Goal: Task Accomplishment & Management: Manage account settings

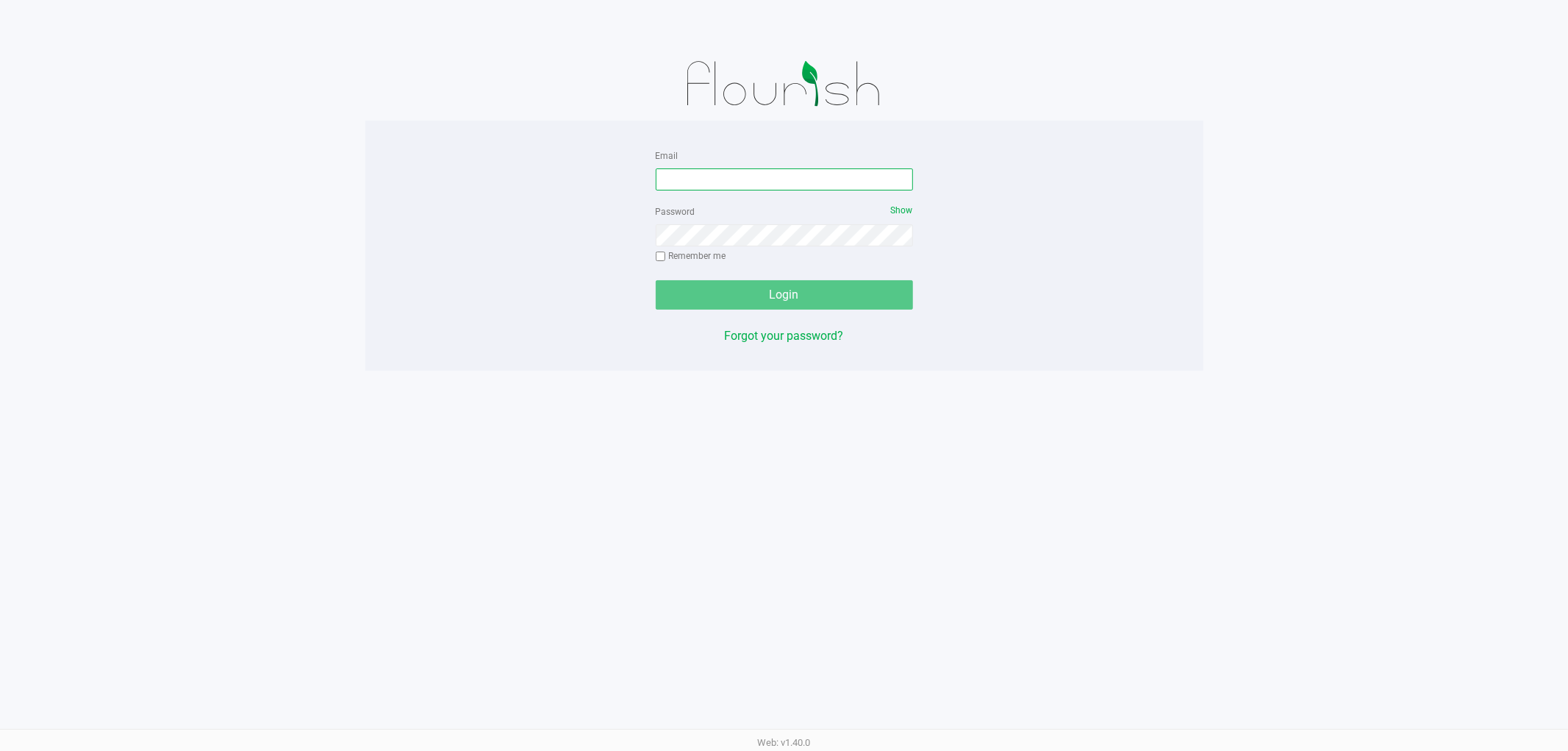
click at [710, 180] on input "Email" at bounding box center [784, 180] width 257 height 22
type input "rmatos@liveparallel.com"
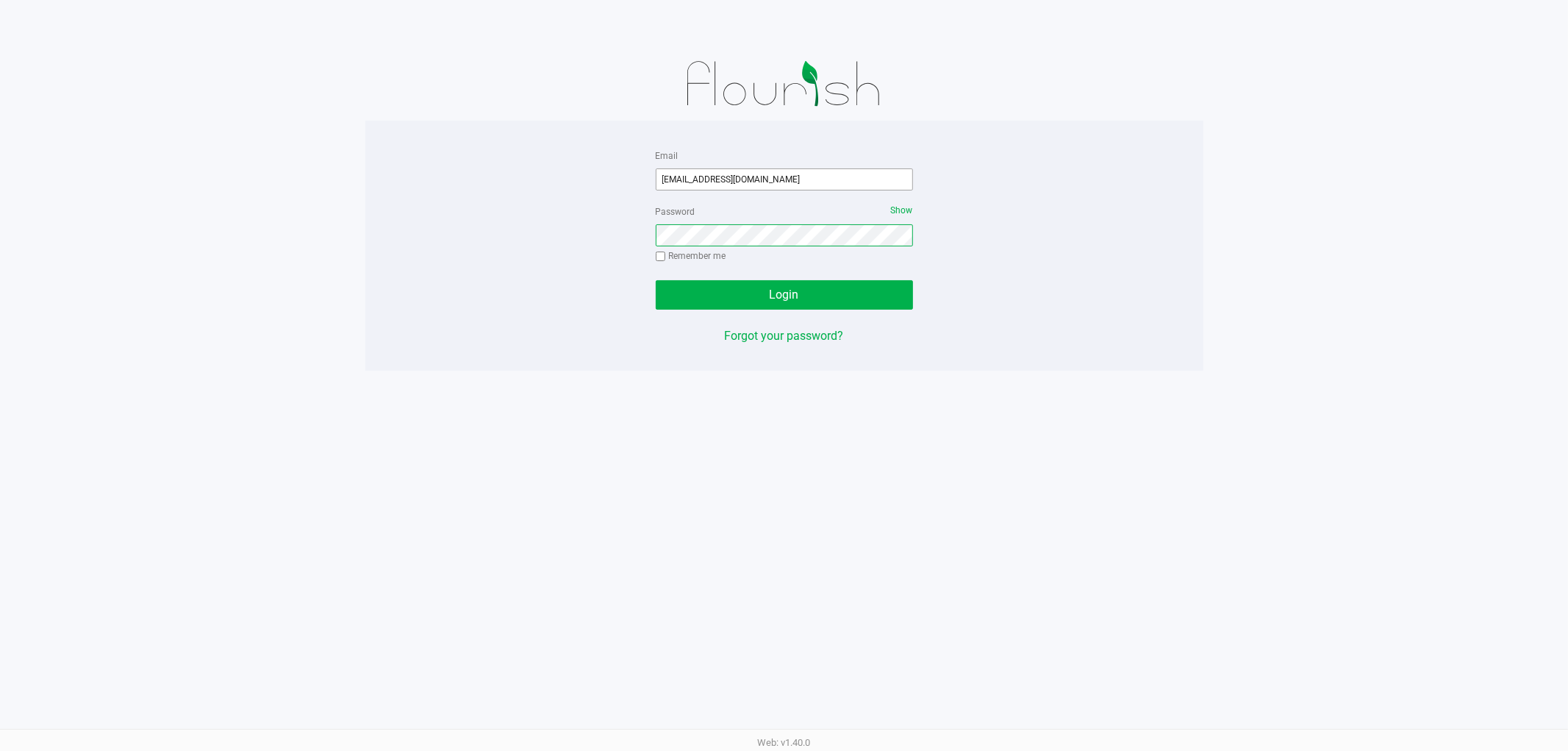
click at [656, 280] on button "Login" at bounding box center [784, 294] width 257 height 30
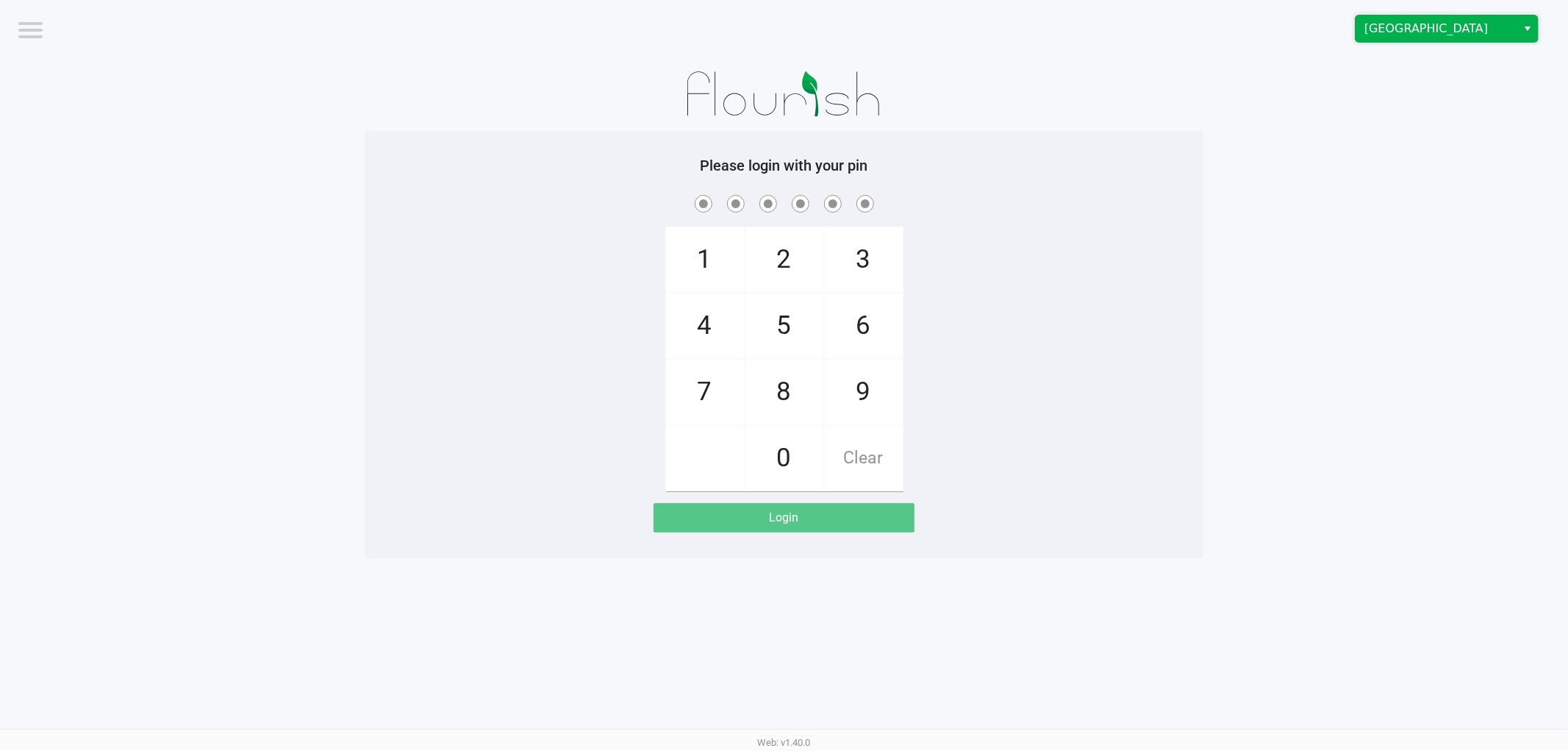
click at [1419, 30] on span "[GEOGRAPHIC_DATA]" at bounding box center [1436, 29] width 143 height 18
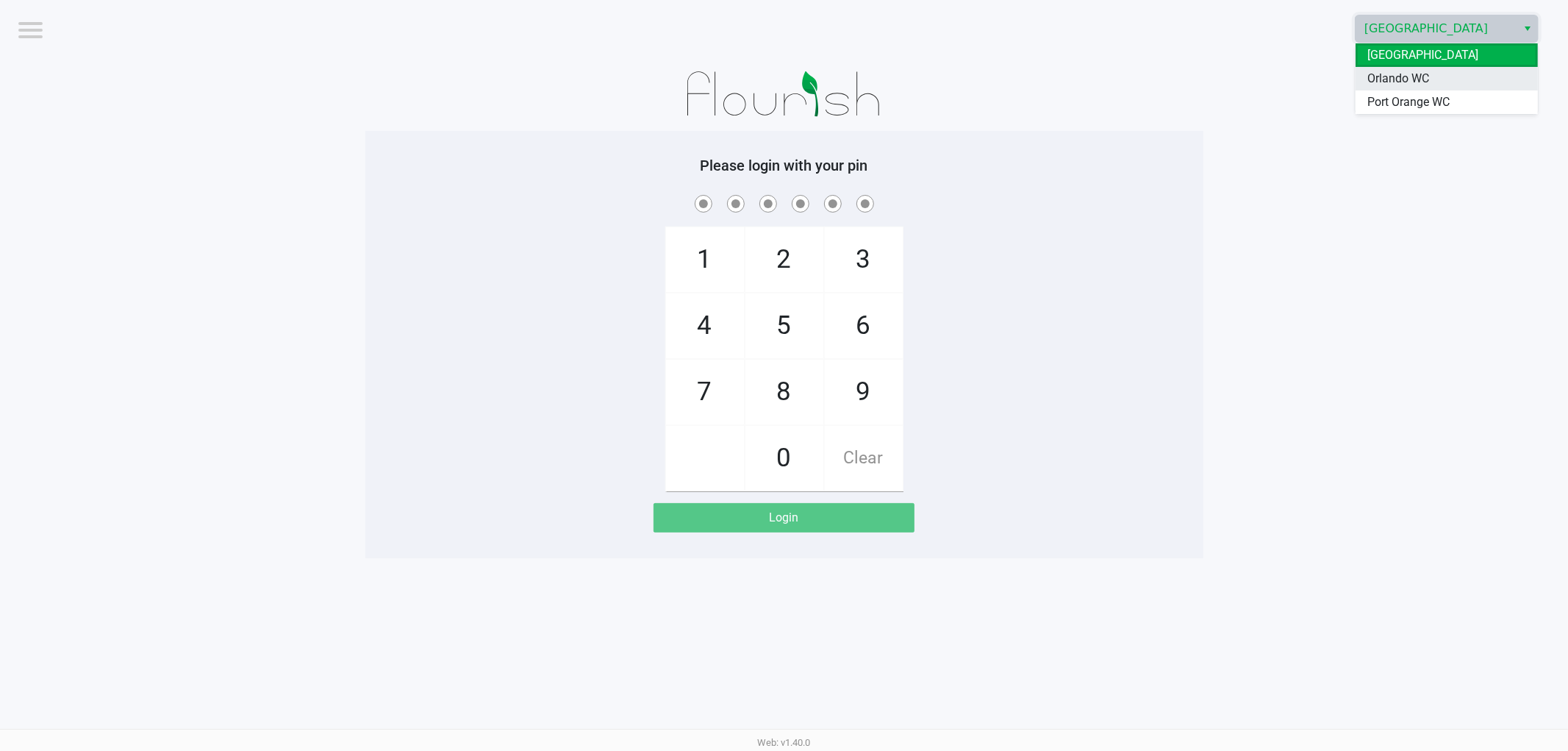
click at [1386, 77] on span "Orlando WC" at bounding box center [1398, 78] width 62 height 18
click at [1211, 174] on app-pos-login-wrapper "Logout Orlando WC Please login with your pin 1 4 7 2 5 8 0 3 6 9 Clear Login" at bounding box center [784, 279] width 1568 height 558
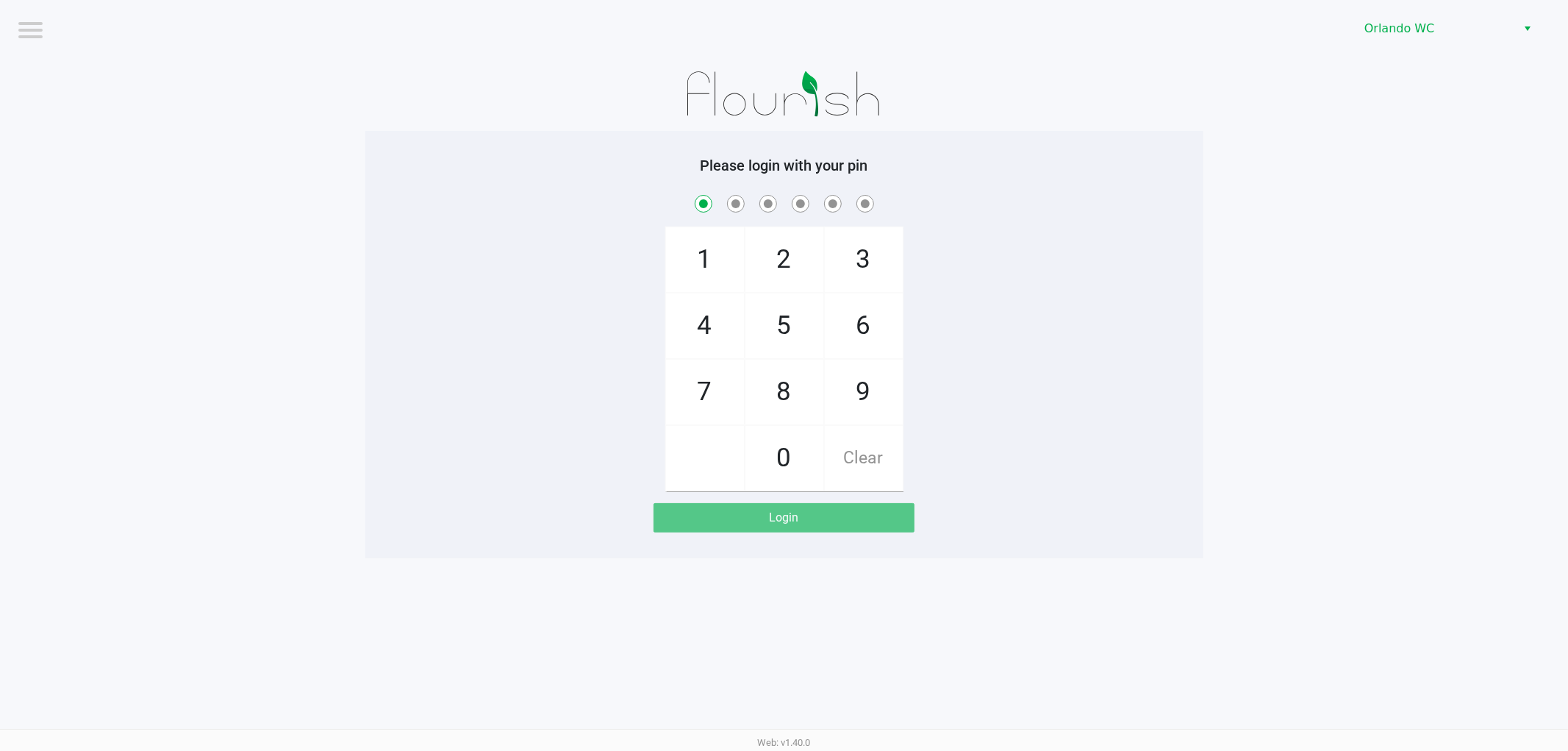
checkbox input "true"
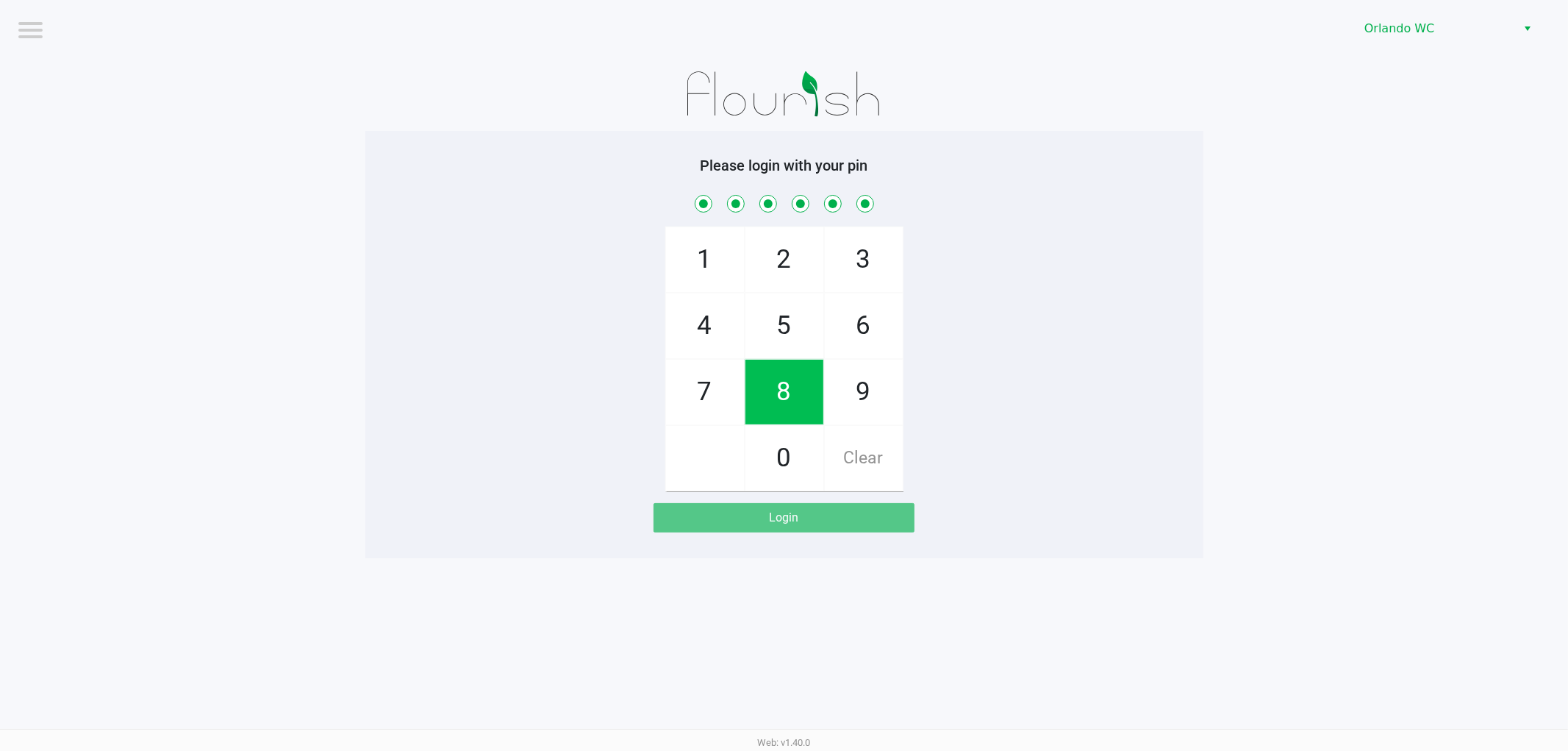
checkbox input "true"
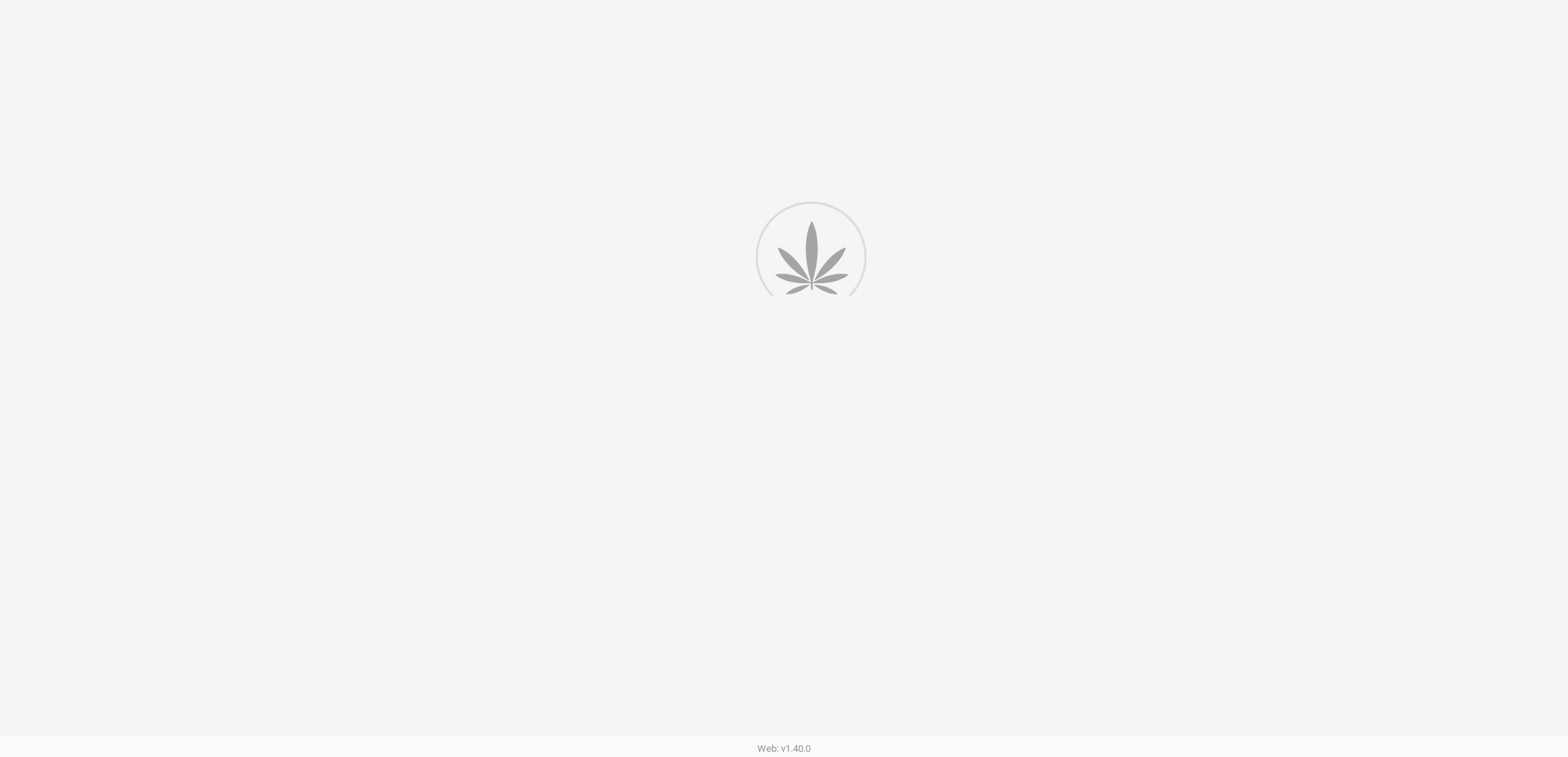
click at [1229, 184] on div at bounding box center [784, 380] width 1568 height 760
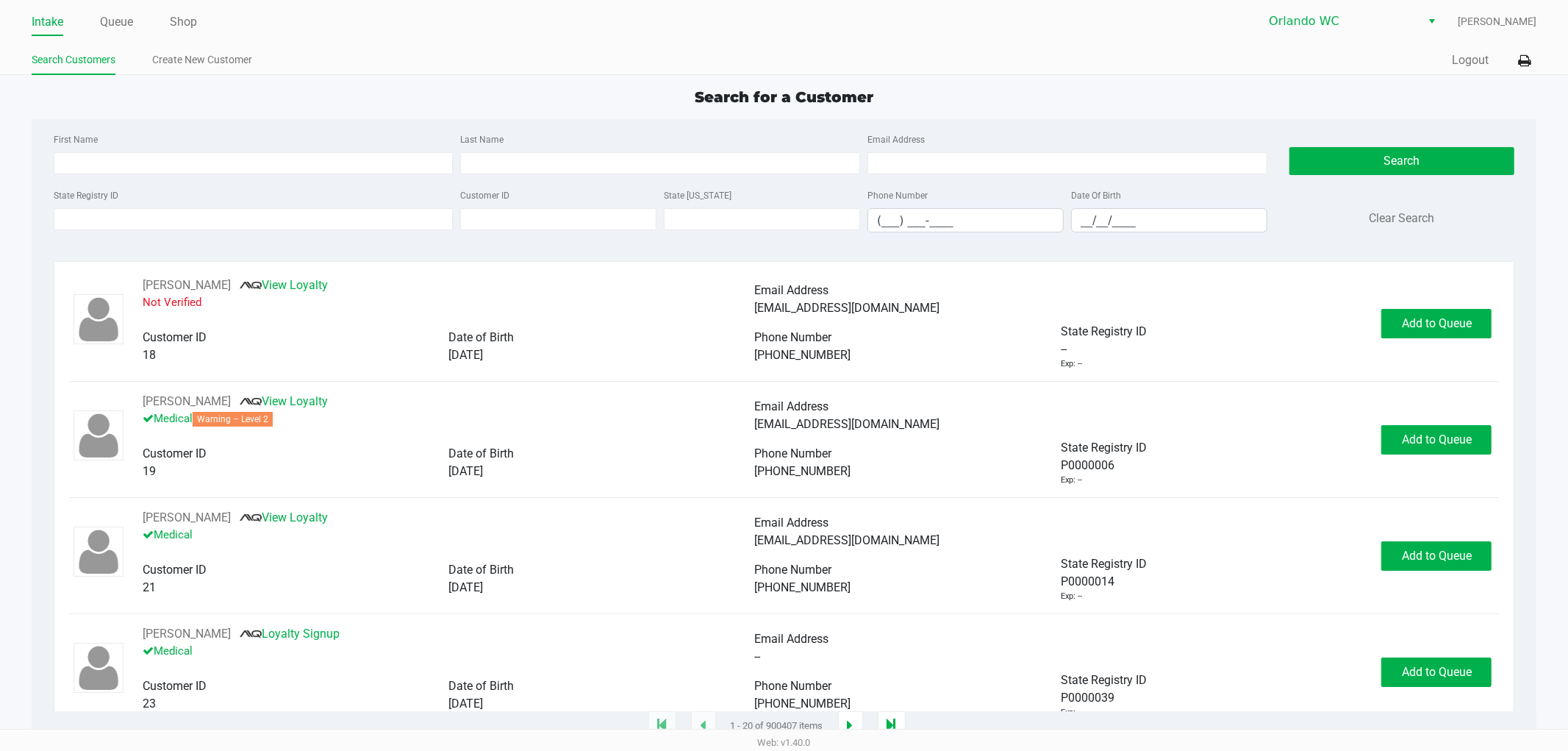
click at [606, 122] on div "First Name Last Name Email Address State Registry ID Customer ID State ID Phone…" at bounding box center [784, 186] width 1484 height 136
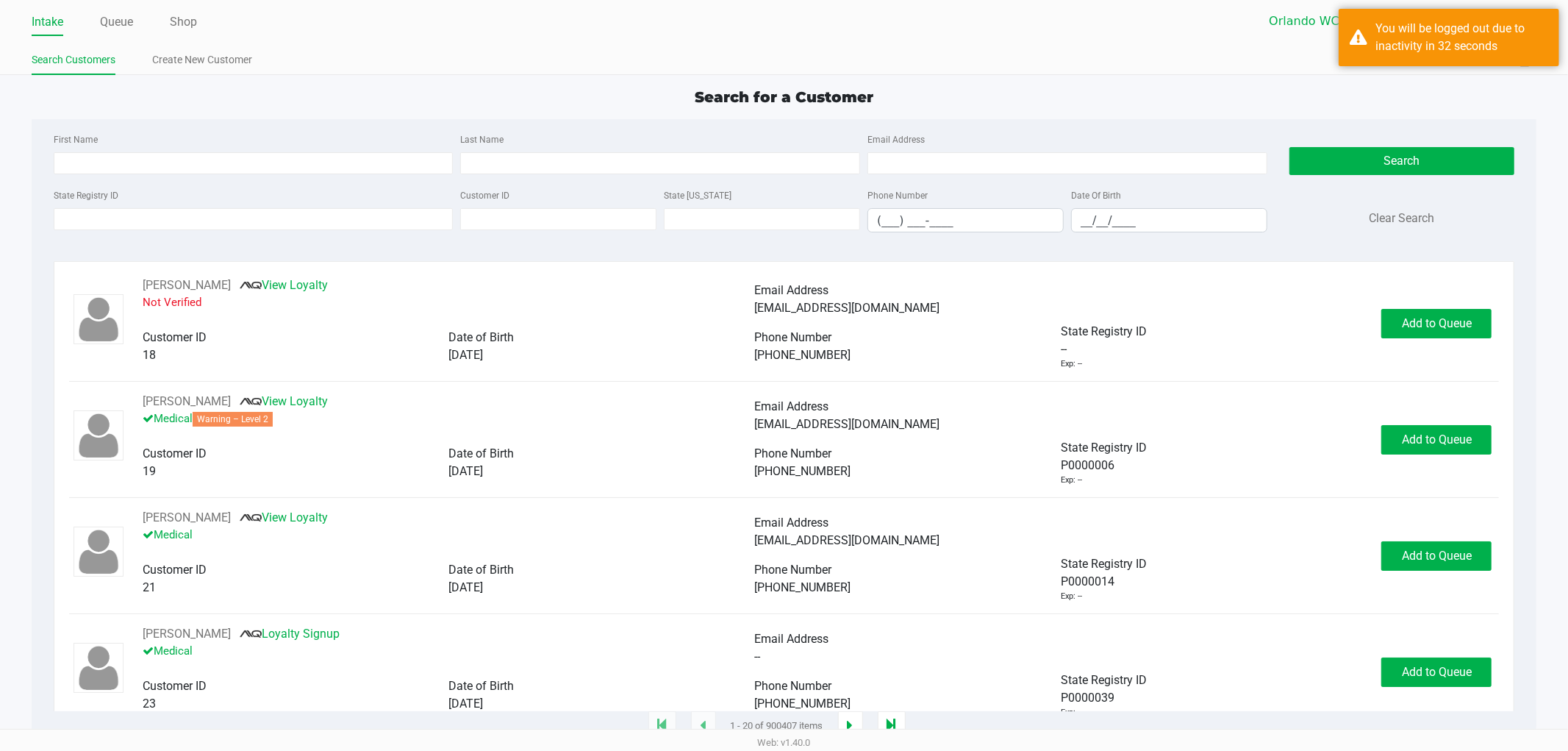
click at [977, 77] on app-point-of-sale "Intake Queue Shop Orlando WC Rosa Matos Search Customers Create New Customer Qu…" at bounding box center [784, 363] width 1568 height 727
click at [422, 94] on div "Search for a Customer" at bounding box center [778, 97] width 1515 height 22
click at [359, 215] on input "State Registry ID" at bounding box center [251, 219] width 396 height 22
click at [1387, 67] on div "You will be logged out due to inactivity in 32 seconds" at bounding box center [1437, 37] width 221 height 57
click at [1373, 44] on div "You will be logged out due to inactivity in 32 seconds" at bounding box center [1449, 38] width 173 height 35
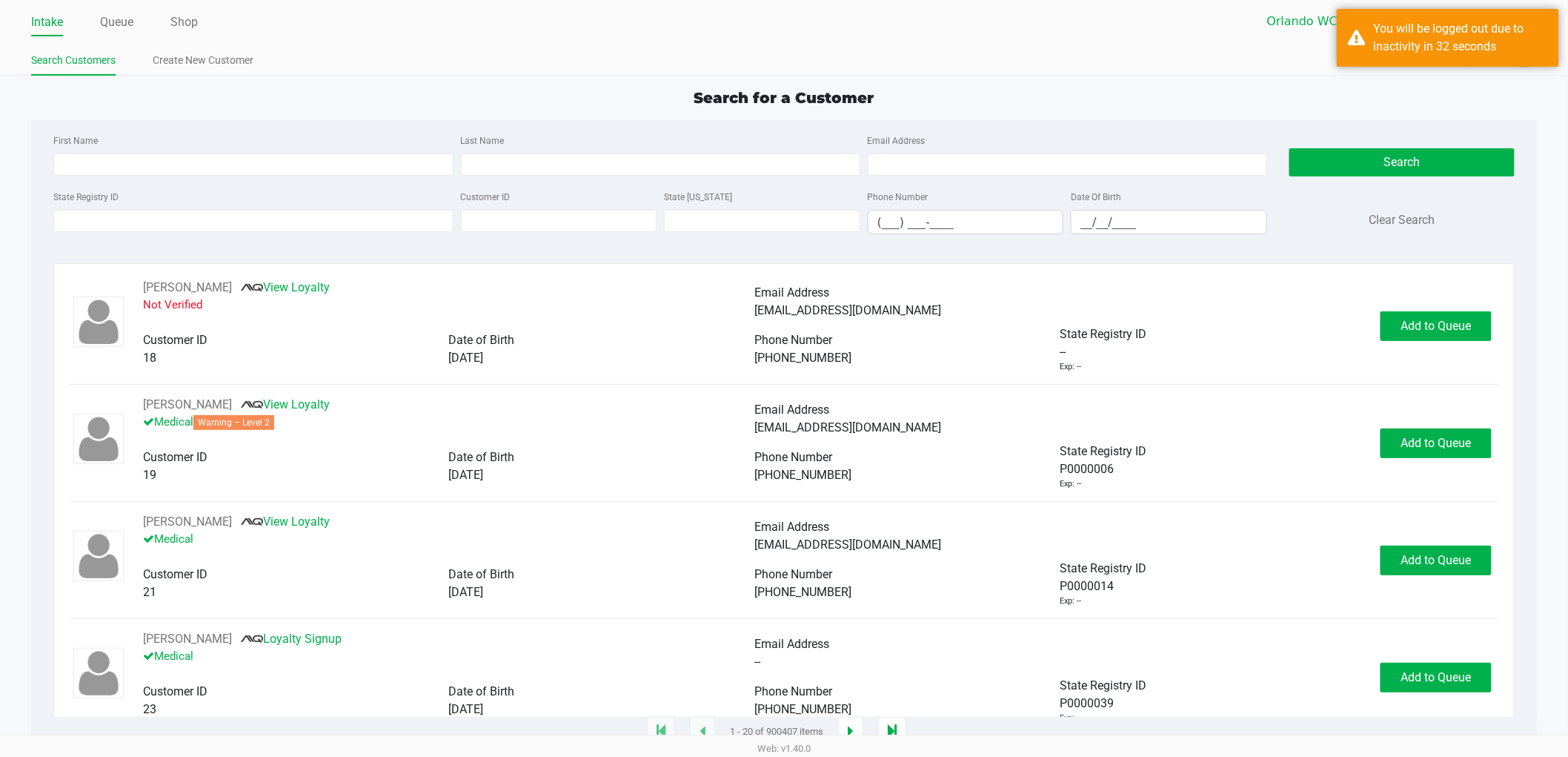
click at [1011, 113] on div "Search for a Customer First Name Last Name Email Address State Registry ID Cust…" at bounding box center [784, 410] width 1505 height 646
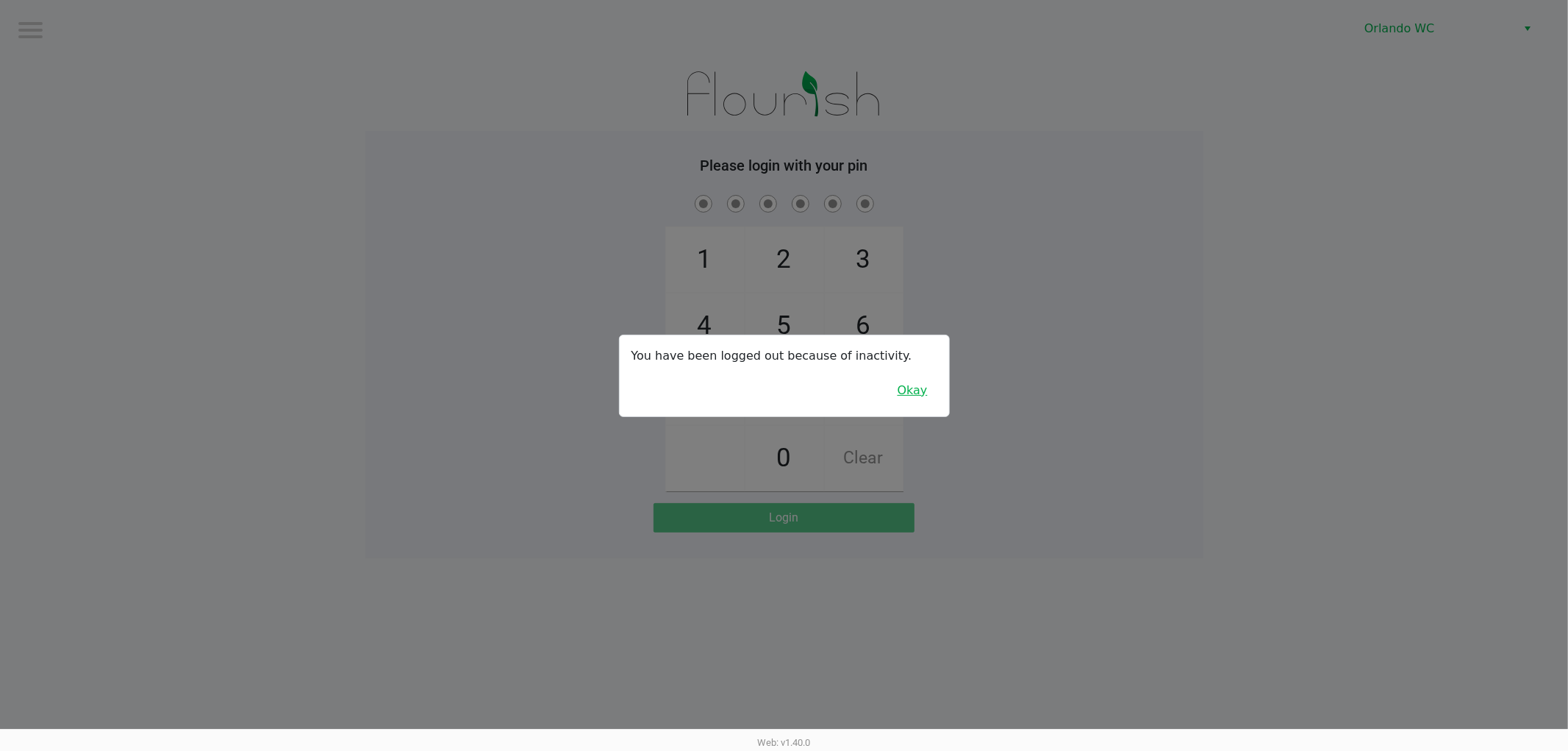
click at [931, 390] on button "Okay" at bounding box center [912, 390] width 49 height 28
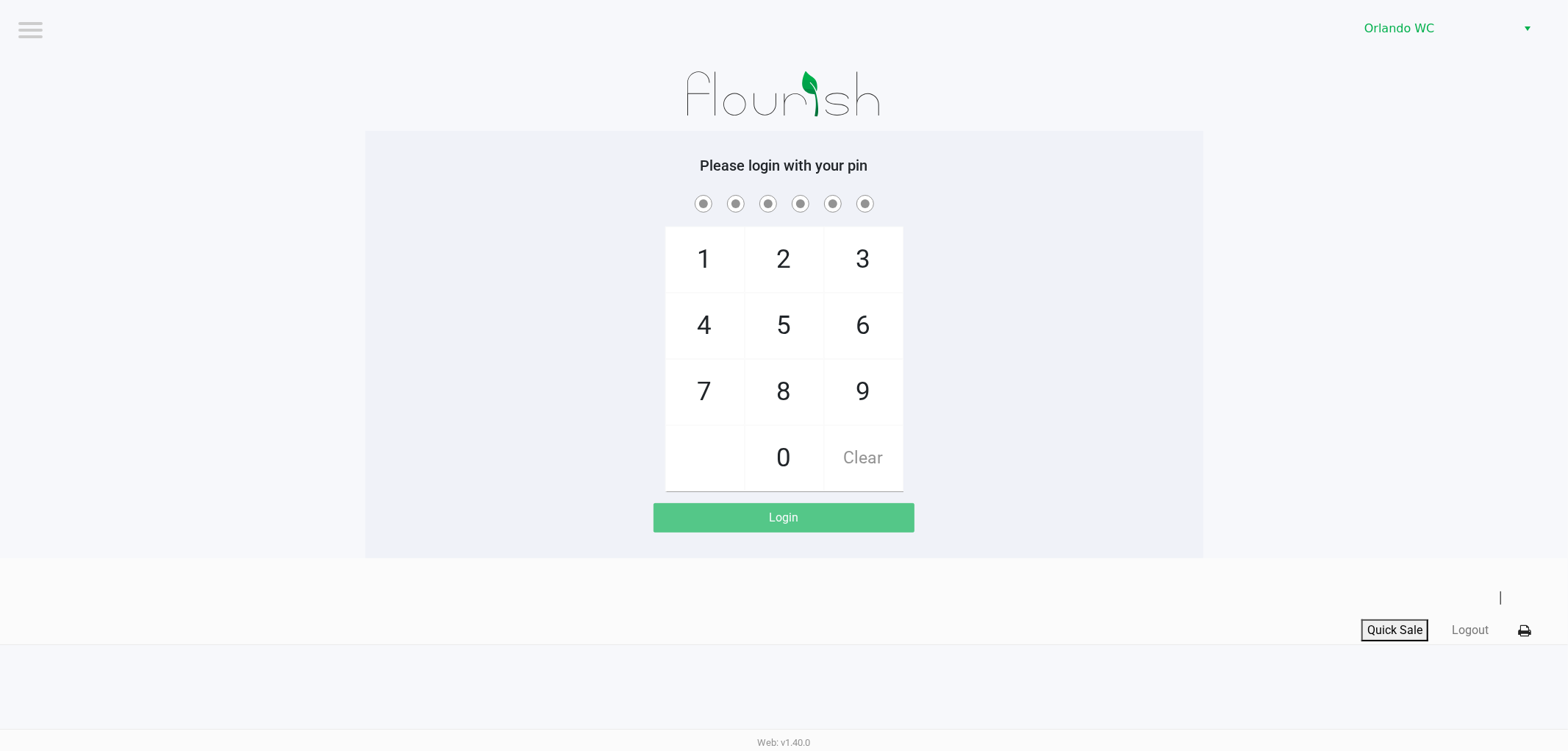
click at [1422, 297] on app-pos-login-wrapper "Logout Orlando WC Please login with your pin 1 4 7 2 5 8 0 3 6 9 Clear Login" at bounding box center [784, 279] width 1568 height 558
click at [1074, 389] on div "1 4 7 2 5 8 0 3 6 9 Clear" at bounding box center [784, 341] width 838 height 299
click at [1150, 367] on div "1 4 7 2 5 8 0 3 6 9 Clear" at bounding box center [784, 341] width 838 height 299
click at [1467, 627] on button "Logout" at bounding box center [1470, 630] width 37 height 18
click at [1121, 170] on h5 "Please login with your pin" at bounding box center [778, 165] width 816 height 18
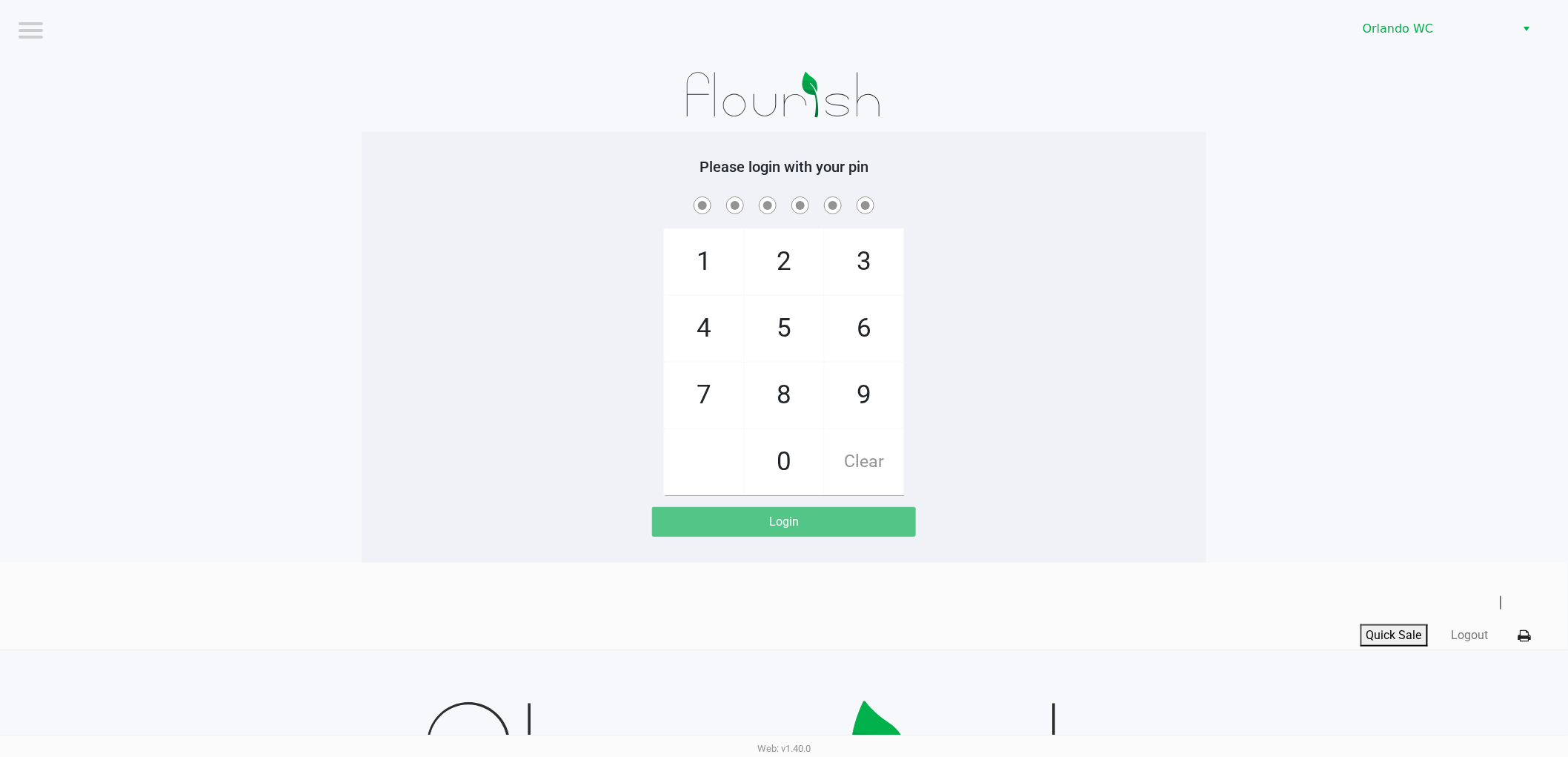
click at [1117, 161] on h5 "Please login with your pin" at bounding box center [784, 167] width 822 height 18
click at [144, 211] on app-pos-login-wrapper "Logout Orlando WC Please login with your pin 1 4 7 2 5 8 0 3 6 9 Clear Login" at bounding box center [784, 281] width 1568 height 562
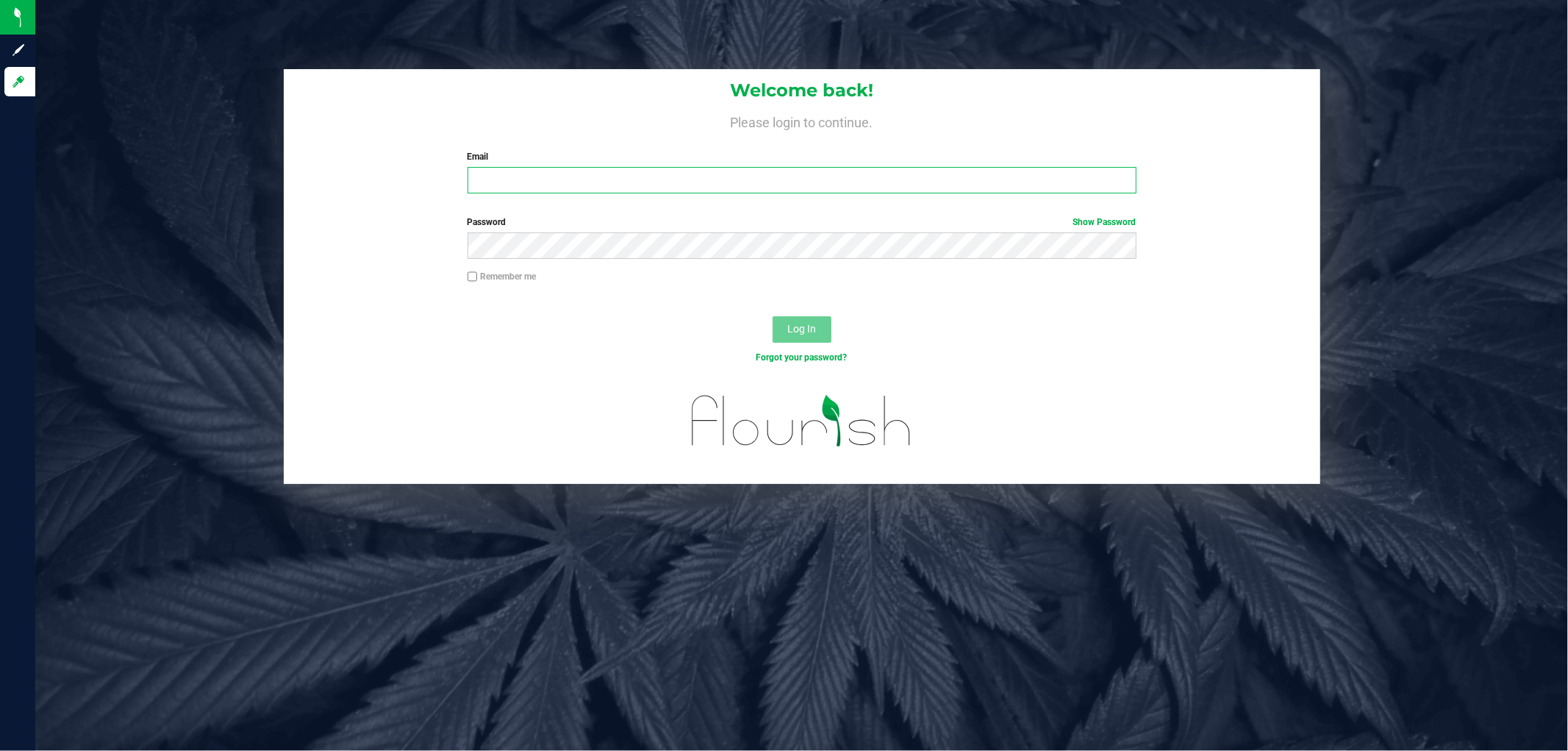
click at [510, 180] on input "Email" at bounding box center [802, 180] width 669 height 26
type input "rmatos@liveparallel.com"
click at [773, 316] on button "Log In" at bounding box center [802, 329] width 59 height 26
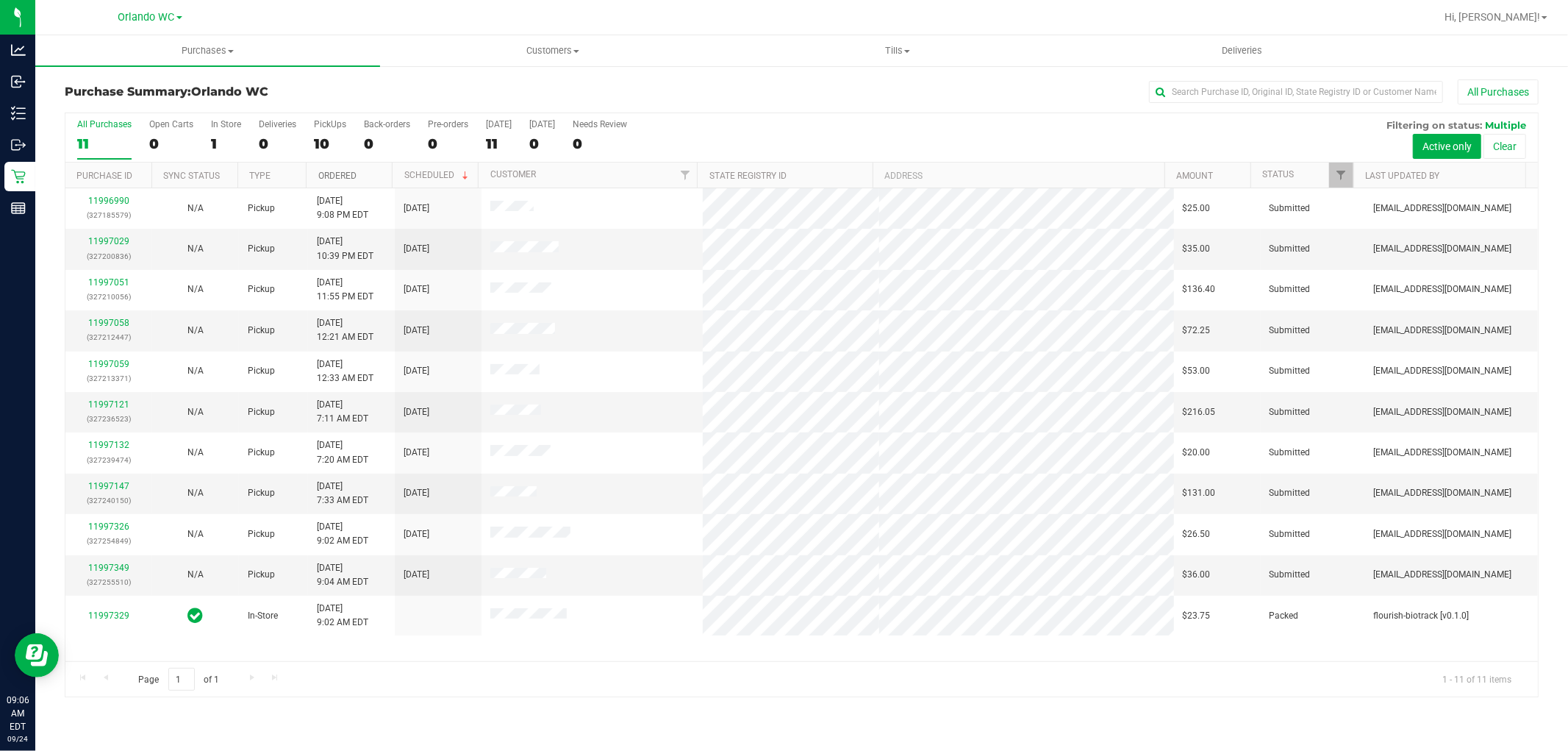
click at [337, 171] on link "Ordered" at bounding box center [337, 175] width 38 height 10
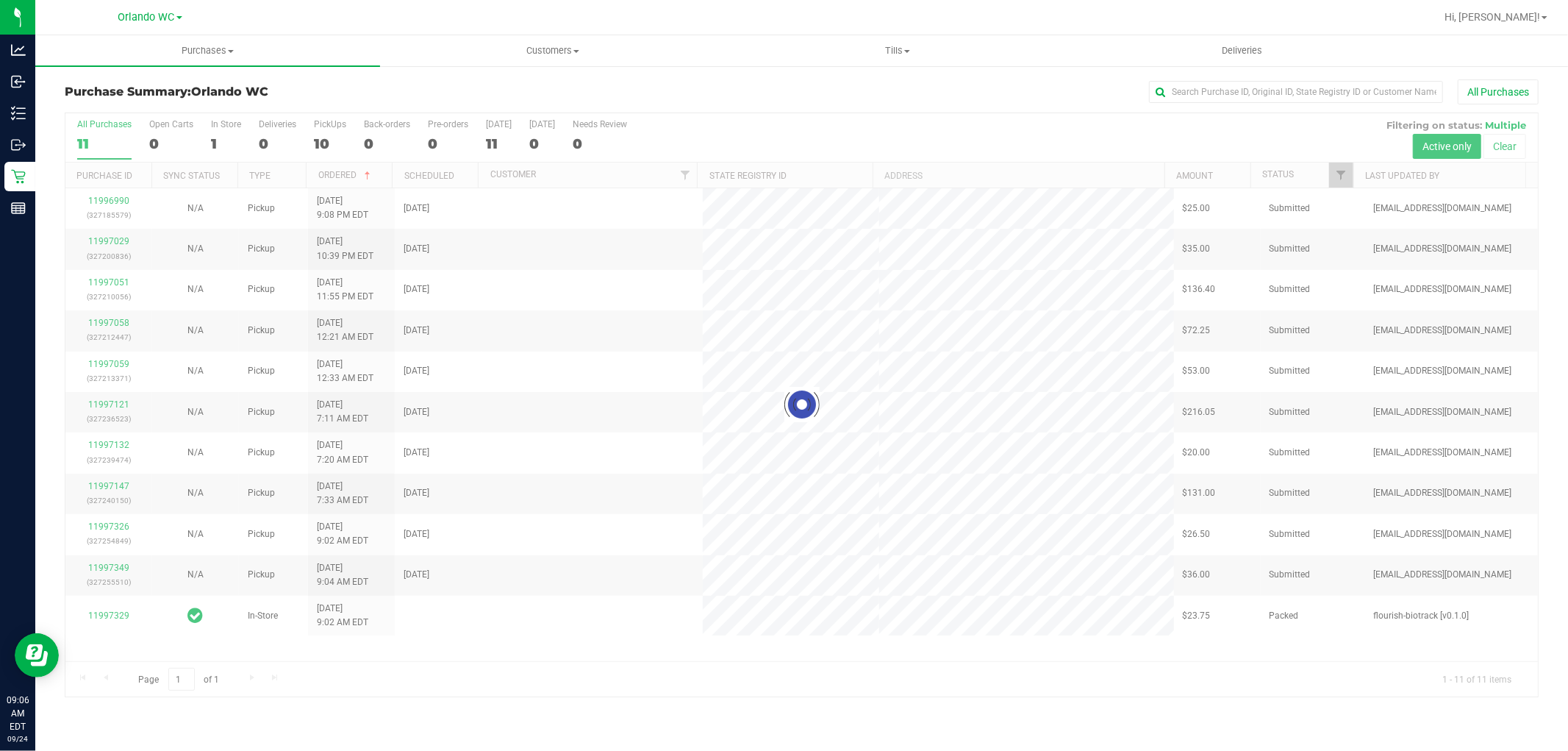
click at [789, 431] on div at bounding box center [802, 405] width 1473 height 583
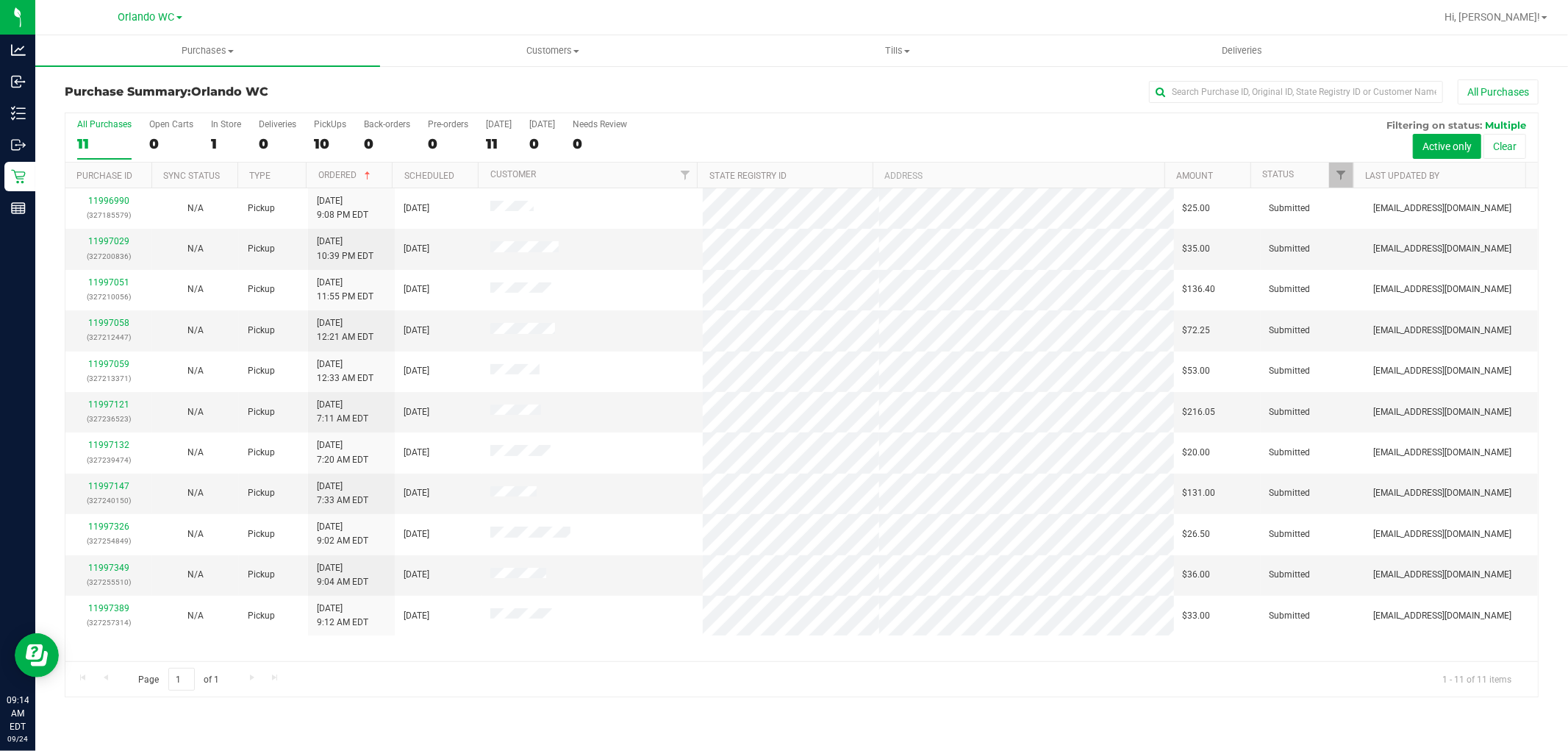
click at [1445, 684] on span "1 - 11 of 11 items" at bounding box center [1477, 679] width 93 height 22
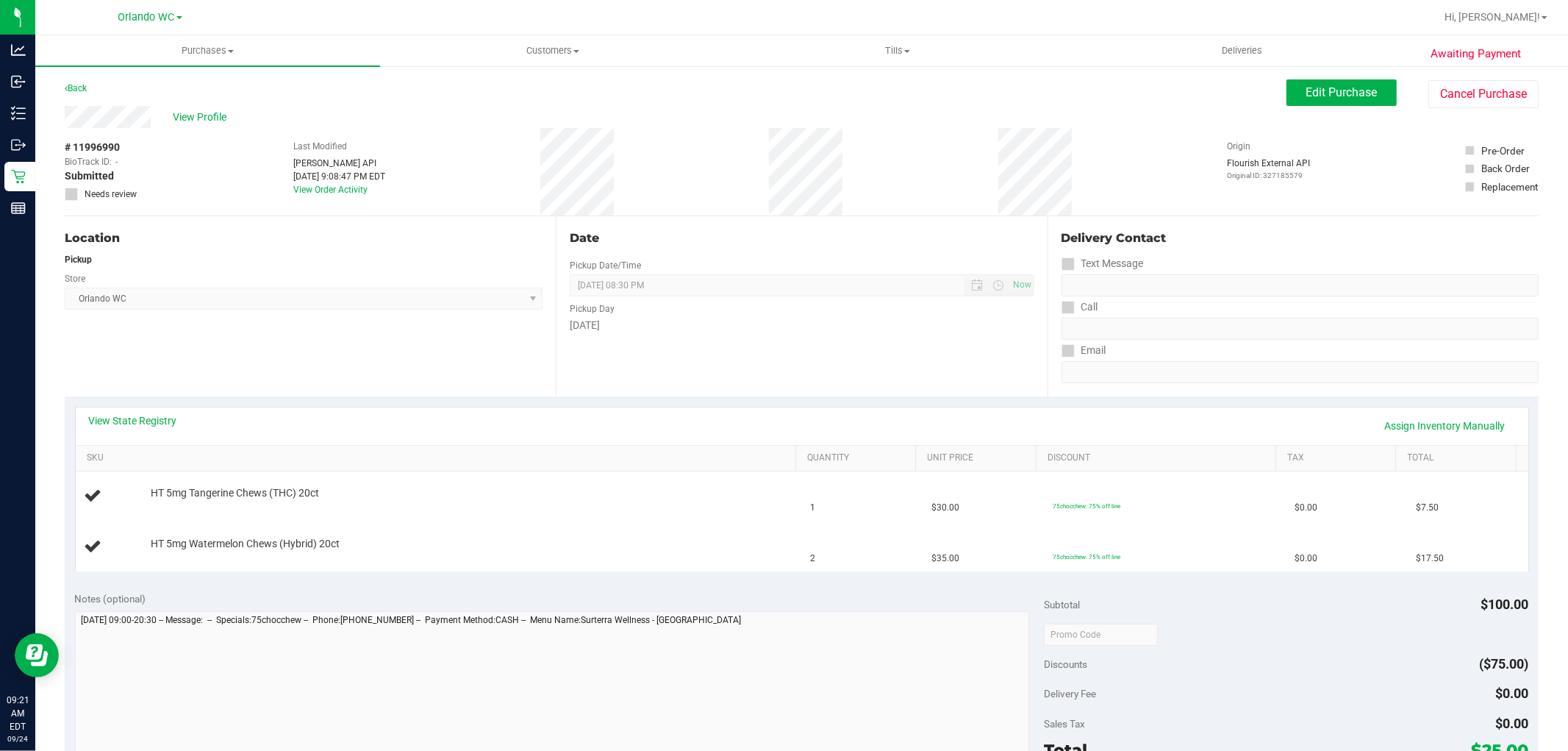
click at [359, 284] on div "Store" at bounding box center [303, 276] width 478 height 21
click at [415, 331] on div "Location Pickup Store [GEOGRAPHIC_DATA] WC Select Store [PERSON_NAME][GEOGRAPHI…" at bounding box center [310, 307] width 491 height 180
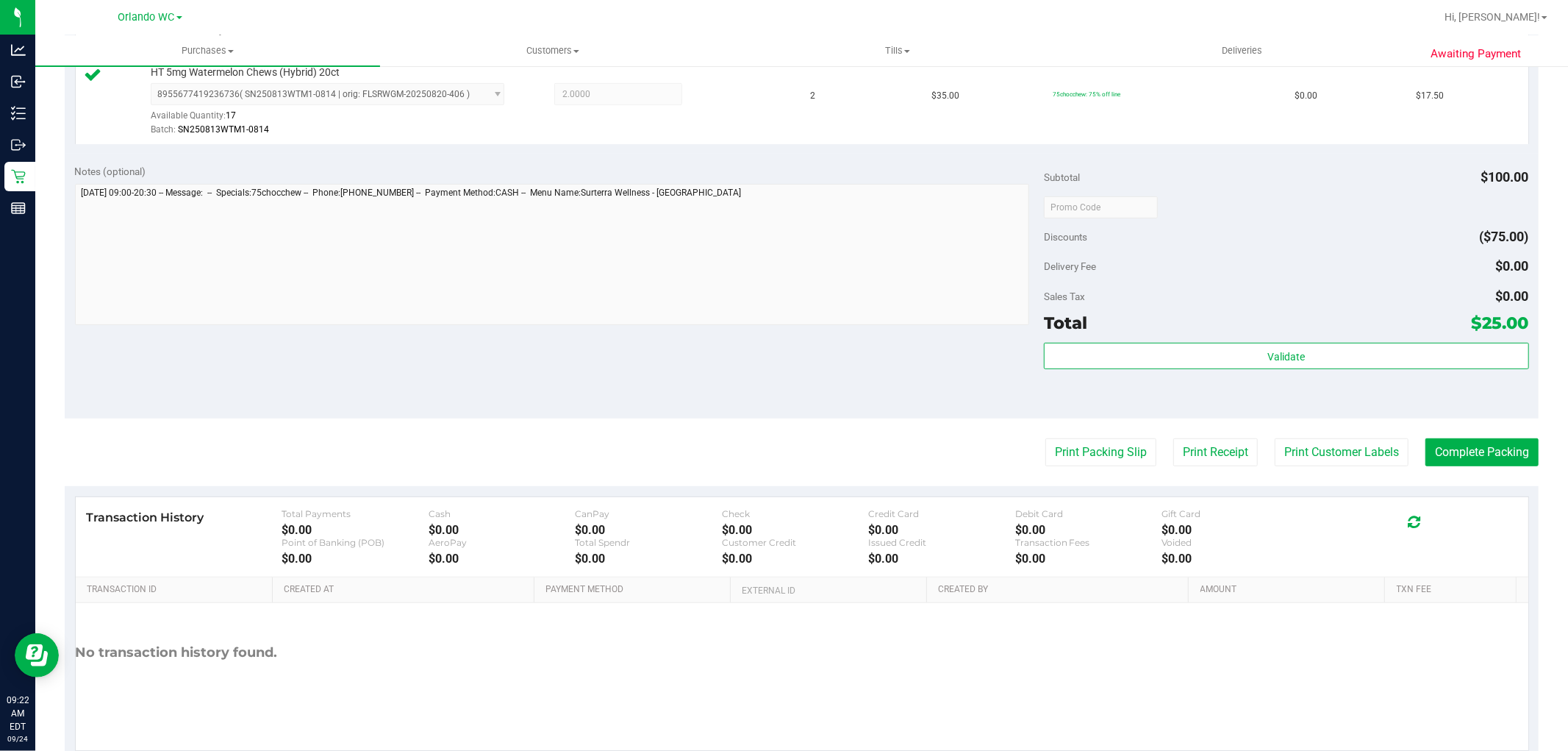
scroll to position [539, 0]
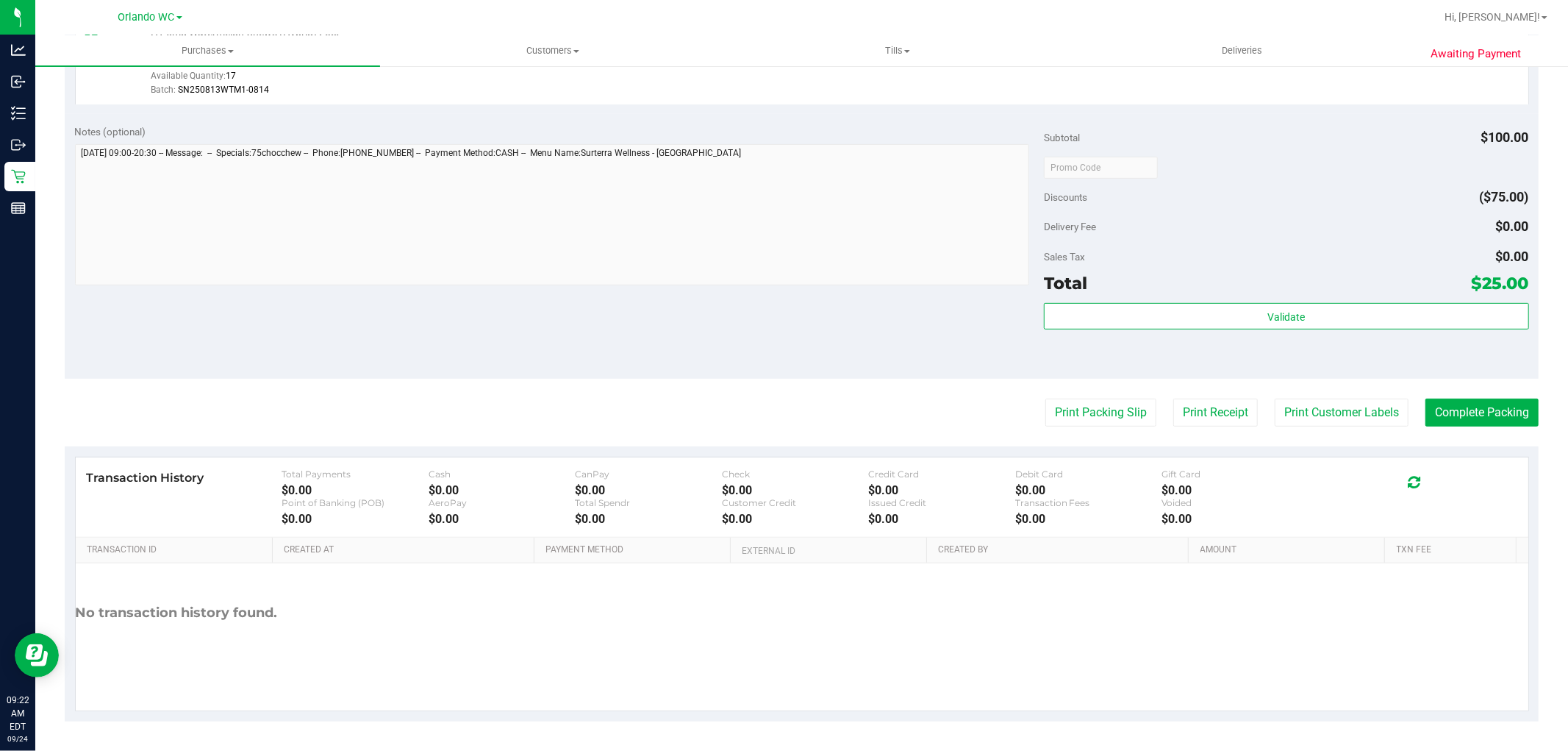
click at [802, 491] on div "$0.00" at bounding box center [795, 490] width 147 height 14
click at [1193, 244] on div "Sales Tax $0.00" at bounding box center [1286, 256] width 484 height 26
click at [1093, 343] on div "Validate" at bounding box center [1286, 335] width 484 height 67
click at [1078, 410] on button "Print Packing Slip" at bounding box center [1101, 412] width 111 height 28
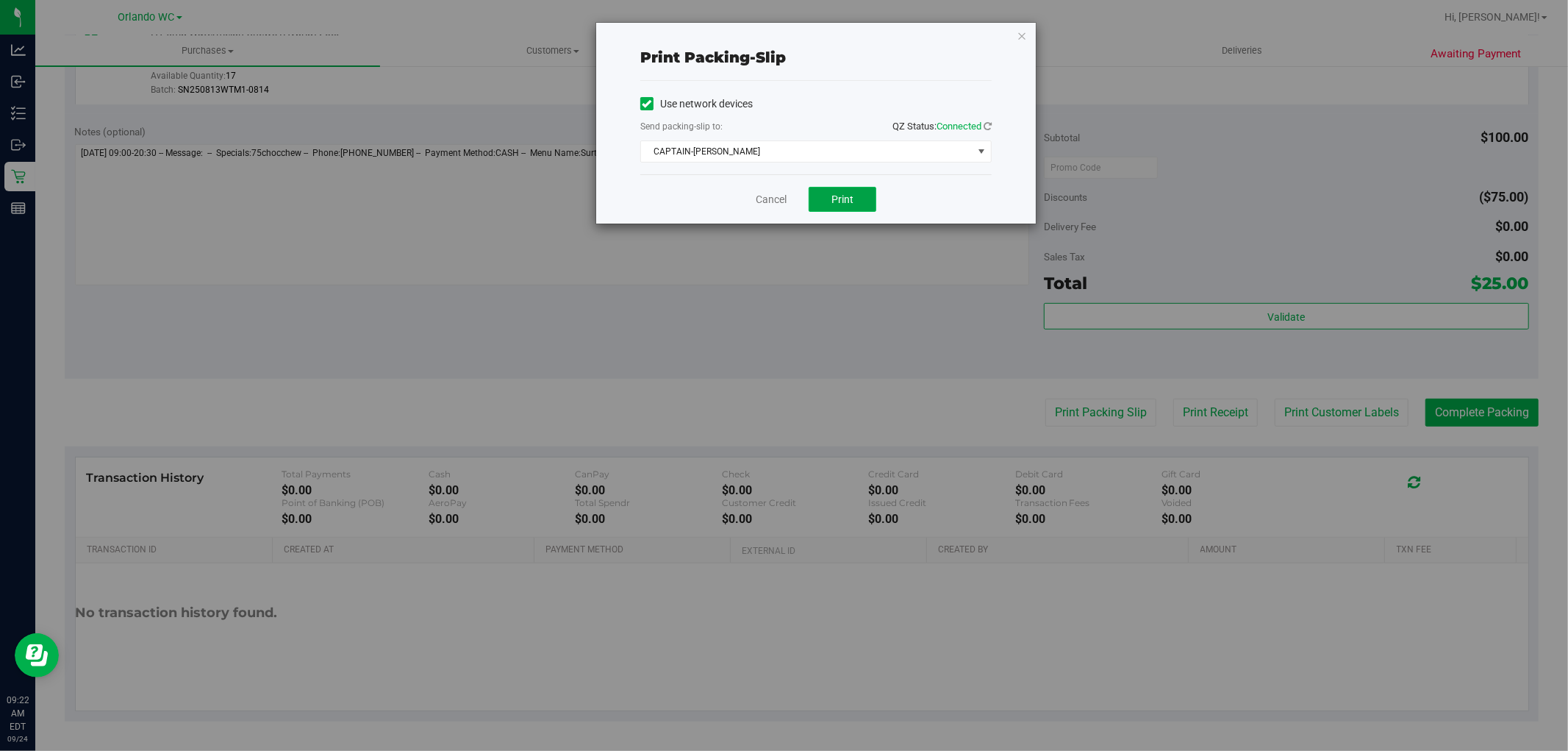
click at [848, 200] on span "Print" at bounding box center [843, 199] width 22 height 12
click at [775, 332] on div "Print packing-slip Use network devices Send packing-slip to: QZ Status: Connect…" at bounding box center [789, 375] width 1579 height 751
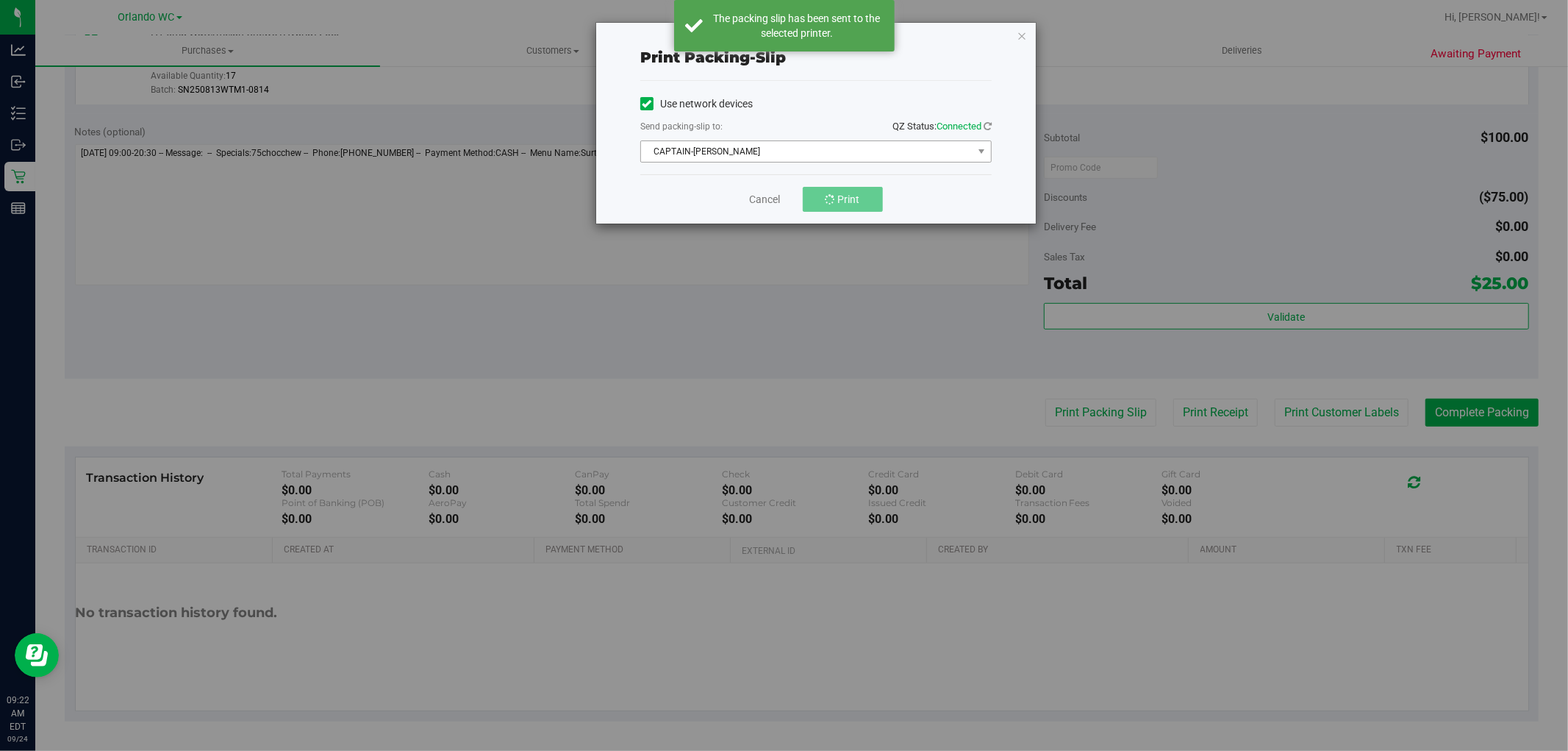
click at [809, 148] on span "CAPTAIN-[PERSON_NAME]" at bounding box center [807, 152] width 332 height 20
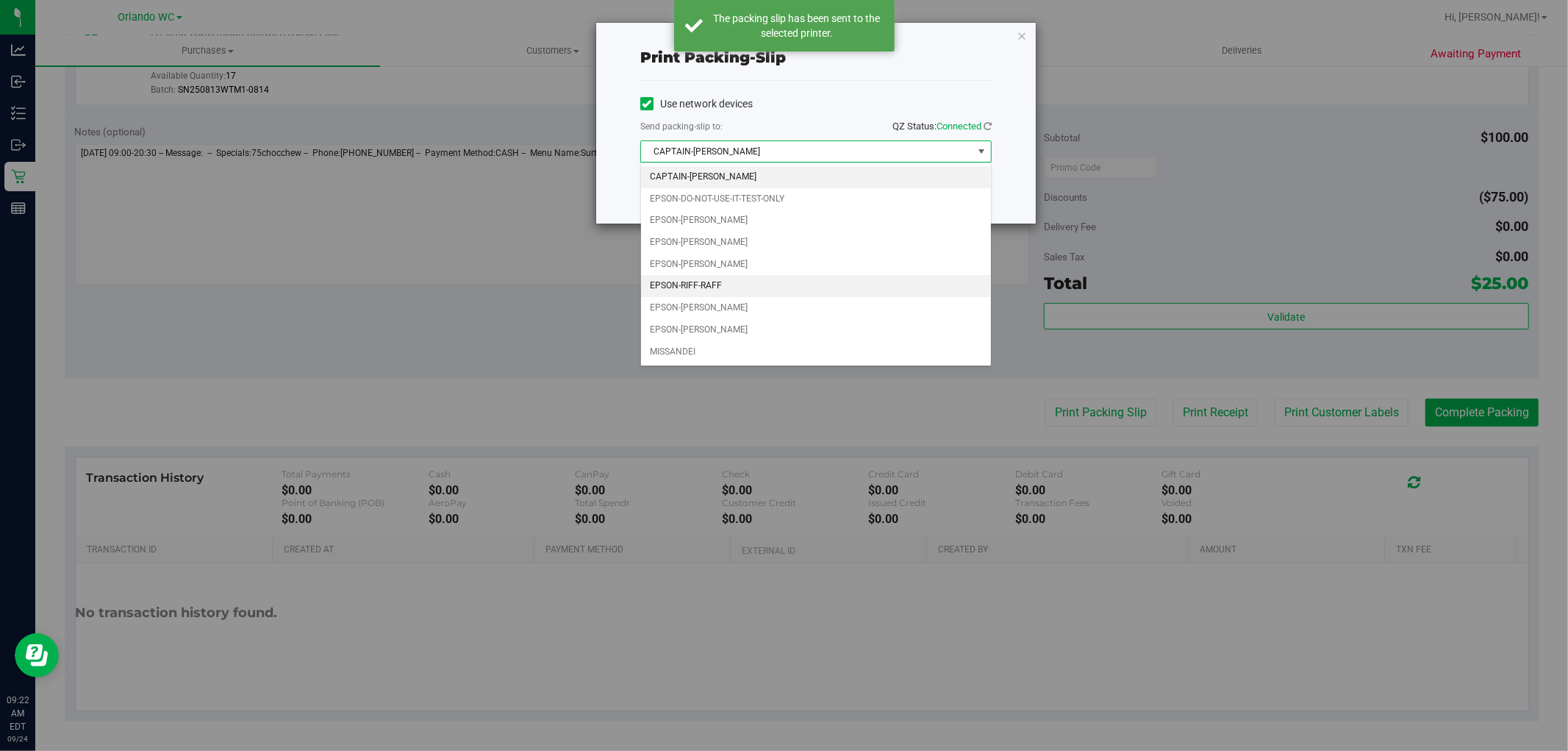
click at [706, 291] on li "EPSON-RIFF-RAFF" at bounding box center [816, 286] width 350 height 22
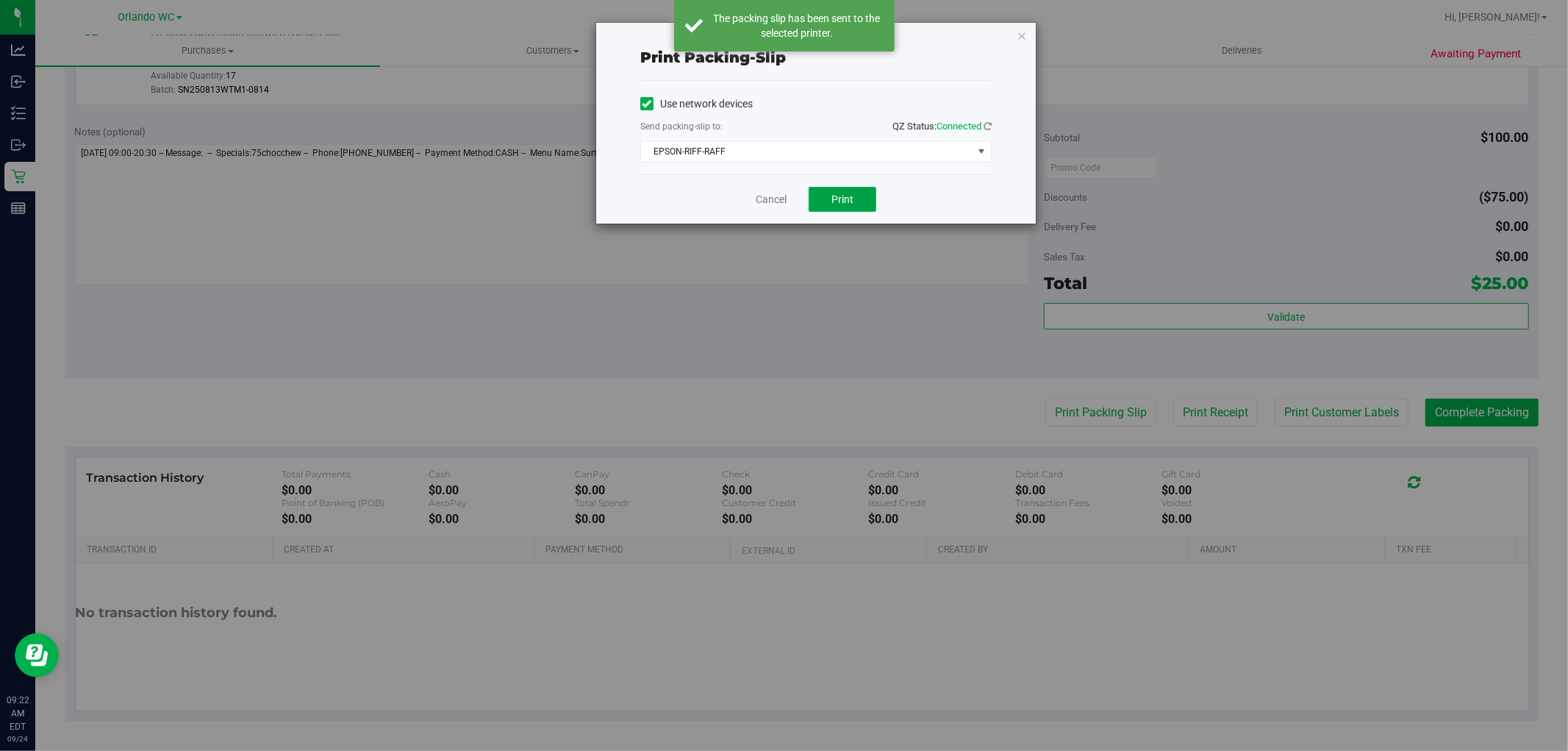
click at [870, 187] on button "Print" at bounding box center [843, 200] width 67 height 25
click at [827, 196] on button "Print" at bounding box center [843, 200] width 67 height 25
click at [770, 194] on link "Cancel" at bounding box center [771, 200] width 31 height 15
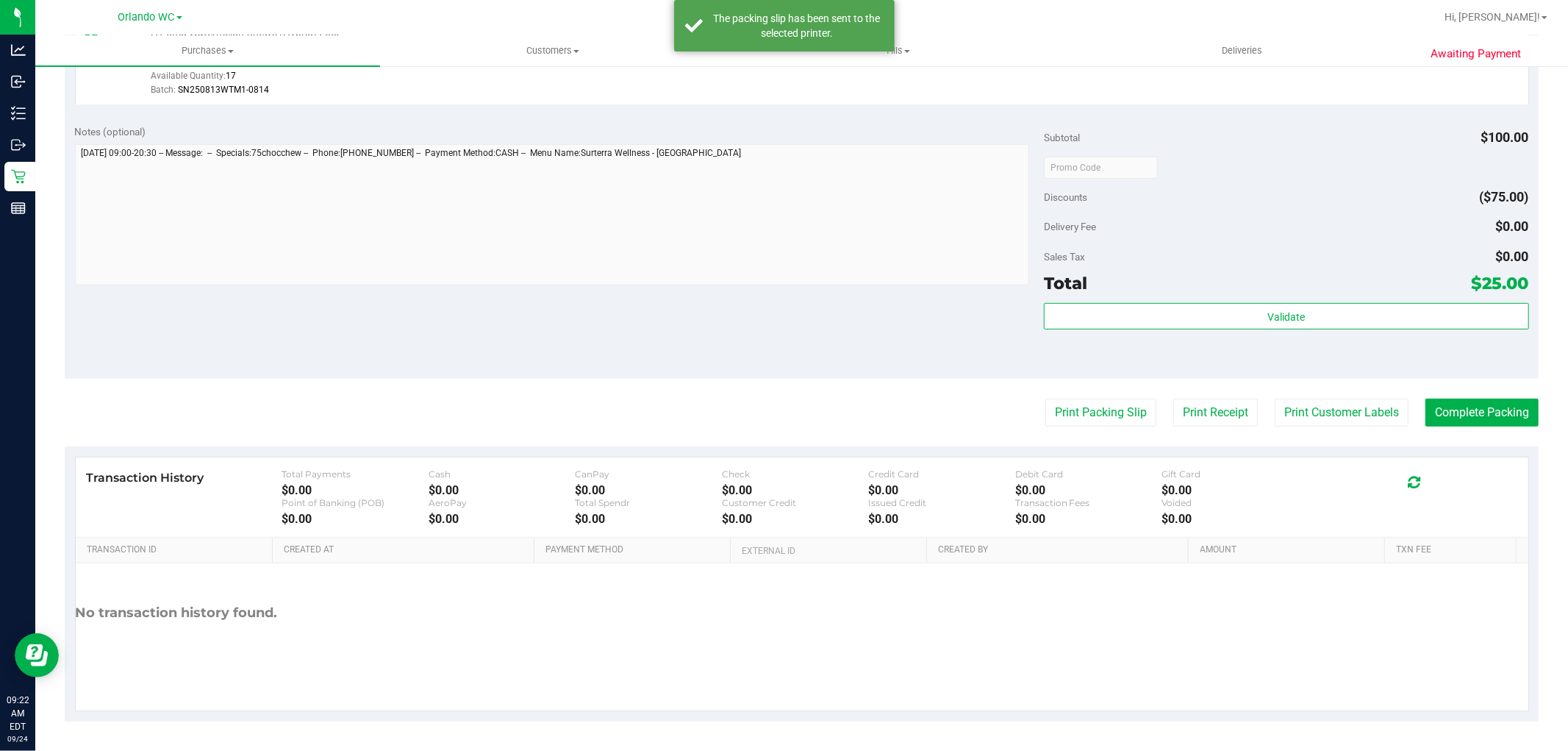
click at [661, 328] on div "Notes (optional) Subtotal $100.00 Discounts ($75.00) Delivery Fee $0.00 Sales T…" at bounding box center [801, 246] width 1474 height 265
drag, startPoint x: 821, startPoint y: 292, endPoint x: 725, endPoint y: 326, distance: 101.8
click at [823, 289] on div at bounding box center [552, 217] width 955 height 145
click at [725, 326] on div "Notes (optional) Subtotal $100.00 Discounts ($75.00) Delivery Fee $0.00 Sales T…" at bounding box center [801, 246] width 1474 height 265
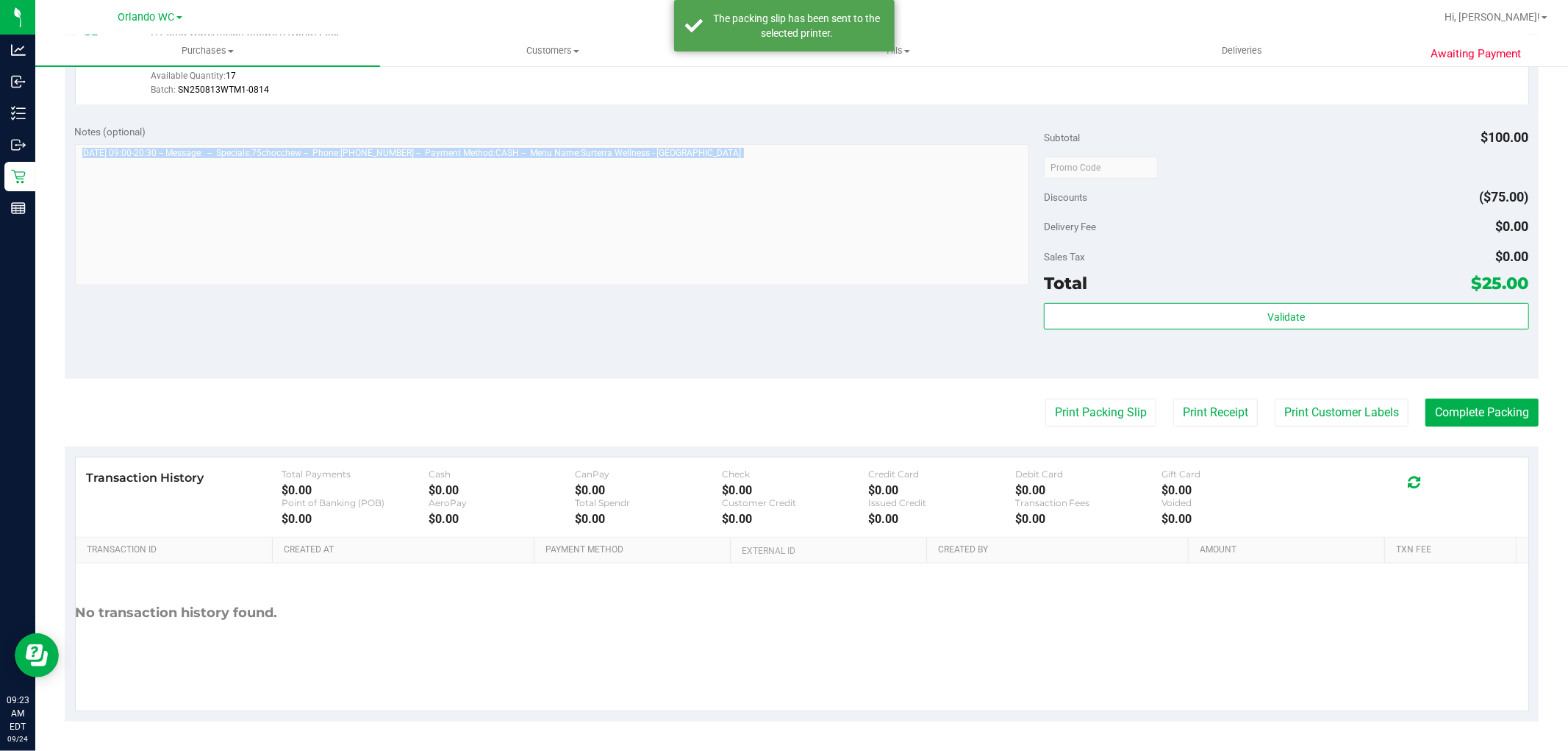
click at [729, 319] on div "Notes (optional) Subtotal $100.00 Discounts ($75.00) Delivery Fee $0.00 Sales T…" at bounding box center [801, 246] width 1474 height 265
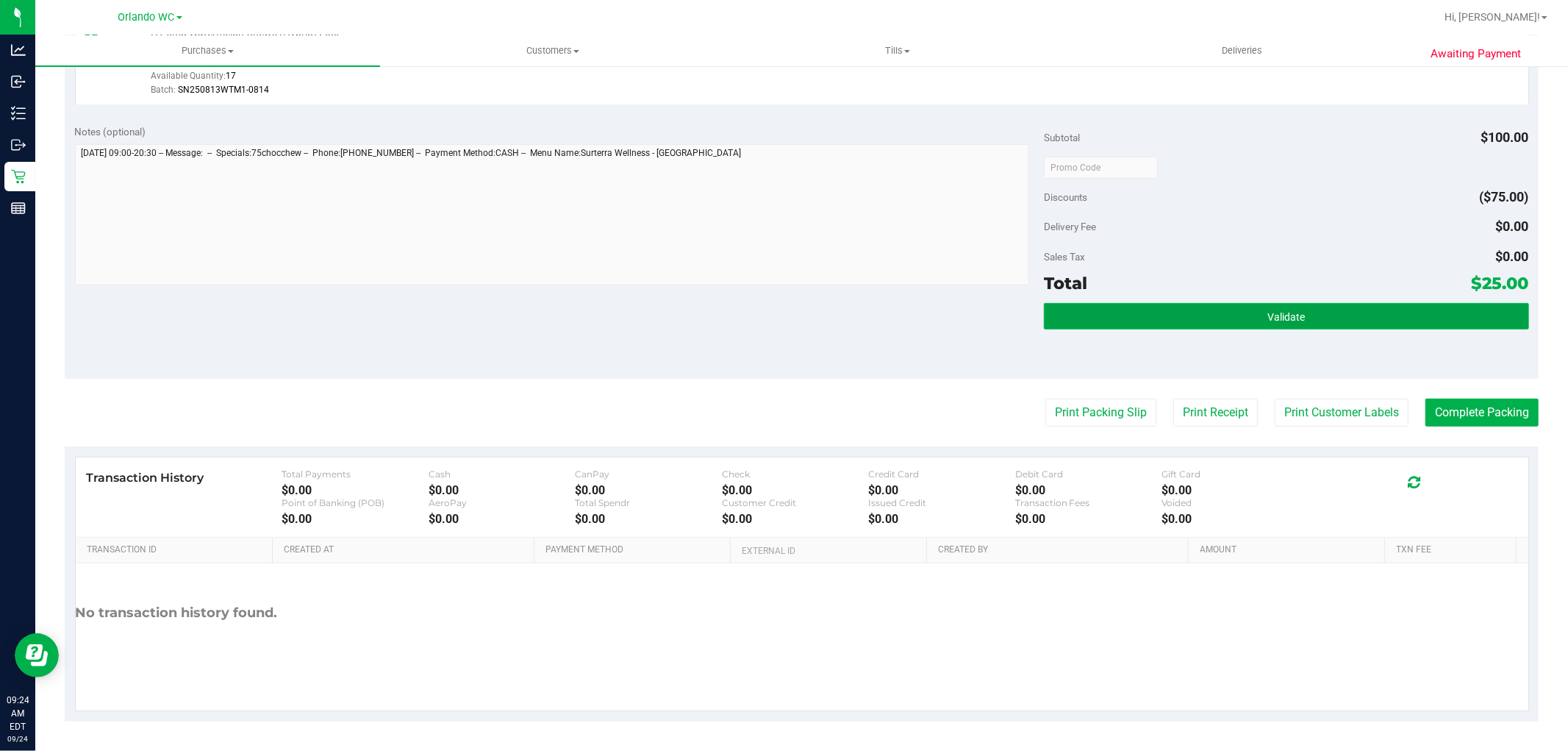
click at [1387, 324] on button "Validate" at bounding box center [1286, 315] width 484 height 26
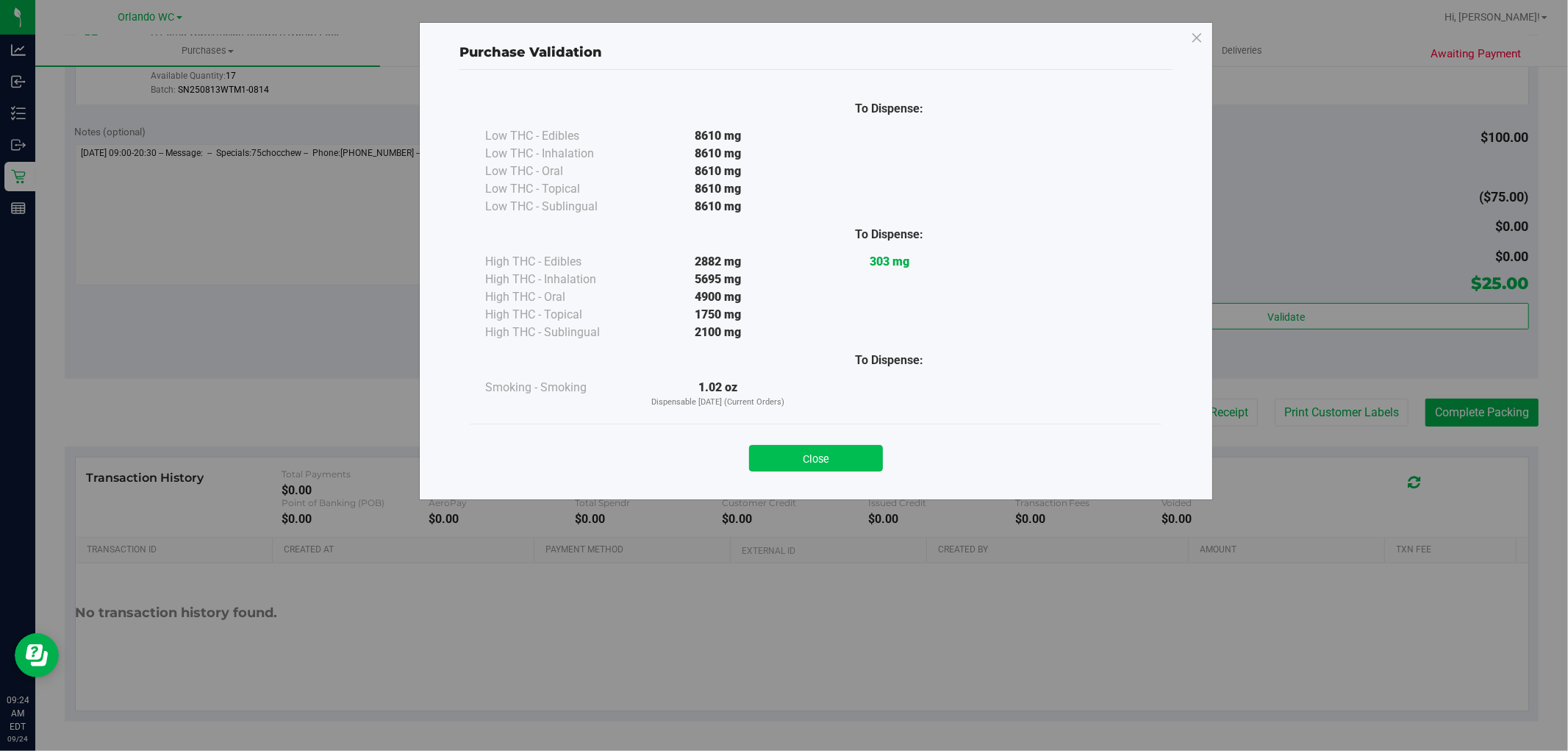
click at [846, 459] on button "Close" at bounding box center [816, 458] width 134 height 26
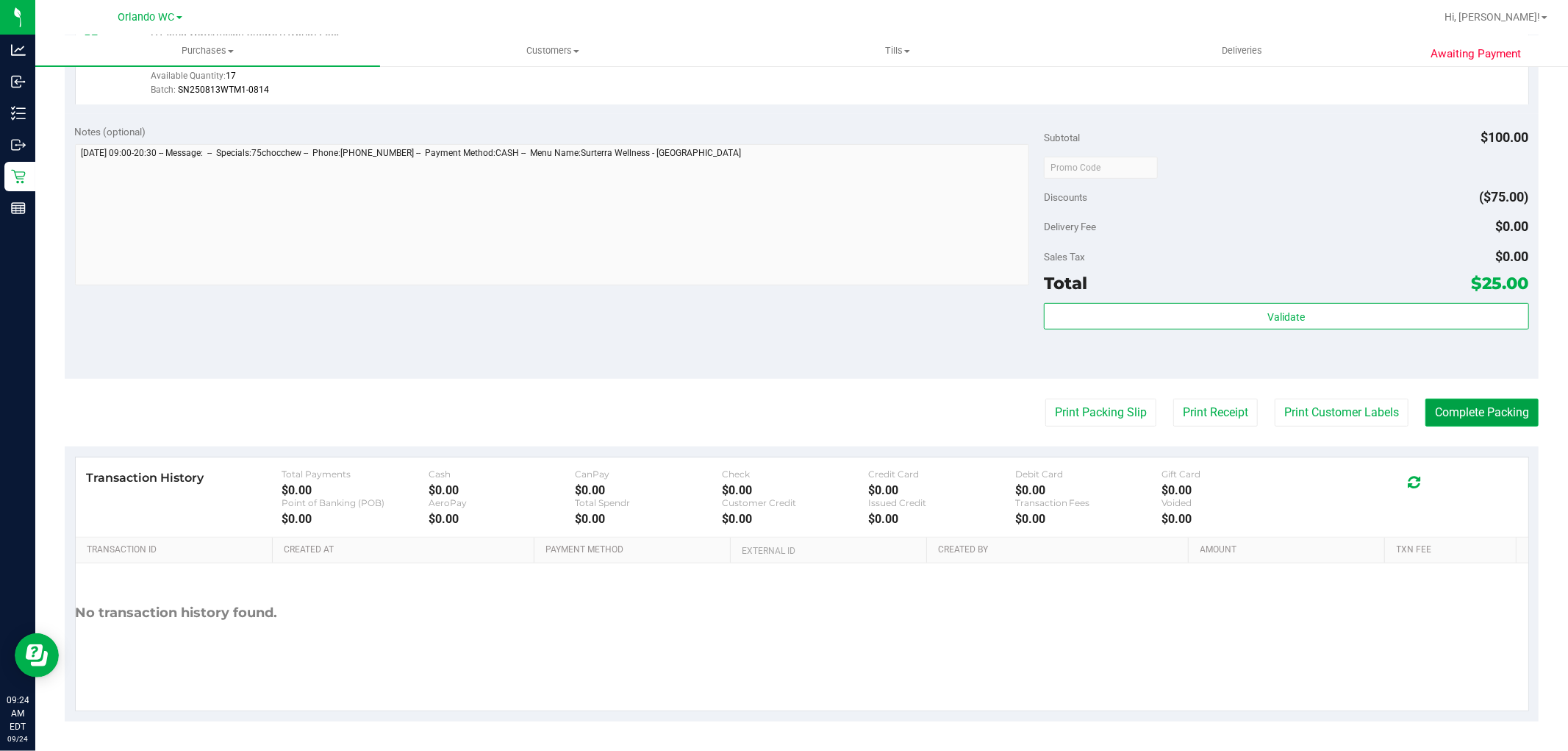
click at [1445, 410] on button "Complete Packing" at bounding box center [1482, 412] width 113 height 28
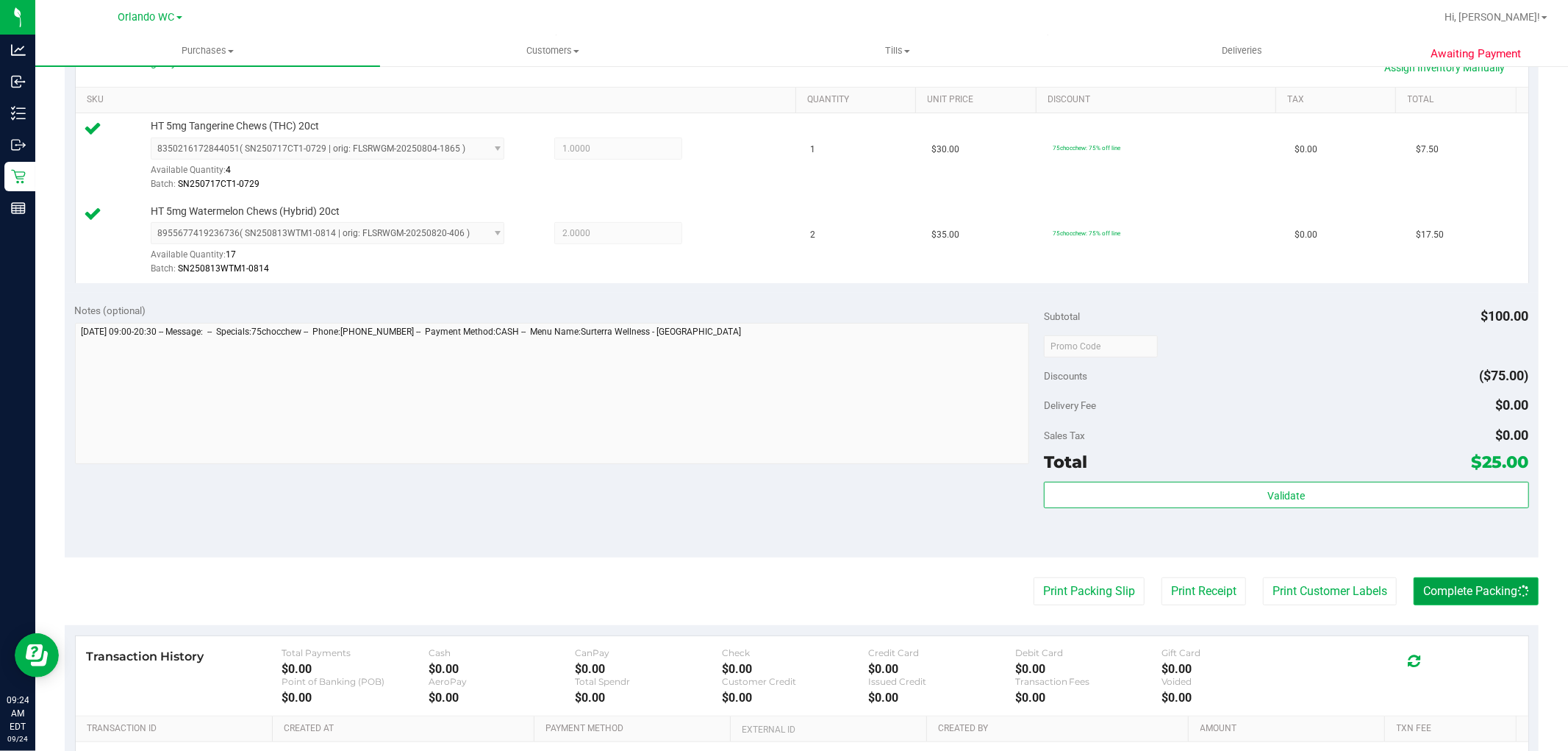
scroll to position [0, 0]
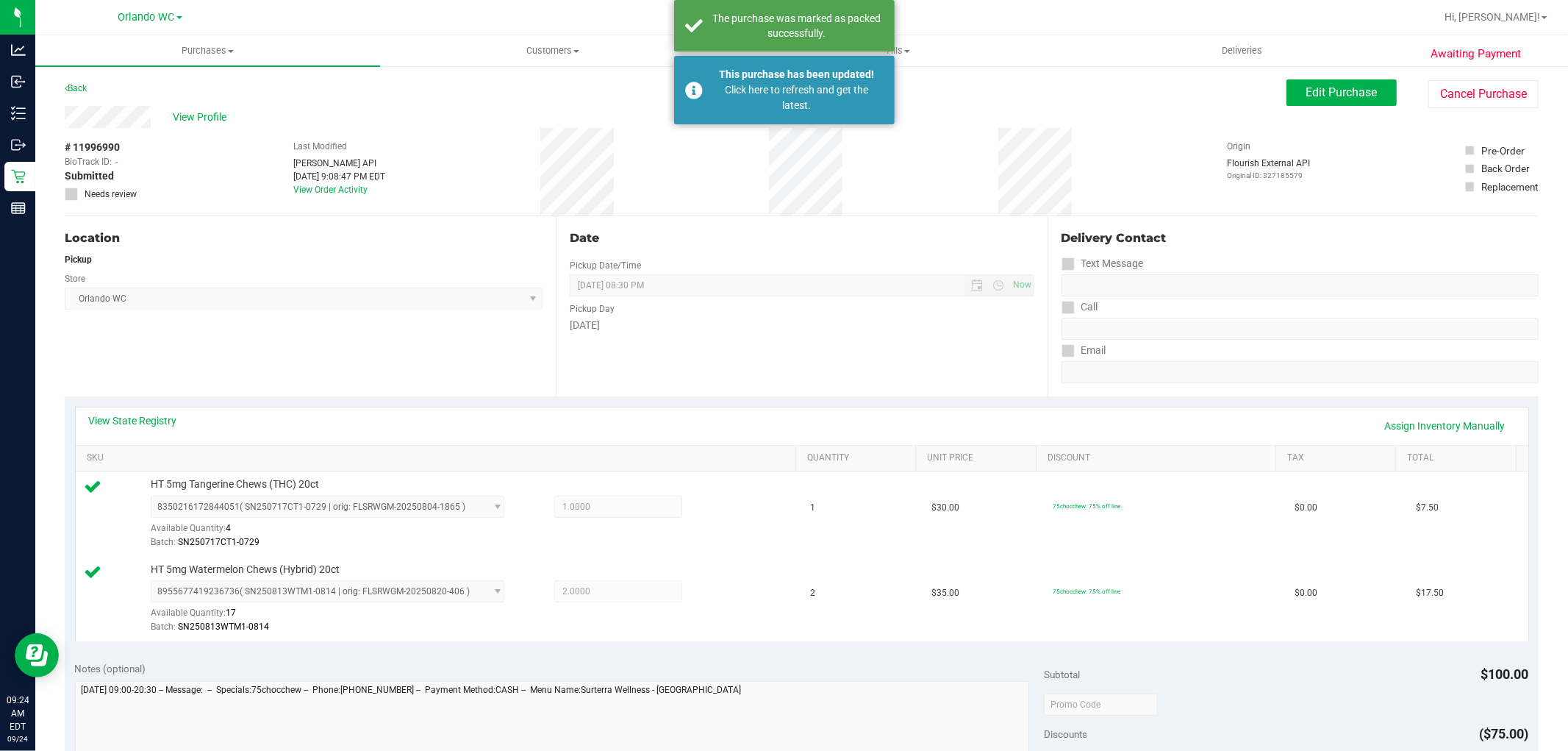
click at [373, 330] on div "Location Pickup Store Orlando WC Select Store Bonita Springs WC Boynton Beach W…" at bounding box center [310, 307] width 491 height 180
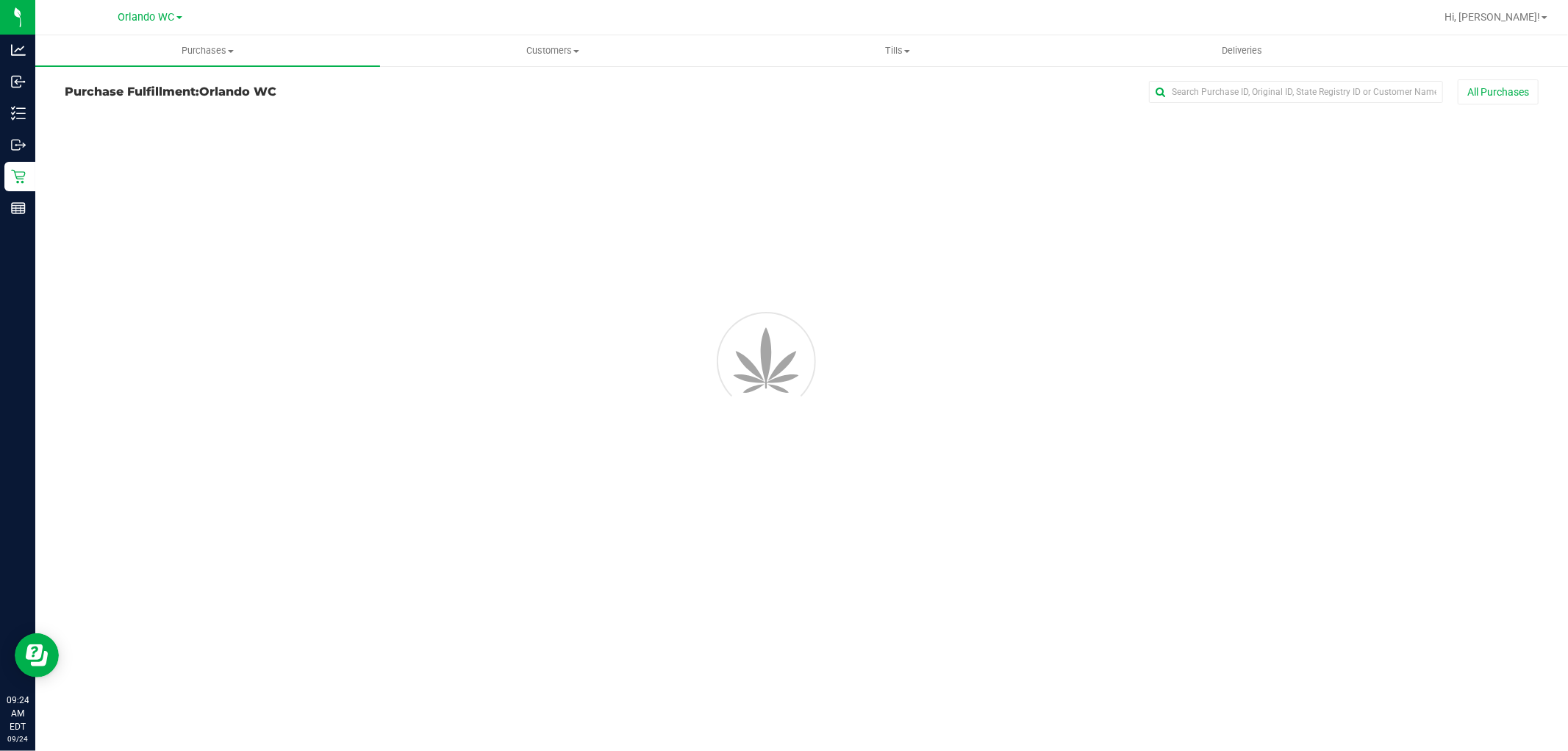
drag, startPoint x: 694, startPoint y: 91, endPoint x: 712, endPoint y: 24, distance: 69.4
click at [697, 89] on div "This purchase has been updated! Click here to refresh and get the latest." at bounding box center [784, 89] width 221 height 68
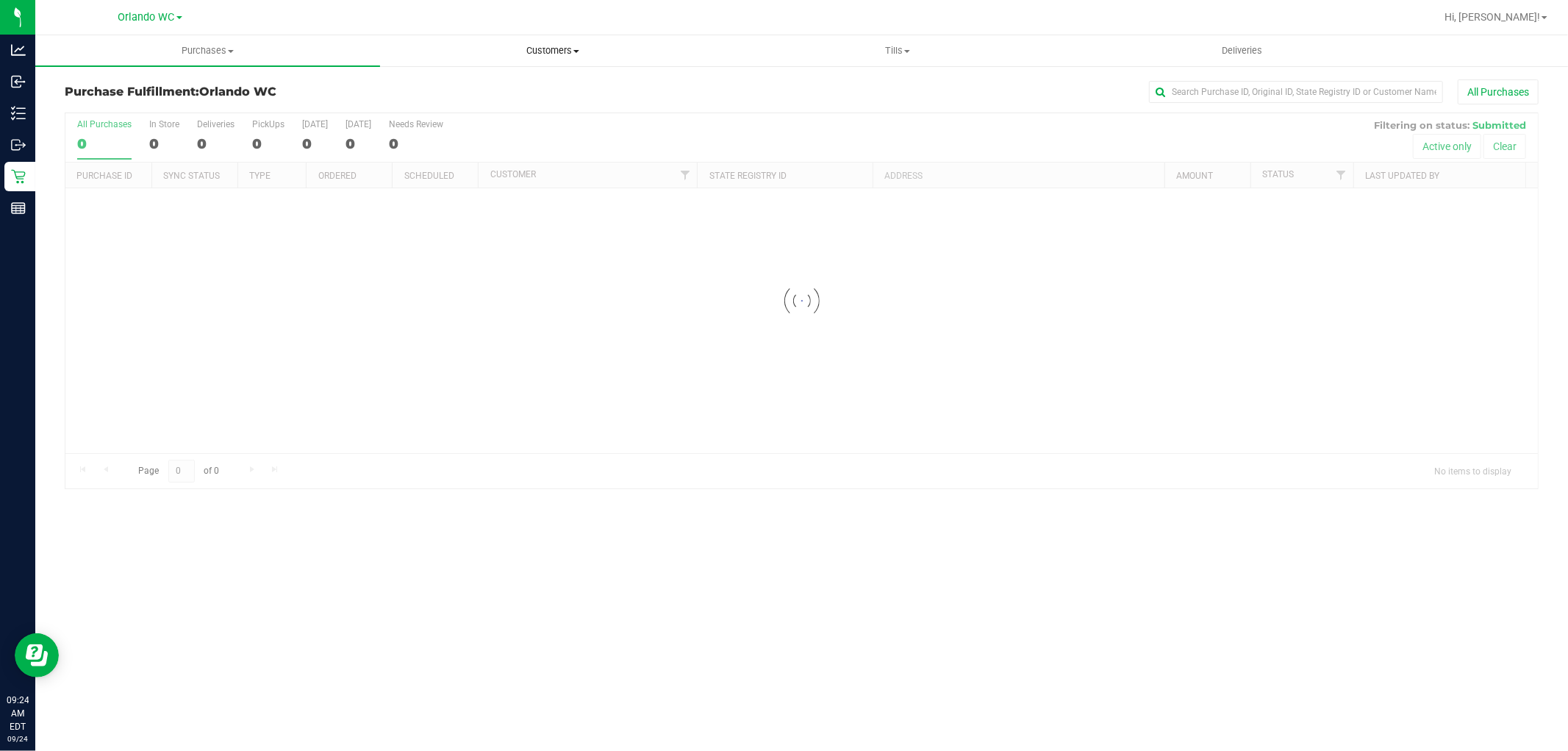
click at [714, 15] on div at bounding box center [848, 17] width 1172 height 29
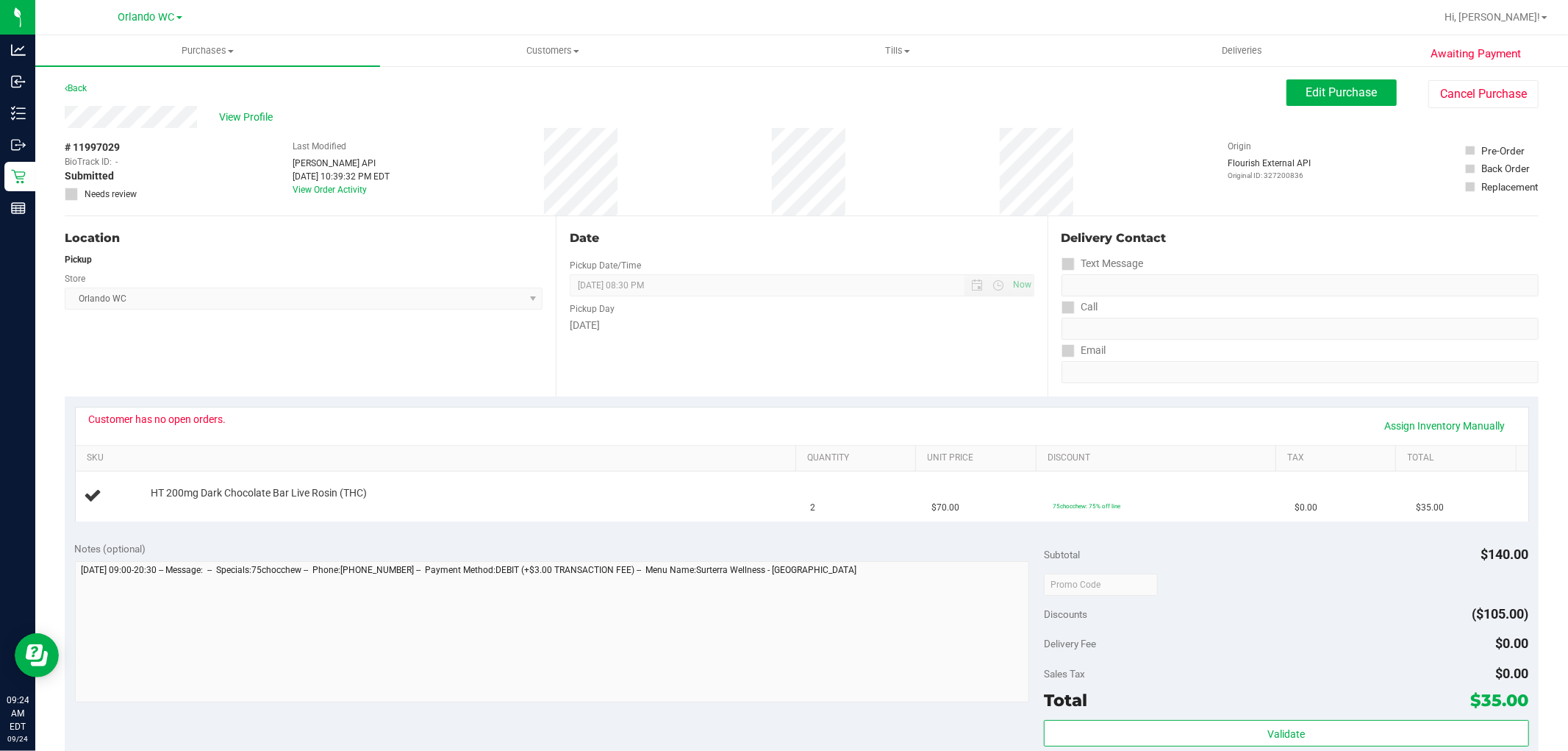
click at [361, 314] on div "Location Pickup Store [GEOGRAPHIC_DATA] WC Select Store [PERSON_NAME][GEOGRAPHI…" at bounding box center [310, 307] width 491 height 180
click at [356, 319] on div "Location Pickup Store [GEOGRAPHIC_DATA] WC Select Store [PERSON_NAME][GEOGRAPHI…" at bounding box center [310, 307] width 491 height 180
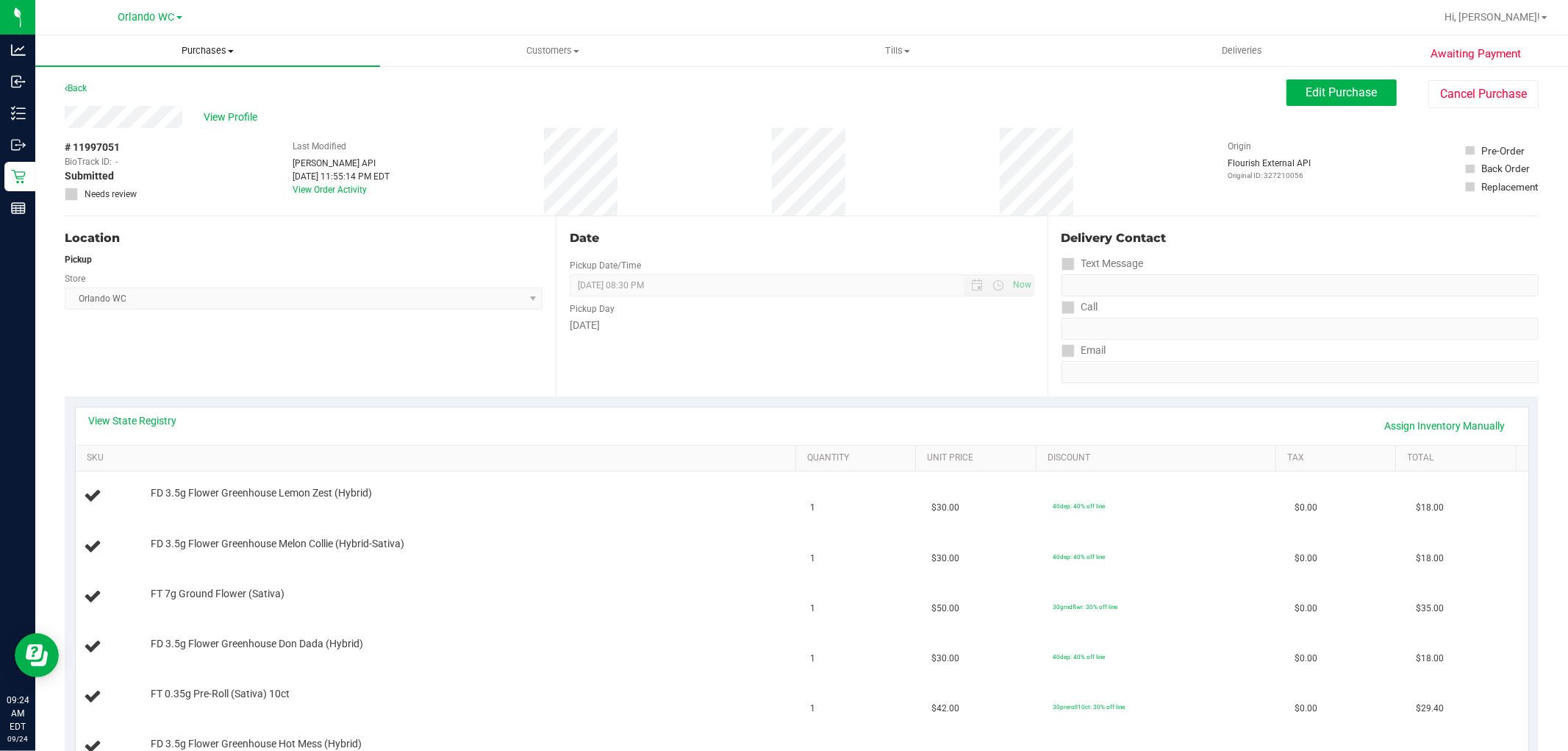
drag, startPoint x: 311, startPoint y: 336, endPoint x: 229, endPoint y: 37, distance: 310.0
click at [313, 335] on div "Location Pickup Store [GEOGRAPHIC_DATA] WC Select Store [PERSON_NAME][GEOGRAPHI…" at bounding box center [310, 307] width 491 height 180
drag, startPoint x: 425, startPoint y: 373, endPoint x: 487, endPoint y: 339, distance: 70.7
click at [447, 357] on div "Location Pickup Store [GEOGRAPHIC_DATA] WC Select Store [PERSON_NAME][GEOGRAPHI…" at bounding box center [310, 307] width 491 height 180
click at [494, 339] on div "Location Pickup Store [GEOGRAPHIC_DATA] WC Select Store [PERSON_NAME][GEOGRAPHI…" at bounding box center [310, 307] width 491 height 180
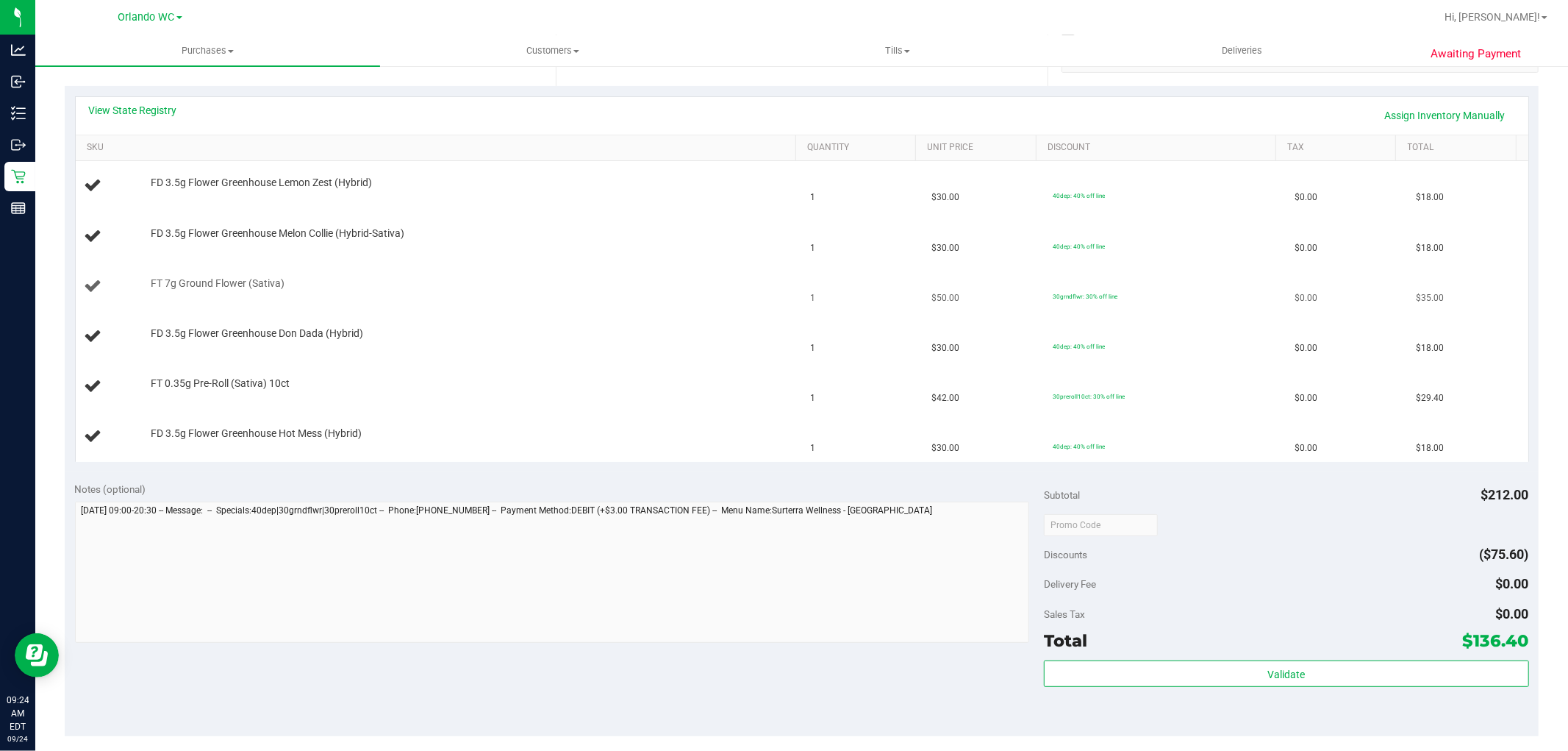
scroll to position [164, 0]
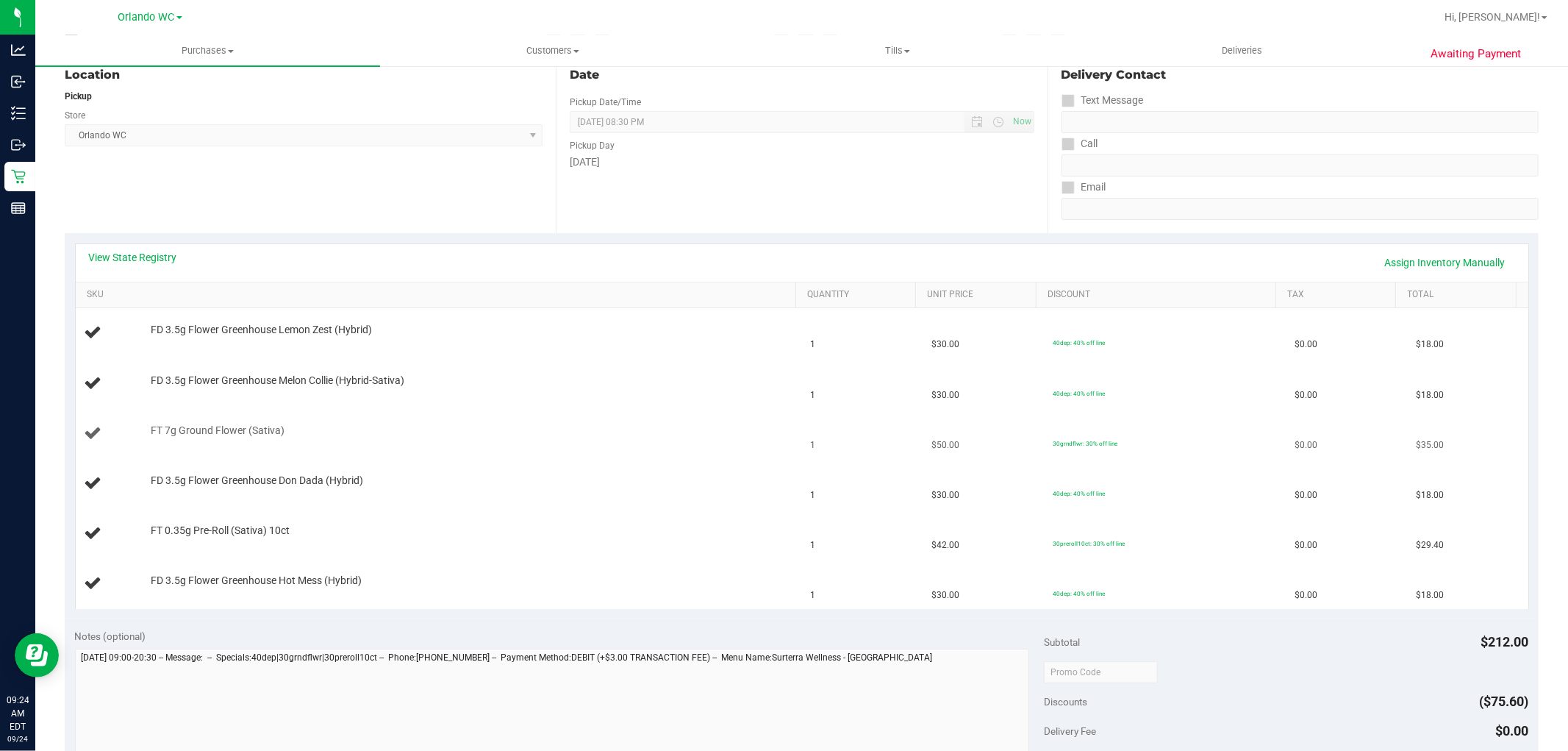
click at [488, 424] on div "FT 7g Ground Flower (Sativa)" at bounding box center [466, 431] width 645 height 14
click at [597, 385] on div "FD 3.5g Flower Greenhouse Melon Collie (Hybrid-Sativa)" at bounding box center [466, 380] width 645 height 14
click at [602, 364] on td "FD 3.5g Flower Greenhouse Melon Collie (Hybrid-Sativa)" at bounding box center [439, 384] width 726 height 50
click at [673, 512] on td "FT 0.35g Pre-Roll (Sativa) 10ct" at bounding box center [439, 534] width 726 height 50
click at [500, 453] on td "FT 7g Ground Flower (Sativa)" at bounding box center [439, 433] width 726 height 50
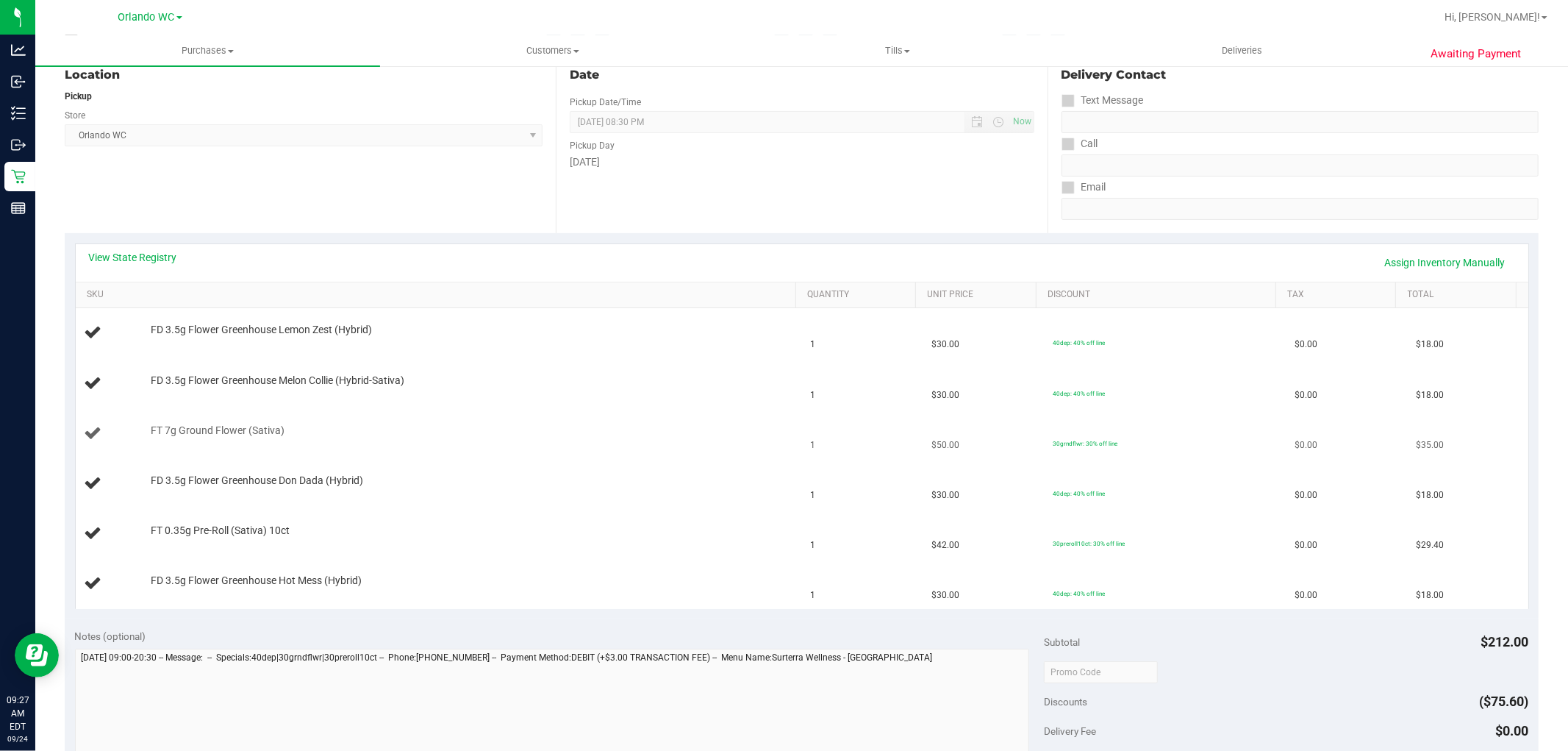
click at [500, 453] on td "FT 7g Ground Flower (Sativa)" at bounding box center [439, 433] width 726 height 50
click at [502, 447] on td "FT 7g Ground Flower (Sativa)" at bounding box center [439, 433] width 726 height 50
click at [511, 424] on div "FT 7g Ground Flower (Sativa)" at bounding box center [466, 431] width 645 height 14
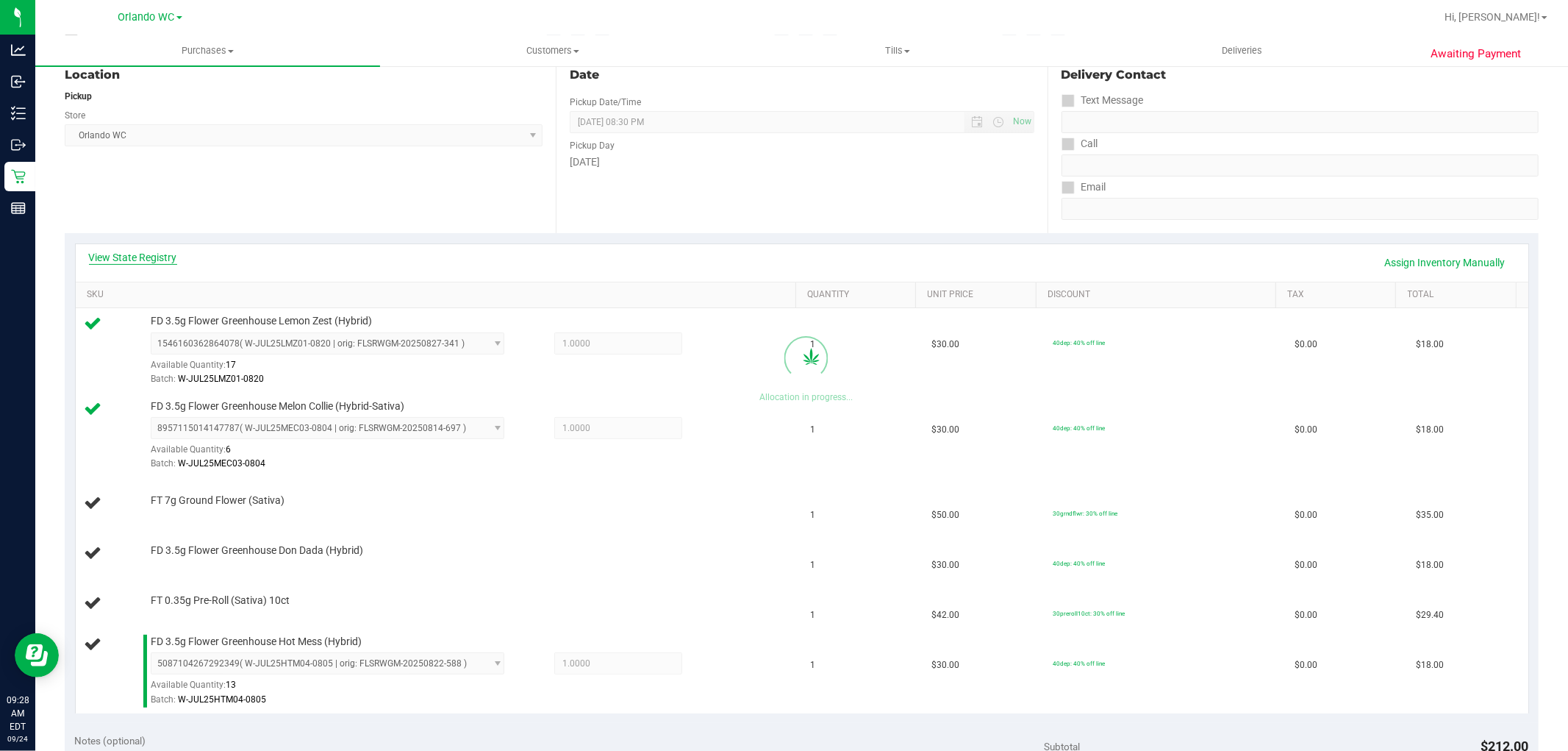
click at [126, 257] on link "View State Registry" at bounding box center [133, 257] width 88 height 14
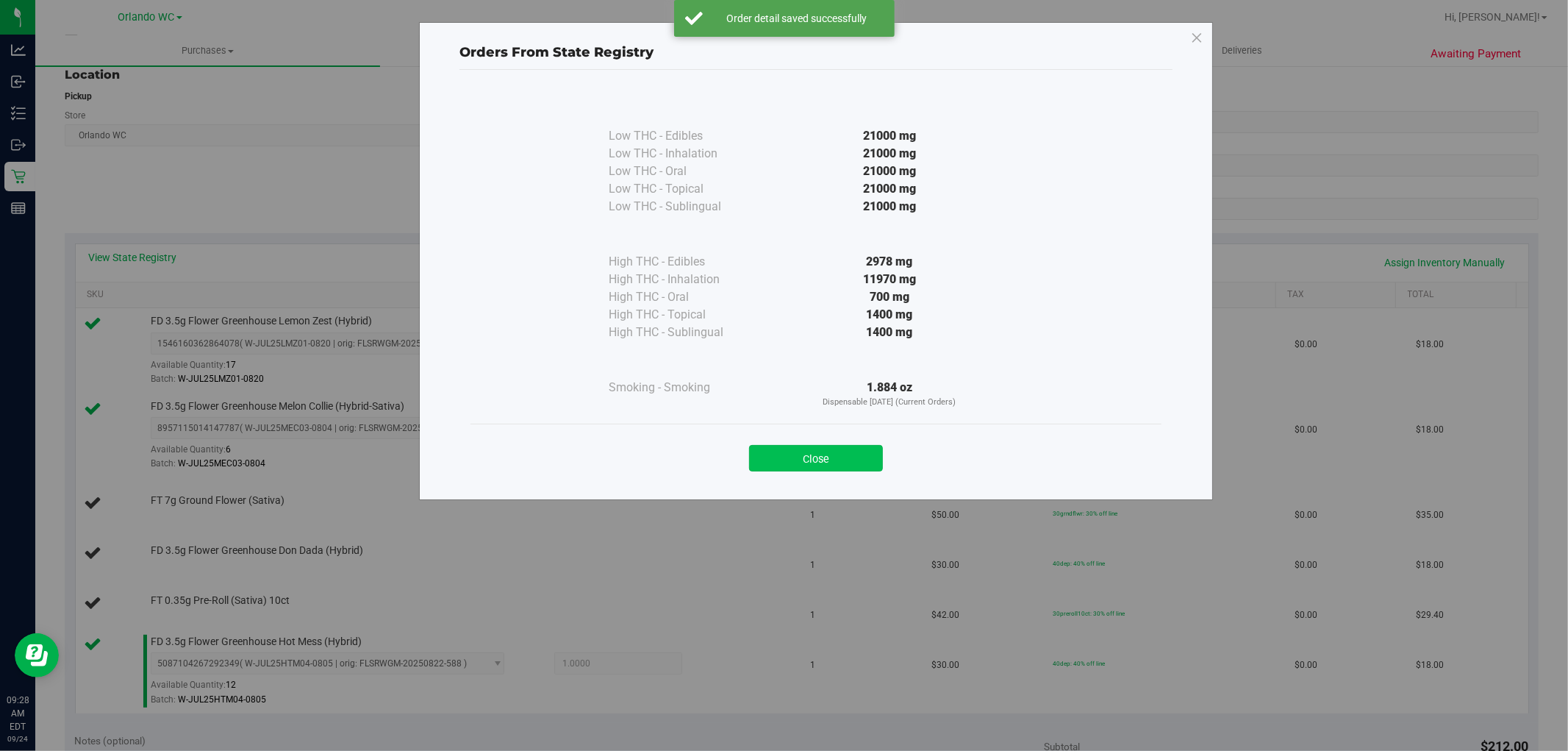
click at [845, 465] on button "Close" at bounding box center [816, 458] width 134 height 26
click at [684, 581] on td "FT 0.35g Pre-Roll (Sativa) 10ct" at bounding box center [439, 603] width 726 height 50
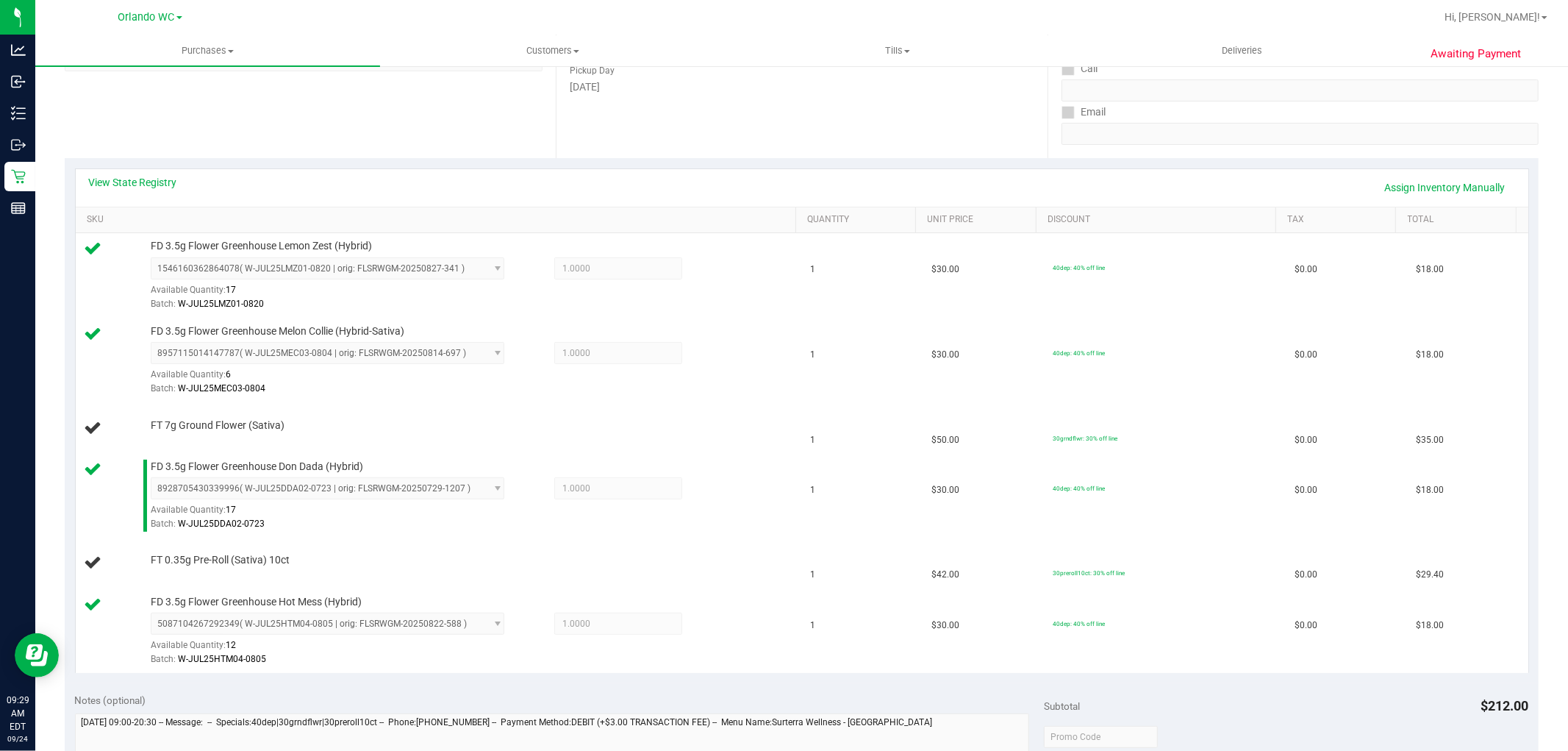
scroll to position [297, 0]
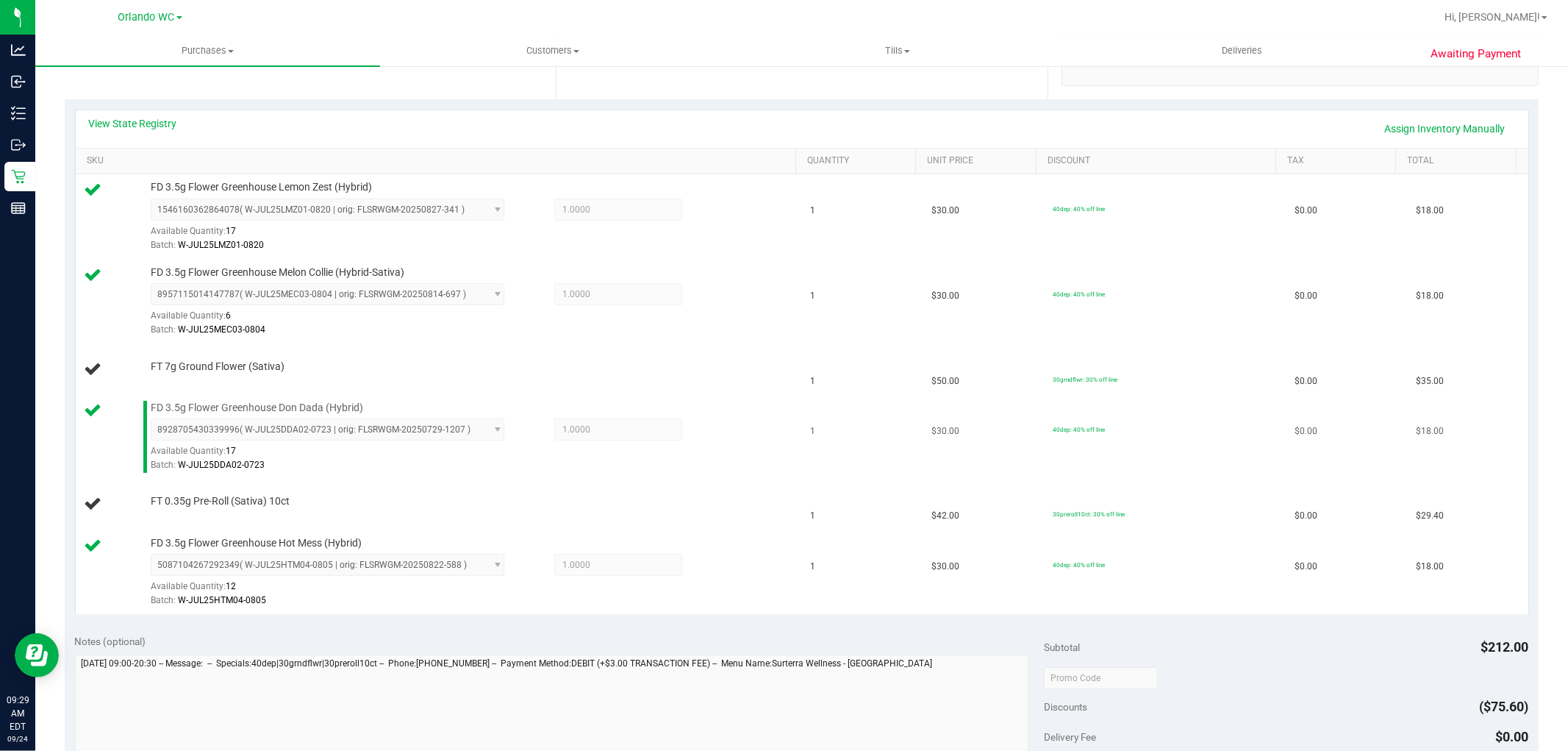
click at [767, 473] on div at bounding box center [469, 472] width 638 height 1
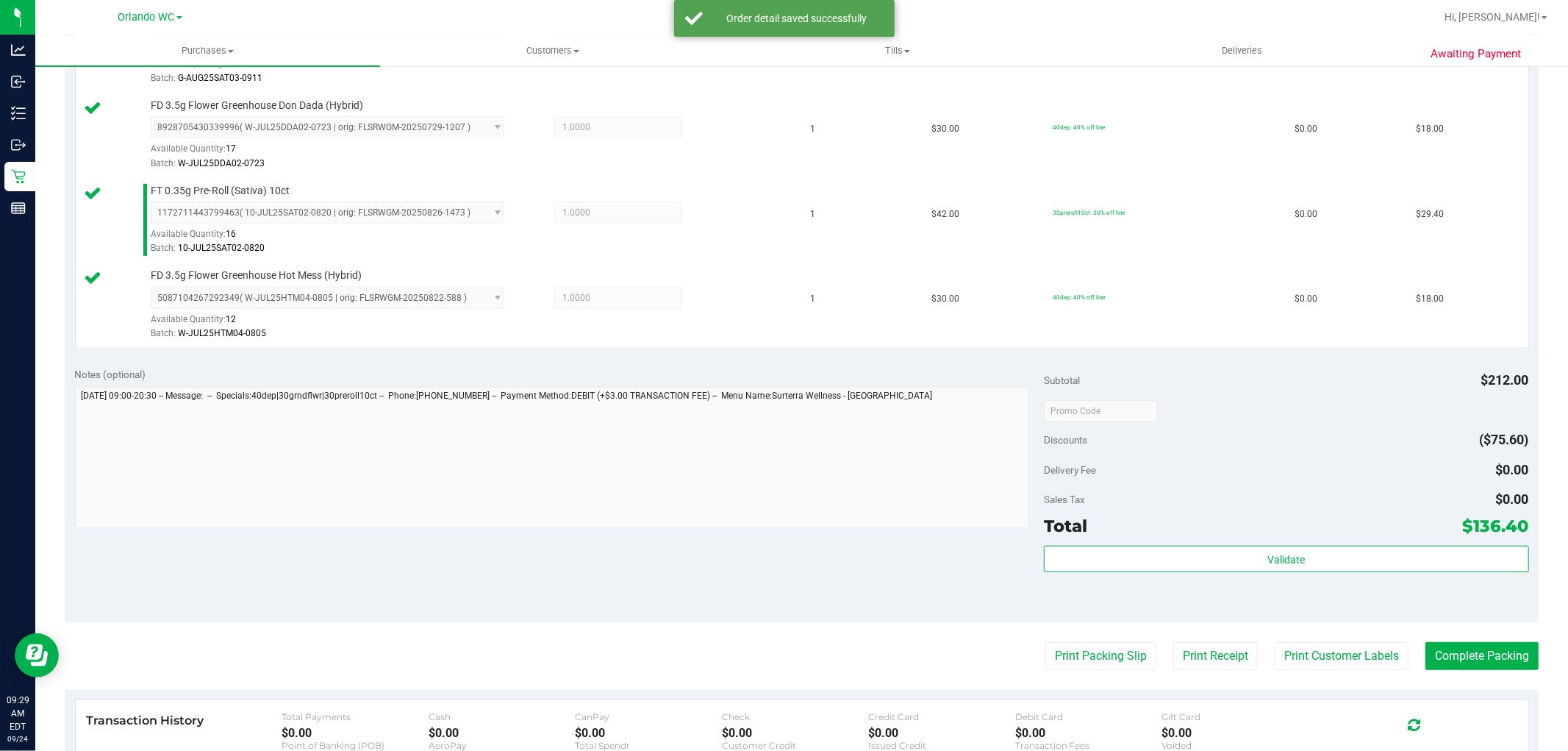
scroll to position [788, 0]
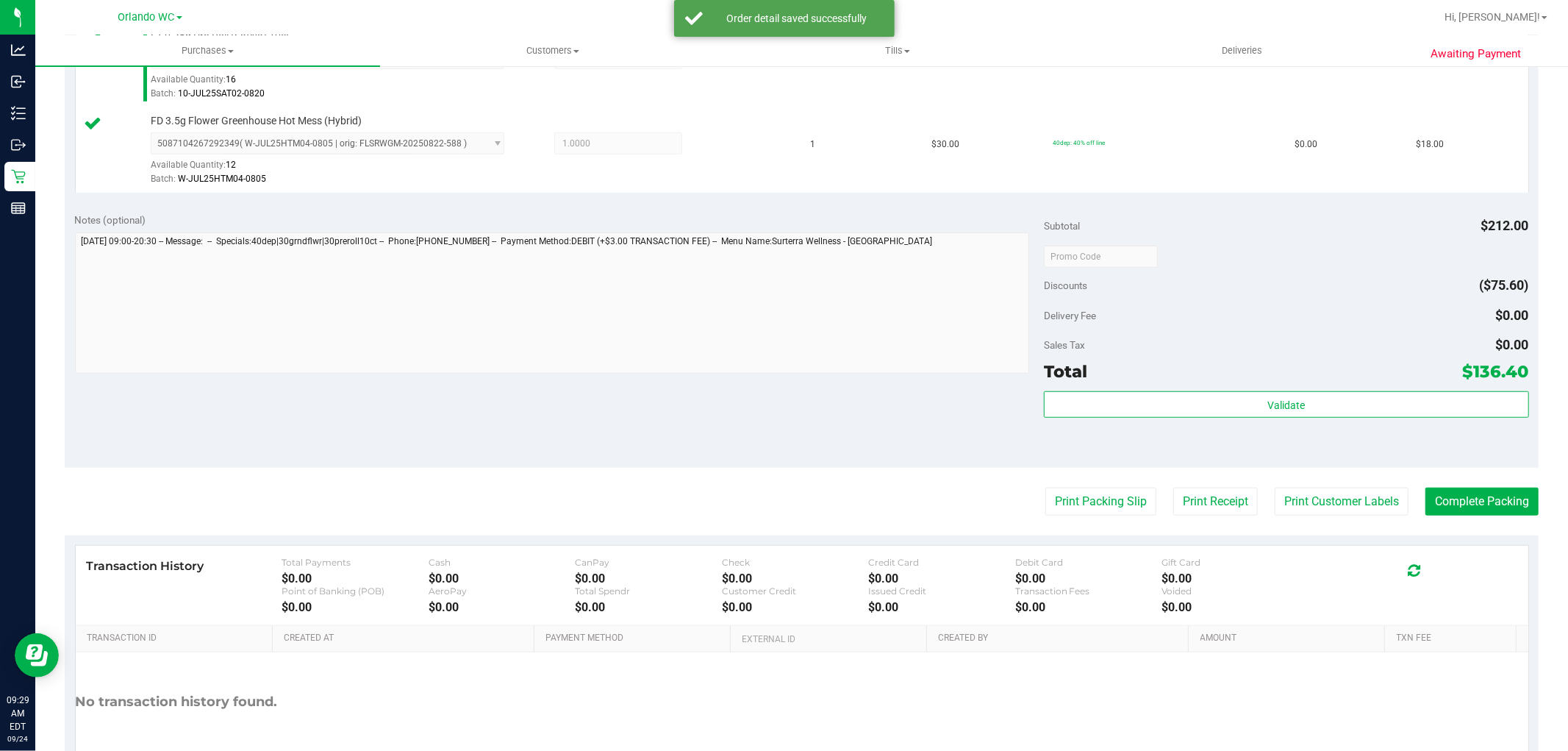
click at [1238, 355] on div "Sales Tax $0.00" at bounding box center [1286, 345] width 484 height 26
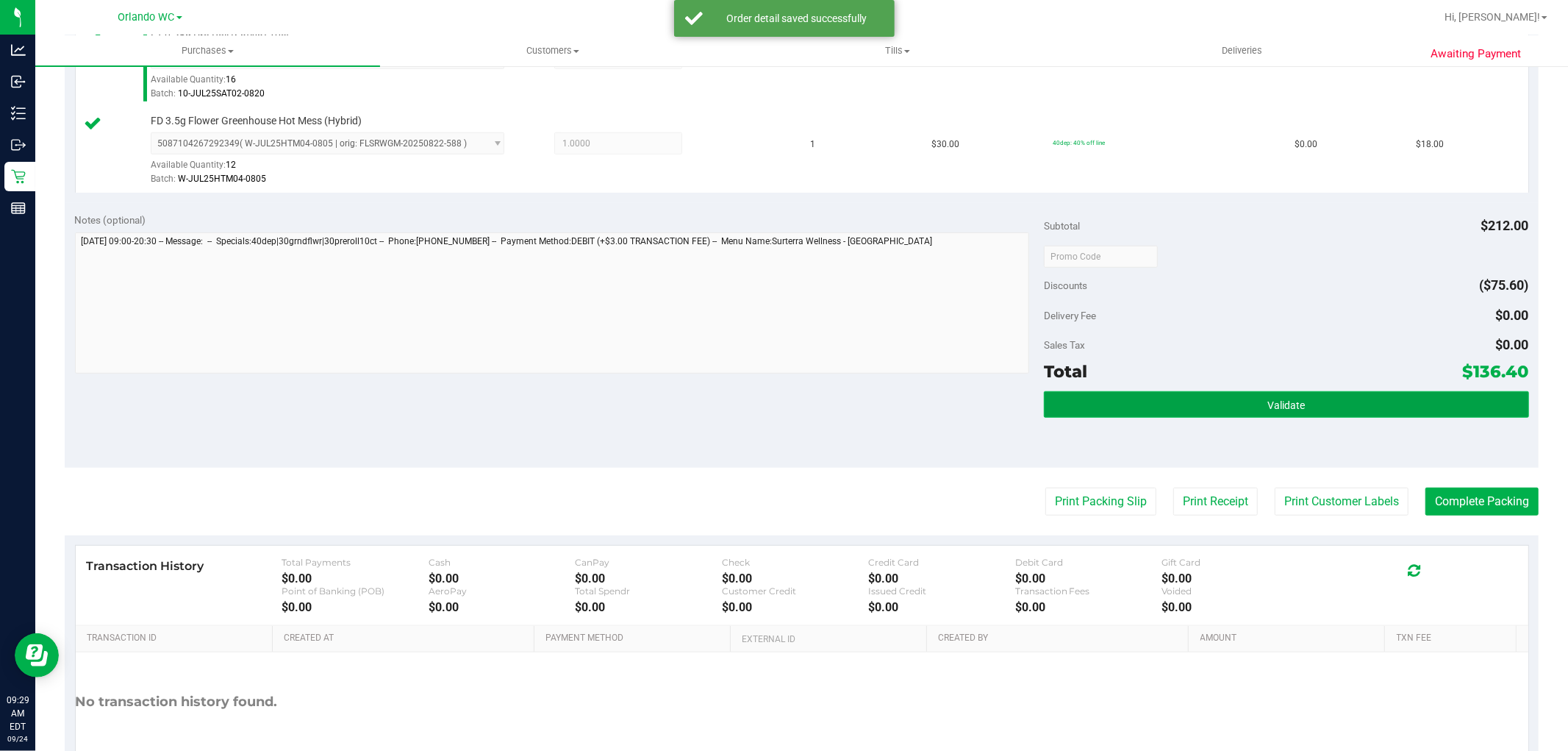
click at [1150, 407] on button "Validate" at bounding box center [1286, 404] width 484 height 26
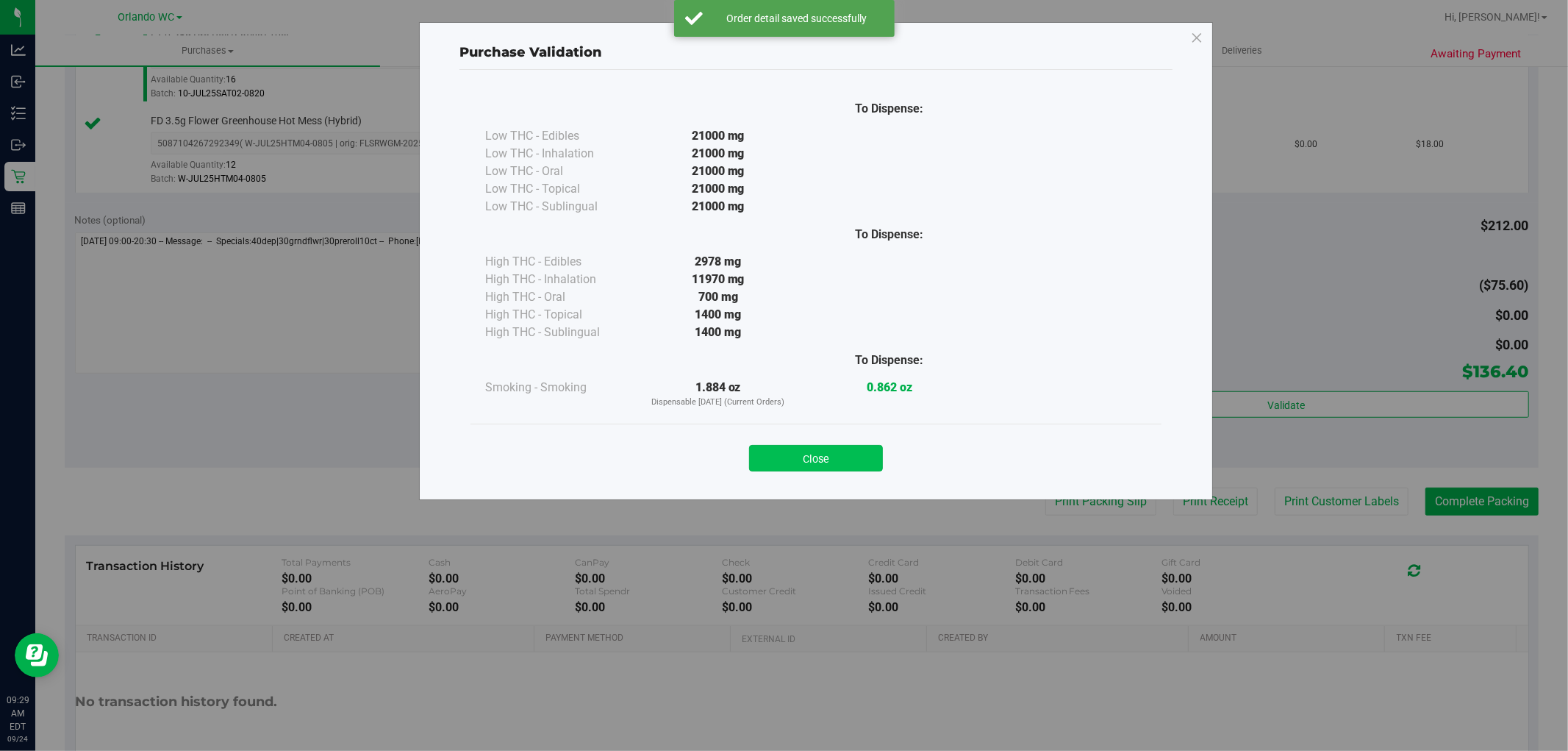
click at [827, 453] on button "Close" at bounding box center [816, 458] width 134 height 26
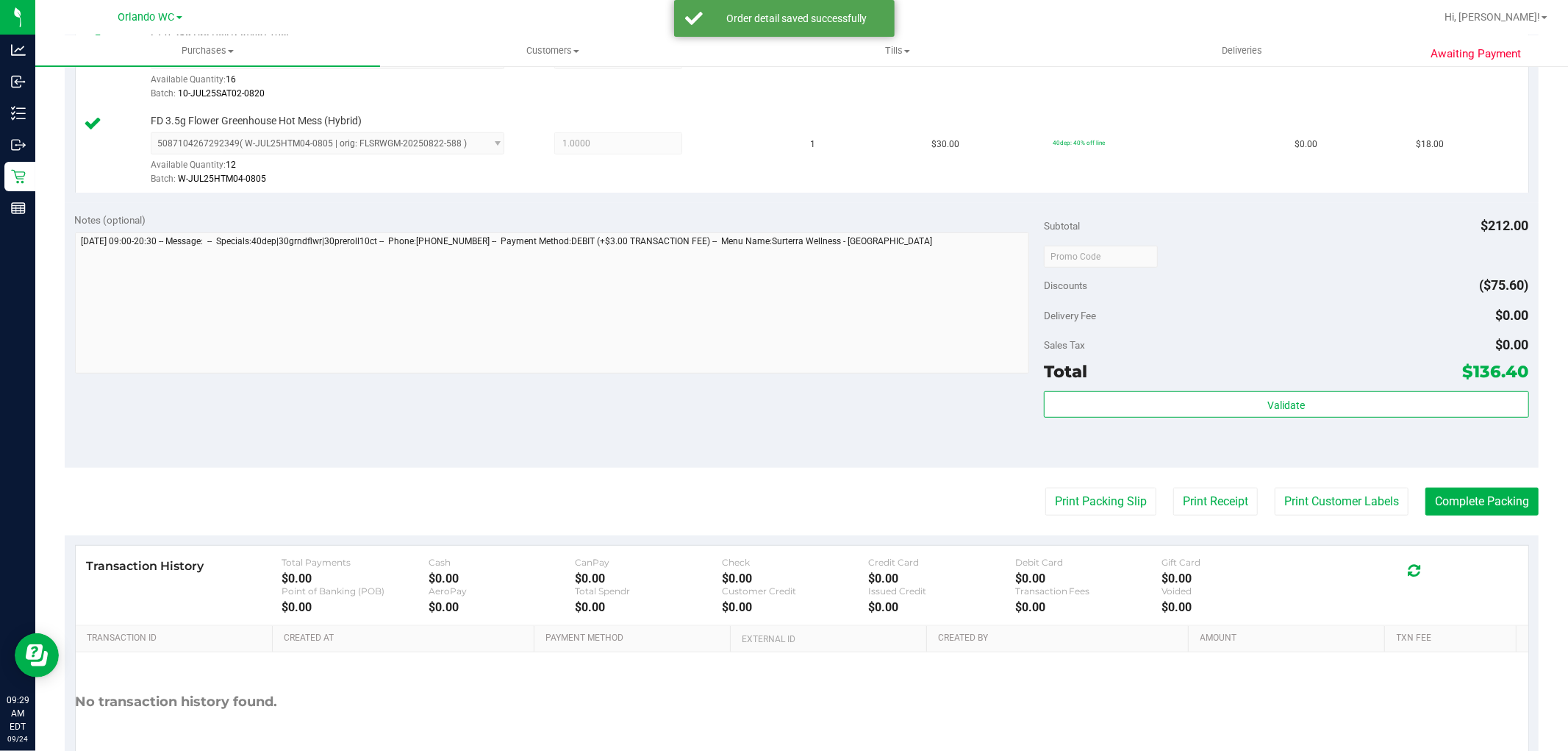
click at [1084, 473] on purchase-details "Back Edit Purchase Cancel Purchase View Profile # 11997051 BioTrack ID: - Submi…" at bounding box center [801, 51] width 1474 height 1519
click at [1087, 520] on purchase-details "Back Edit Purchase Cancel Purchase View Profile # 11997051 BioTrack ID: - Submi…" at bounding box center [801, 51] width 1474 height 1519
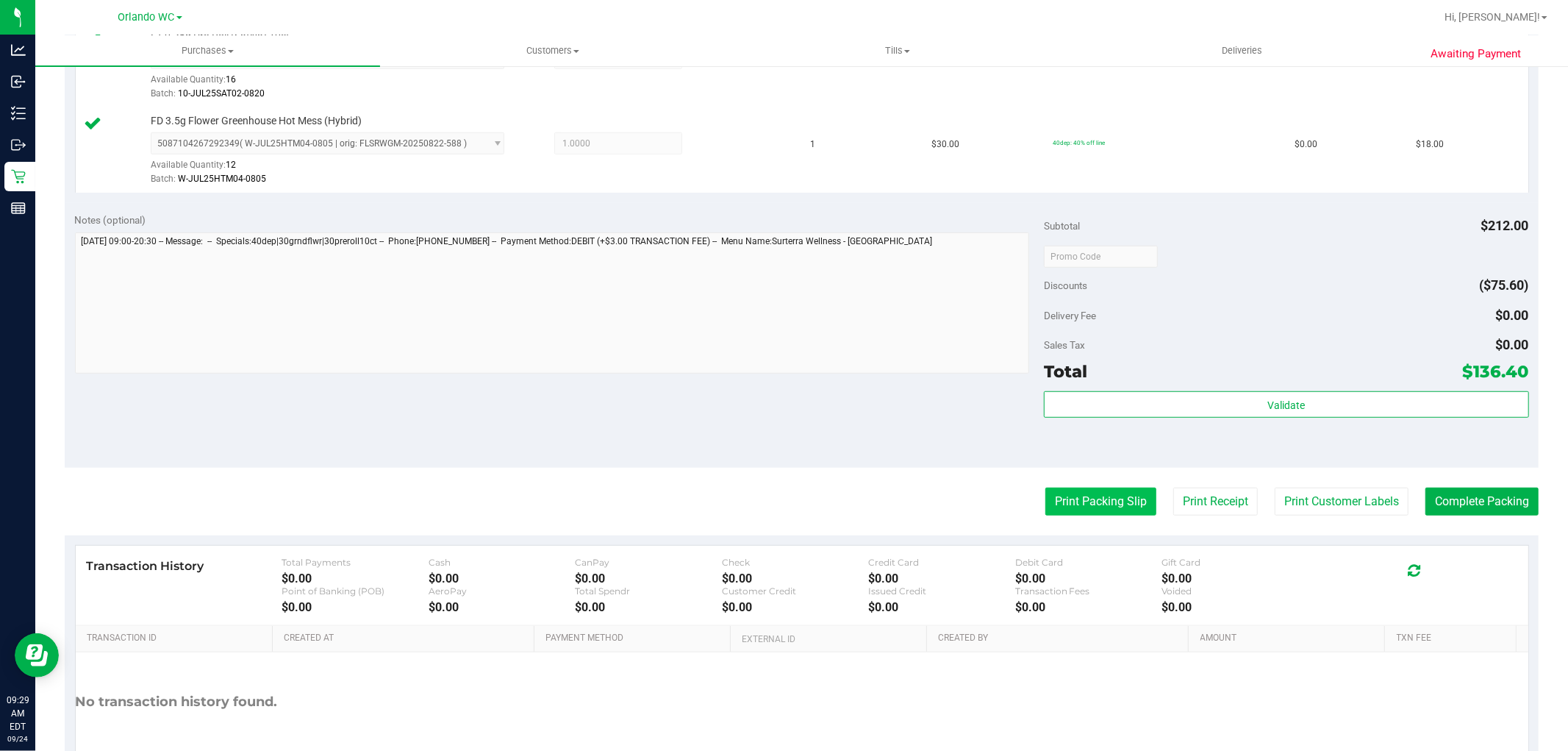
click at [1084, 505] on button "Print Packing Slip" at bounding box center [1101, 501] width 111 height 28
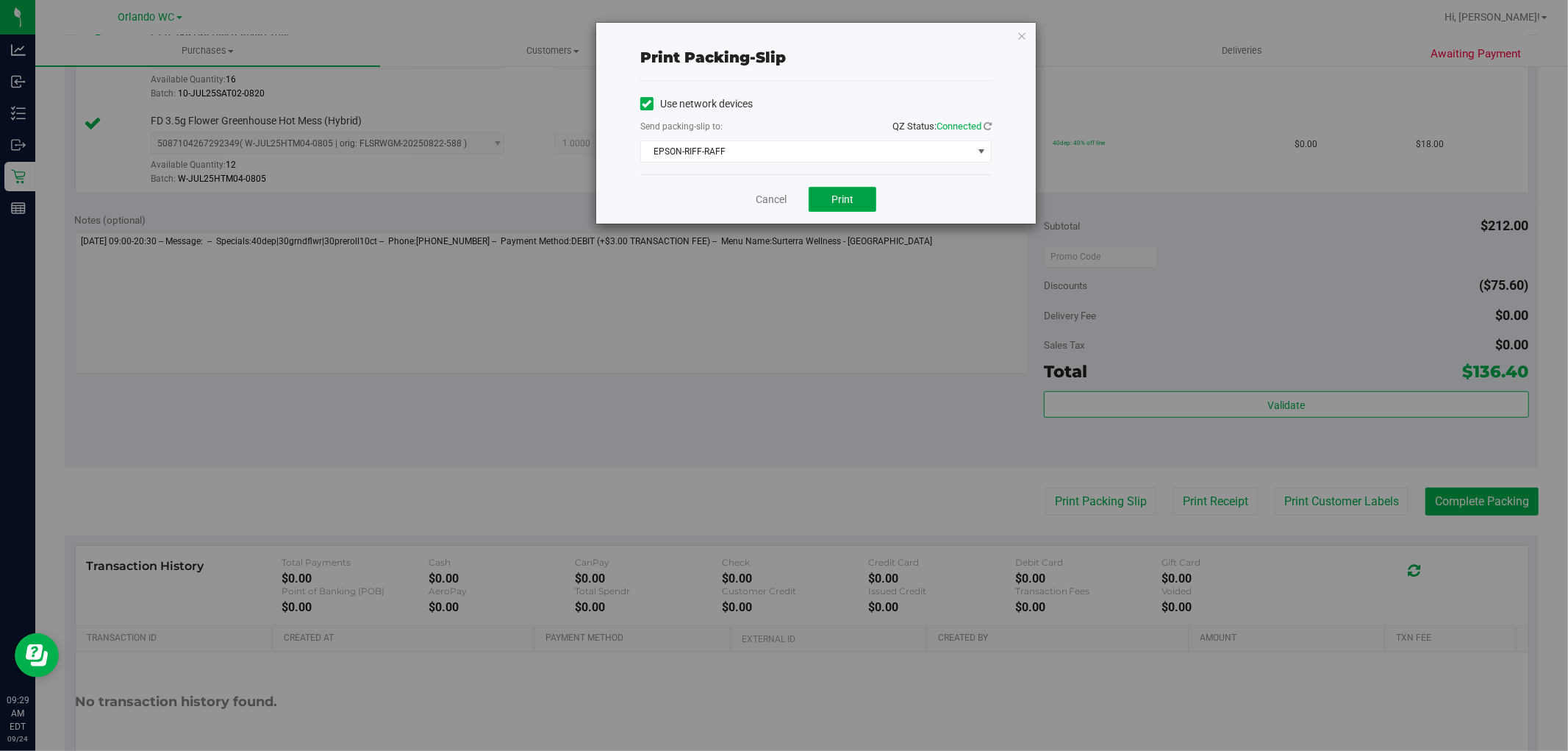
click at [843, 197] on span "Print" at bounding box center [843, 199] width 22 height 12
click at [799, 372] on div "Print packing-slip Use network devices Send packing-slip to: QZ Status: Connect…" at bounding box center [789, 375] width 1579 height 751
click at [775, 201] on link "Cancel" at bounding box center [771, 200] width 31 height 15
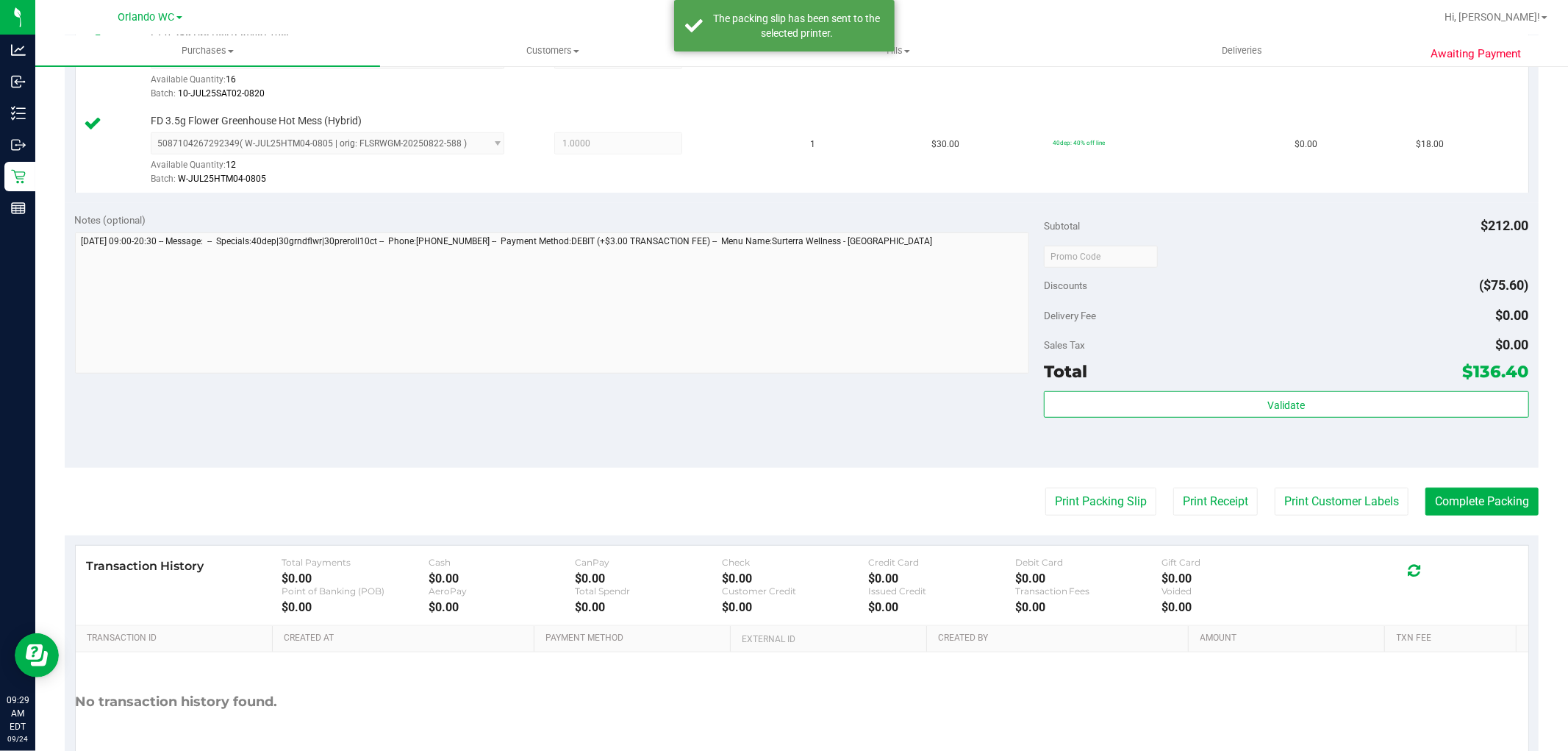
click at [1298, 348] on div "Sales Tax $0.00" at bounding box center [1286, 345] width 484 height 26
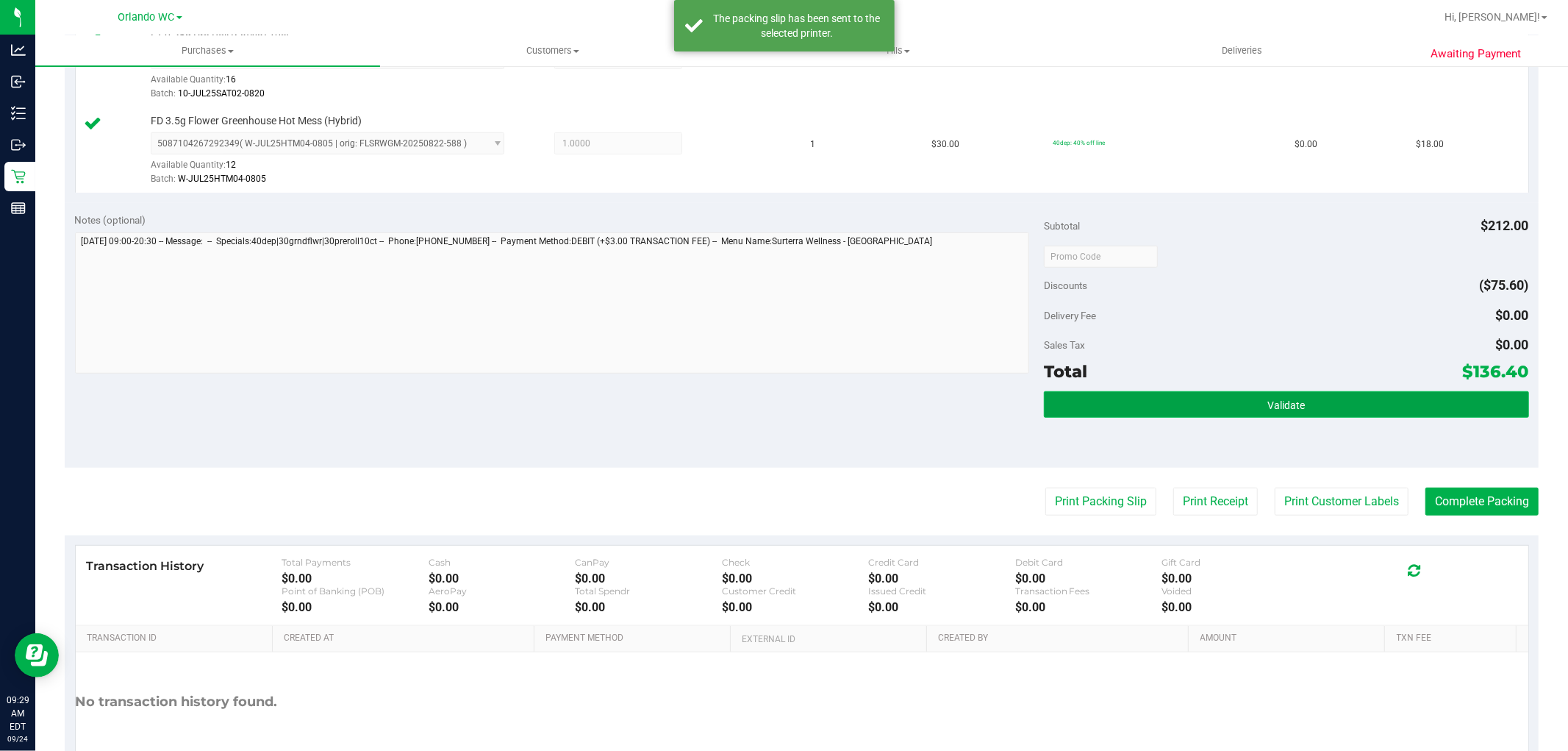
click at [1301, 405] on button "Validate" at bounding box center [1286, 404] width 484 height 26
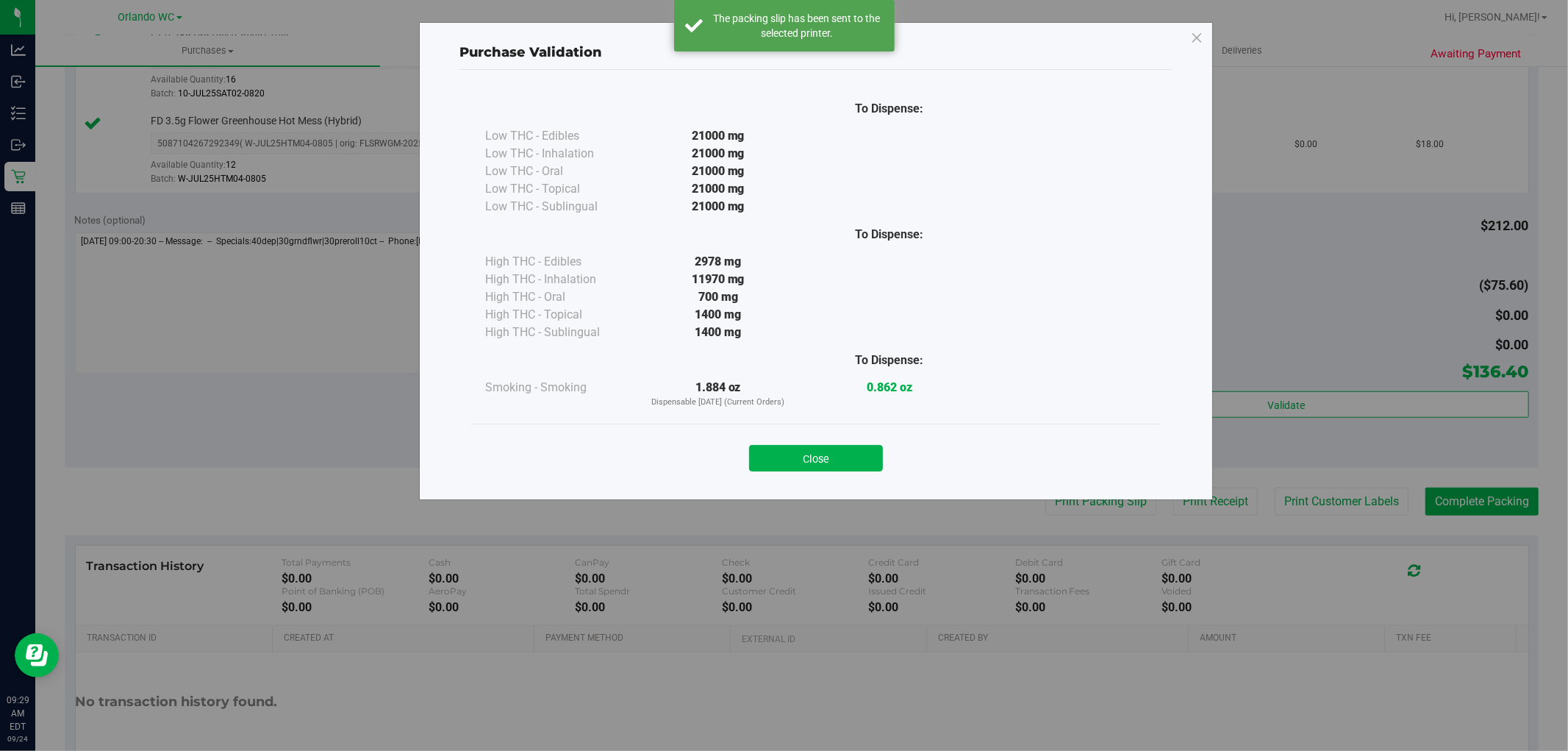
click at [1457, 527] on div "Purchase Validation To Dispense: Low THC - Edibles 21000 mg" at bounding box center [789, 375] width 1579 height 751
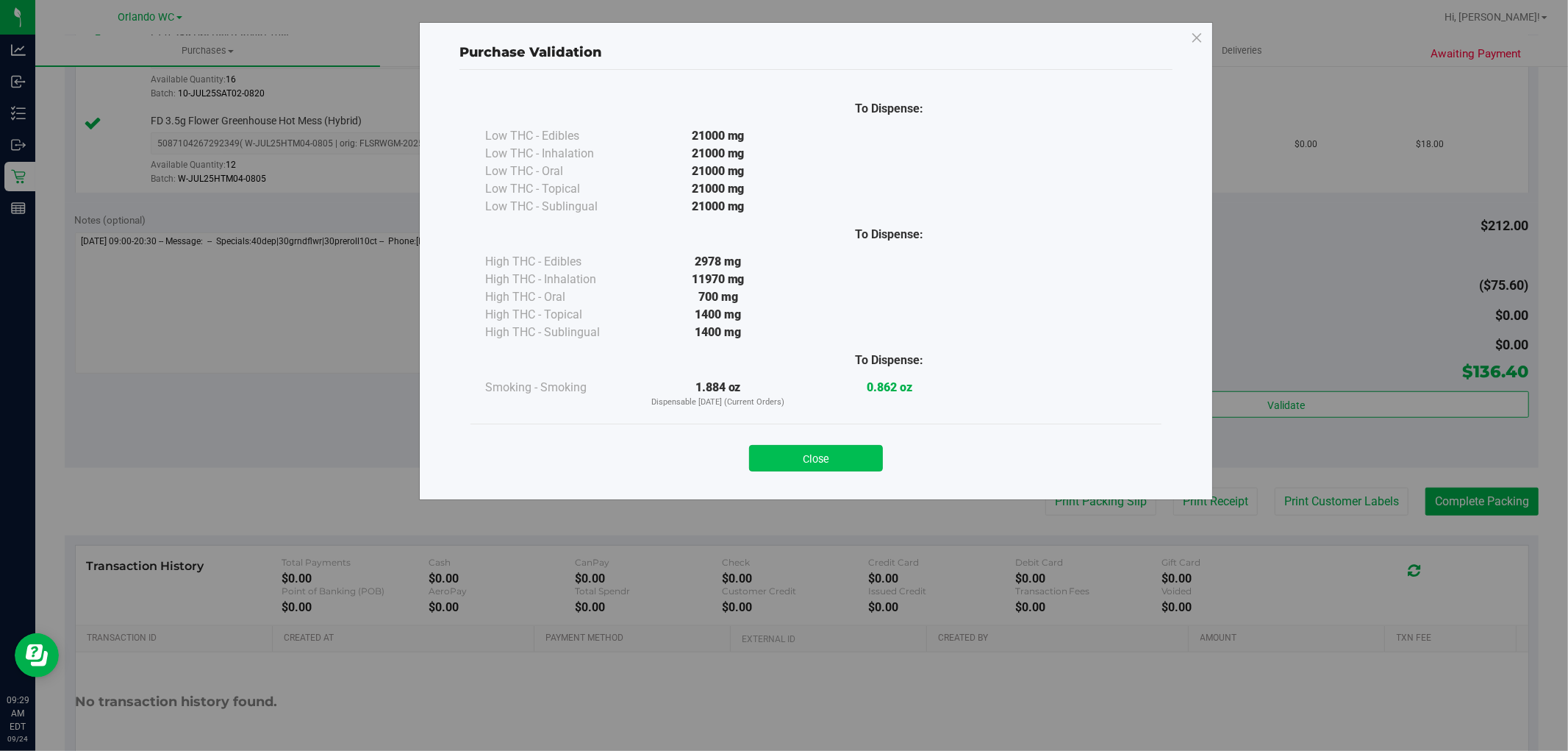
click at [784, 448] on button "Close" at bounding box center [816, 458] width 134 height 26
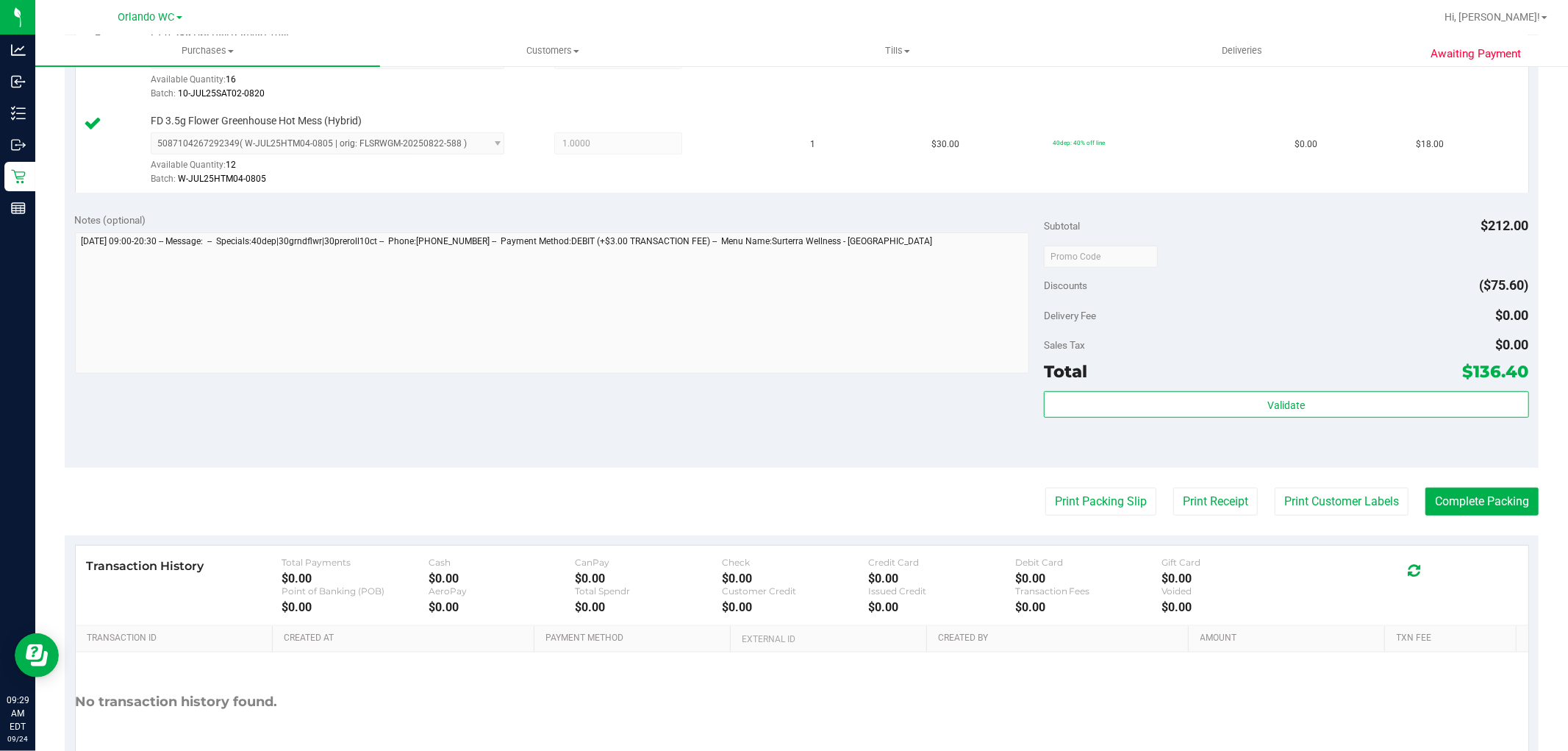
click at [794, 451] on div "Notes (optional) Subtotal $212.00 Discounts ($75.60) Delivery Fee $0.00 Sales T…" at bounding box center [801, 335] width 1474 height 265
click at [1446, 493] on button "Complete Packing" at bounding box center [1482, 501] width 113 height 28
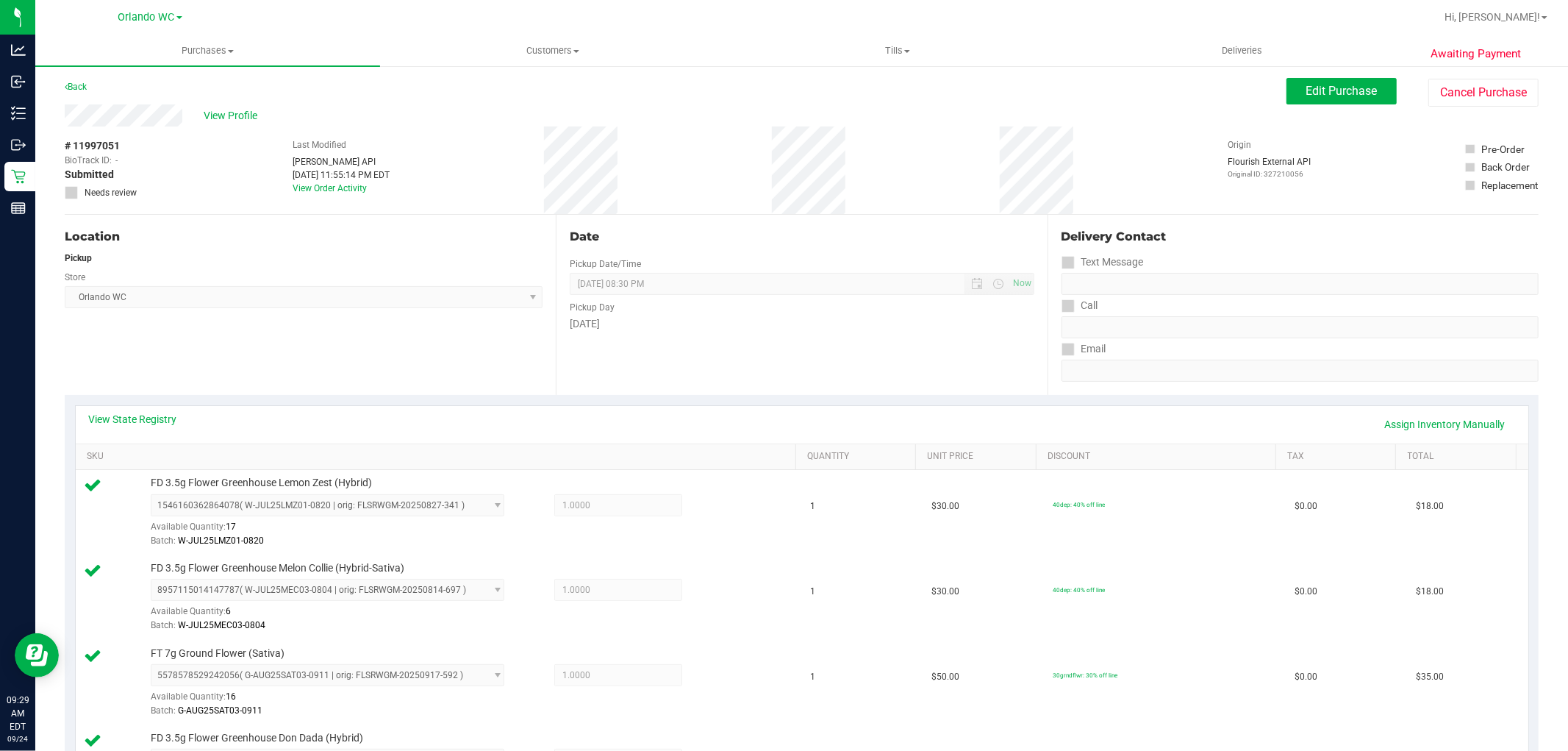
scroll to position [0, 0]
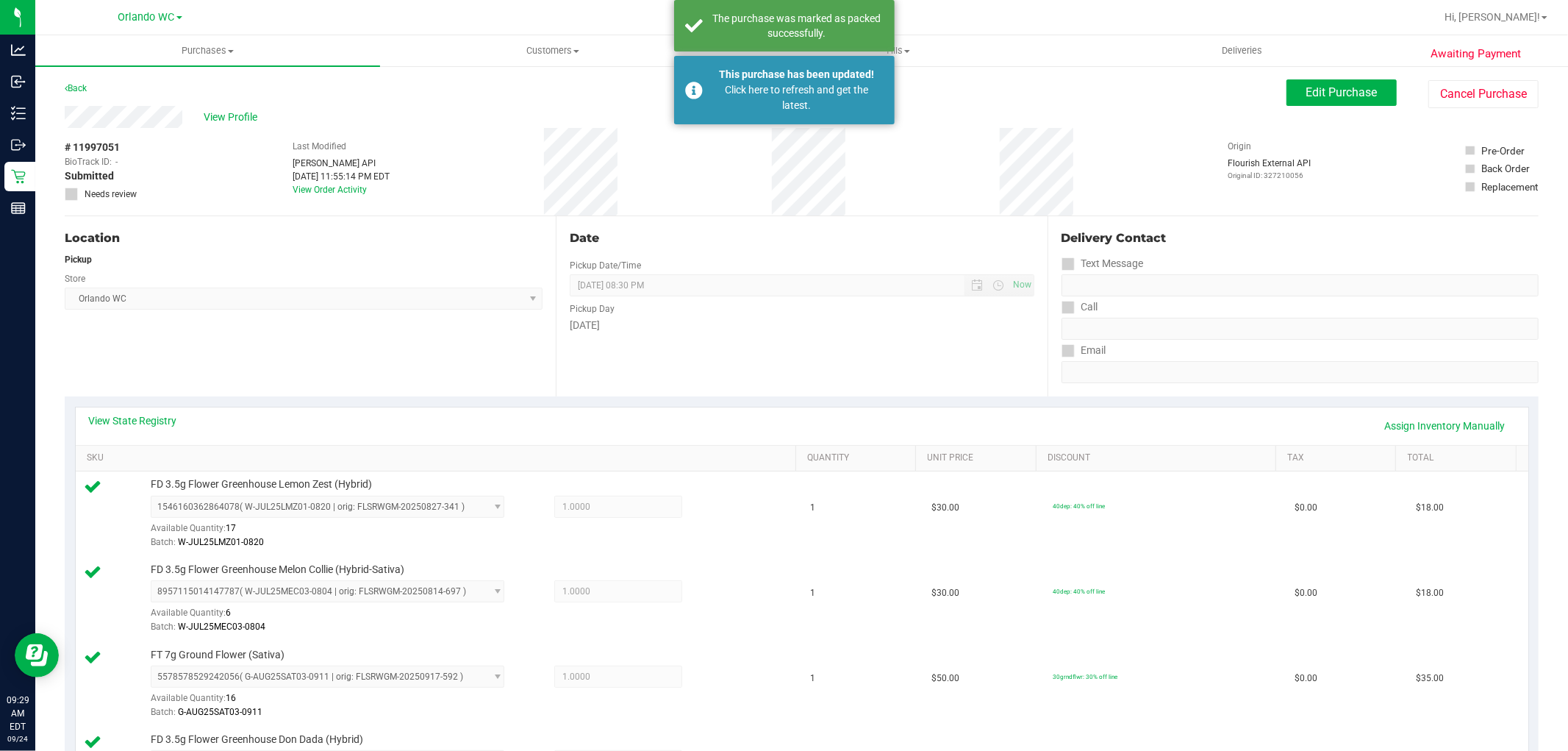
click at [709, 262] on div "Date Pickup Date/Time 09/24/2025 Now 09/24/2025 08:30 PM Now Pickup Day Wednesd…" at bounding box center [801, 307] width 491 height 180
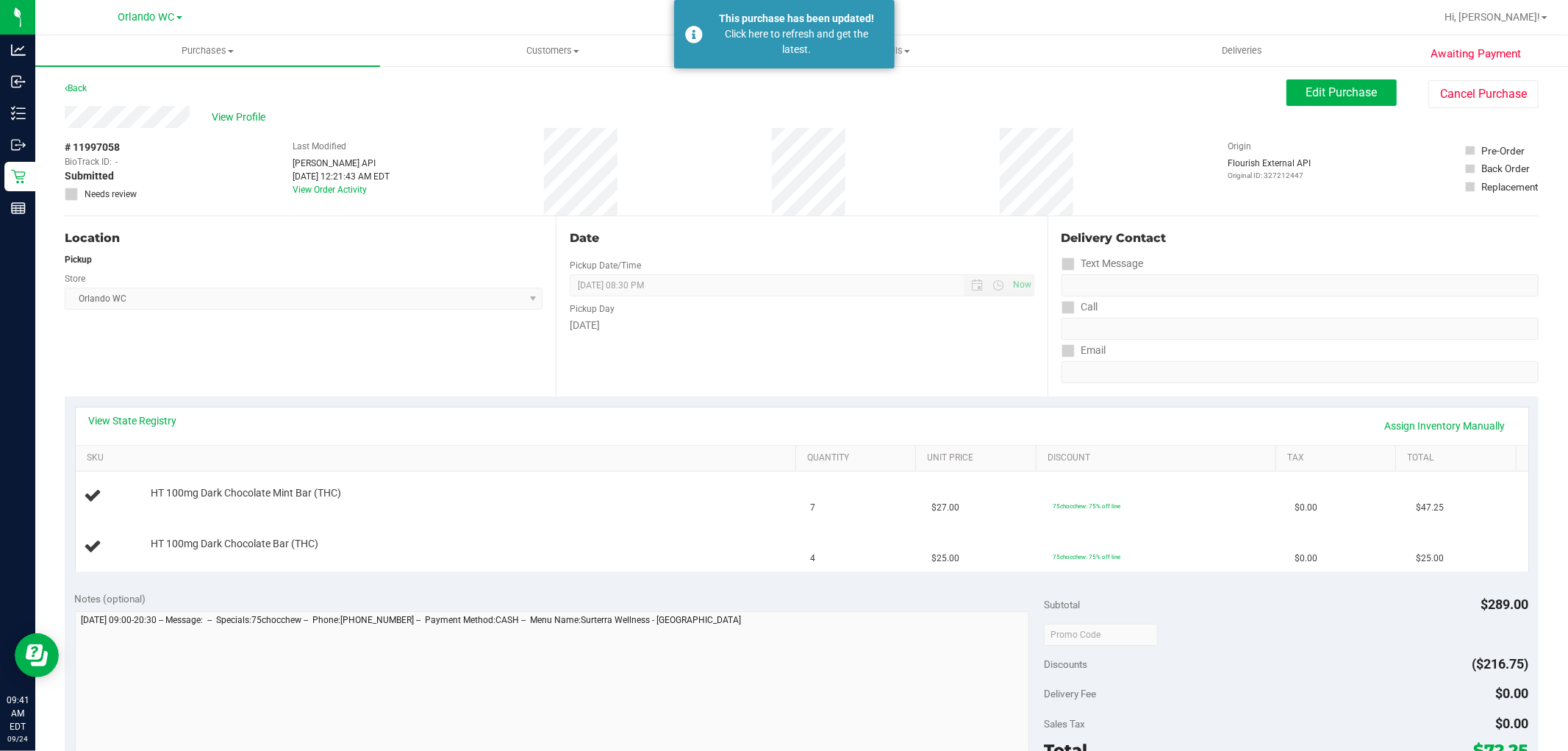
click at [467, 336] on div "Location Pickup Store Orlando WC Select Store Bonita Springs WC Boynton Beach W…" at bounding box center [310, 307] width 491 height 180
click at [447, 298] on span "Orlando WC Select Store Bonita Springs WC Boynton Beach WC Bradenton WC Brandon…" at bounding box center [303, 298] width 478 height 22
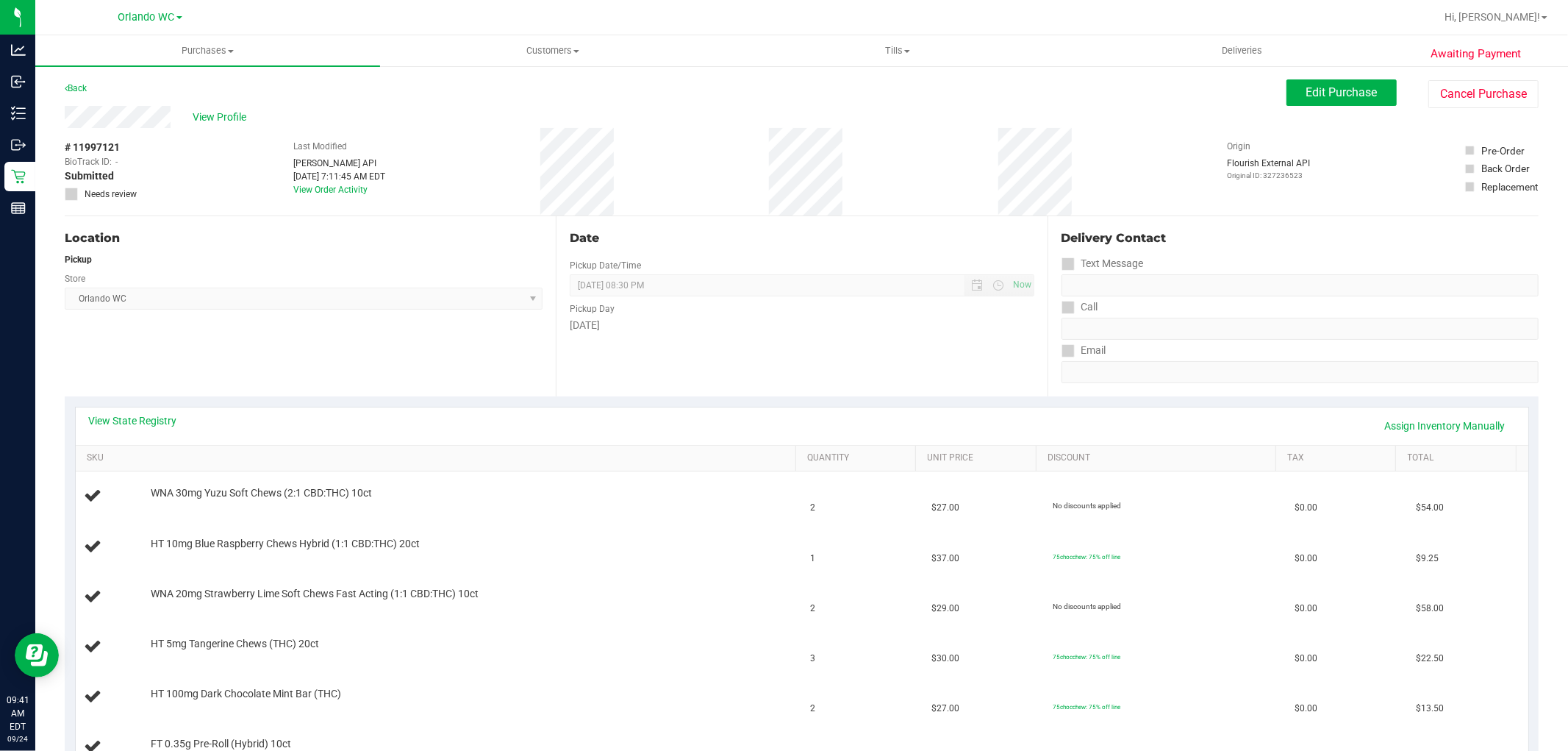
click at [430, 339] on div "Location Pickup Store [GEOGRAPHIC_DATA] WC Select Store [PERSON_NAME][GEOGRAPHI…" at bounding box center [310, 307] width 491 height 180
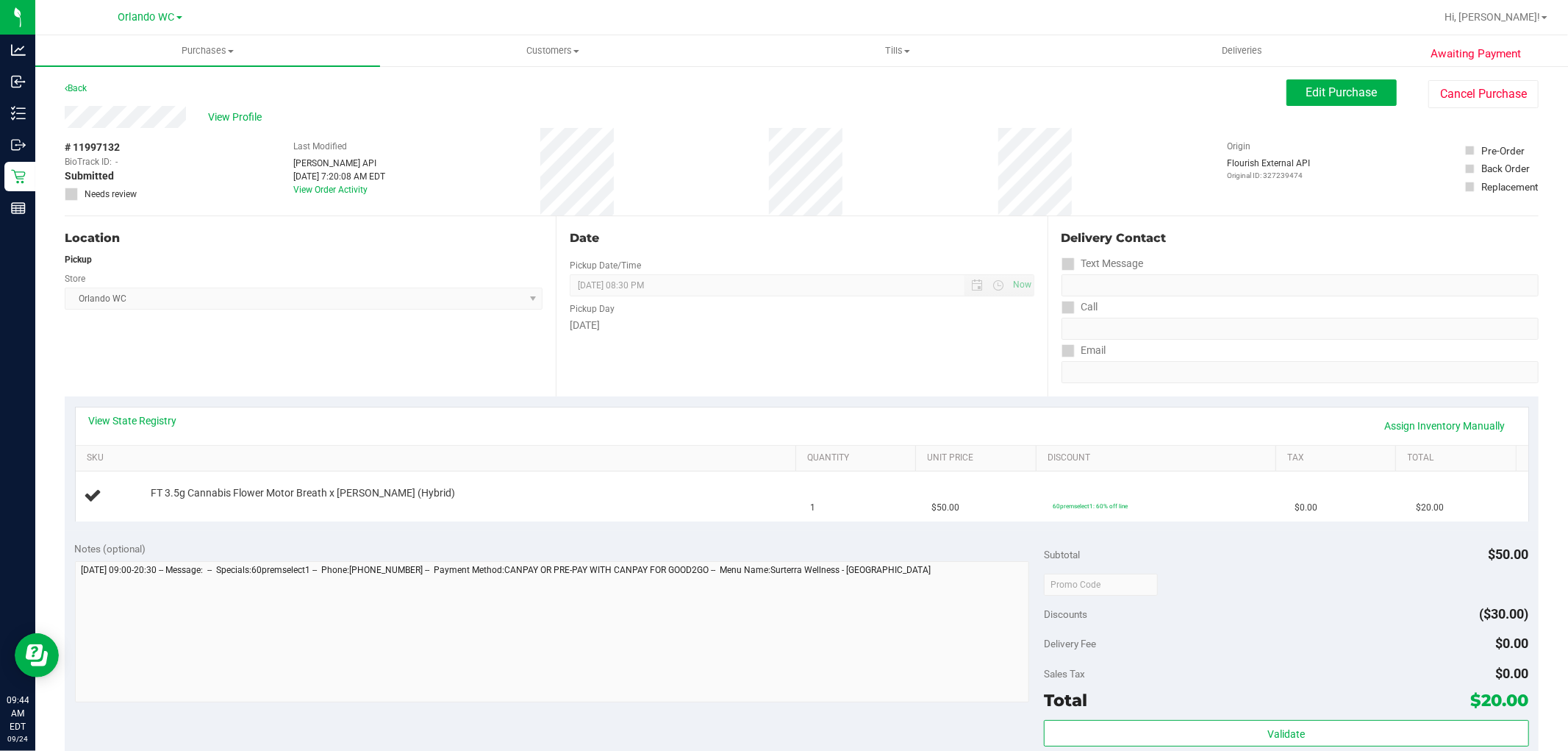
click at [405, 294] on span "Orlando WC Select Store Bonita Springs WC Boynton Beach WC Bradenton WC Brandon…" at bounding box center [303, 298] width 478 height 22
click at [476, 277] on div "Store" at bounding box center [303, 276] width 478 height 21
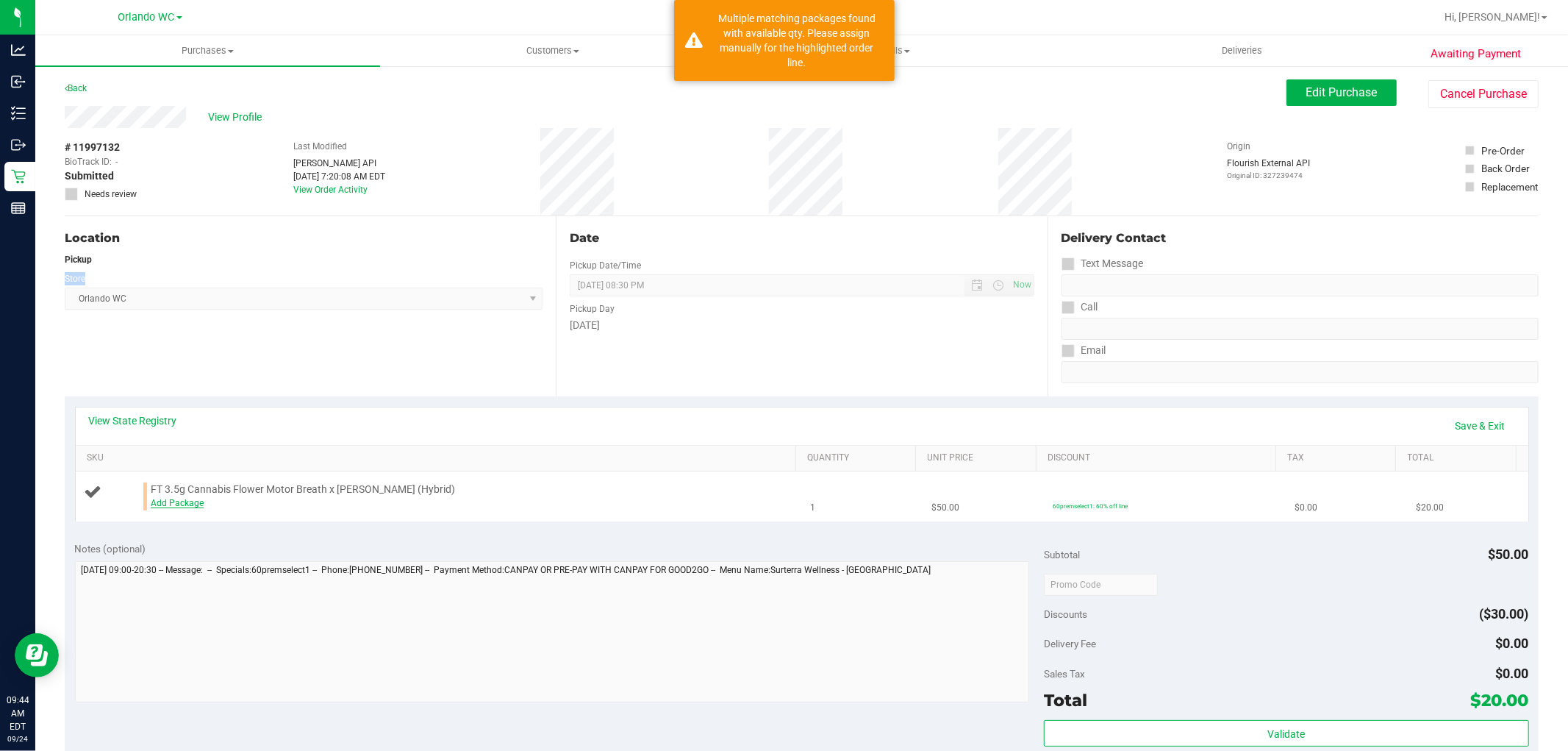
click at [174, 502] on link "Add Package" at bounding box center [177, 503] width 53 height 10
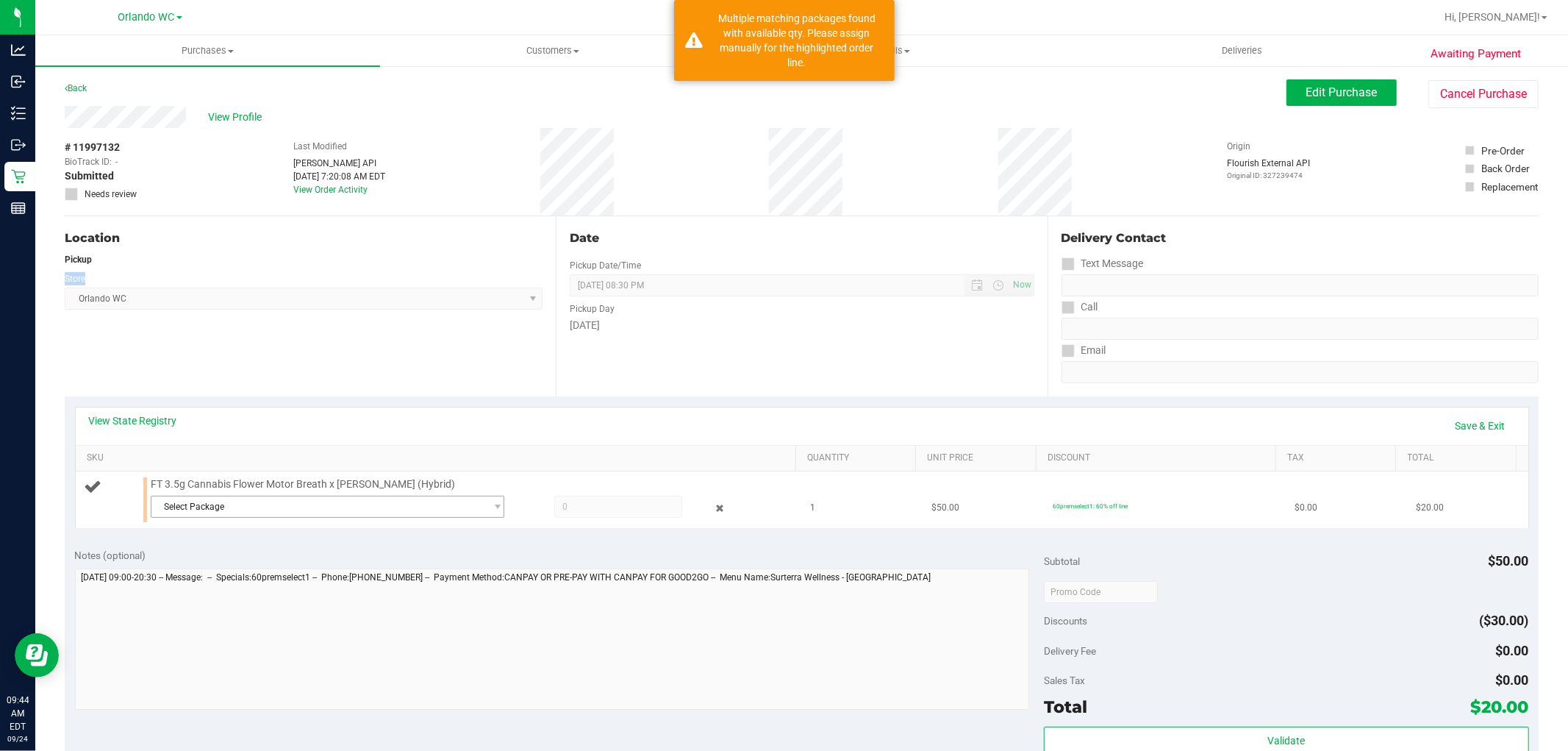
click at [351, 513] on span "Select Package" at bounding box center [318, 507] width 334 height 20
click at [379, 586] on span "( W-AUG25MBL01-0827 | orig: FLSRWGM-20250902-2057 )" at bounding box center [360, 587] width 233 height 10
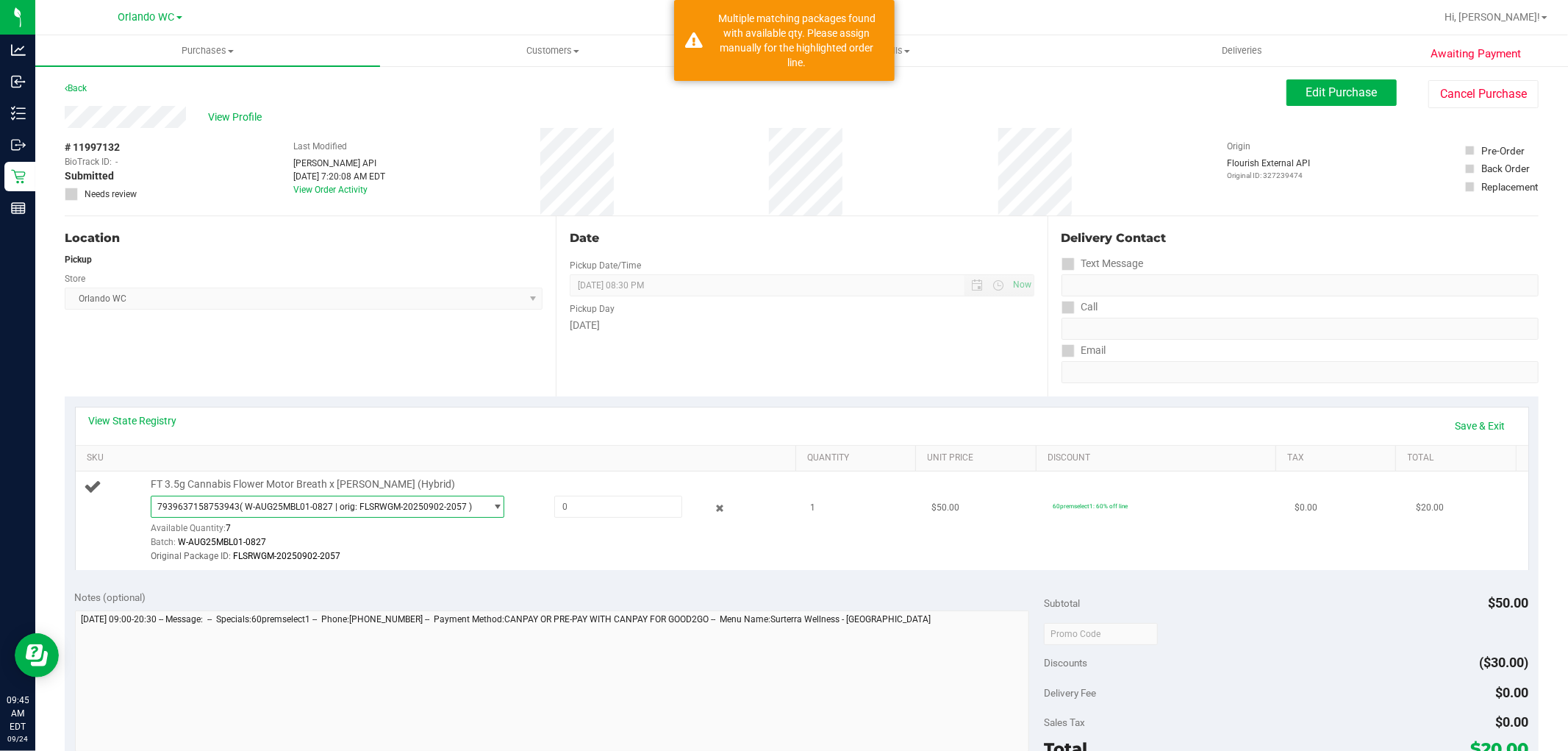
click at [569, 563] on div at bounding box center [469, 563] width 638 height 1
click at [462, 516] on span "7939637158753943 ( W-AUG25MBL01-0827 | orig: FLSRWGM-20250902-2057 )" at bounding box center [318, 507] width 334 height 20
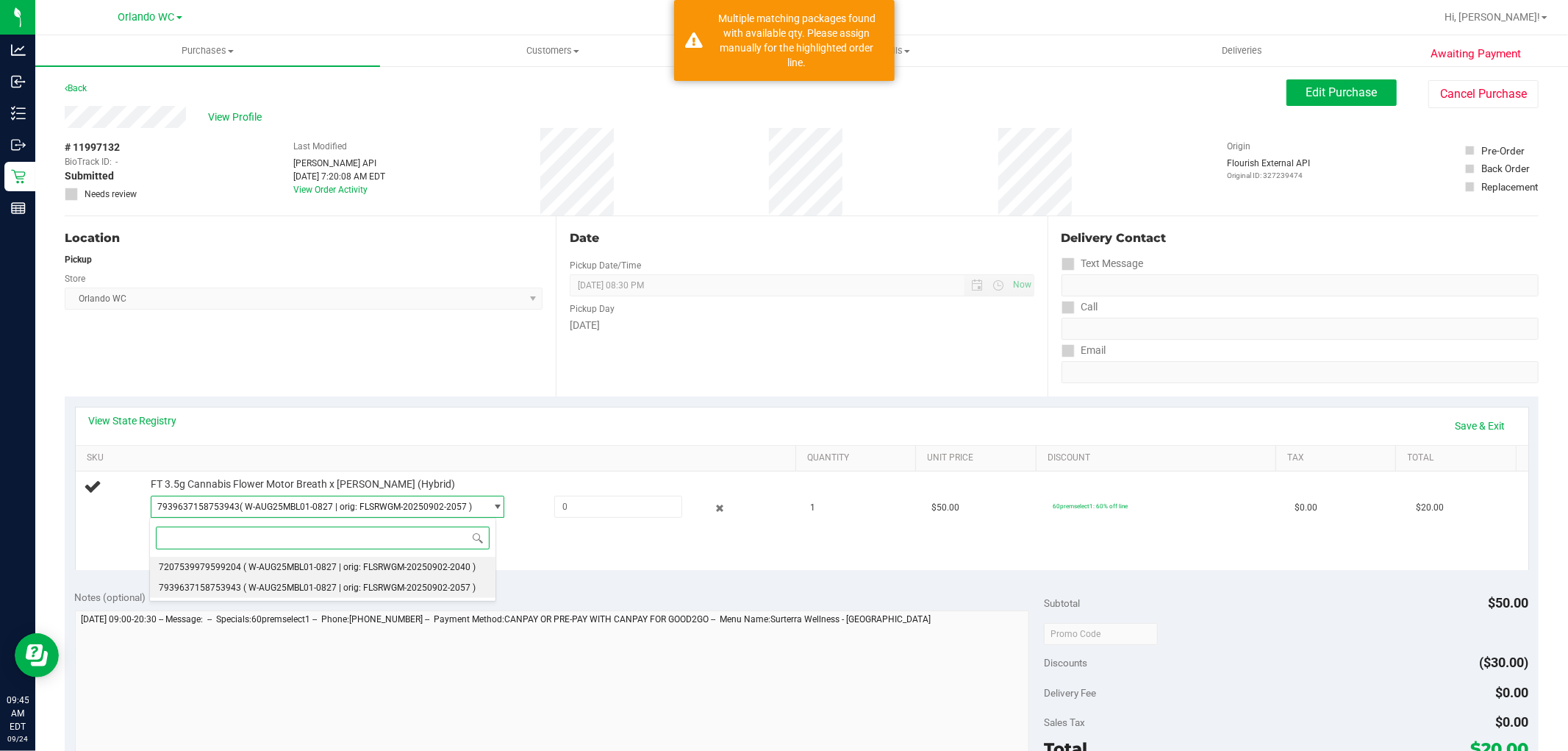
click at [404, 568] on span "( W-AUG25MBL01-0827 | orig: FLSRWGM-20250902-2040 )" at bounding box center [360, 567] width 233 height 10
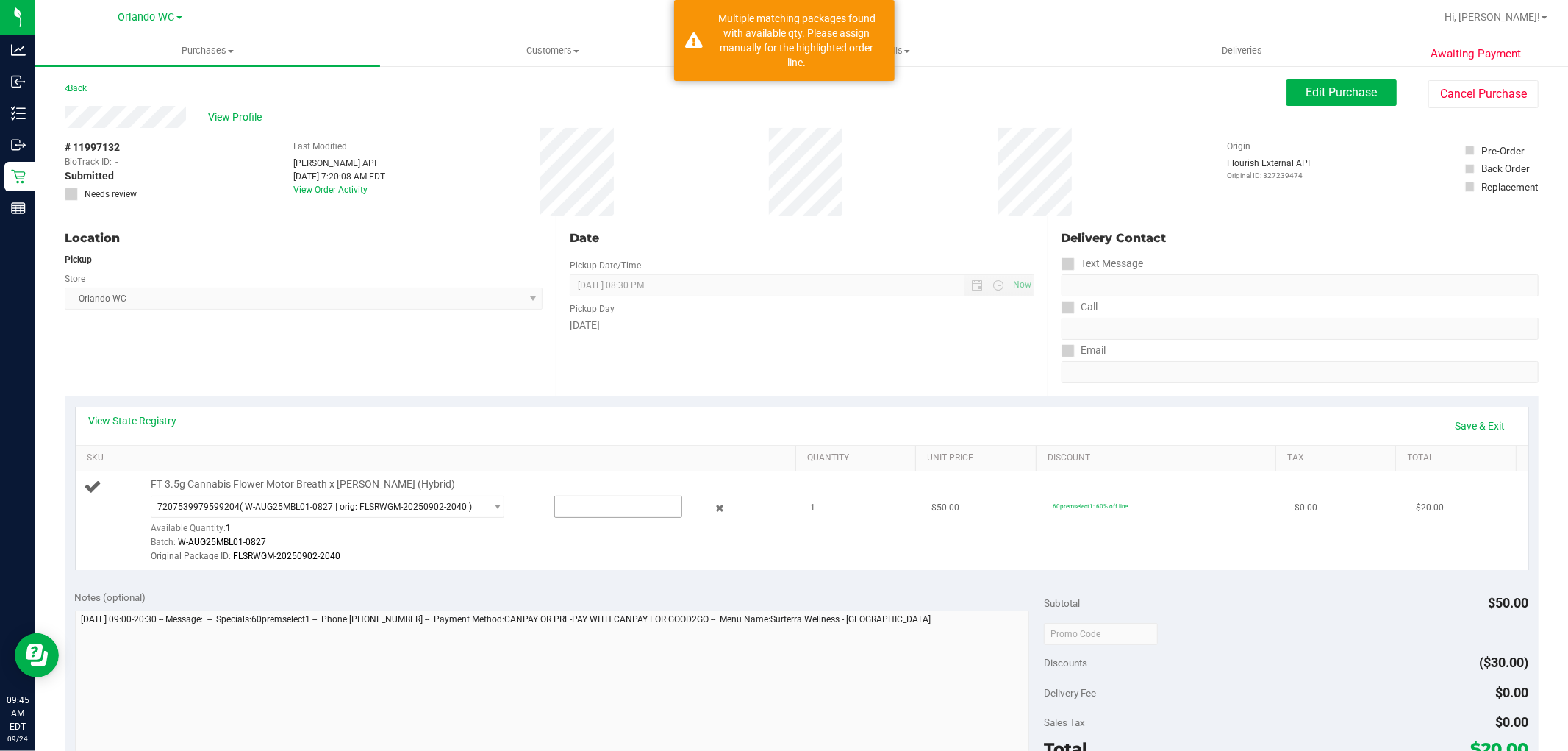
click at [584, 506] on input "text" at bounding box center [618, 507] width 126 height 20
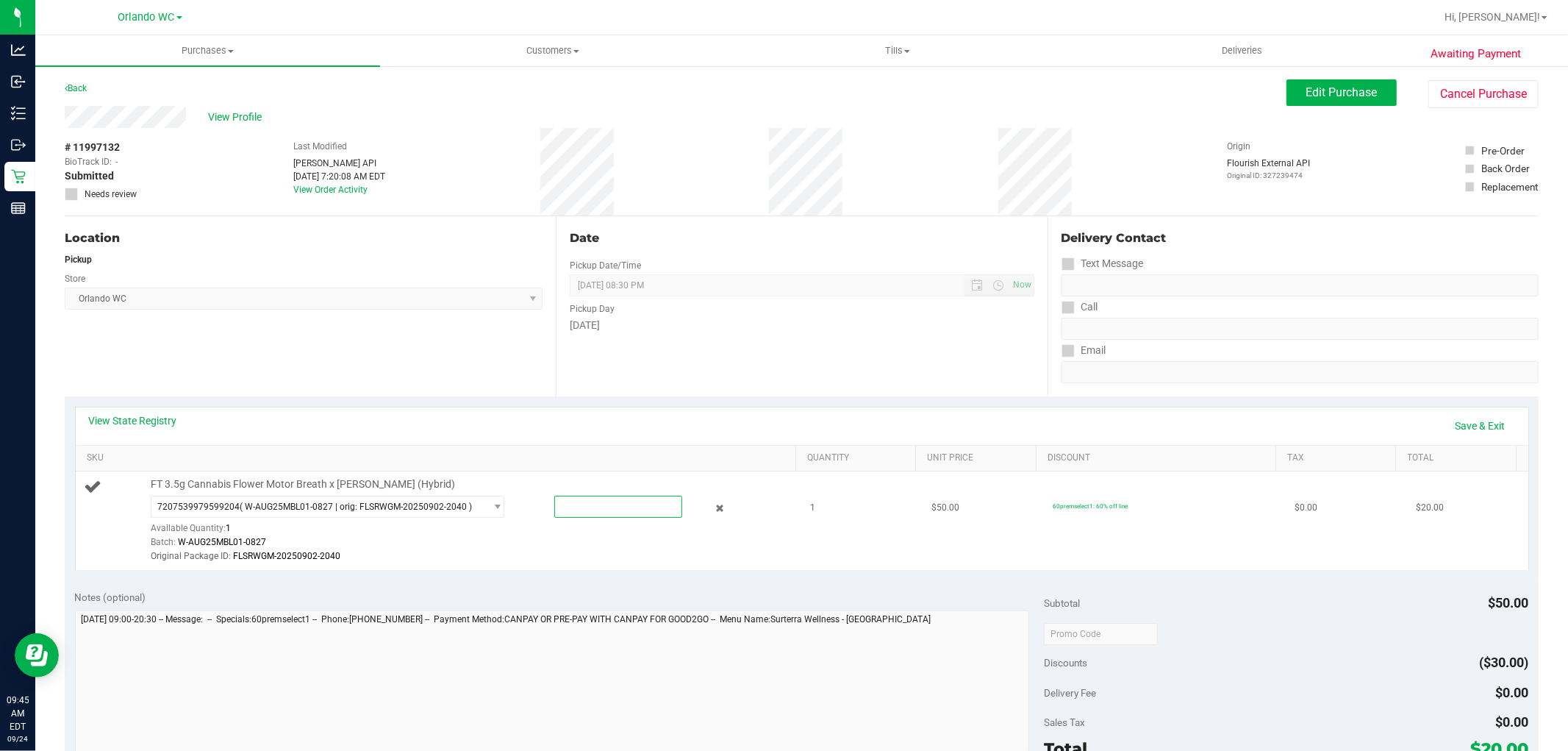
click at [599, 503] on input "text" at bounding box center [618, 507] width 126 height 20
type input "1"
click at [1372, 616] on div "Subtotal $50.00 Discounts ($30.00) Delivery Fee $0.00 Sales Tax $0.00 Total $20…" at bounding box center [1286, 712] width 484 height 245
type input "1.0000"
click at [1483, 430] on link "Save & Exit" at bounding box center [1480, 426] width 69 height 25
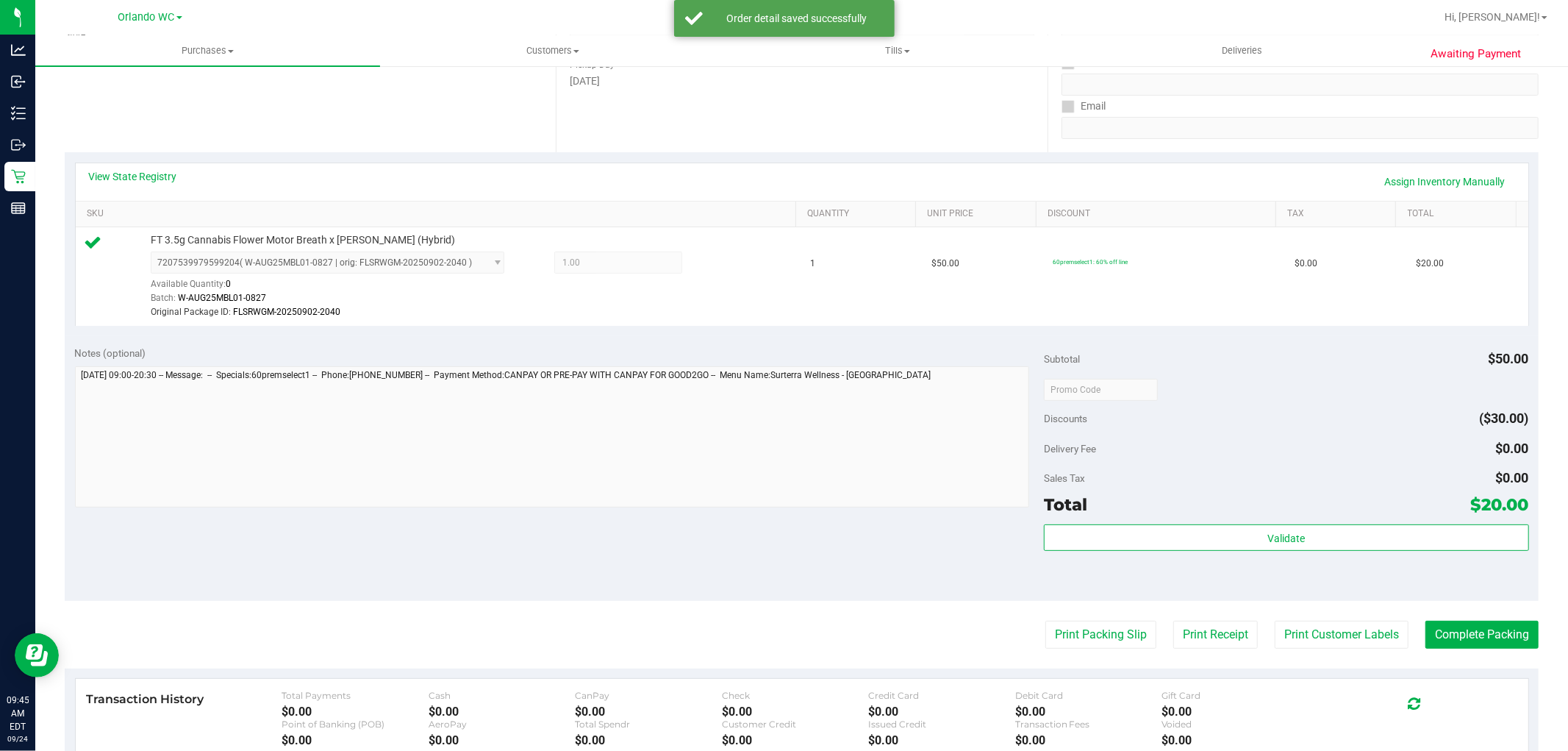
scroll to position [467, 0]
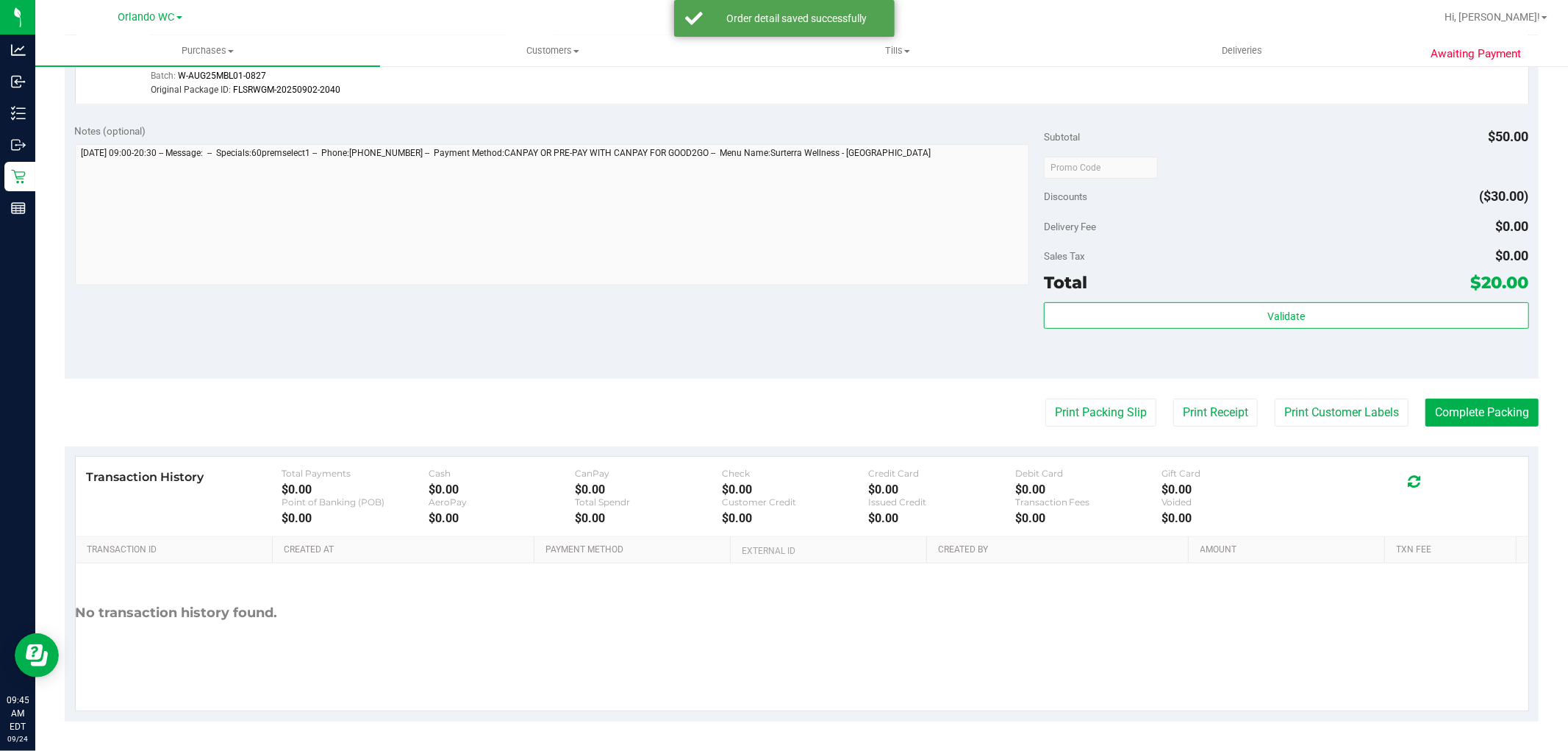
click at [815, 413] on div "Print Packing Slip Print Receipt Print Customer Labels Complete Packing" at bounding box center [801, 412] width 1474 height 28
click at [1233, 228] on div "Delivery Fee $0.00" at bounding box center [1286, 226] width 484 height 26
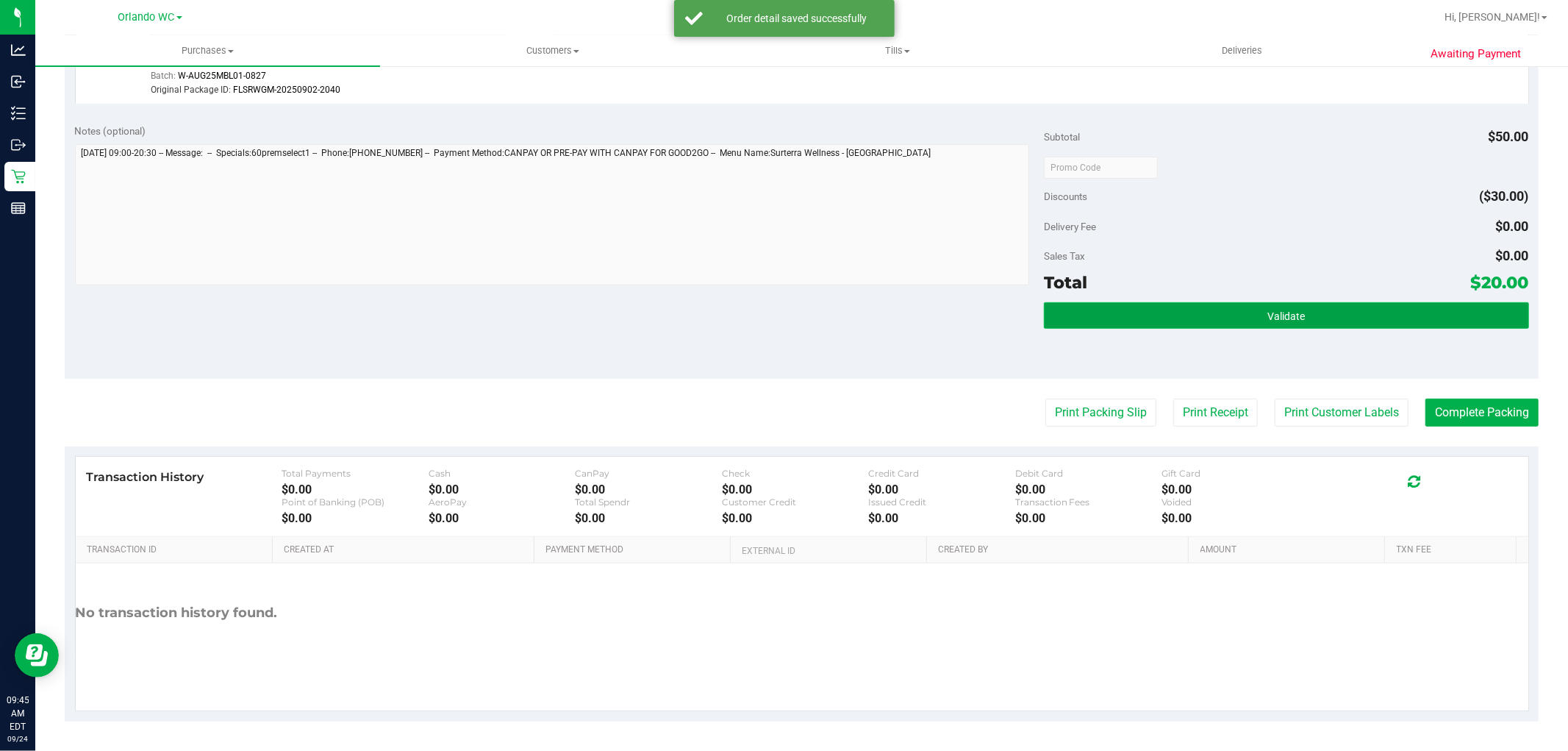
click at [1120, 319] on button "Validate" at bounding box center [1286, 315] width 484 height 26
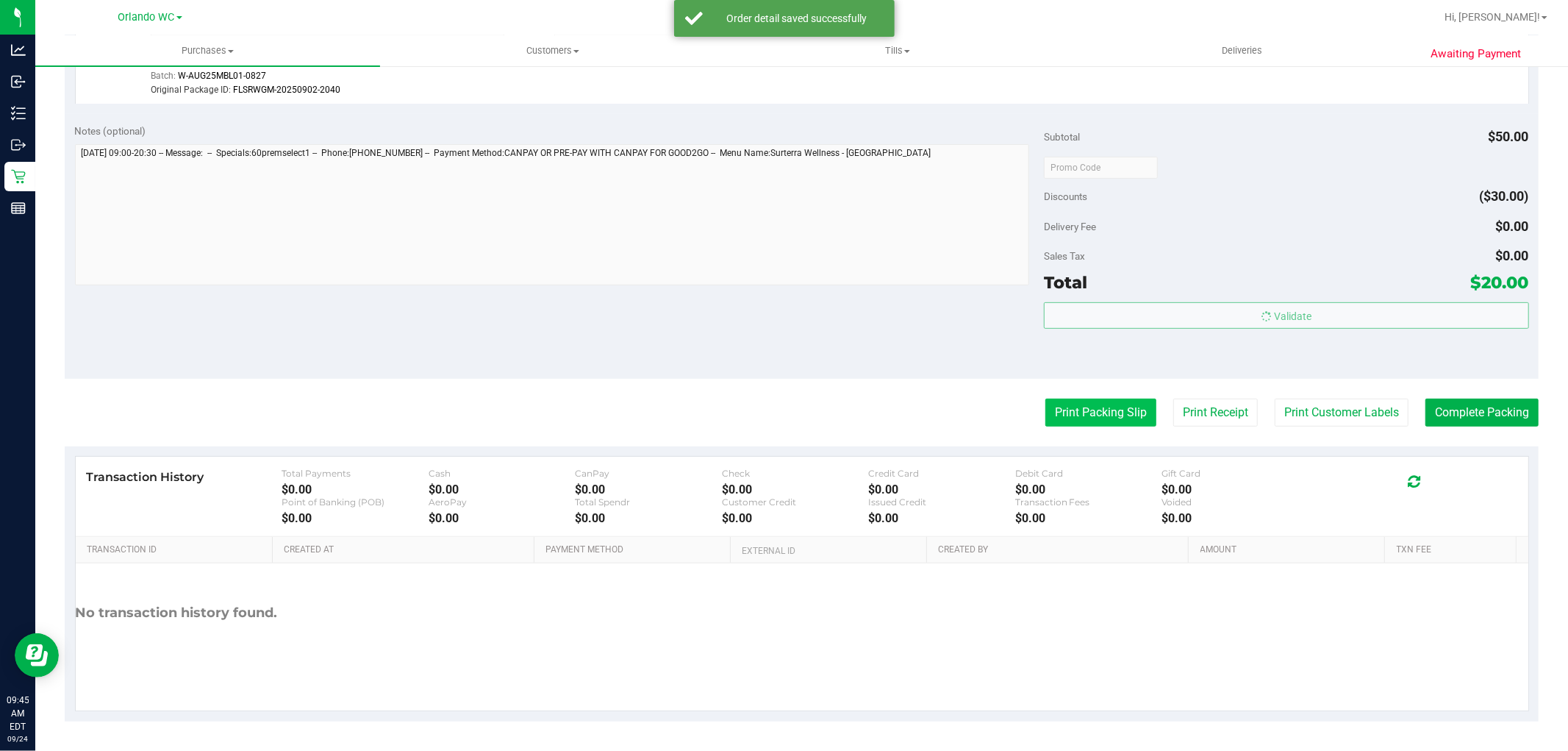
click at [1082, 424] on button "Print Packing Slip" at bounding box center [1101, 412] width 111 height 28
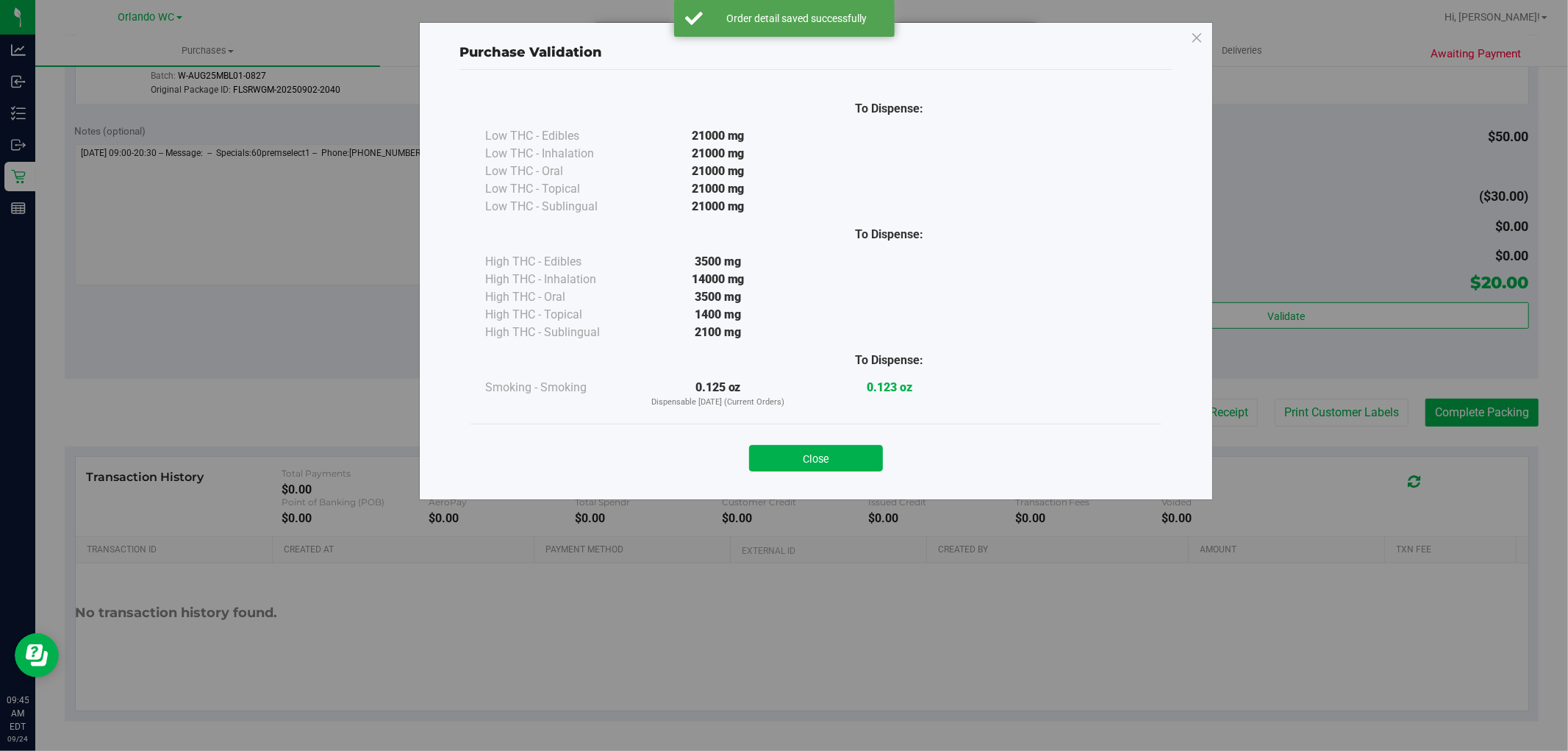
click at [846, 226] on div "To Dispense:" at bounding box center [889, 234] width 171 height 18
click at [784, 466] on button "Close" at bounding box center [816, 458] width 134 height 26
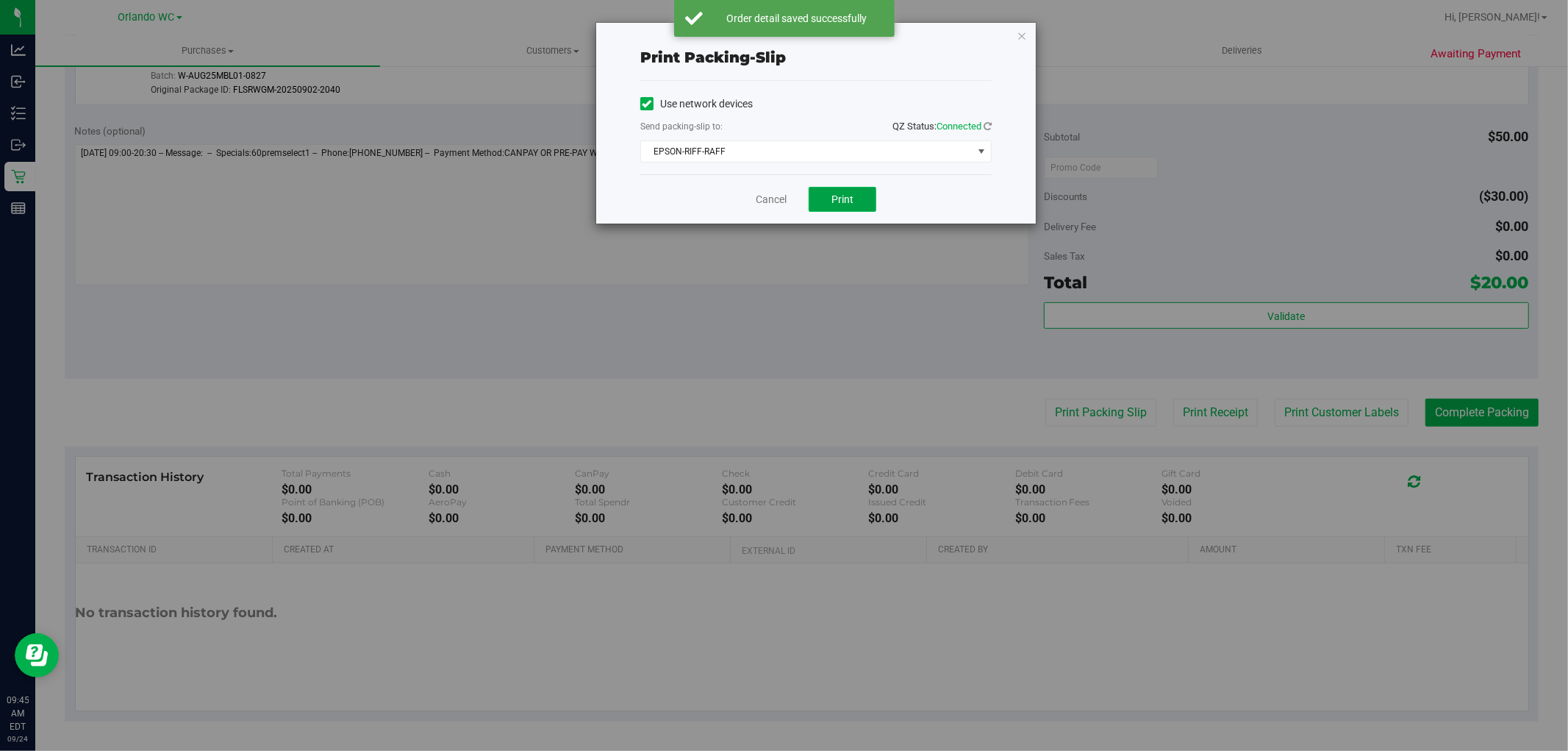
click at [851, 197] on span "Print" at bounding box center [843, 199] width 22 height 12
click at [773, 223] on div "Cancel Print" at bounding box center [816, 199] width 351 height 49
click at [774, 205] on link "Cancel" at bounding box center [771, 200] width 31 height 15
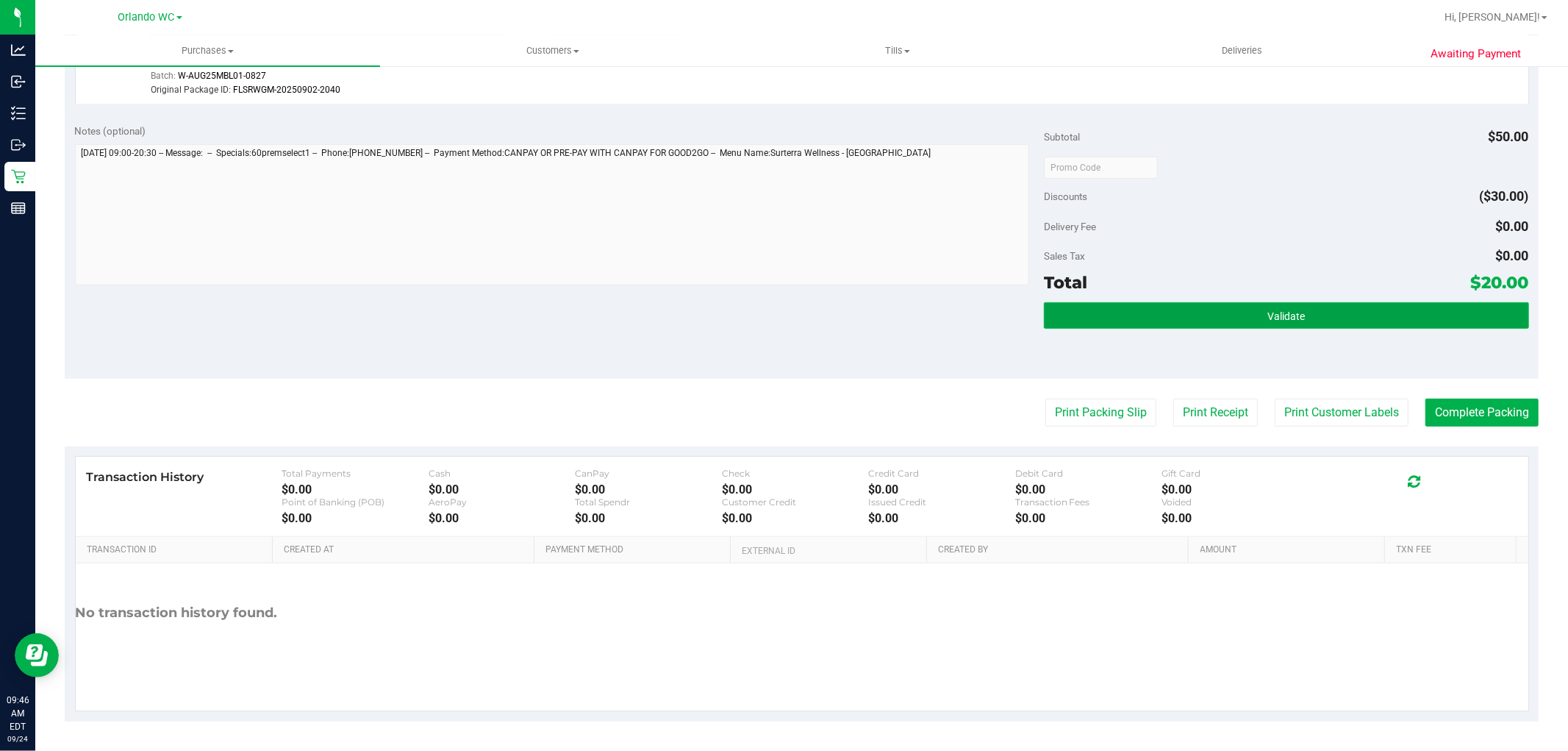
click at [1358, 305] on button "Validate" at bounding box center [1286, 315] width 484 height 26
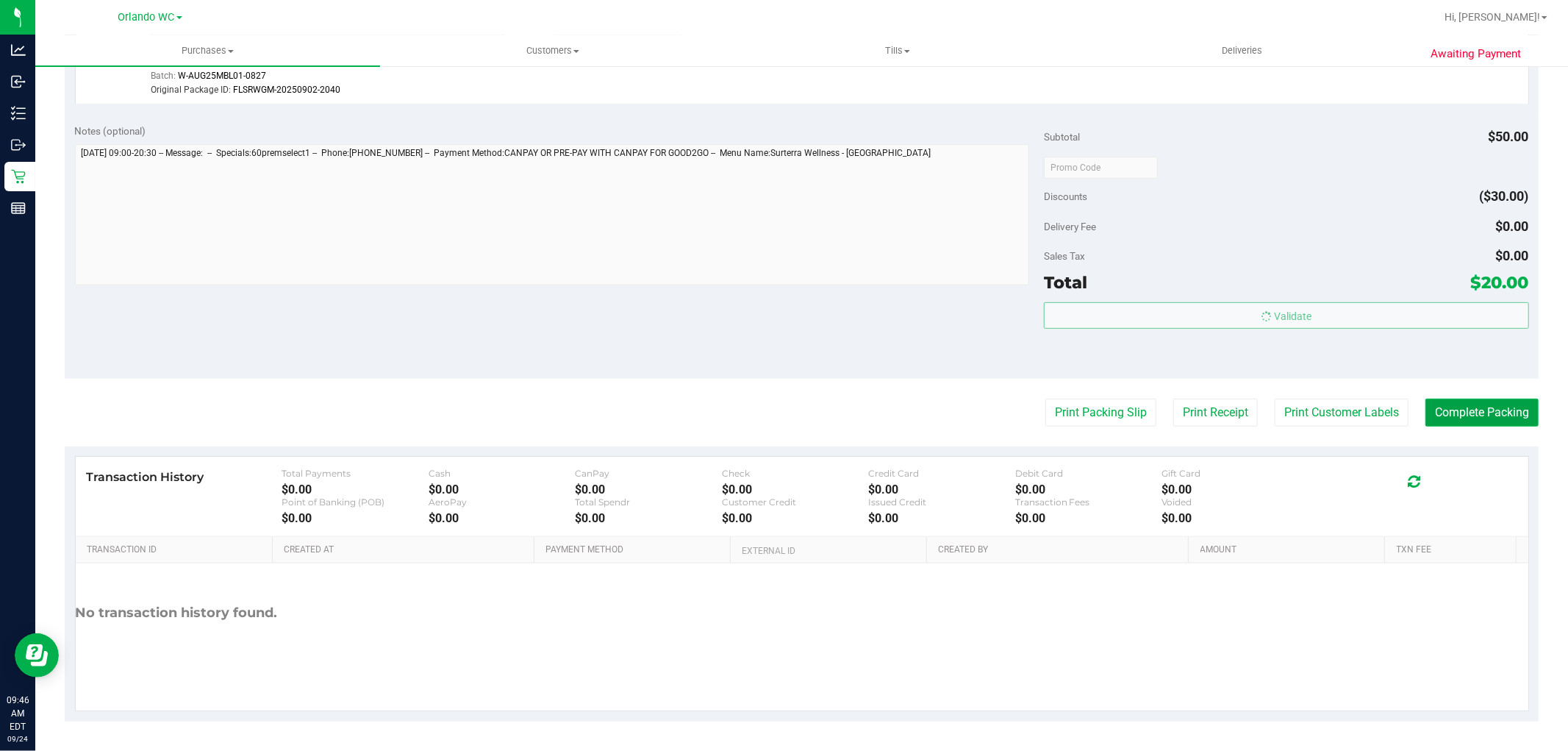
click at [1458, 412] on button "Complete Packing" at bounding box center [1482, 412] width 113 height 28
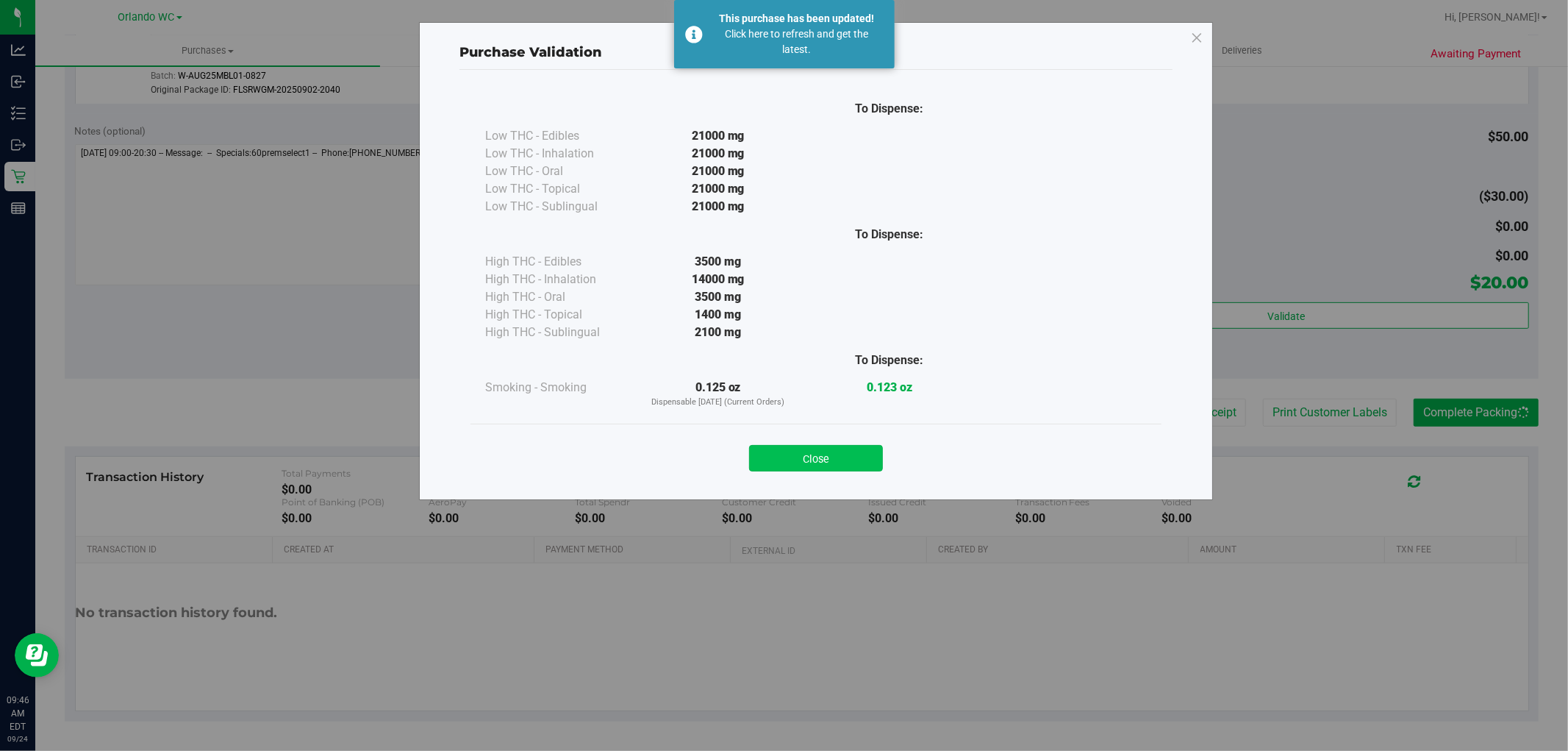
click at [856, 454] on button "Close" at bounding box center [816, 458] width 134 height 26
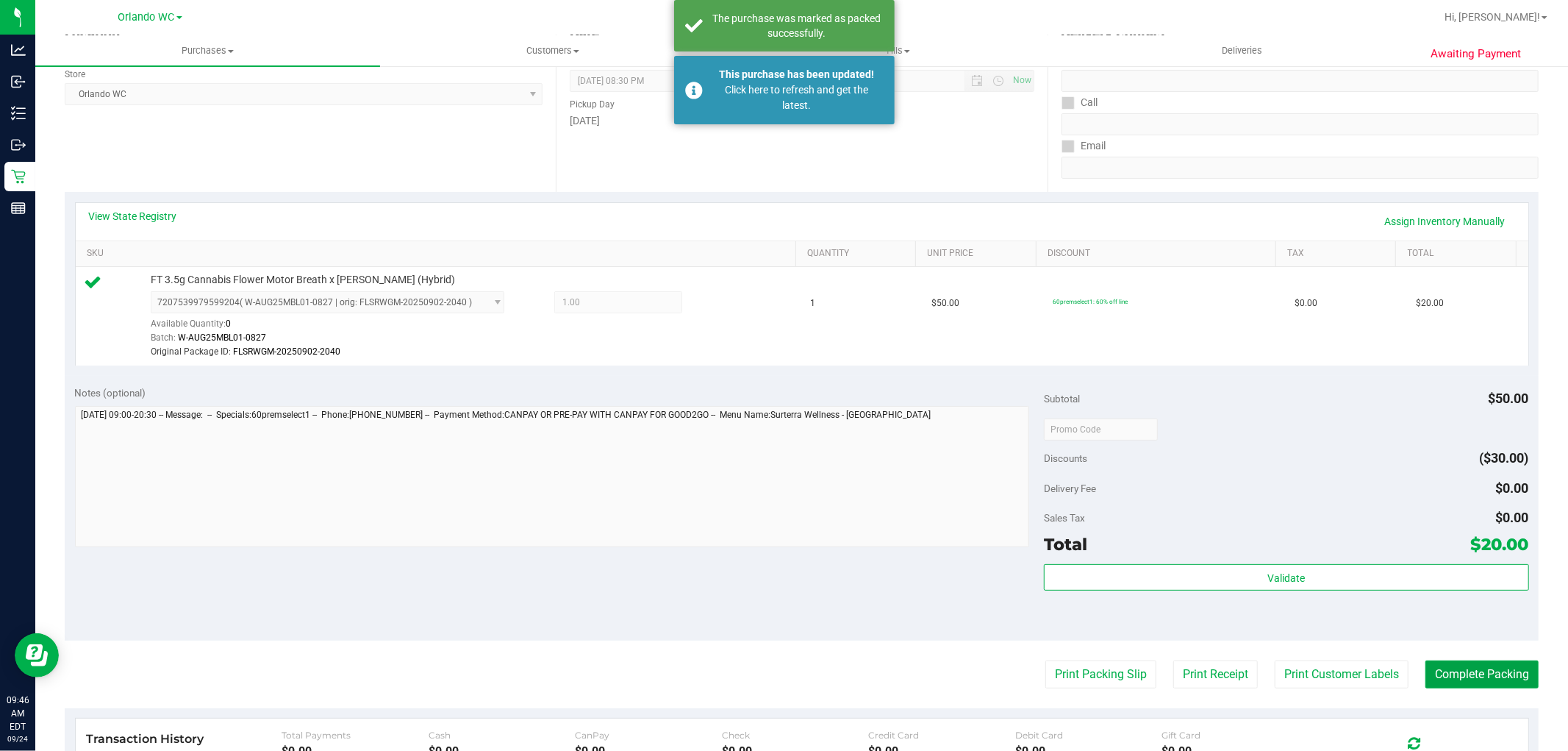
scroll to position [0, 0]
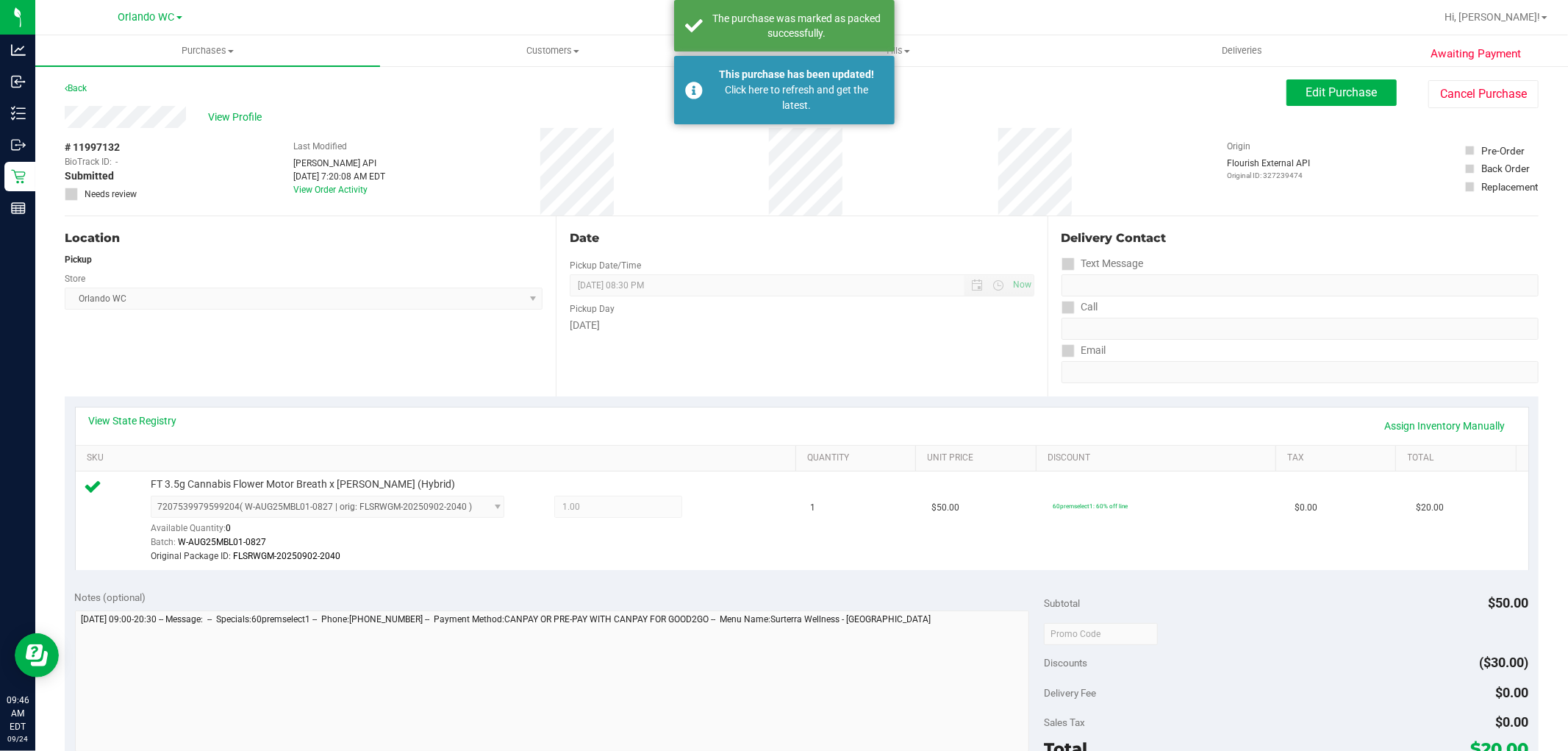
click at [803, 407] on div "View State Registry Assign Inventory Manually" at bounding box center [802, 426] width 1453 height 37
click at [866, 379] on div "Date Pickup Date/Time [DATE] Now [DATE] 08:30 PM Now Pickup Day [DATE]" at bounding box center [801, 307] width 491 height 180
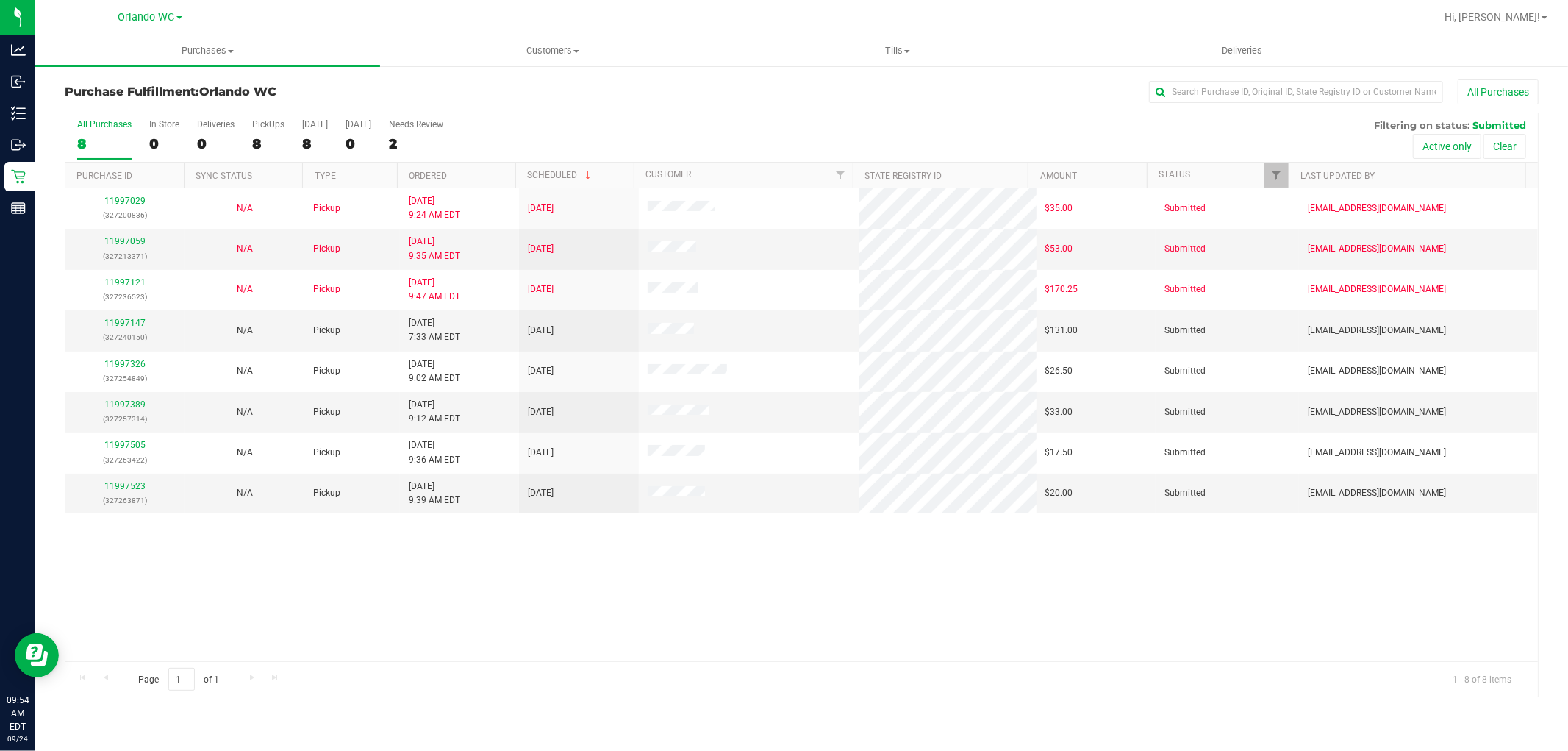
click at [436, 181] on th "Ordered" at bounding box center [456, 175] width 118 height 26
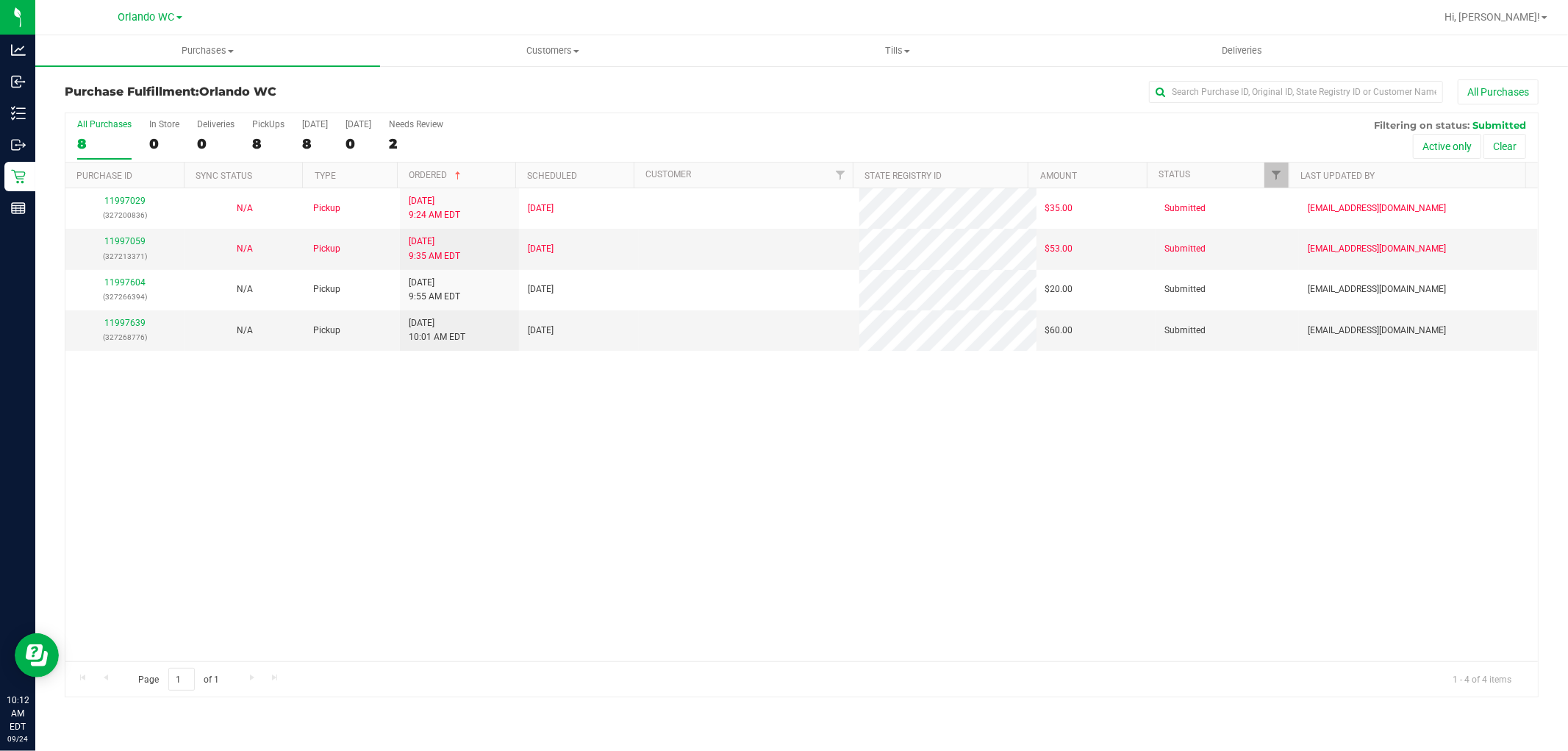
drag, startPoint x: 436, startPoint y: 527, endPoint x: 500, endPoint y: 490, distance: 73.9
click at [436, 520] on div "11997029 (327200836) N/A Pickup 9/24/2025 9:24 AM EDT 9/24/2025 $35.00 Submitte…" at bounding box center [802, 424] width 1473 height 473
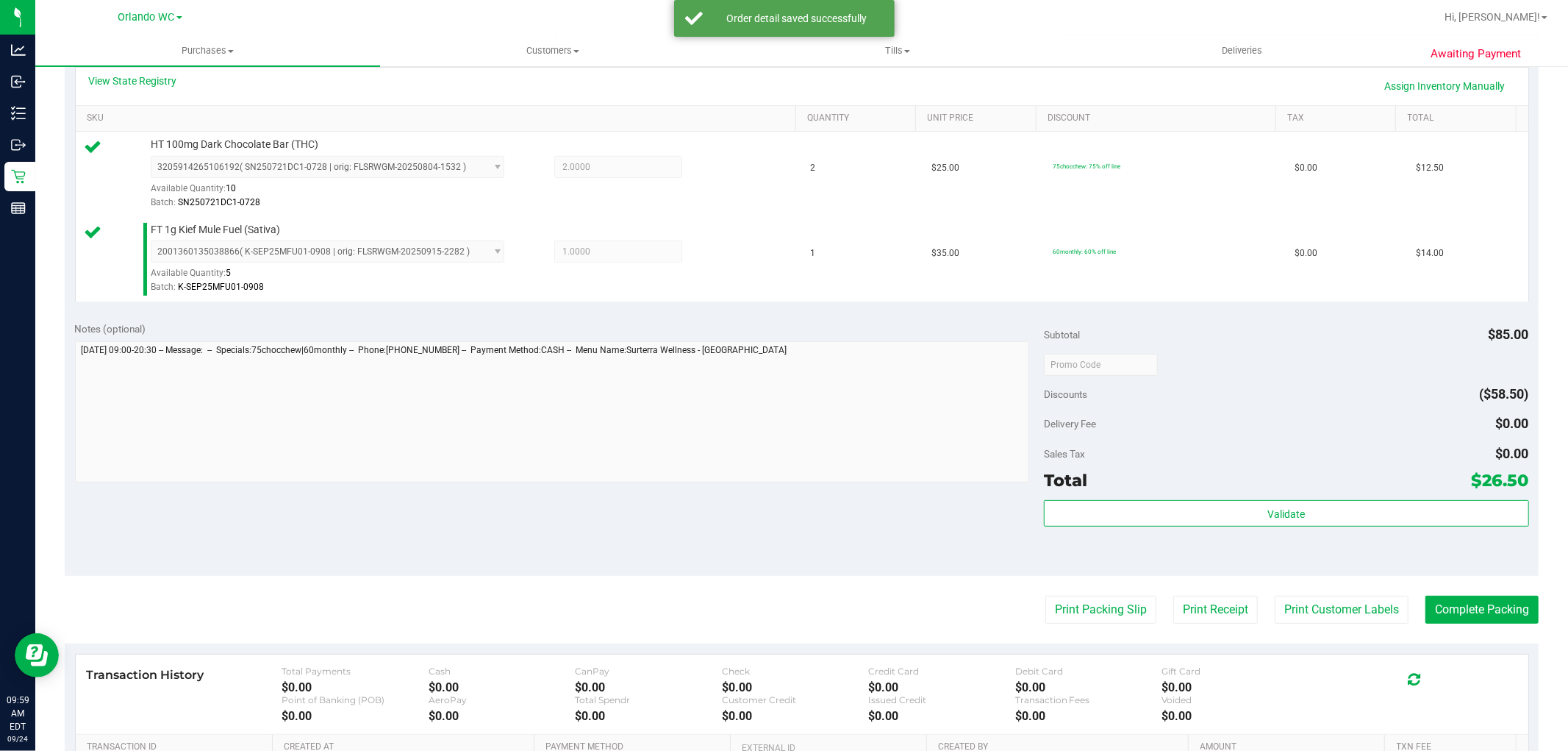
scroll to position [539, 0]
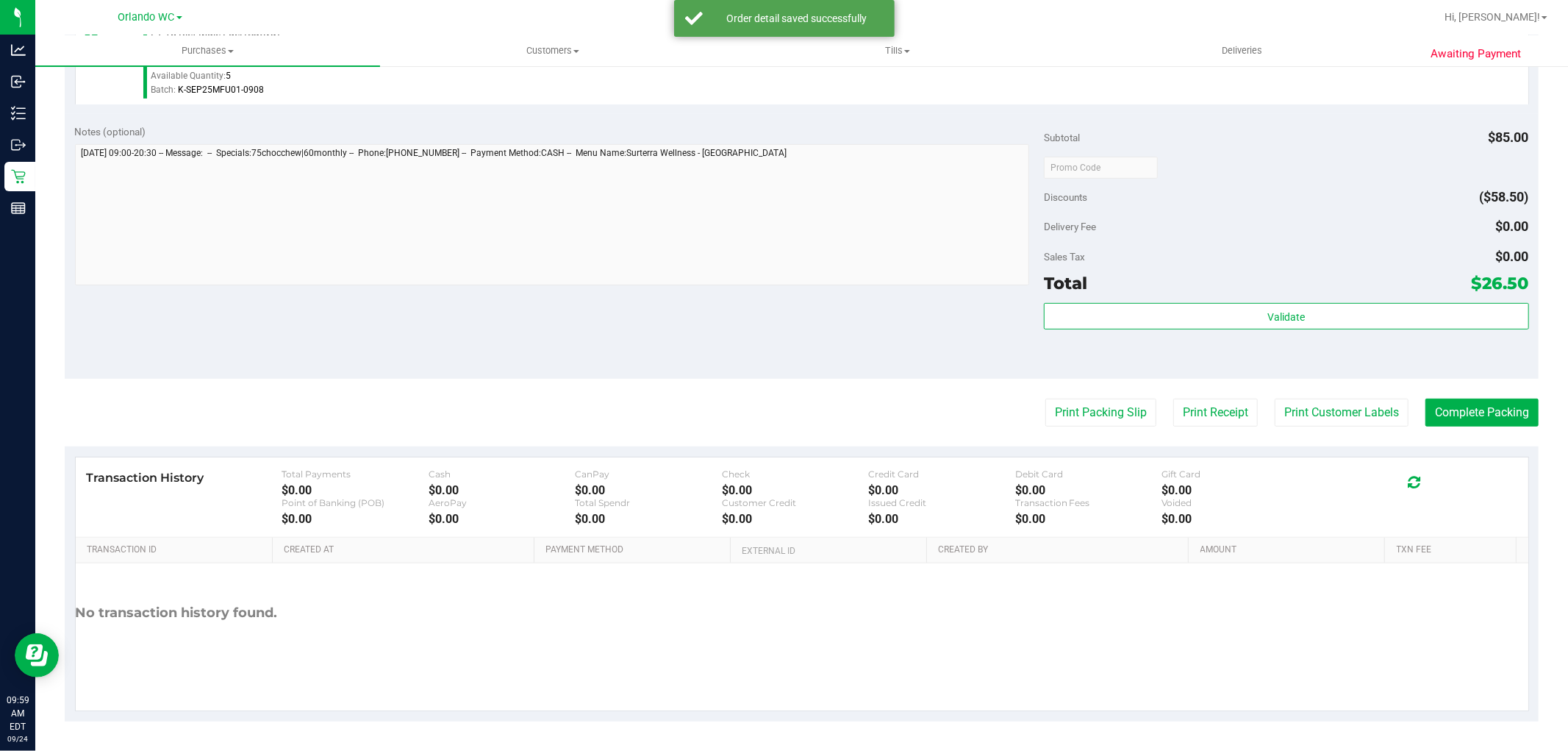
click at [888, 476] on div "Credit Card" at bounding box center [941, 474] width 147 height 11
click at [1204, 244] on div "Sales Tax $0.00" at bounding box center [1286, 256] width 484 height 26
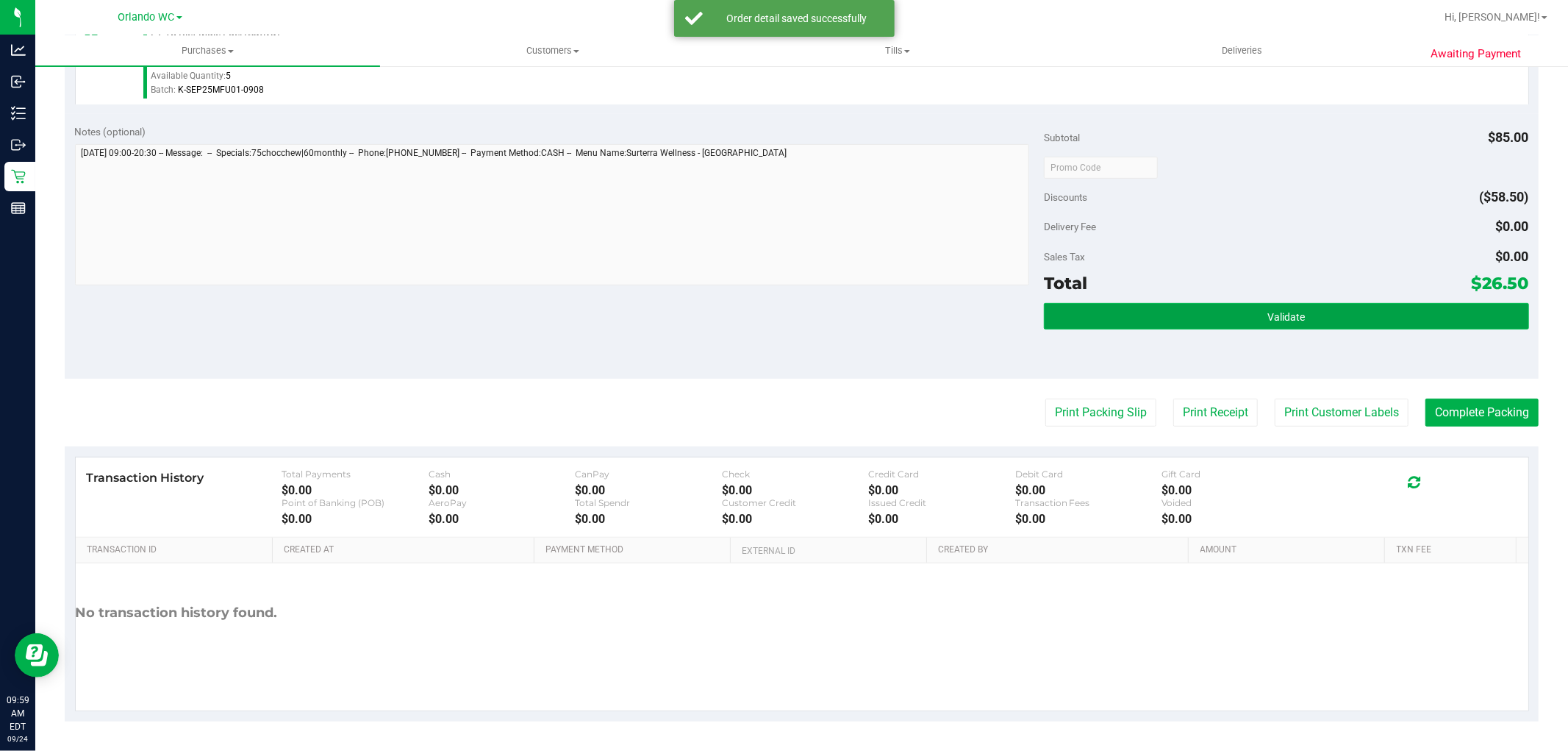
click at [1114, 314] on button "Validate" at bounding box center [1286, 315] width 484 height 26
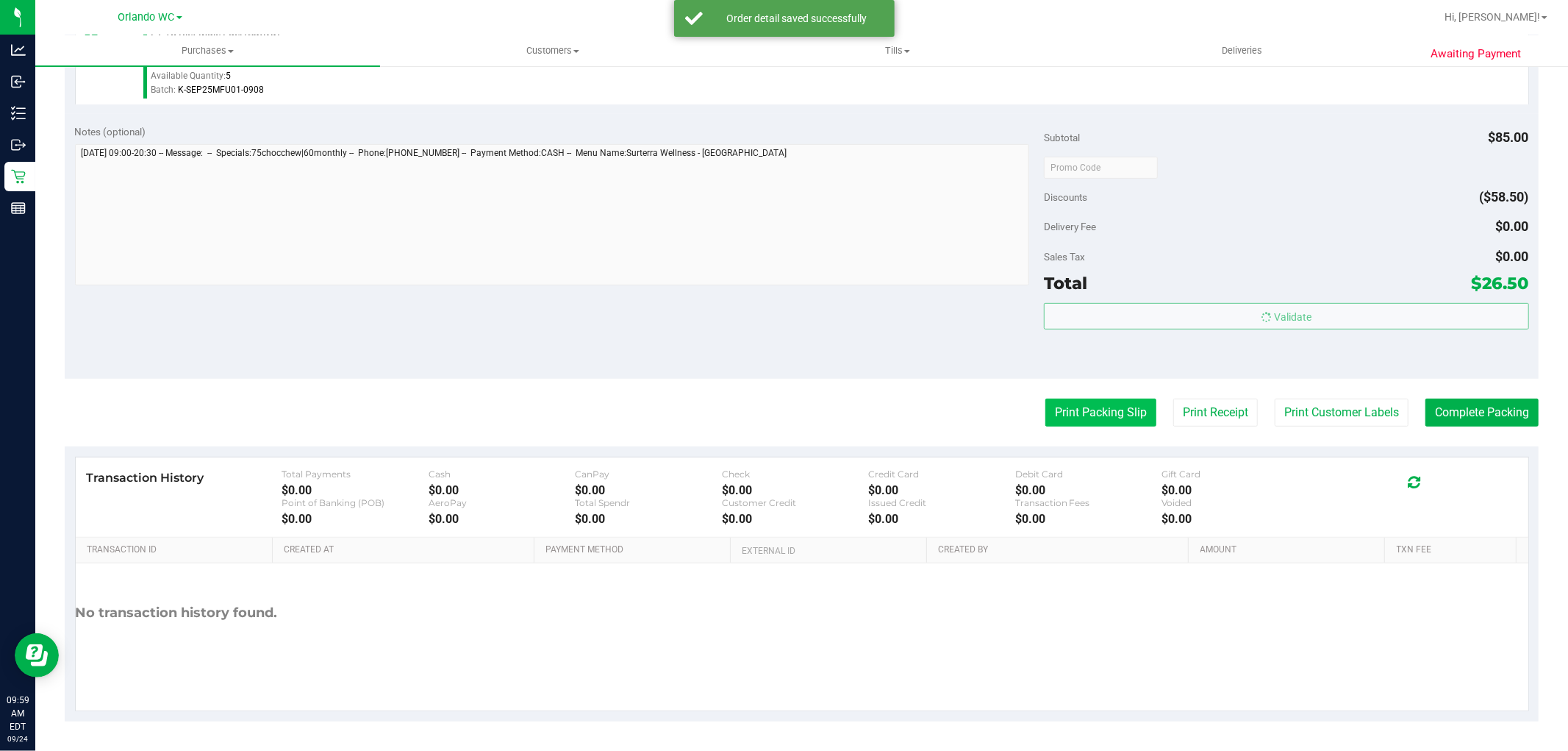
click at [1079, 403] on button "Print Packing Slip" at bounding box center [1101, 412] width 111 height 28
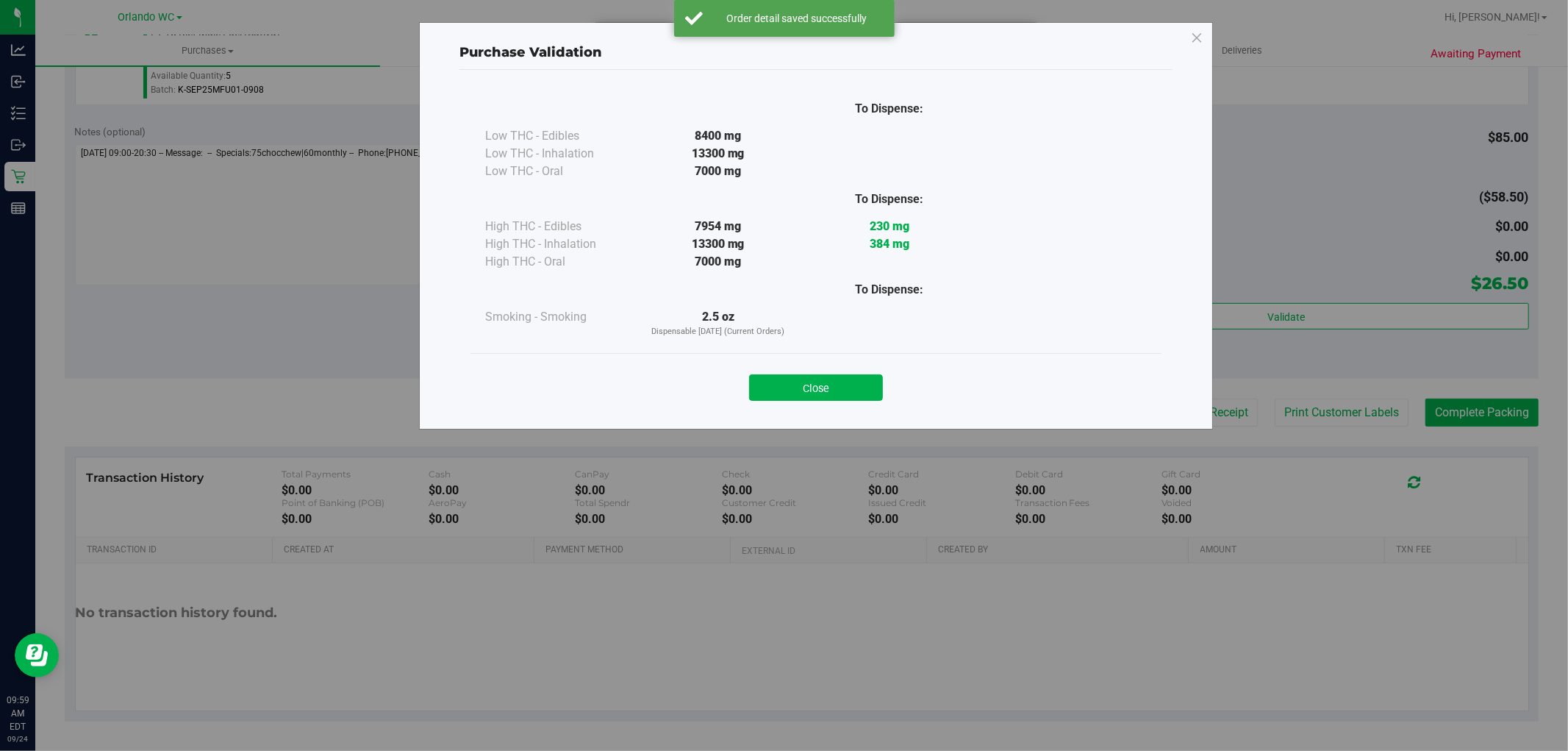
click at [854, 197] on div "To Dispense:" at bounding box center [889, 199] width 171 height 18
click at [831, 388] on button "Close" at bounding box center [816, 387] width 134 height 26
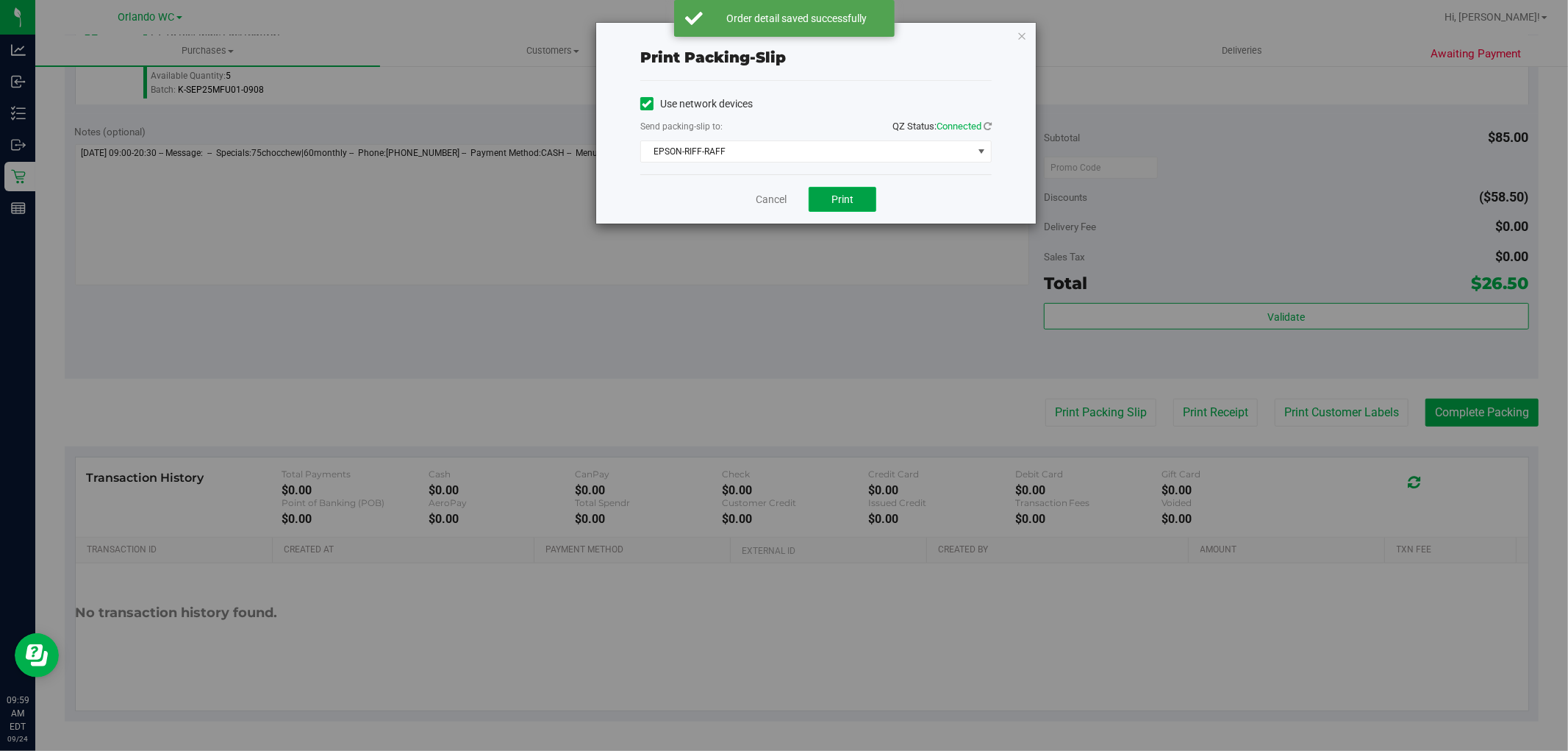
click at [832, 190] on button "Print" at bounding box center [843, 200] width 67 height 25
click at [776, 204] on link "Cancel" at bounding box center [771, 200] width 31 height 15
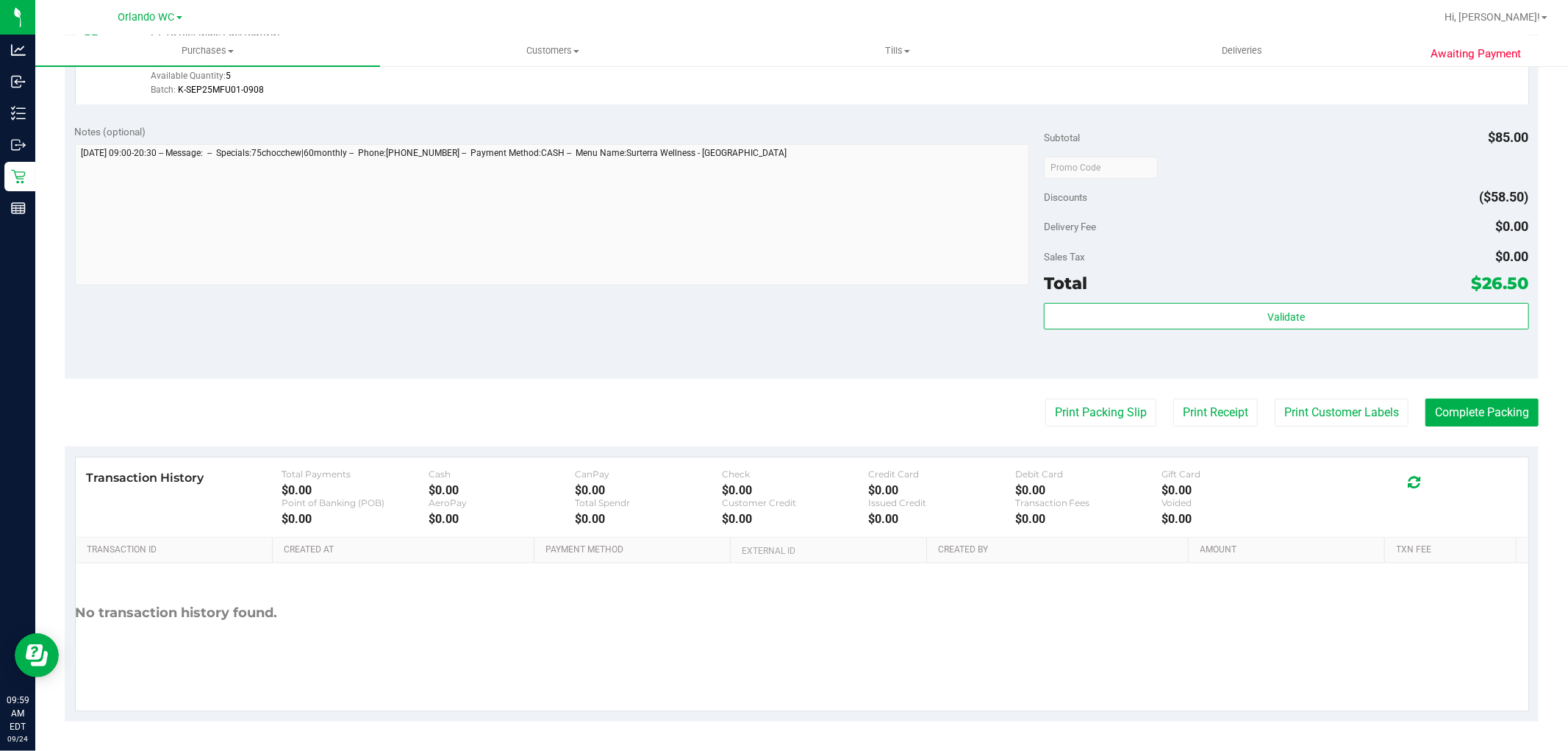
click at [773, 361] on div "Notes (optional) Subtotal $85.00 Discounts ($58.50) Delivery Fee $0.00 Sales Ta…" at bounding box center [801, 246] width 1474 height 265
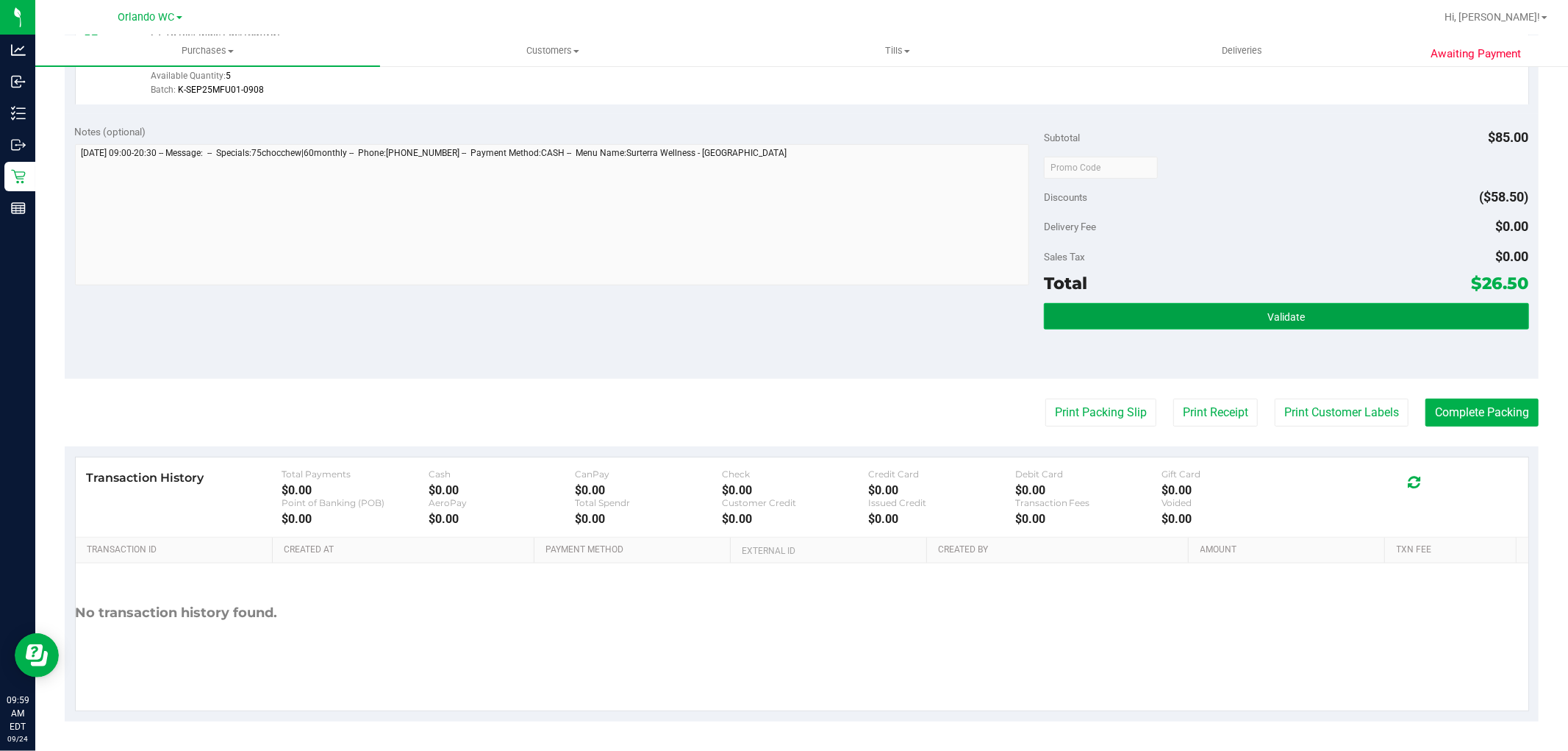
click at [1335, 325] on button "Validate" at bounding box center [1286, 315] width 484 height 26
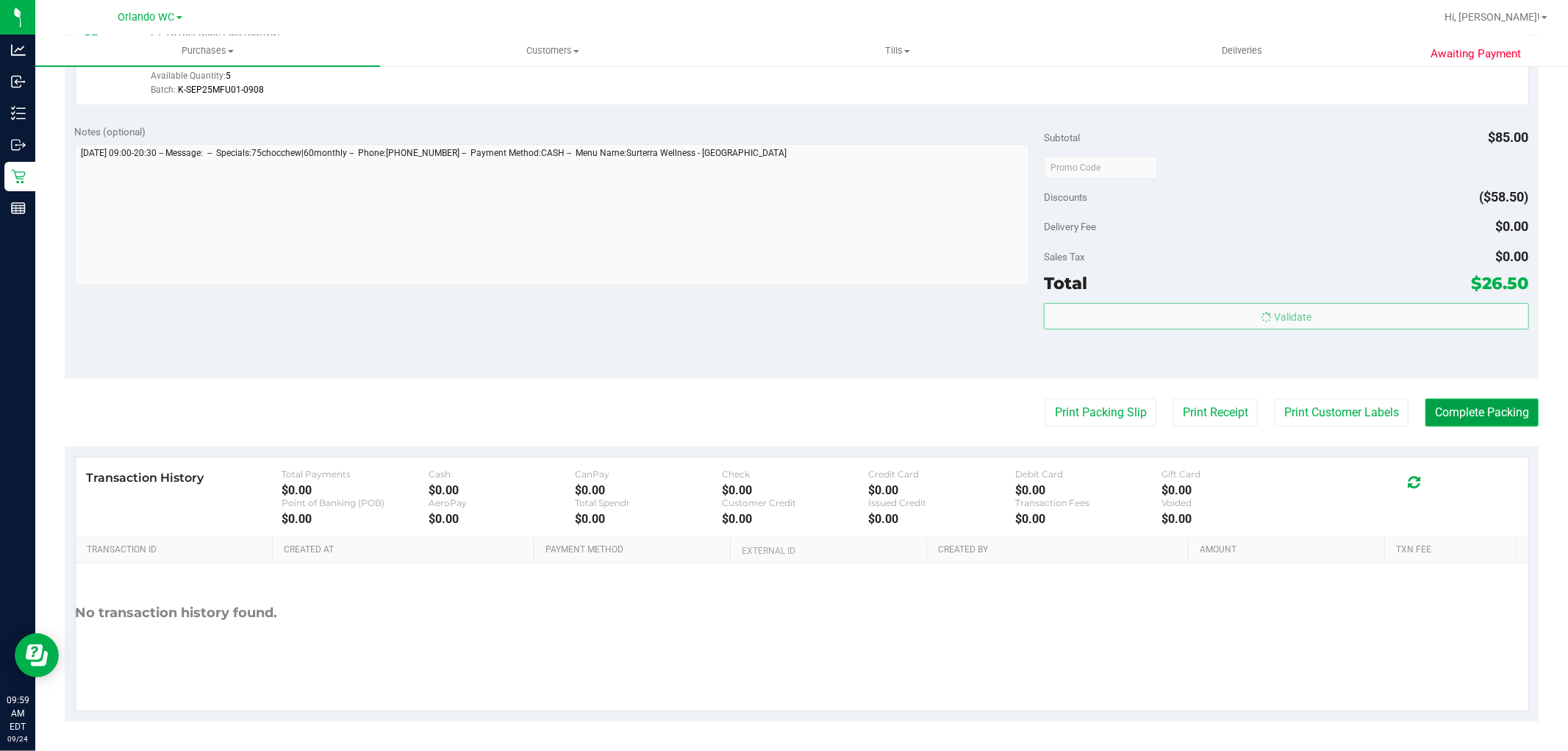
click at [1435, 419] on button "Complete Packing" at bounding box center [1482, 412] width 113 height 28
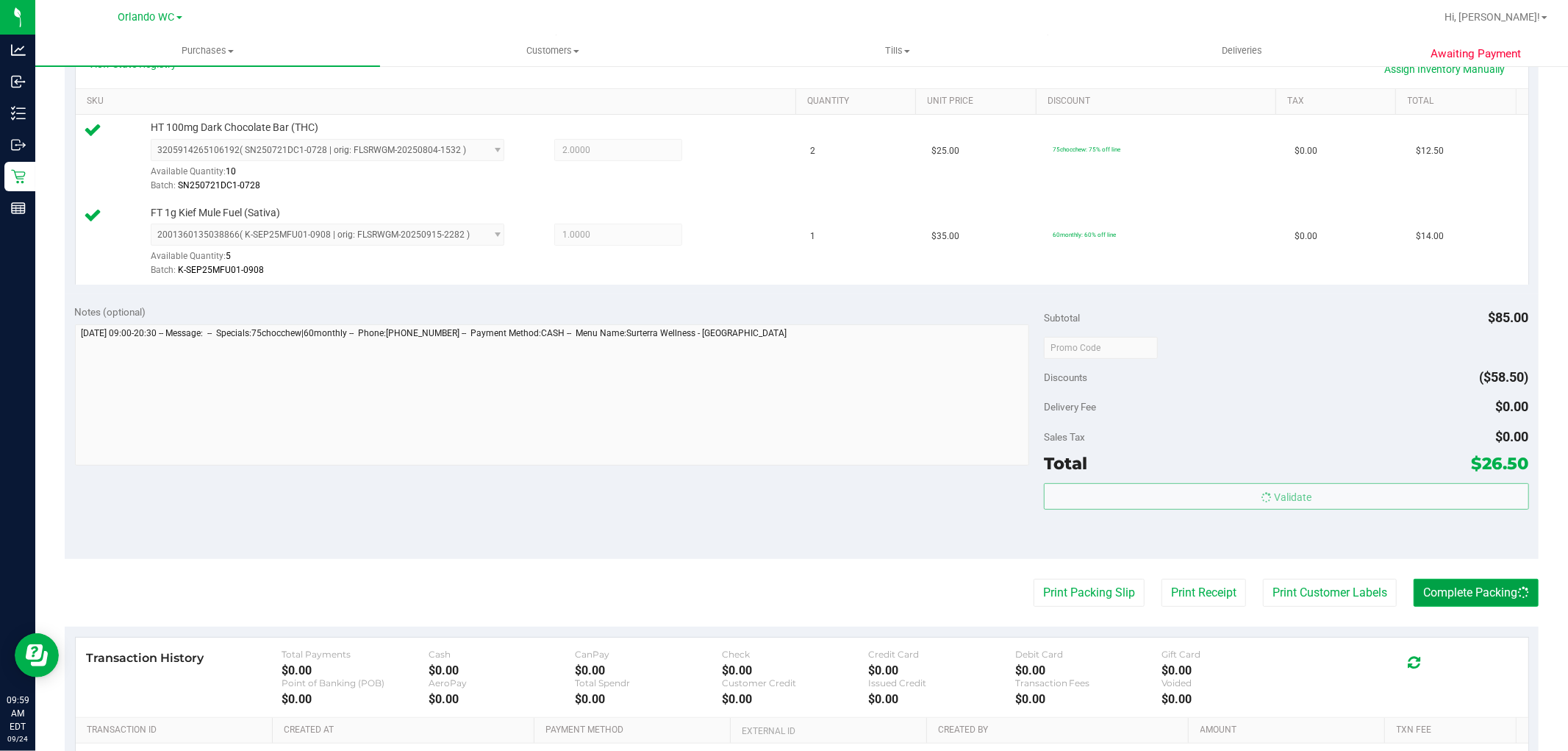
scroll to position [0, 0]
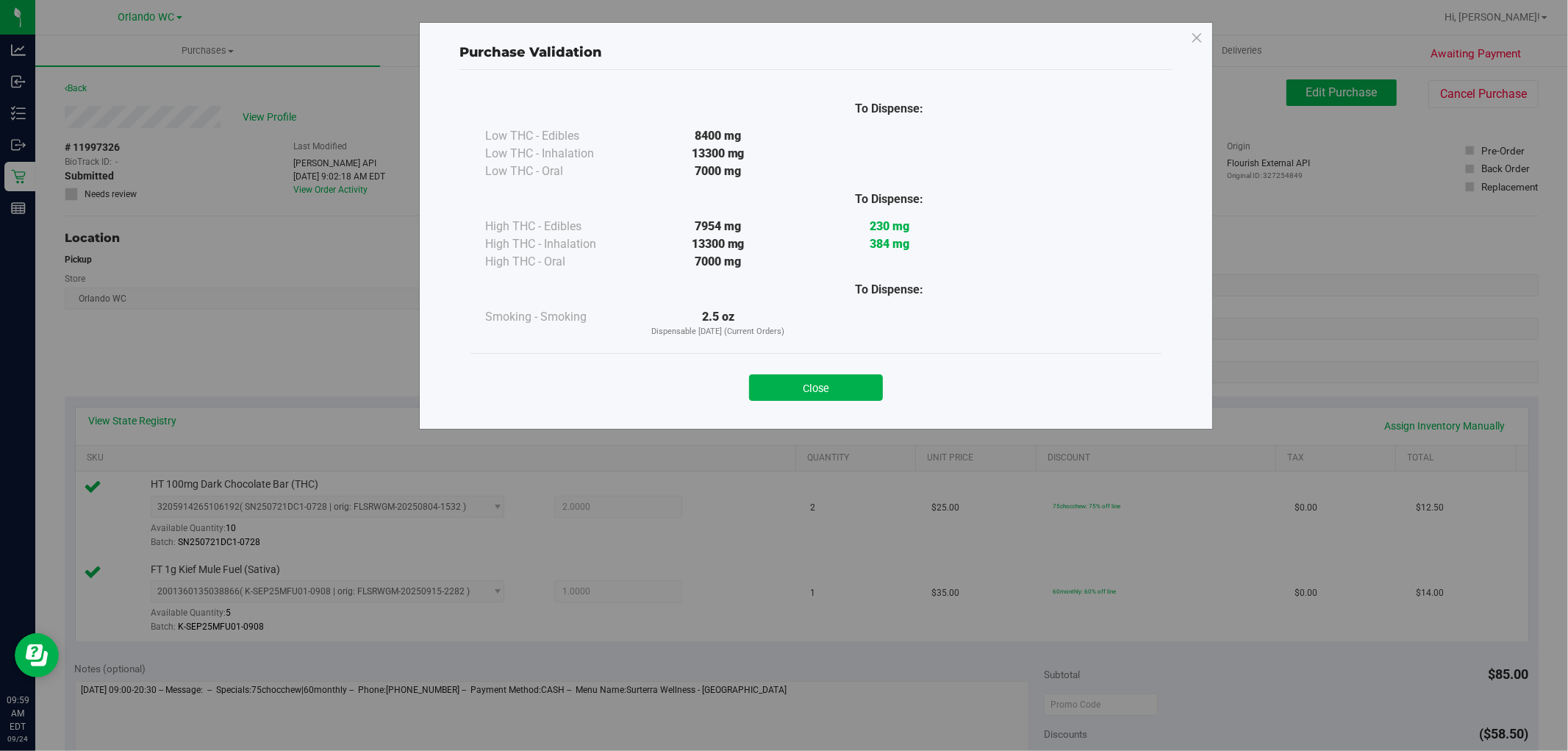
click at [842, 253] on div at bounding box center [889, 261] width 171 height 18
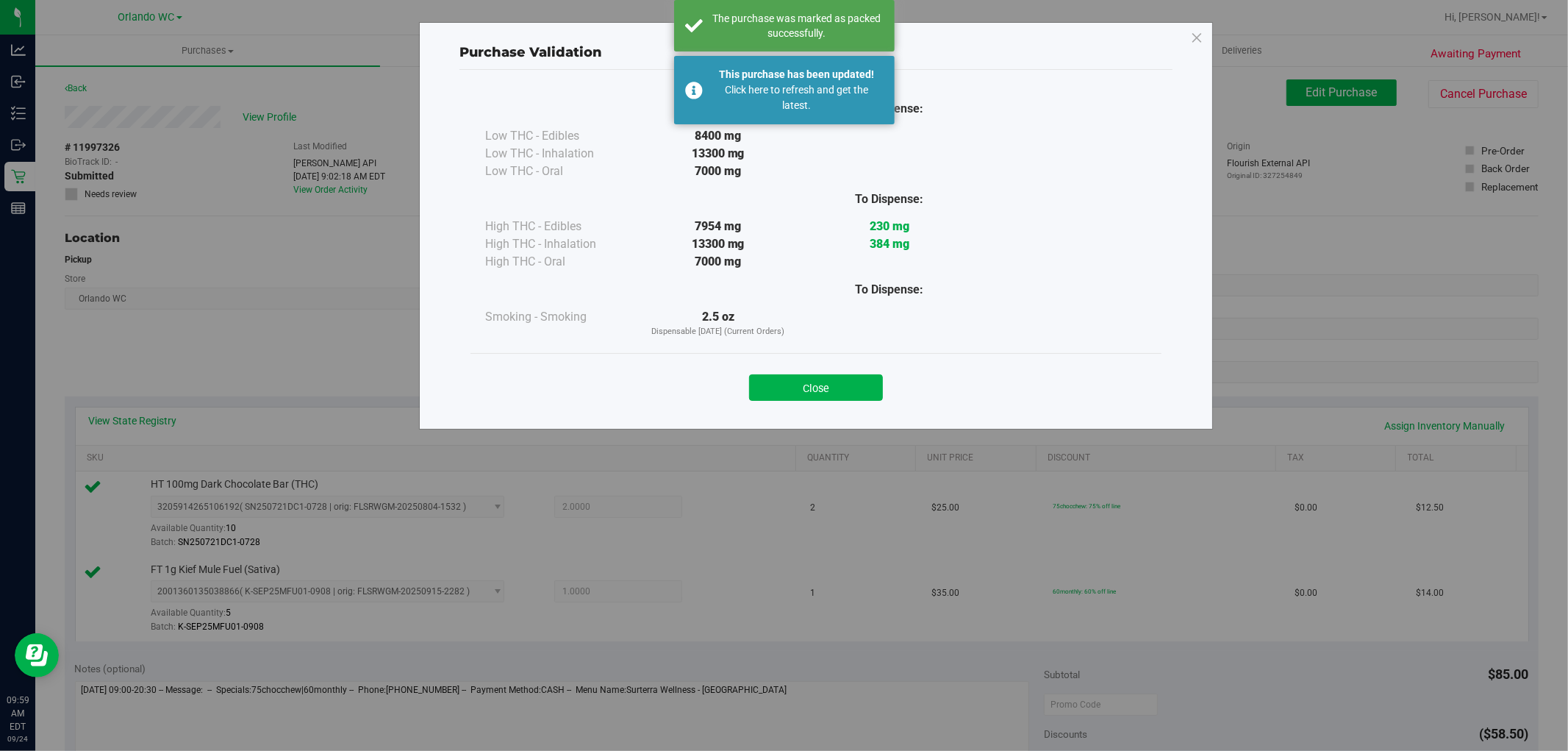
scroll to position [539, 0]
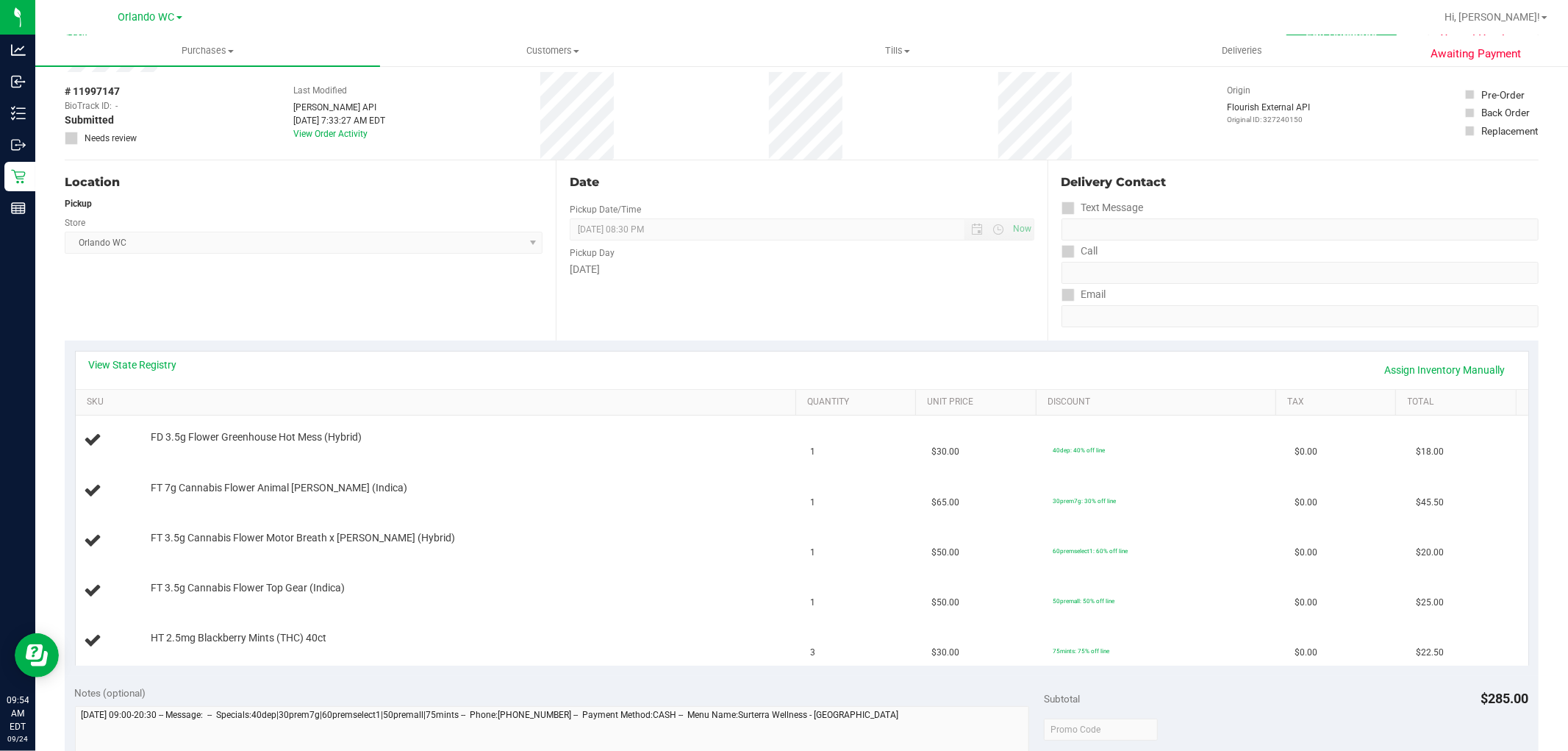
scroll to position [82, 0]
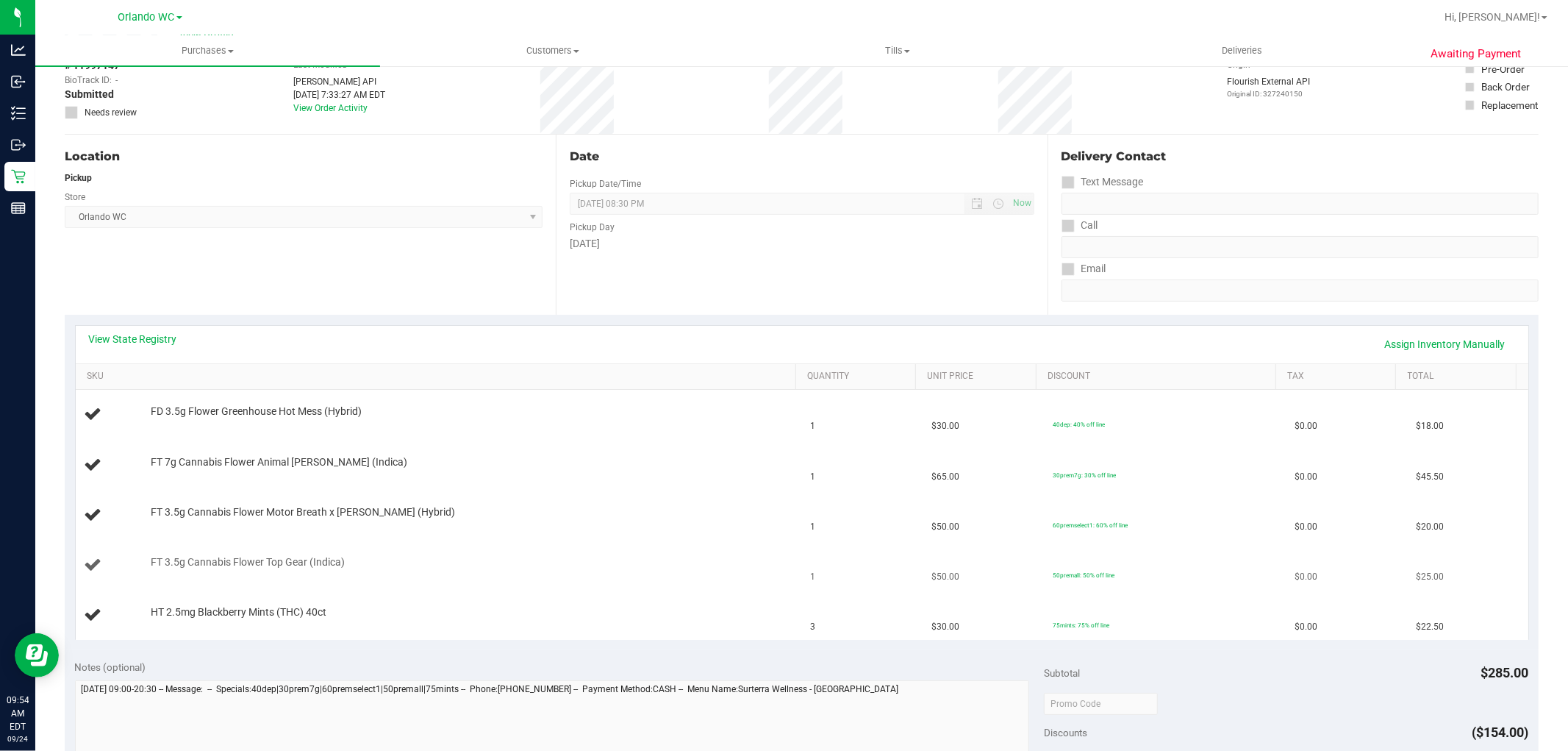
click at [440, 561] on div "FT 3.5g Cannabis Flower Top Gear (Indica)" at bounding box center [466, 562] width 645 height 14
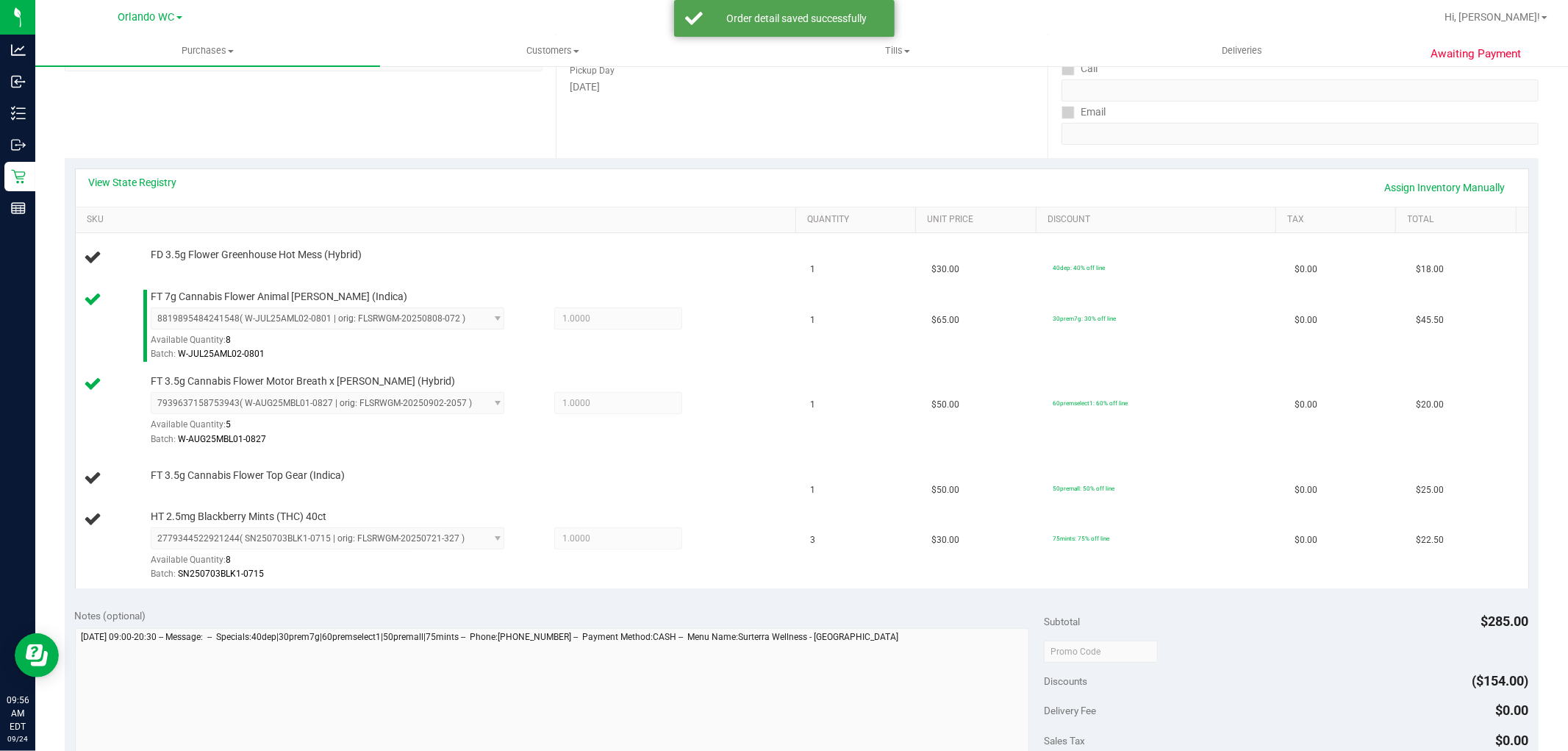
scroll to position [207, 0]
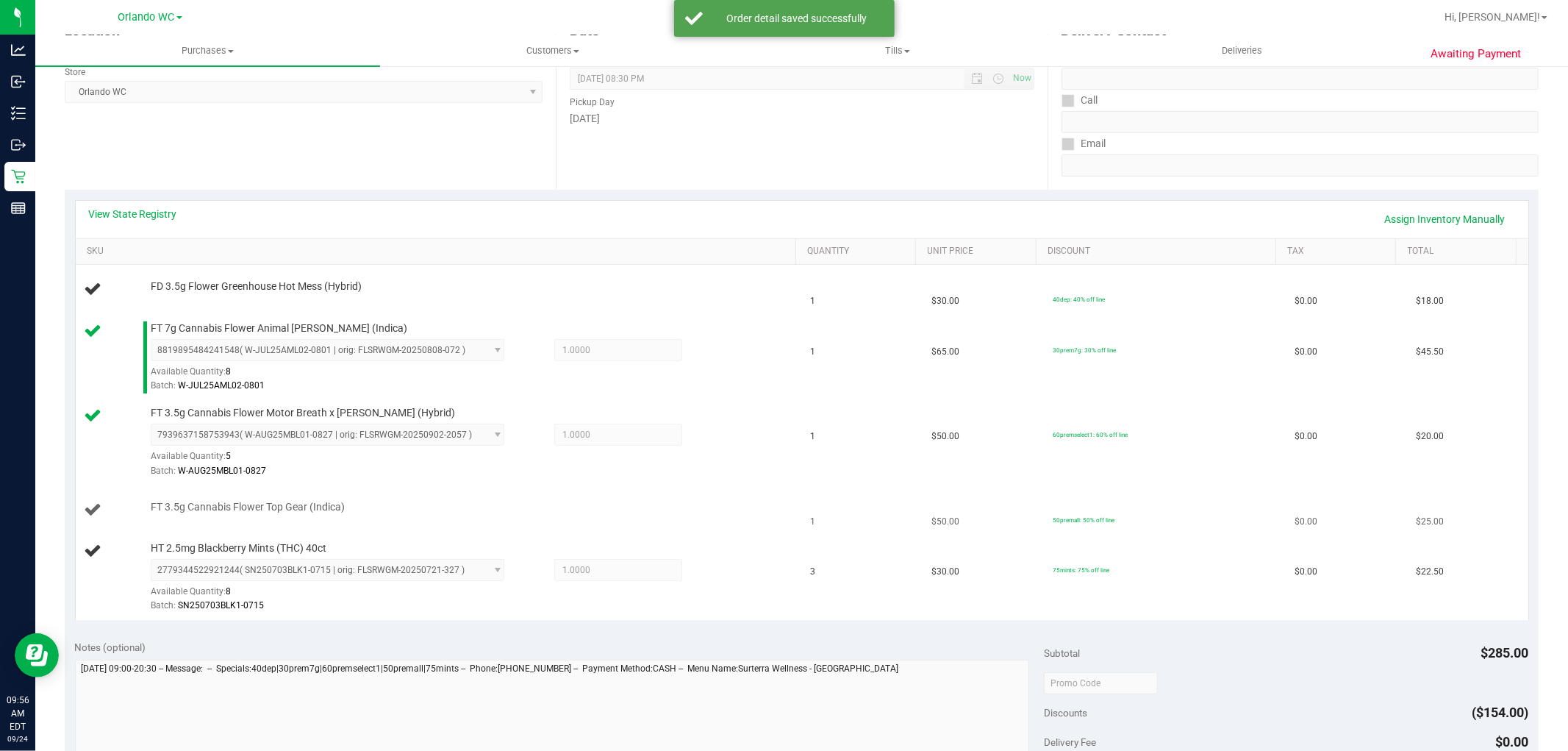
click at [943, 507] on td "$50.00" at bounding box center [983, 510] width 121 height 50
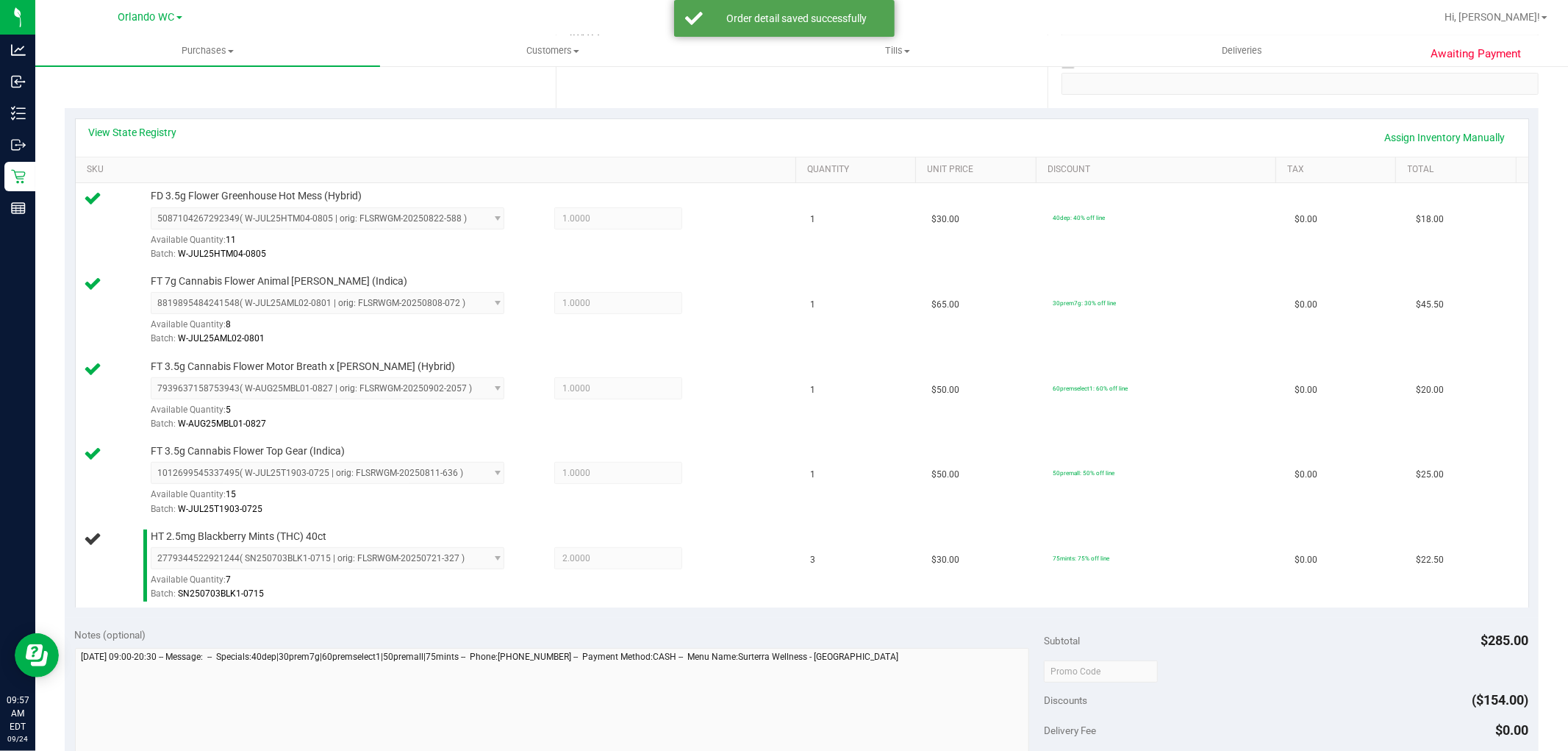
scroll to position [289, 0]
click at [855, 623] on div "Notes (optional) Subtotal $285.00 Discounts ($154.00) Delivery Fee $0.00 Sales …" at bounding box center [801, 749] width 1474 height 265
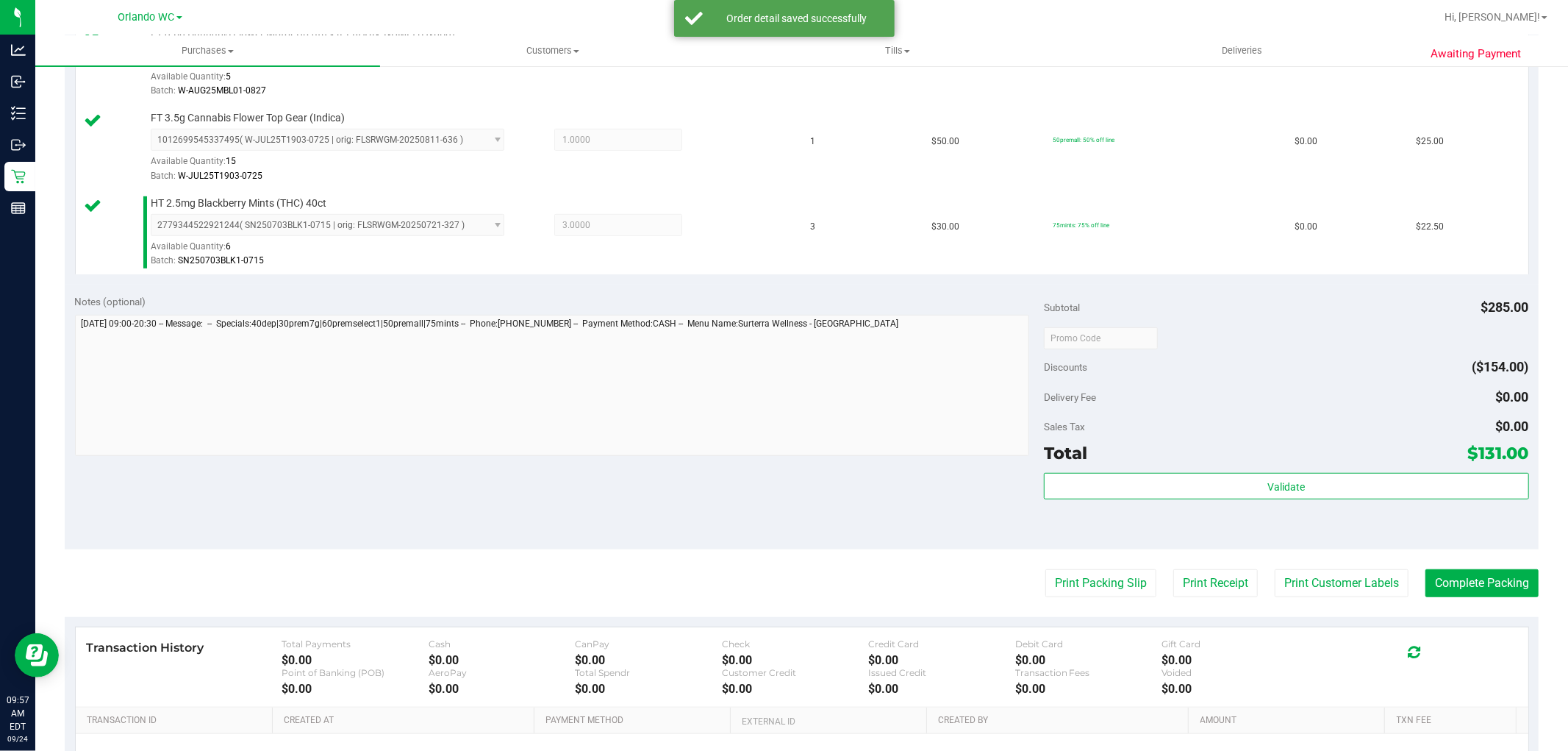
scroll to position [622, 0]
click at [1239, 405] on div "Delivery Fee $0.00" at bounding box center [1286, 396] width 484 height 26
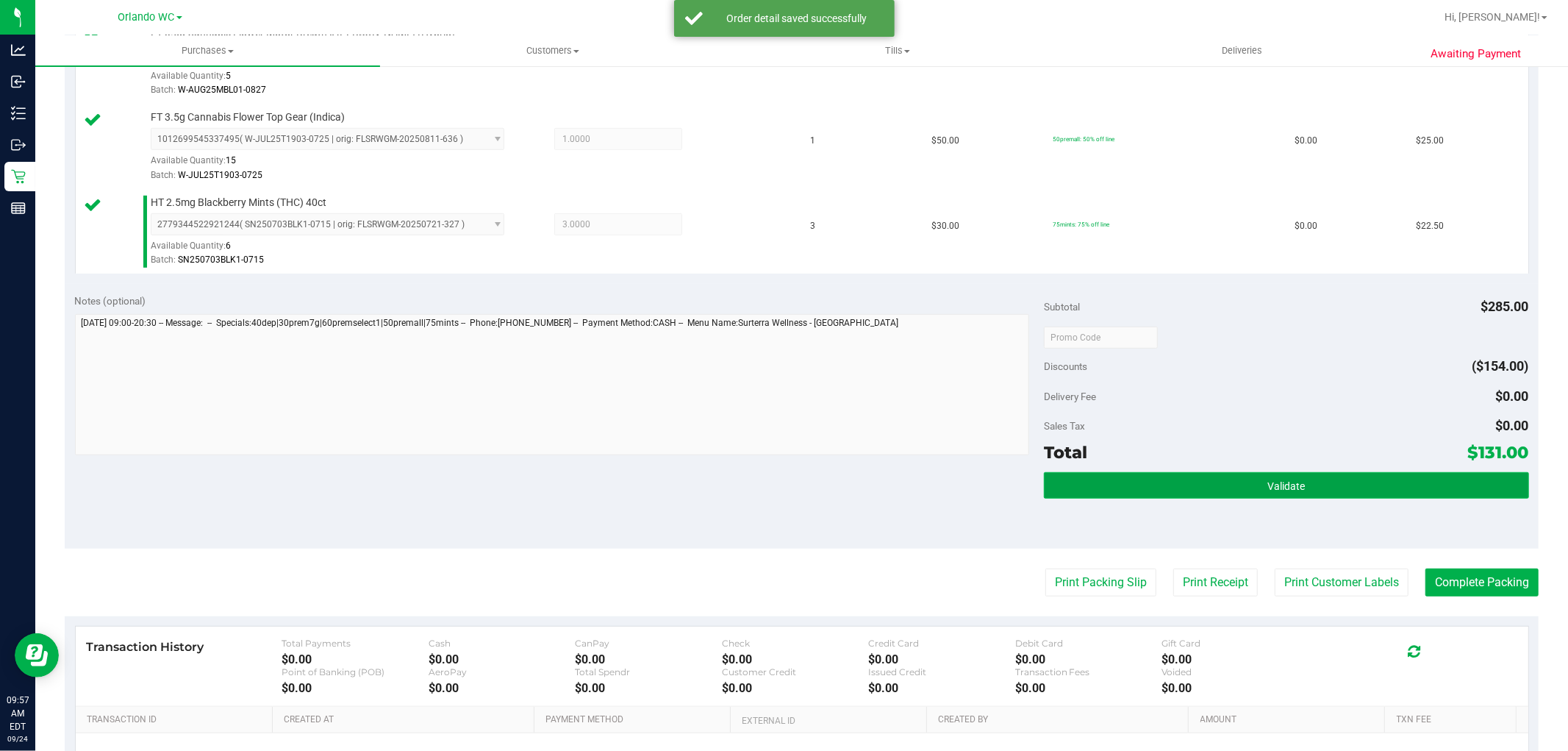
click at [1116, 493] on button "Validate" at bounding box center [1286, 485] width 484 height 26
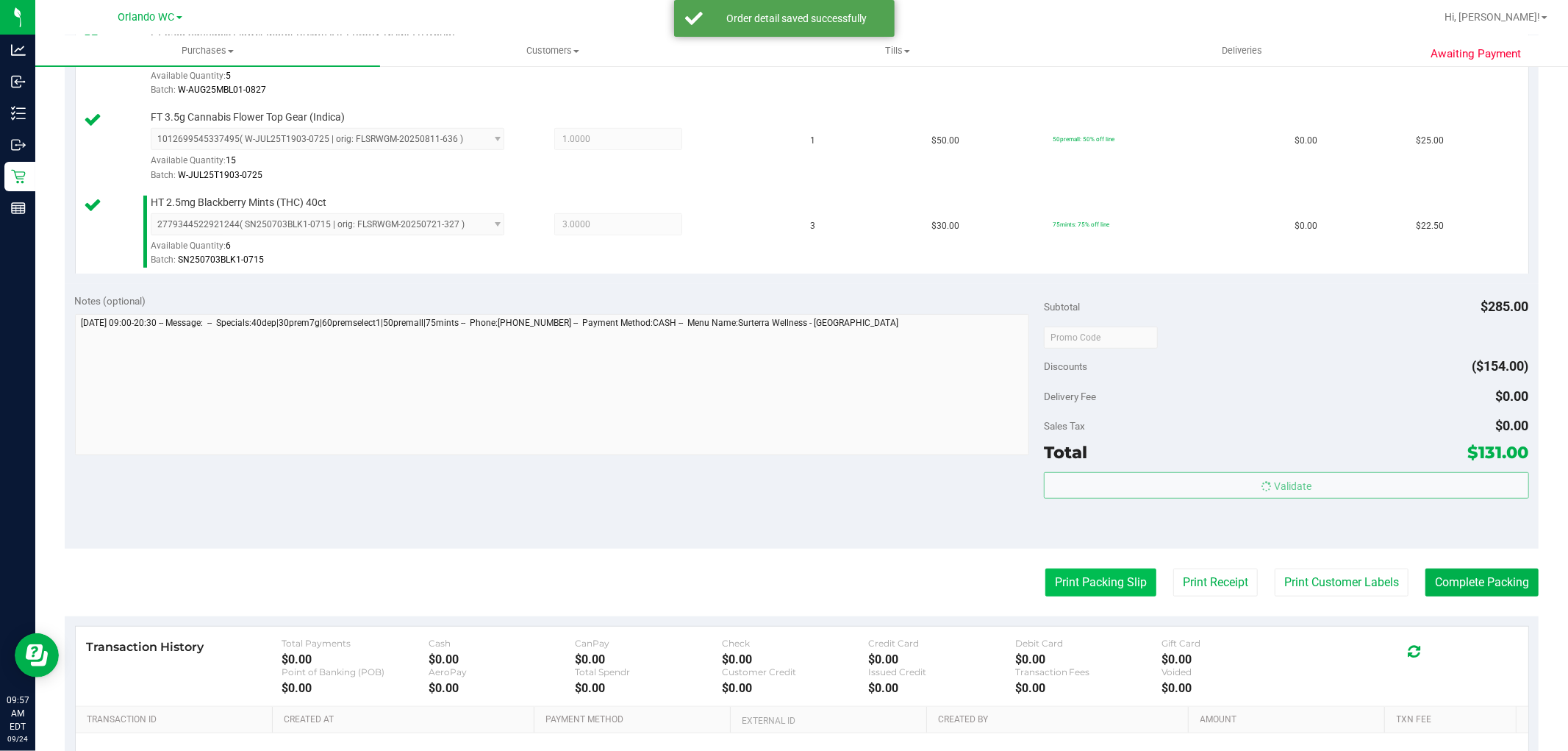
click at [1059, 583] on button "Print Packing Slip" at bounding box center [1101, 582] width 111 height 28
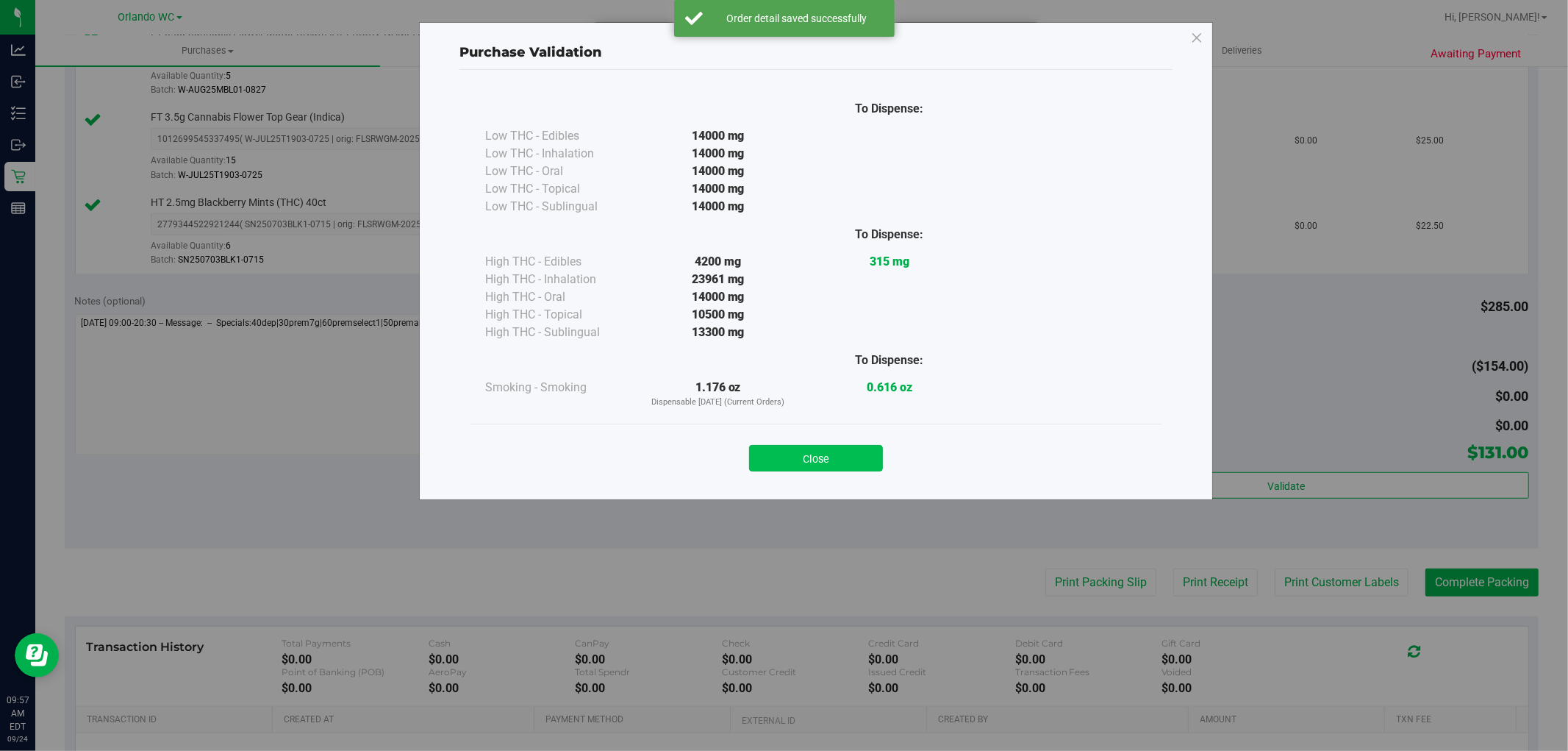
click at [851, 456] on button "Close" at bounding box center [816, 458] width 134 height 26
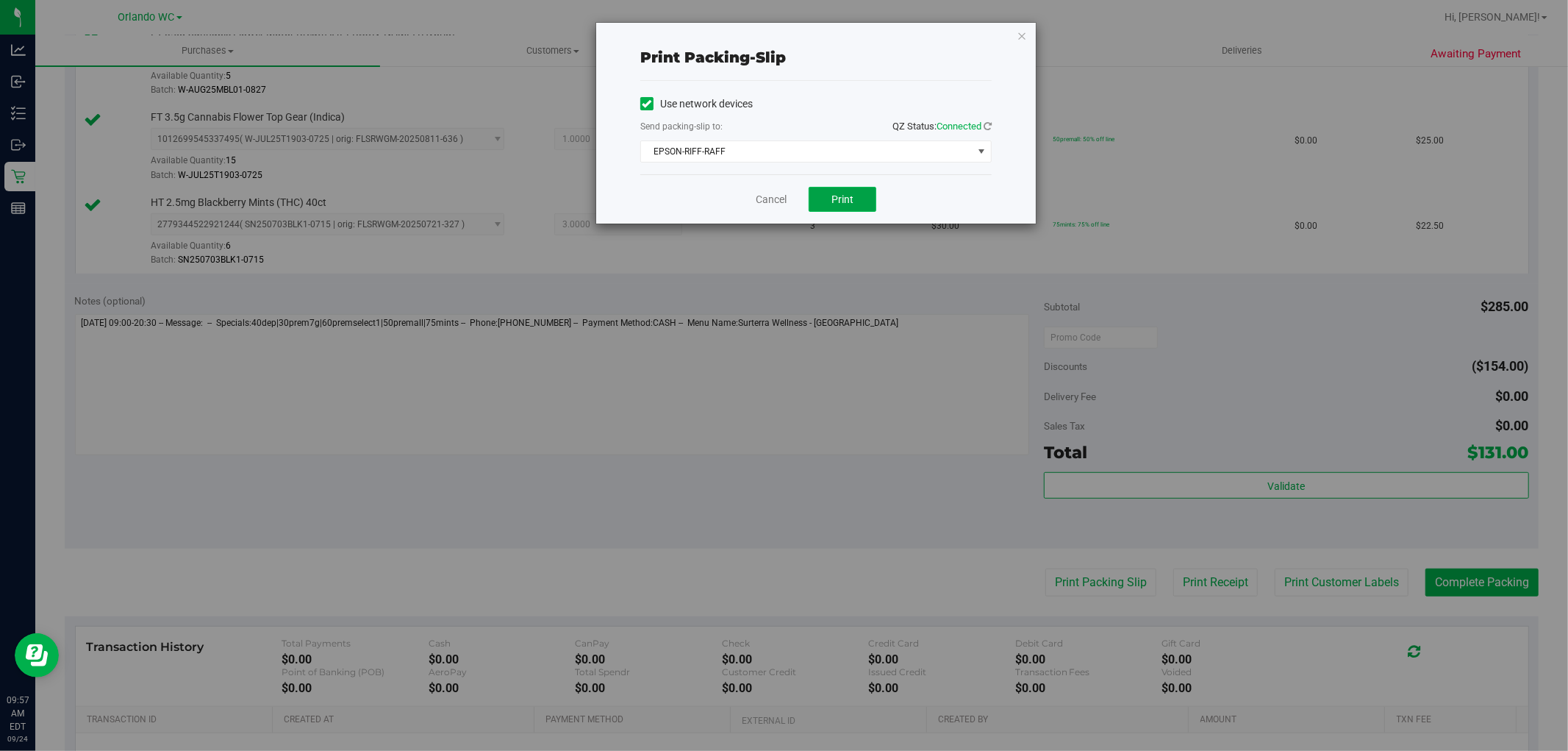
click at [870, 208] on button "Print" at bounding box center [843, 200] width 67 height 25
click at [773, 196] on link "Cancel" at bounding box center [771, 200] width 31 height 15
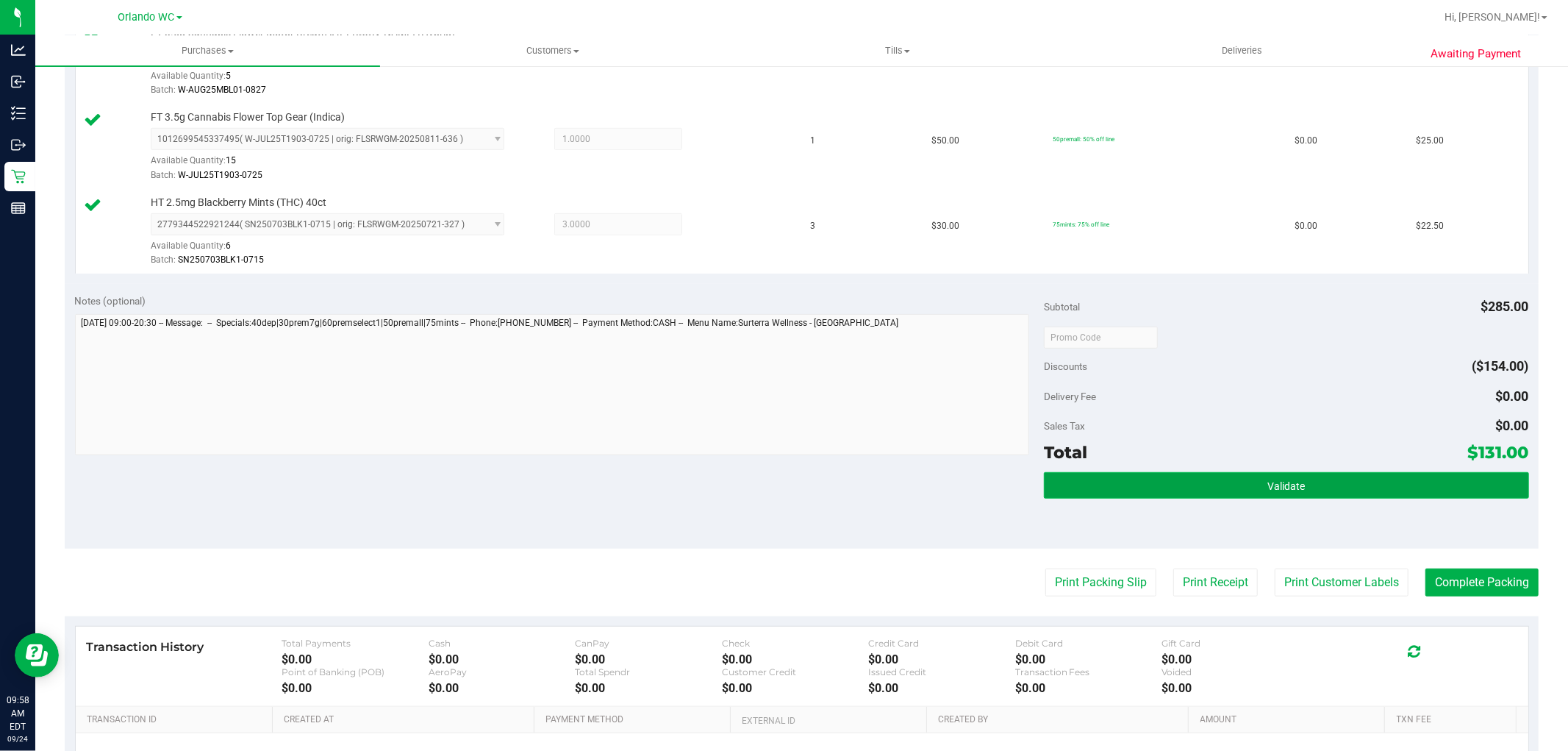
click at [1352, 497] on button "Validate" at bounding box center [1286, 485] width 484 height 26
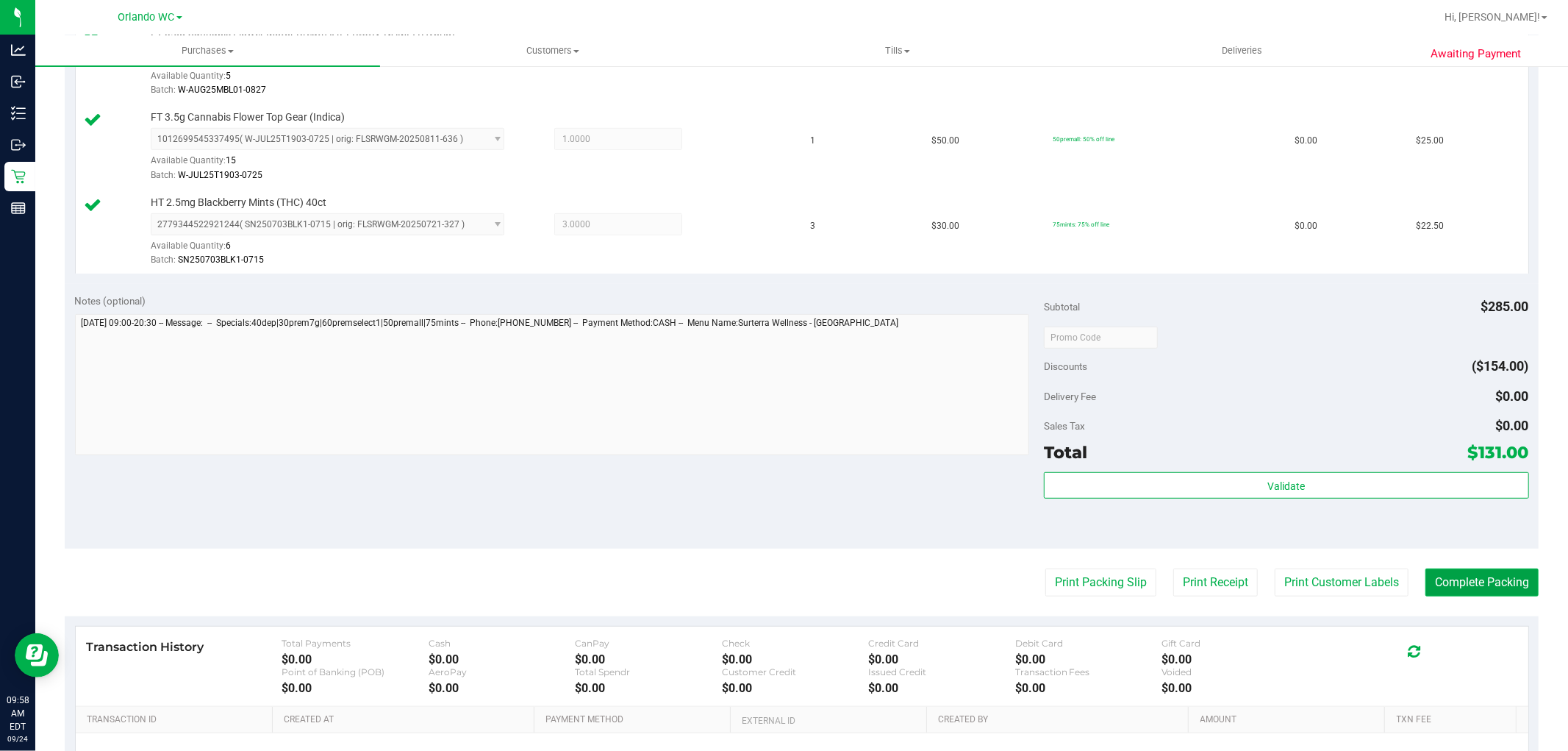
click at [1473, 587] on button "Complete Packing" at bounding box center [1482, 582] width 113 height 28
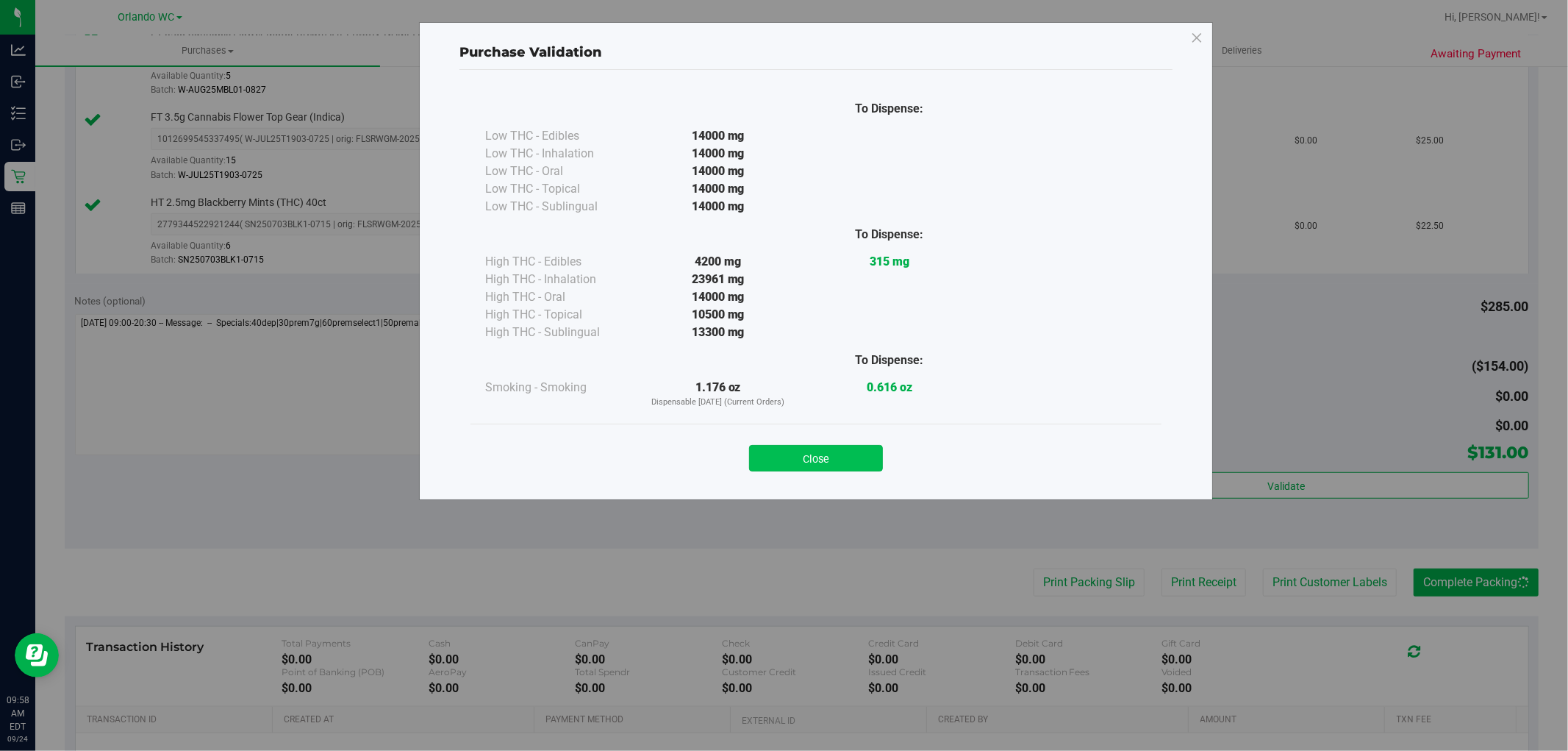
click at [821, 454] on button "Close" at bounding box center [816, 458] width 134 height 26
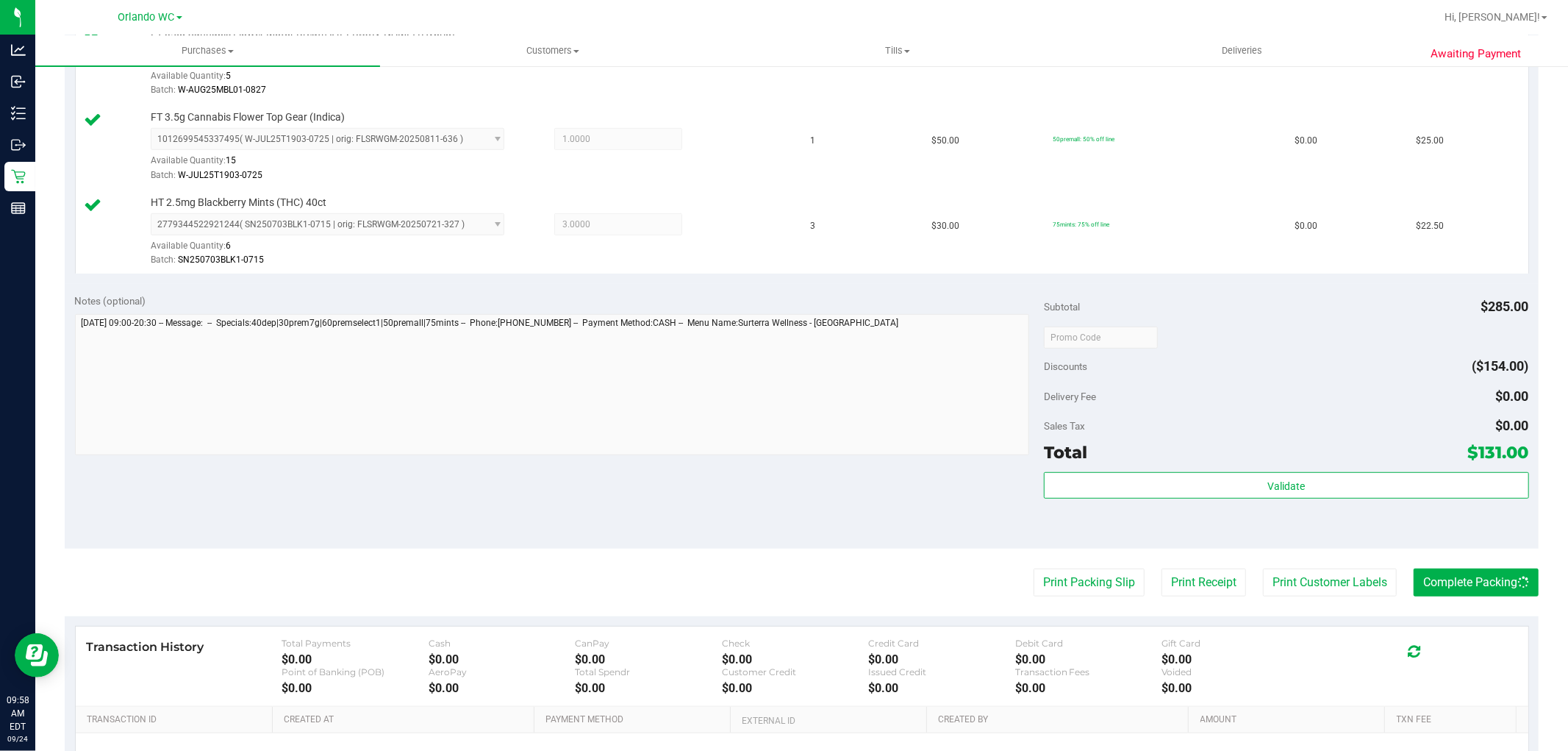
click at [675, 486] on div "Notes (optional) Subtotal $285.00 Discounts ($154.00) Delivery Fee $0.00 Sales …" at bounding box center [801, 416] width 1474 height 265
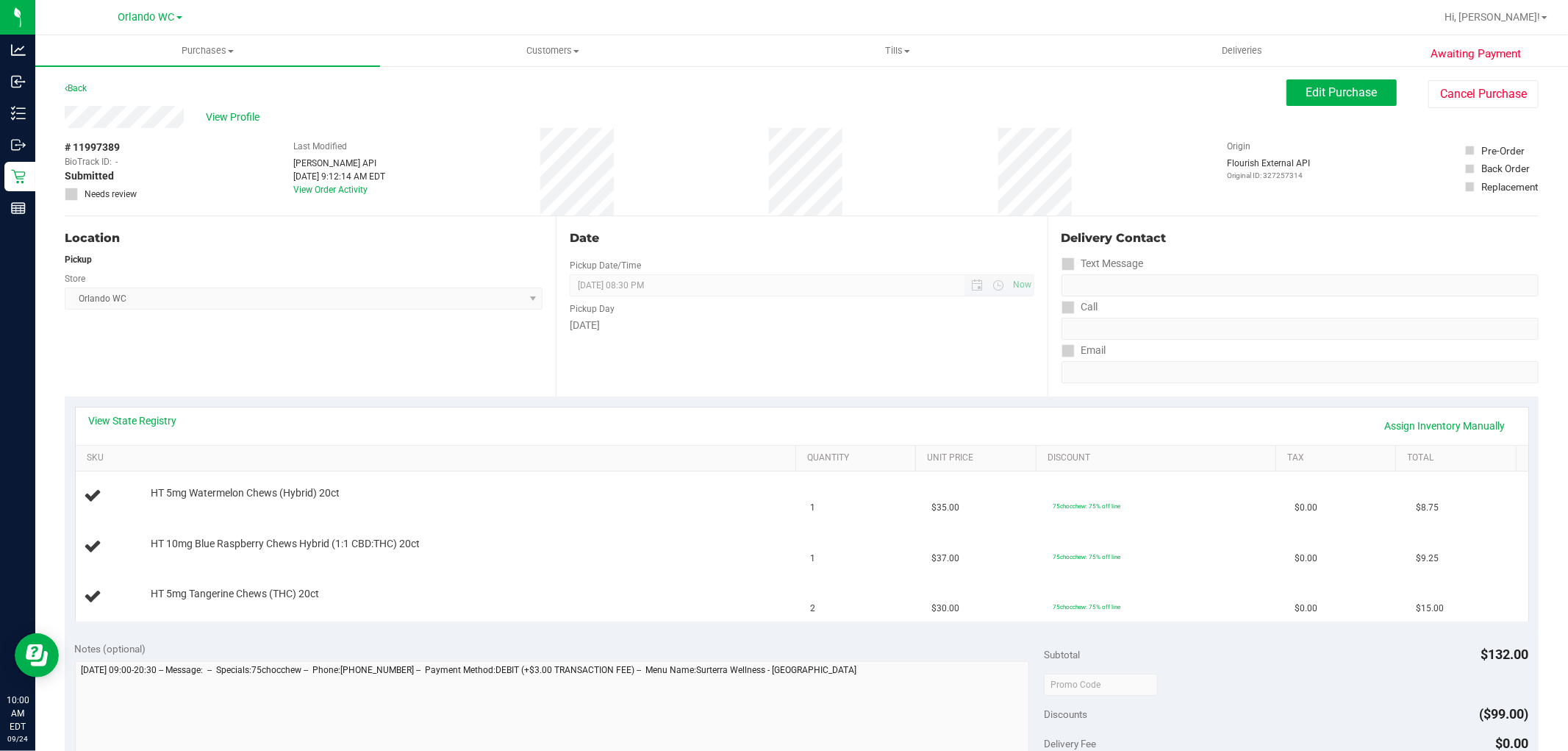
click at [714, 294] on span "[DATE] 08:30 PM Now" at bounding box center [801, 285] width 464 height 22
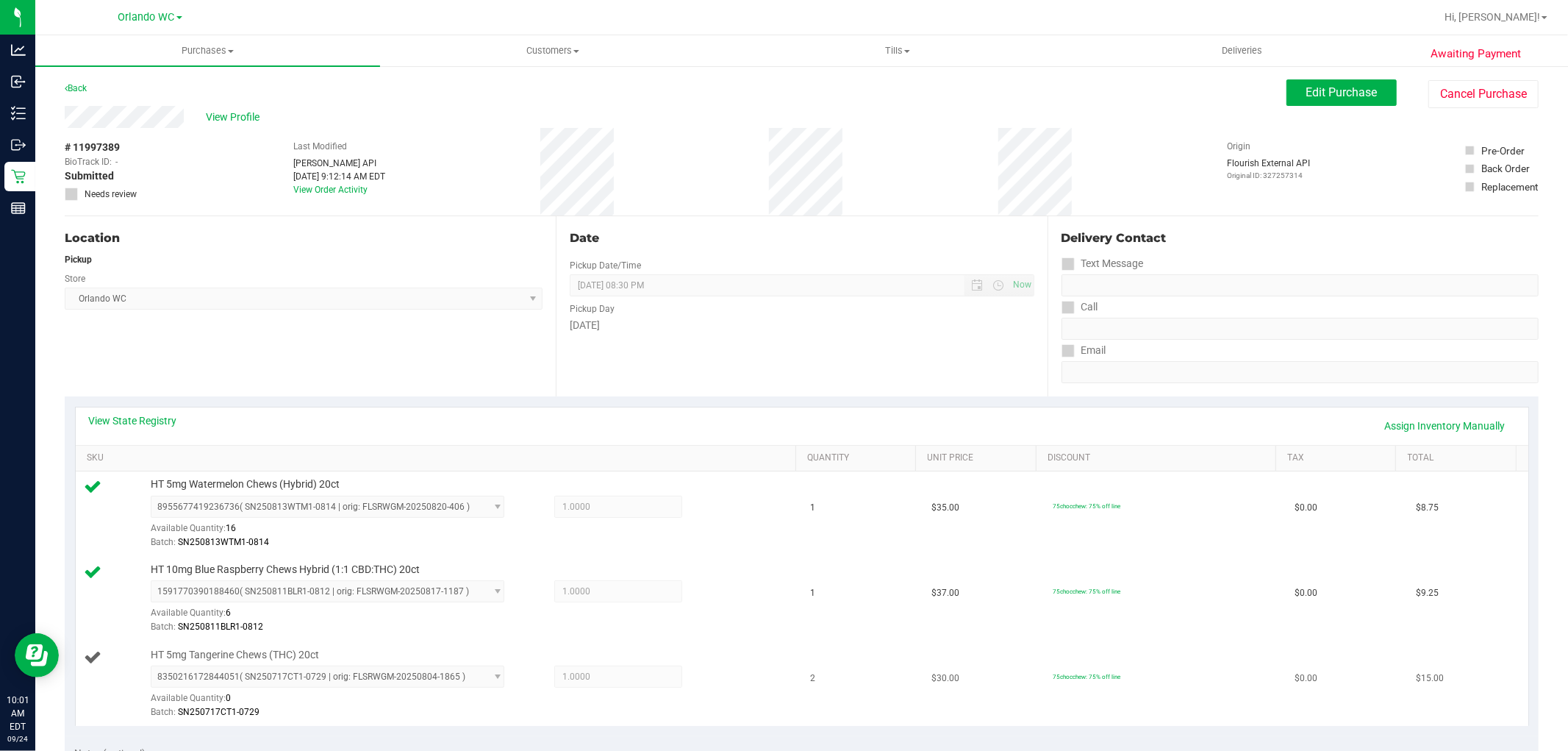
click at [280, 656] on span "HT 5mg Tangerine Chews (THC) 20ct" at bounding box center [235, 655] width 169 height 14
copy div "HT 5mg Tangerine Chews (THC) 20ct"
click at [366, 232] on div "Location" at bounding box center [303, 238] width 478 height 18
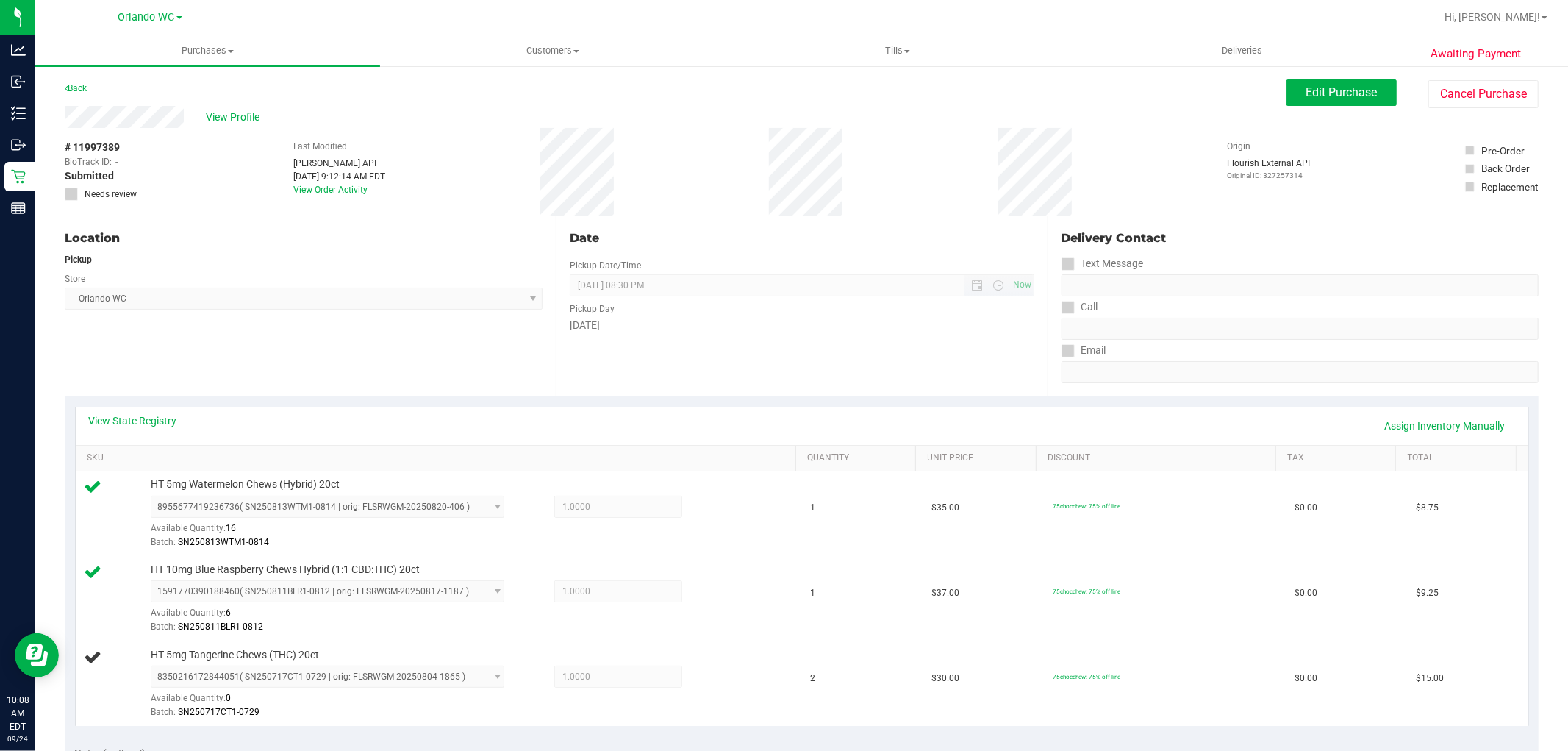
click at [801, 278] on span "[DATE] 08:30 PM Now" at bounding box center [801, 285] width 464 height 22
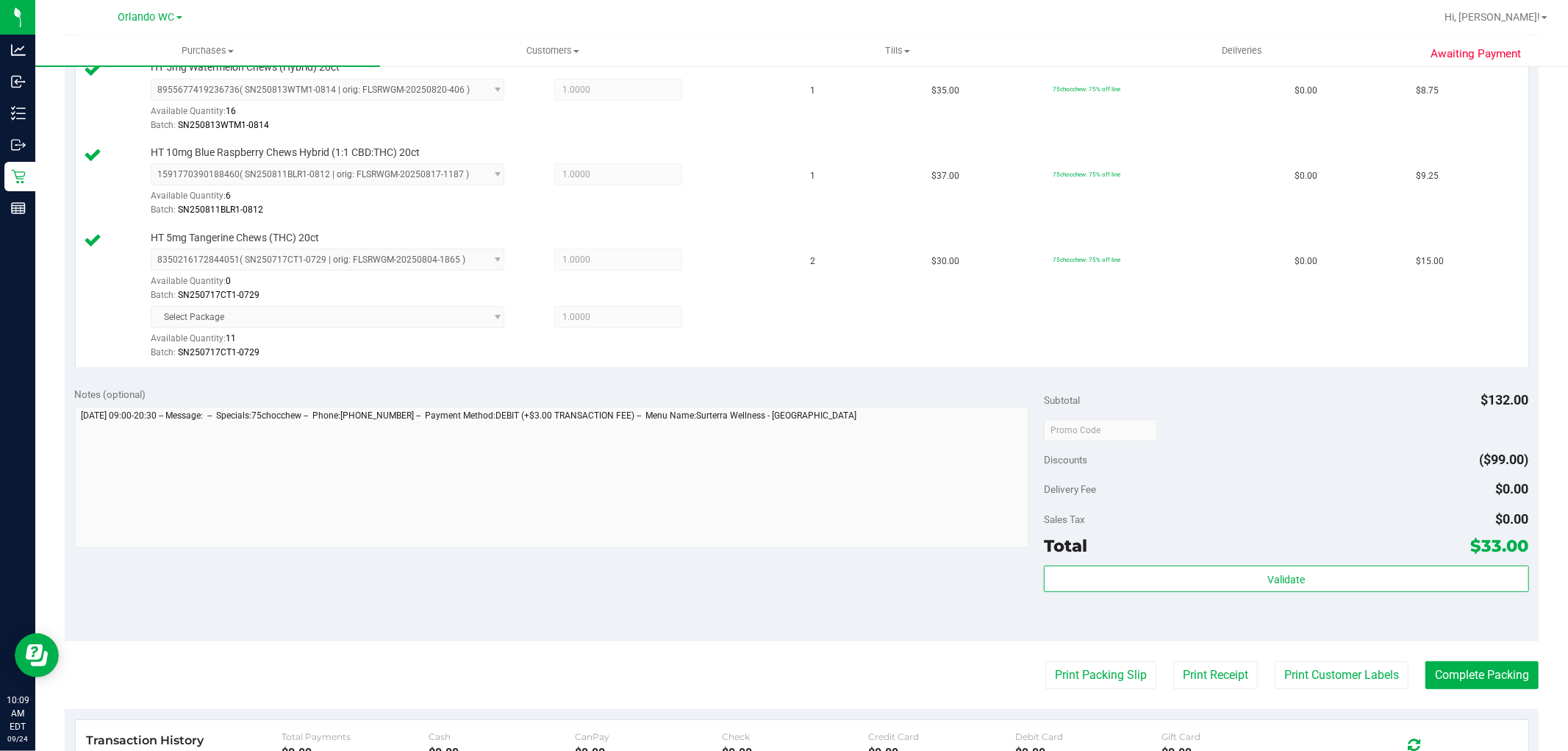
scroll to position [437, 0]
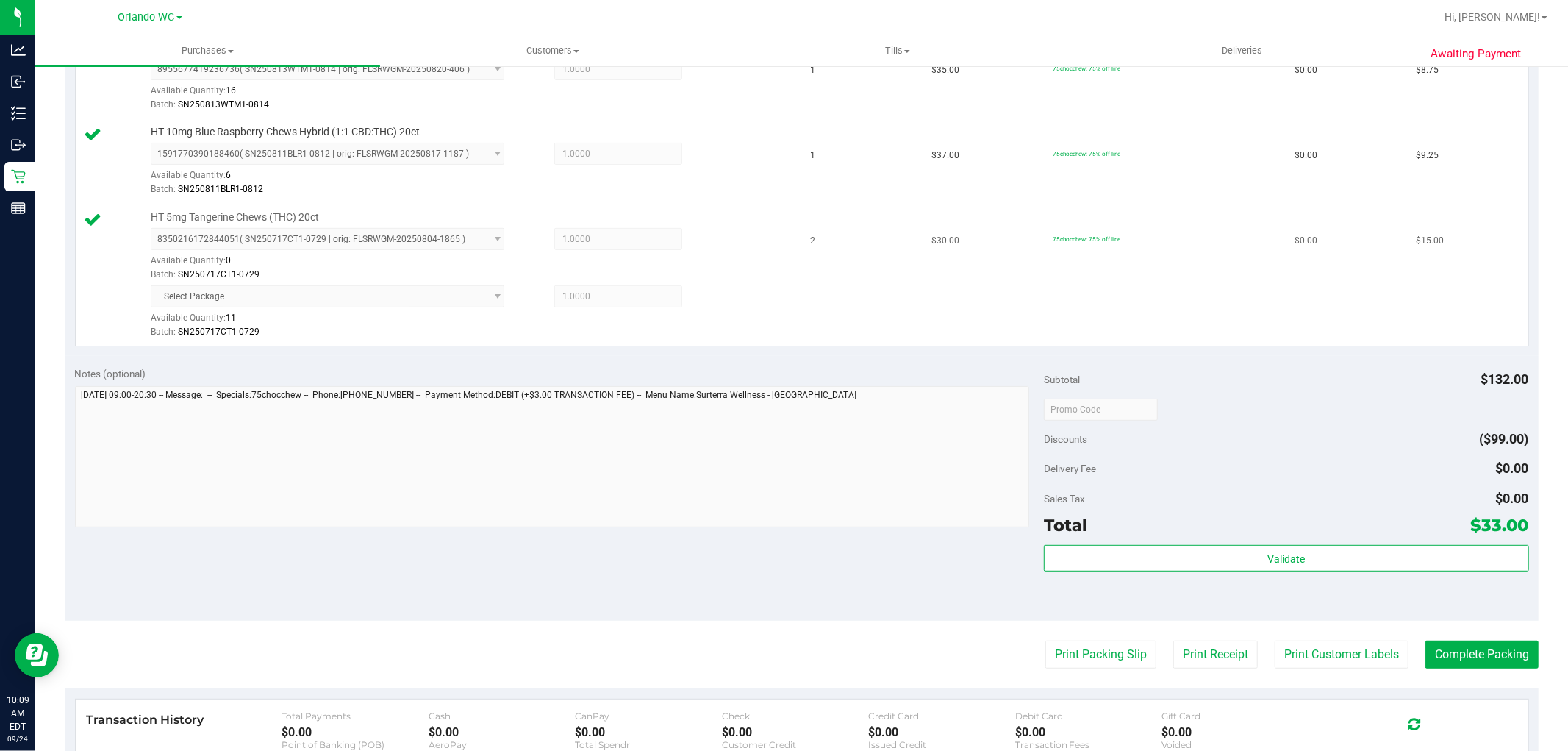
click at [1286, 327] on td "$0.00" at bounding box center [1346, 276] width 121 height 142
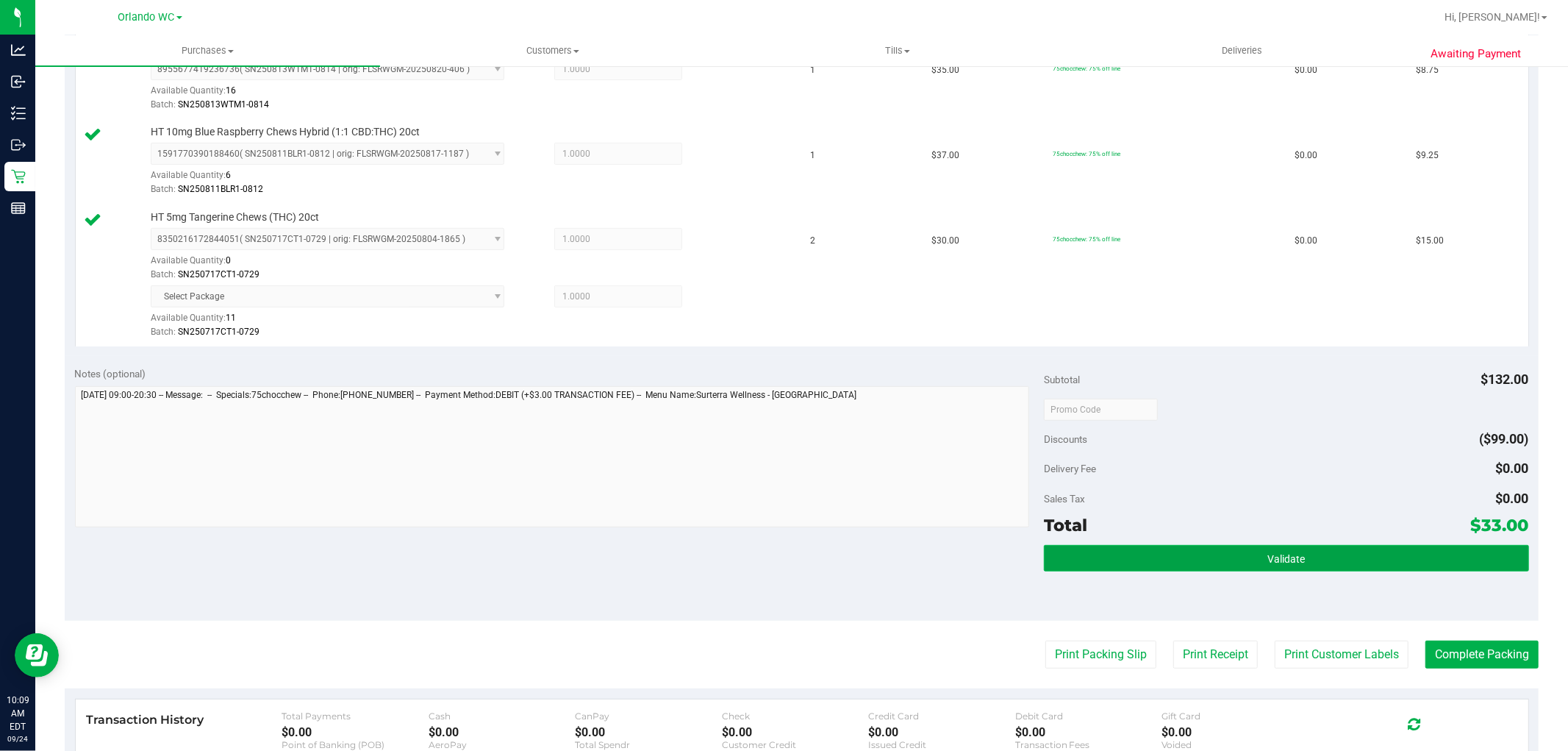
click at [1143, 546] on button "Validate" at bounding box center [1286, 558] width 484 height 26
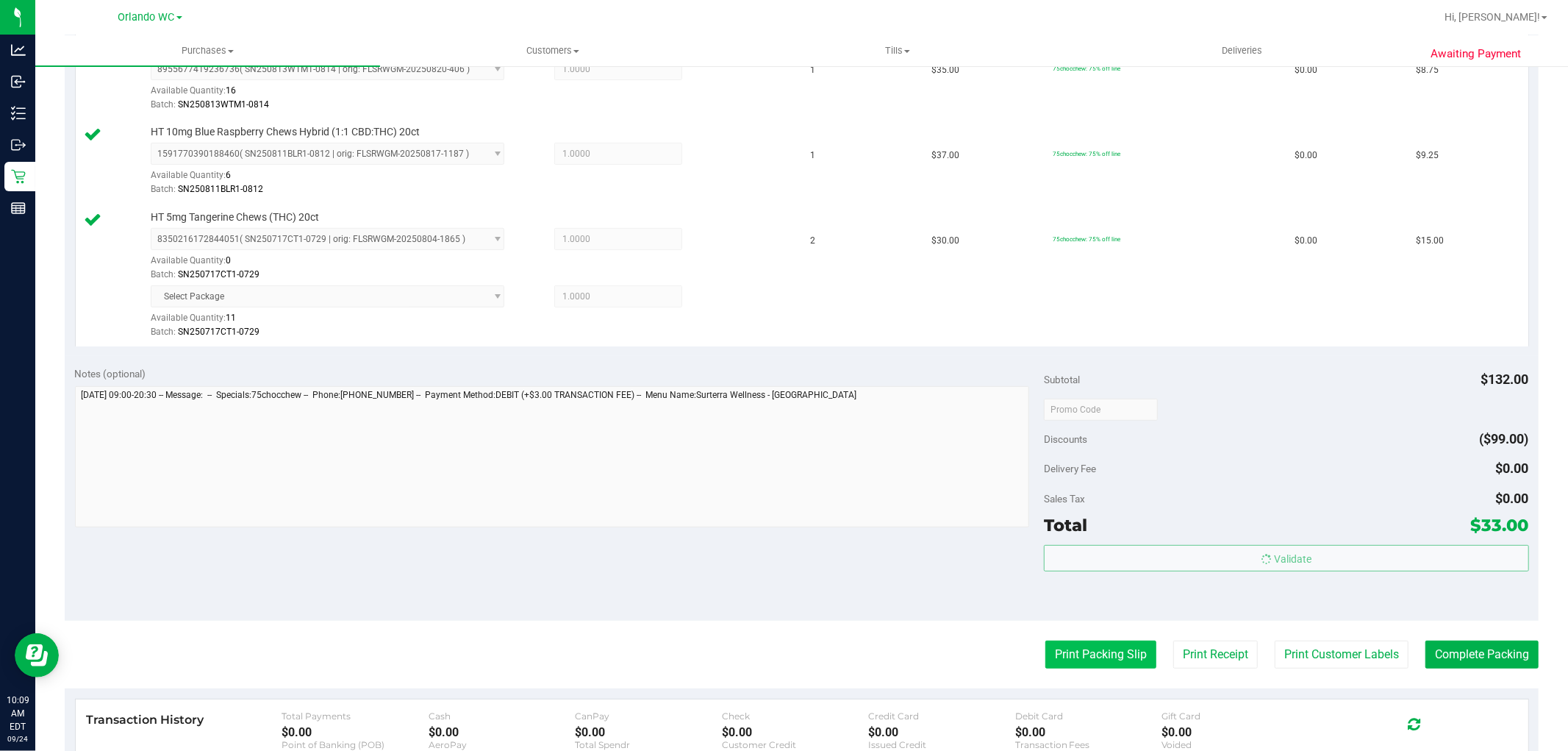
click at [1083, 652] on button "Print Packing Slip" at bounding box center [1101, 654] width 111 height 28
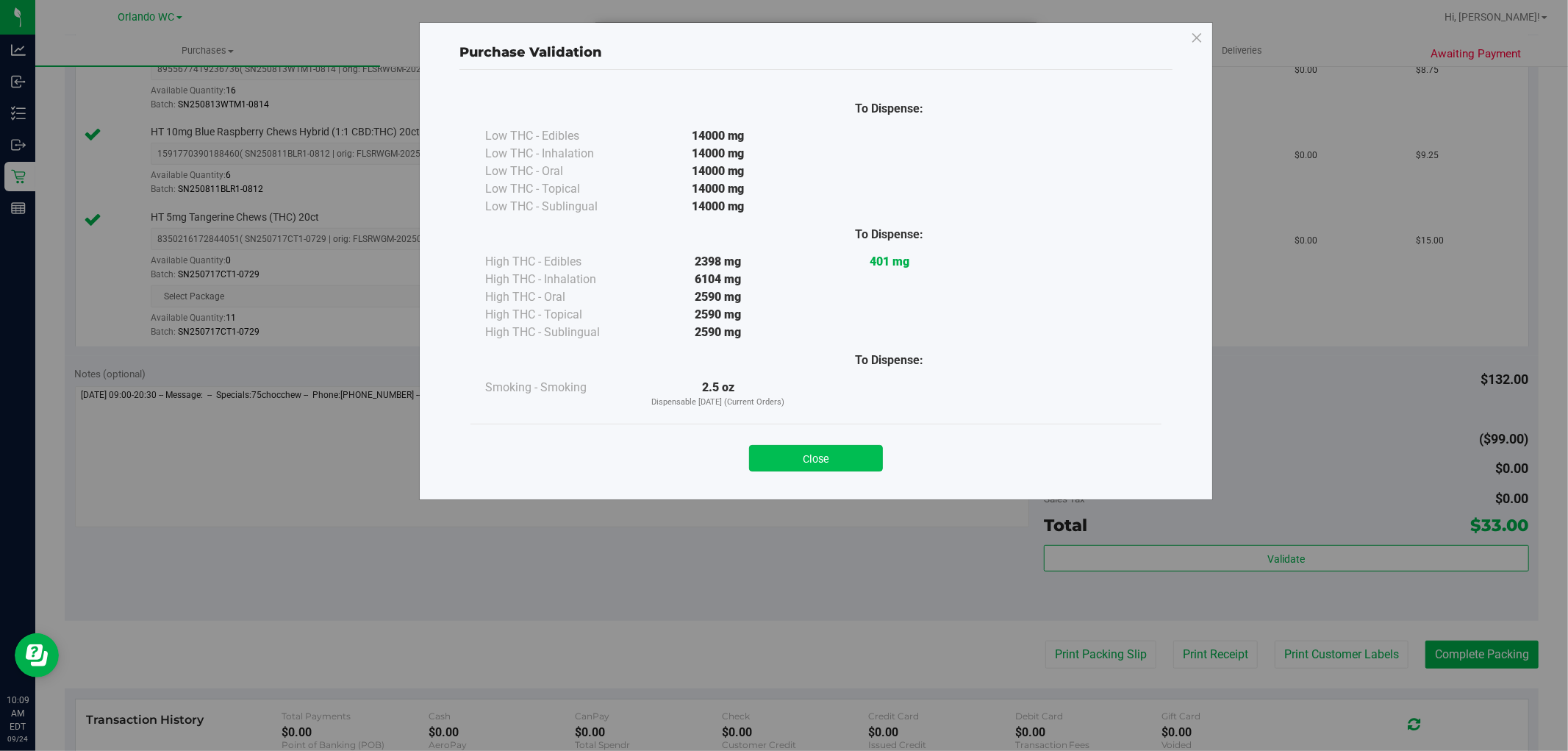
click at [798, 454] on button "Close" at bounding box center [816, 458] width 134 height 26
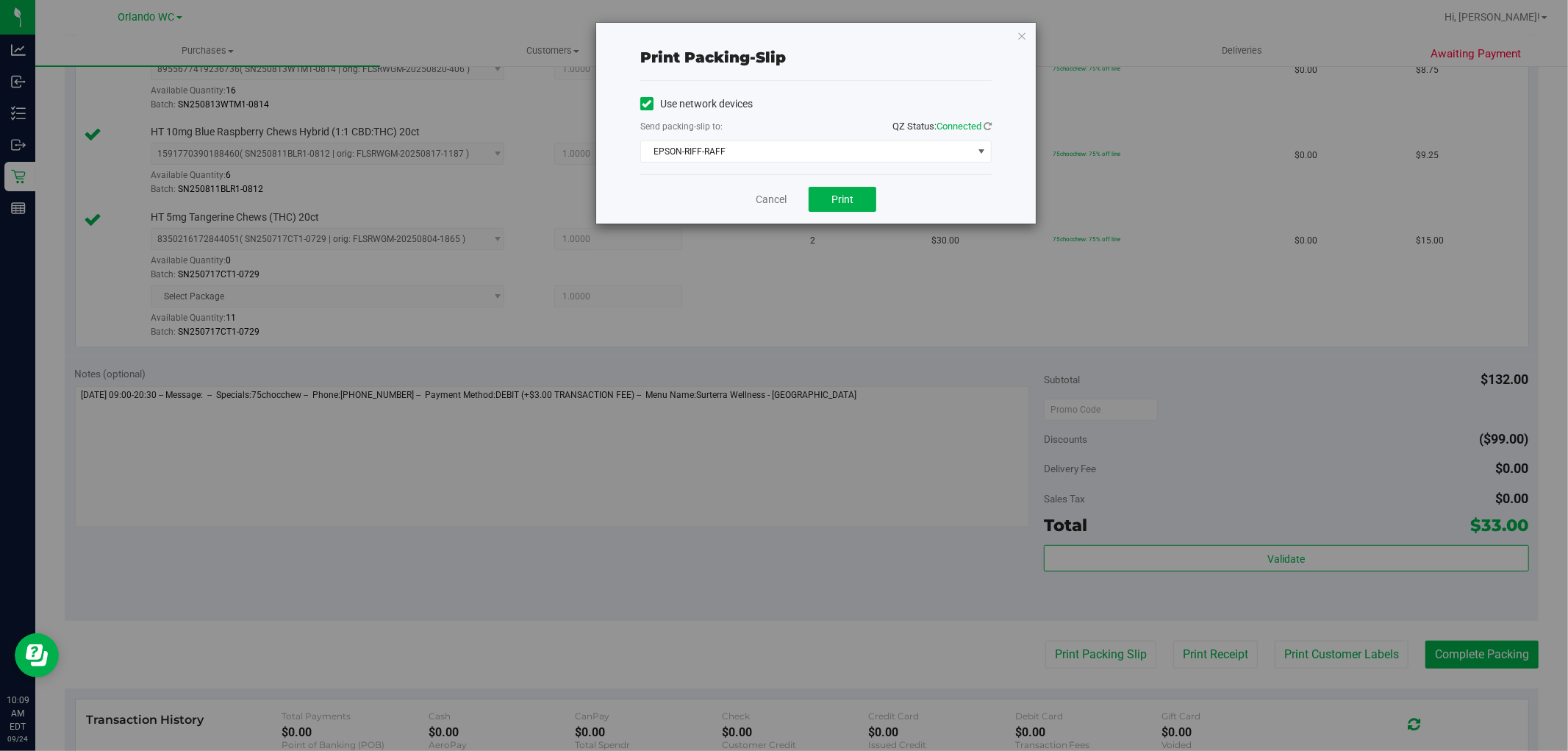
click at [1107, 659] on div "Print packing-slip Use network devices Send packing-slip to: QZ Status: Connect…" at bounding box center [789, 375] width 1579 height 751
click at [832, 192] on button "Print" at bounding box center [843, 200] width 67 height 25
click at [697, 489] on div "Print packing-slip Use network devices Send packing-slip to: QZ Status: Connect…" at bounding box center [789, 375] width 1579 height 751
click at [851, 194] on span "Print" at bounding box center [843, 199] width 22 height 12
click at [768, 187] on div "Cancel Print" at bounding box center [816, 199] width 351 height 49
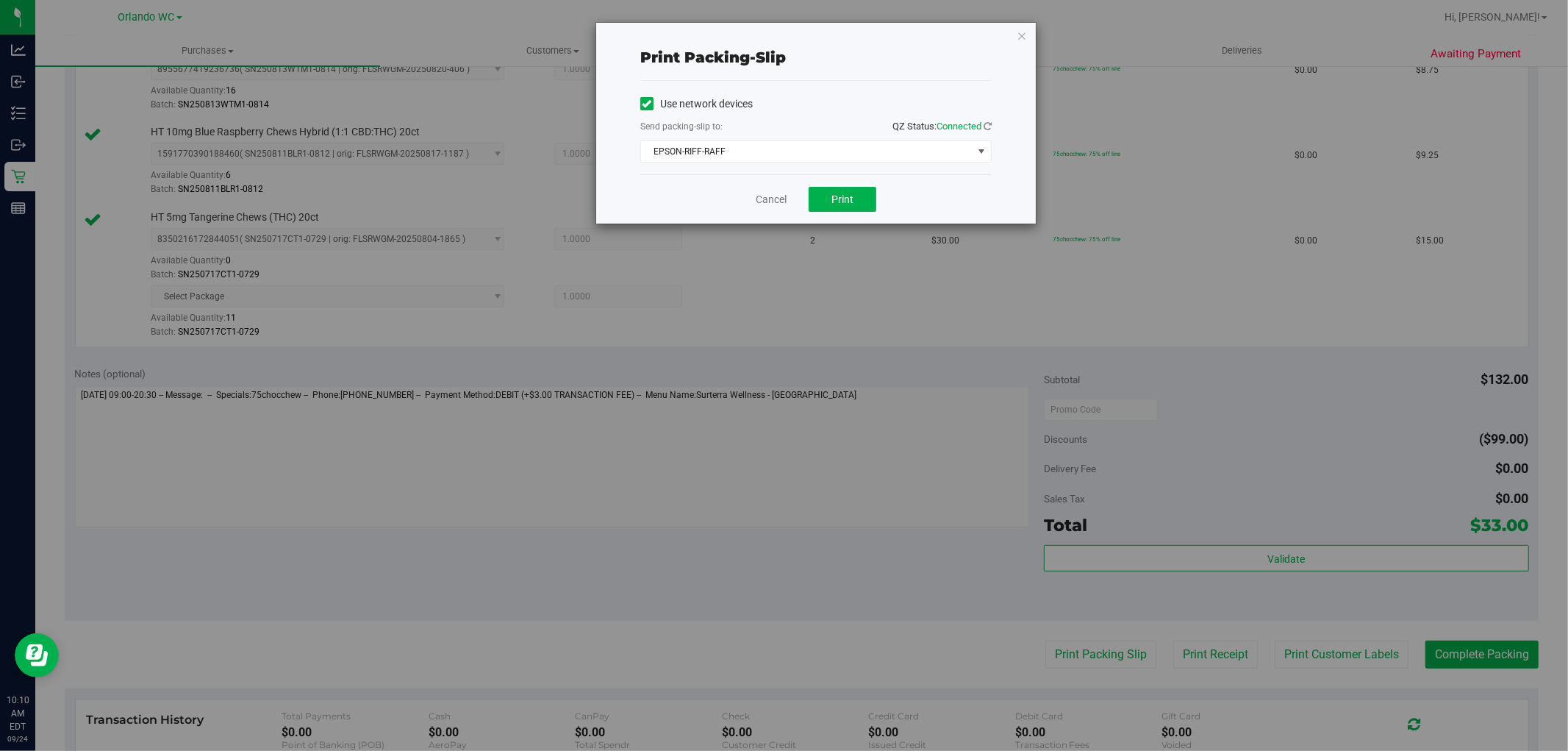
click at [782, 187] on div "Cancel Print" at bounding box center [816, 199] width 351 height 49
click at [773, 193] on link "Cancel" at bounding box center [771, 200] width 31 height 15
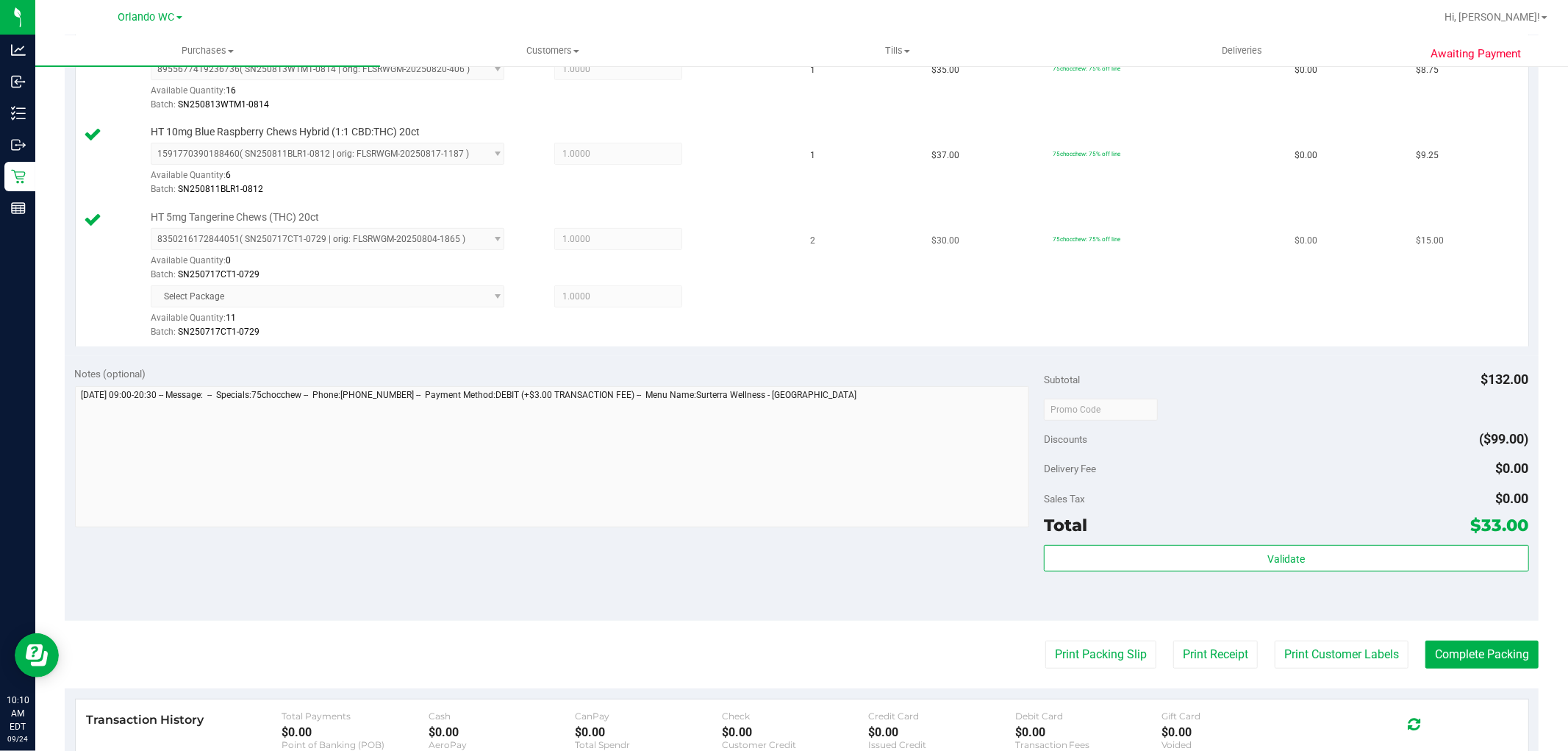
click at [746, 255] on div "8350216172844051 ( SN250717CT1-0729 | orig: FLSRWGM-20250804-1865 ) 83502161728…" at bounding box center [469, 255] width 638 height 54
click at [1402, 410] on div at bounding box center [1286, 408] width 484 height 26
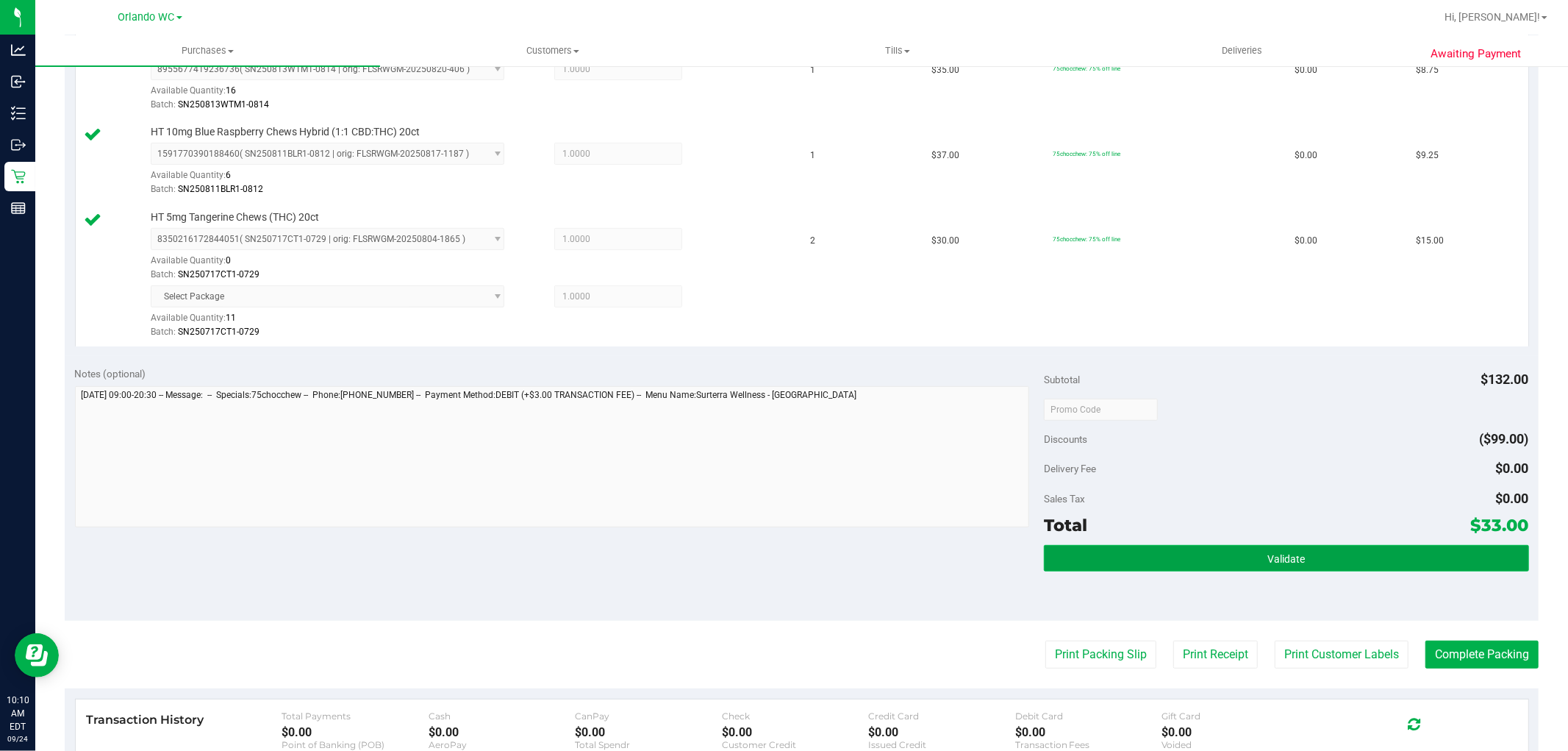
click at [1303, 556] on button "Validate" at bounding box center [1286, 558] width 484 height 26
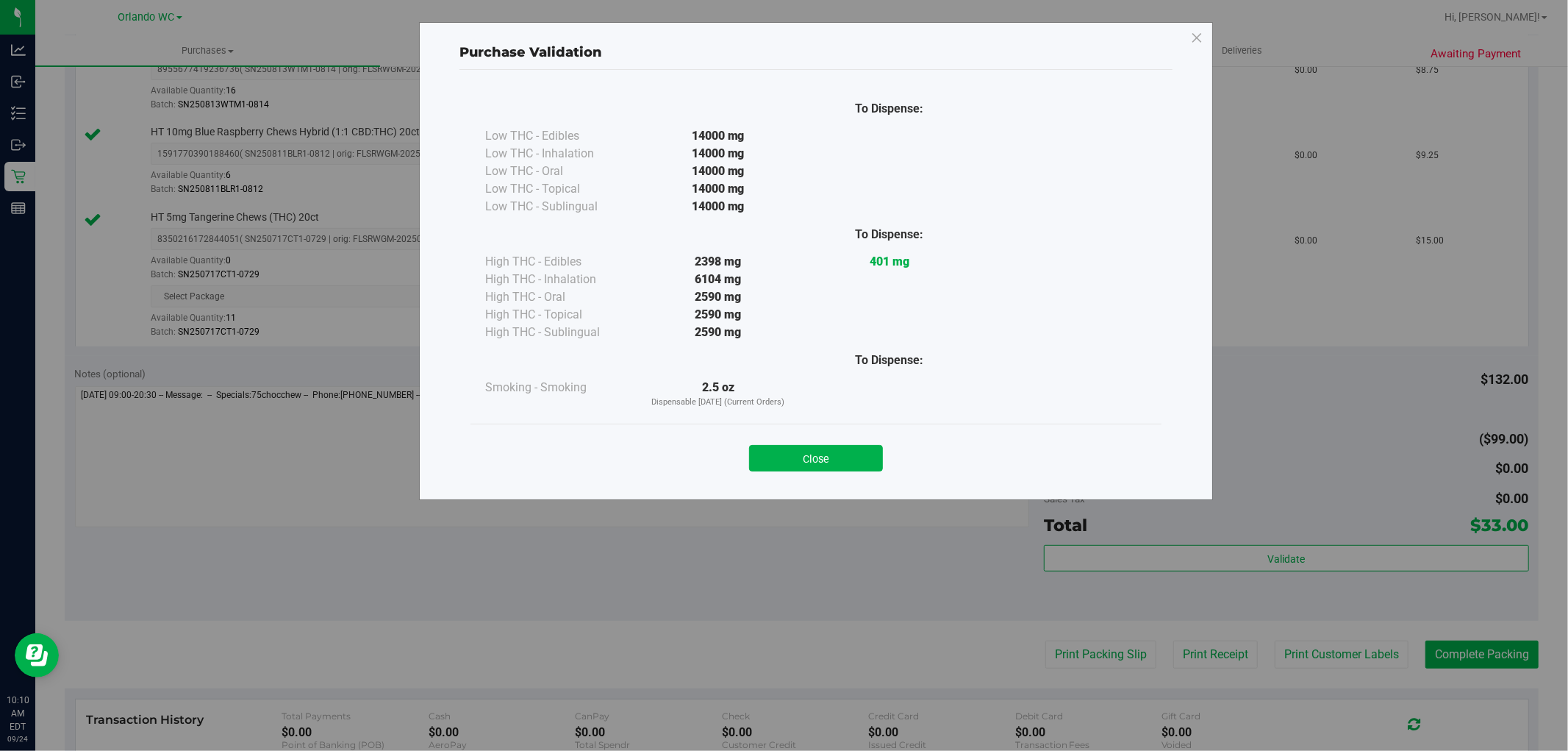
click at [1488, 658] on div "Purchase Validation To Dispense: Low THC - Edibles 14000 mg" at bounding box center [789, 375] width 1579 height 751
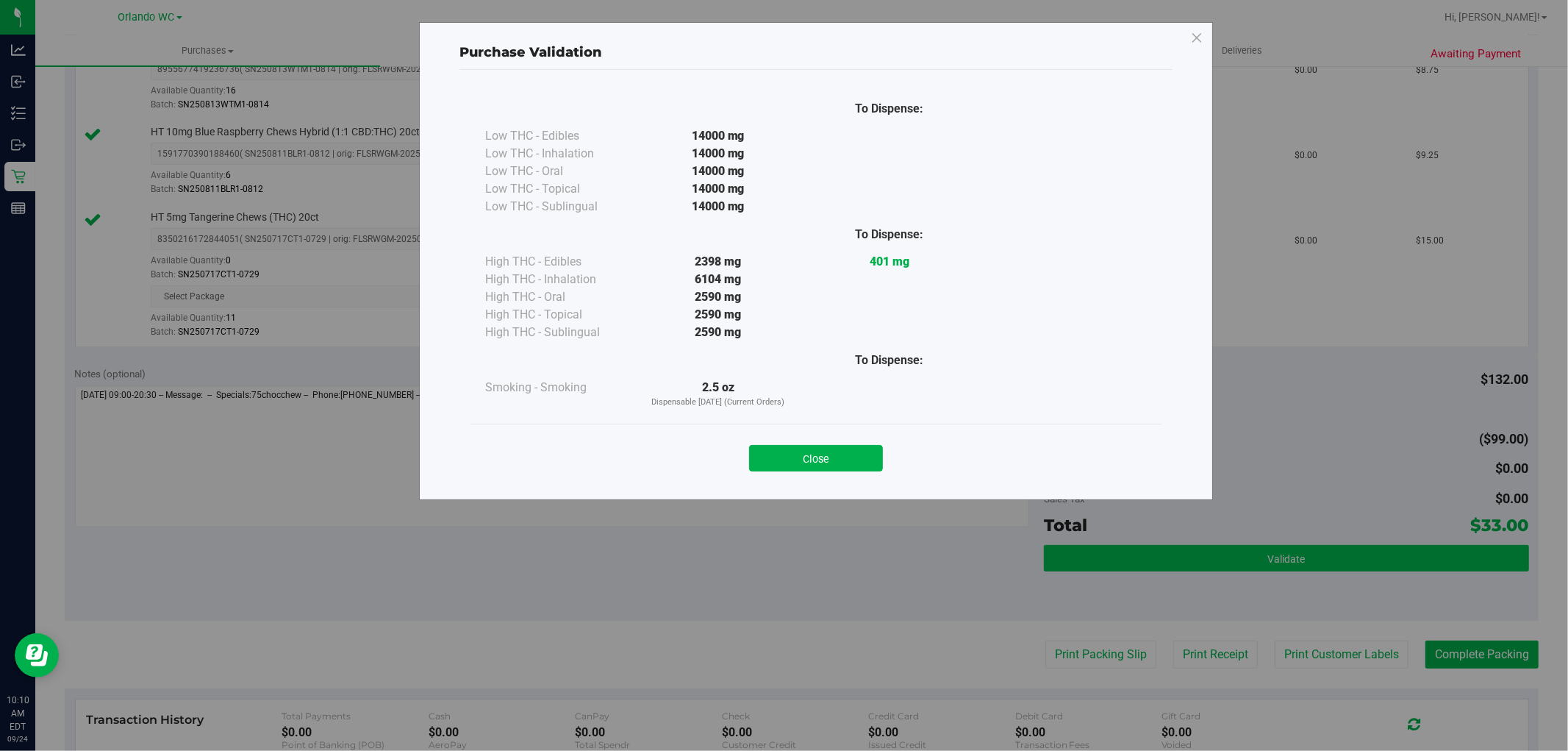
drag, startPoint x: 785, startPoint y: 456, endPoint x: 1479, endPoint y: 553, distance: 700.7
click at [791, 457] on button "Close" at bounding box center [816, 458] width 134 height 26
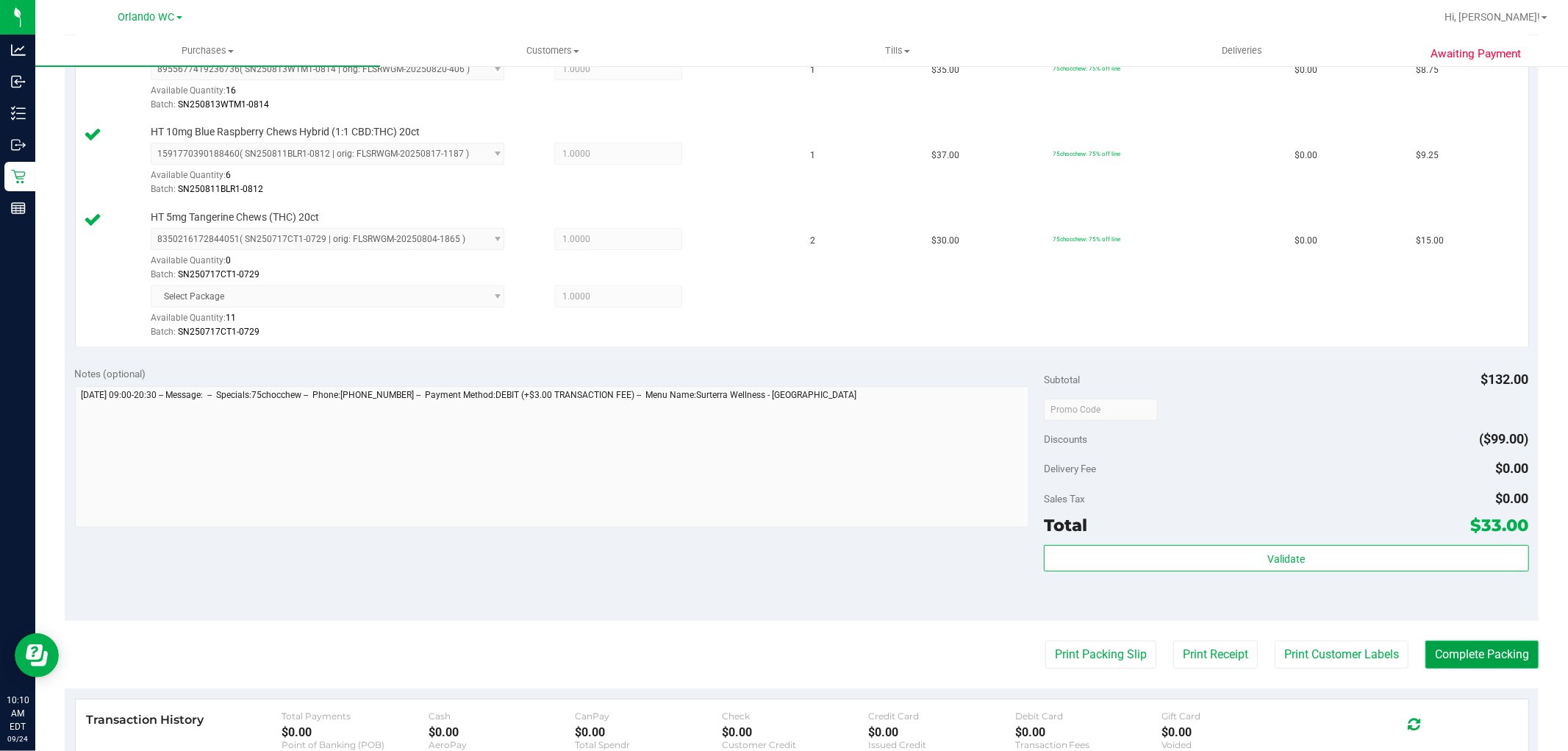
click at [1474, 651] on button "Complete Packing" at bounding box center [1482, 654] width 113 height 28
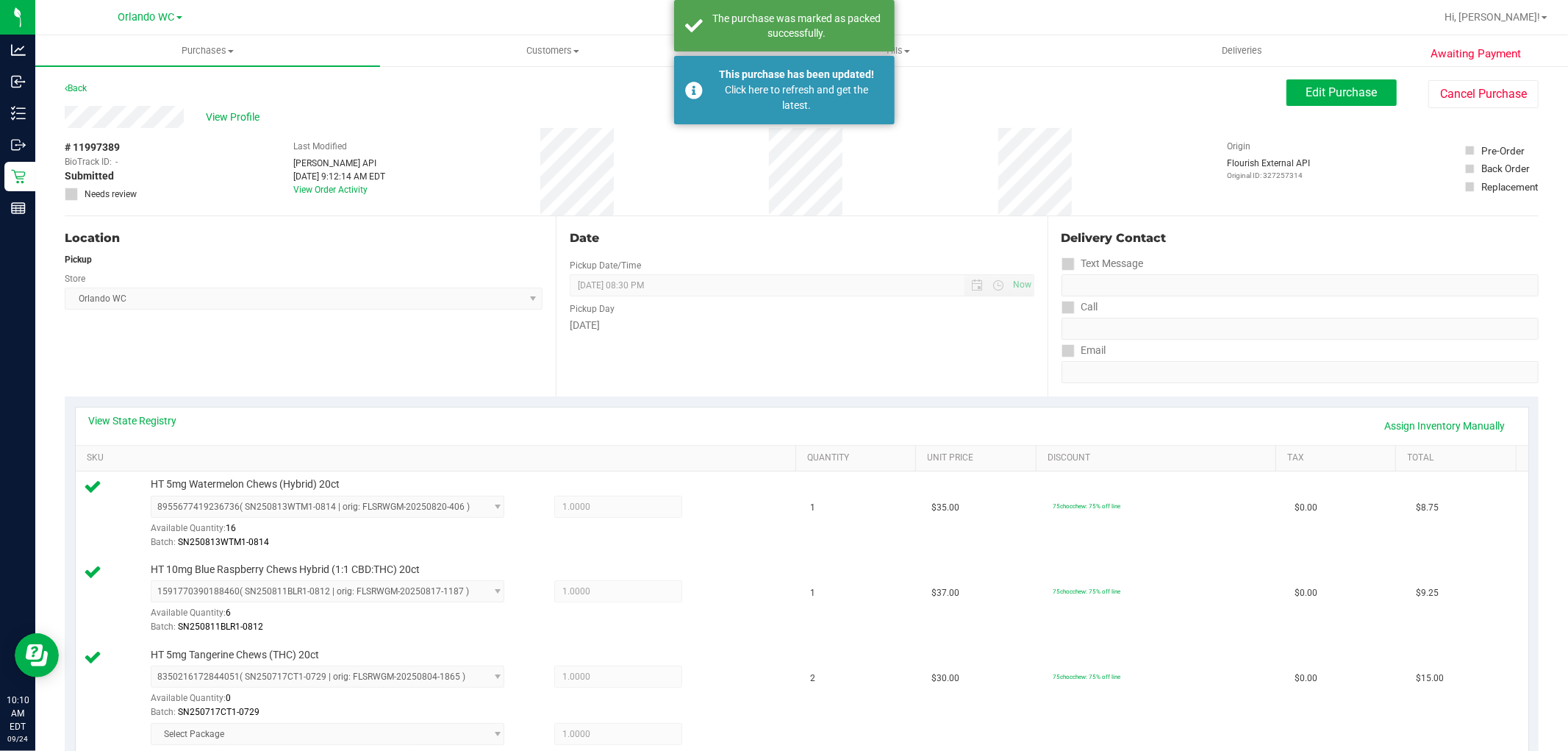
click at [634, 173] on div "# 11997389 BioTrack ID: - Submitted Needs review Last Modified Jane API Sep 24,…" at bounding box center [801, 172] width 1474 height 88
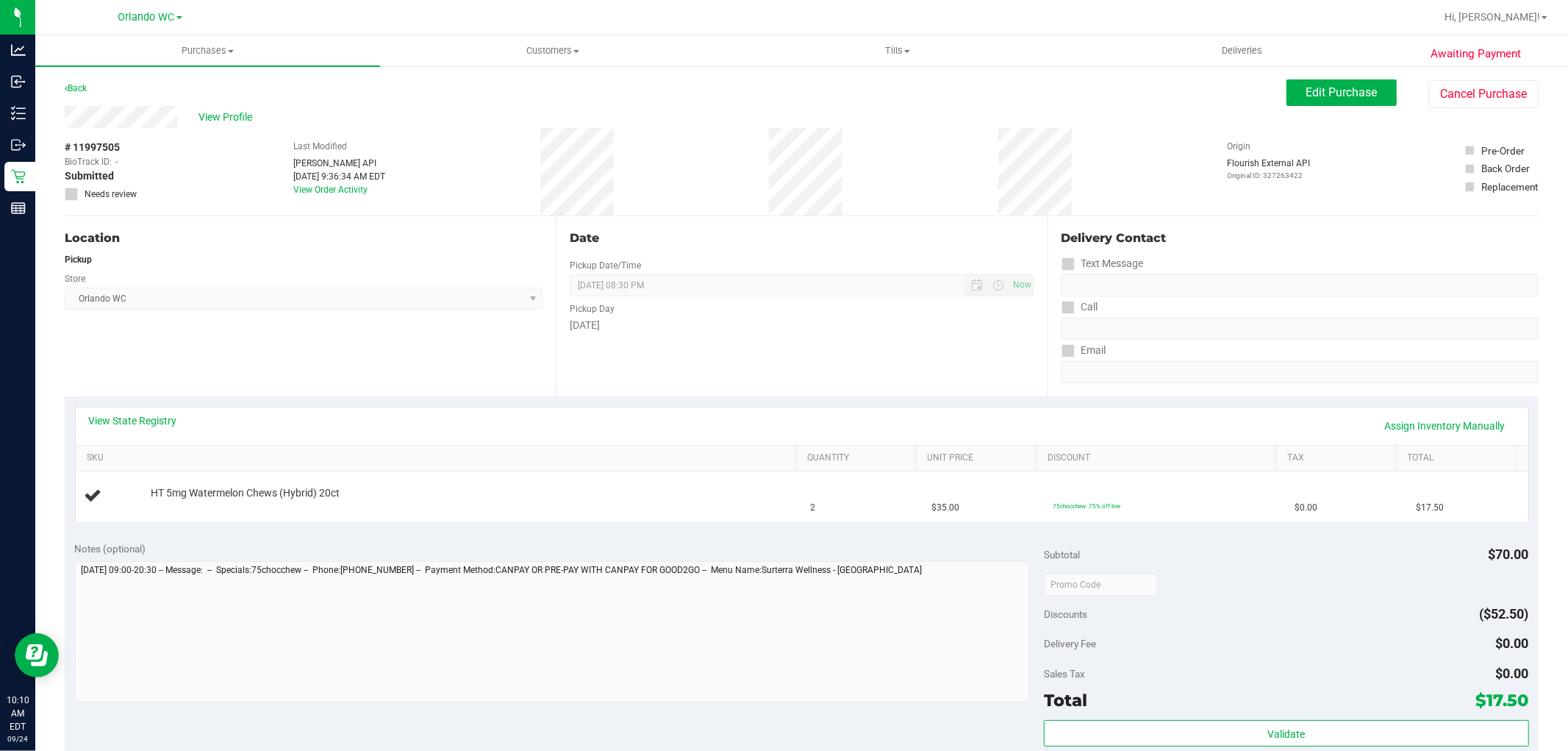
click at [464, 281] on div "Store" at bounding box center [303, 276] width 478 height 21
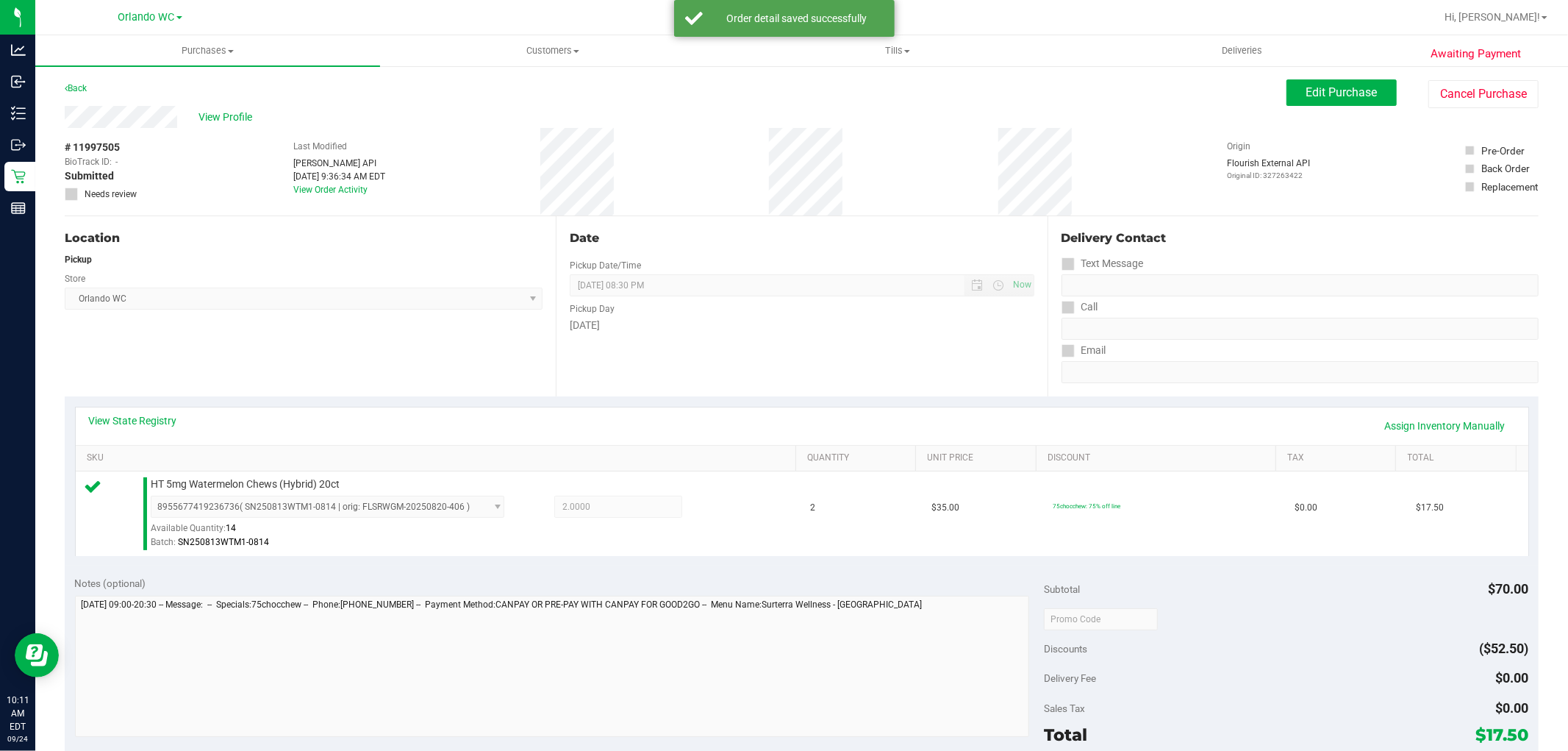
scroll to position [453, 0]
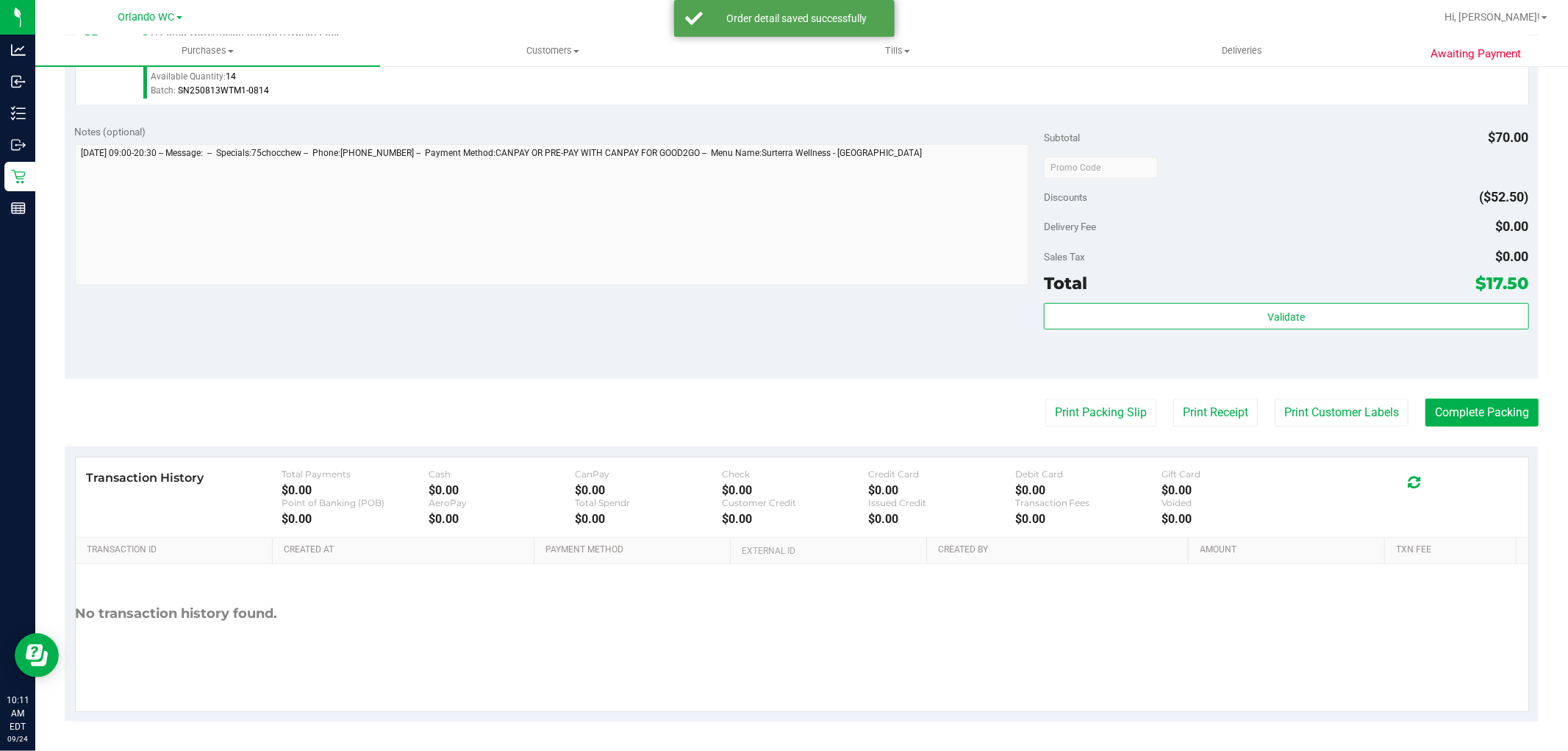
click at [884, 505] on div "Issued Credit" at bounding box center [941, 502] width 147 height 11
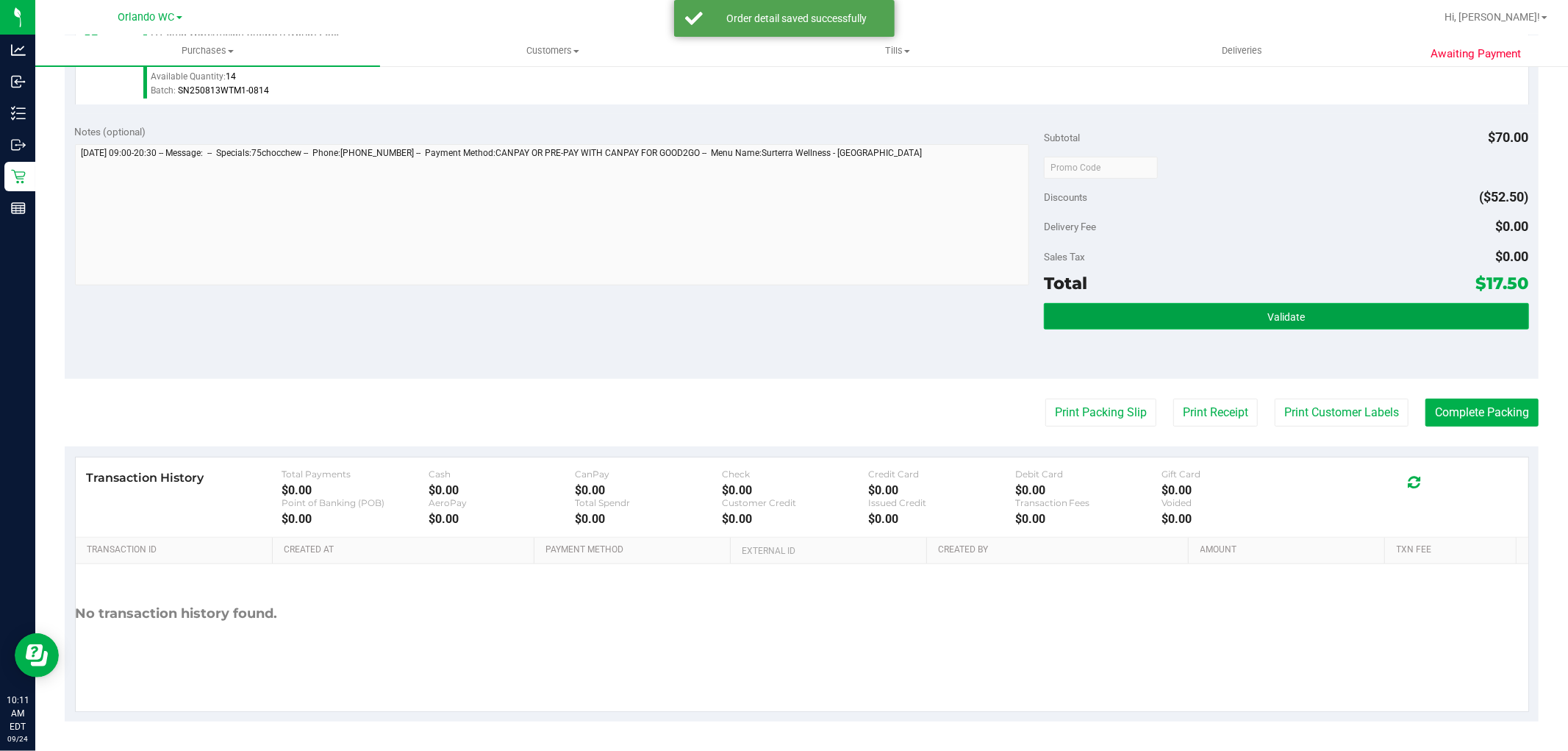
click at [1195, 317] on button "Validate" at bounding box center [1286, 315] width 484 height 26
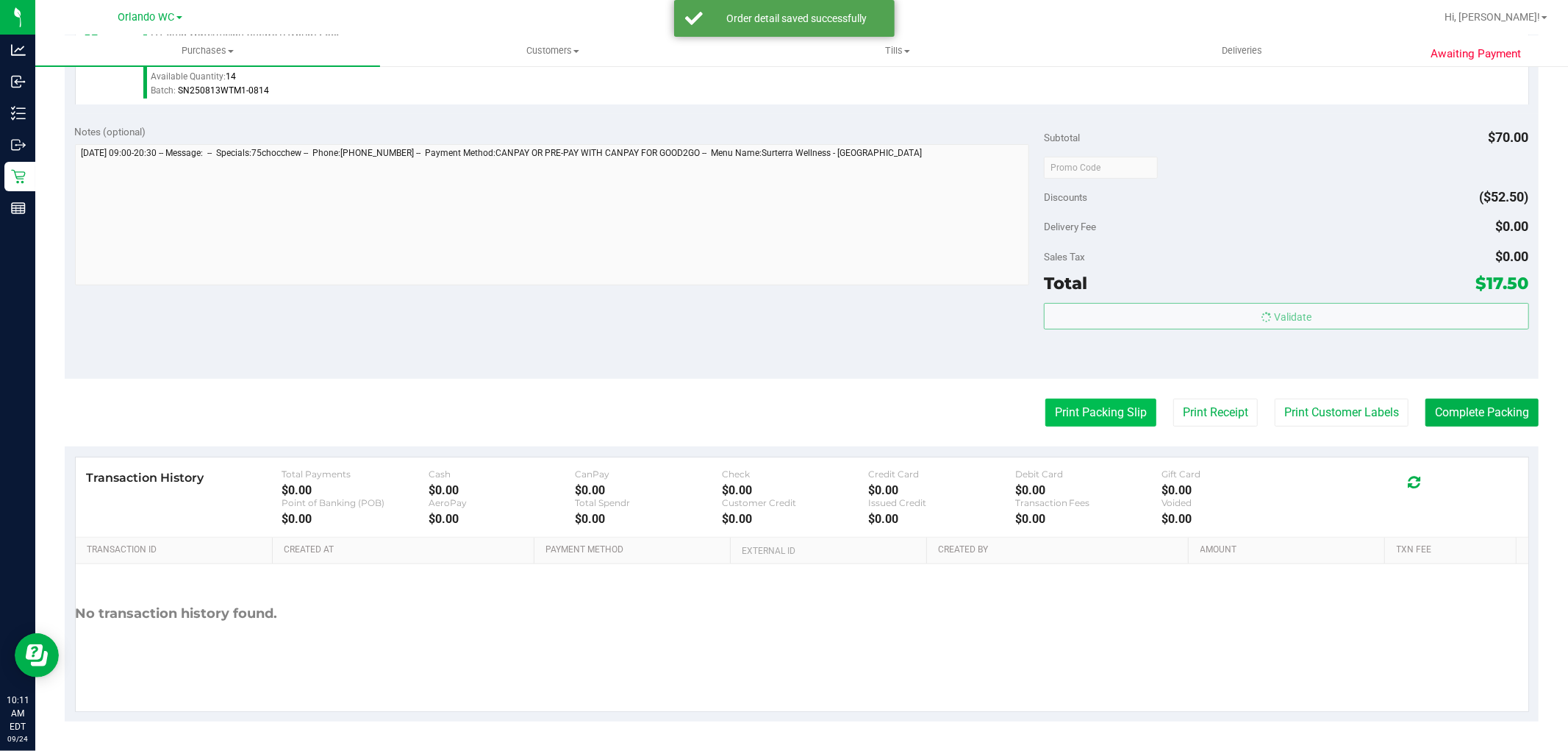
click at [1097, 403] on button "Print Packing Slip" at bounding box center [1101, 412] width 111 height 28
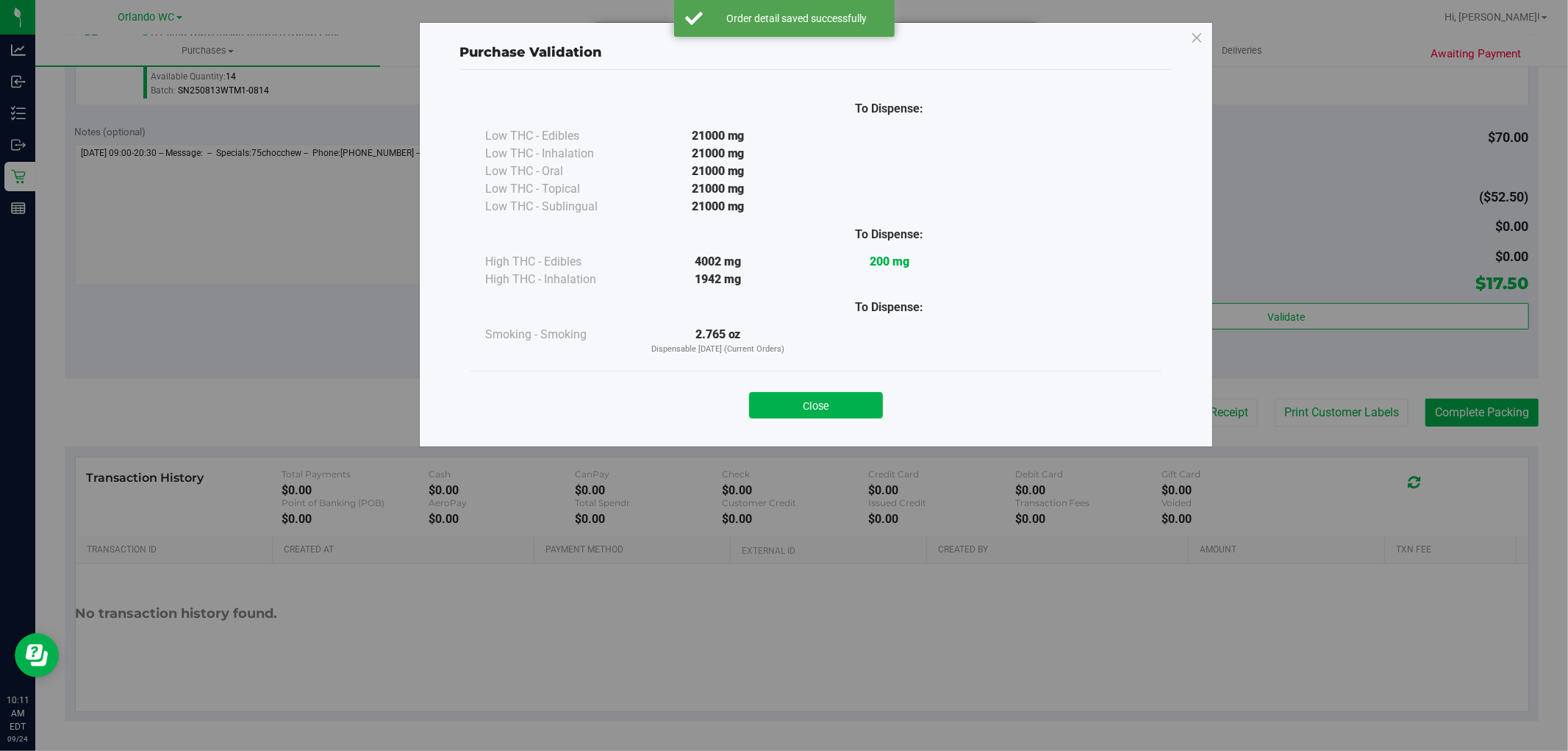
click at [869, 216] on div "To Dispense:" at bounding box center [889, 234] width 171 height 37
click at [833, 406] on button "Close" at bounding box center [816, 405] width 134 height 26
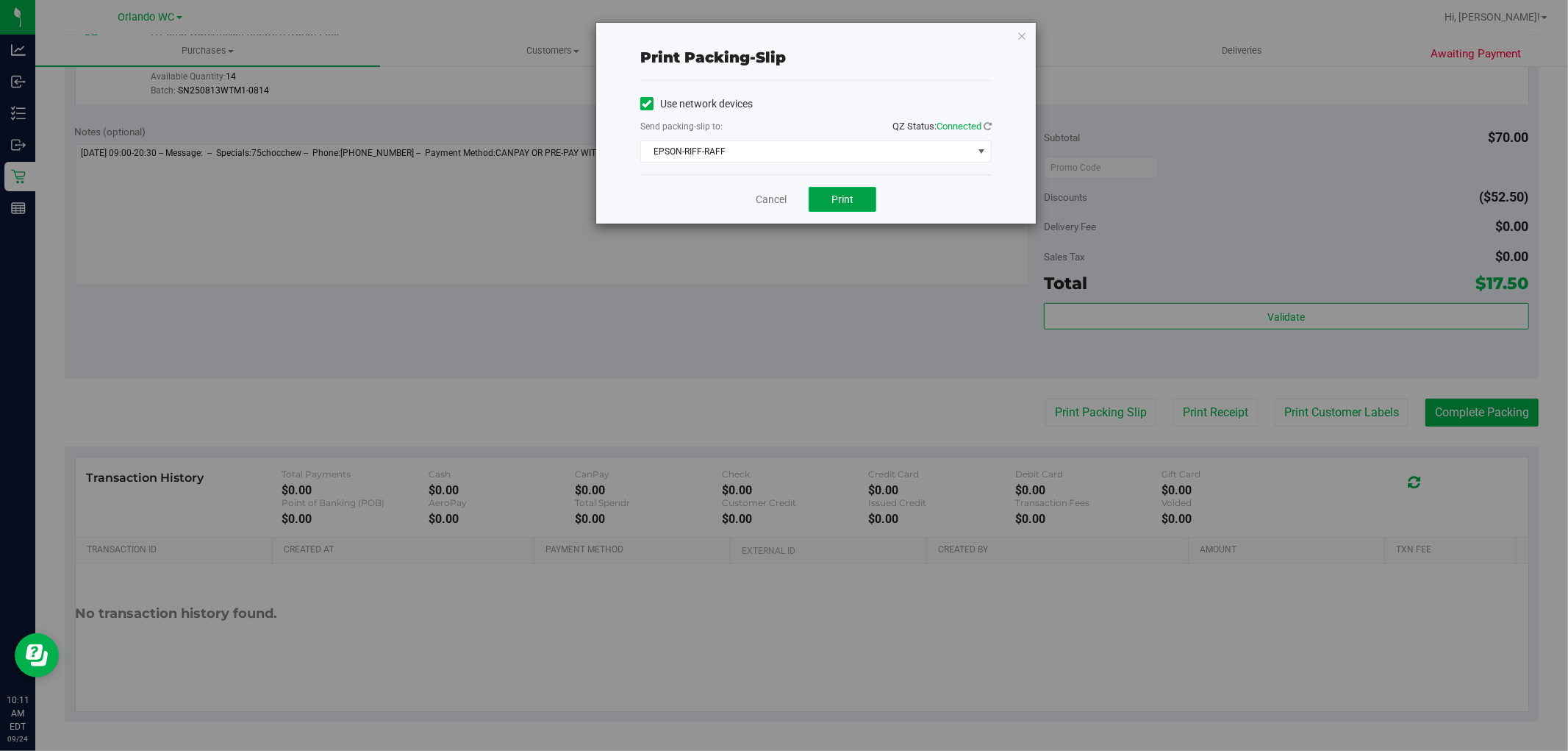
click at [848, 205] on span "Print" at bounding box center [843, 199] width 22 height 12
click at [757, 205] on link "Cancel" at bounding box center [771, 200] width 31 height 15
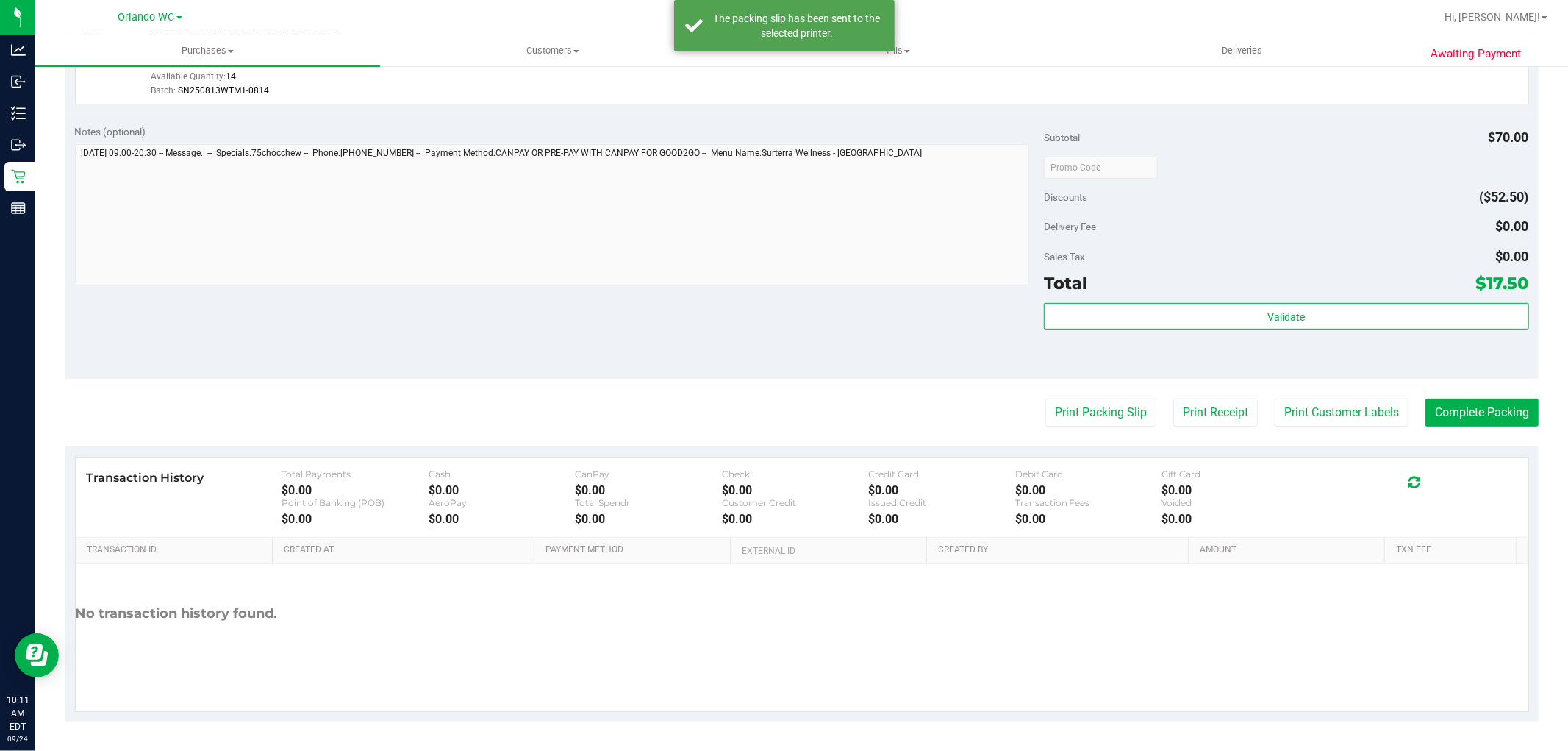
click at [779, 347] on div "Notes (optional) Subtotal $70.00 Discounts ($52.50) Delivery Fee $0.00 Sales Ta…" at bounding box center [801, 246] width 1474 height 265
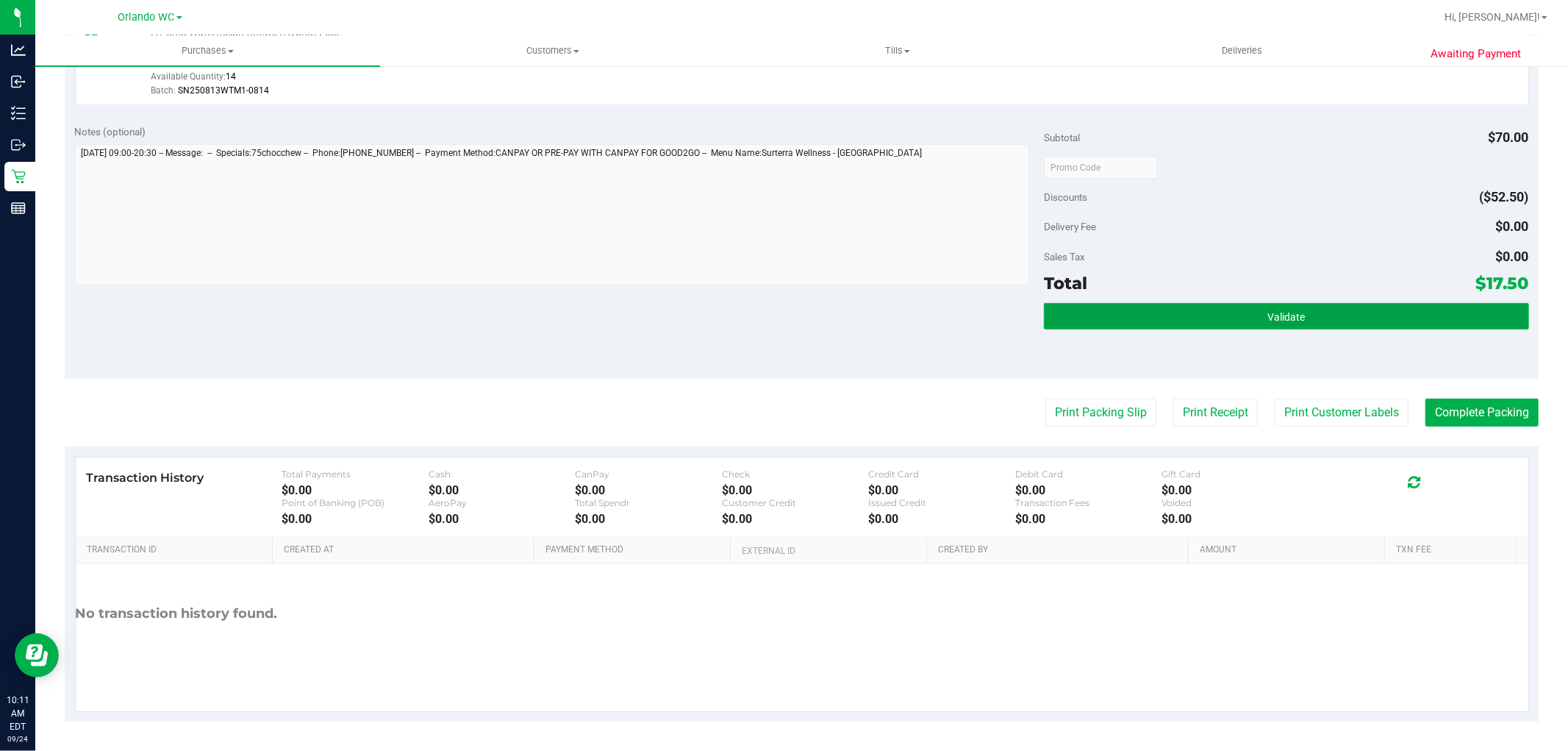
click at [1327, 326] on button "Validate" at bounding box center [1286, 315] width 484 height 26
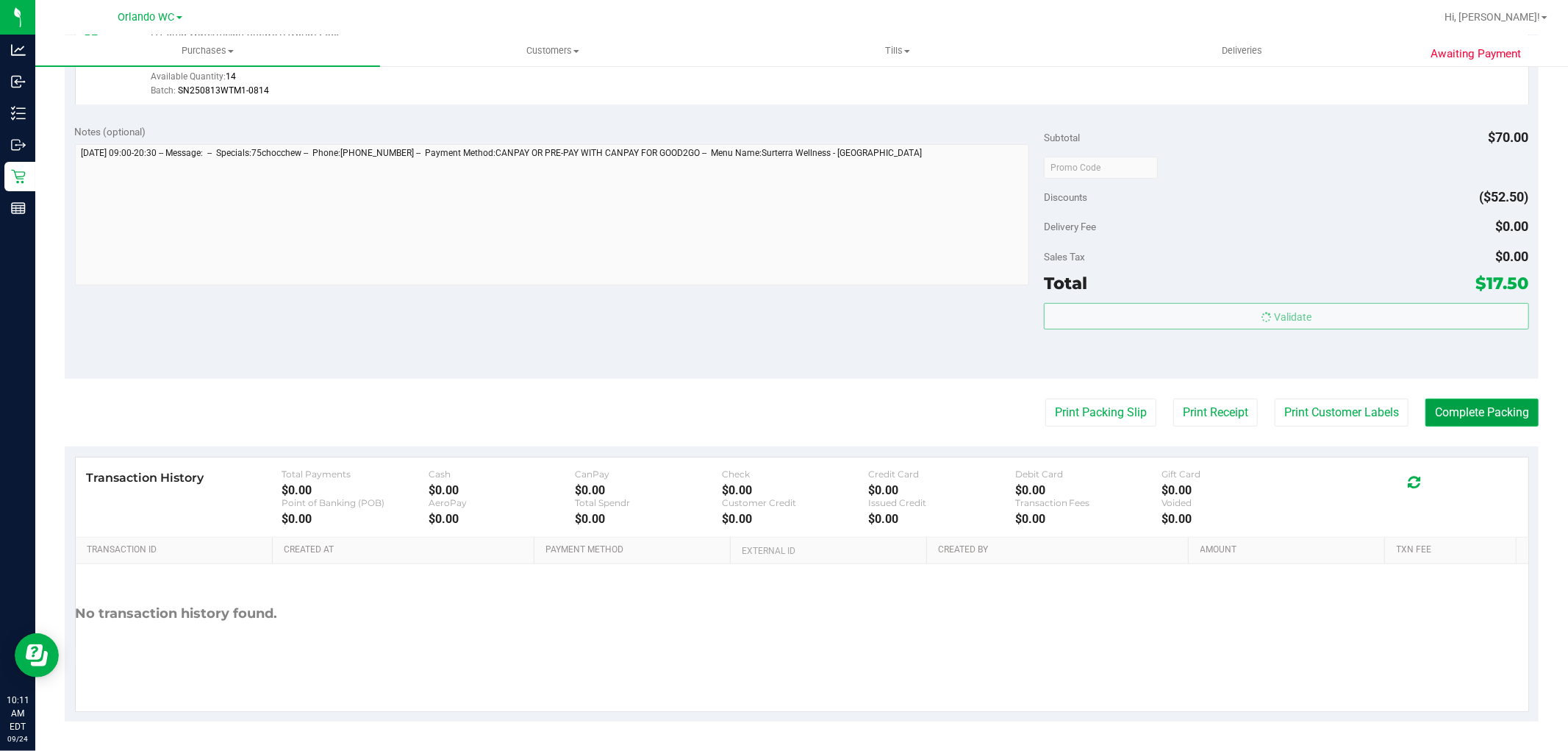
click at [1490, 415] on button "Complete Packing" at bounding box center [1482, 412] width 113 height 28
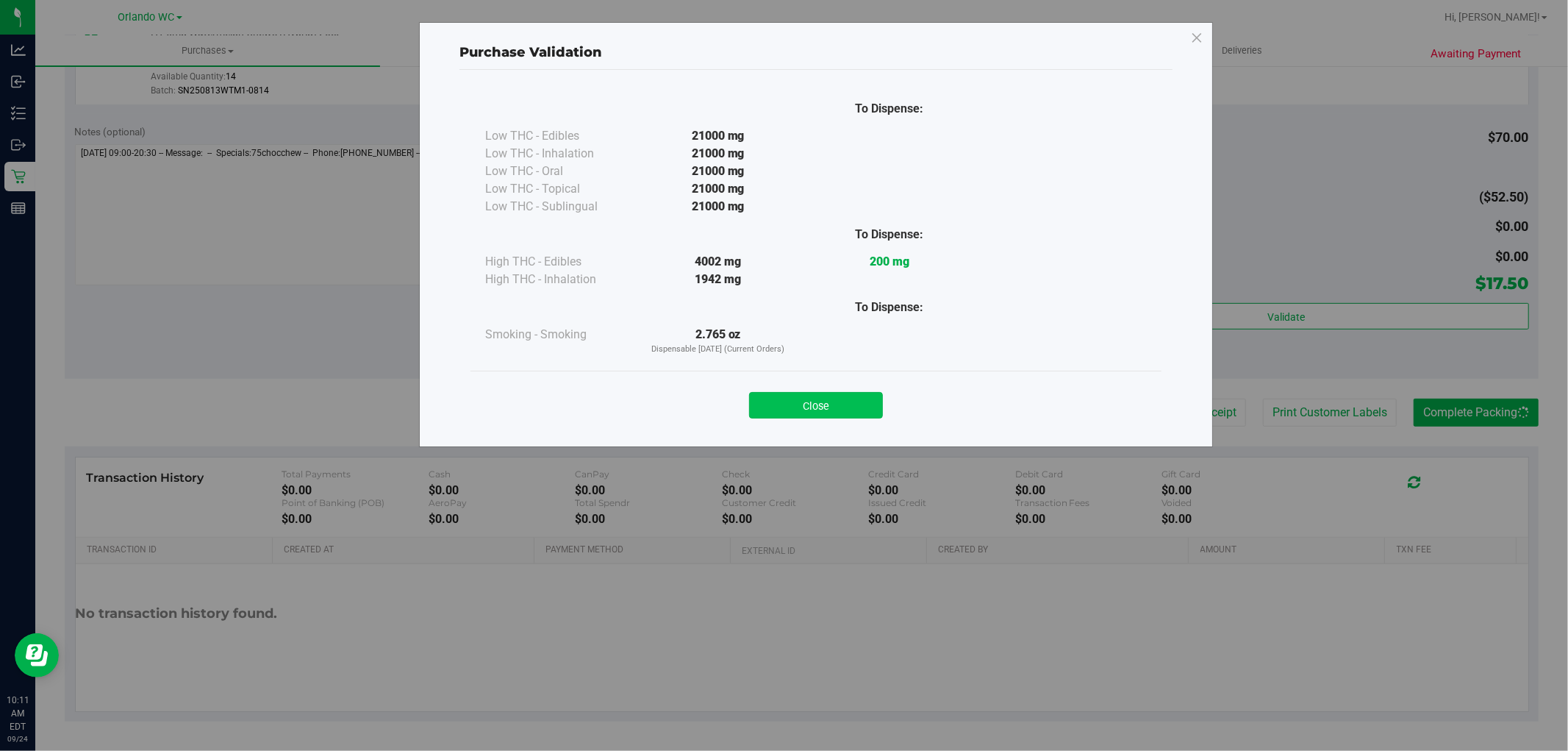
click at [871, 400] on button "Close" at bounding box center [816, 405] width 134 height 26
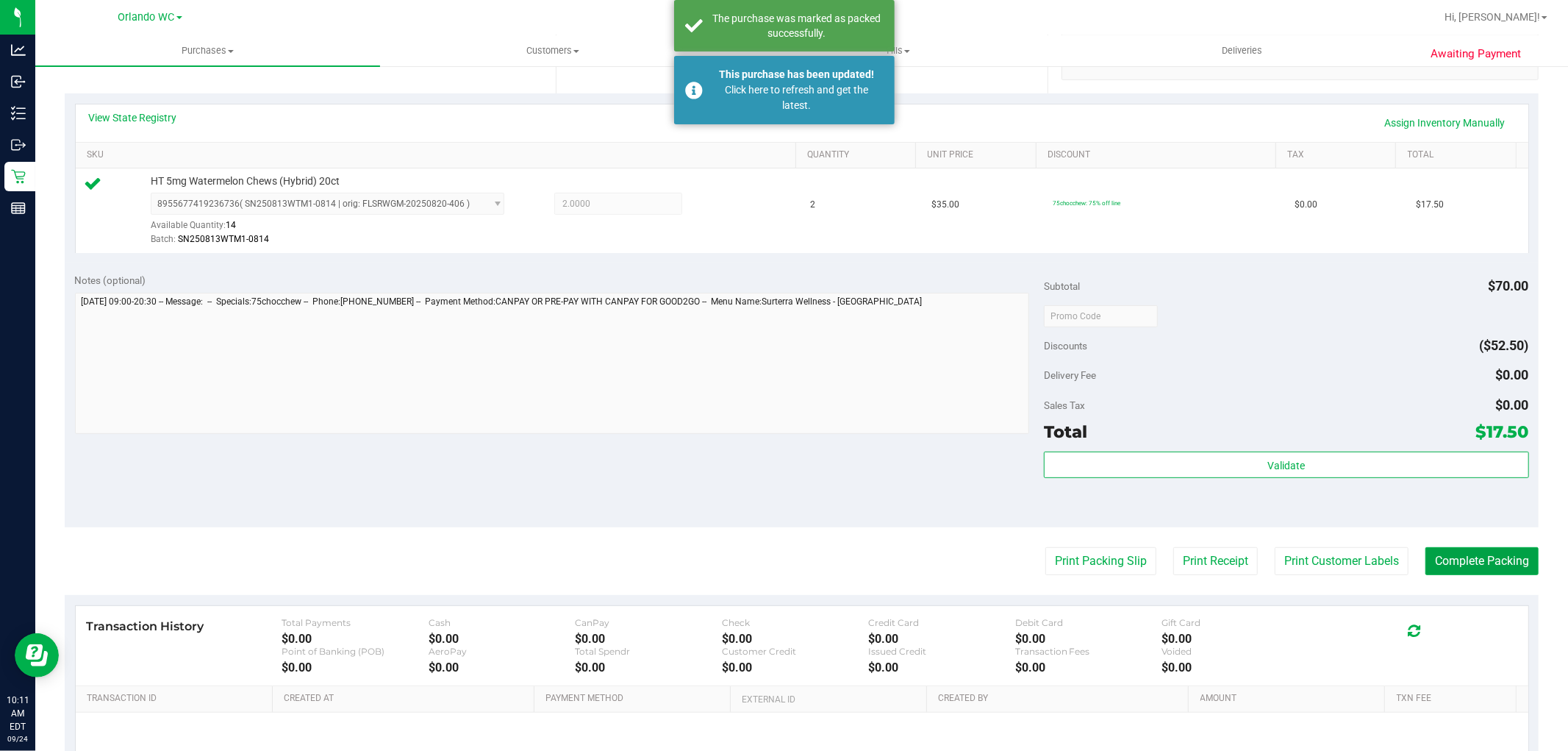
scroll to position [0, 0]
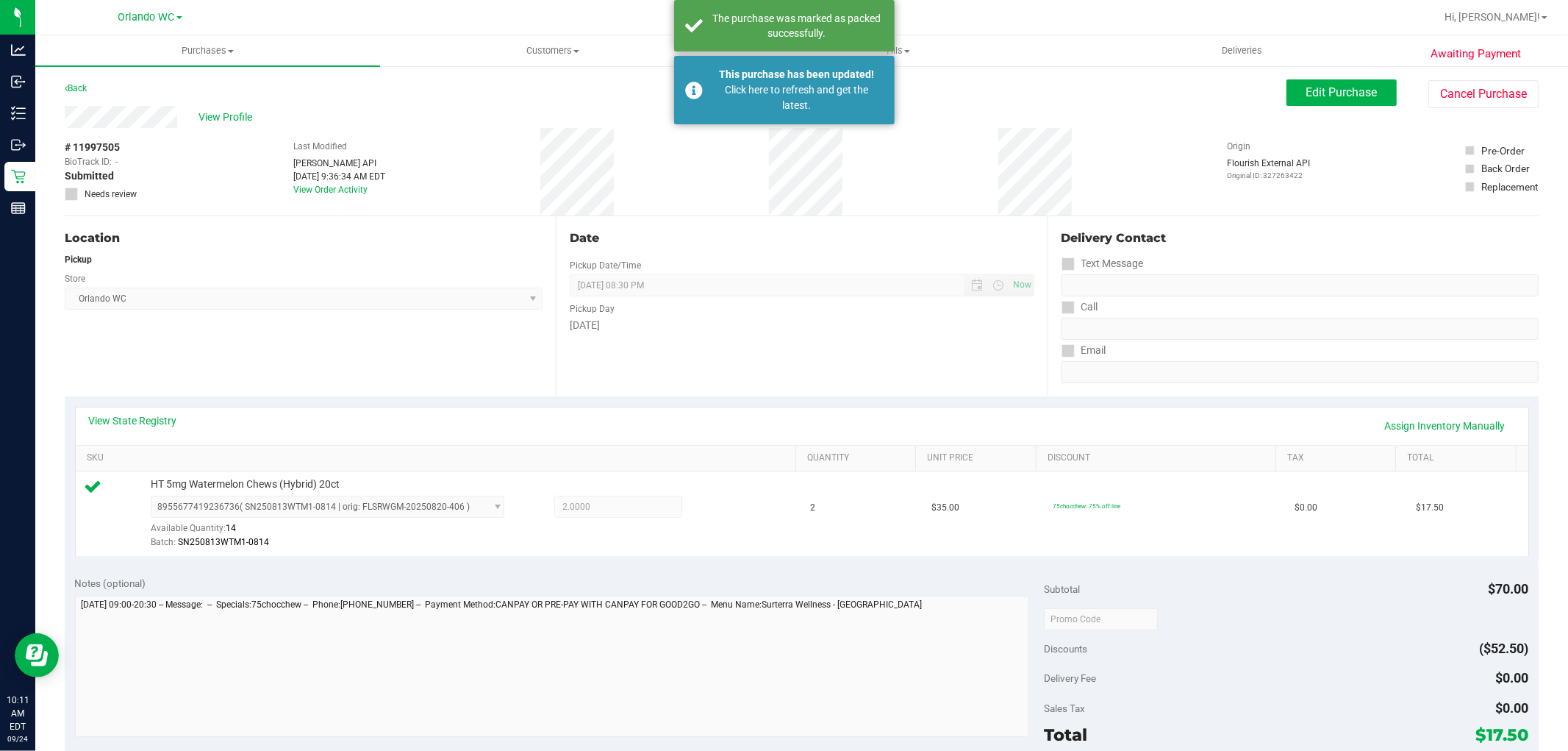
click at [1019, 376] on div "Date Pickup Date/Time 09/24/2025 Now 09/24/2025 08:30 PM Now Pickup Day Wednesd…" at bounding box center [801, 307] width 491 height 180
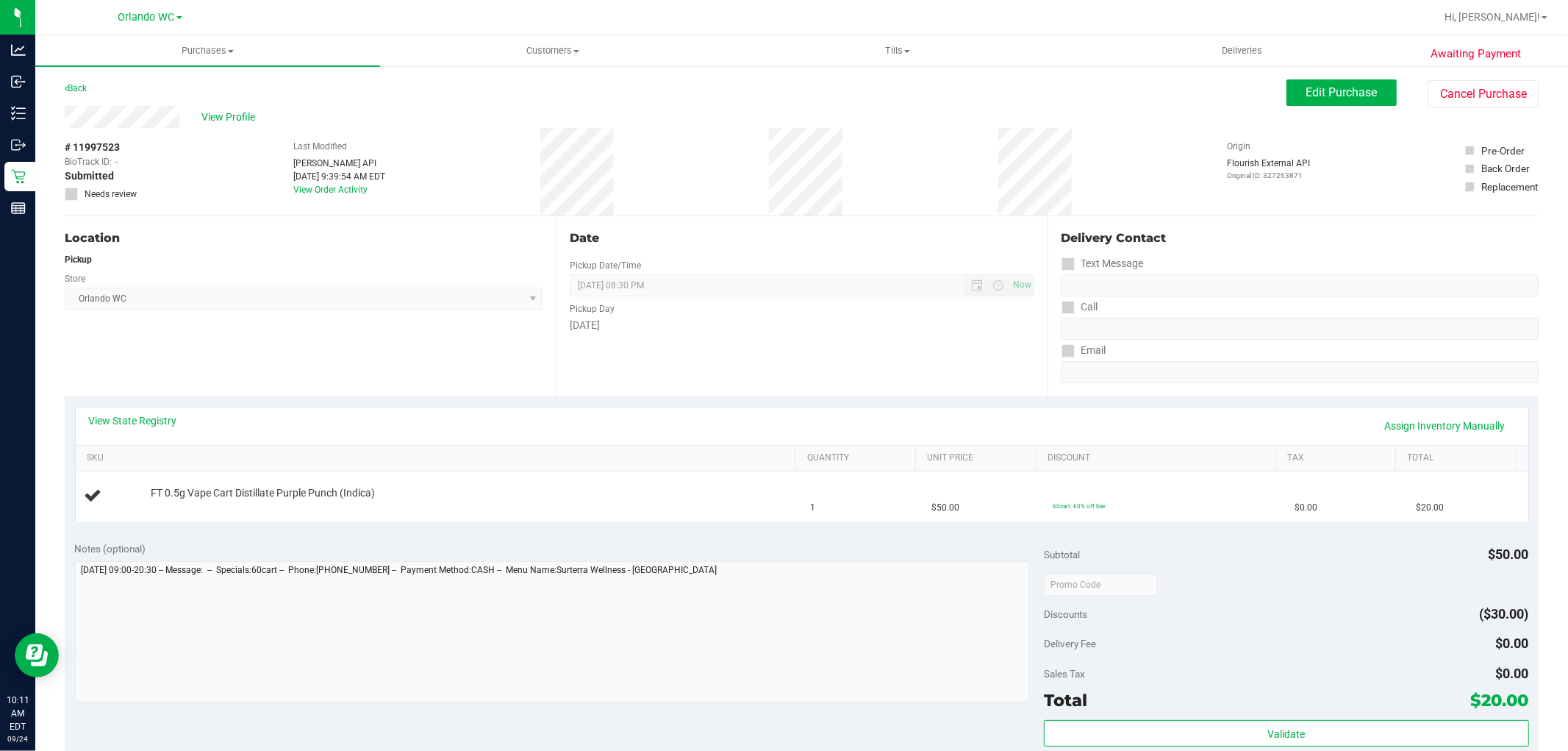
click at [613, 437] on div "View State Registry Assign Inventory Manually" at bounding box center [802, 426] width 1426 height 25
click at [628, 367] on div "Date Pickup Date/Time [DATE] Now [DATE] 08:30 PM Now Pickup Day [DATE]" at bounding box center [801, 307] width 491 height 180
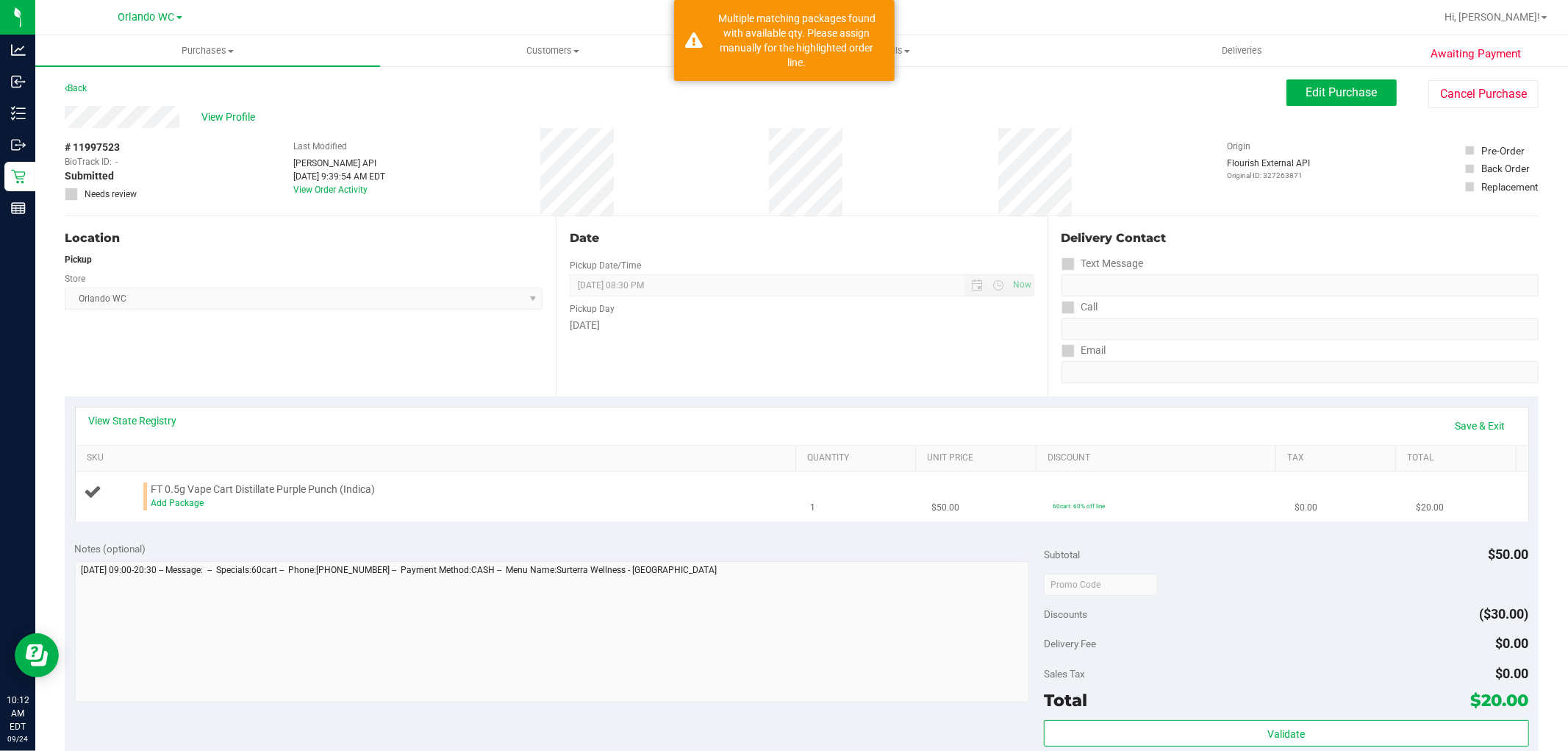
click at [164, 494] on span "FT 0.5g Vape Cart Distillate Purple Punch (Indica)" at bounding box center [263, 489] width 224 height 14
click at [177, 501] on link "Add Package" at bounding box center [177, 503] width 53 height 10
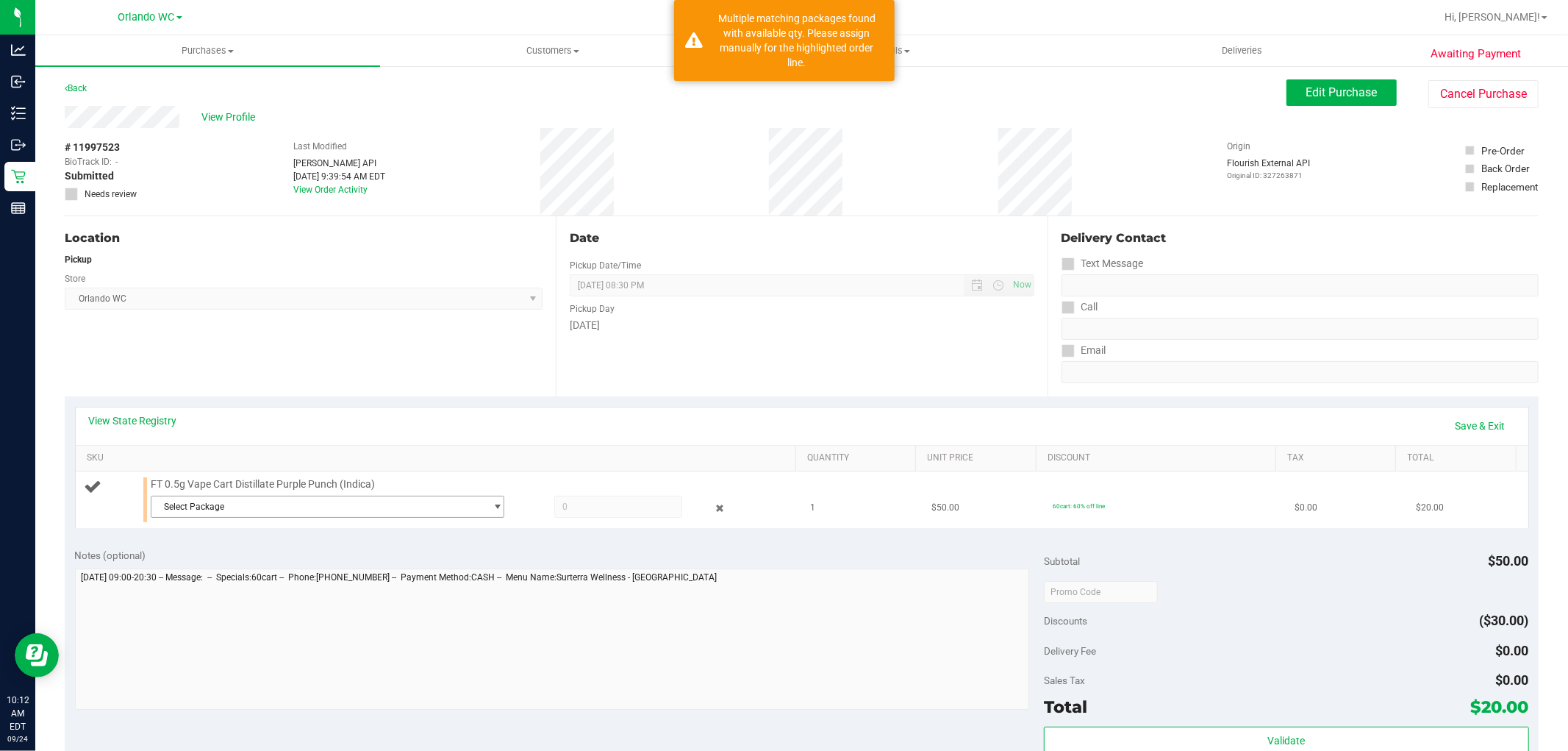
click at [252, 509] on span "Select Package" at bounding box center [318, 507] width 334 height 20
click at [232, 583] on span "5784677541274110" at bounding box center [208, 587] width 99 height 10
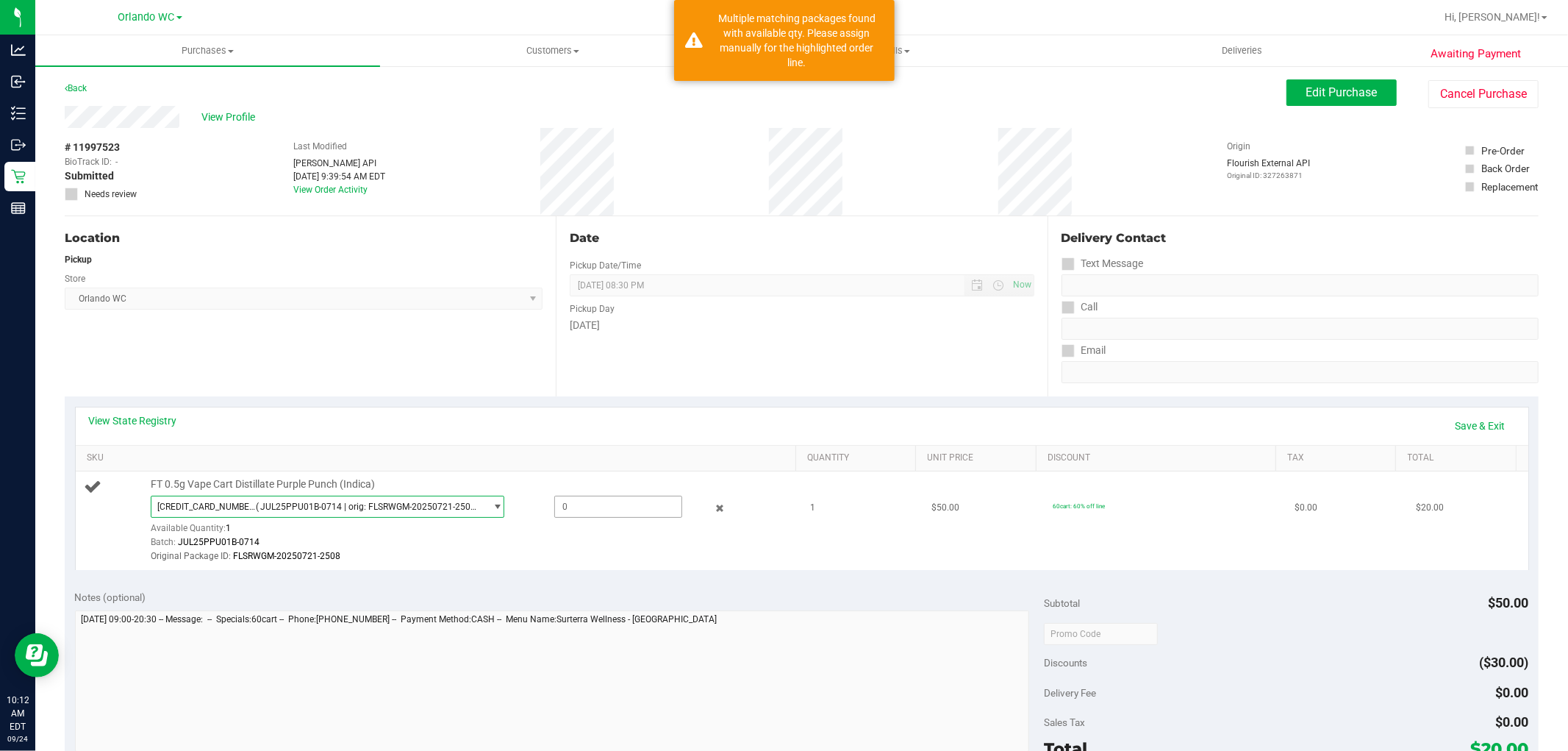
click at [642, 505] on span at bounding box center [618, 507] width 128 height 22
type input "1"
type input "1.0000"
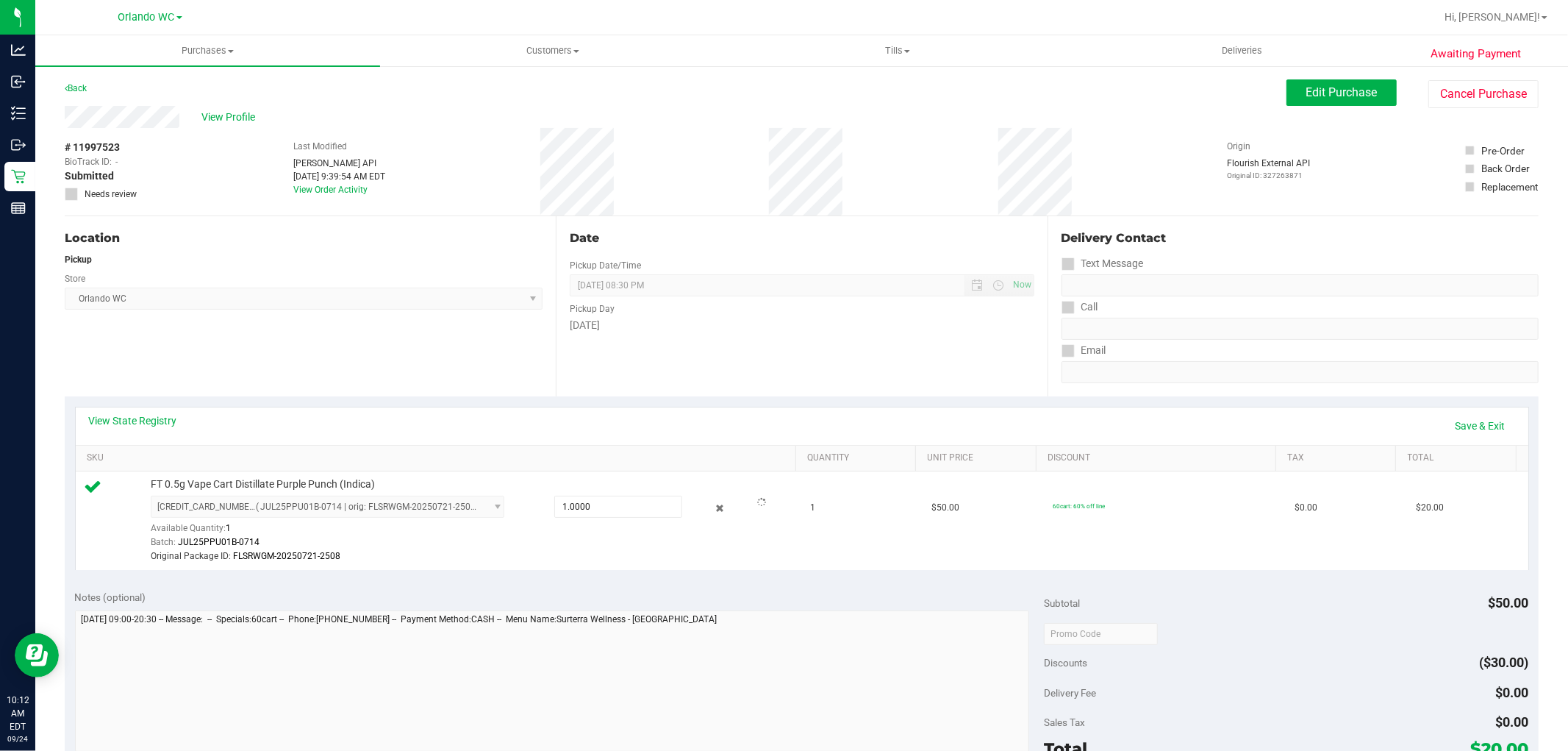
drag, startPoint x: 1007, startPoint y: 563, endPoint x: 1549, endPoint y: 561, distance: 542.0
click at [1015, 563] on td "$50.00" at bounding box center [983, 520] width 121 height 99
click at [1465, 416] on link "Save & Exit" at bounding box center [1480, 426] width 69 height 25
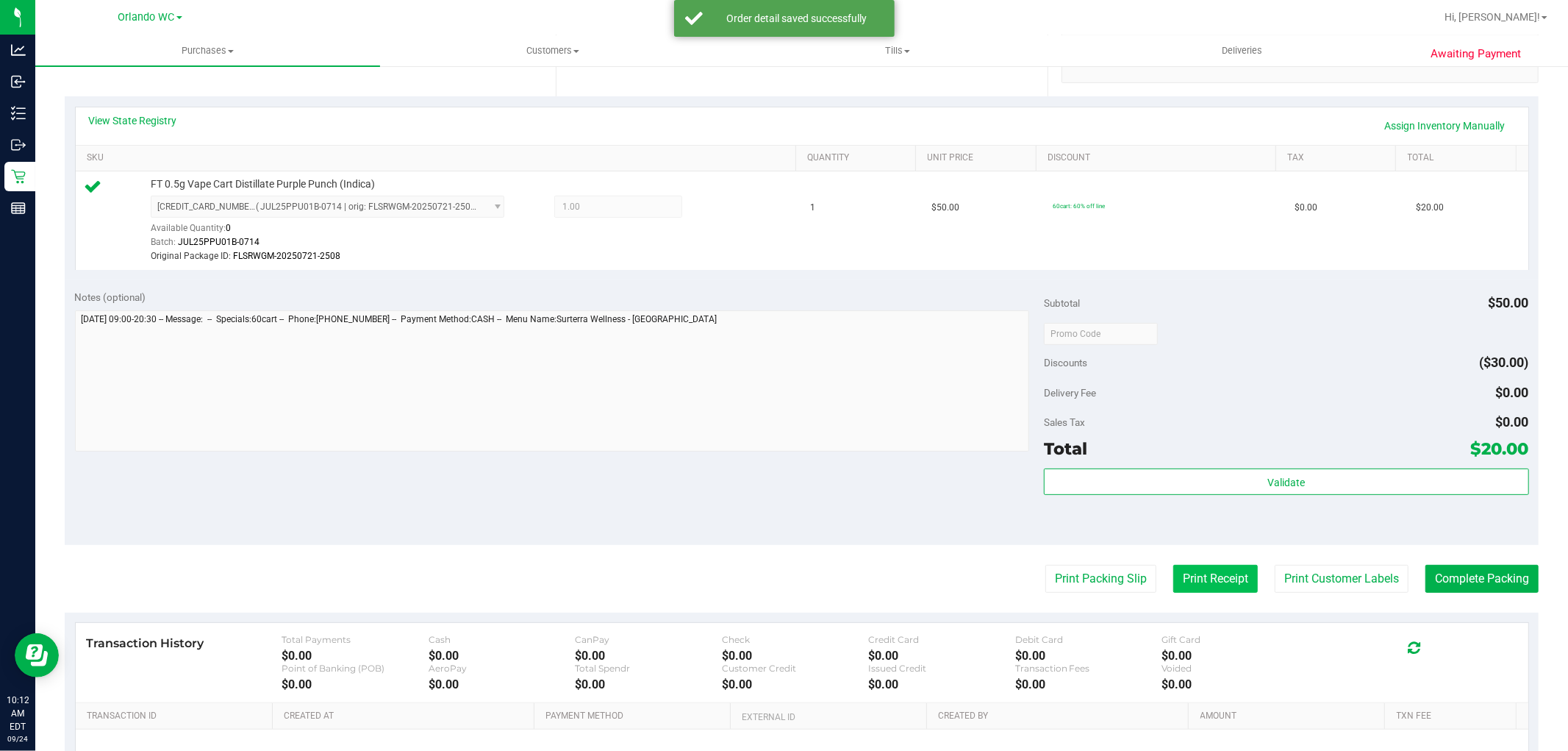
scroll to position [467, 0]
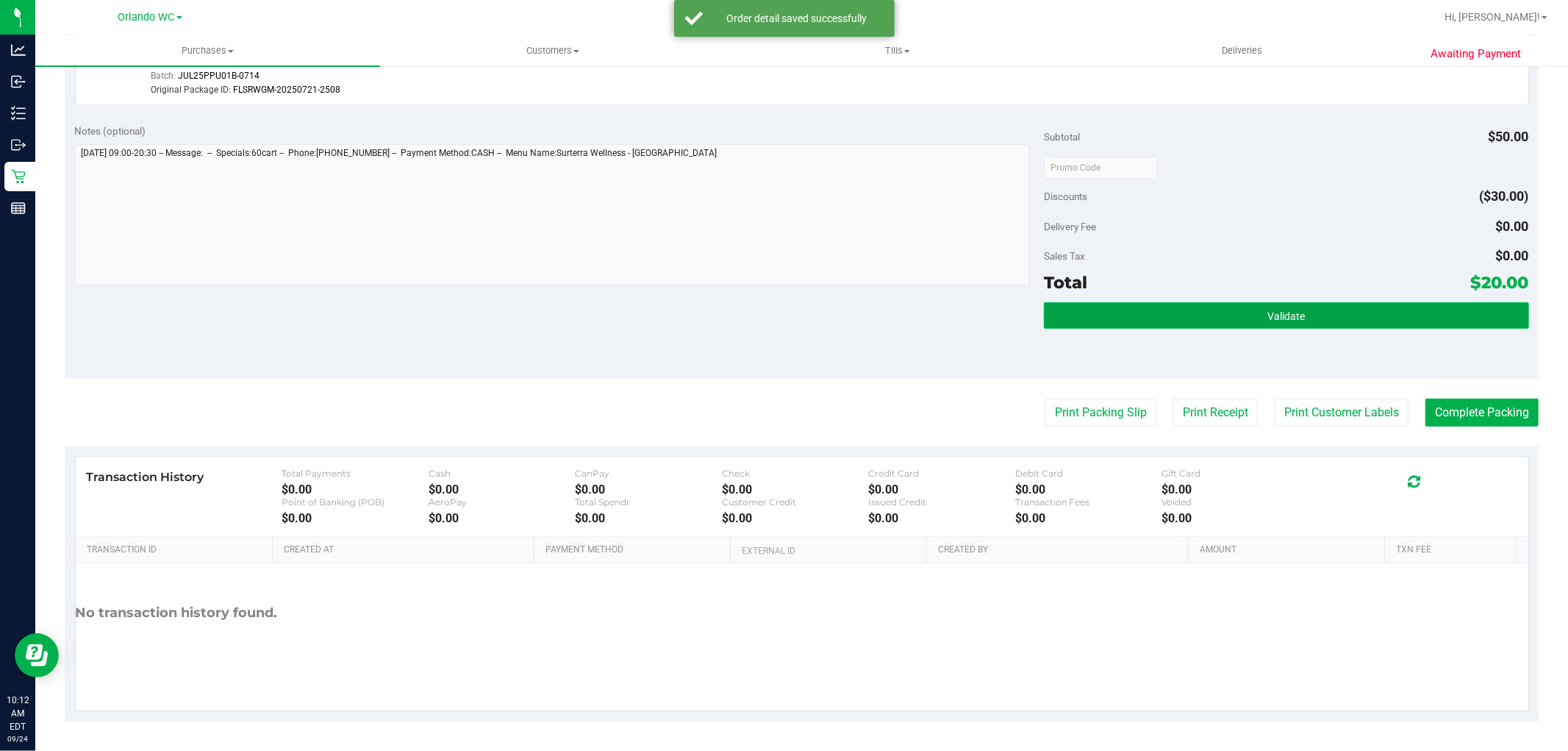
click at [1250, 327] on button "Validate" at bounding box center [1286, 315] width 484 height 26
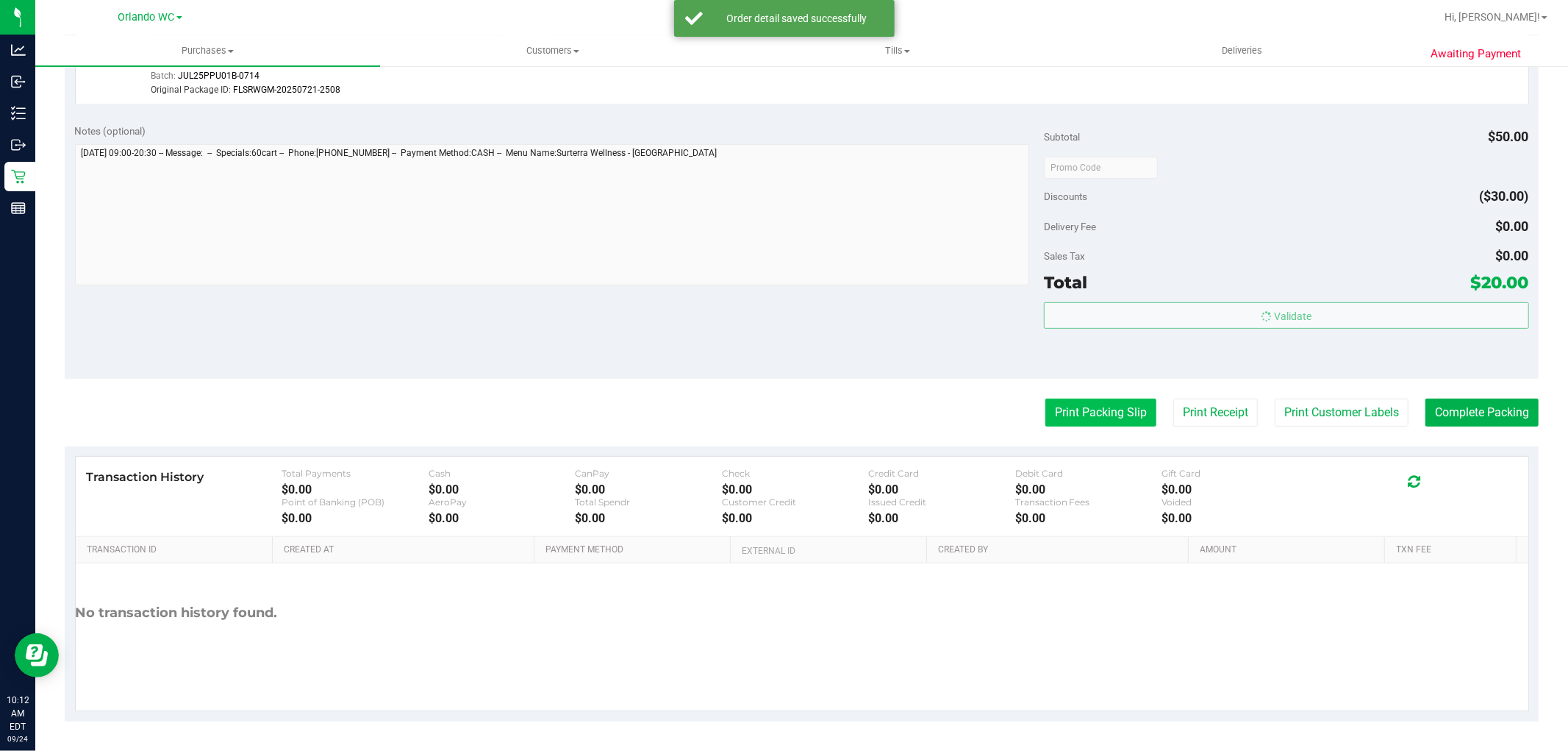
click at [1090, 409] on button "Print Packing Slip" at bounding box center [1101, 412] width 111 height 28
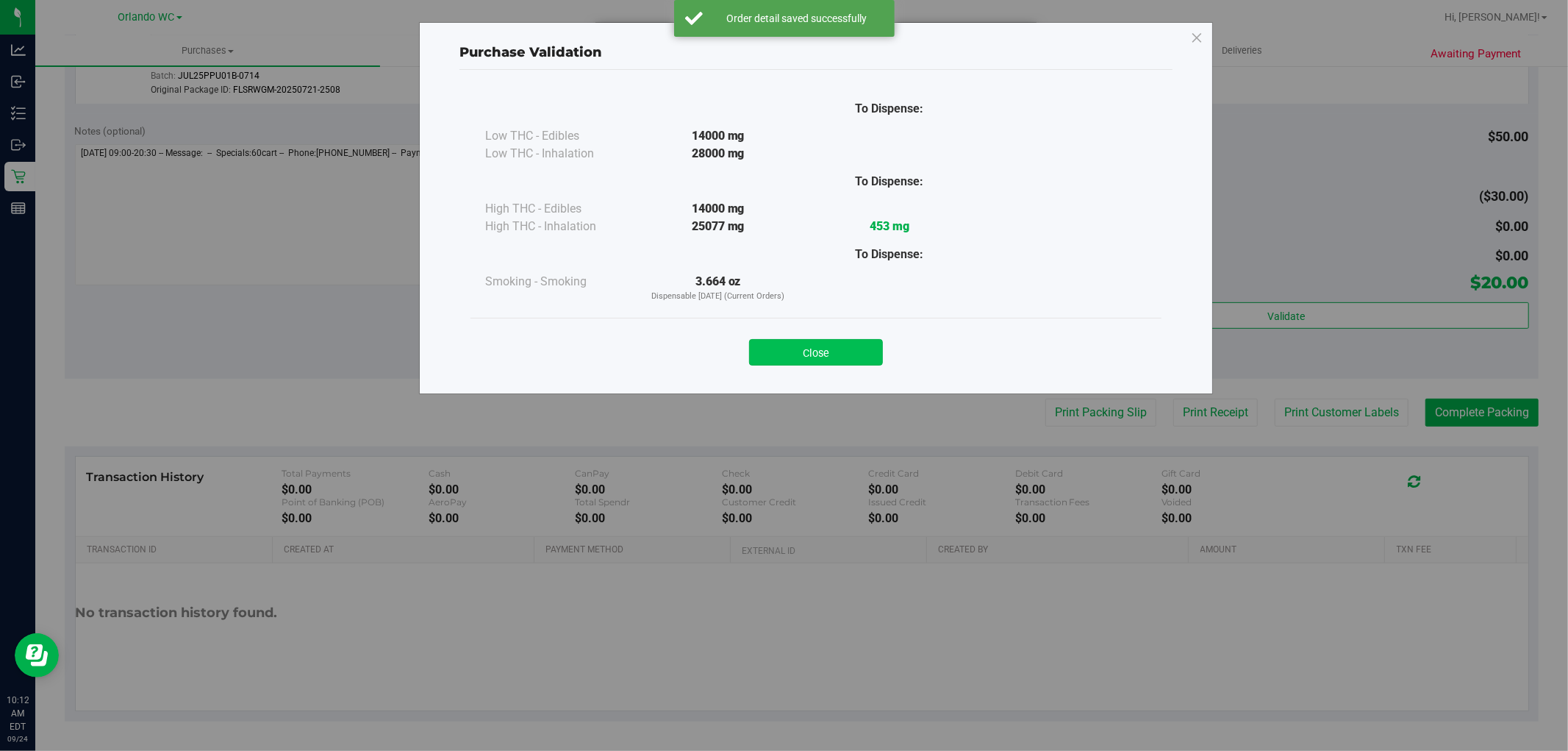
click at [854, 344] on button "Close" at bounding box center [816, 351] width 134 height 26
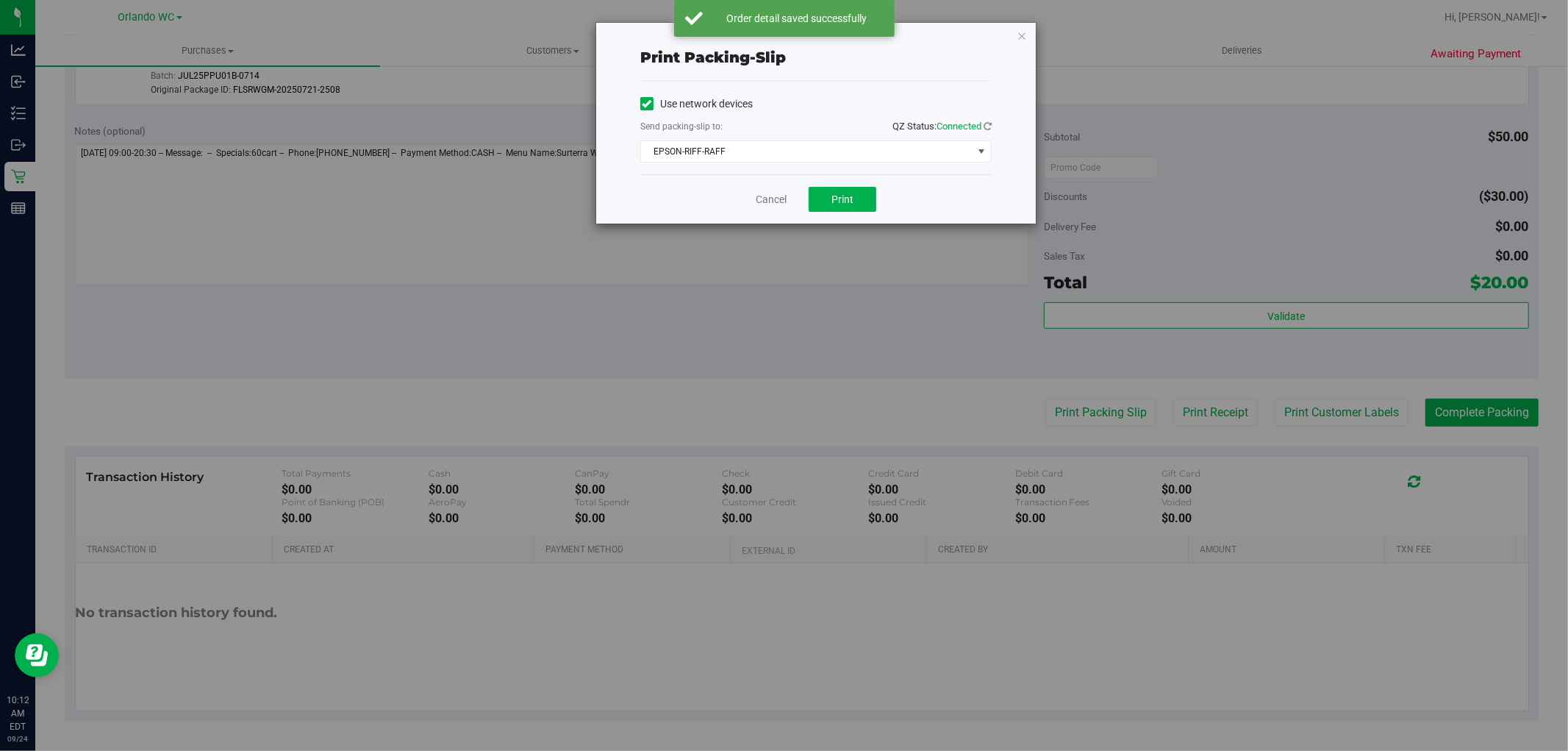
click at [1101, 398] on div "Print packing-slip Use network devices Send packing-slip to: QZ Status: Connect…" at bounding box center [789, 375] width 1579 height 751
click at [843, 180] on div "Cancel Print" at bounding box center [816, 199] width 351 height 49
click at [838, 192] on button "Print" at bounding box center [843, 200] width 67 height 25
click at [764, 201] on link "Cancel" at bounding box center [771, 200] width 31 height 15
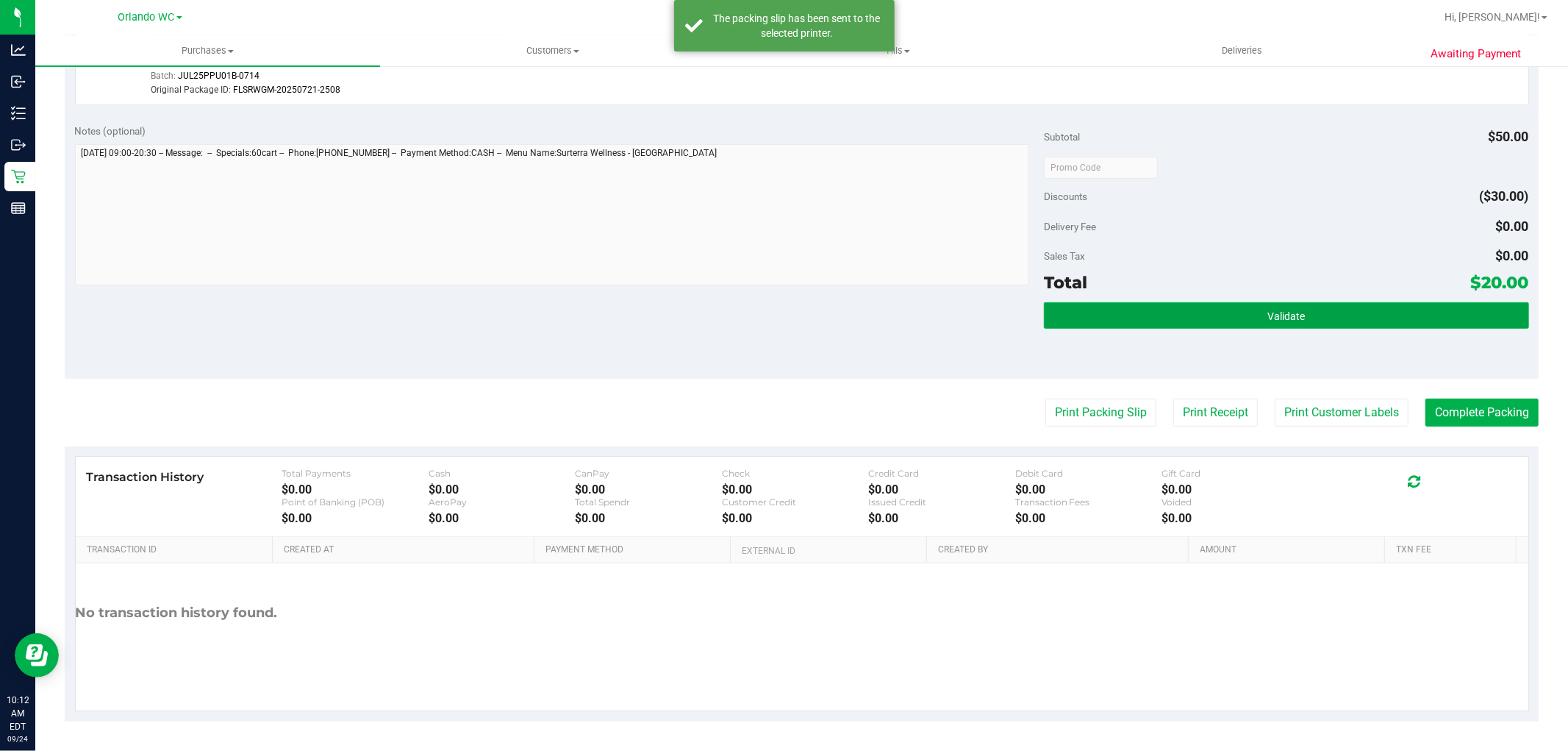
drag, startPoint x: 1378, startPoint y: 321, endPoint x: 1436, endPoint y: 372, distance: 77.2
click at [1378, 322] on button "Validate" at bounding box center [1286, 315] width 484 height 26
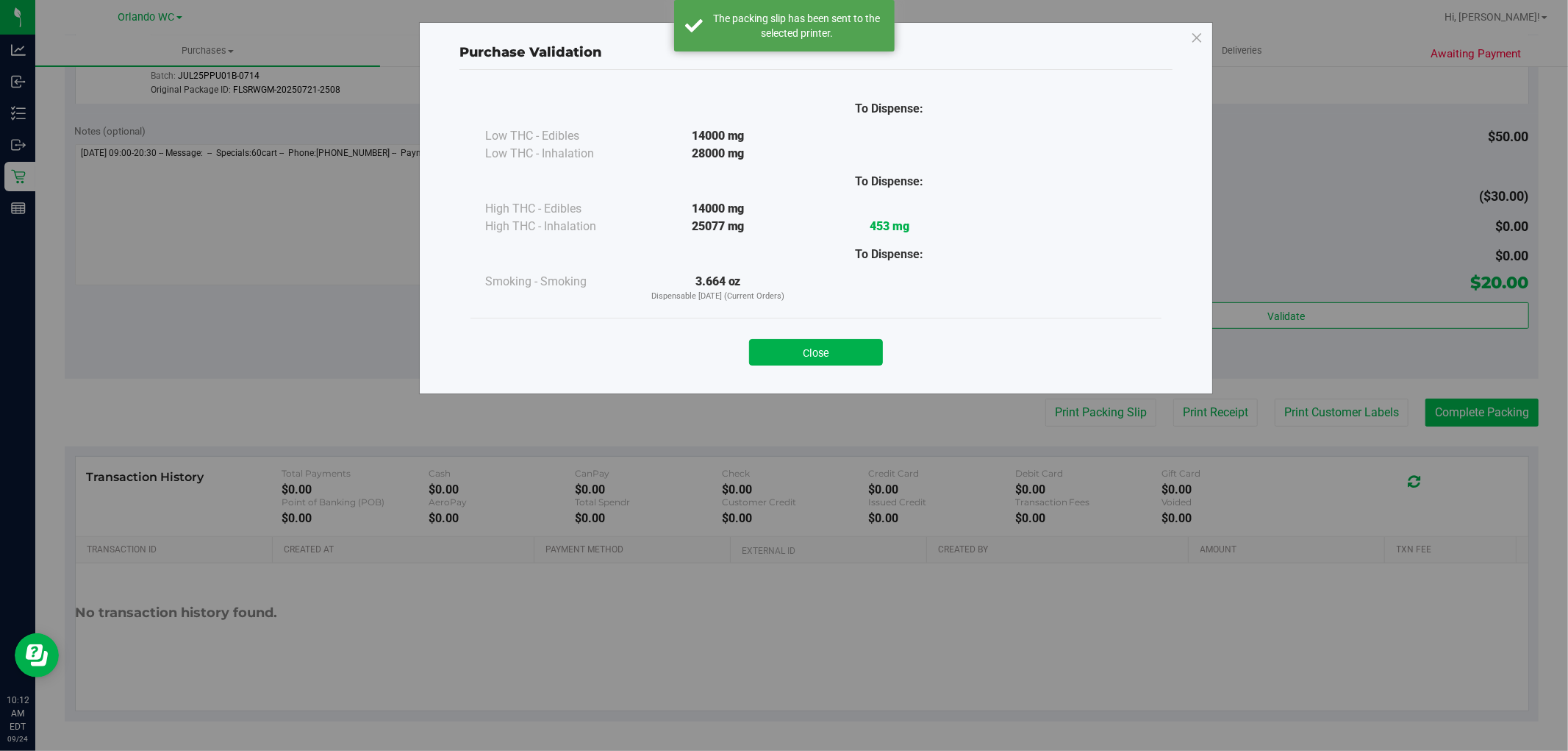
click at [1450, 405] on div "Purchase Validation To Dispense: Low THC - Edibles 14000 mg" at bounding box center [789, 375] width 1579 height 751
drag, startPoint x: 846, startPoint y: 361, endPoint x: 854, endPoint y: 361, distance: 8.0
click at [847, 361] on button "Close" at bounding box center [816, 351] width 134 height 26
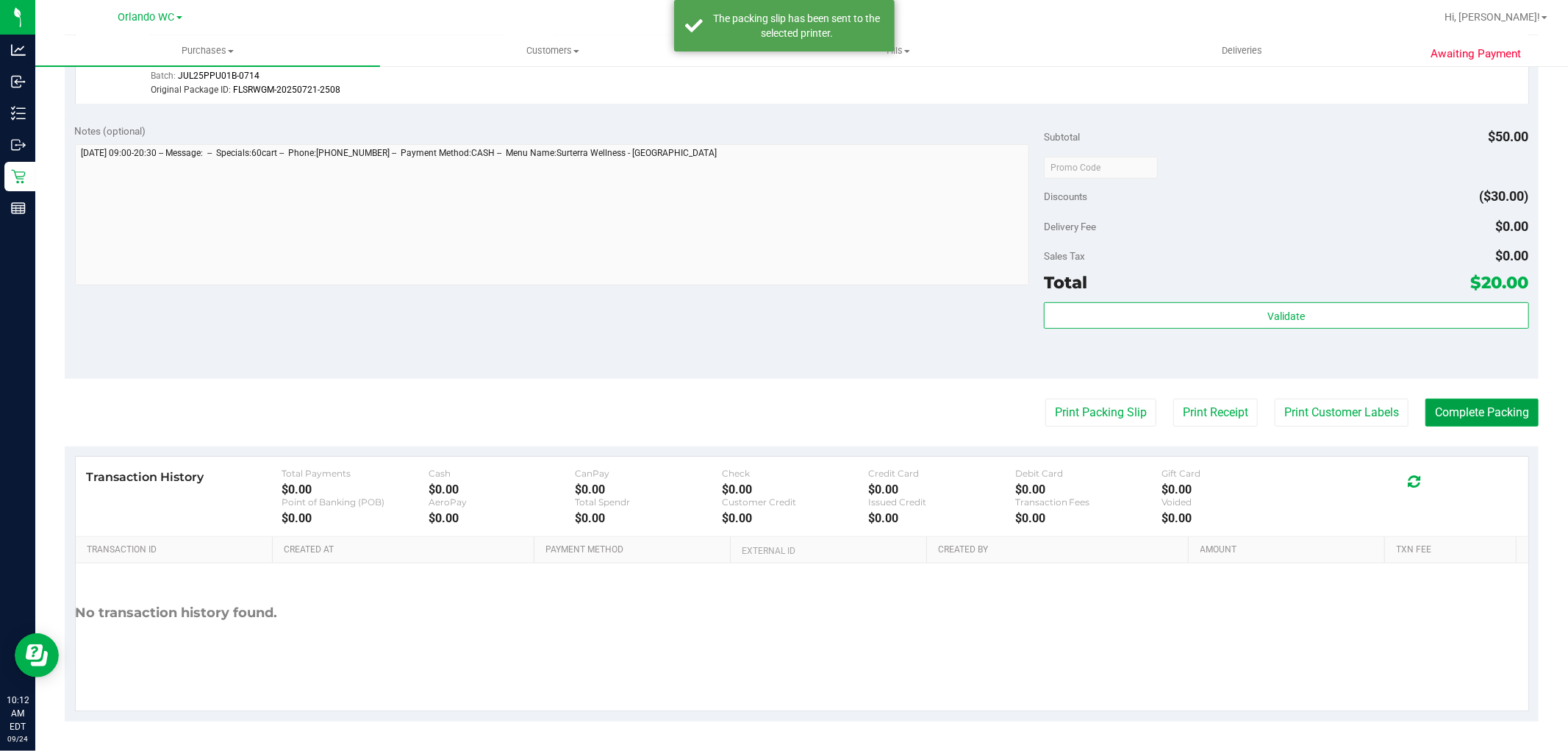
drag, startPoint x: 1467, startPoint y: 410, endPoint x: 715, endPoint y: 328, distance: 756.5
click at [1453, 407] on button "Complete Packing" at bounding box center [1482, 412] width 113 height 28
drag, startPoint x: 715, startPoint y: 328, endPoint x: 689, endPoint y: 325, distance: 26.2
click at [714, 328] on div "Notes (optional) Subtotal $50.00 Discounts ($30.00) Delivery Fee $0.00 Sales Ta…" at bounding box center [801, 246] width 1474 height 265
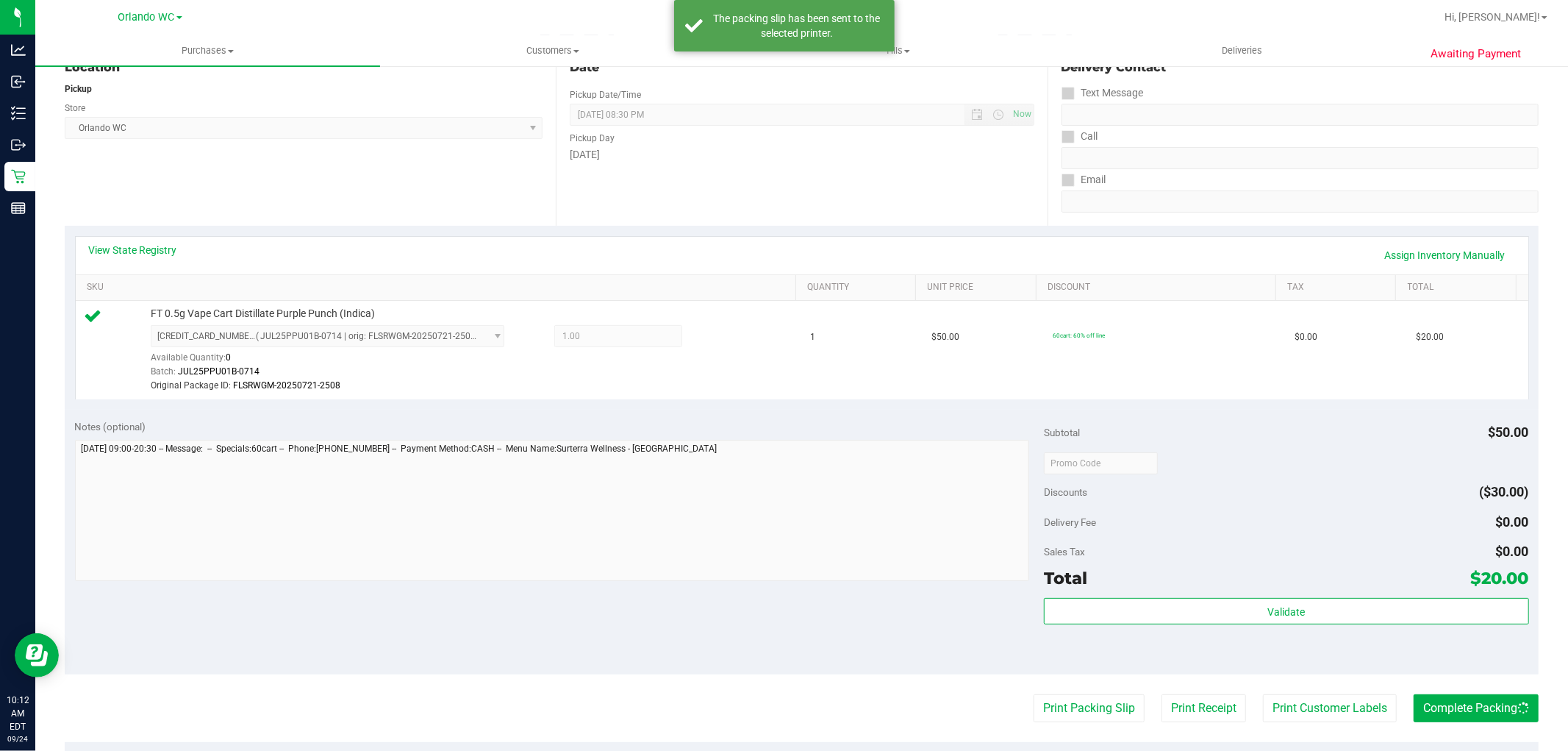
scroll to position [0, 0]
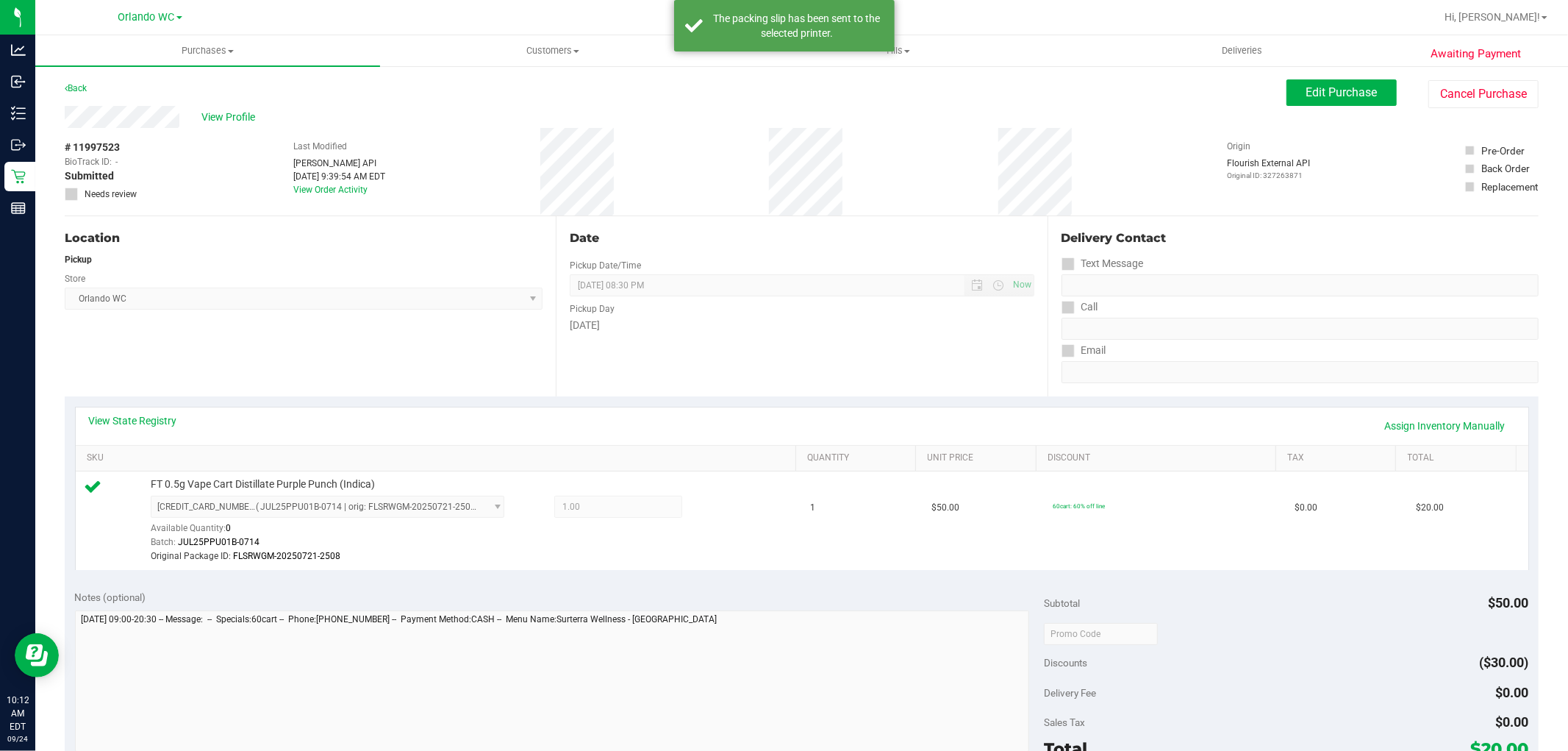
click at [450, 83] on div "Back Edit Purchase Cancel Purchase" at bounding box center [801, 92] width 1474 height 26
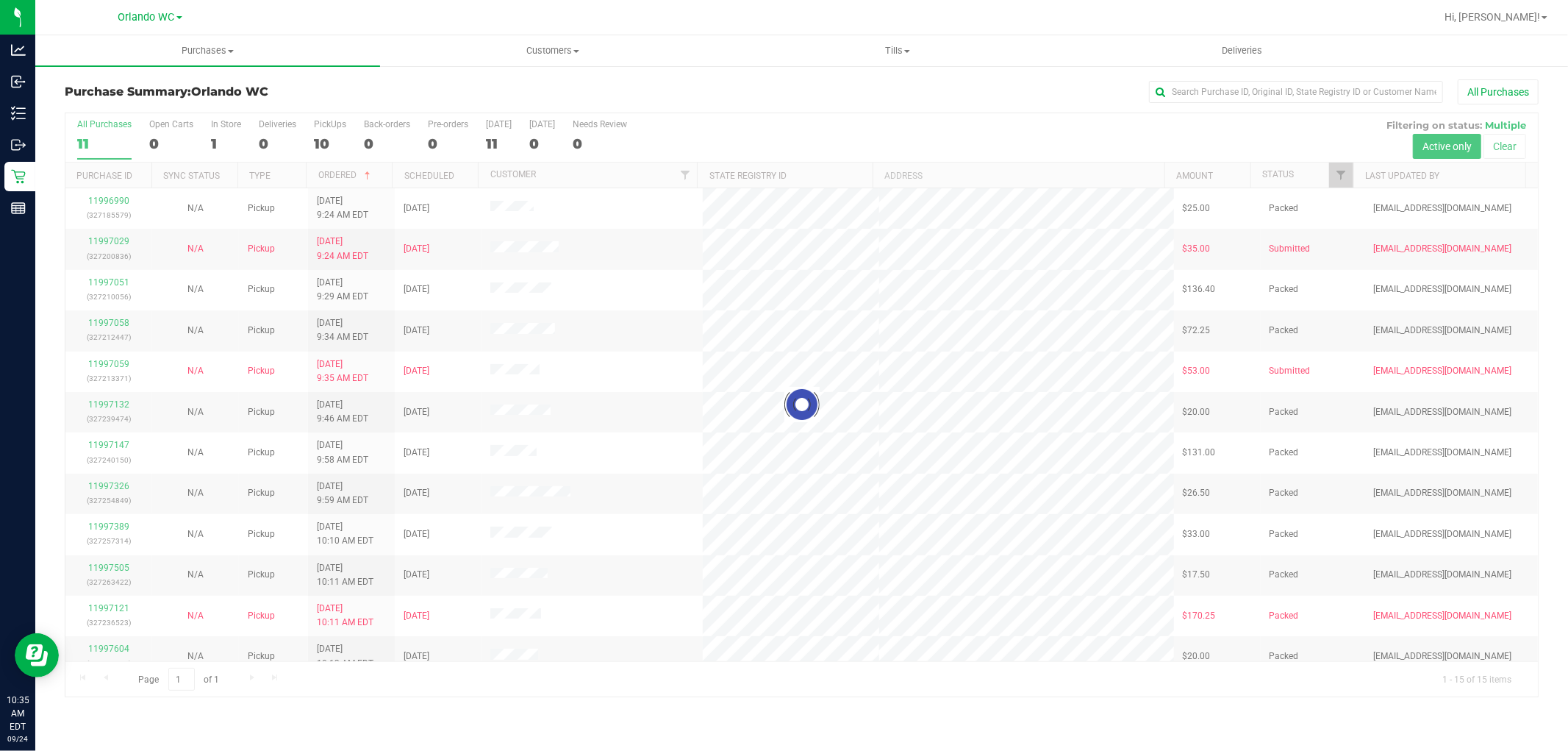
click at [892, 586] on div at bounding box center [802, 405] width 1473 height 583
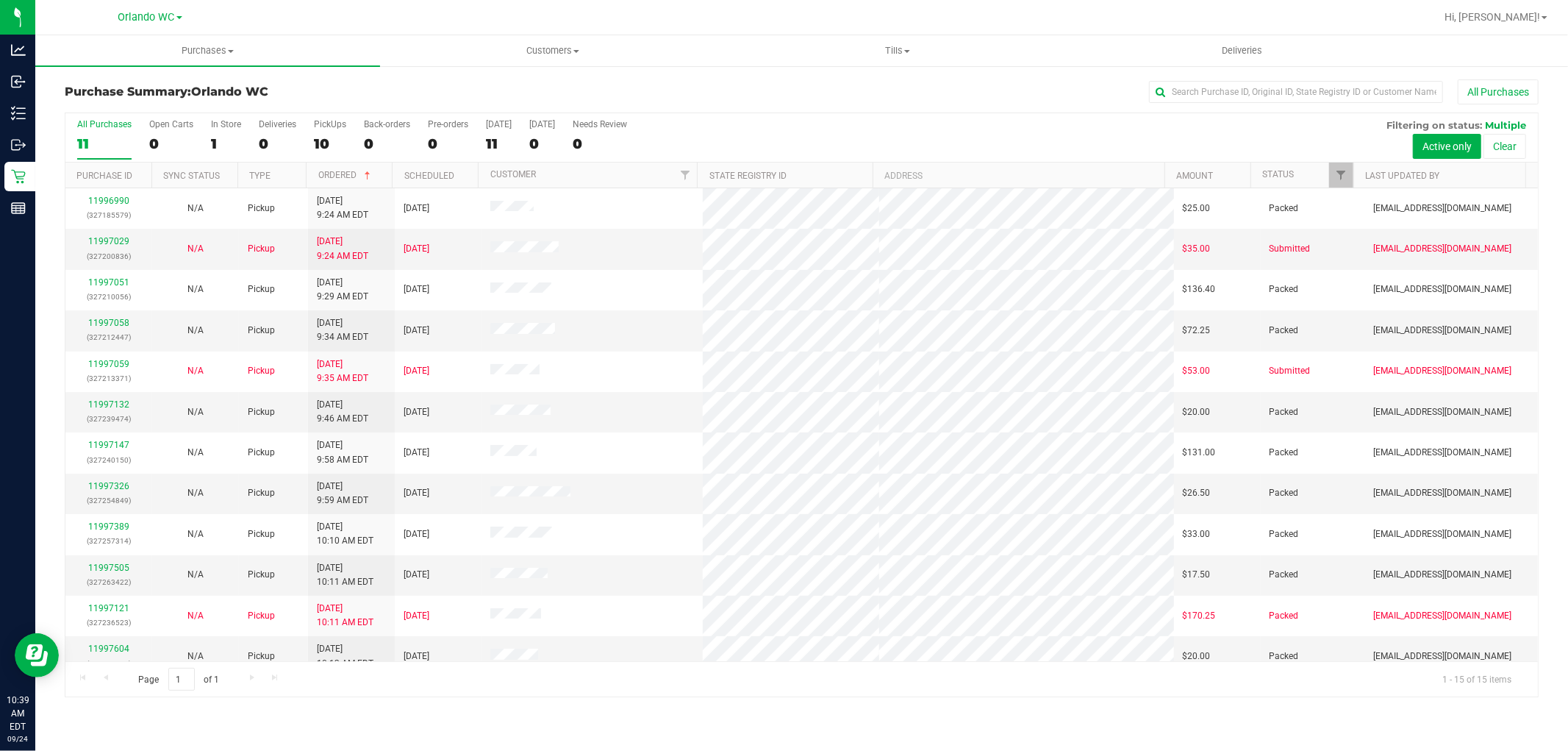
click at [410, 696] on div "All Purchases 11 Open Carts 0 In Store 1 Deliveries 0 PickUps 10 Back-orders 0 …" at bounding box center [801, 405] width 1474 height 585
click at [715, 669] on div "Page 1 of 1 1 - 15 of 15 items" at bounding box center [802, 679] width 1473 height 35
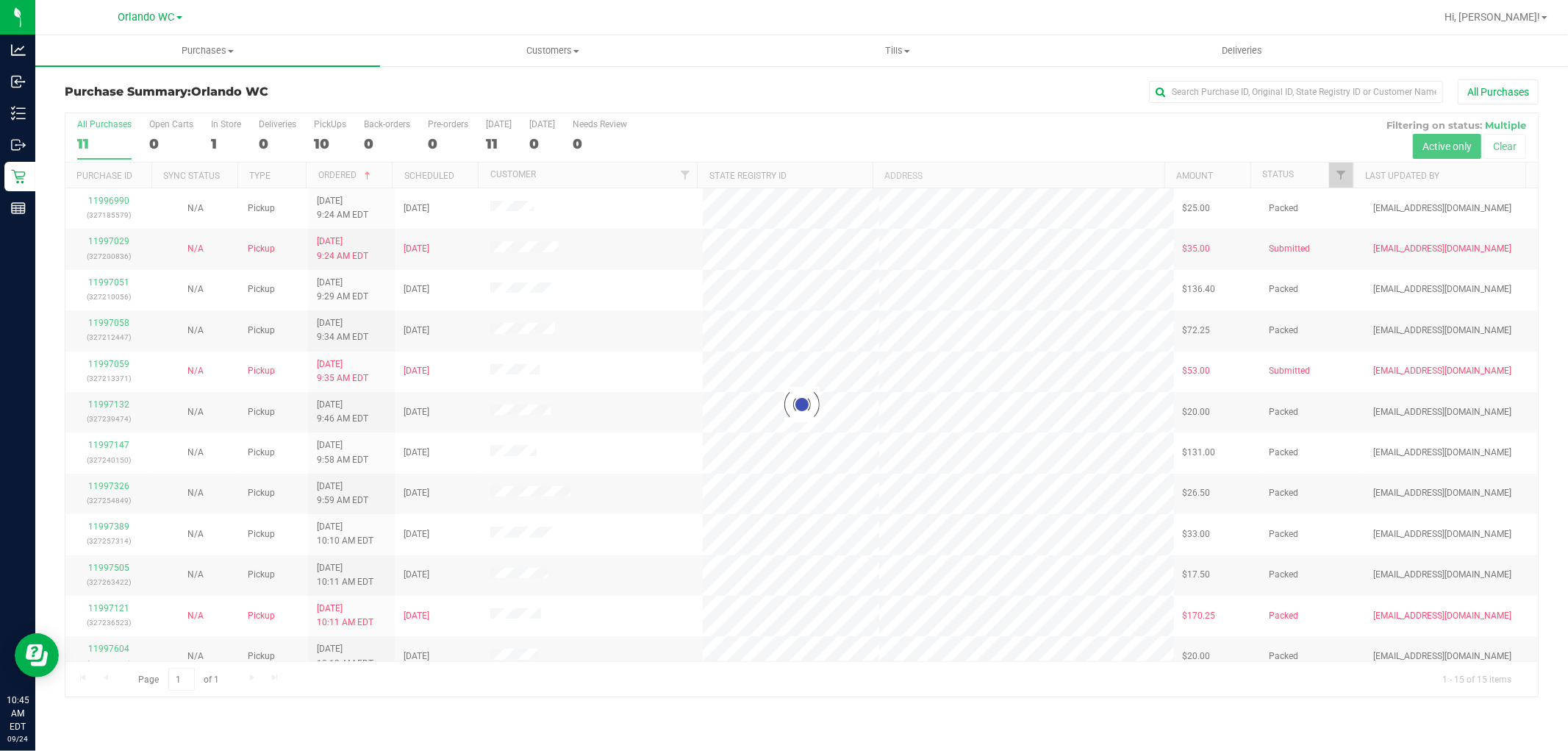
click at [891, 353] on div at bounding box center [802, 405] width 1473 height 583
click at [938, 401] on div at bounding box center [802, 405] width 1473 height 583
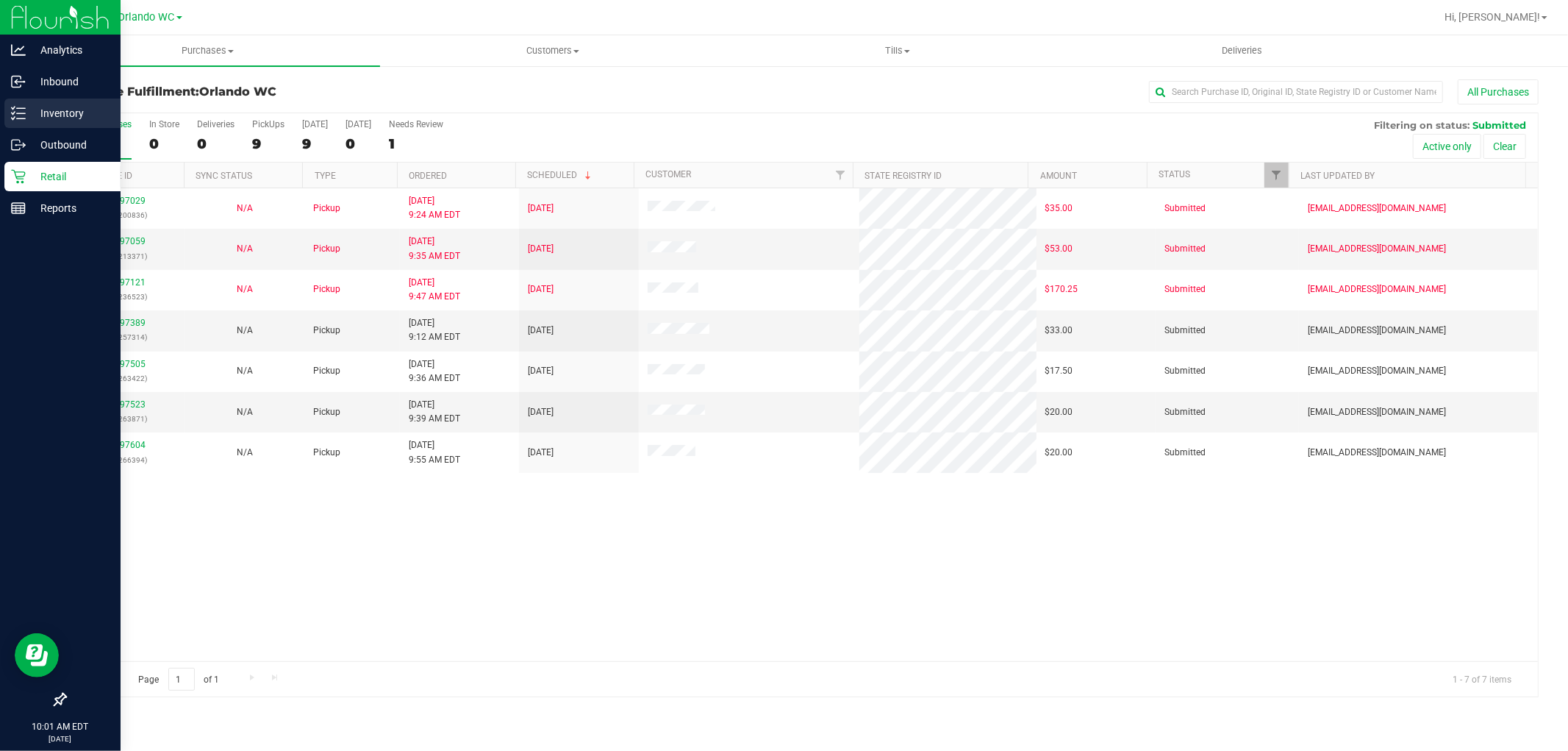
click at [0, 116] on link "Inventory" at bounding box center [60, 115] width 120 height 32
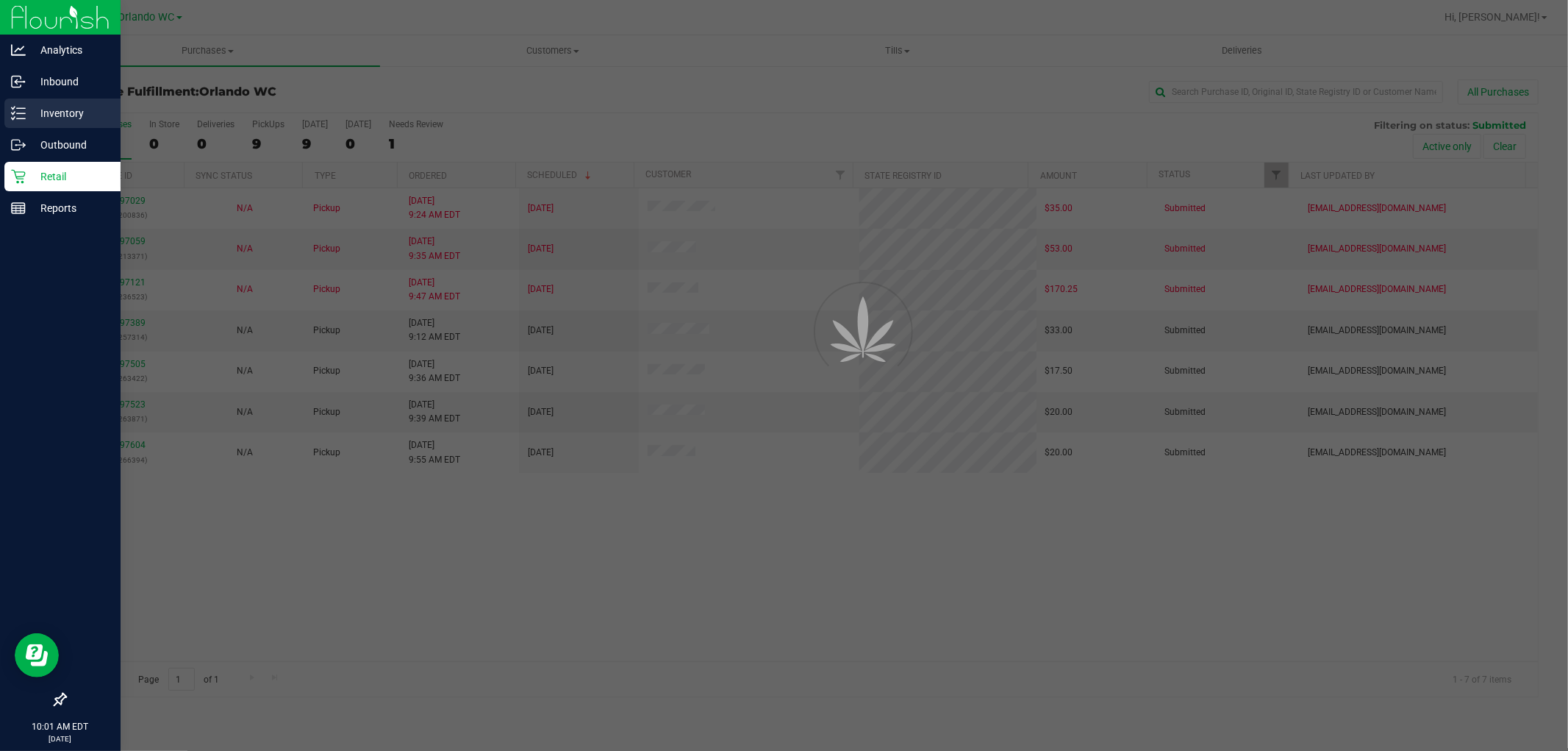
click at [6, 105] on div "Inventory" at bounding box center [62, 113] width 116 height 30
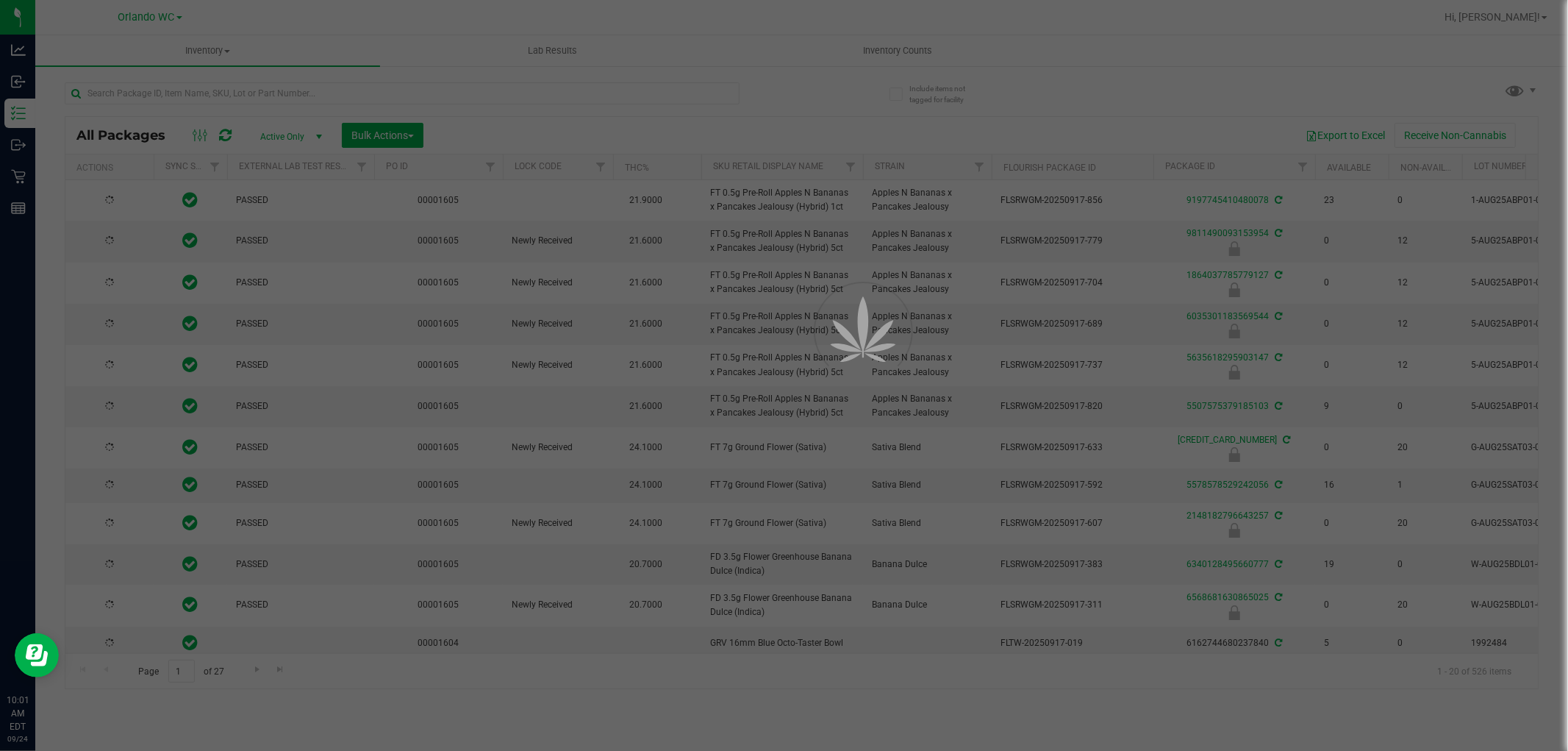
click at [343, 97] on div at bounding box center [784, 375] width 1568 height 751
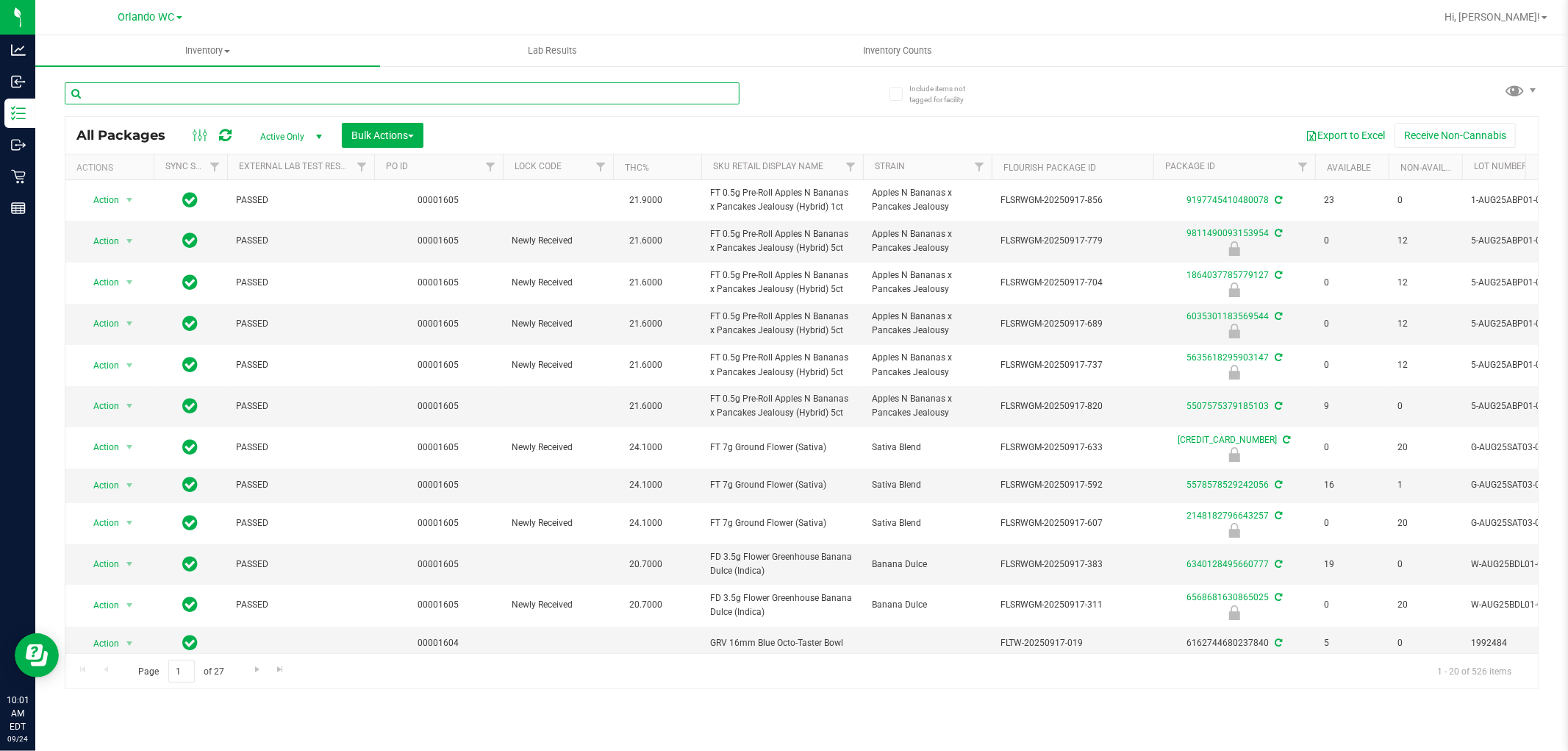
click at [343, 97] on input "text" at bounding box center [402, 94] width 675 height 22
paste input "HT 5mg Tangerine Chews (THC) 20ct"
type input "HT 5mg Tangerine Chews (THC) 20ct"
click at [530, 409] on td at bounding box center [558, 406] width 110 height 40
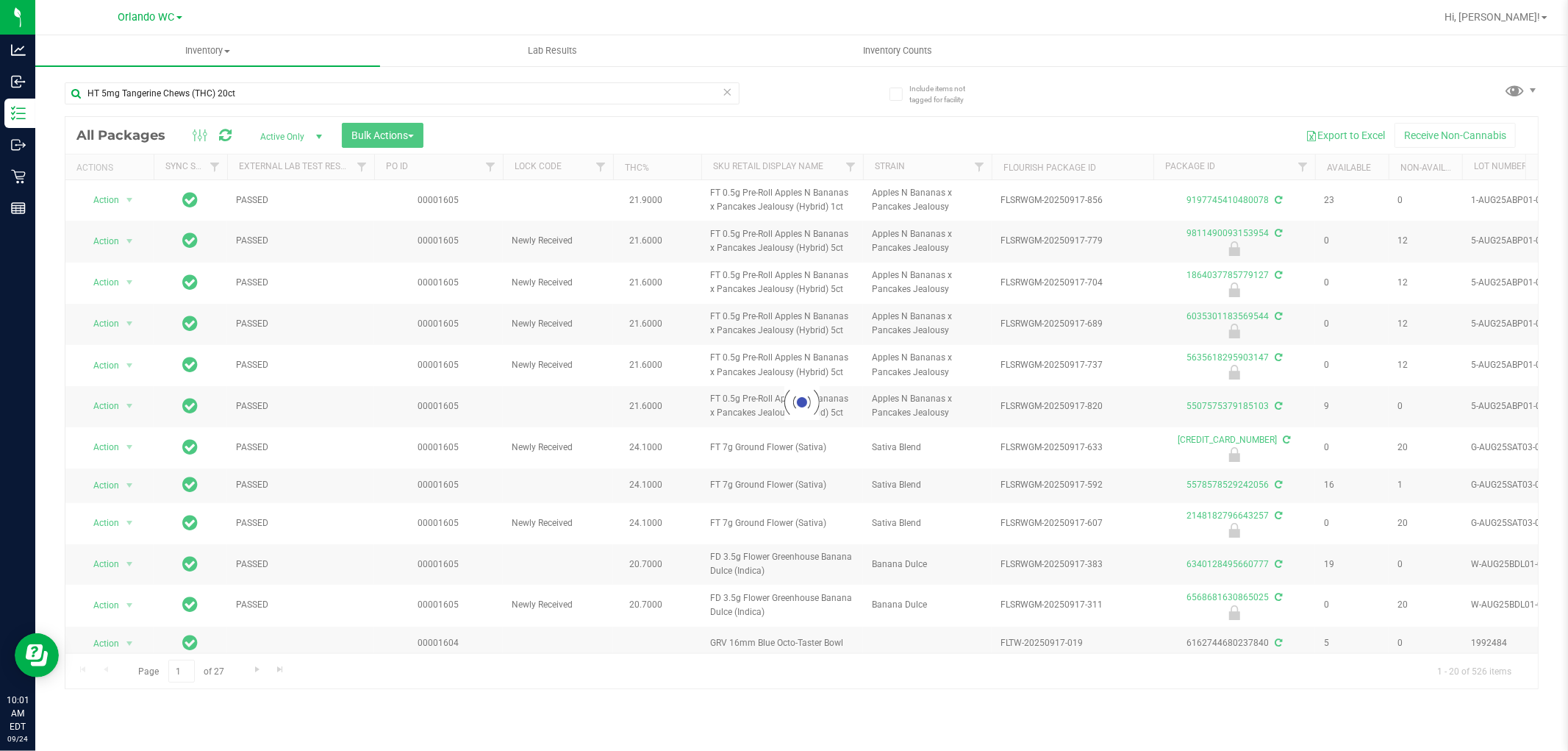
click at [537, 392] on div at bounding box center [802, 403] width 1473 height 571
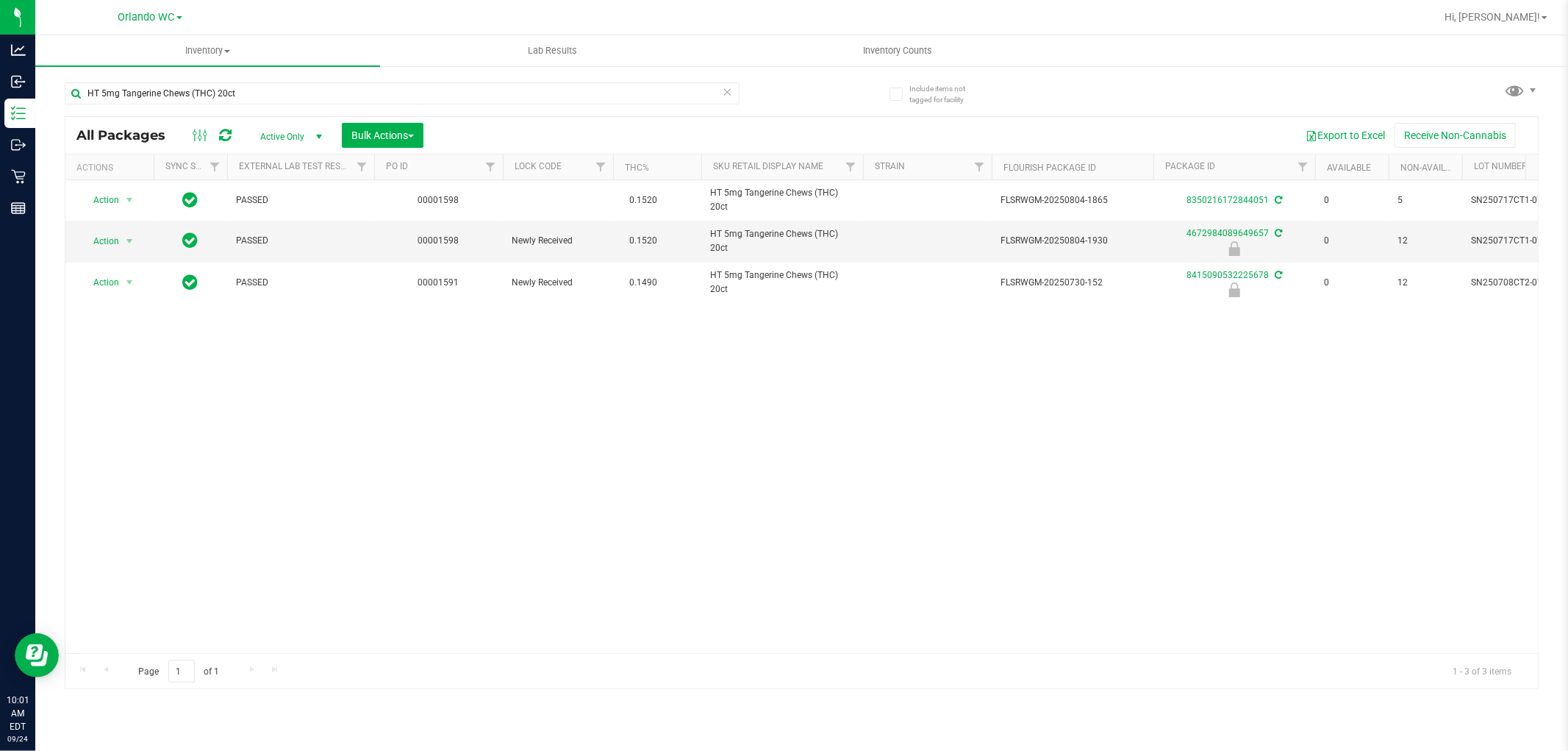
click at [557, 395] on div "Action Action Adjust qty Create package Edit attributes Global inventory Locate…" at bounding box center [802, 416] width 1473 height 473
click at [72, 244] on td "Action Action Edit attributes Global inventory Locate package Package audit log…" at bounding box center [110, 241] width 88 height 41
drag, startPoint x: 105, startPoint y: 232, endPoint x: 114, endPoint y: 294, distance: 62.6
click at [107, 232] on span "Action" at bounding box center [99, 241] width 40 height 20
click at [120, 421] on li "Unlock package" at bounding box center [128, 416] width 94 height 22
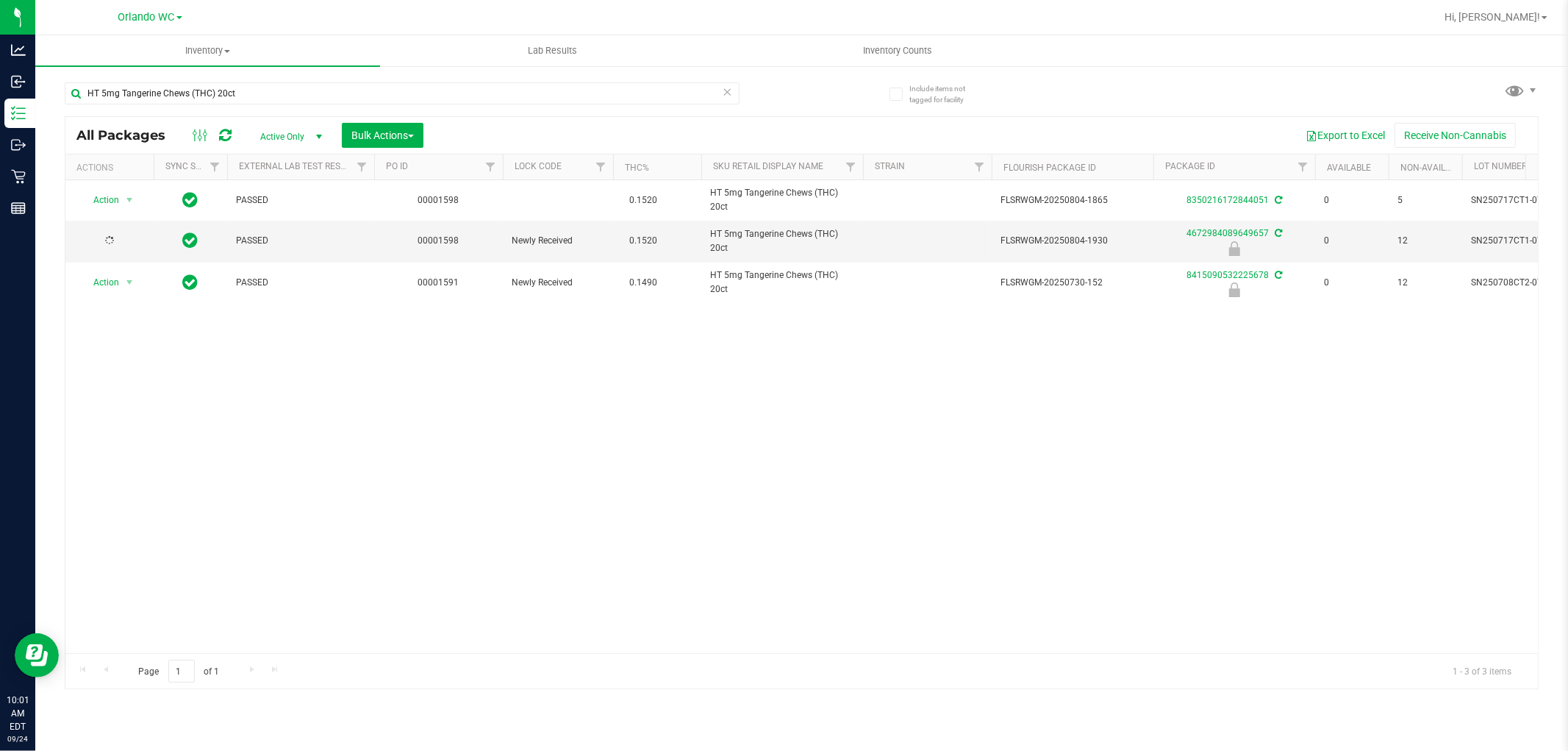
click at [924, 540] on div "Action Action Adjust qty Create package Edit attributes Global inventory Locate…" at bounding box center [802, 416] width 1473 height 473
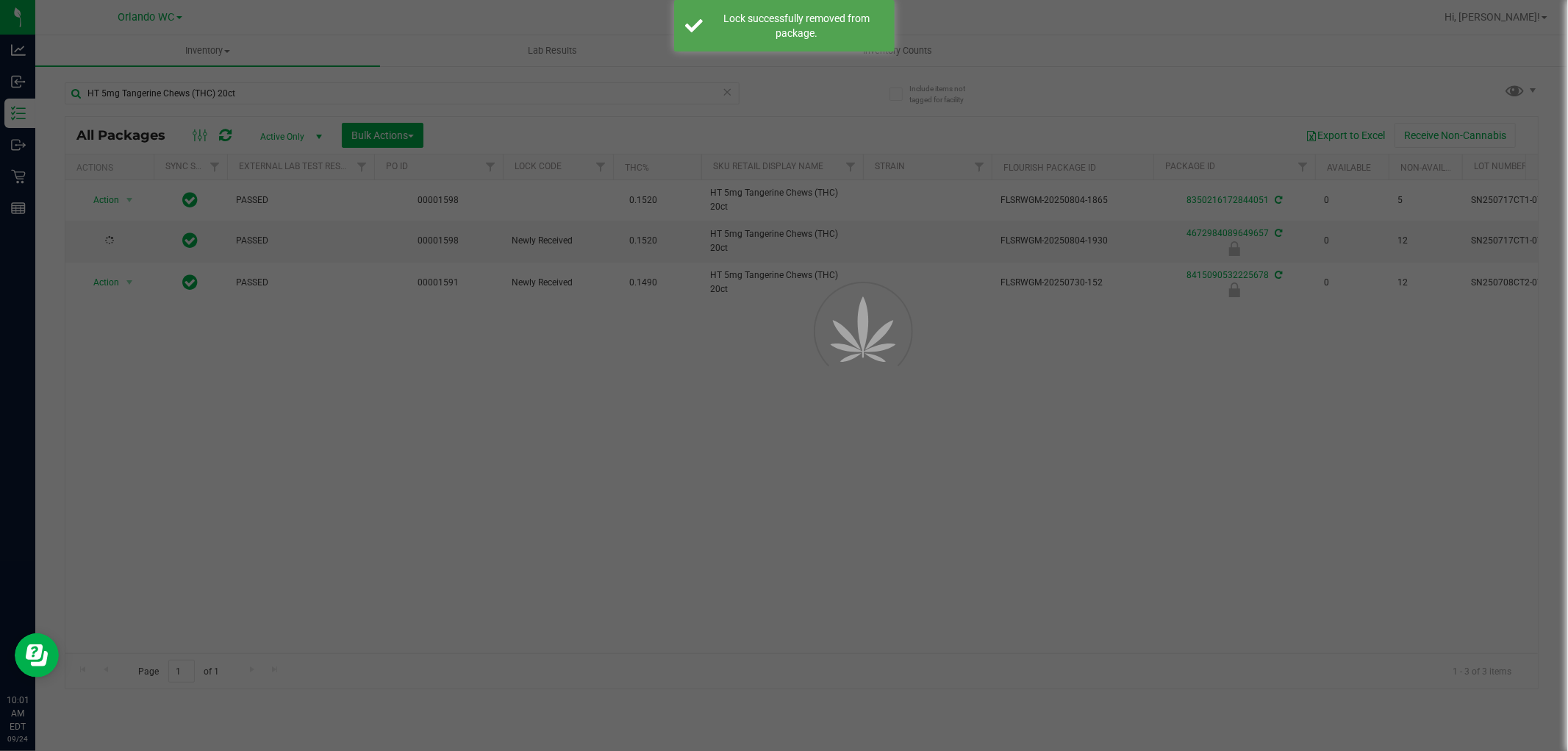
click at [896, 526] on div at bounding box center [784, 375] width 1568 height 751
click at [924, 522] on div at bounding box center [784, 375] width 1568 height 751
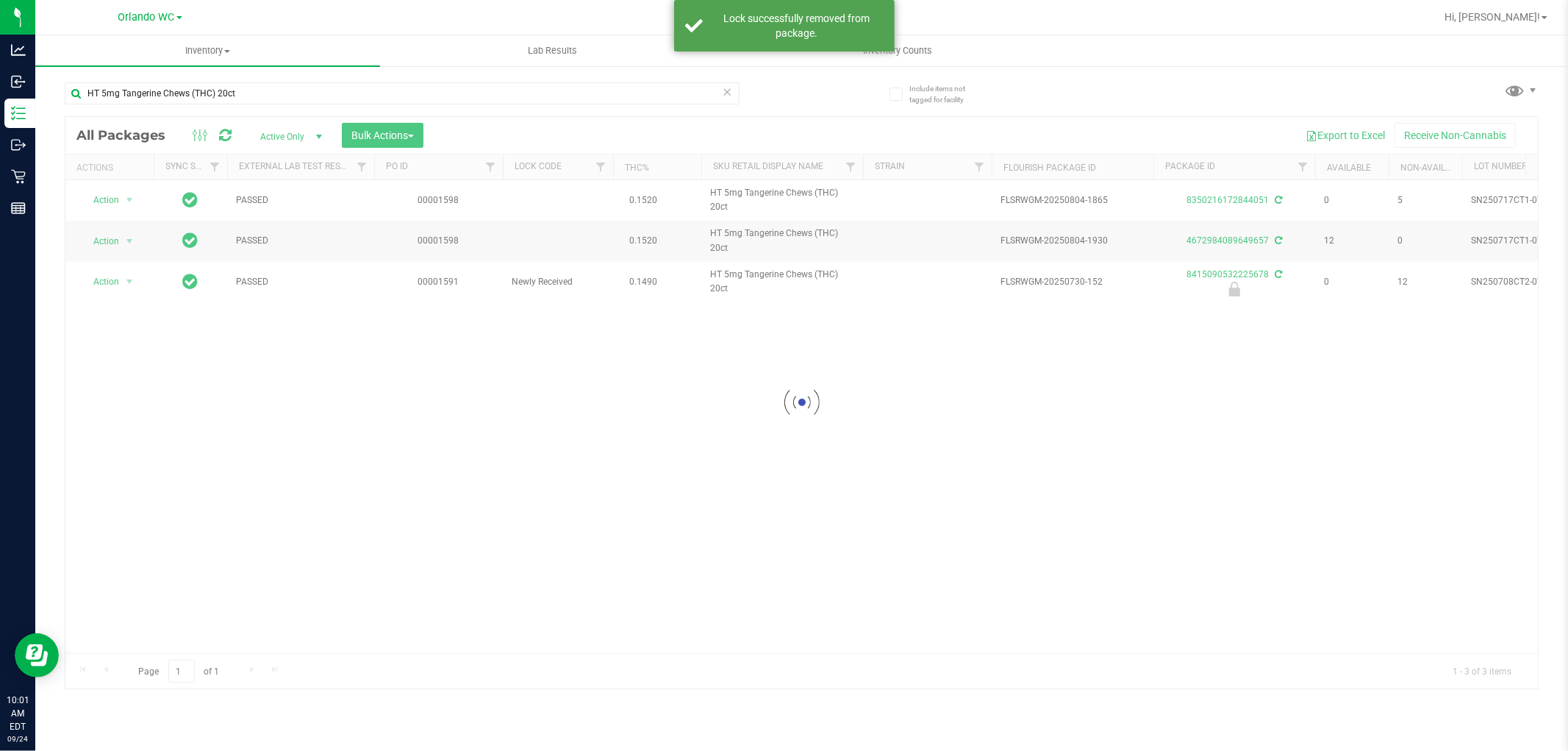
click at [924, 518] on div at bounding box center [802, 403] width 1473 height 571
click at [907, 501] on div "Loading... Action Action Adjust qty Create package Edit attributes Global inven…" at bounding box center [802, 416] width 1473 height 473
click at [839, 383] on div "Action Action Adjust qty Create package Edit attributes Global inventory Locate…" at bounding box center [802, 416] width 1473 height 473
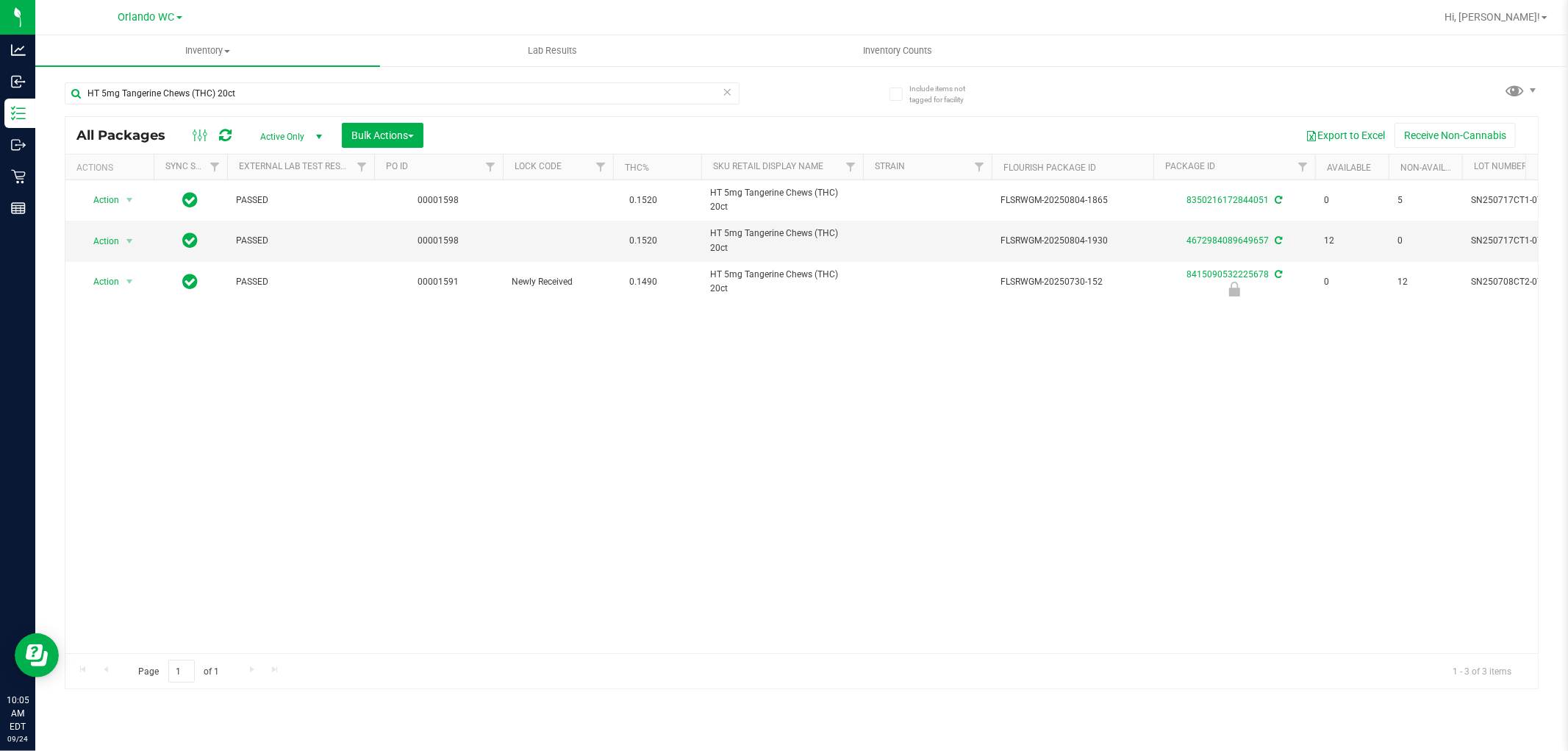
click at [623, 414] on div "Action Action Adjust qty Create package Edit attributes Global inventory Locate…" at bounding box center [802, 416] width 1473 height 473
click at [629, 328] on div "Action Action Adjust qty Create package Edit attributes Global inventory Locate…" at bounding box center [802, 416] width 1473 height 473
click at [163, 426] on div "Action Action Adjust qty Create package Edit attributes Global inventory Locate…" at bounding box center [802, 416] width 1473 height 473
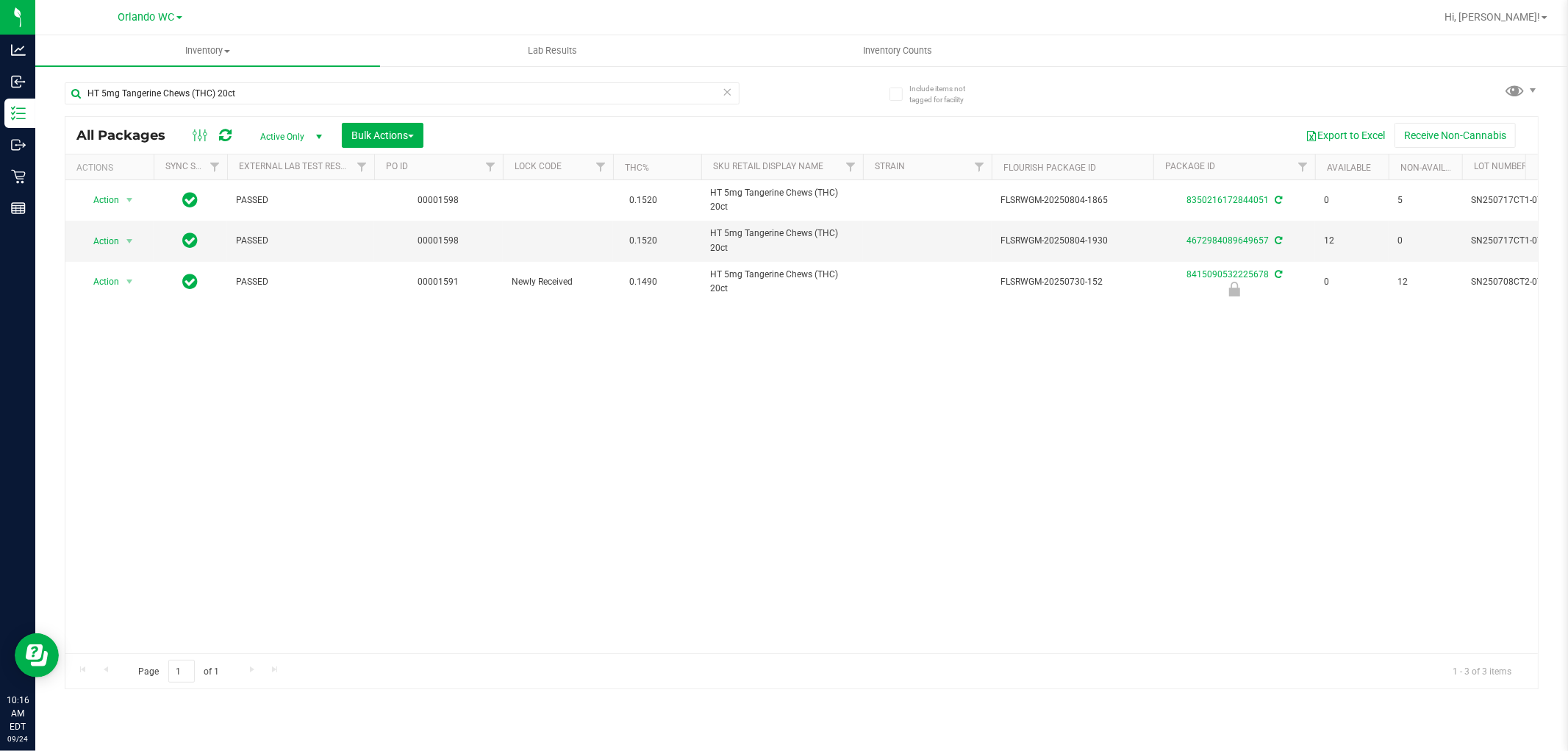
click at [618, 394] on div "Action Action Adjust qty Create package Edit attributes Global inventory Locate…" at bounding box center [802, 416] width 1473 height 473
click at [929, 326] on div "Action Action Adjust qty Create package Edit attributes Global inventory Locate…" at bounding box center [802, 416] width 1473 height 473
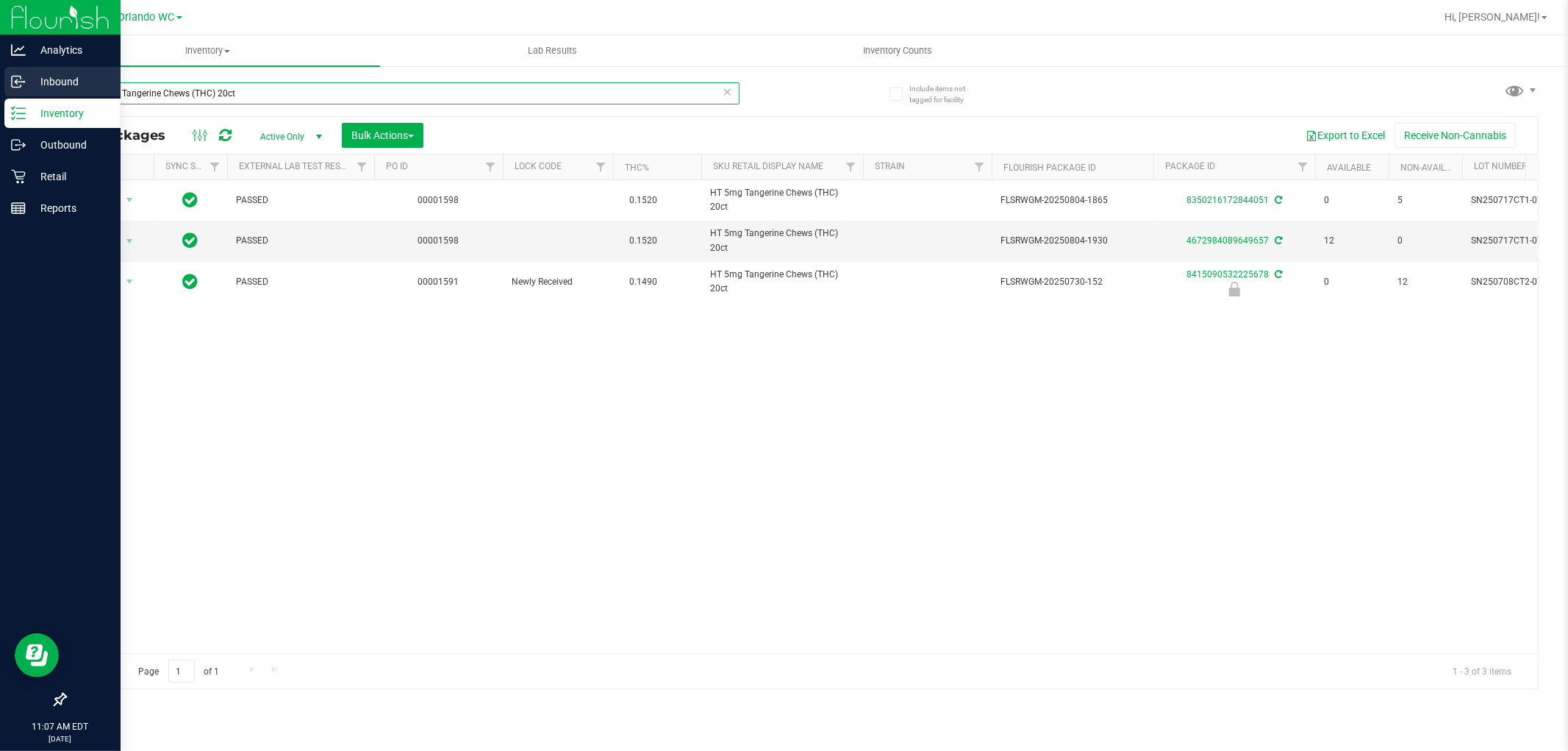
drag, startPoint x: 292, startPoint y: 99, endPoint x: 15, endPoint y: 71, distance: 278.4
click at [15, 71] on div "Analytics Inbound Inventory Outbound Retail Reports 11:07 AM EDT 09/24/2025 09/…" at bounding box center [784, 375] width 1568 height 751
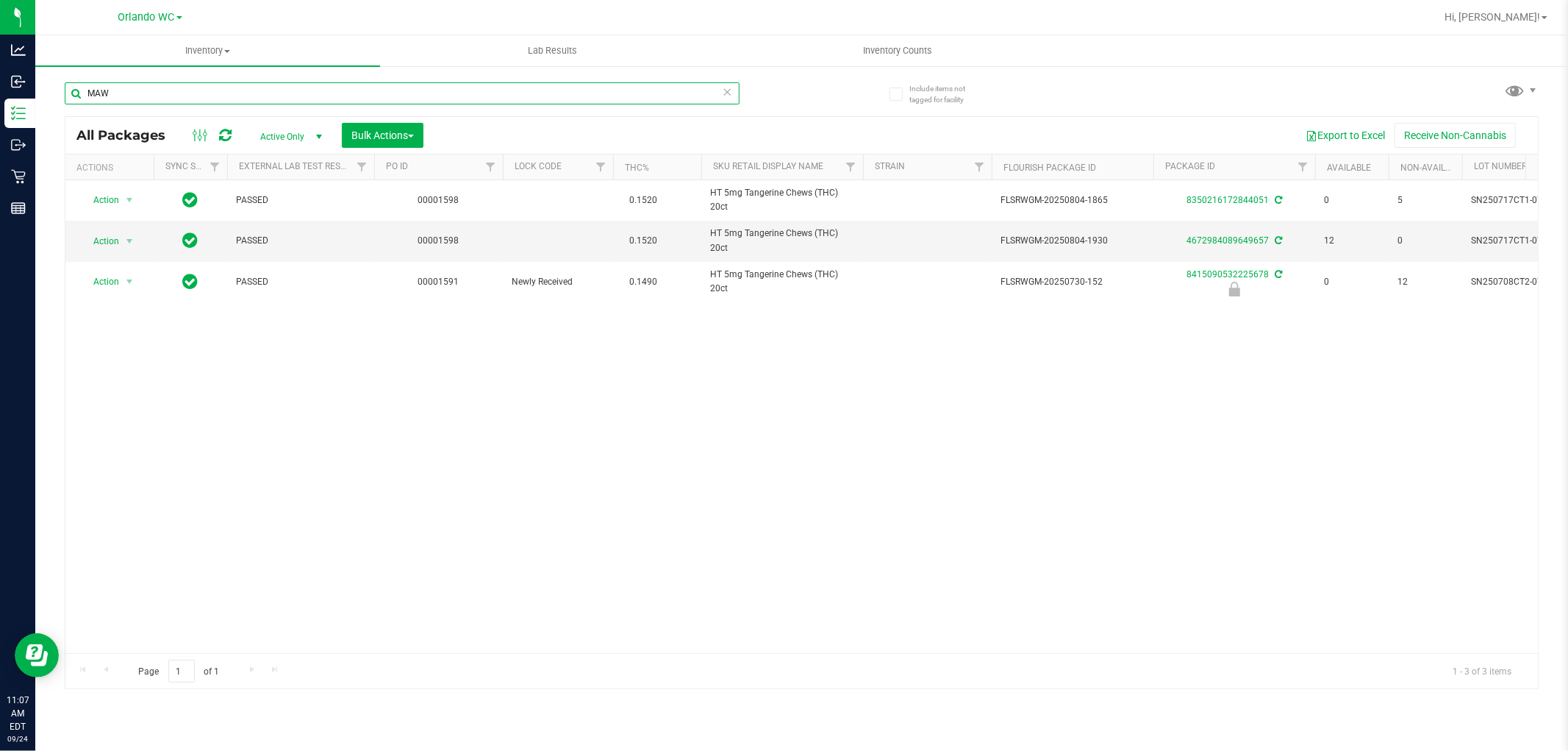
type input "MAW"
click at [1002, 510] on div "Action Action Adjust qty Create package Edit attributes Global inventory Locate…" at bounding box center [802, 416] width 1473 height 473
click at [995, 510] on div "Action Action Adjust qty Create package Edit attributes Global inventory Locate…" at bounding box center [802, 416] width 1473 height 473
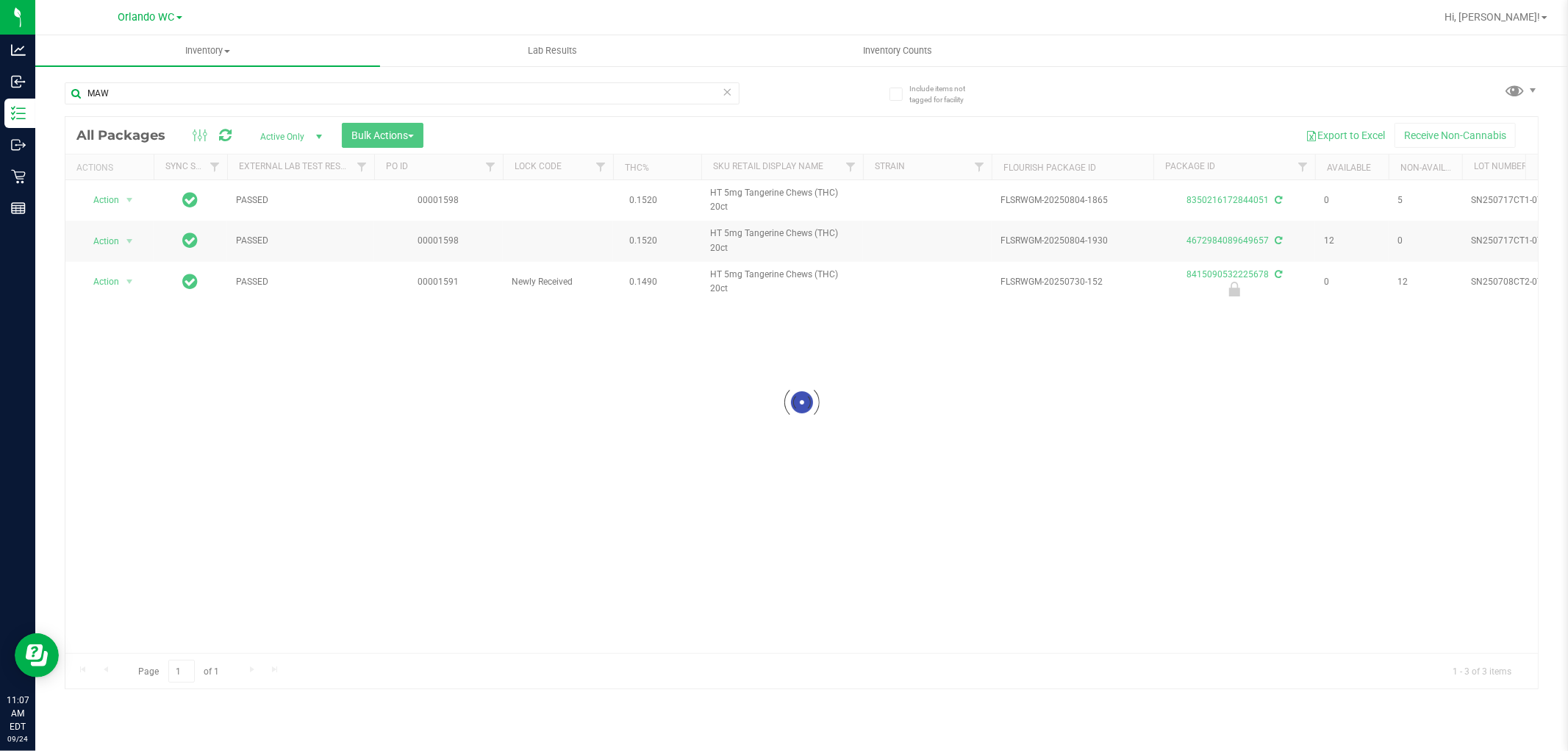
click at [993, 505] on div at bounding box center [802, 403] width 1473 height 571
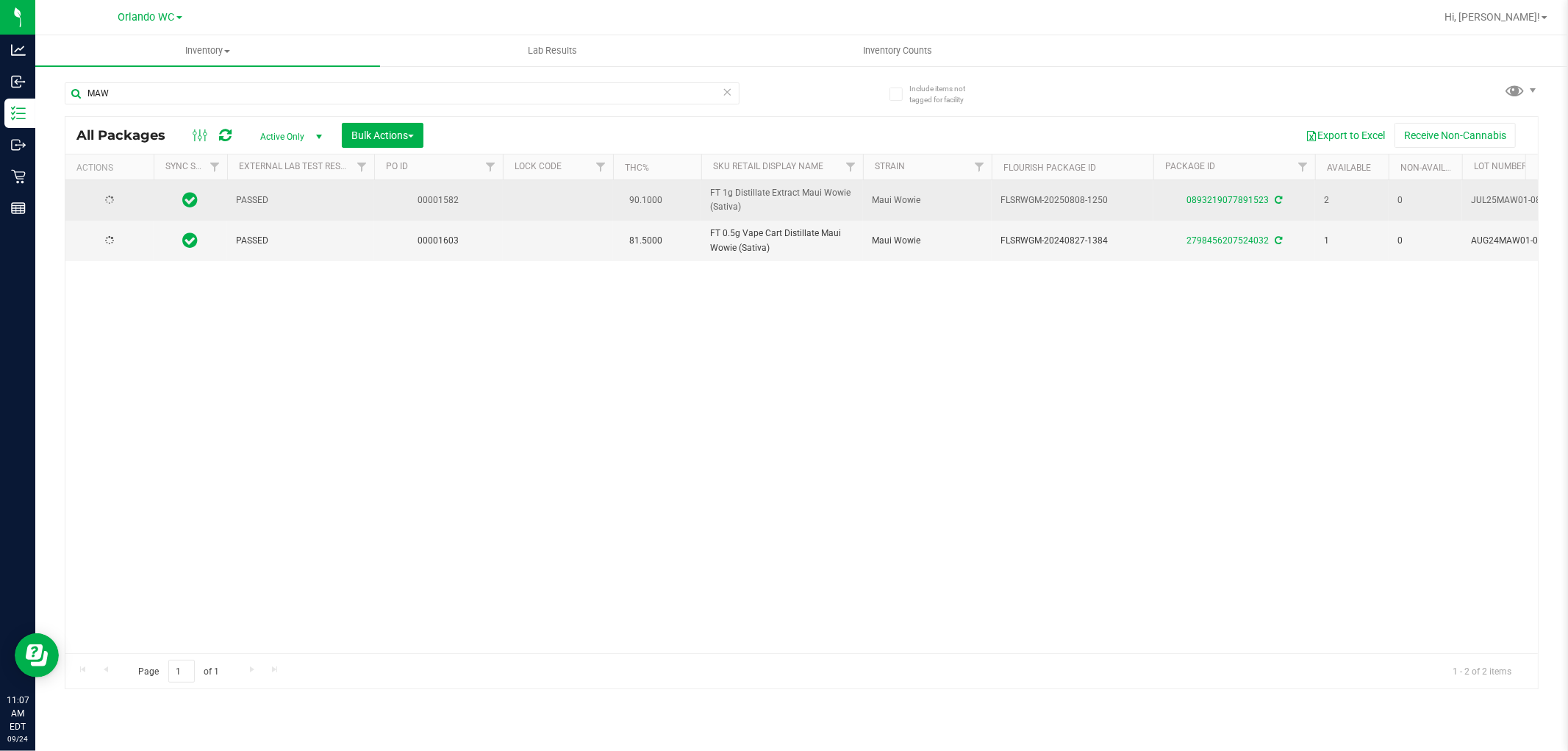
click at [776, 201] on span "FT 1g Distillate Extract Maui Wowie (Sativa)" at bounding box center [782, 200] width 144 height 28
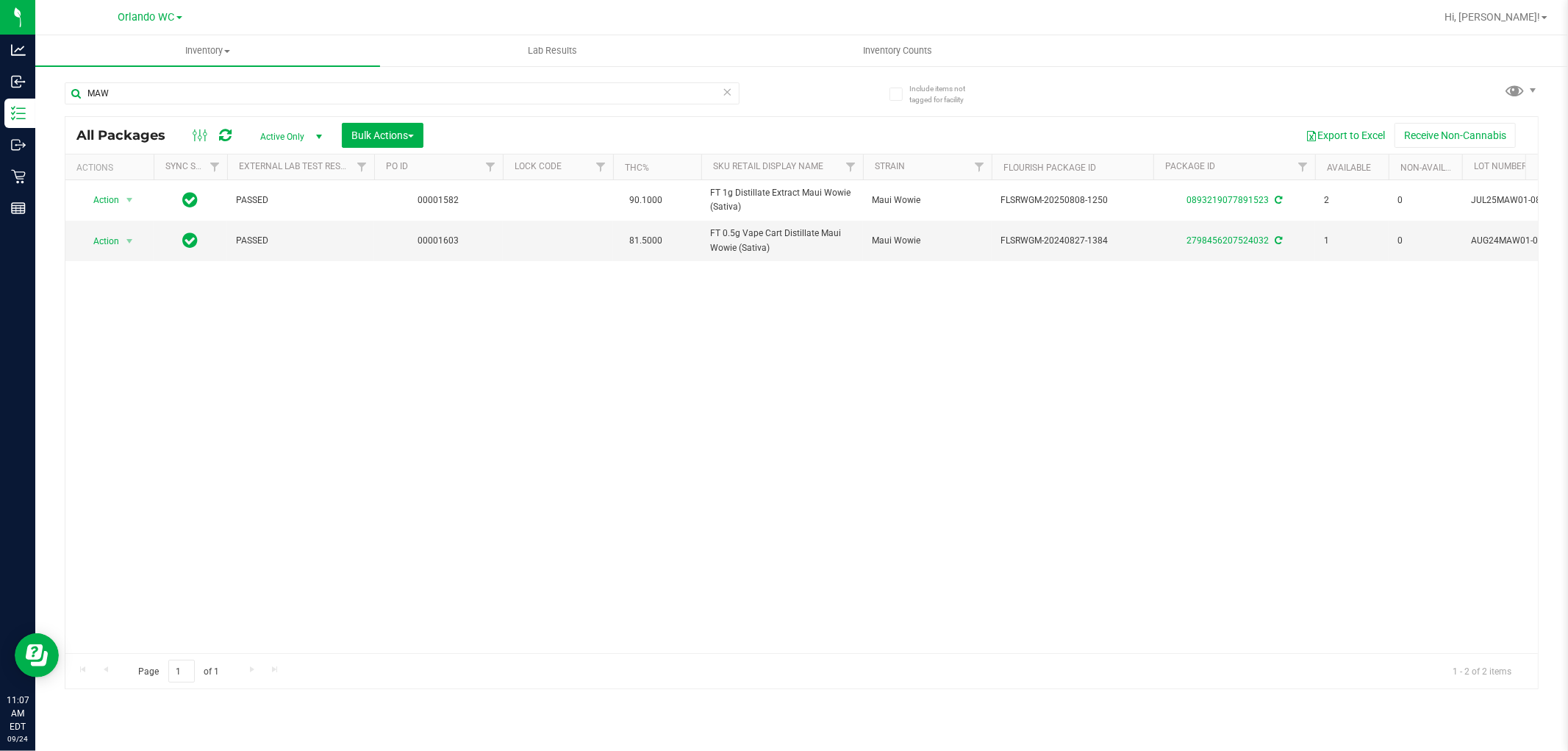
click at [765, 292] on div "Action Action Adjust qty Create package Edit attributes Global inventory Locate…" at bounding box center [802, 416] width 1473 height 473
click at [841, 417] on div "Action Action Adjust qty Create package Edit attributes Global inventory Locate…" at bounding box center [802, 416] width 1473 height 473
click at [837, 381] on div "Action Action Adjust qty Create package Edit attributes Global inventory Locate…" at bounding box center [802, 416] width 1473 height 473
click at [773, 389] on div "Action Action Adjust qty Create package Edit attributes Global inventory Locate…" at bounding box center [802, 416] width 1473 height 473
click at [489, 394] on div "Action Action Adjust qty Create package Edit attributes Global inventory Locate…" at bounding box center [802, 416] width 1473 height 473
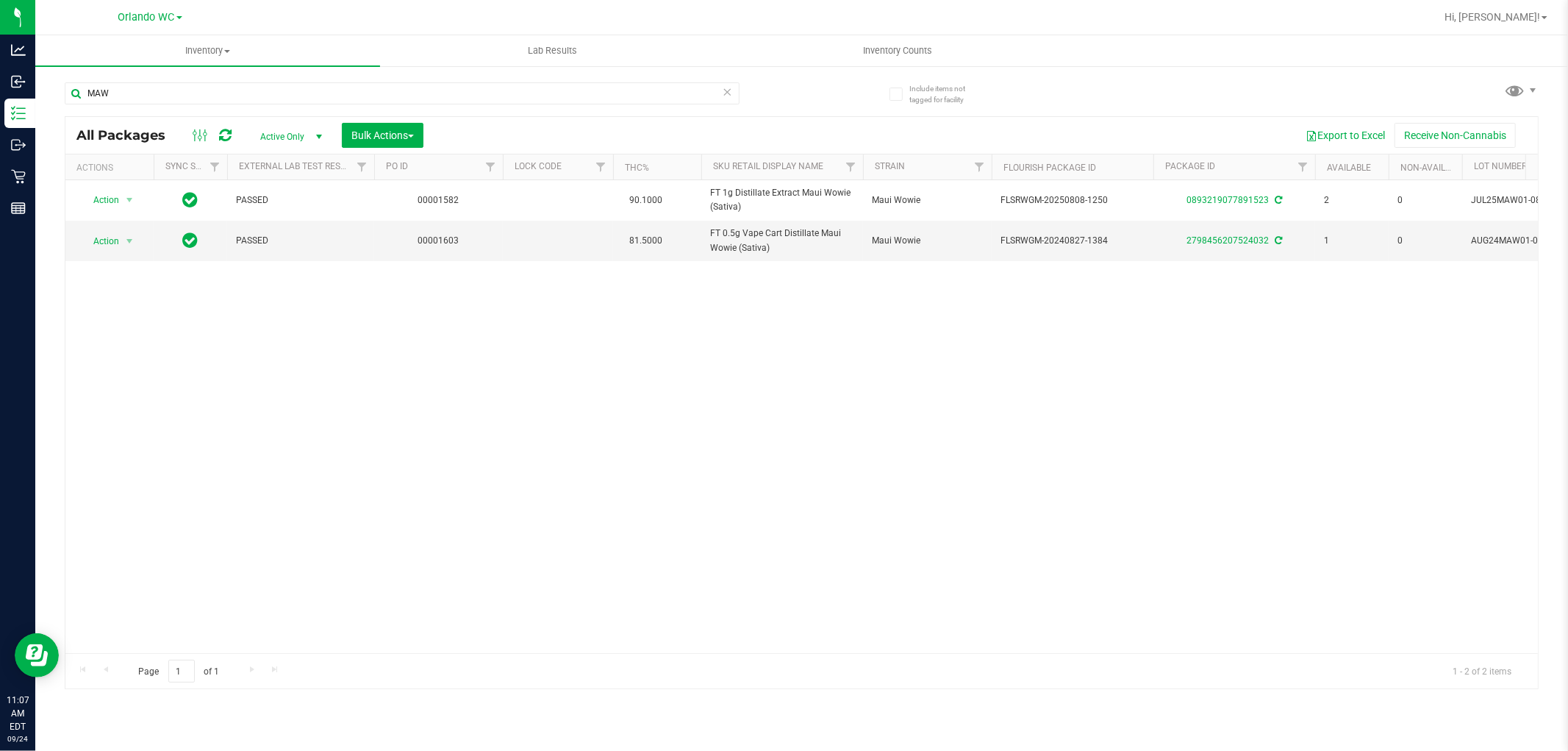
click at [479, 453] on div "Action Action Adjust qty Create package Edit attributes Global inventory Locate…" at bounding box center [802, 416] width 1473 height 473
click at [819, 398] on div "Action Action Adjust qty Create package Edit attributes Global inventory Locate…" at bounding box center [802, 416] width 1473 height 473
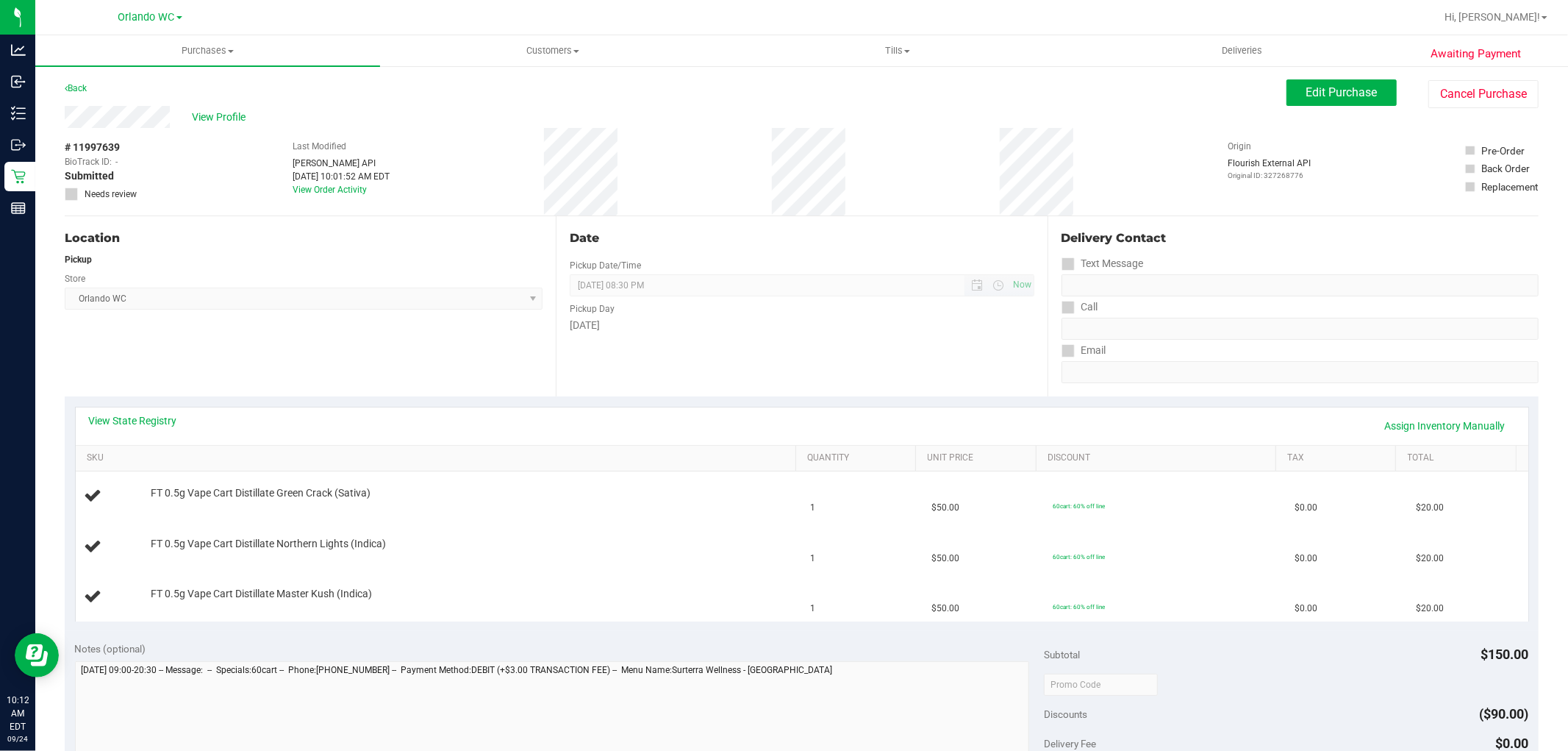
click at [688, 291] on span "[DATE] 08:30 PM Now" at bounding box center [801, 285] width 464 height 22
click at [855, 204] on div "# 11997639 BioTrack ID: - Submitted Needs review Last Modified [PERSON_NAME] AP…" at bounding box center [801, 172] width 1474 height 88
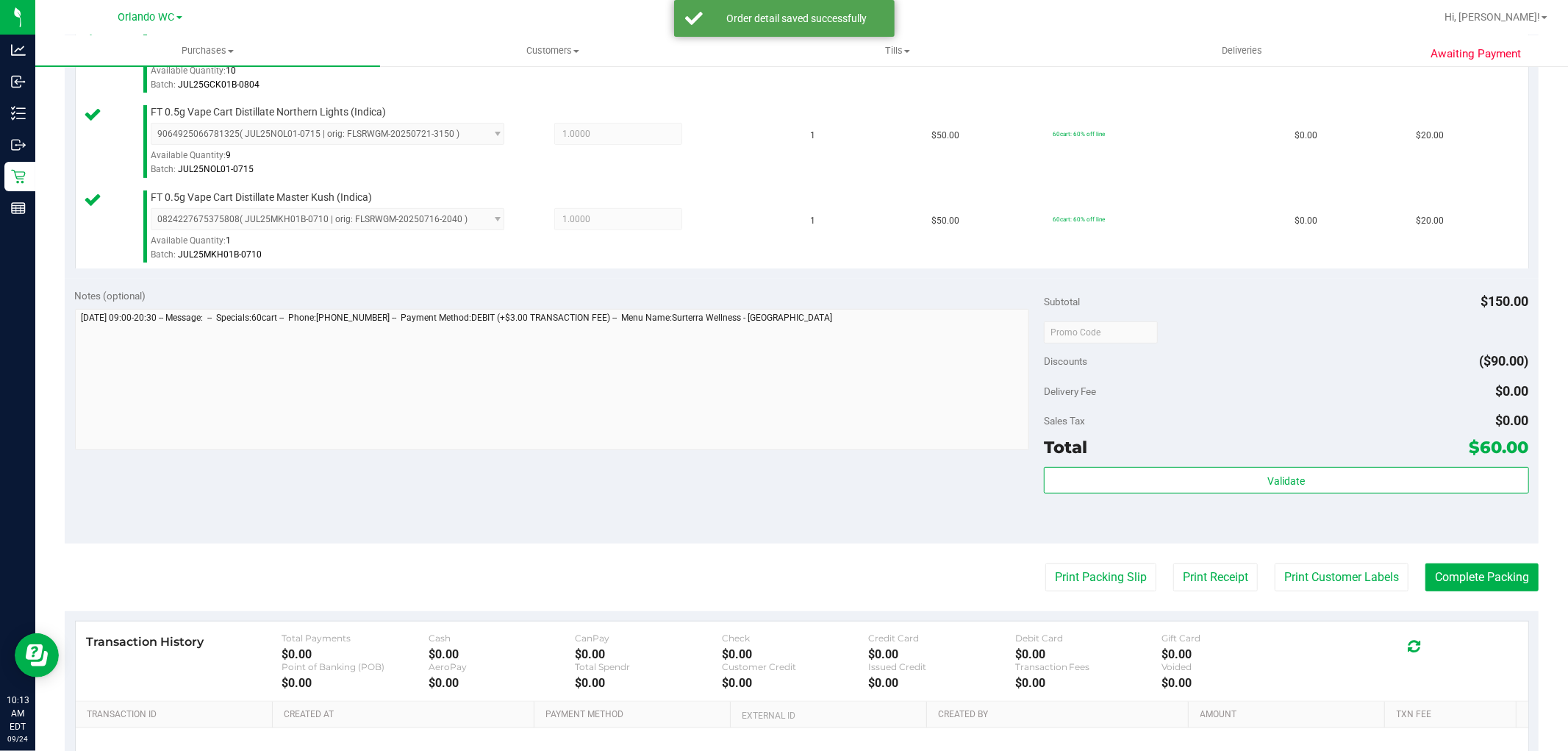
scroll to position [623, 0]
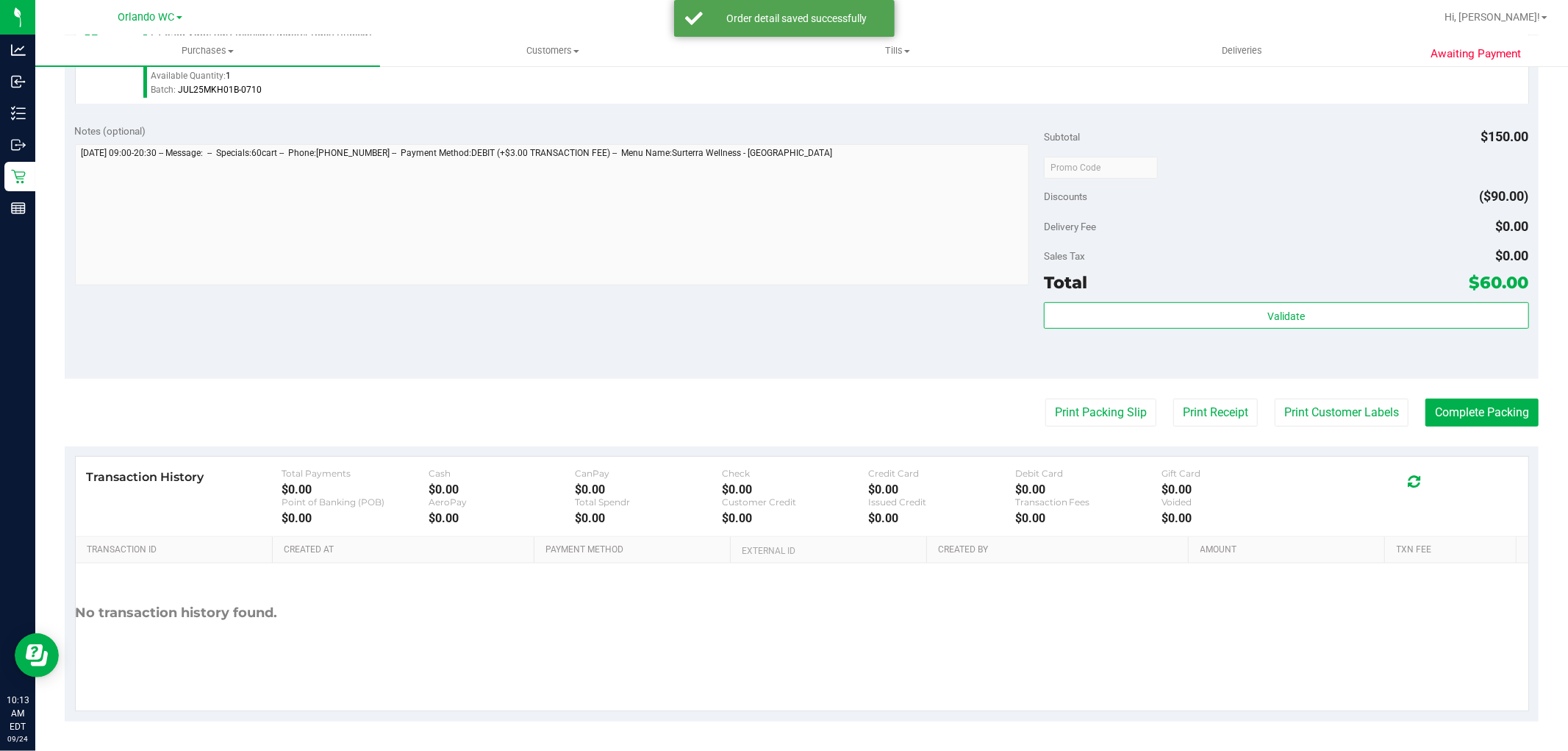
click at [772, 427] on purchase-details "Back Edit Purchase Cancel Purchase View Profile # 11997639 BioTrack ID: - Submi…" at bounding box center [801, 89] width 1474 height 1264
click at [1255, 236] on div "Delivery Fee $0.00" at bounding box center [1286, 226] width 484 height 26
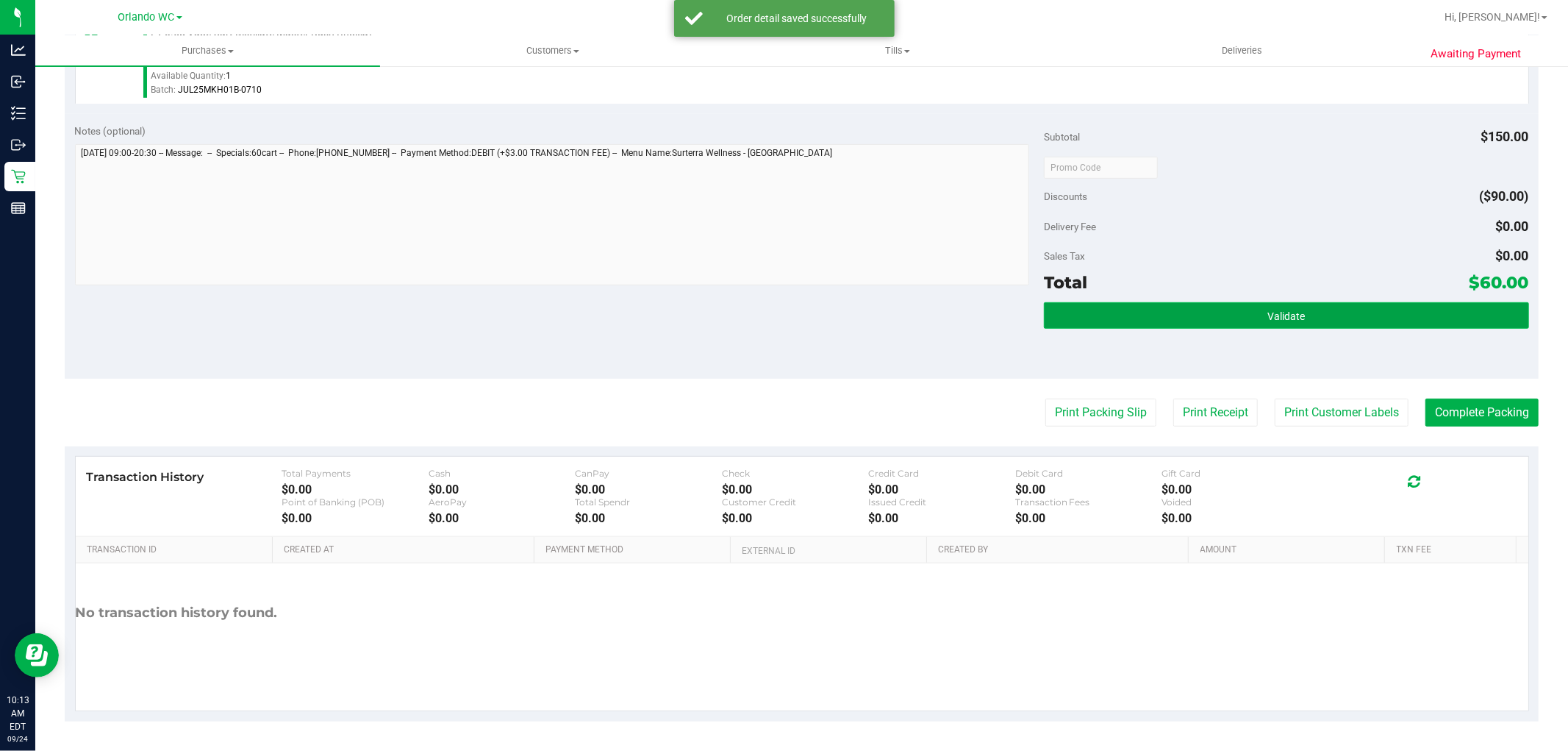
click at [1135, 318] on button "Validate" at bounding box center [1286, 315] width 484 height 26
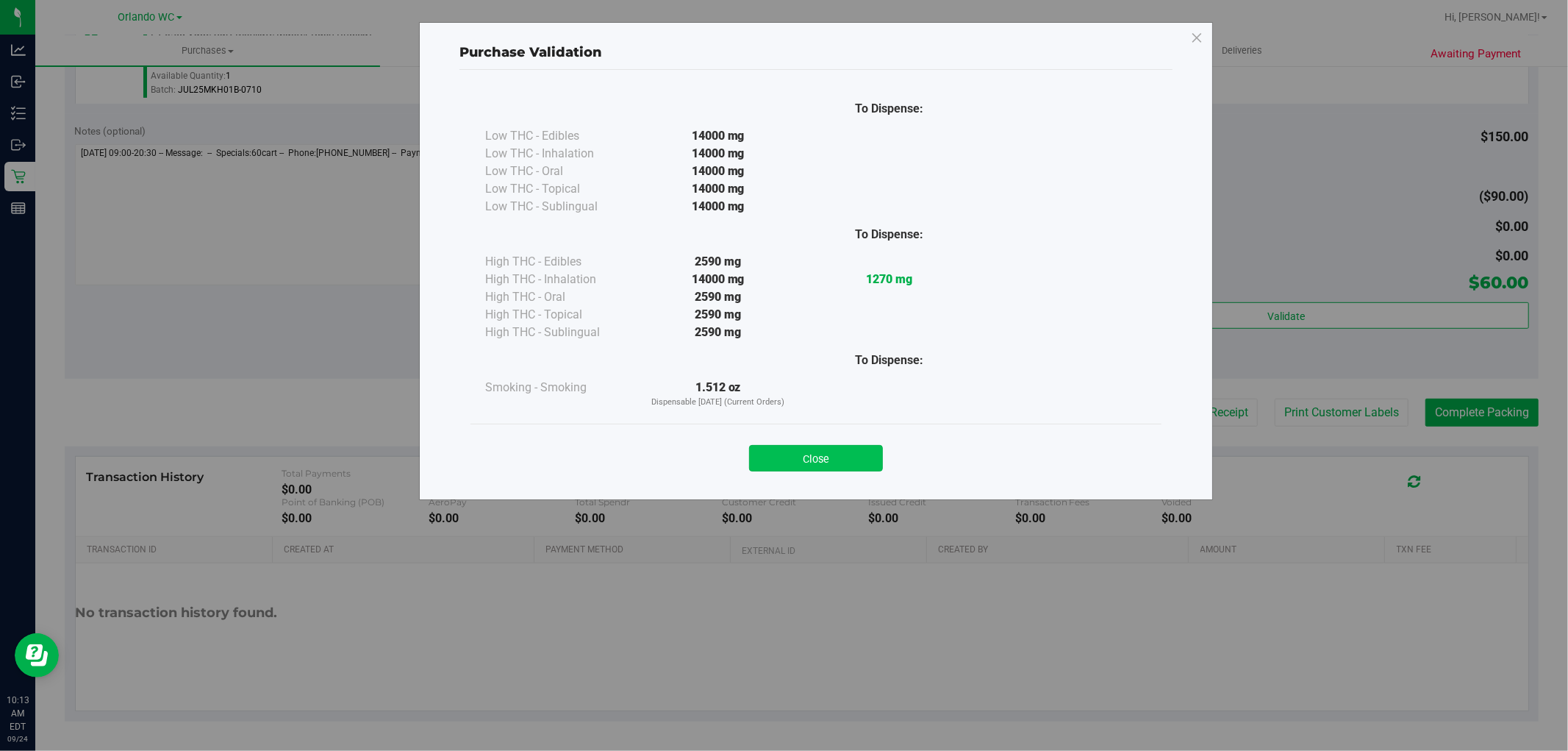
click at [843, 453] on button "Close" at bounding box center [816, 458] width 134 height 26
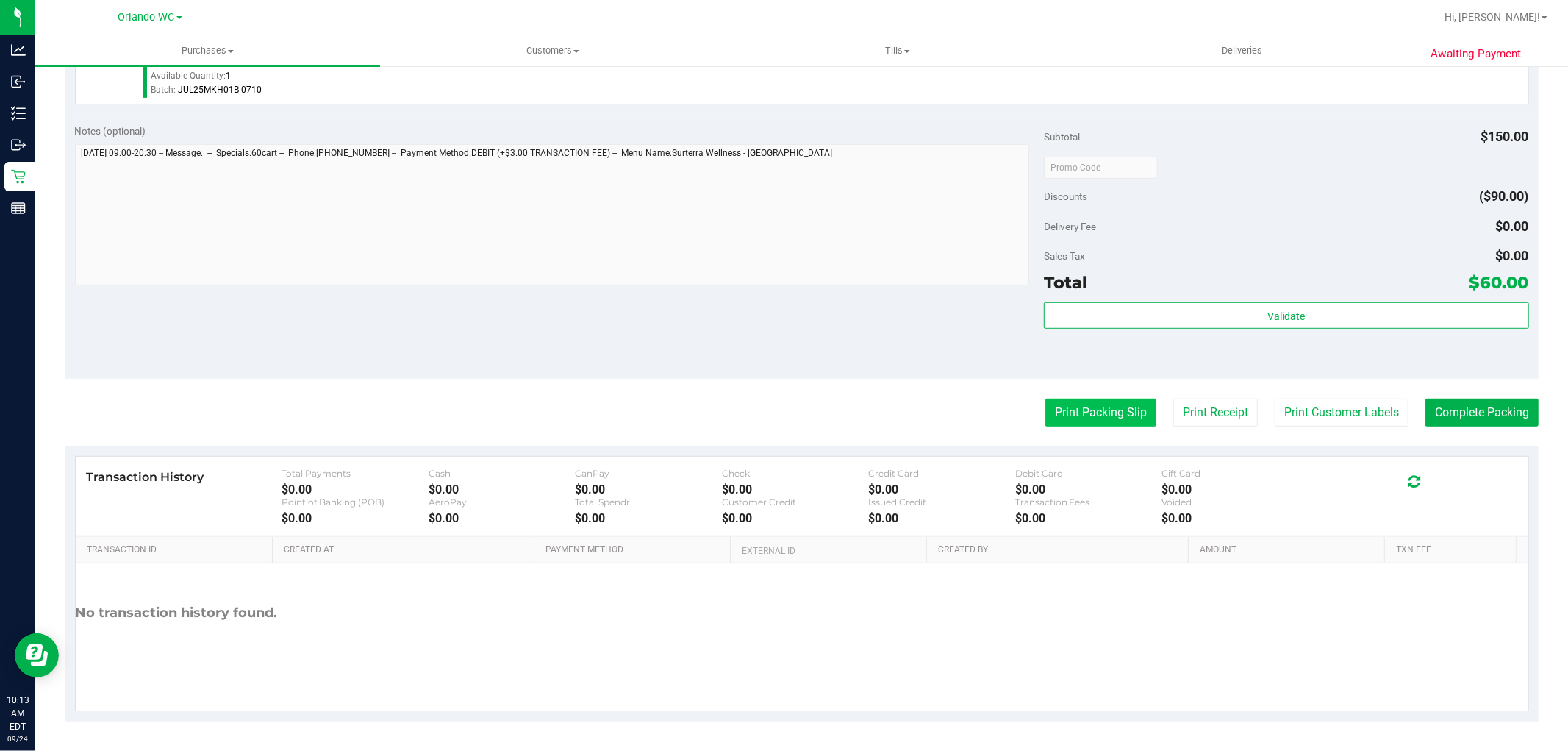
click at [1110, 408] on button "Print Packing Slip" at bounding box center [1101, 412] width 111 height 28
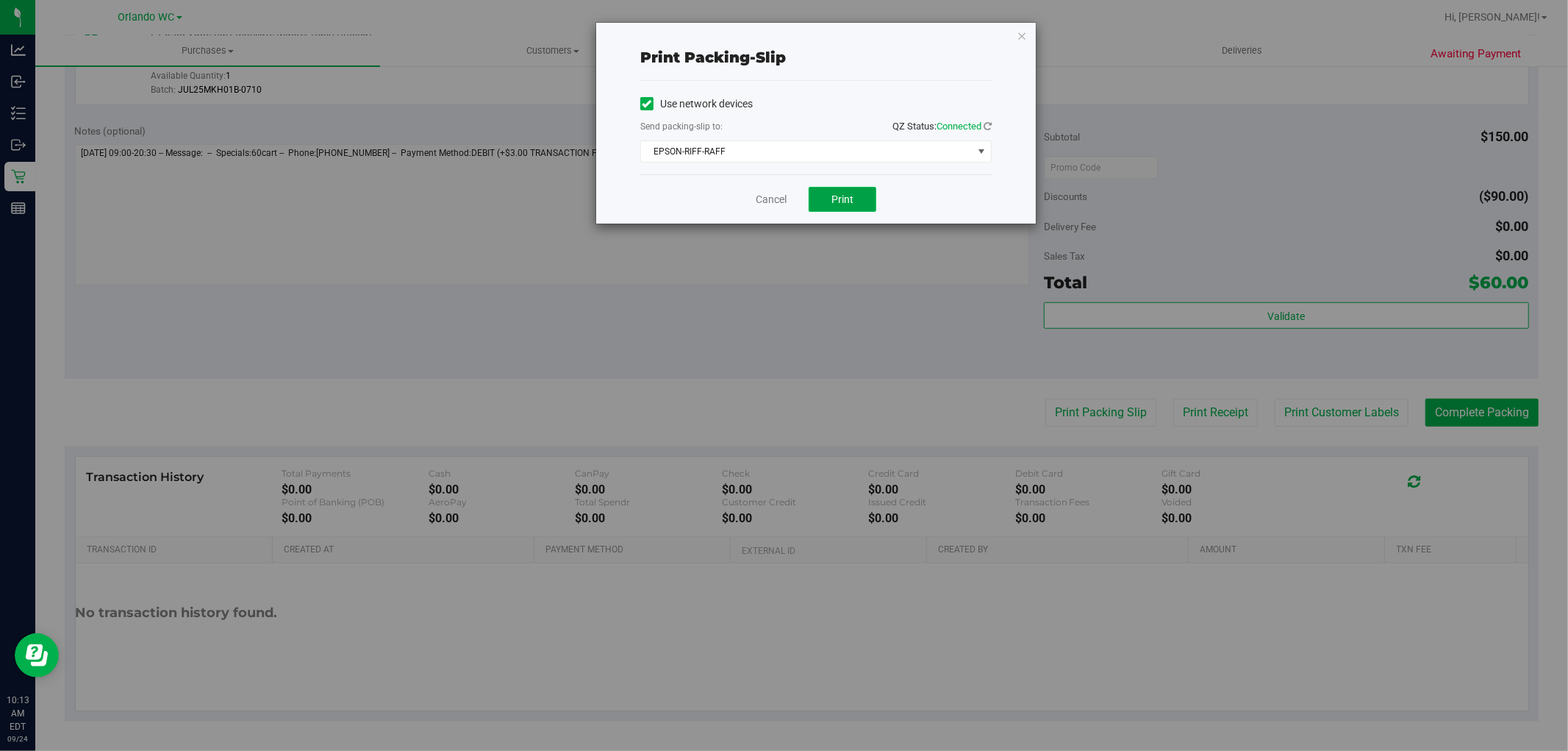
click at [835, 201] on span "Print" at bounding box center [843, 199] width 22 height 12
click at [758, 199] on link "Cancel" at bounding box center [771, 200] width 31 height 15
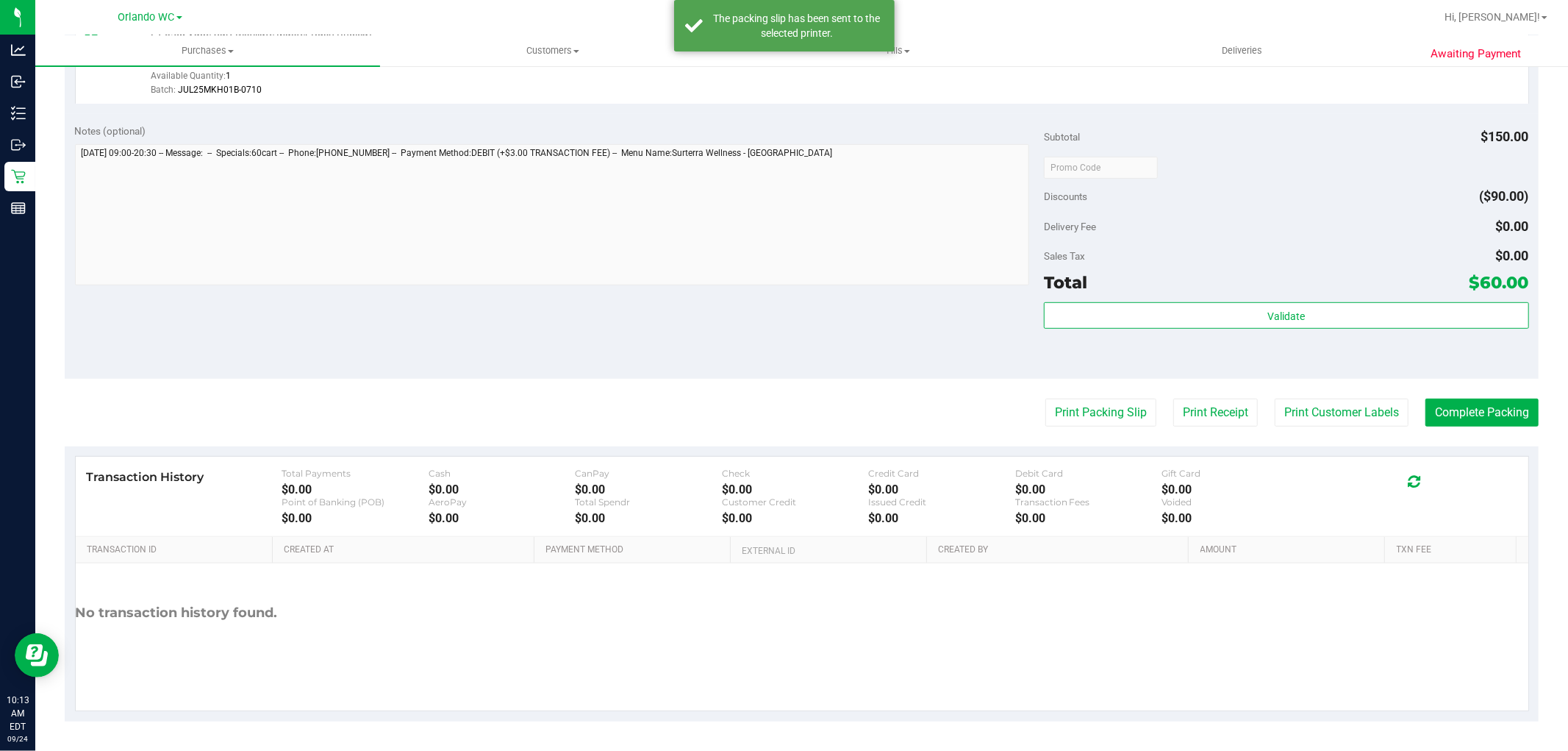
click at [752, 384] on purchase-details "Back Edit Purchase Cancel Purchase View Profile # 11997639 BioTrack ID: - Submi…" at bounding box center [801, 89] width 1474 height 1264
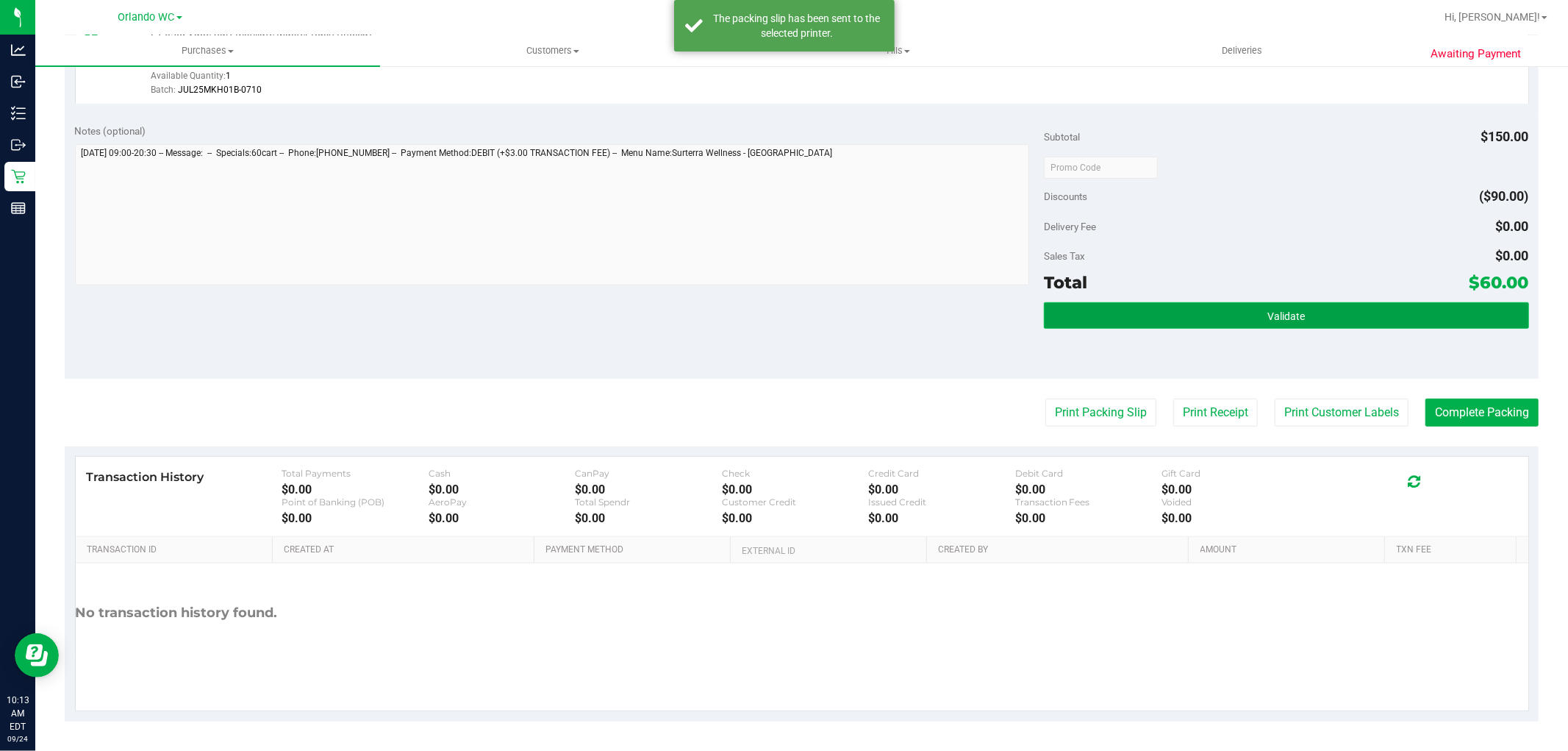
click at [1312, 327] on button "Validate" at bounding box center [1286, 315] width 484 height 26
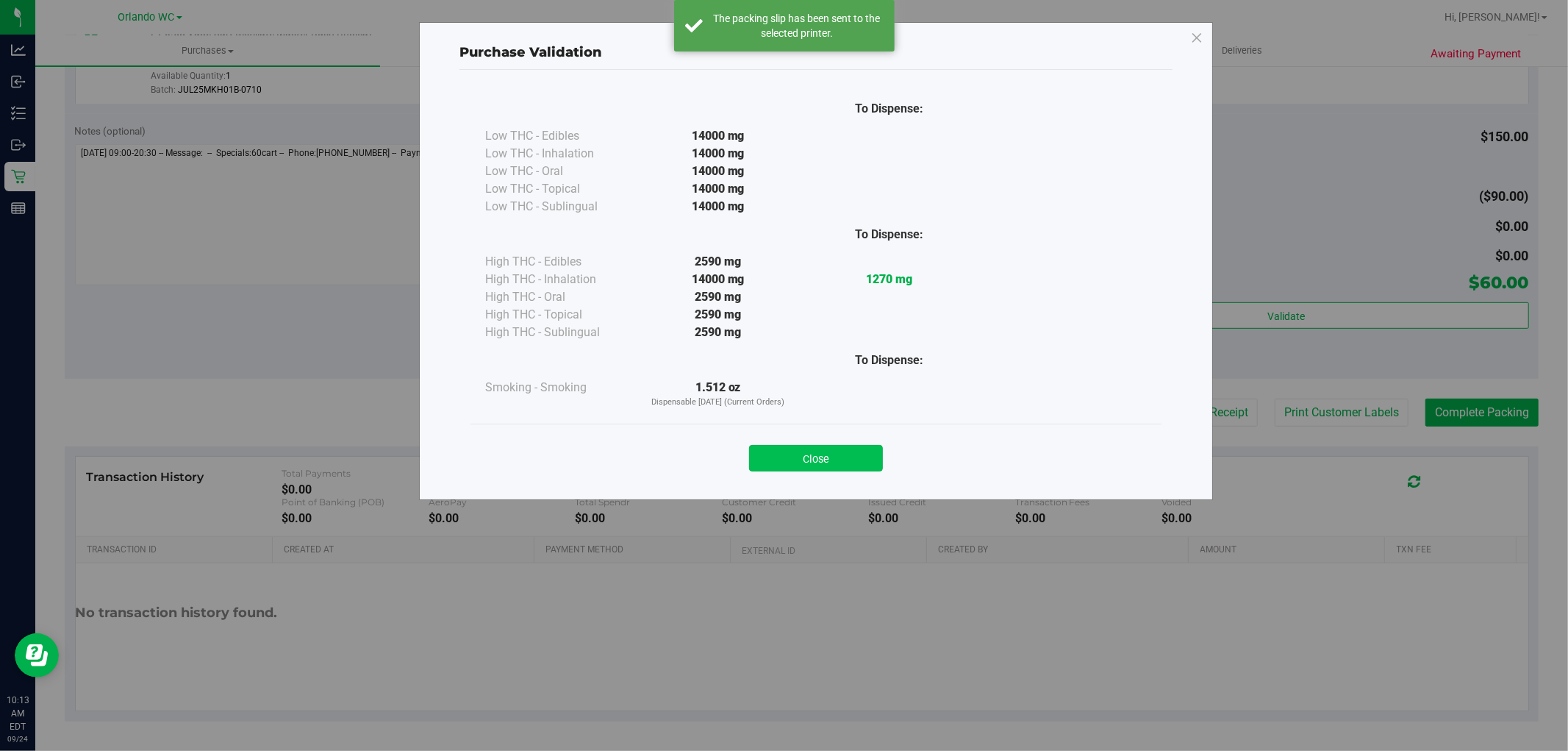
click at [809, 447] on button "Close" at bounding box center [816, 458] width 134 height 26
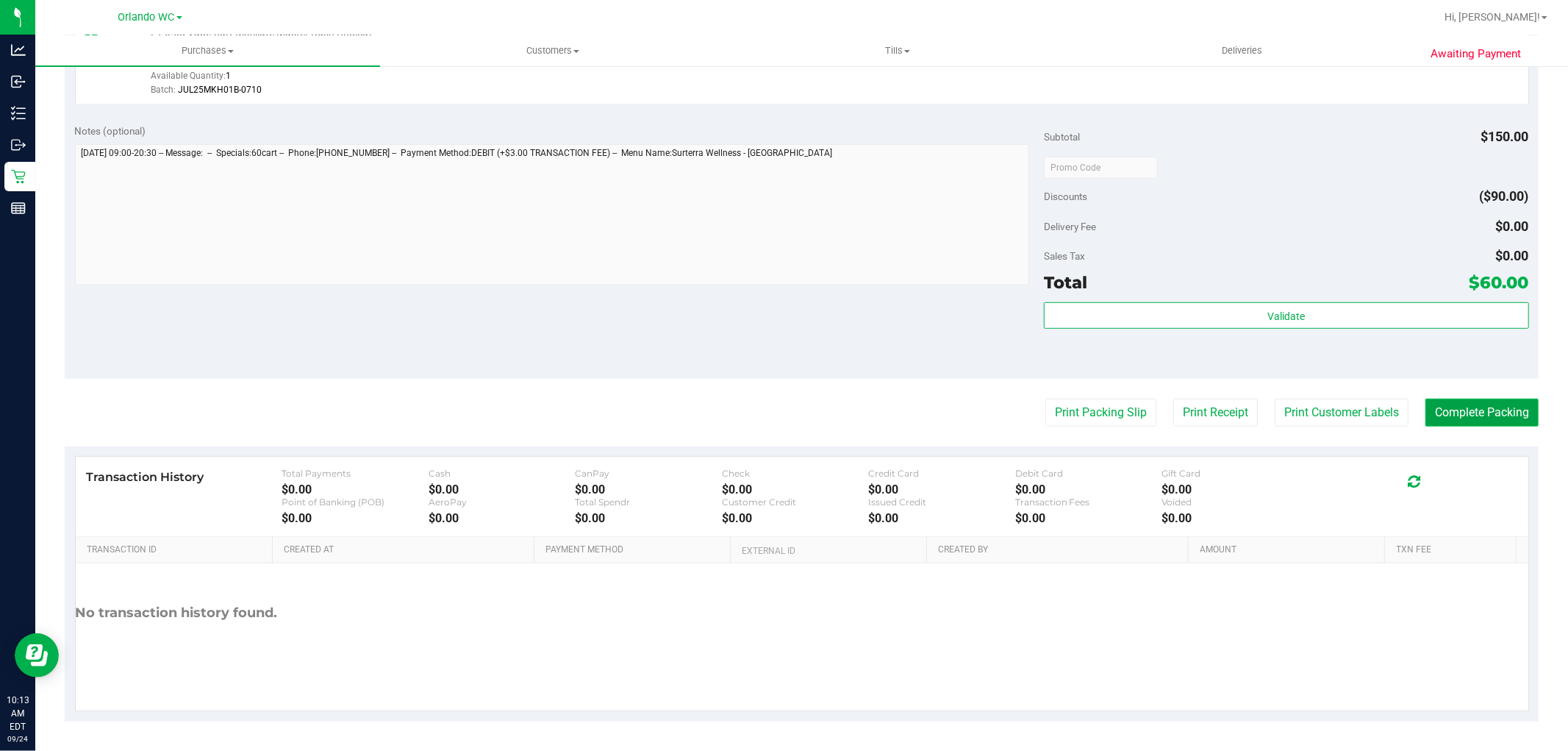
click at [1453, 416] on button "Complete Packing" at bounding box center [1482, 412] width 113 height 28
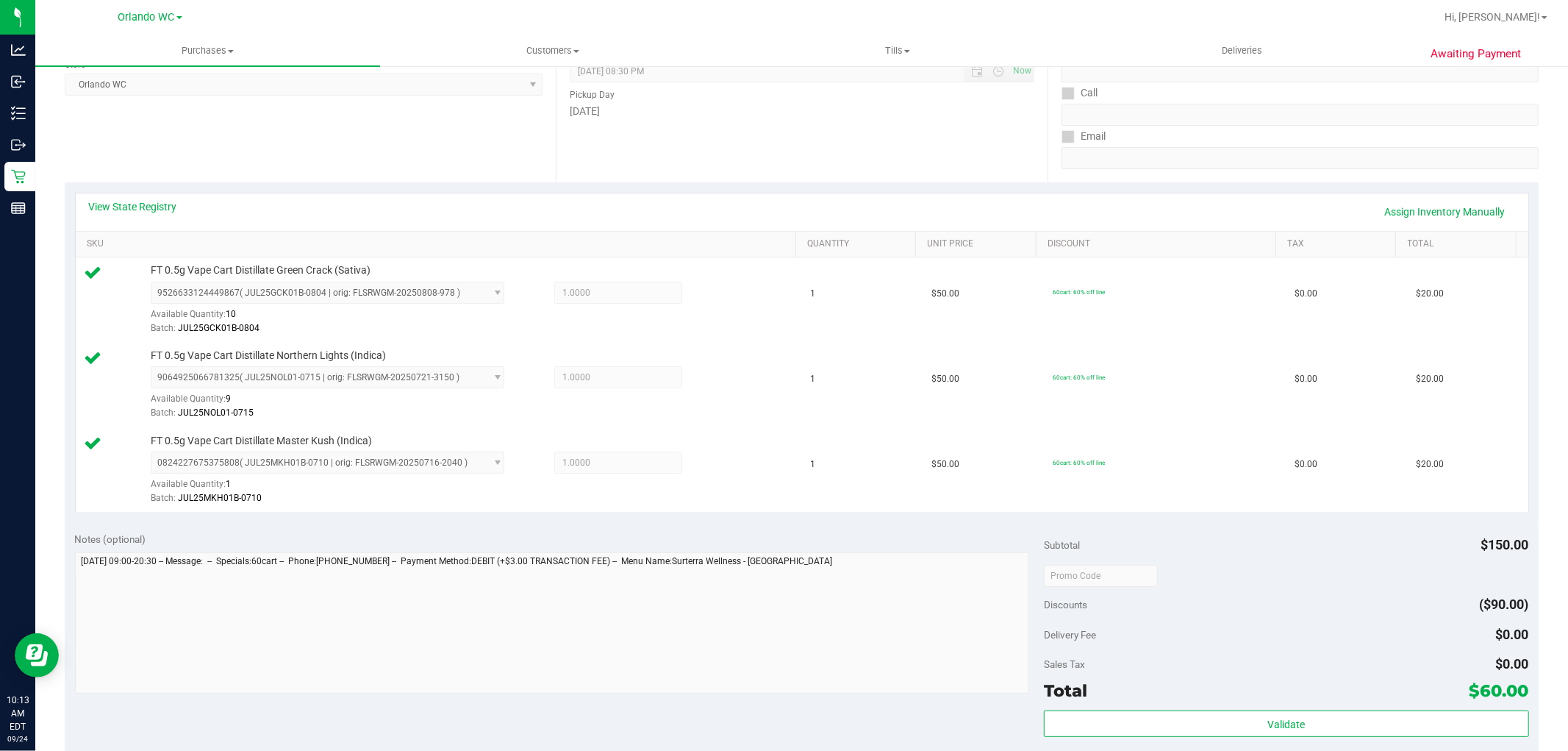
scroll to position [0, 0]
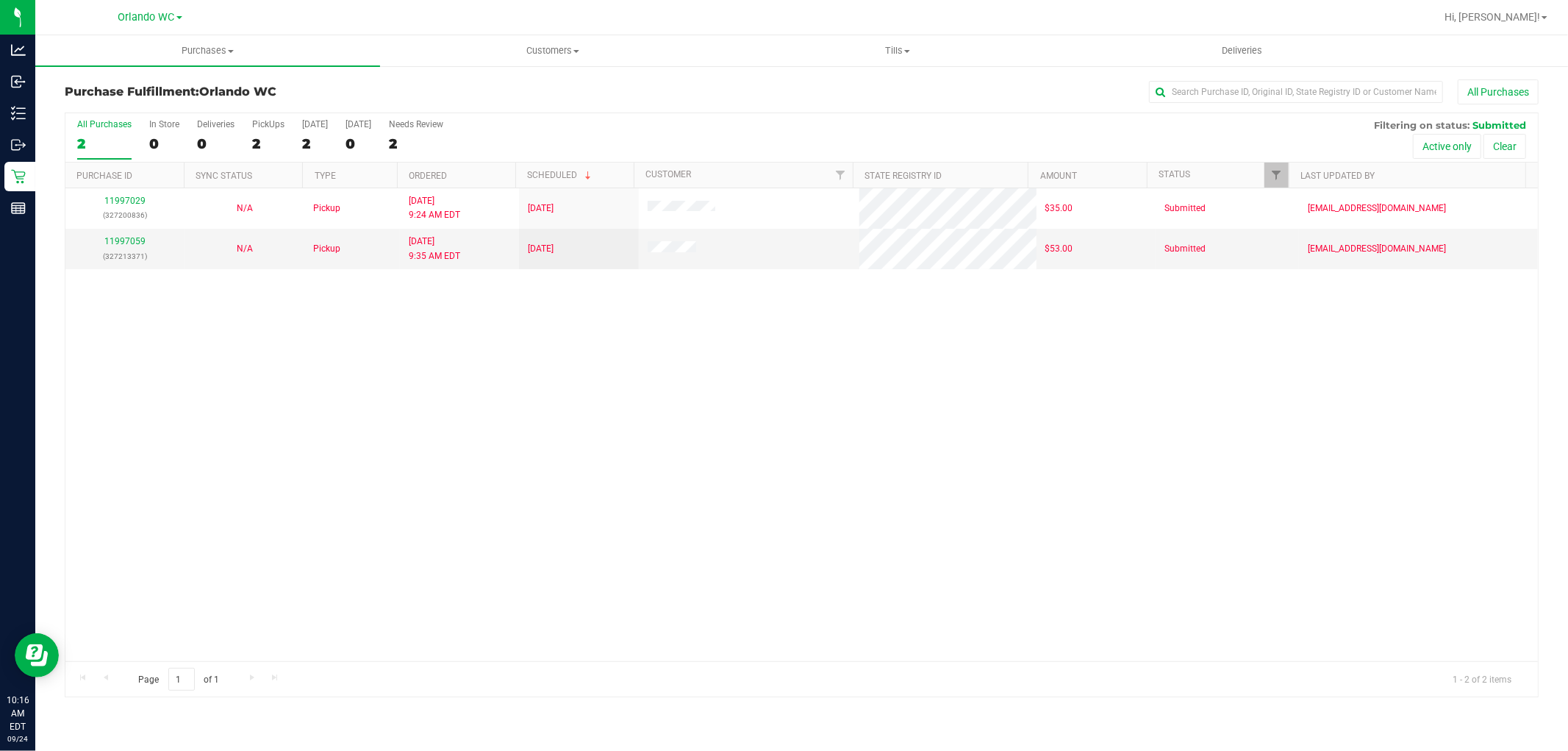
drag, startPoint x: 645, startPoint y: 384, endPoint x: 579, endPoint y: 75, distance: 316.0
click at [644, 381] on div "11997029 (327200836) N/A Pickup 9/24/2025 9:24 AM EDT 9/24/2025 $35.00 Submitte…" at bounding box center [802, 424] width 1473 height 473
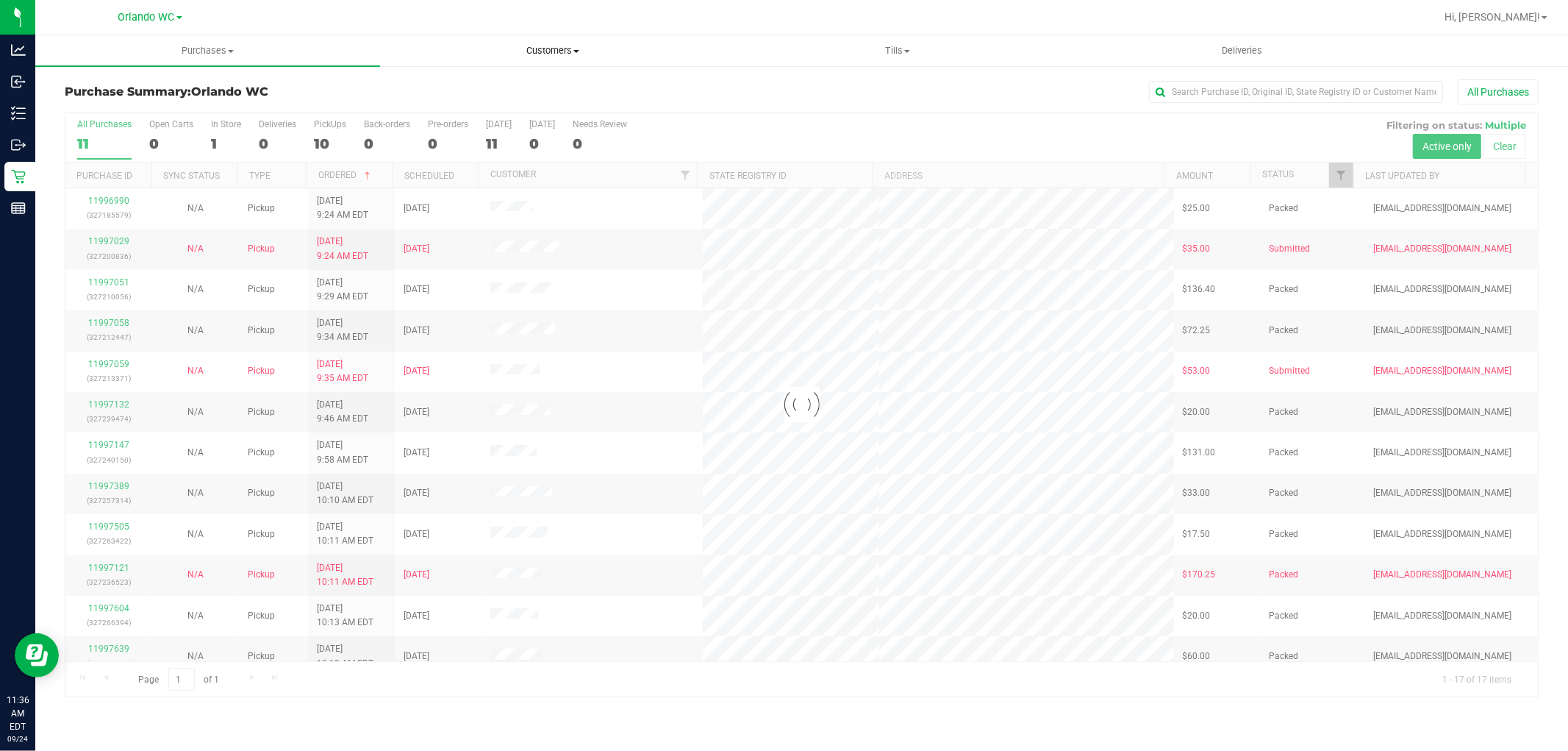
click at [556, 55] on span "Customers" at bounding box center [552, 51] width 343 height 13
click at [522, 89] on li "All customers" at bounding box center [552, 89] width 345 height 18
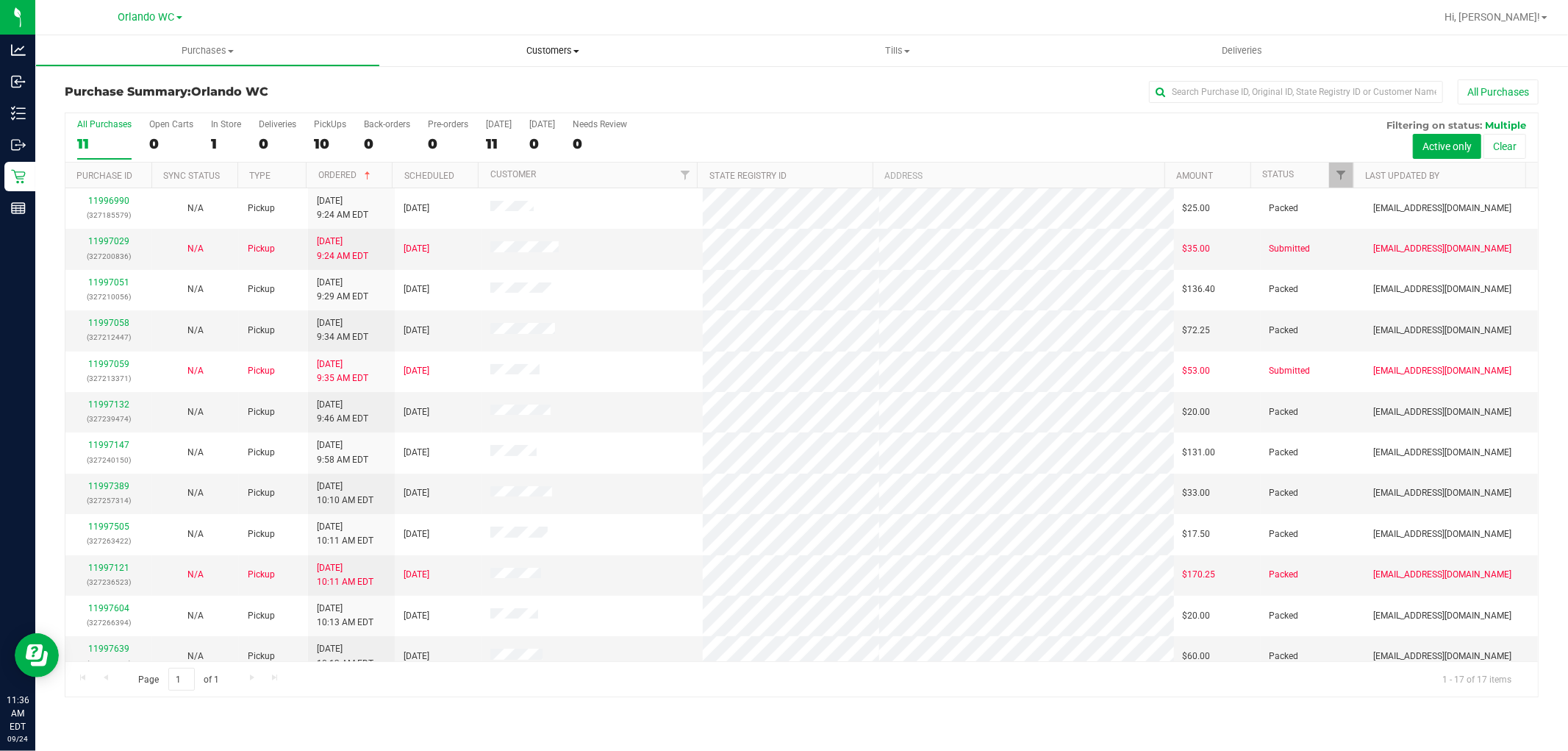
click at [545, 53] on span "Customers" at bounding box center [552, 51] width 345 height 13
click at [459, 77] on ul "All customers Add a new customer All physicians" at bounding box center [552, 106] width 345 height 79
click at [456, 81] on li "All customers" at bounding box center [449, 89] width 138 height 18
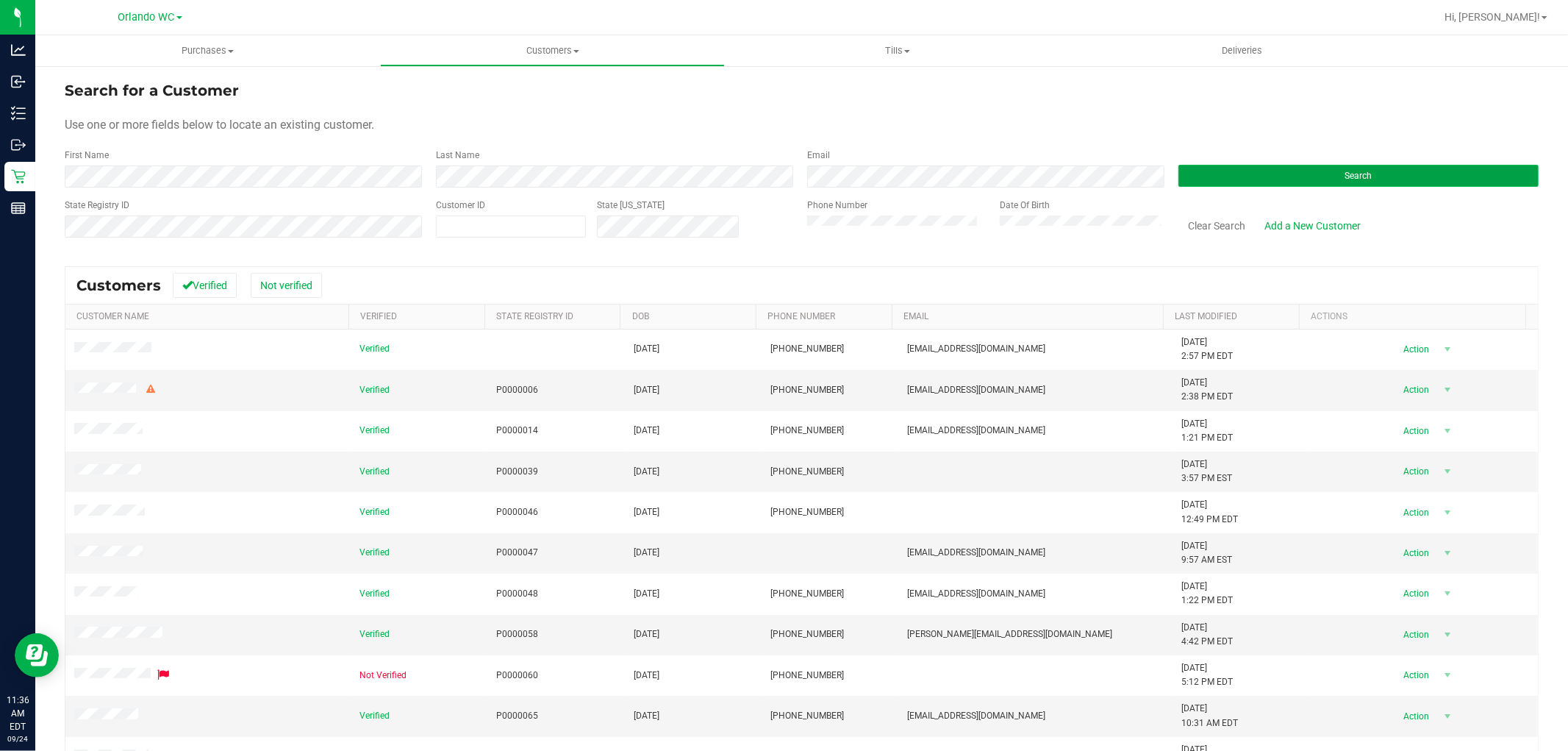
drag, startPoint x: 1339, startPoint y: 171, endPoint x: 1168, endPoint y: 148, distance: 172.5
click at [1346, 171] on span "Search" at bounding box center [1359, 175] width 27 height 10
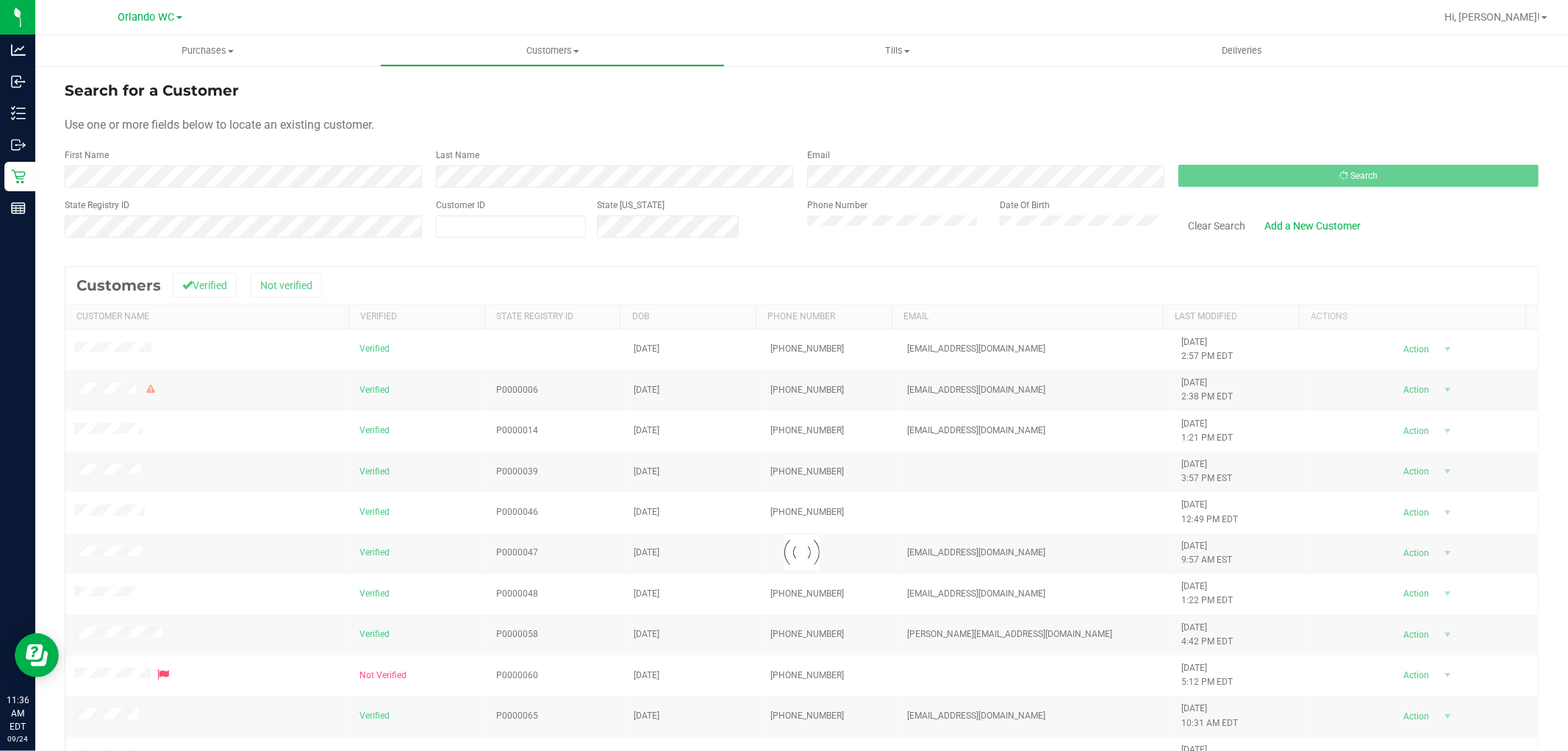
click at [961, 115] on form "Search for a Customer Use one or more fields below to locate an existing custom…" at bounding box center [801, 164] width 1474 height 171
click at [961, 146] on form "Search for a Customer Use one or more fields below to locate an existing custom…" at bounding box center [801, 164] width 1474 height 171
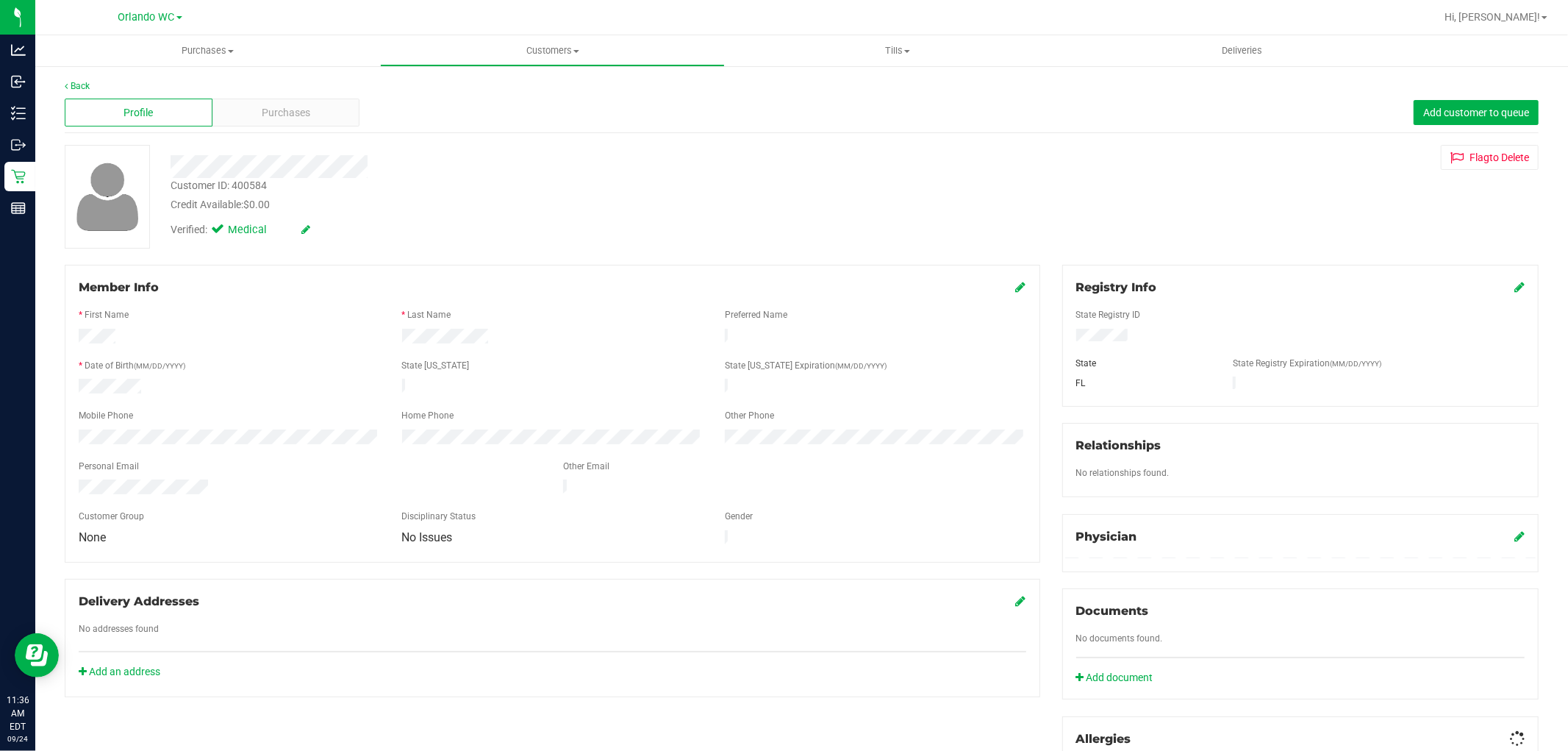
click at [860, 510] on div "Gender" at bounding box center [875, 518] width 324 height 17
click at [348, 118] on div "Purchases" at bounding box center [286, 112] width 147 height 28
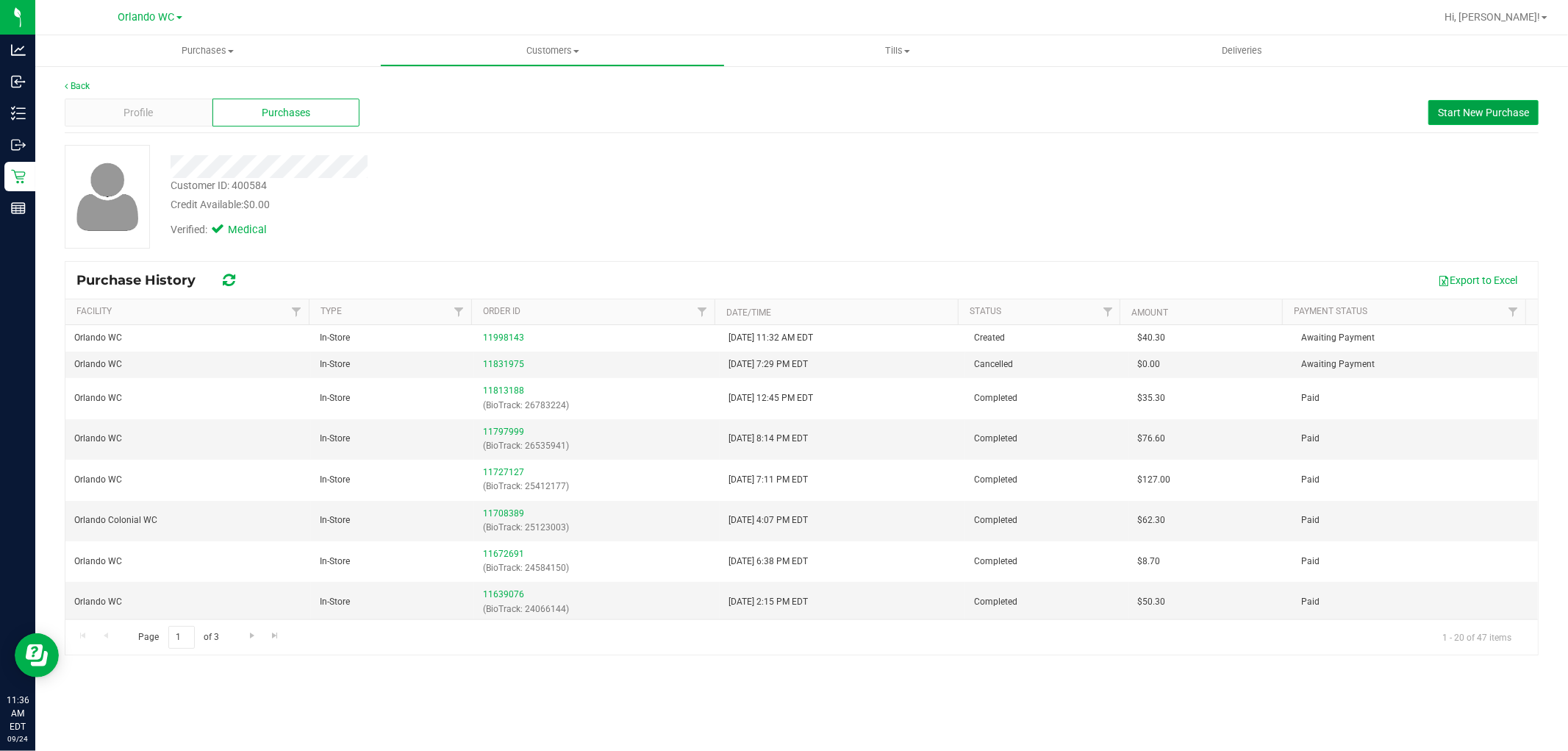
click at [1486, 118] on button "Start New Purchase" at bounding box center [1483, 113] width 110 height 25
click at [1114, 164] on div "Customer ID: 400584 Credit Available: $0.00 Verified: Medical" at bounding box center [802, 196] width 1496 height 104
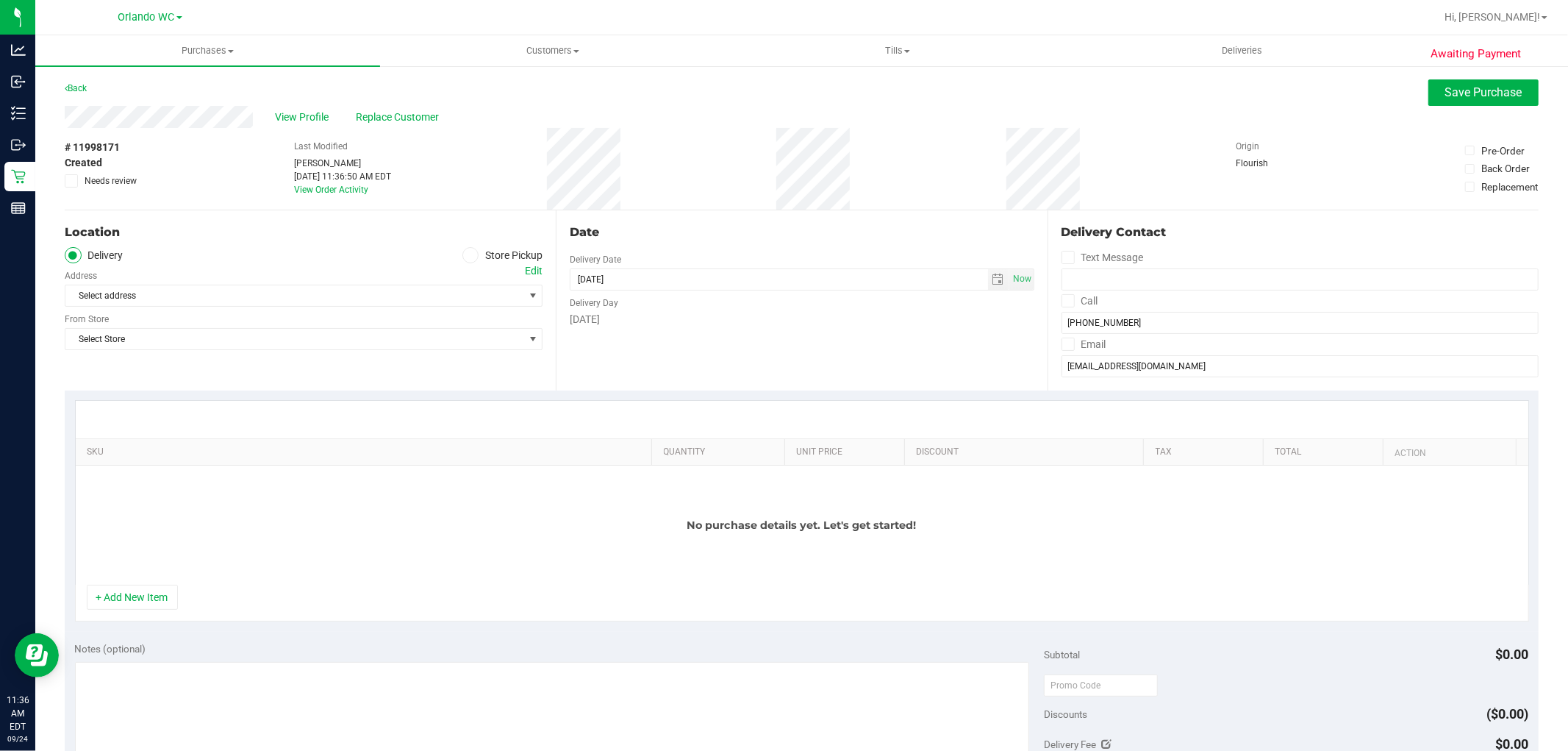
click at [478, 250] on label "Store Pickup" at bounding box center [503, 255] width 81 height 17
click at [0, 0] on input "Store Pickup" at bounding box center [0, 0] width 0 height 0
click at [442, 298] on span "Select Store" at bounding box center [295, 296] width 458 height 20
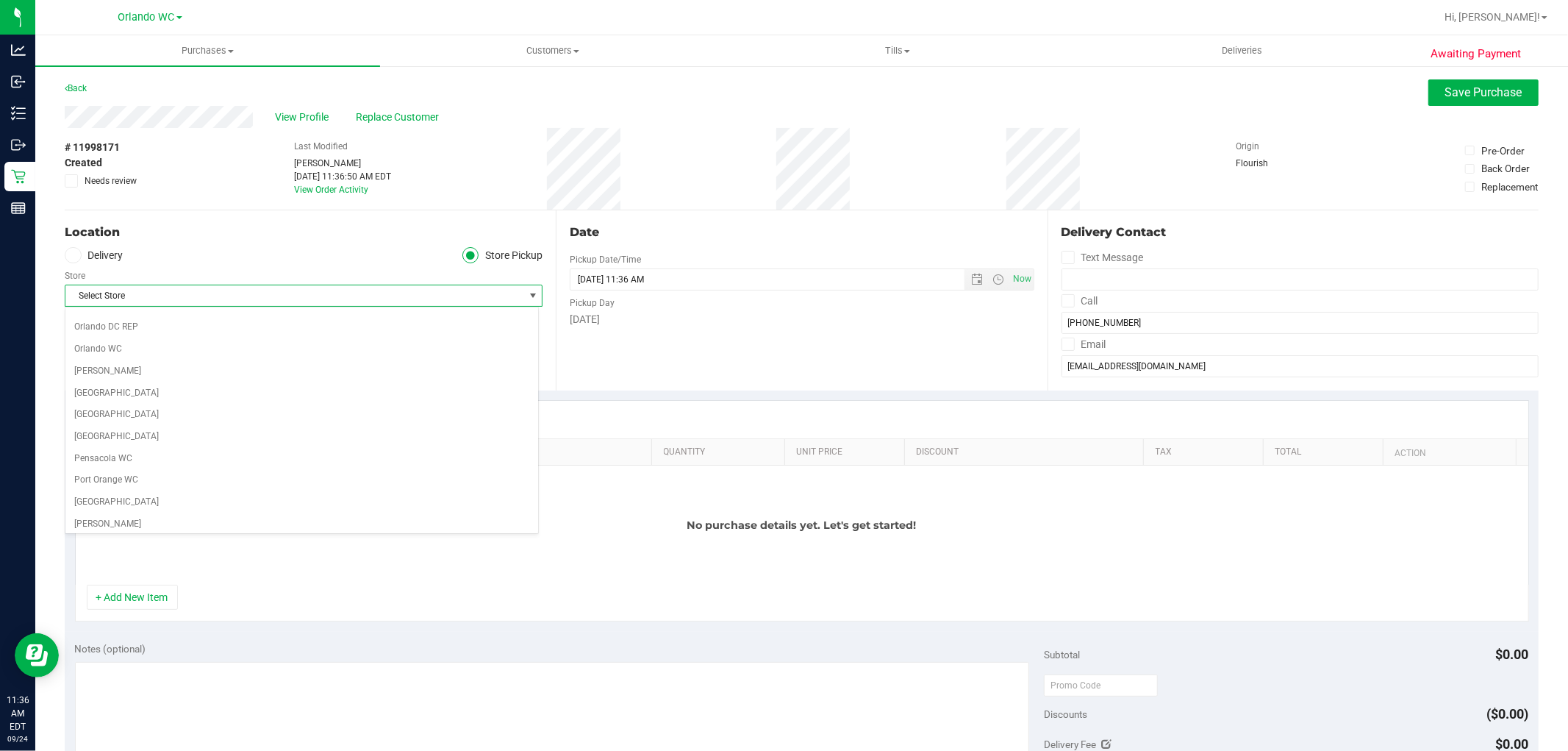
scroll to position [736, 0]
click at [120, 335] on li "Orlando WC" at bounding box center [302, 329] width 473 height 22
click at [302, 354] on div "Location Delivery Store Pickup Store Orlando WC Select Store Bonita Springs WC …" at bounding box center [310, 301] width 491 height 180
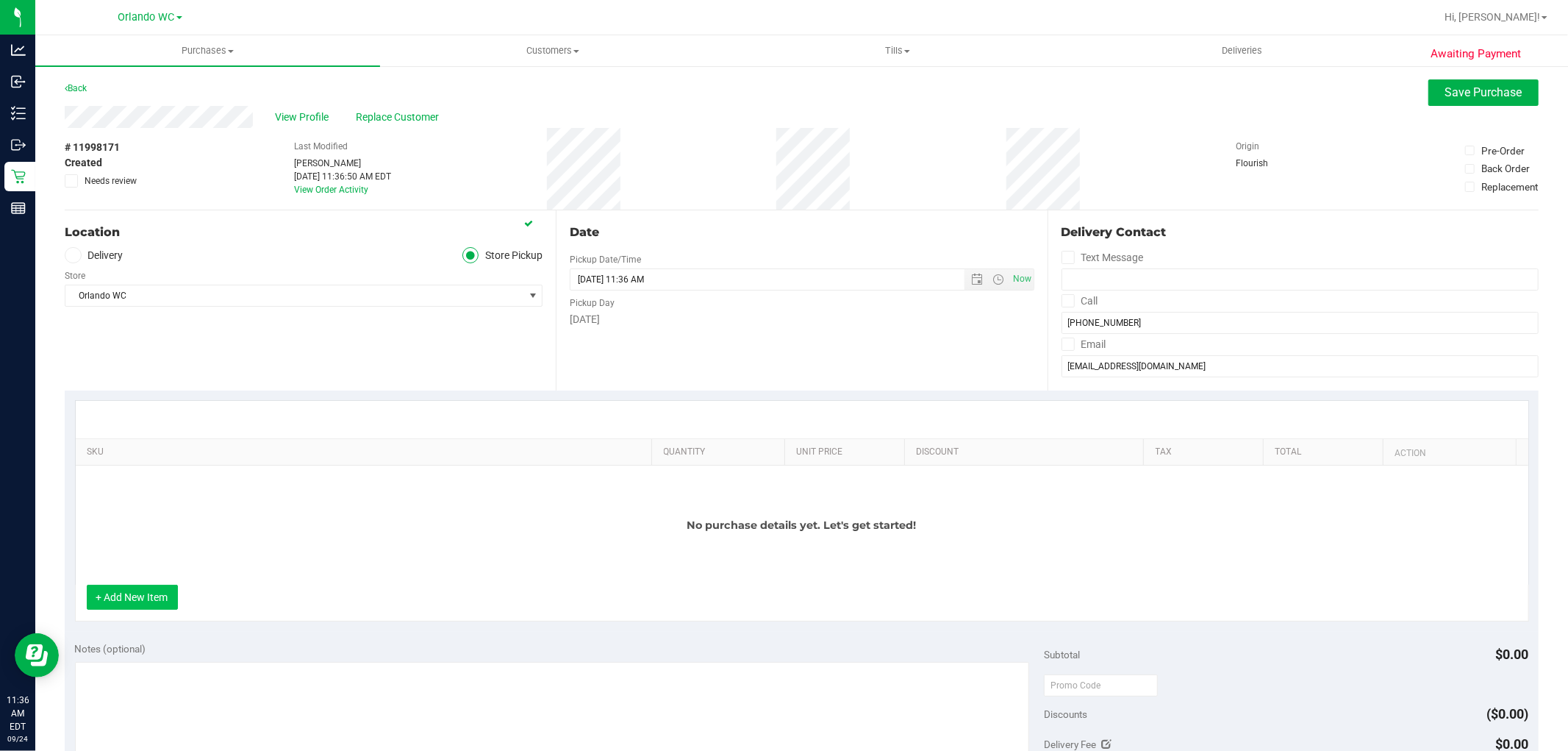
click at [141, 598] on button "+ Add New Item" at bounding box center [132, 598] width 91 height 25
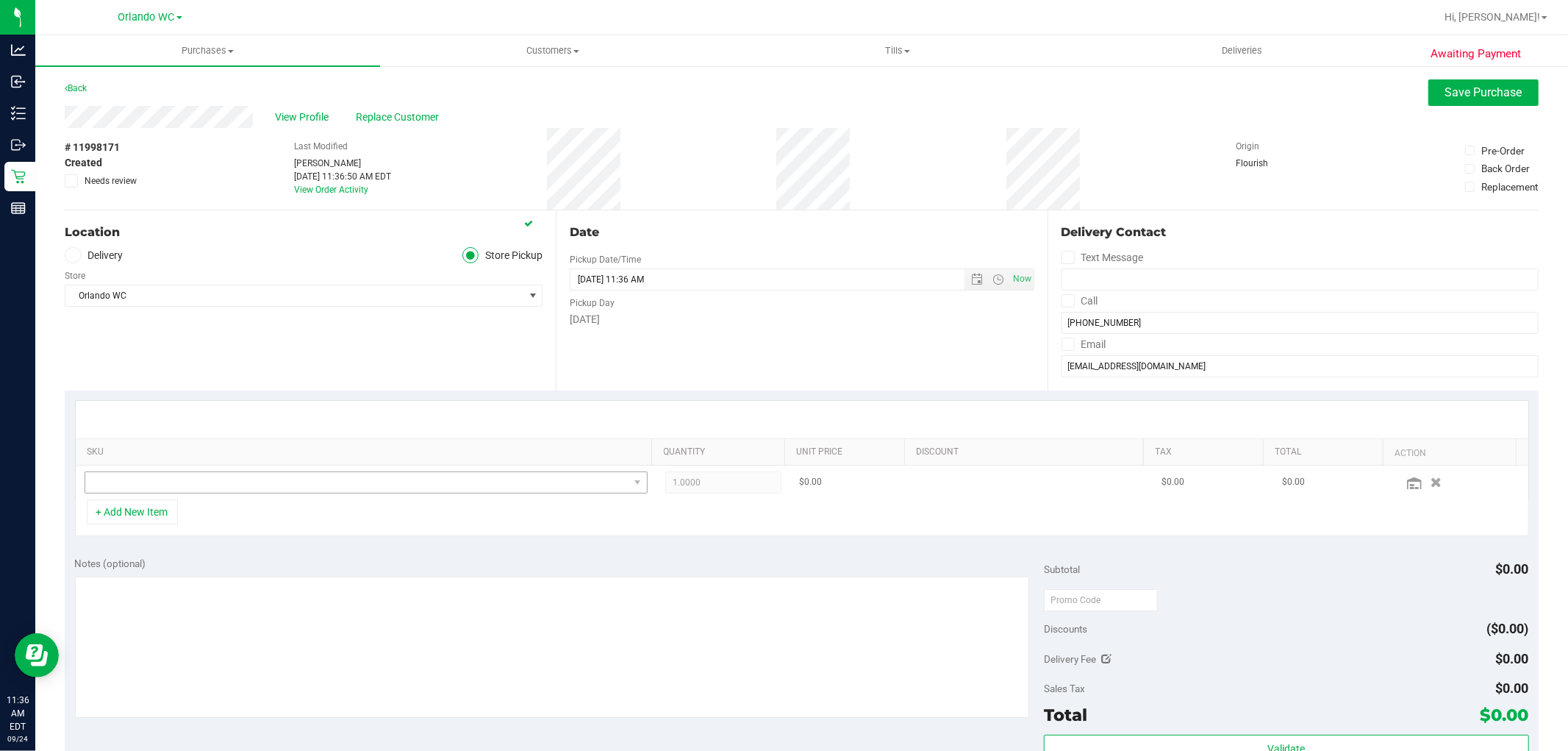
drag, startPoint x: 199, startPoint y: 468, endPoint x: 193, endPoint y: 488, distance: 20.9
click at [199, 471] on td at bounding box center [366, 482] width 581 height 34
click at [193, 491] on span "NO DATA FOUND" at bounding box center [356, 482] width 543 height 20
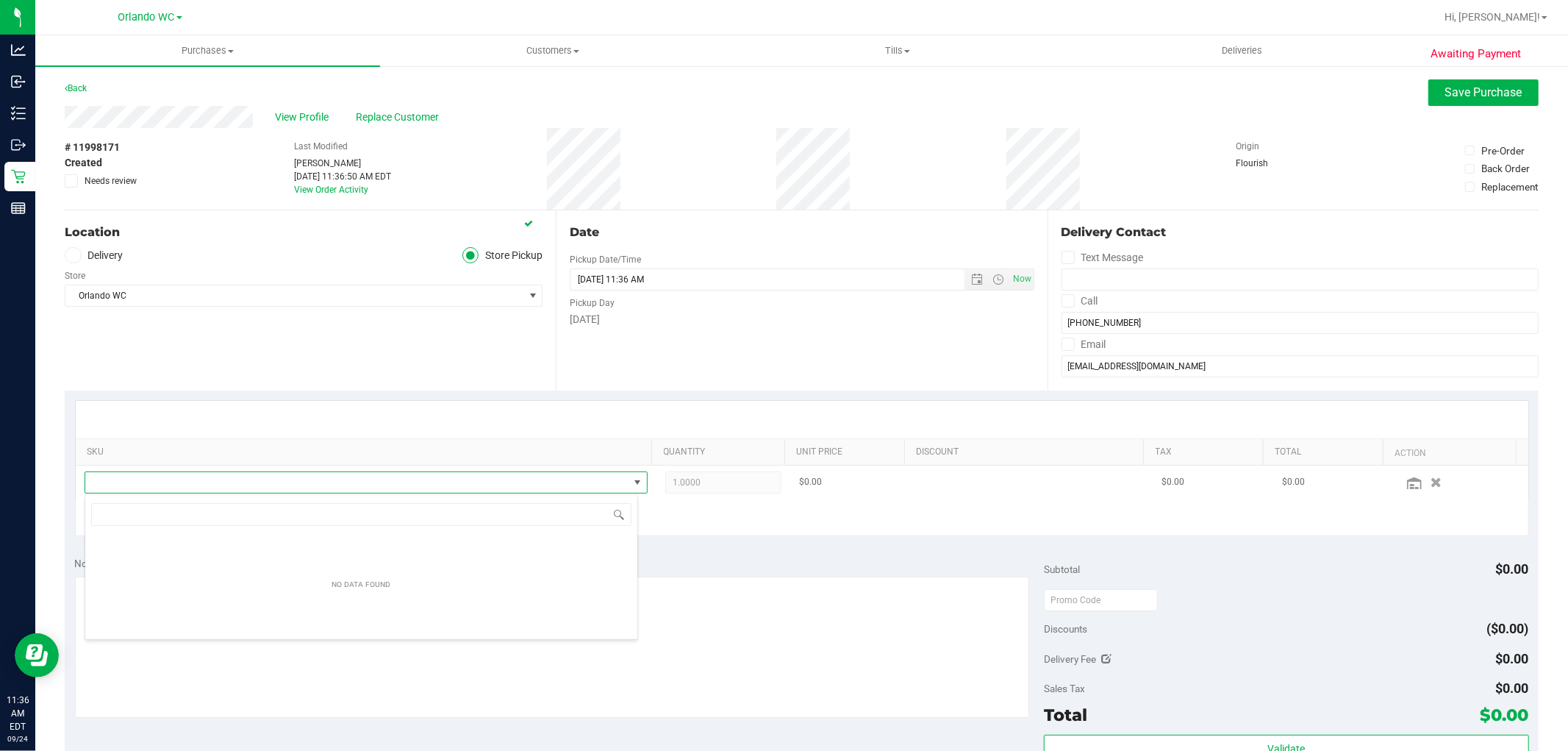
scroll to position [22, 549]
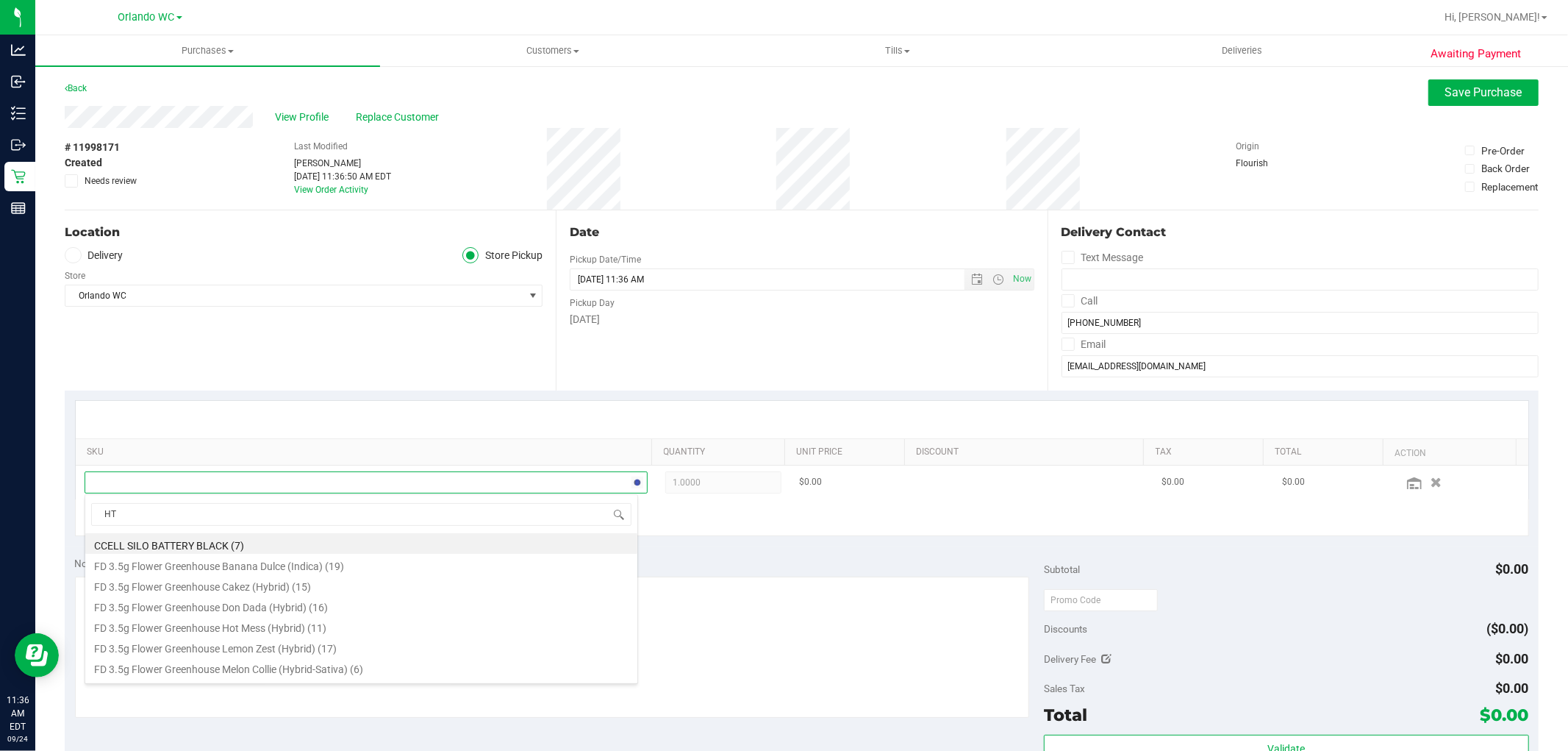
type input "HTM"
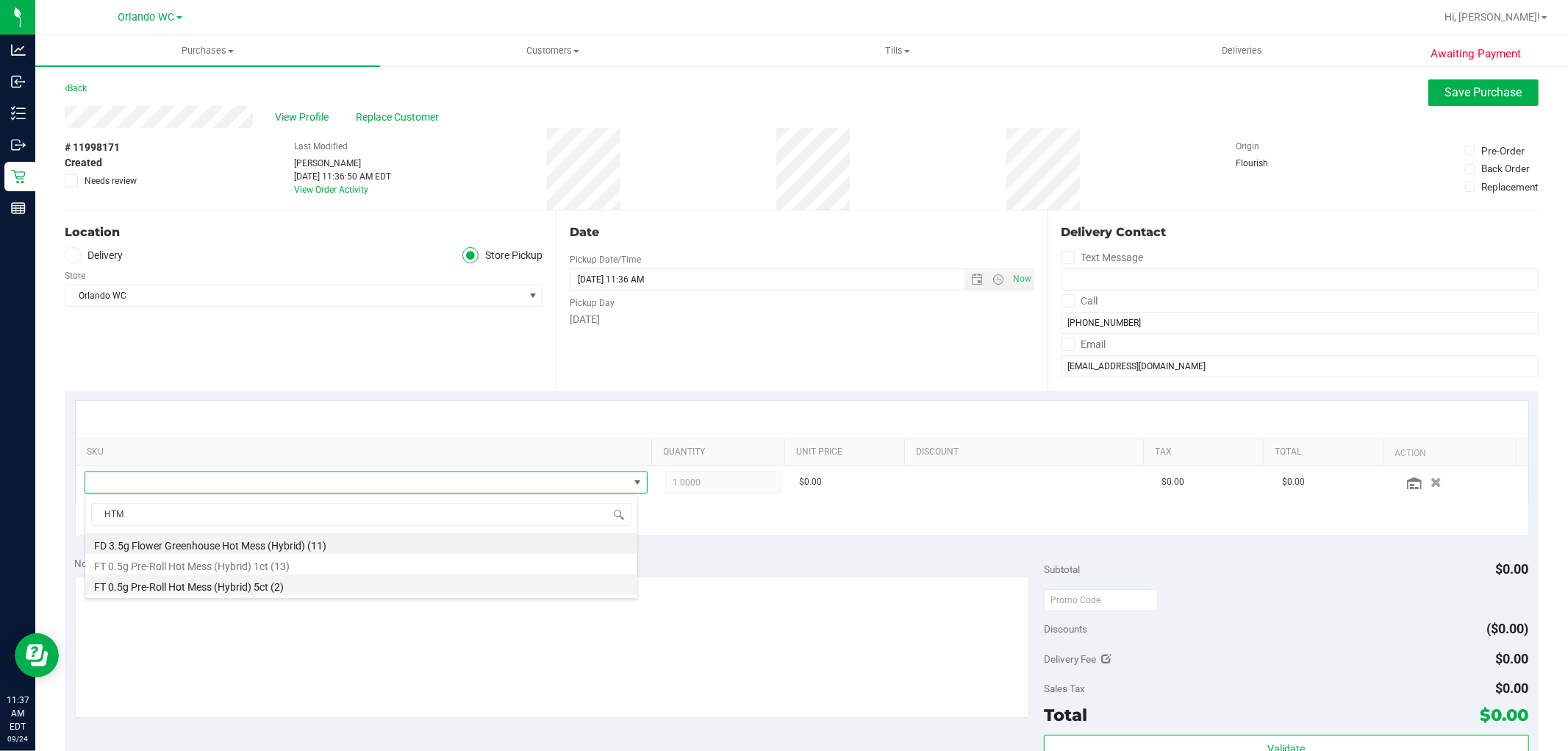
click at [208, 592] on li "FT 0.5g Pre-Roll Hot Mess (Hybrid) 5ct (2)" at bounding box center [361, 584] width 552 height 20
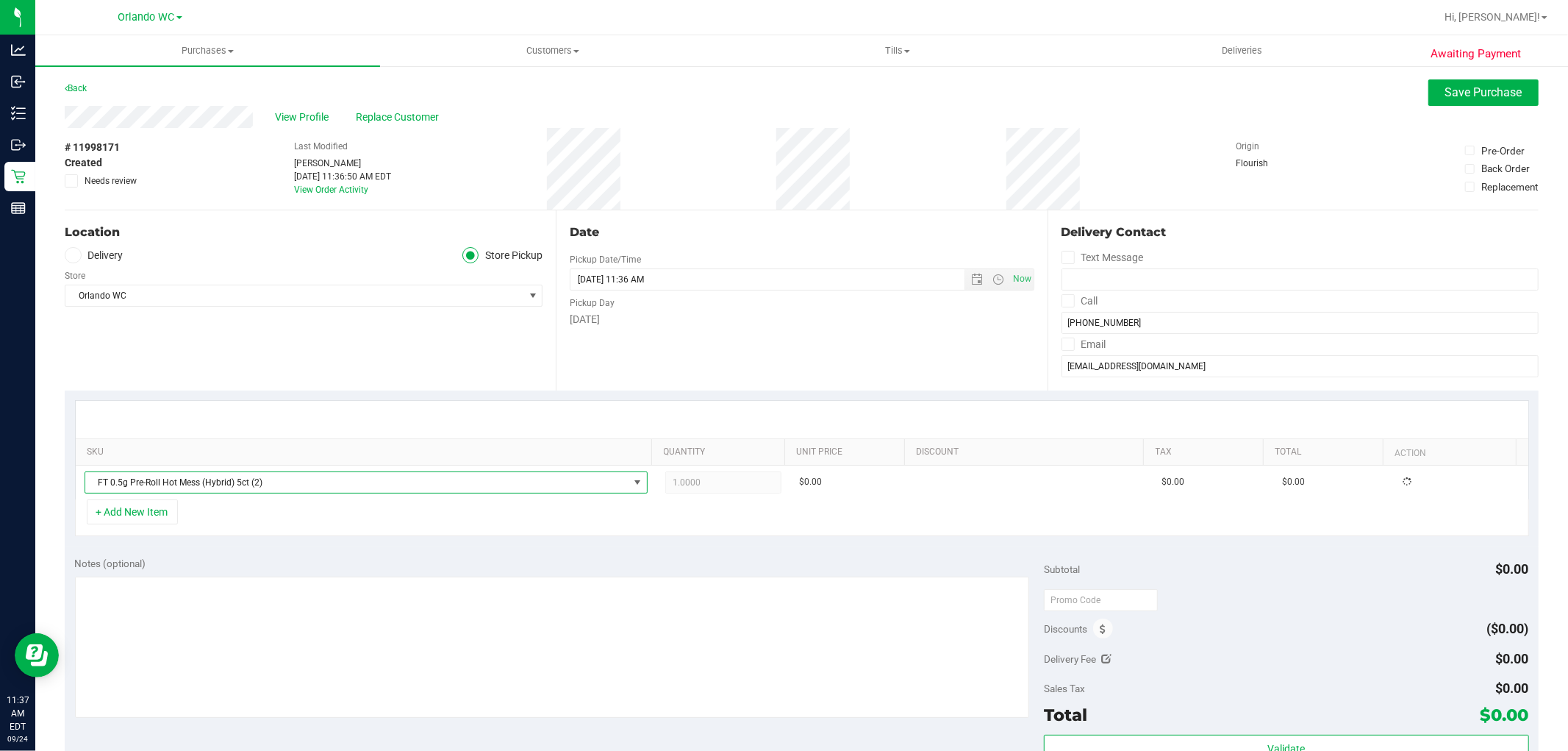
drag, startPoint x: 371, startPoint y: 543, endPoint x: 166, endPoint y: 534, distance: 205.2
click at [364, 541] on div "SKU Quantity Unit Price Discount Tax Total Action FT 0.5g Pre-Roll Hot Mess (Hy…" at bounding box center [801, 468] width 1474 height 156
click at [144, 517] on button "+ Add New Item" at bounding box center [132, 512] width 91 height 25
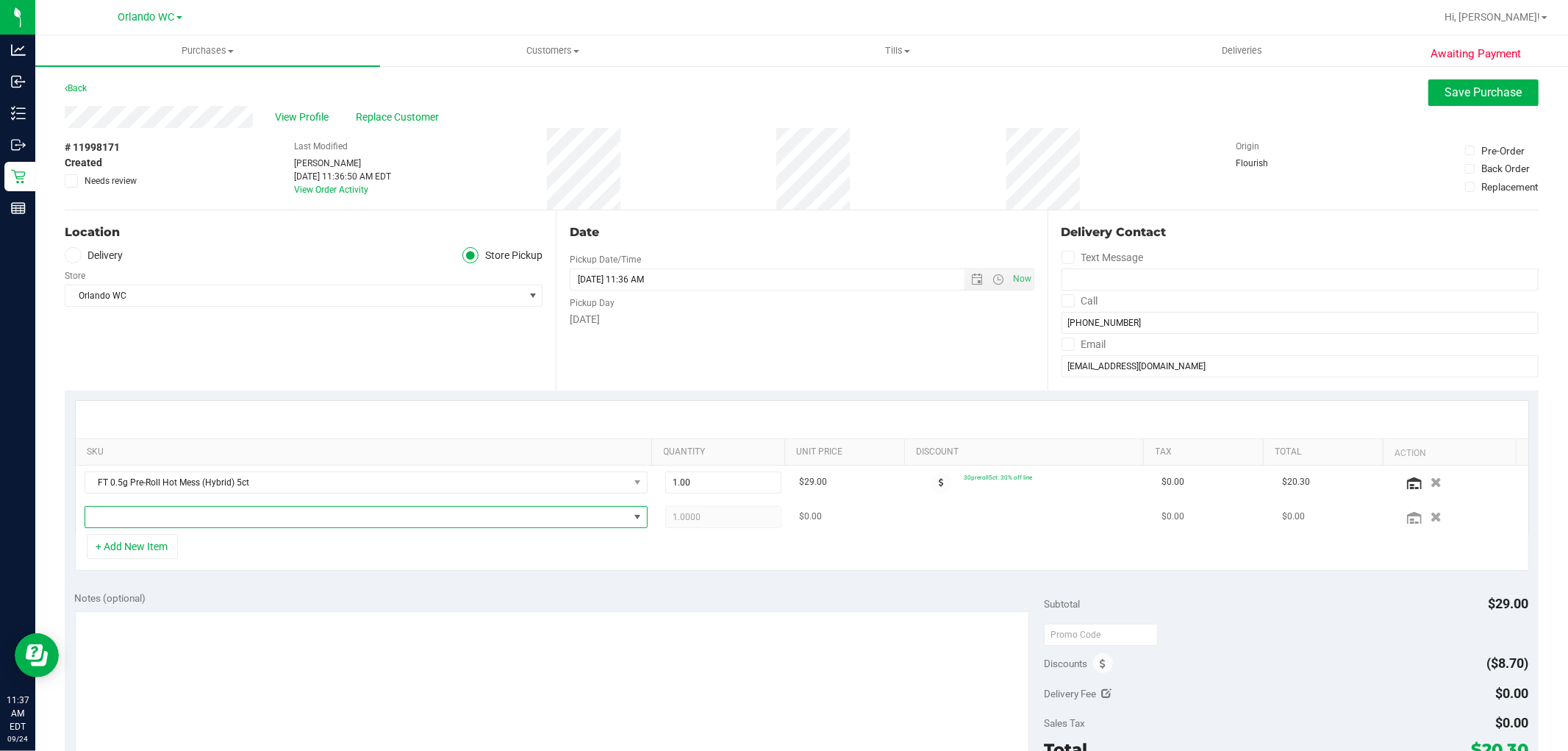
click at [191, 507] on span "NO DATA FOUND" at bounding box center [356, 517] width 543 height 20
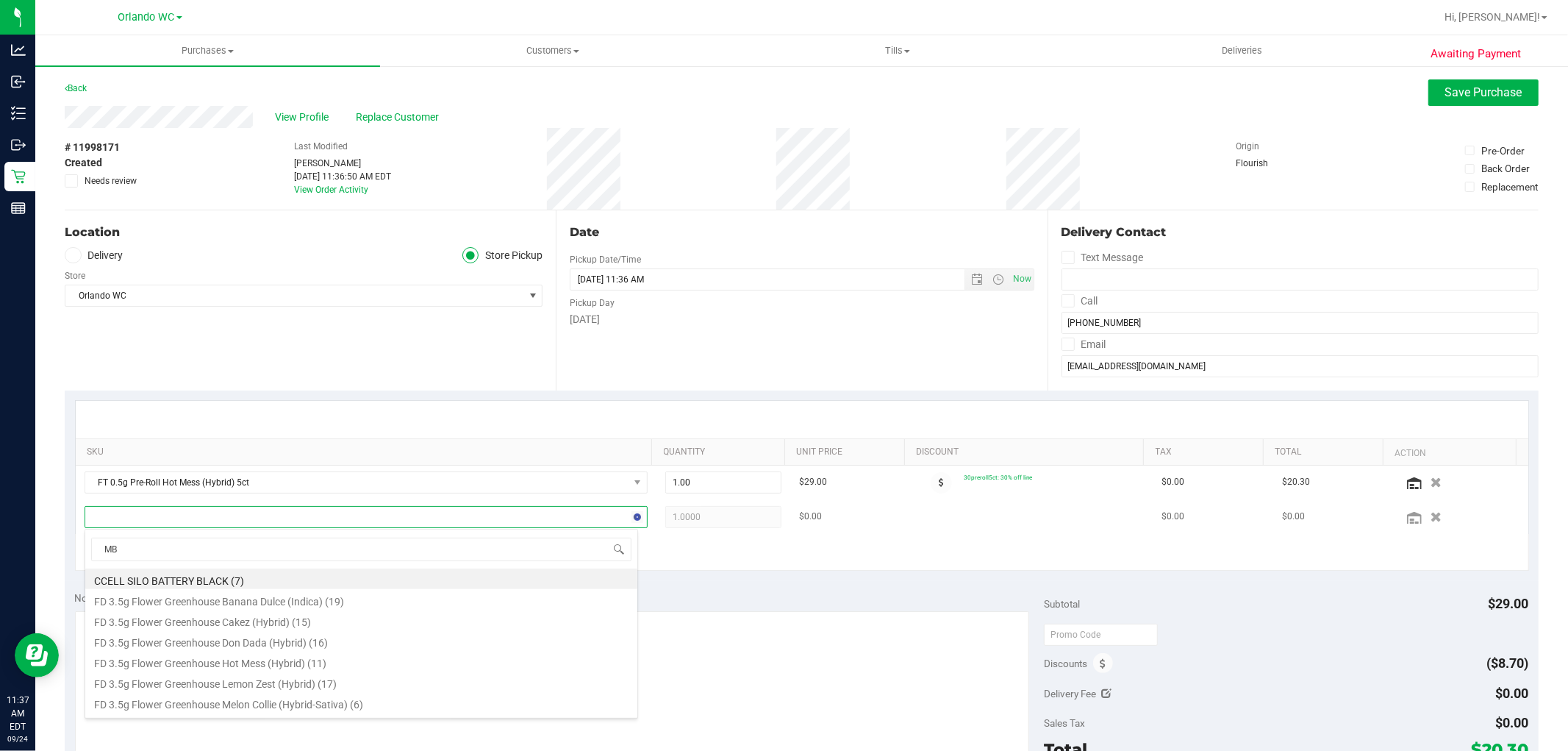
type input "MBL"
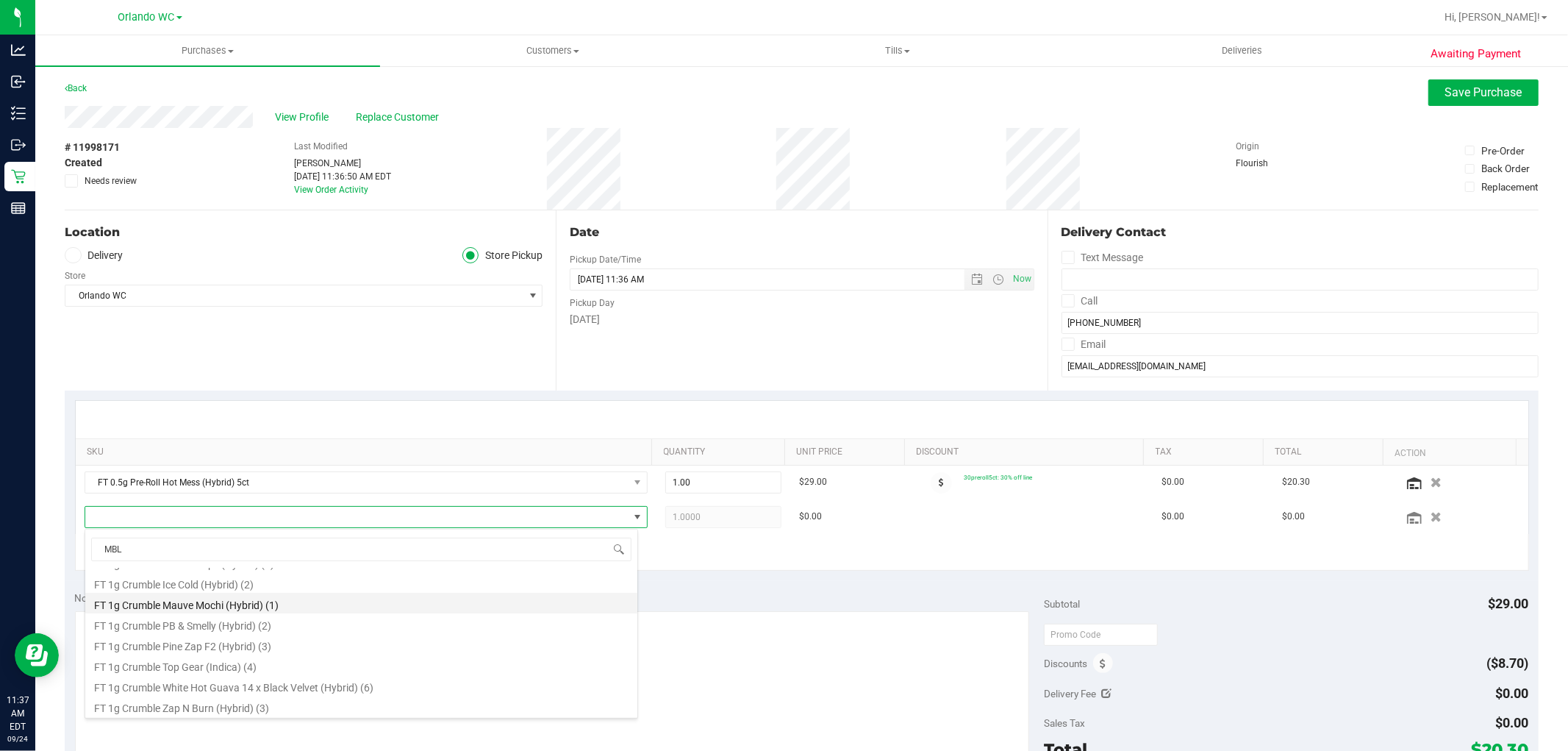
scroll to position [59, 0]
click at [255, 709] on li "FT 3.5g Cannabis Flower Motor Breath x Mike Larry (Hybrid) (1)" at bounding box center [361, 705] width 552 height 20
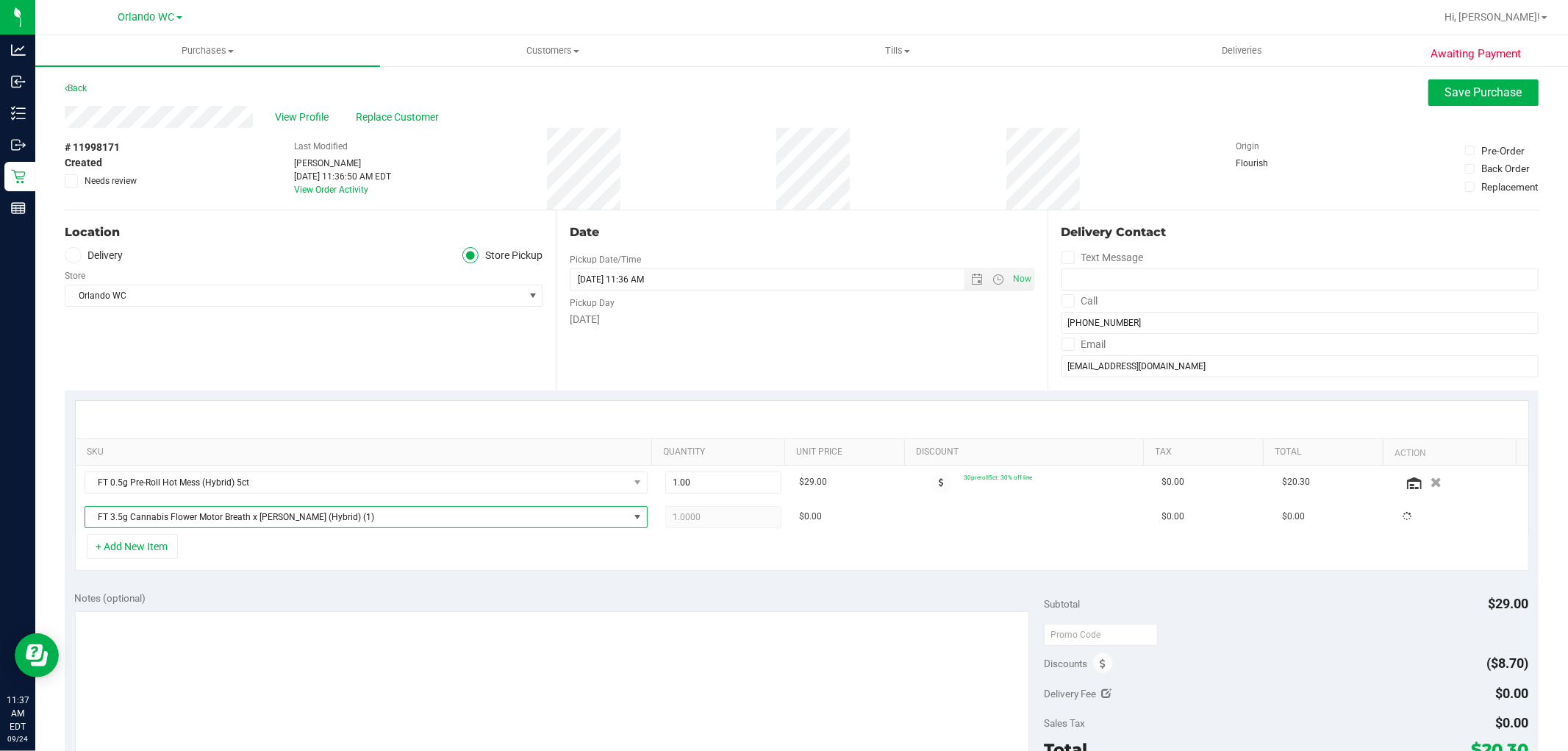
click at [479, 585] on div "Notes (optional) Subtotal $29.00 Discounts ($8.70) Delivery Fee $0.00 Sales Tax…" at bounding box center [801, 713] width 1474 height 265
click at [1450, 93] on span "Save Purchase" at bounding box center [1484, 92] width 78 height 14
click at [1357, 152] on div "# 11998171 Created Needs review Last Modified Rosa Matos Sep 24, 2025 11:36:50 …" at bounding box center [801, 169] width 1474 height 82
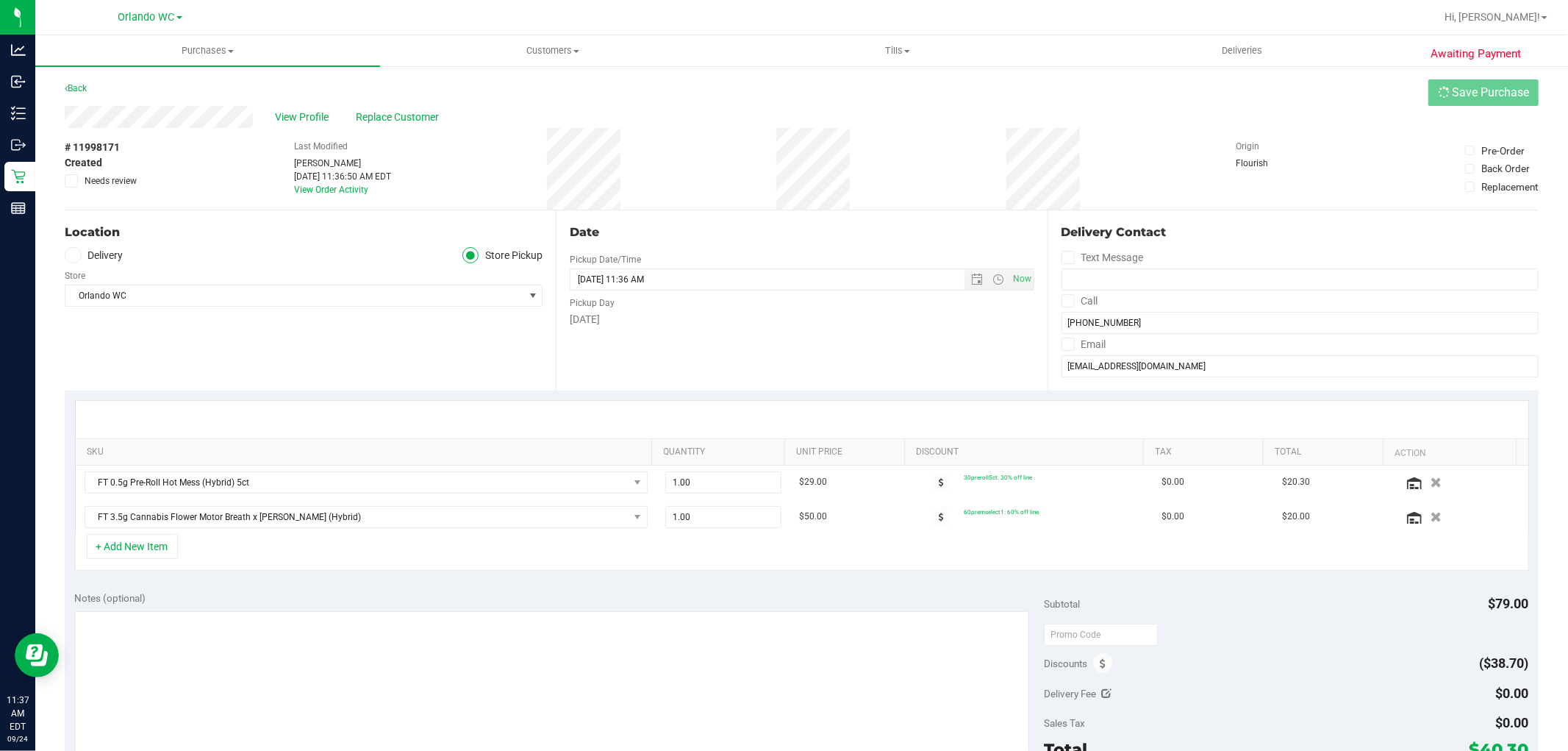
click at [1357, 152] on div "# 11998171 Created Needs review Last Modified Rosa Matos Sep 24, 2025 11:36:50 …" at bounding box center [801, 169] width 1474 height 82
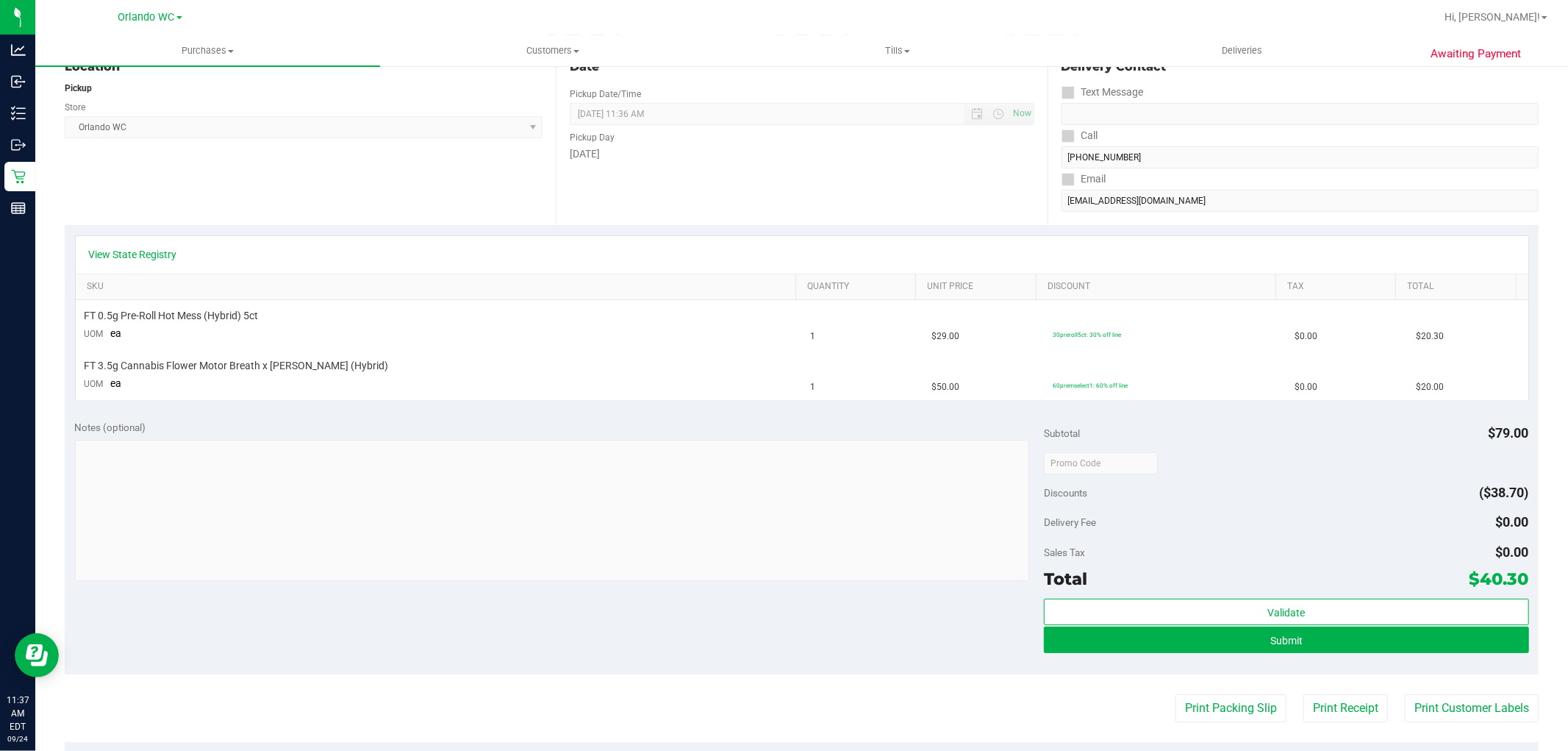
scroll to position [274, 0]
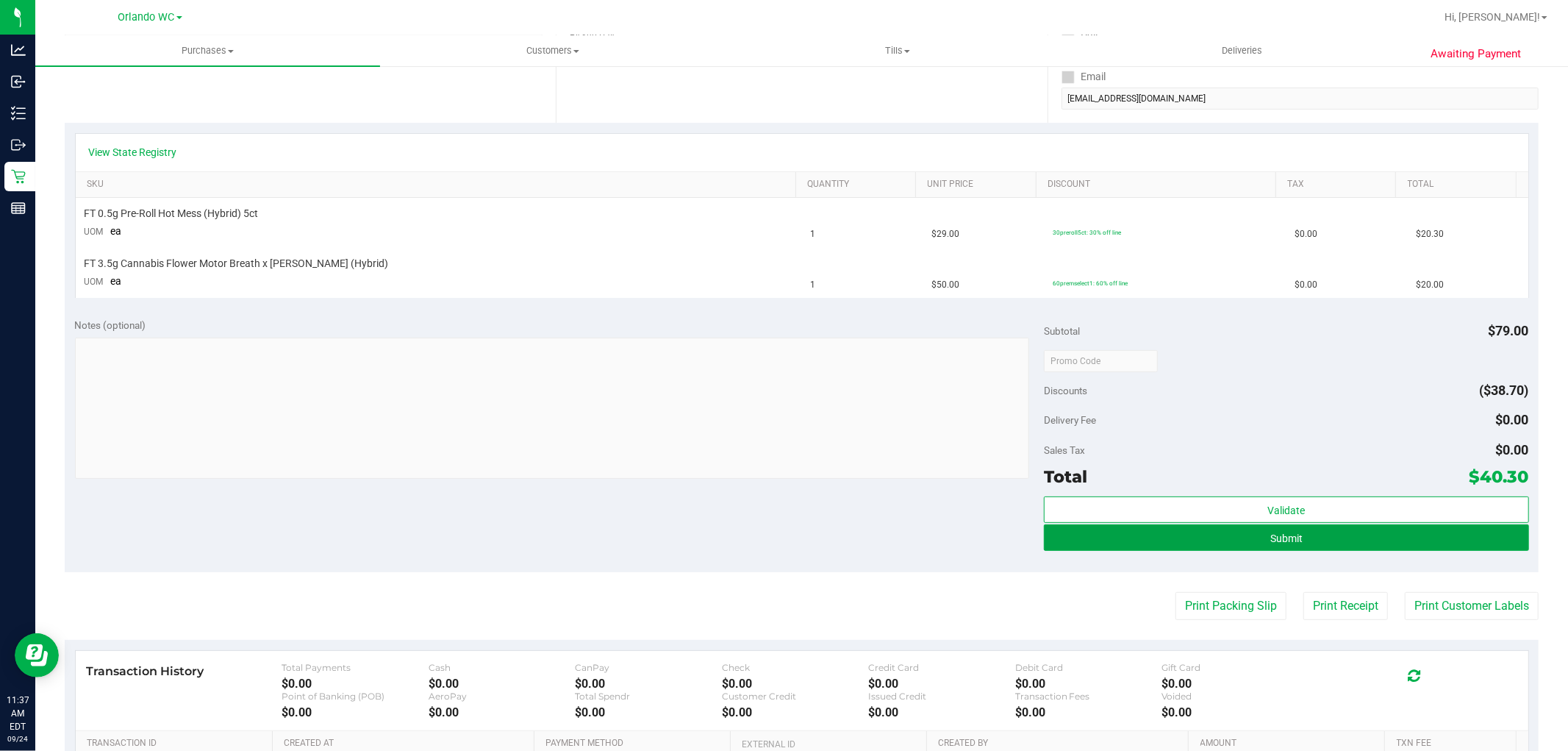
click at [1079, 545] on button "Submit" at bounding box center [1286, 537] width 484 height 26
click at [900, 582] on purchase-details "Back Edit Purchase Cancel Purchase View Profile # 11998171 BioTrack ID: - Creat…" at bounding box center [801, 361] width 1474 height 1109
click at [1261, 410] on div "Delivery Fee $0.00" at bounding box center [1286, 420] width 484 height 26
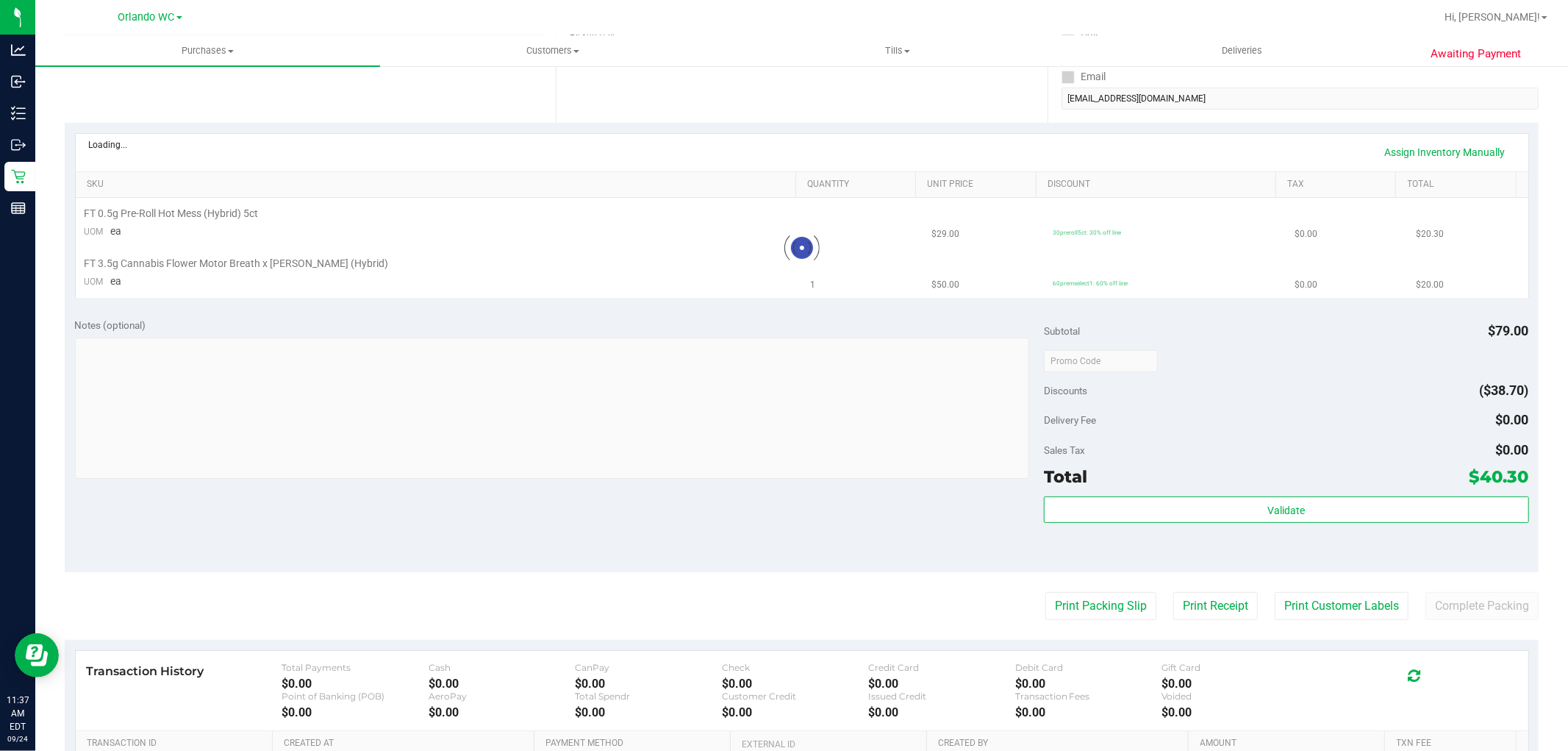
scroll to position [0, 0]
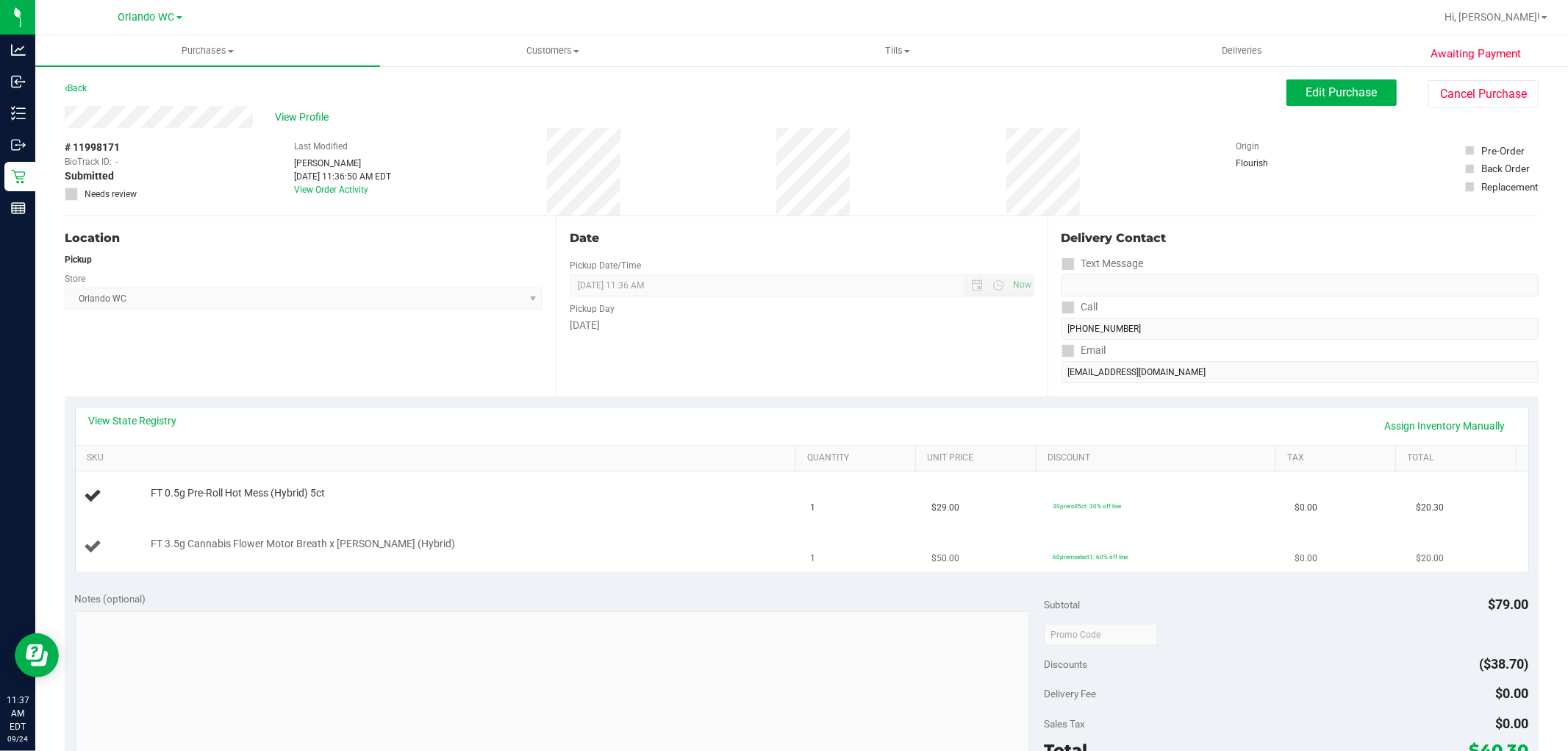
click at [1099, 565] on td "60premselect1: 60% off line" at bounding box center [1164, 546] width 242 height 49
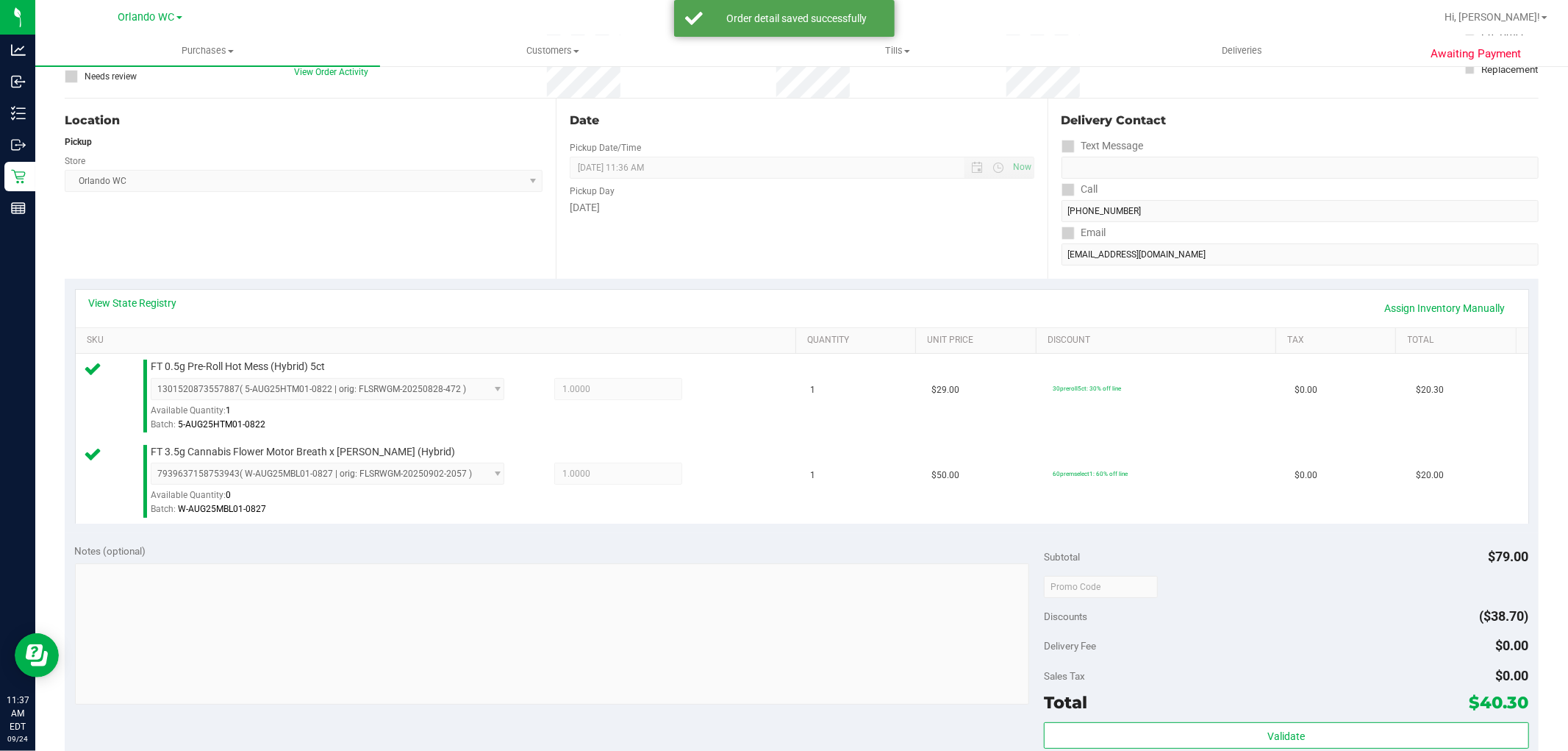
scroll to position [539, 0]
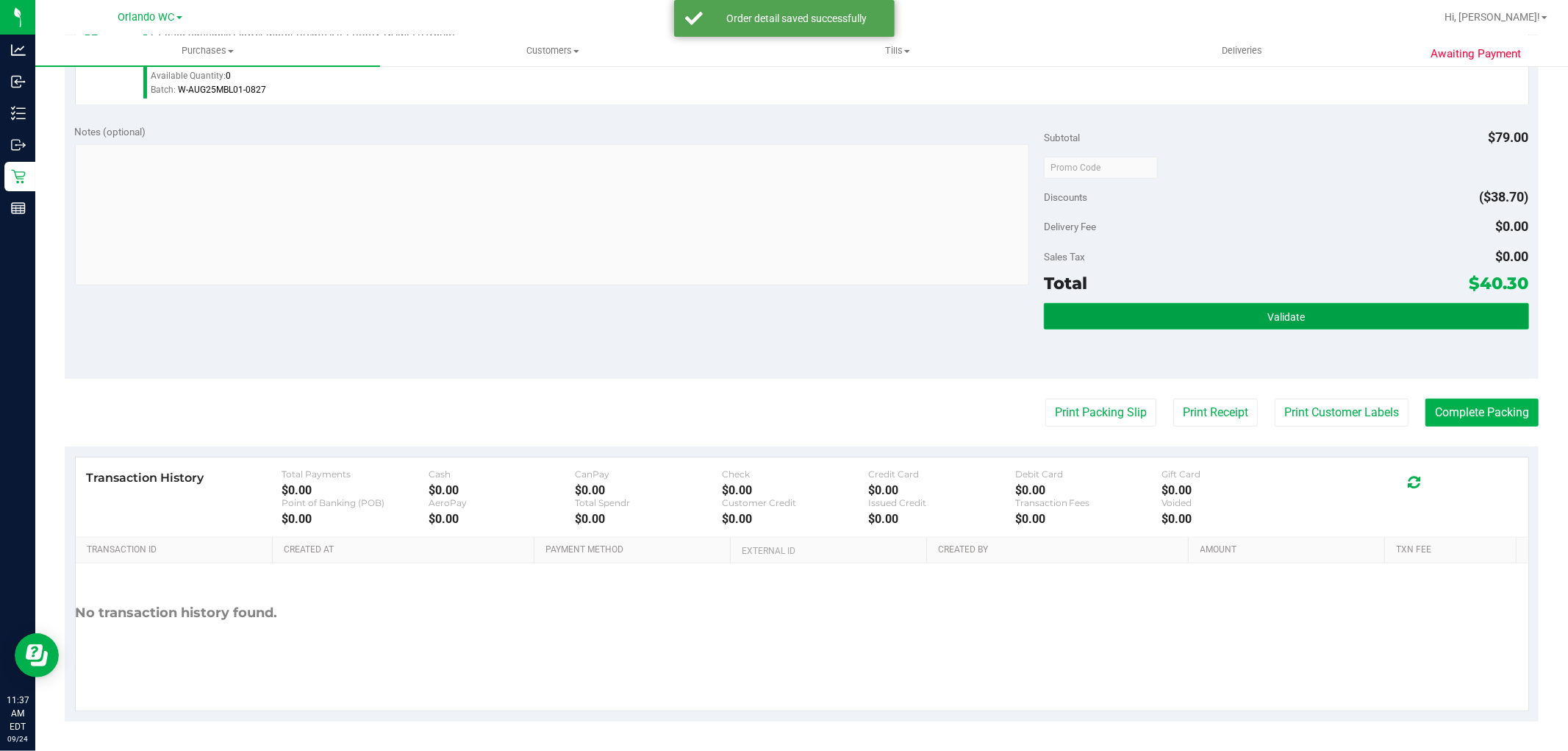
click at [1153, 319] on button "Validate" at bounding box center [1286, 315] width 484 height 26
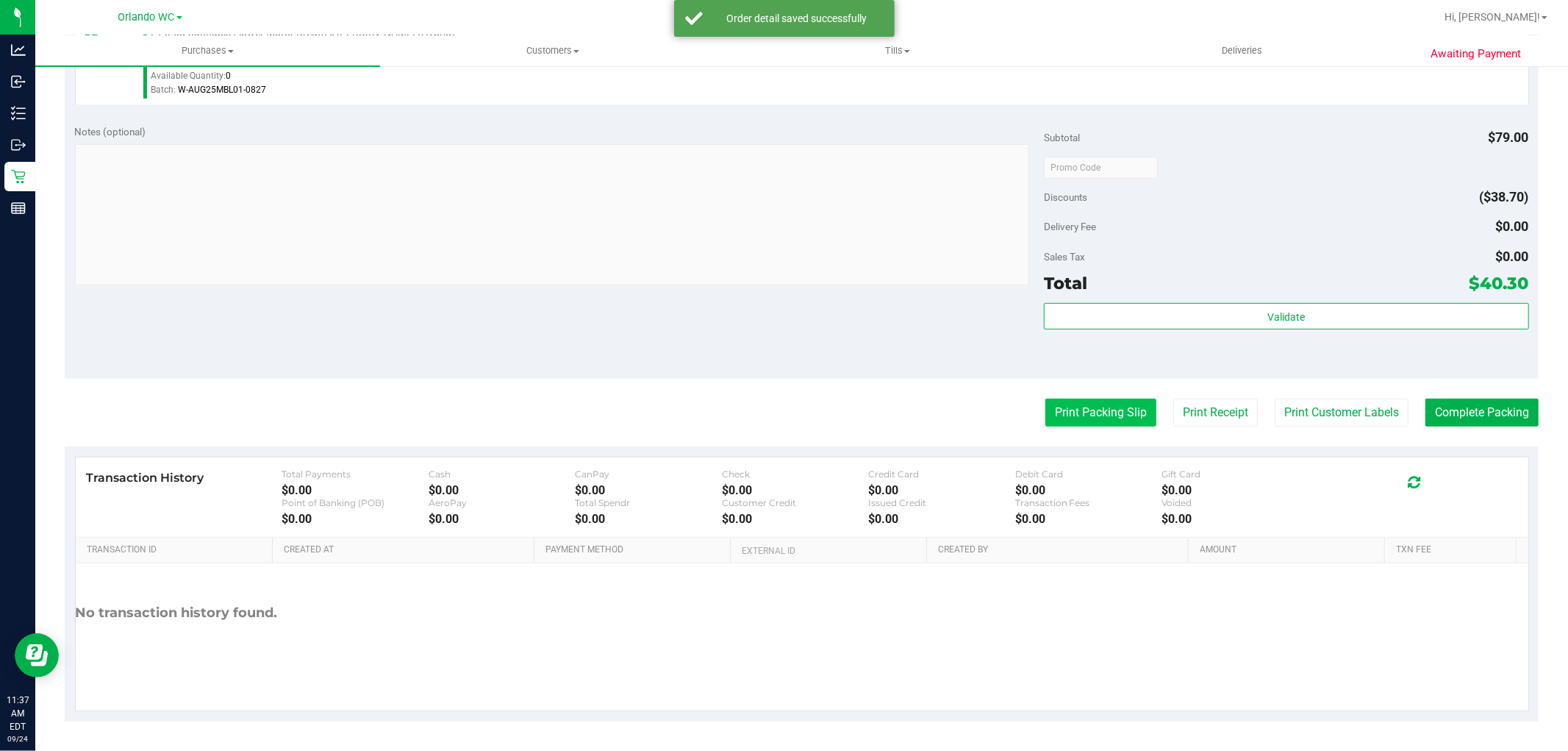
click at [1100, 421] on button "Print Packing Slip" at bounding box center [1101, 412] width 111 height 28
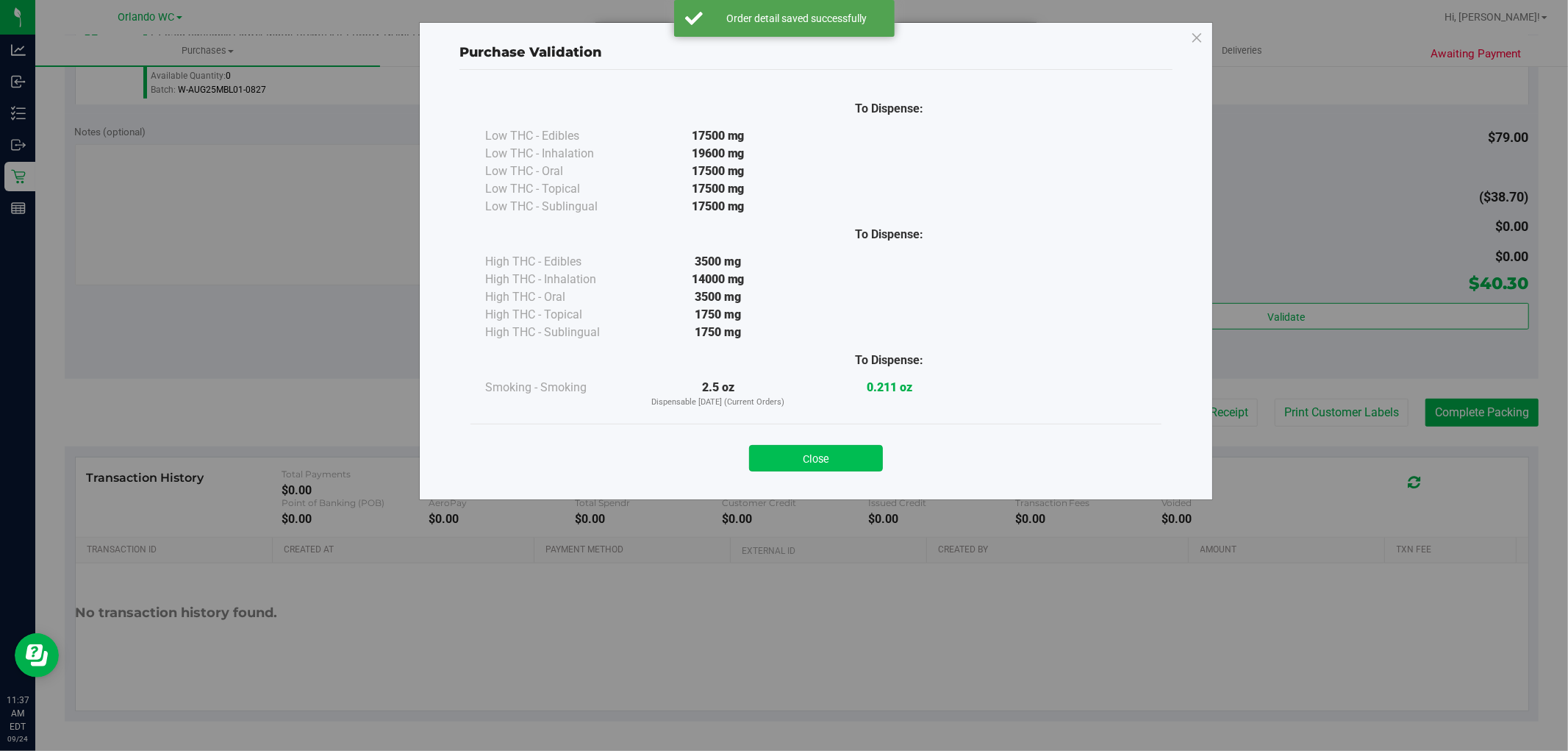
click at [826, 467] on button "Close" at bounding box center [816, 458] width 134 height 26
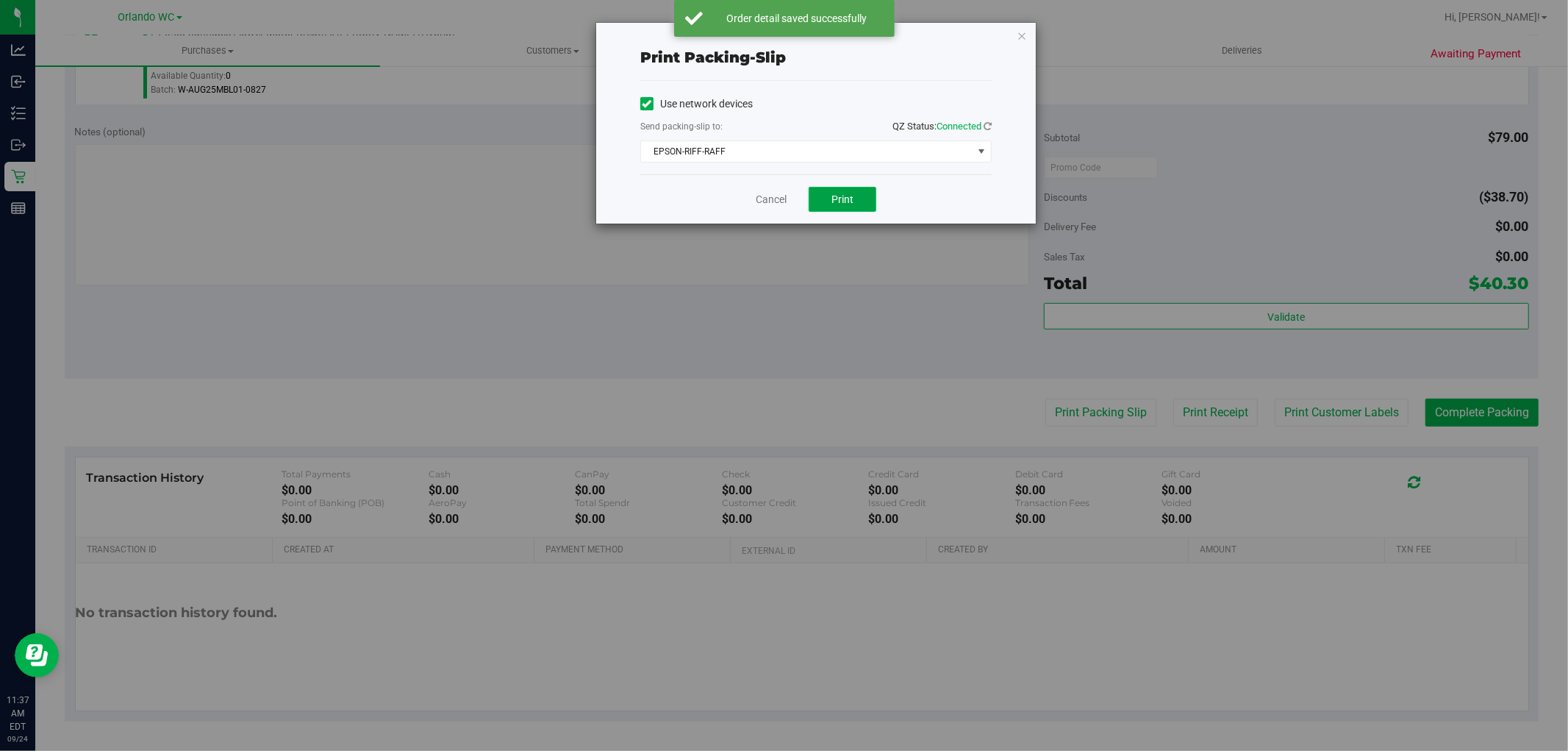
click at [847, 196] on span "Print" at bounding box center [843, 199] width 22 height 12
click at [764, 201] on link "Cancel" at bounding box center [771, 200] width 31 height 15
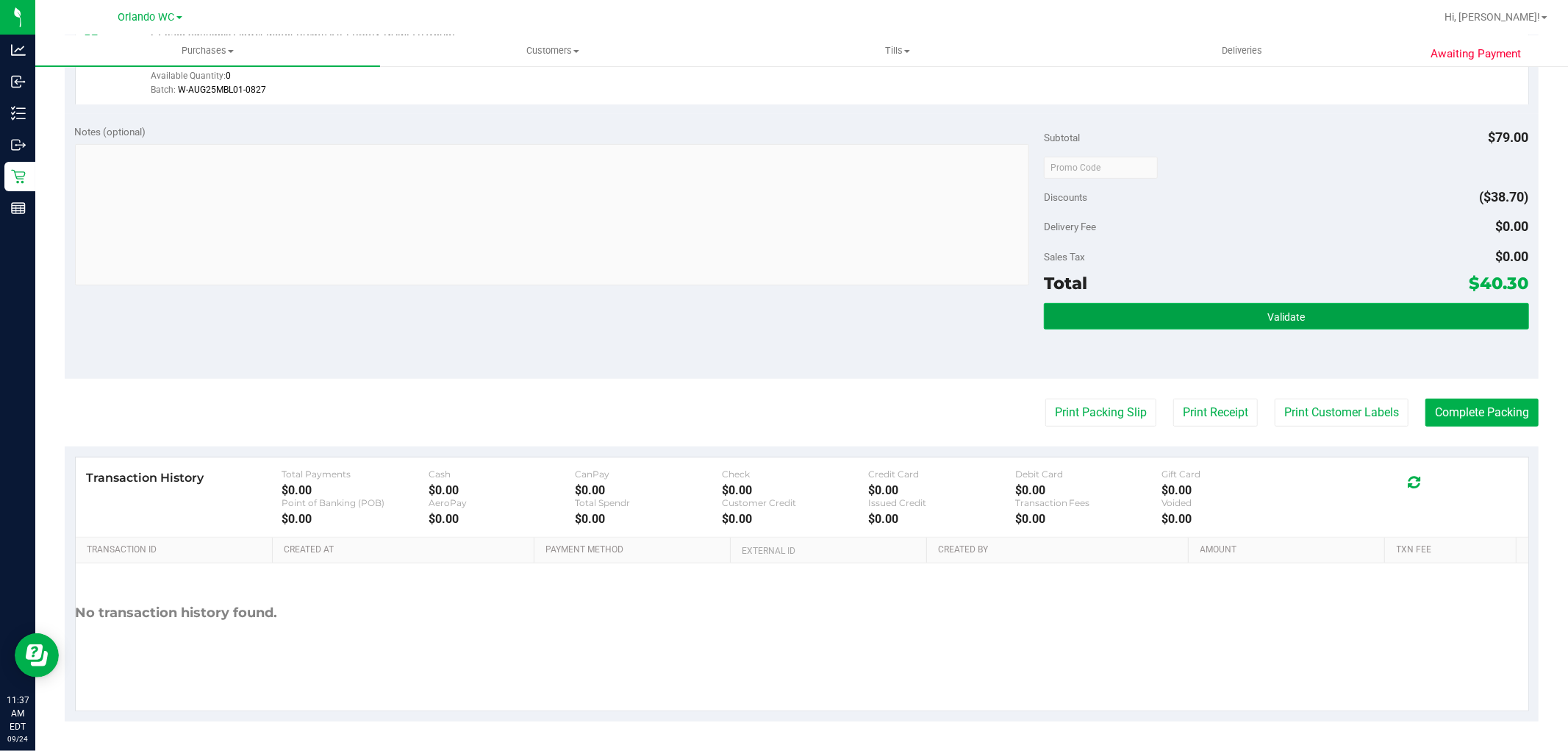
click at [1353, 305] on button "Validate" at bounding box center [1286, 315] width 484 height 26
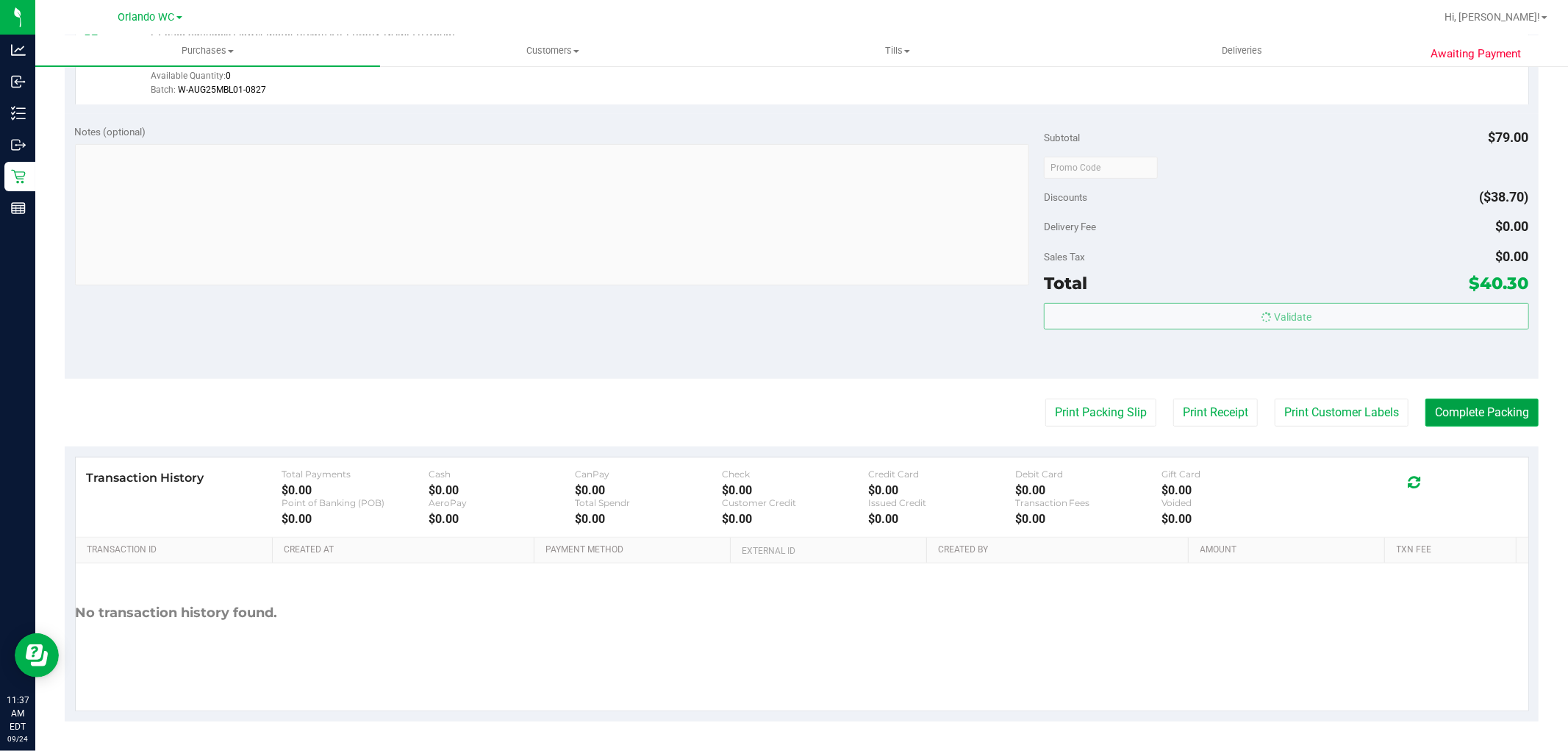
click at [1462, 401] on button "Complete Packing" at bounding box center [1482, 412] width 113 height 28
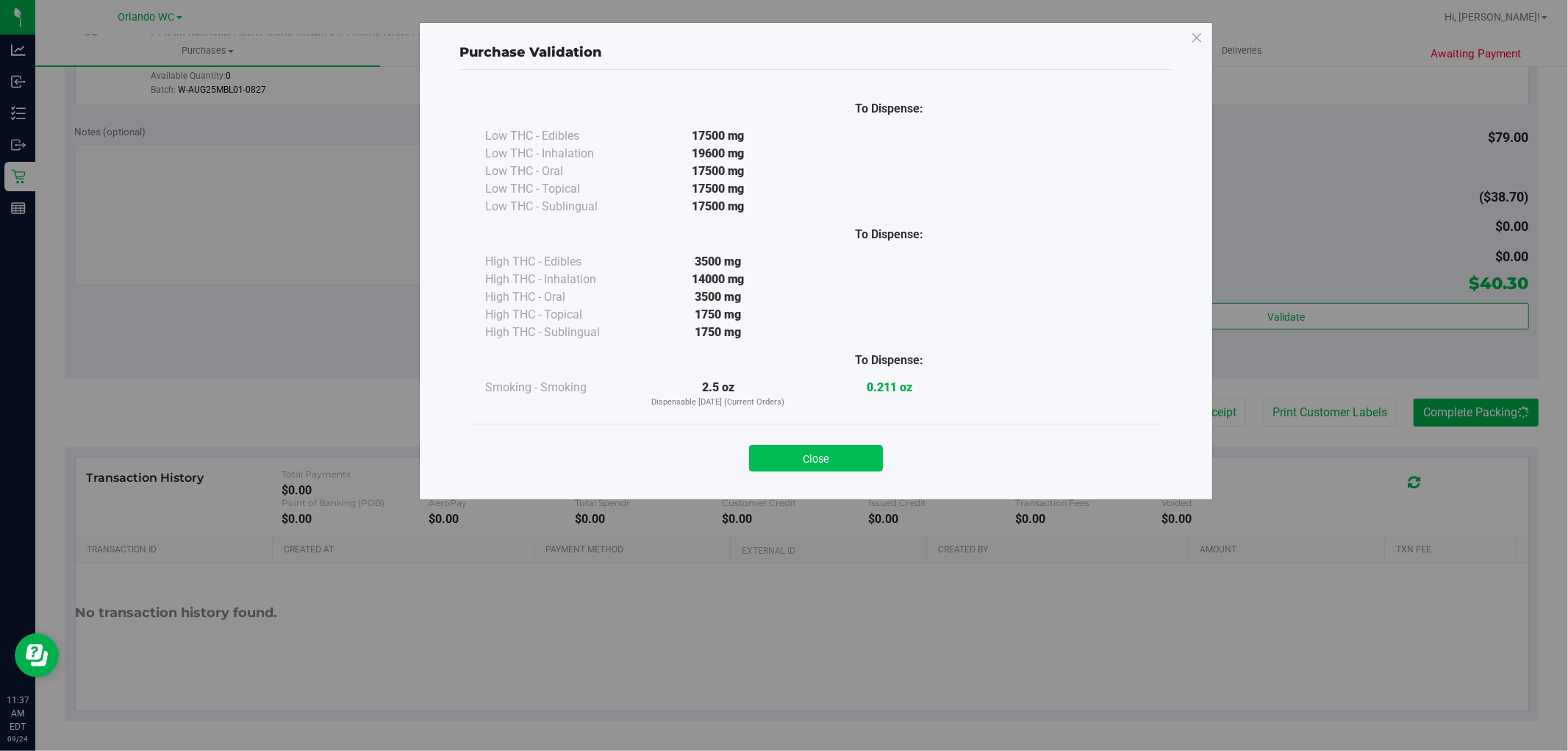
click at [838, 452] on button "Close" at bounding box center [816, 458] width 134 height 26
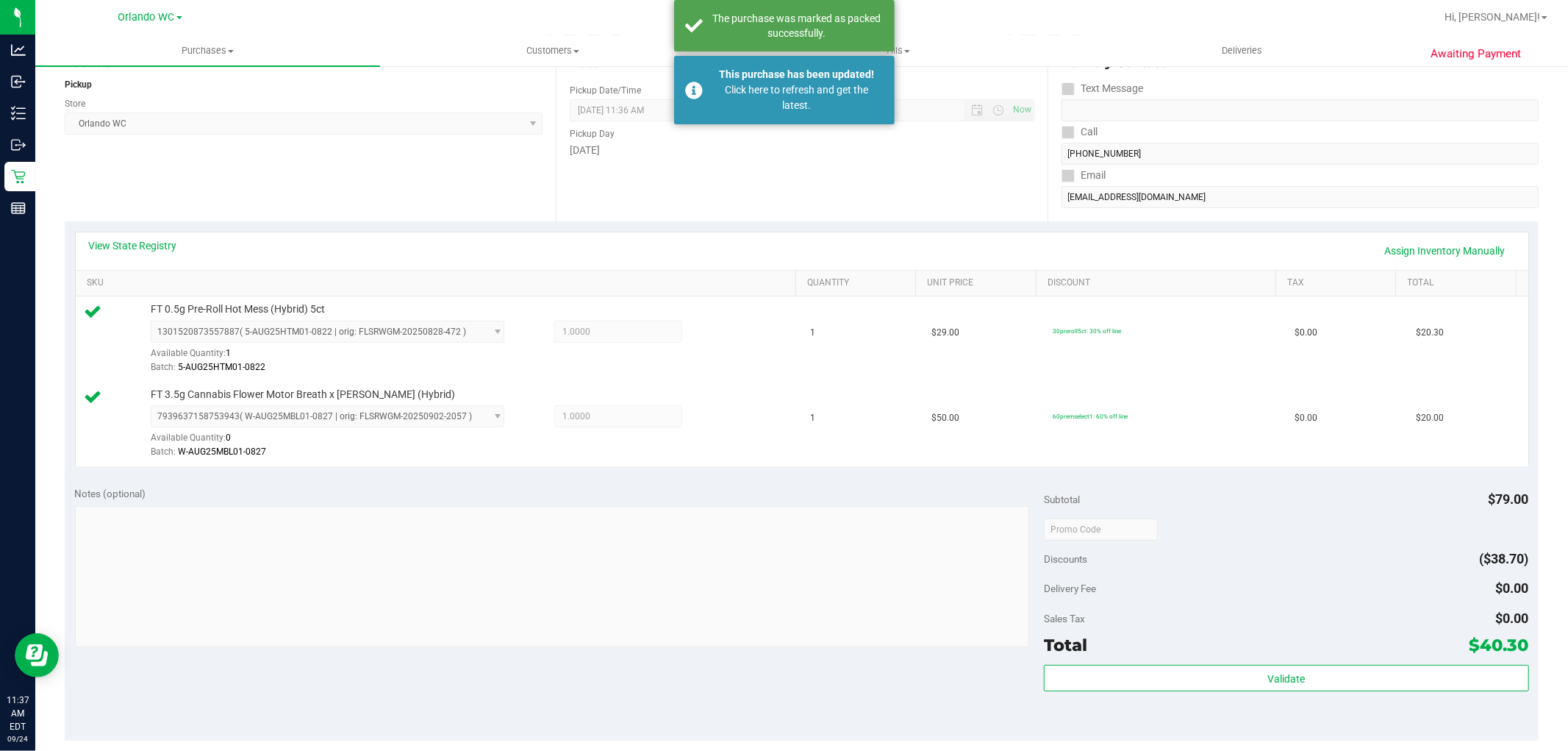
scroll to position [0, 0]
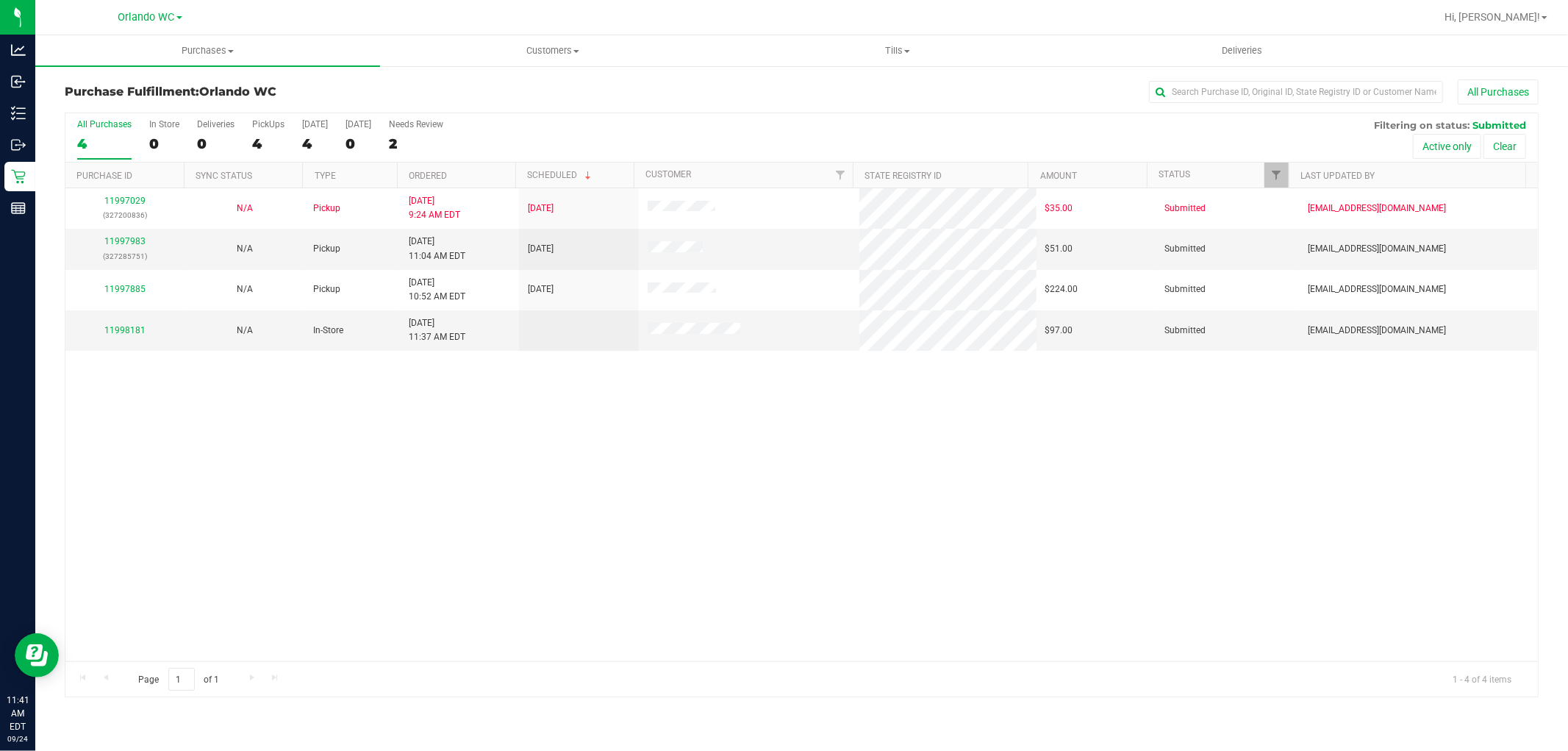
drag, startPoint x: 581, startPoint y: 552, endPoint x: 588, endPoint y: 503, distance: 49.5
click at [582, 545] on div "11997029 (327200836) N/A Pickup 9/24/2025 9:24 AM EDT 9/24/2025 $35.00 Submitte…" at bounding box center [802, 424] width 1473 height 473
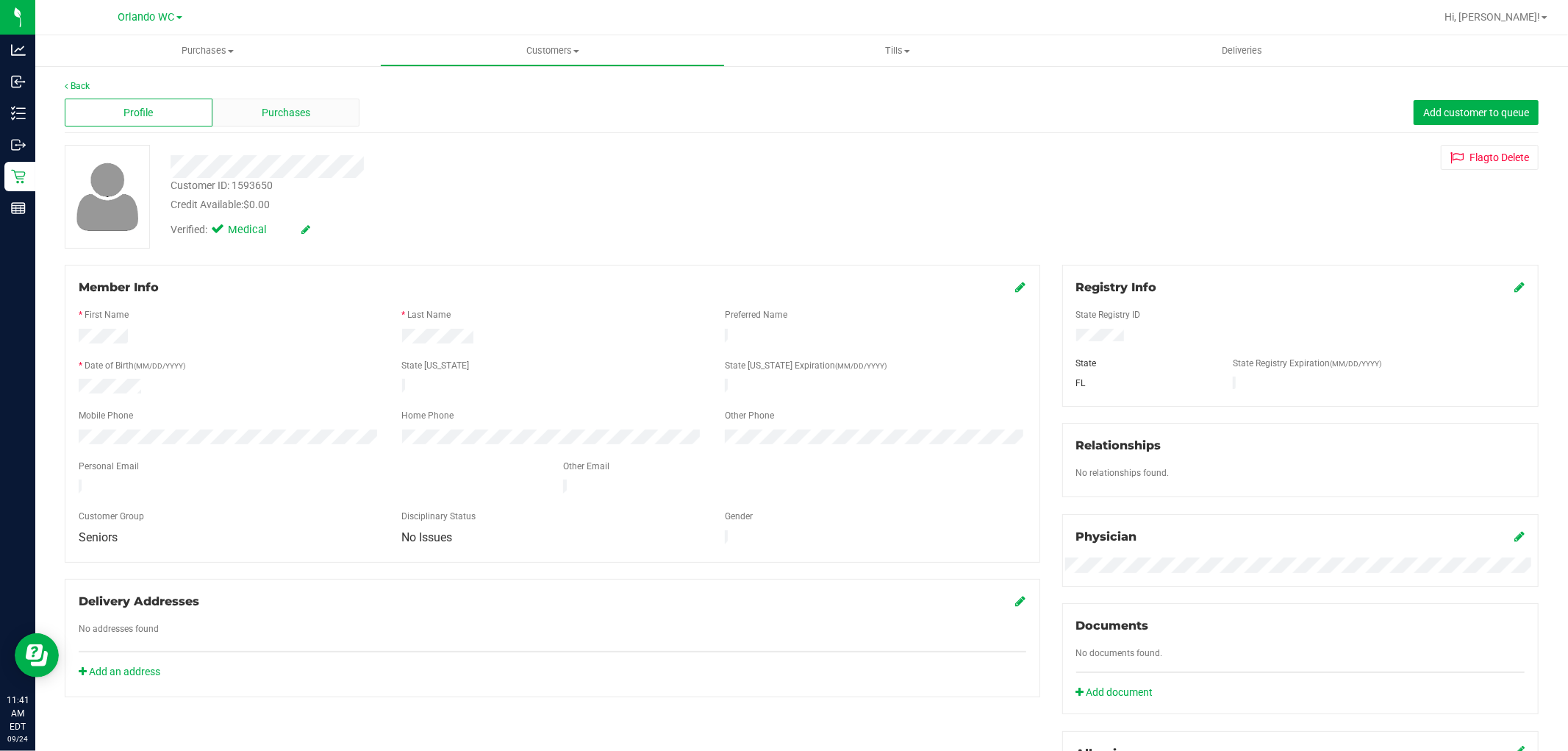
click at [298, 110] on span "Purchases" at bounding box center [286, 113] width 49 height 15
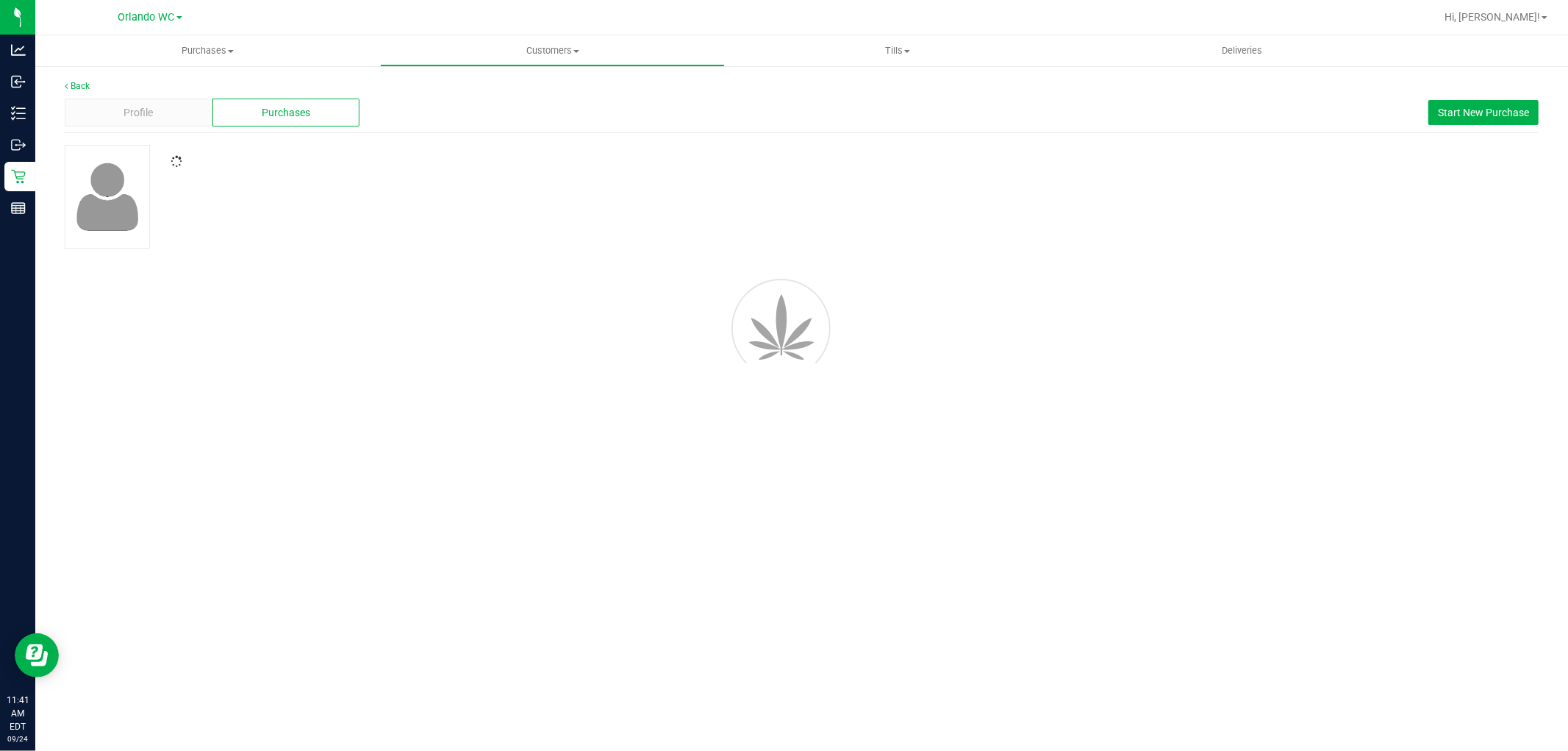
click at [954, 188] on div at bounding box center [802, 196] width 1496 height 104
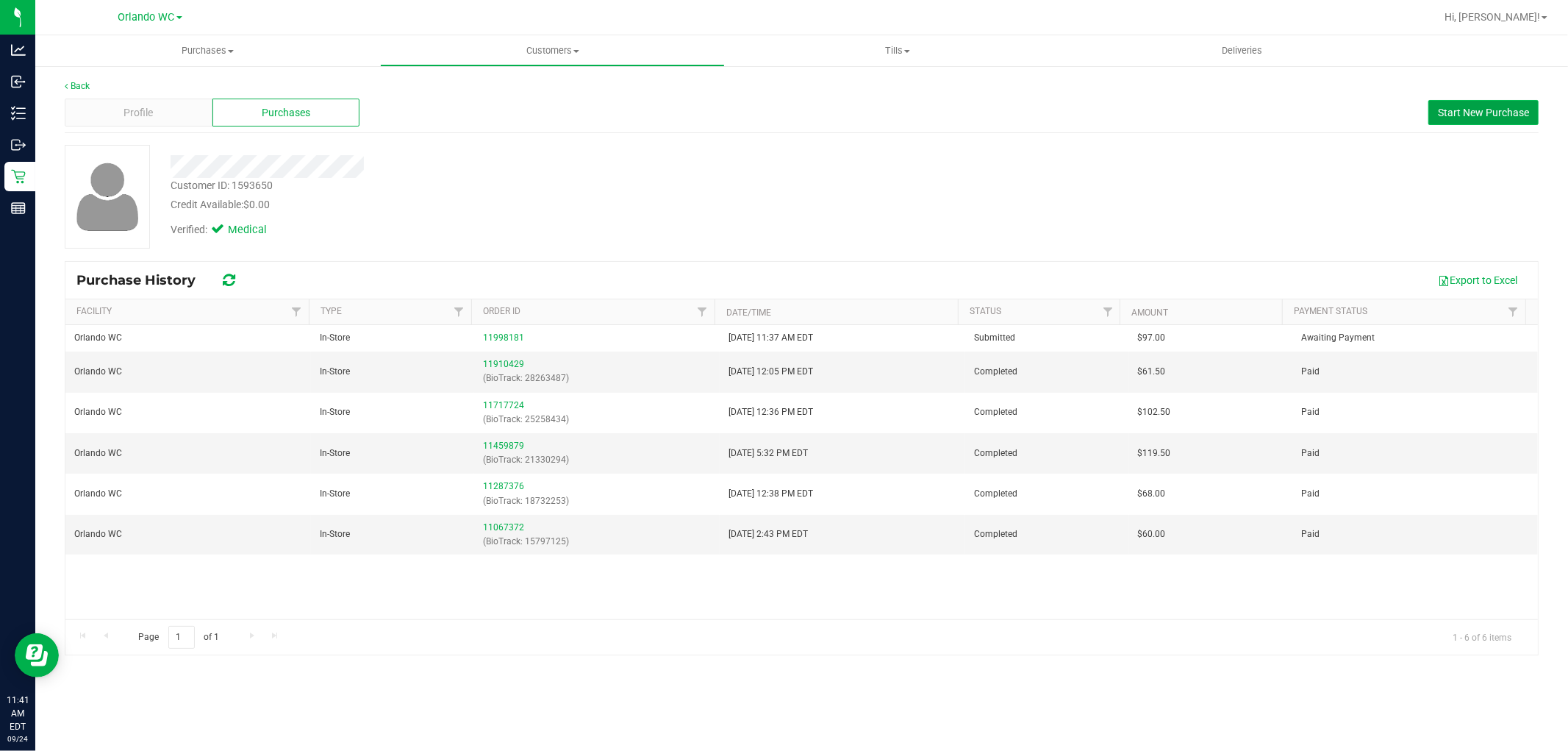
click at [1484, 107] on span "Start New Purchase" at bounding box center [1484, 113] width 91 height 12
click at [963, 175] on div "Customer ID: 1593650 Credit Available: $0.00 Verified: Medical" at bounding box center [802, 196] width 1496 height 104
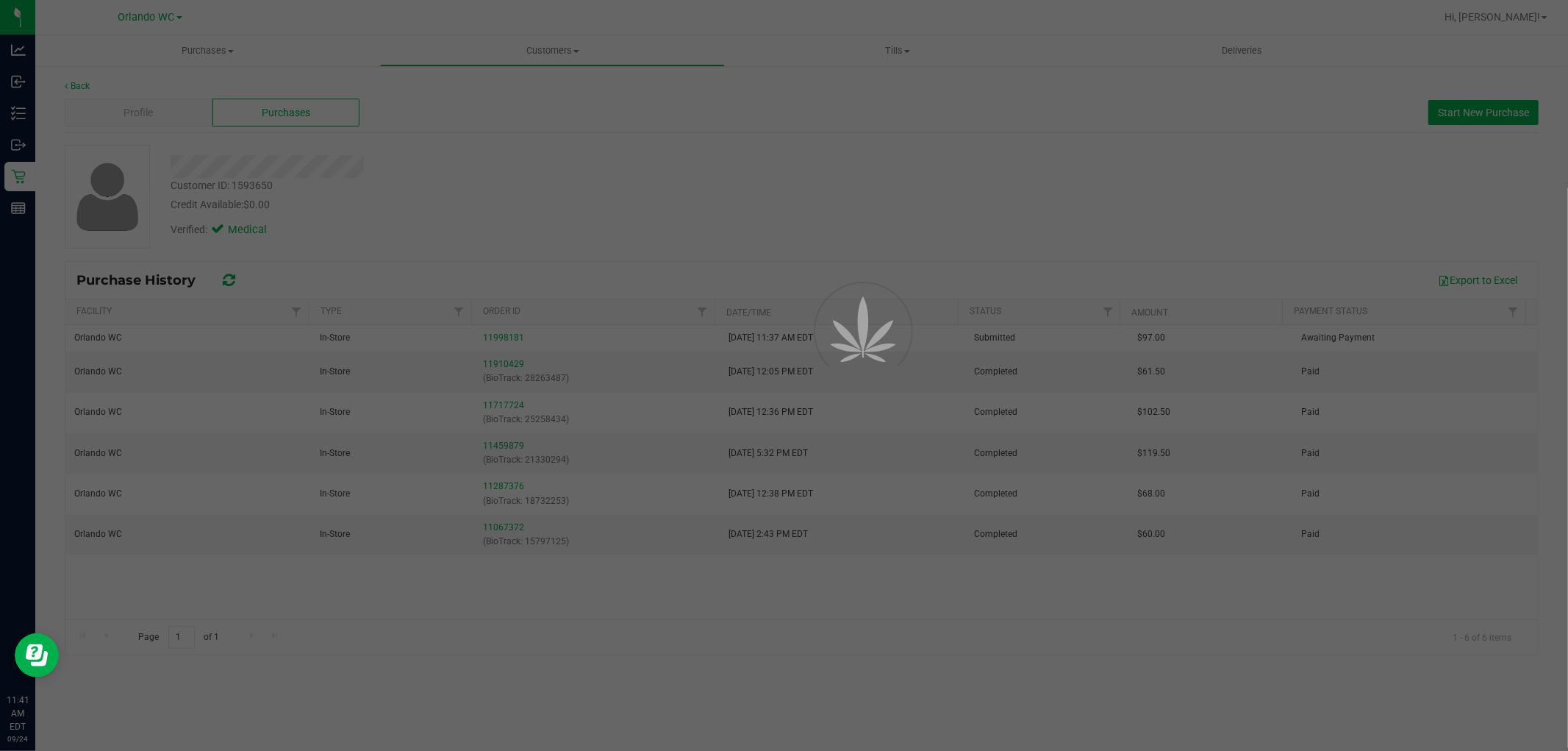
click at [849, 182] on div at bounding box center [784, 375] width 1568 height 751
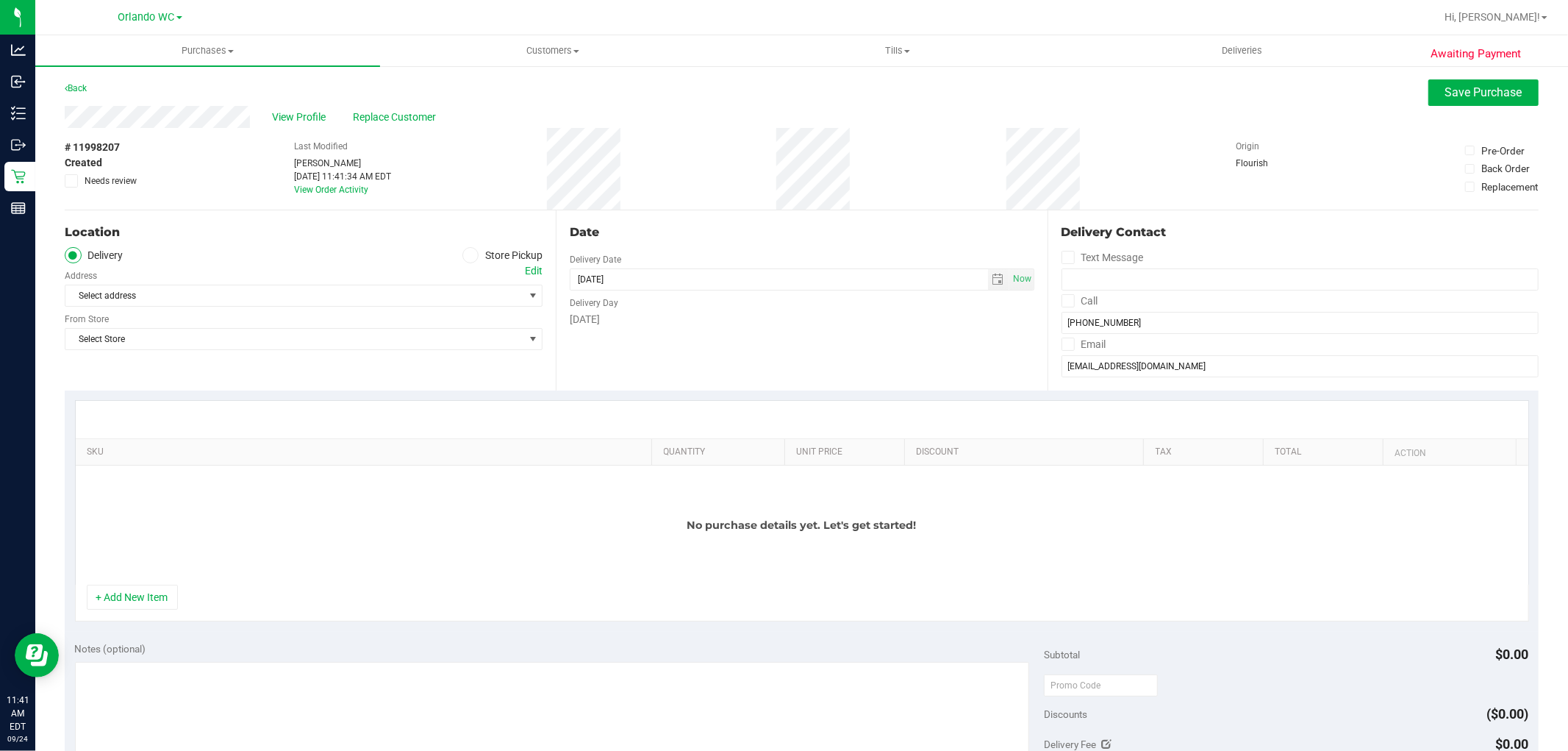
click at [474, 259] on label "Store Pickup" at bounding box center [503, 255] width 81 height 17
click at [0, 0] on input "Store Pickup" at bounding box center [0, 0] width 0 height 0
drag, startPoint x: 435, startPoint y: 335, endPoint x: 440, endPoint y: 292, distance: 43.3
click at [435, 332] on div "Location Delivery Store Pickup Store Select Store Select Store Bonita Springs W…" at bounding box center [310, 301] width 491 height 180
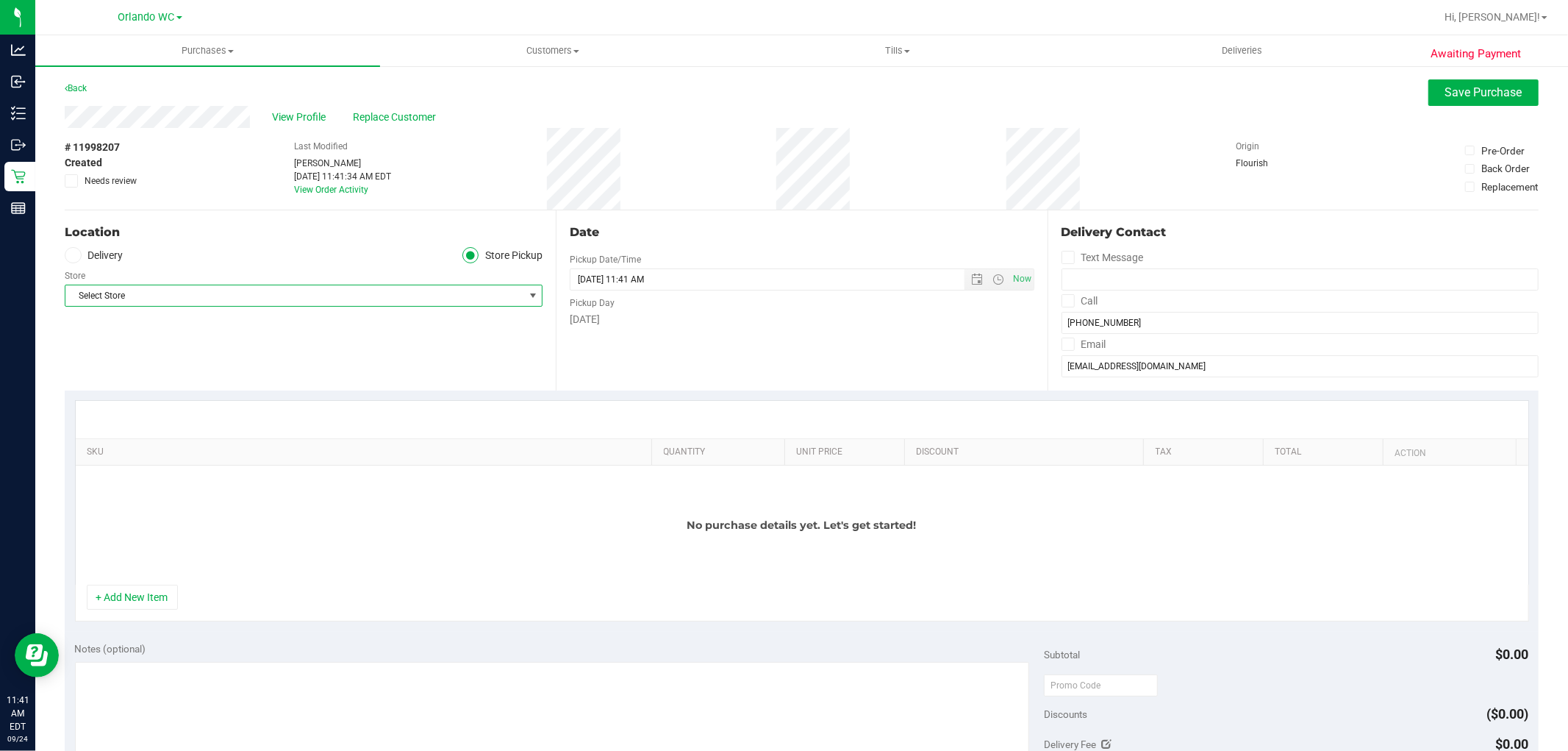
click at [440, 292] on span "Select Store" at bounding box center [295, 296] width 458 height 20
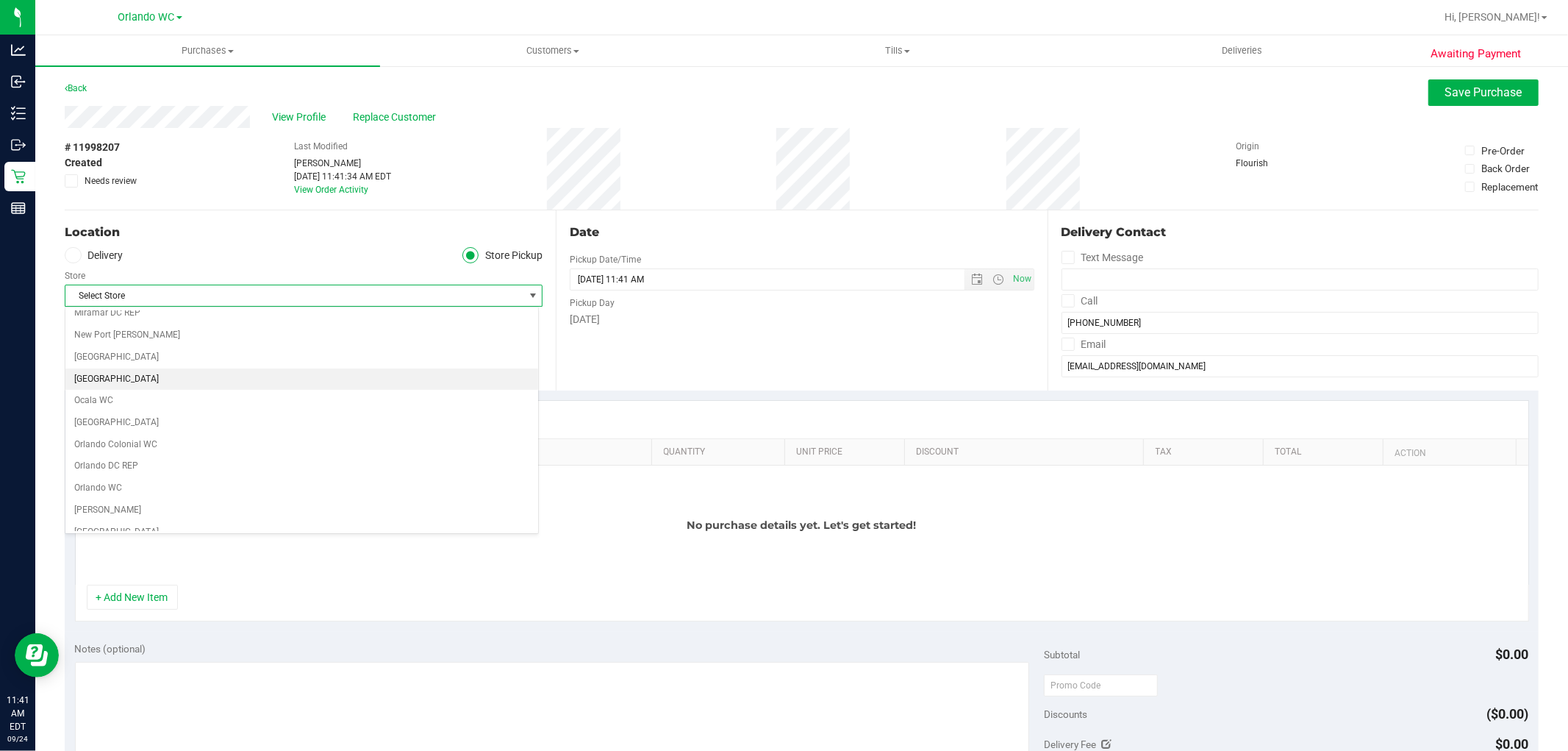
scroll to position [653, 0]
click at [134, 413] on li "Orlando WC" at bounding box center [302, 411] width 473 height 22
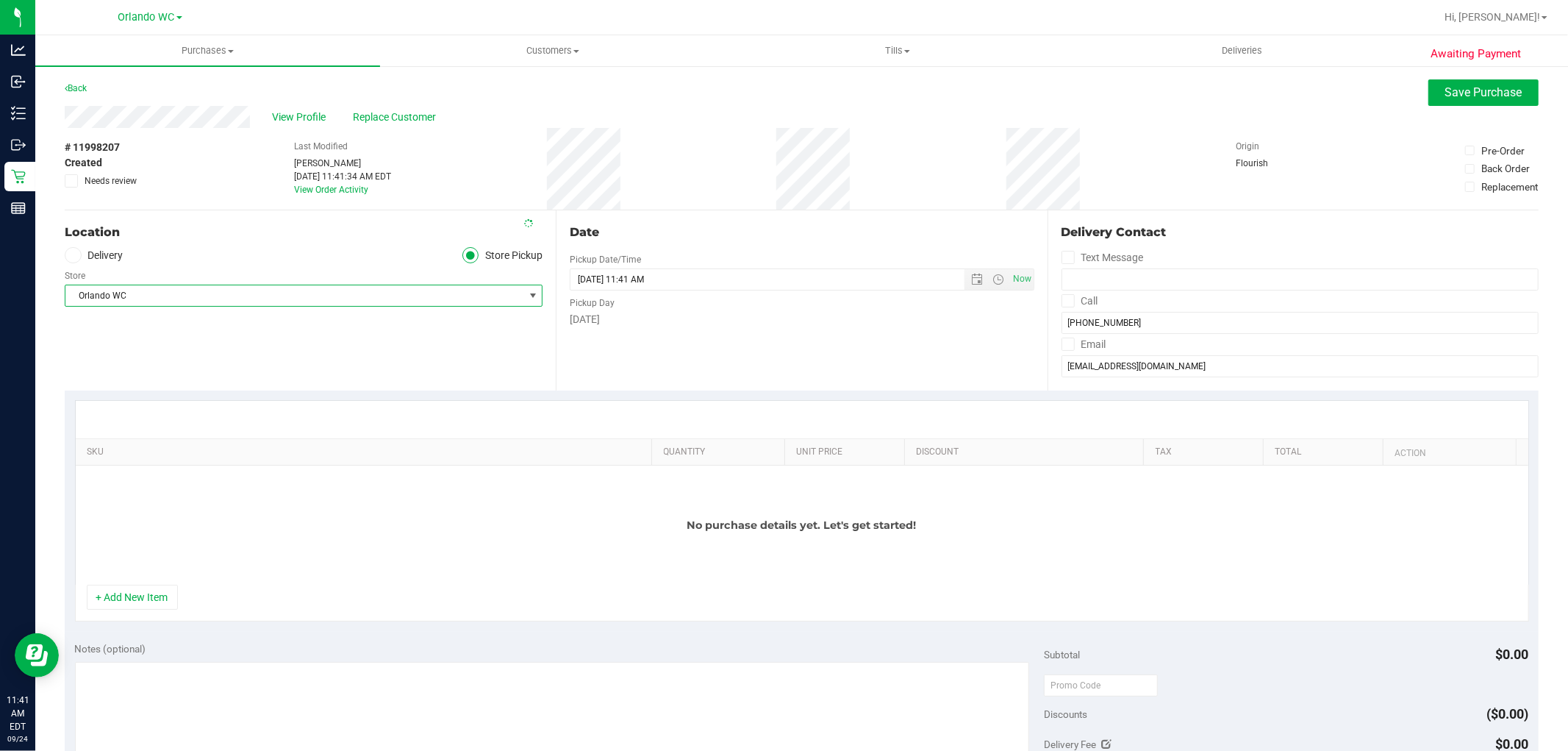
click at [562, 299] on div "Date Pickup Date/Time 09/24/2025 Now 09/24/2025 11:41 AM Now Pickup Day Wednesd…" at bounding box center [801, 301] width 491 height 180
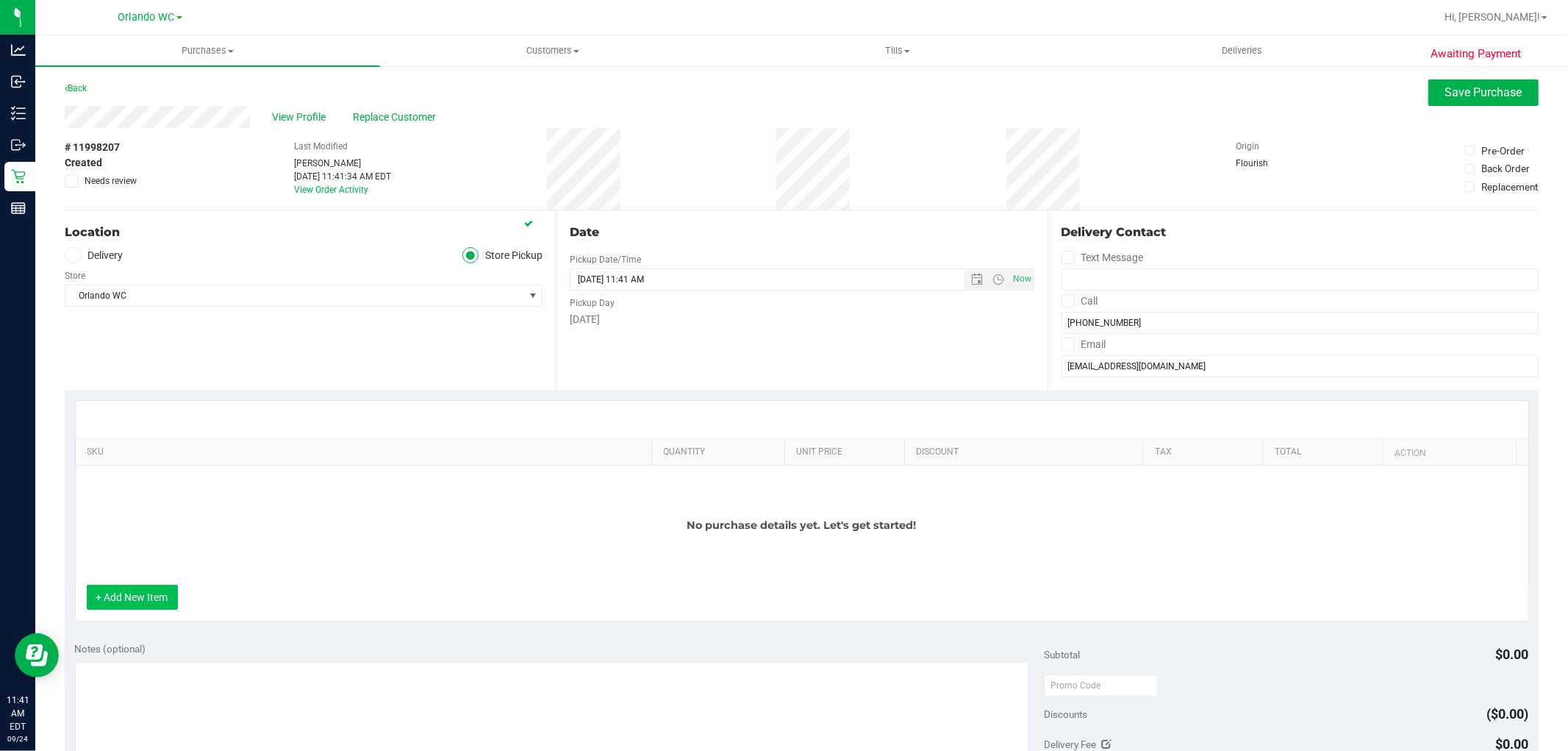
click at [136, 590] on button "+ Add New Item" at bounding box center [132, 598] width 91 height 25
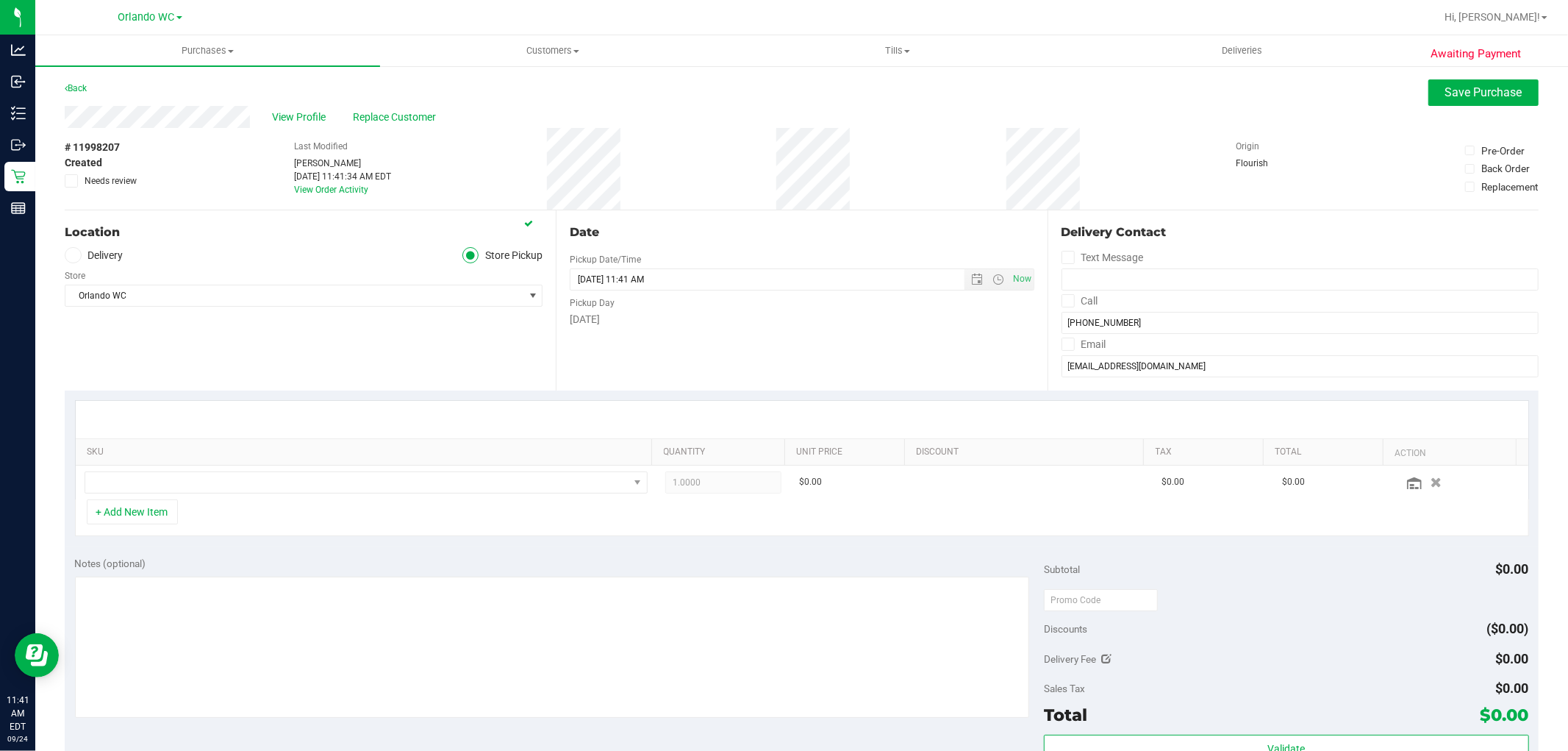
click at [338, 496] on td at bounding box center [366, 482] width 581 height 34
click at [348, 487] on span "NO DATA FOUND" at bounding box center [356, 482] width 543 height 20
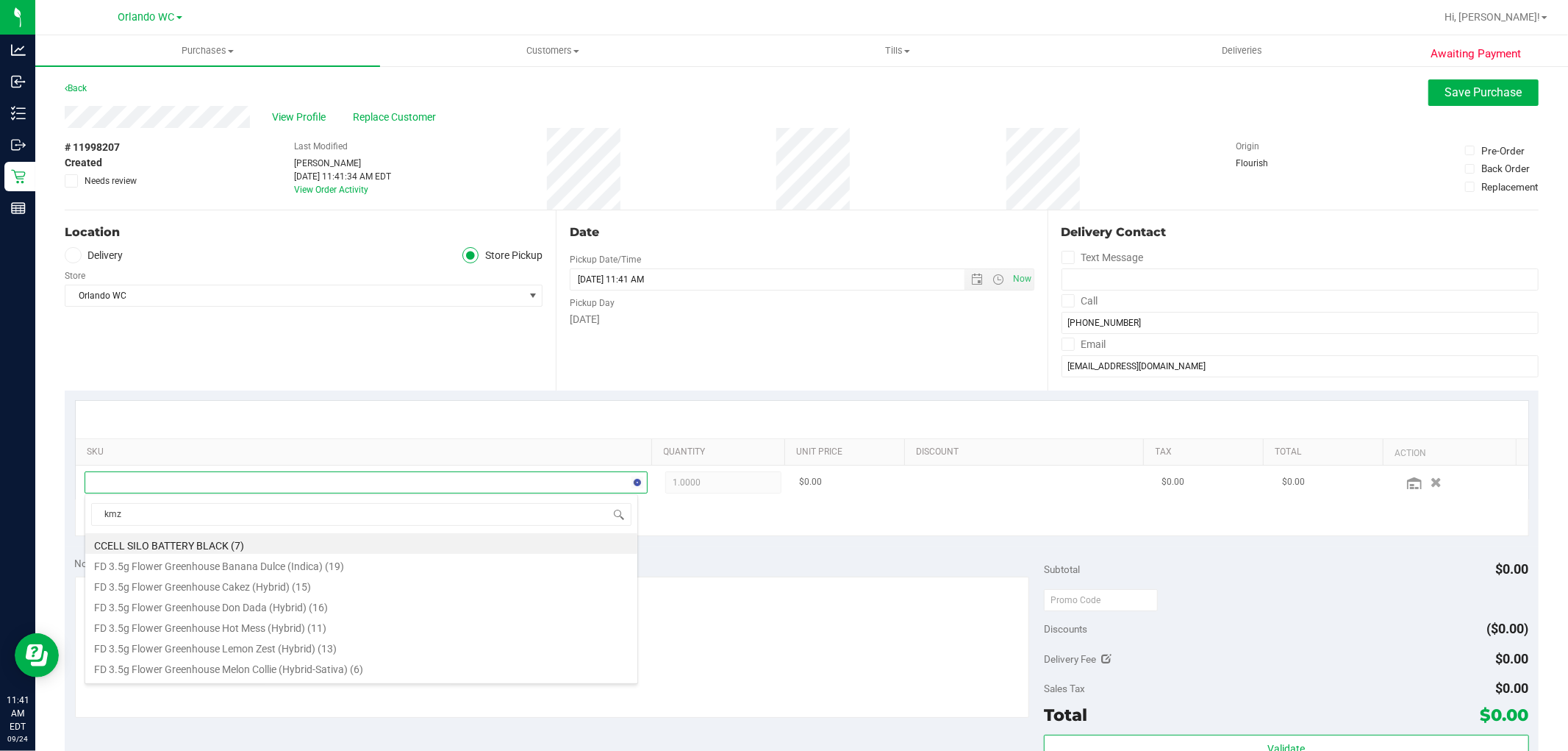
scroll to position [22, 549]
type input "k"
type input "lmz"
click at [270, 544] on li "FD 3.5g Flower Greenhouse Lemon Zest (Hybrid) (13)" at bounding box center [361, 544] width 552 height 20
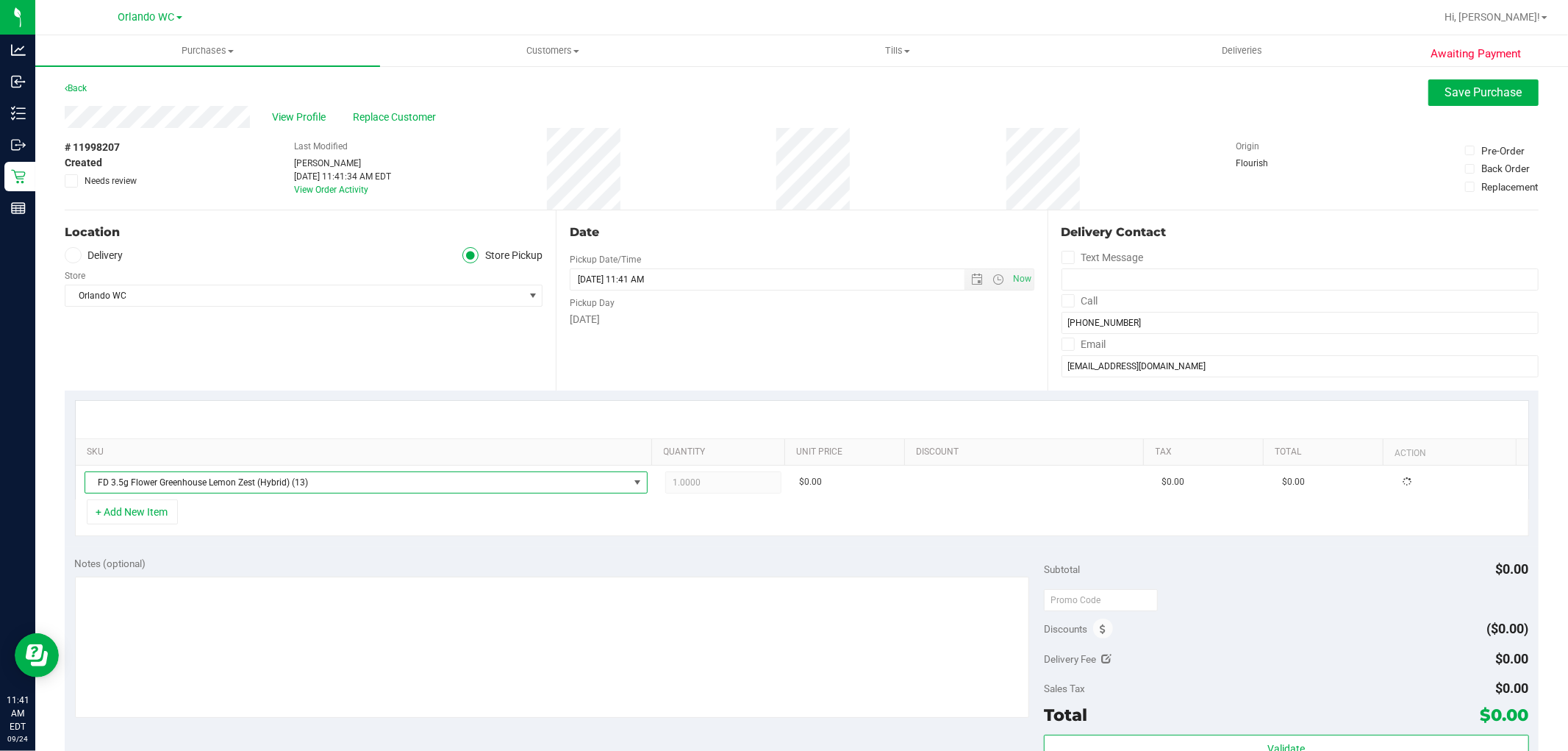
click at [308, 543] on div "SKU Quantity Unit Price Discount Tax Total Action FD 3.5g Flower Greenhouse Lem…" at bounding box center [801, 468] width 1474 height 156
click at [695, 483] on span "1.00 1" at bounding box center [724, 482] width 116 height 22
type input "4"
type input "4.00"
click at [728, 496] on td "4.00 4" at bounding box center [723, 482] width 134 height 34
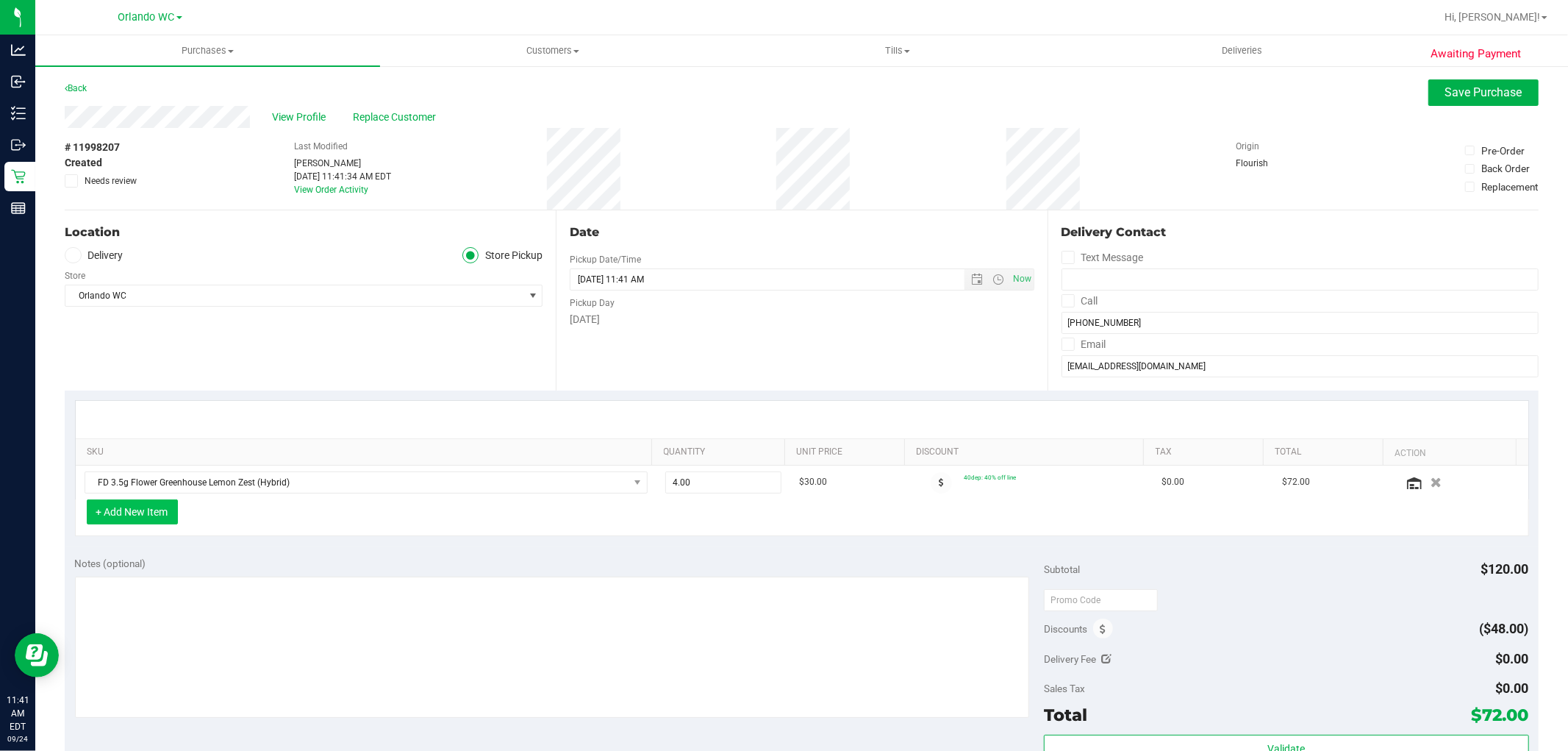
click at [118, 517] on button "+ Add New Item" at bounding box center [132, 512] width 91 height 25
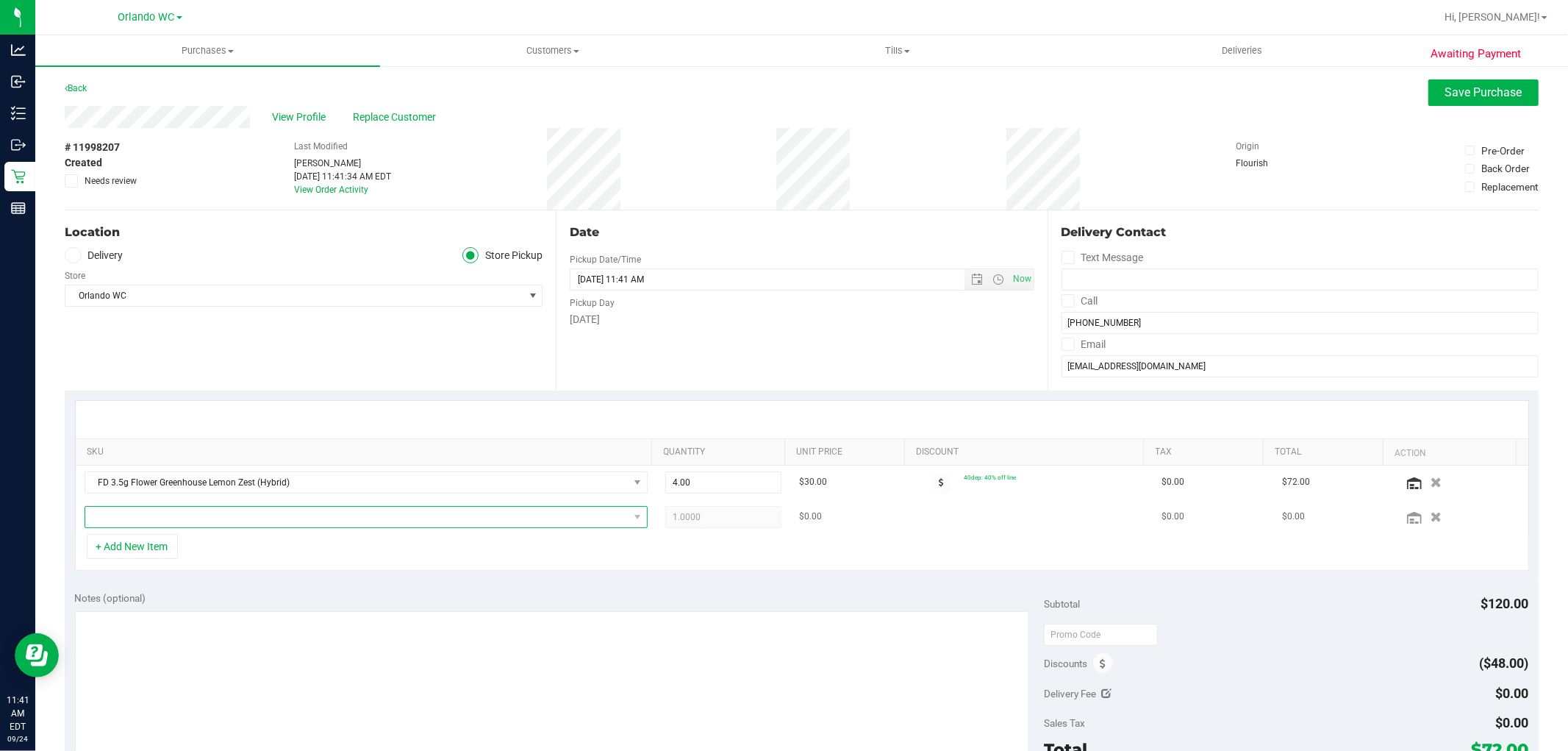
click at [276, 518] on span "NO DATA FOUND" at bounding box center [356, 517] width 543 height 20
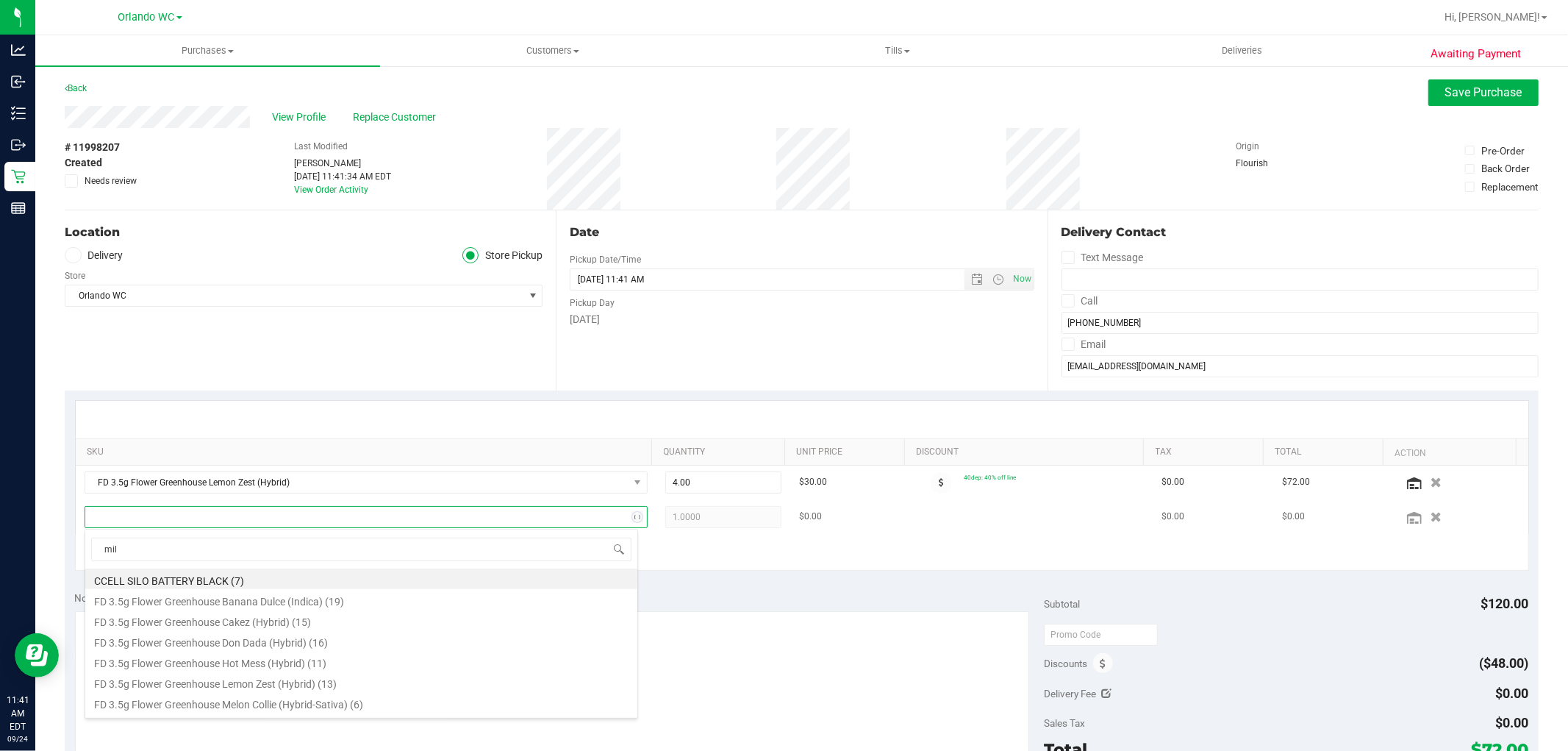
type input "milk"
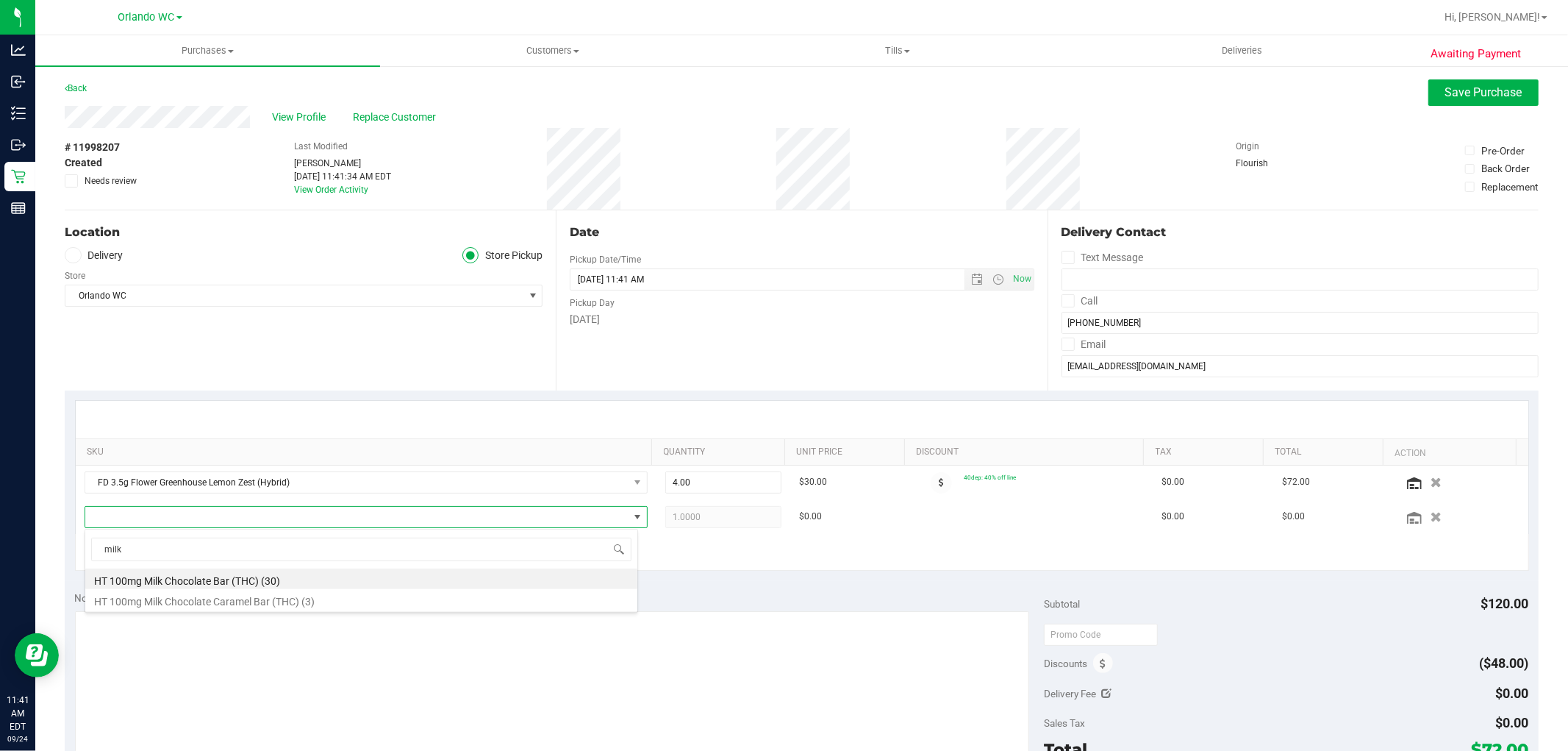
click at [318, 580] on li "HT 100mg Milk Chocolate Bar (THC) (30)" at bounding box center [361, 578] width 552 height 20
click at [729, 577] on div "SKU Quantity Unit Price Discount Tax Total Action FD 3.5g Flower Greenhouse Lem…" at bounding box center [801, 485] width 1474 height 190
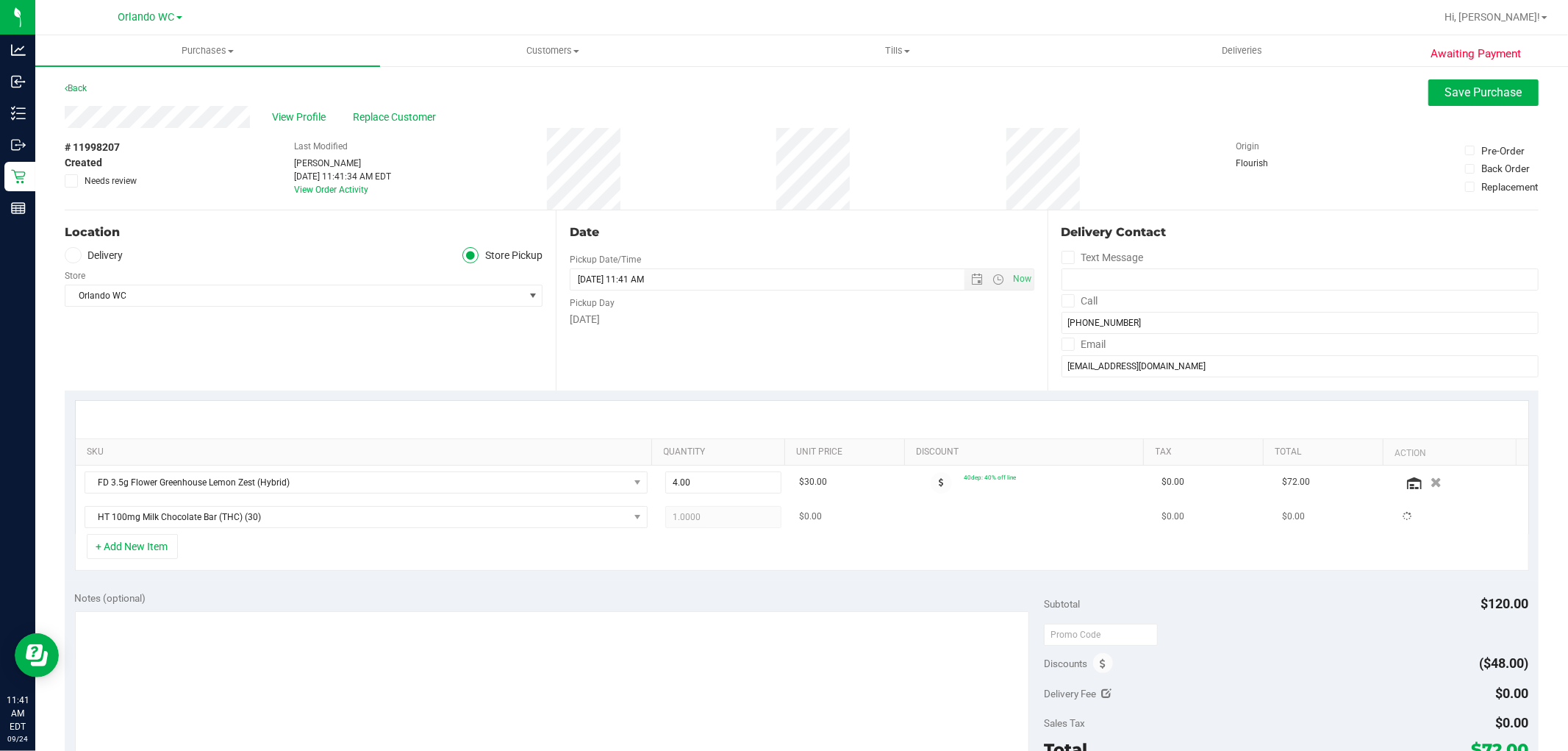
click at [703, 525] on span "1.0000 1" at bounding box center [724, 517] width 116 height 22
click at [701, 519] on span "1.00 1" at bounding box center [724, 517] width 116 height 22
type input "4"
type input "4.00"
click at [1148, 144] on div "# 11998207 Created Needs review Last Modified Rosa Matos Sep 24, 2025 11:41:34 …" at bounding box center [801, 169] width 1474 height 82
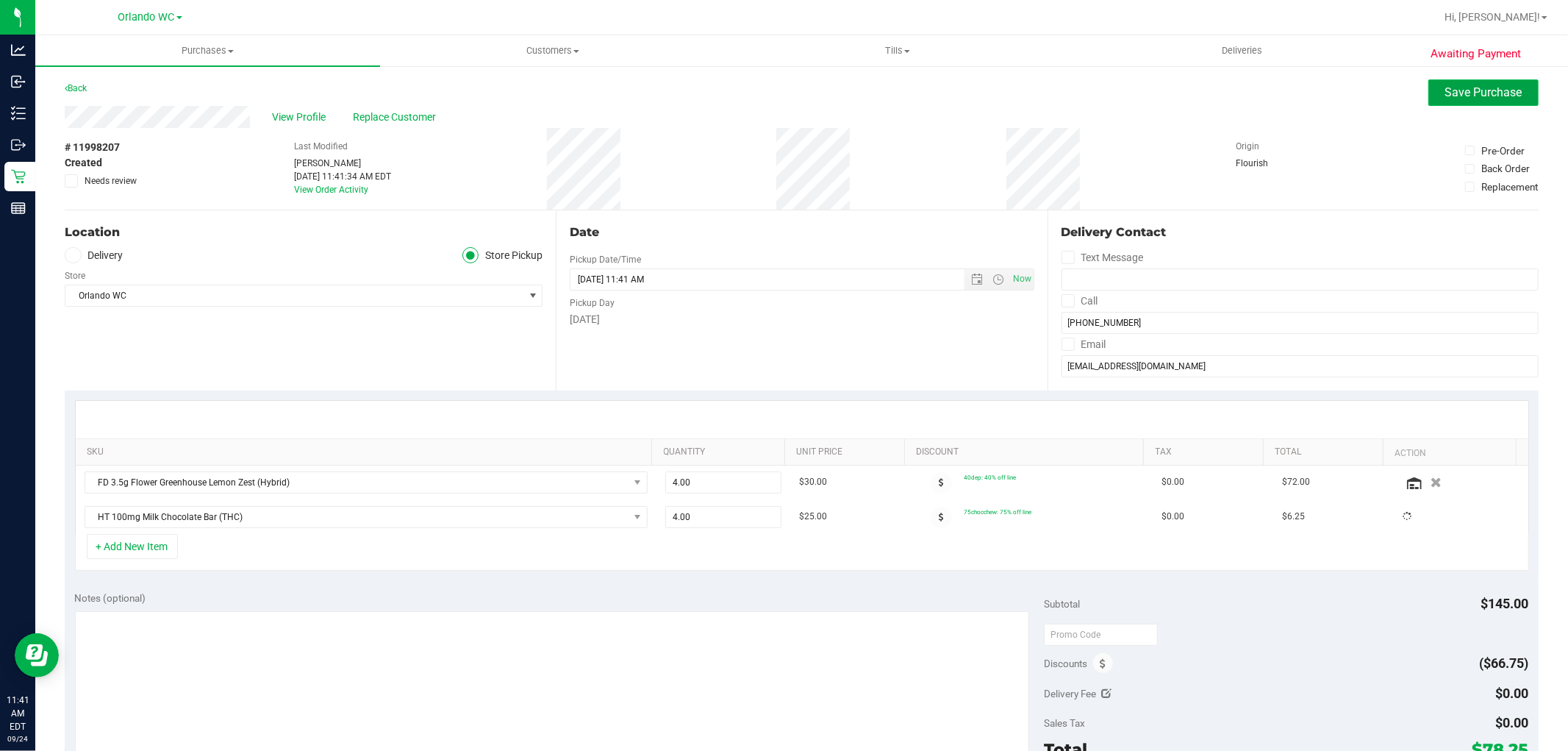
click at [1467, 105] on button "Save Purchase" at bounding box center [1483, 92] width 110 height 26
click at [1068, 101] on div "Back Save Purchase" at bounding box center [801, 92] width 1474 height 26
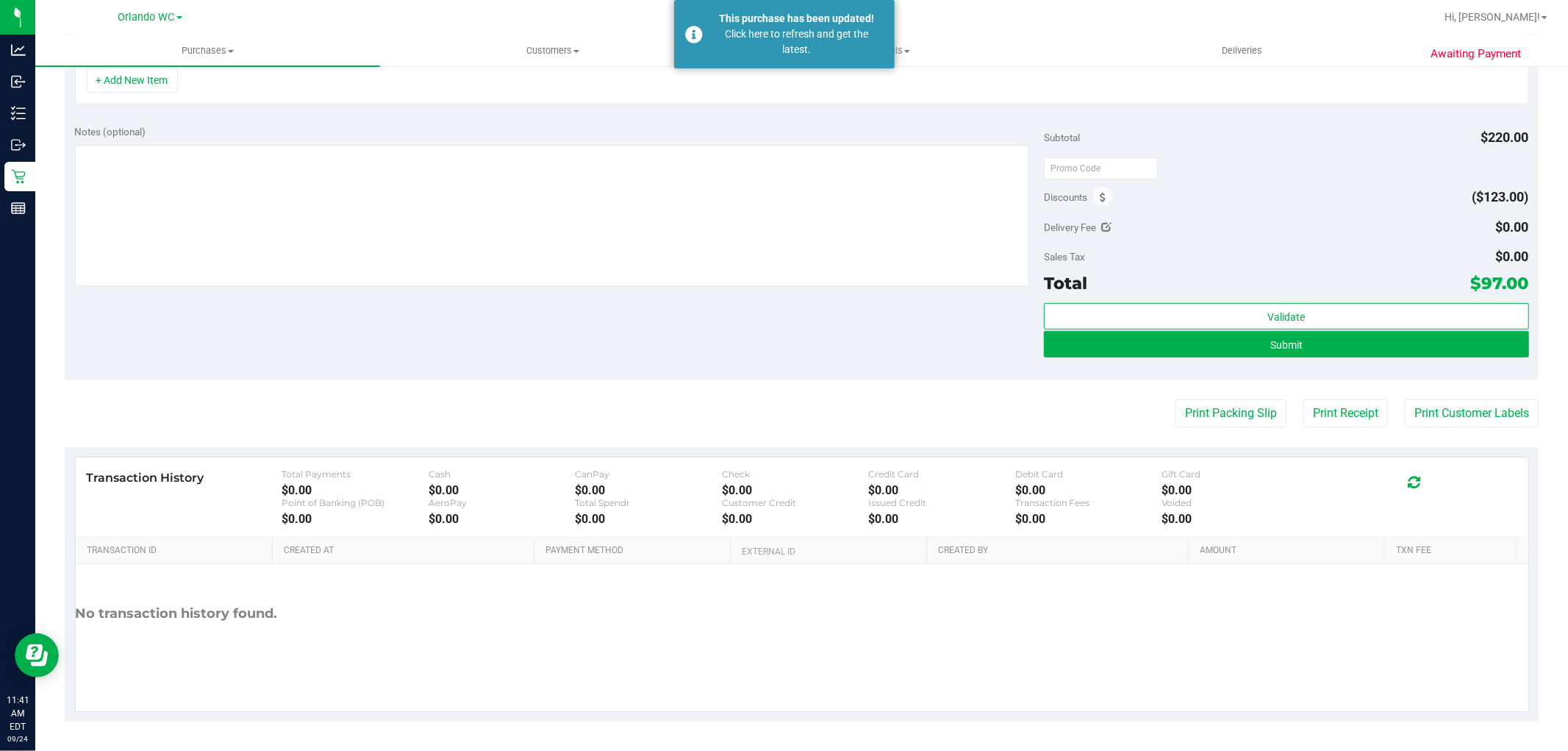
scroll to position [444, 0]
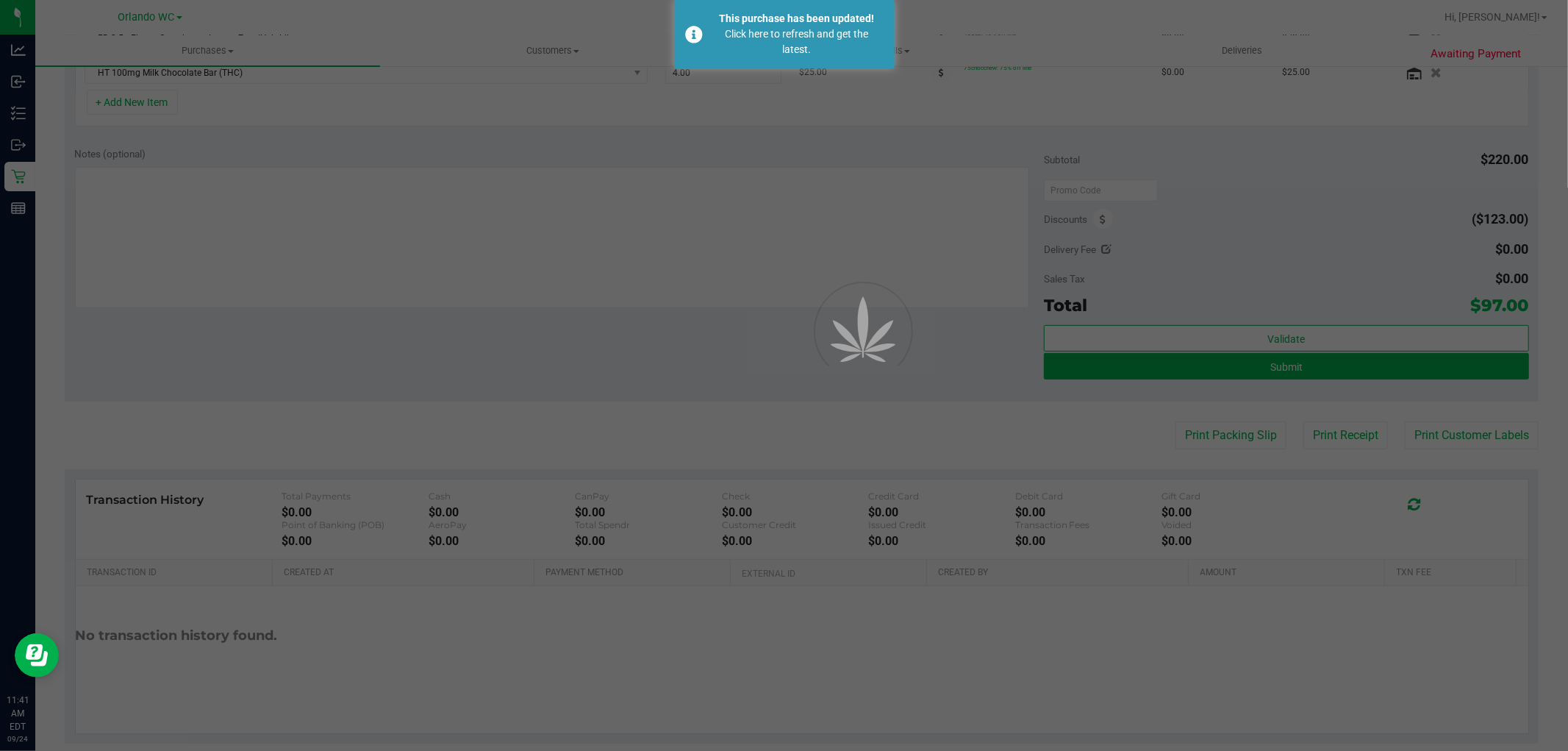
click at [1088, 378] on div at bounding box center [784, 375] width 1568 height 751
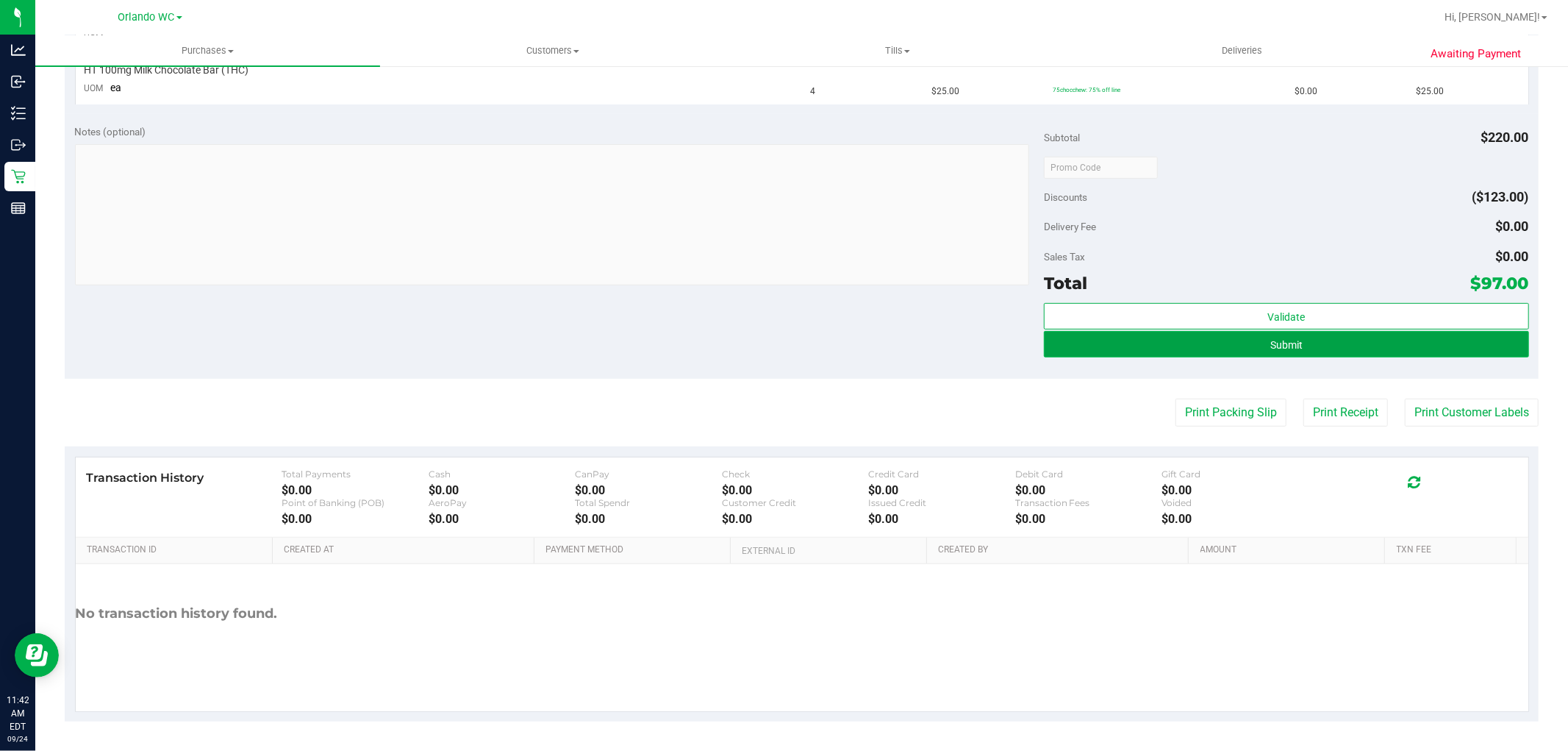
click at [1149, 340] on button "Submit" at bounding box center [1286, 344] width 484 height 26
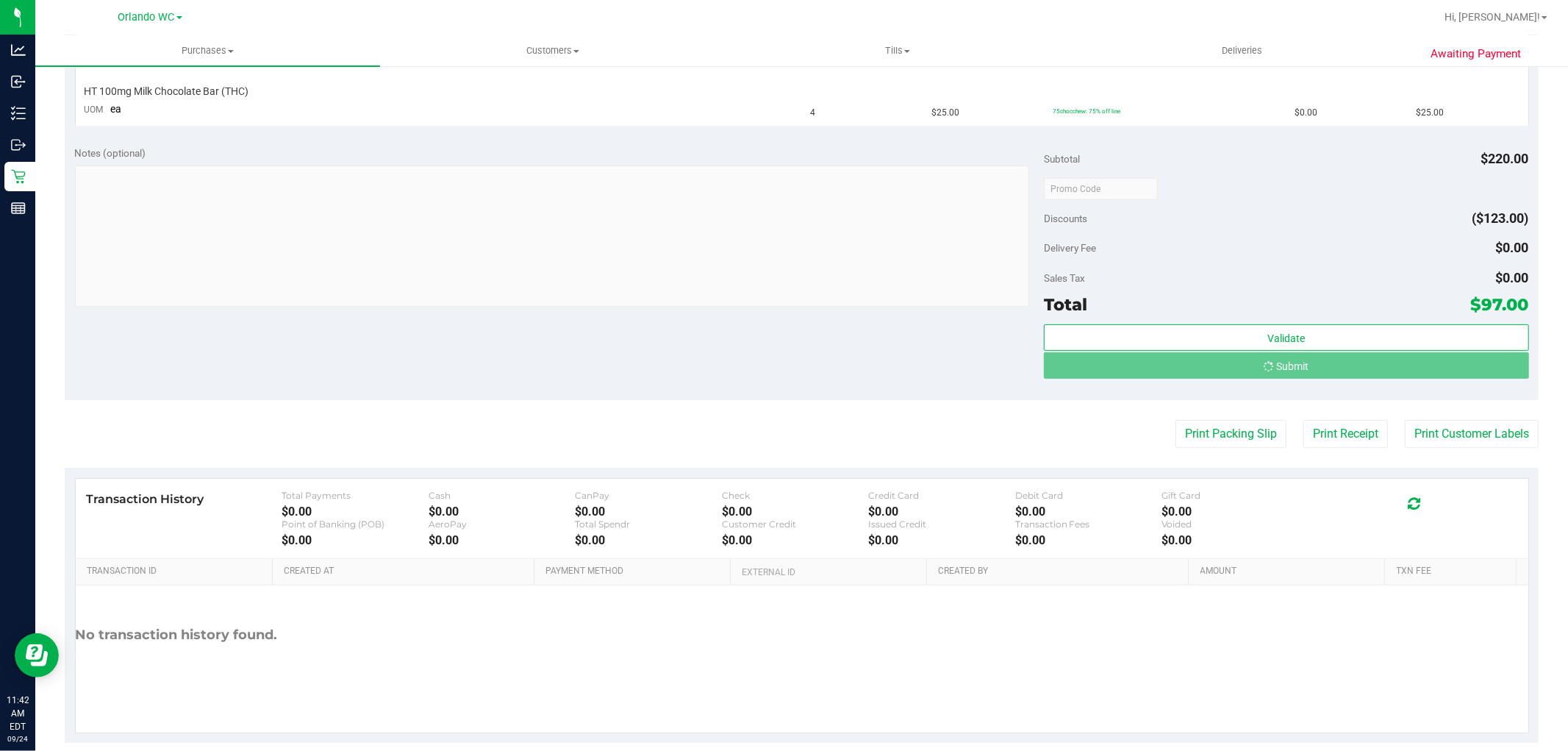
click at [663, 349] on div "Notes (optional) Subtotal $220.00 Discounts ($123.00) Delivery Fee $0.00 Sales …" at bounding box center [801, 268] width 1474 height 265
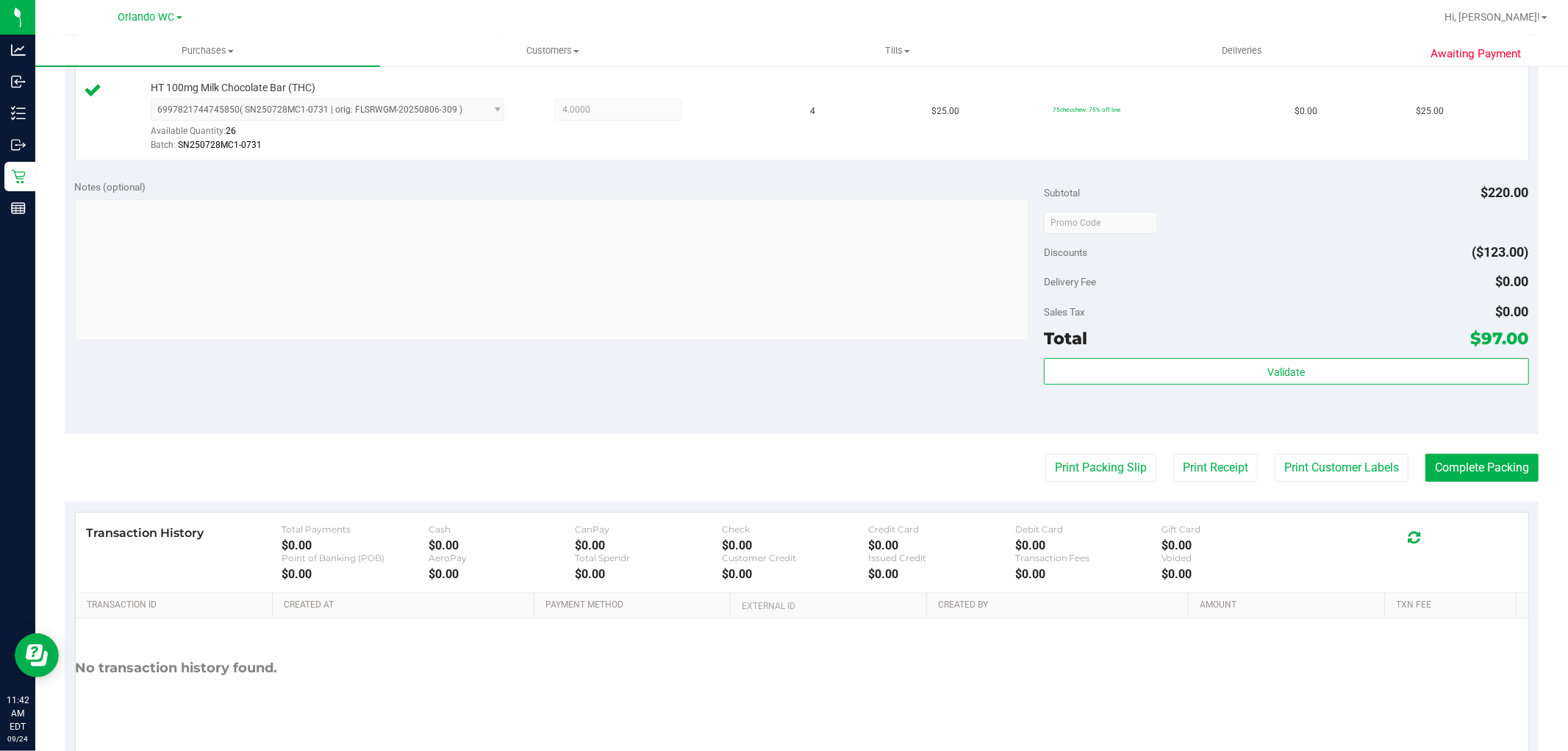
scroll to position [539, 0]
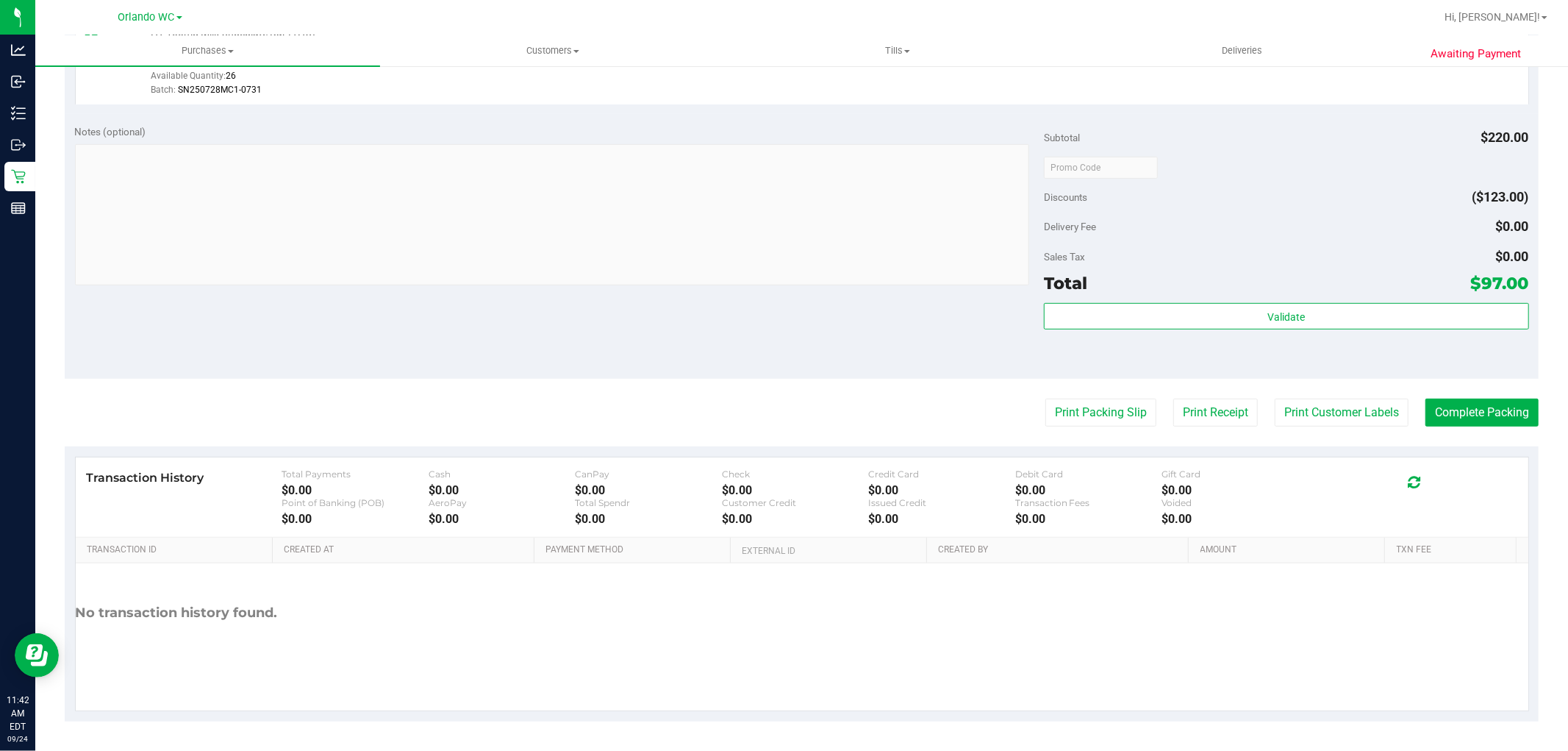
click at [1207, 280] on div "Total $97.00" at bounding box center [1286, 282] width 484 height 26
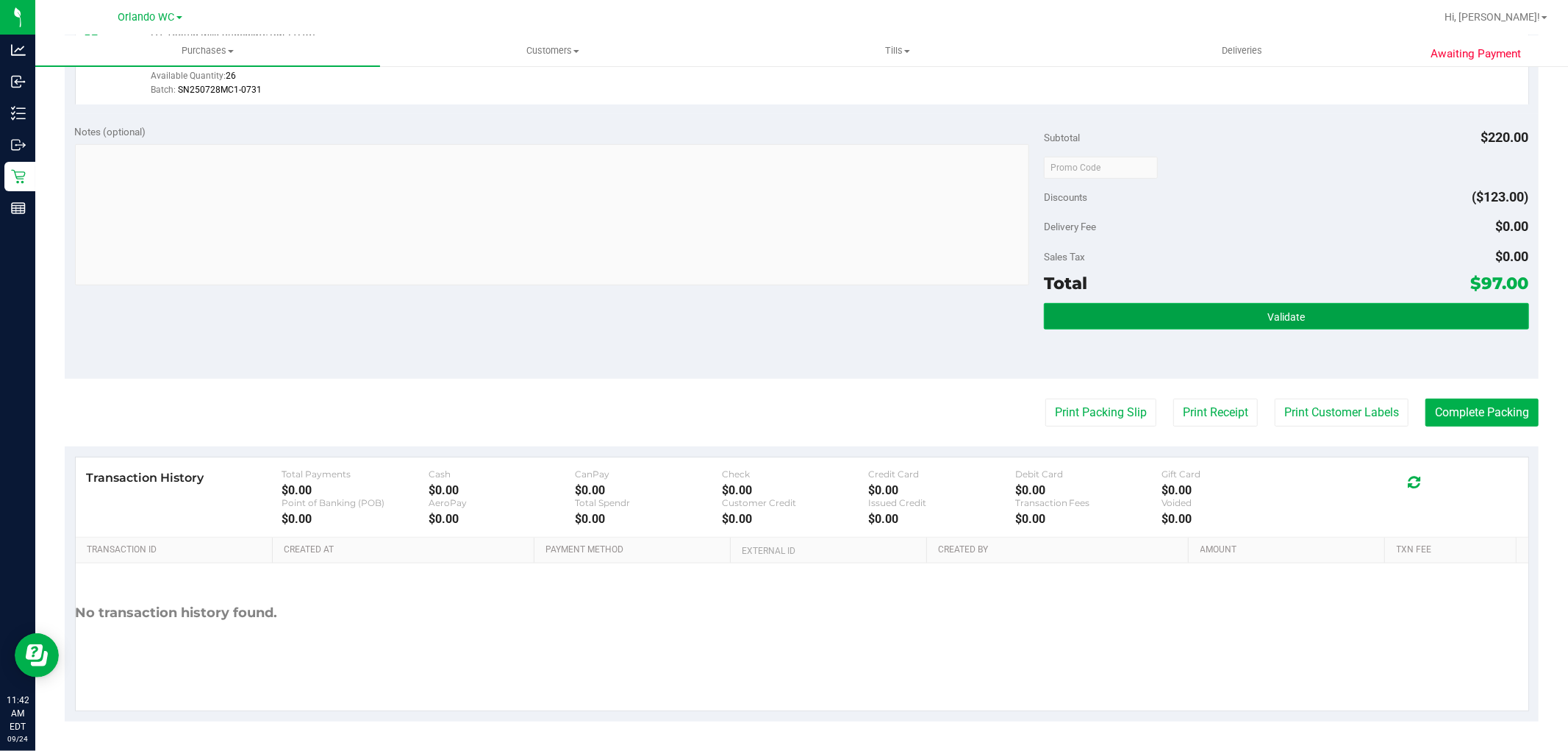
click at [1174, 320] on button "Validate" at bounding box center [1286, 315] width 484 height 26
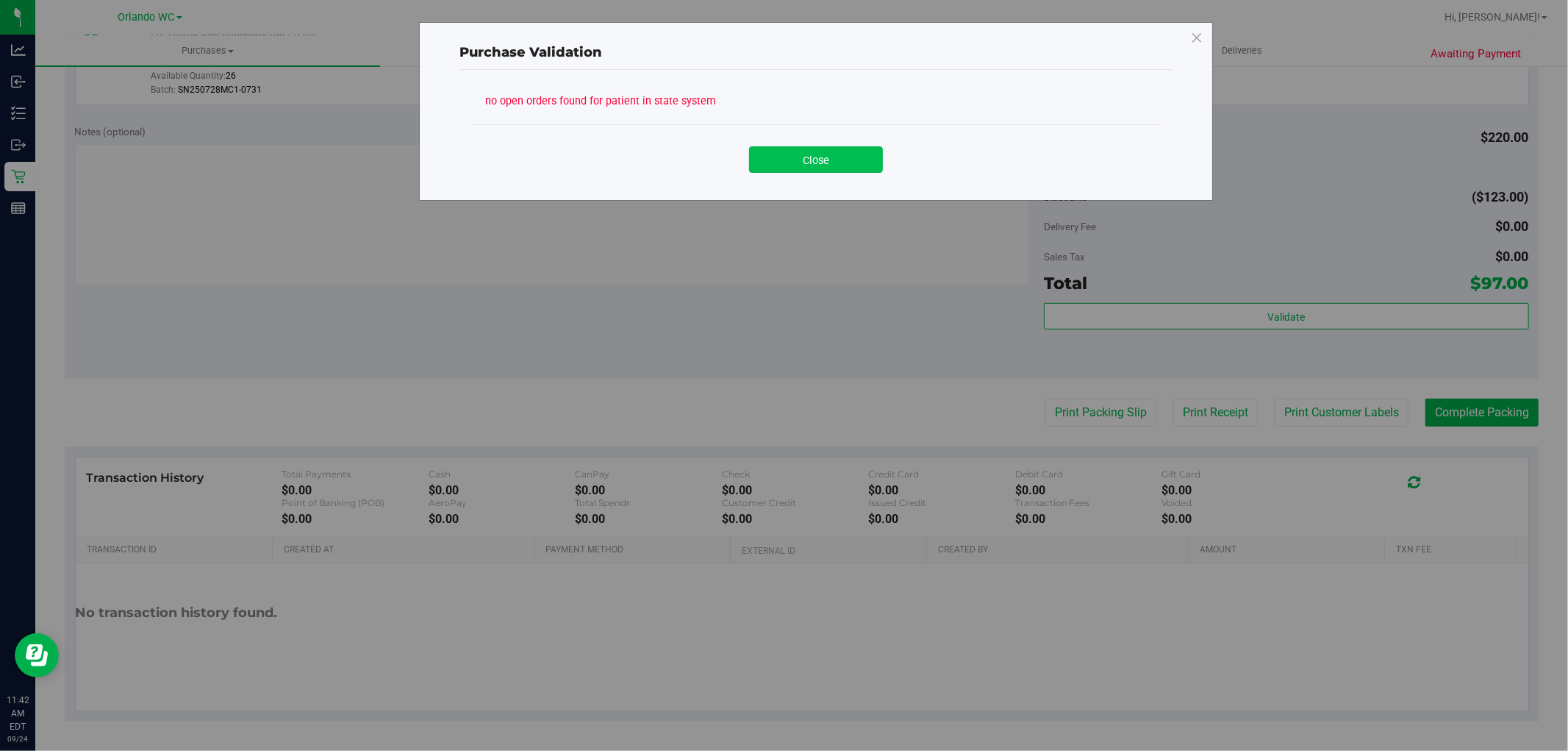
click at [864, 167] on button "Close" at bounding box center [816, 159] width 134 height 26
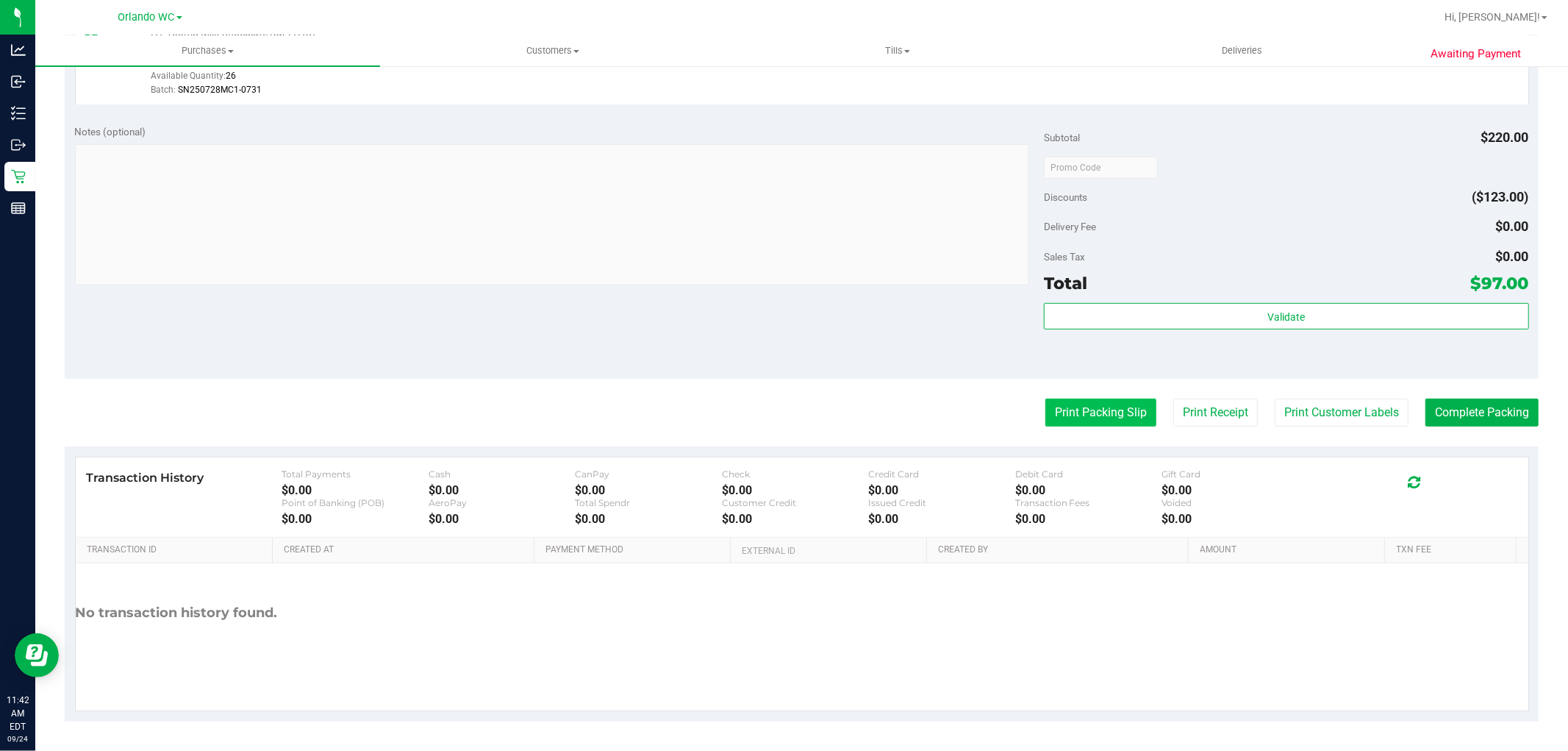
click at [1105, 401] on button "Print Packing Slip" at bounding box center [1101, 412] width 111 height 28
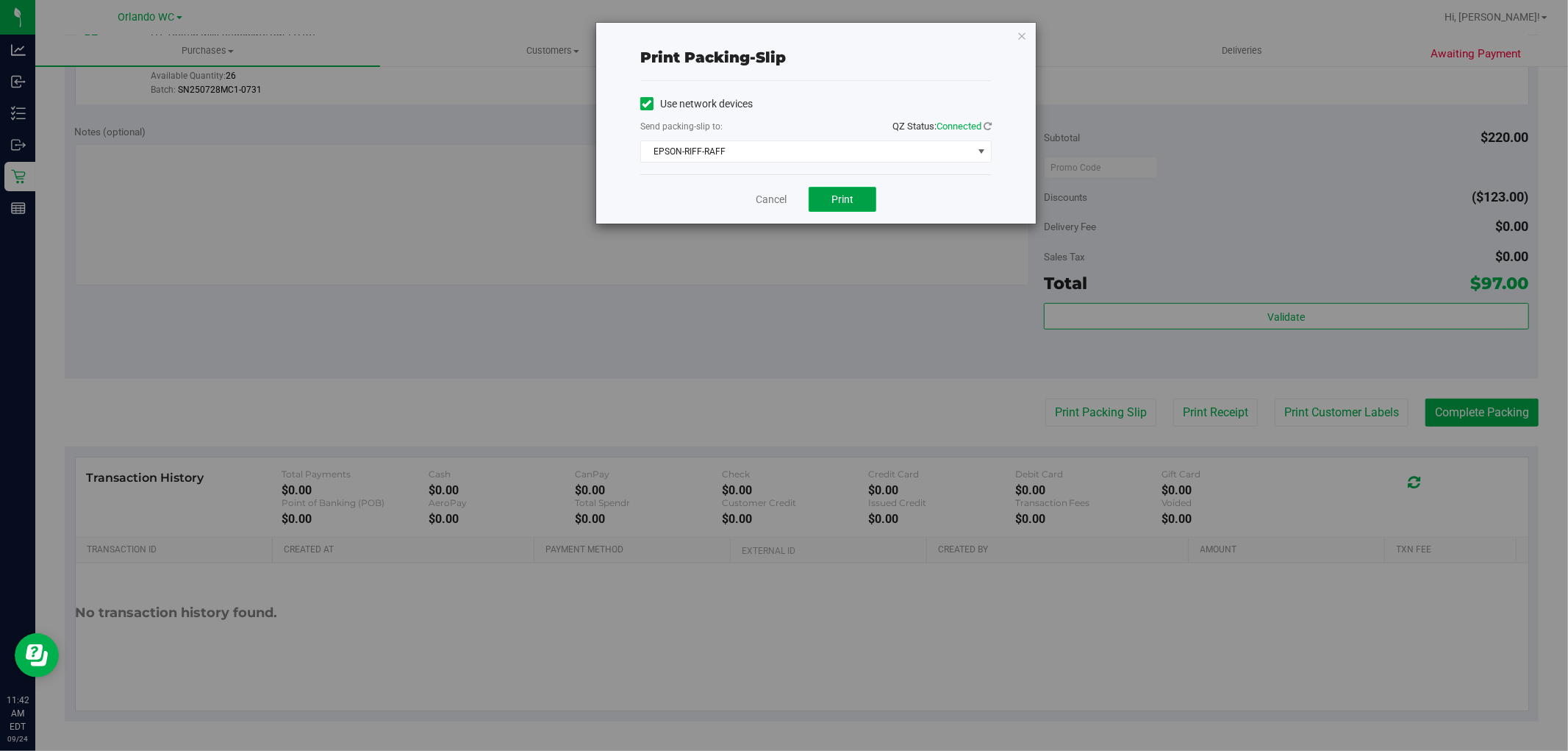
click at [845, 201] on span "Print" at bounding box center [843, 199] width 22 height 12
click at [768, 200] on link "Cancel" at bounding box center [771, 200] width 31 height 15
click at [763, 361] on div "Notes (optional) Subtotal $220.00 Discounts ($123.00) Delivery Fee $0.00 Sales …" at bounding box center [801, 246] width 1474 height 265
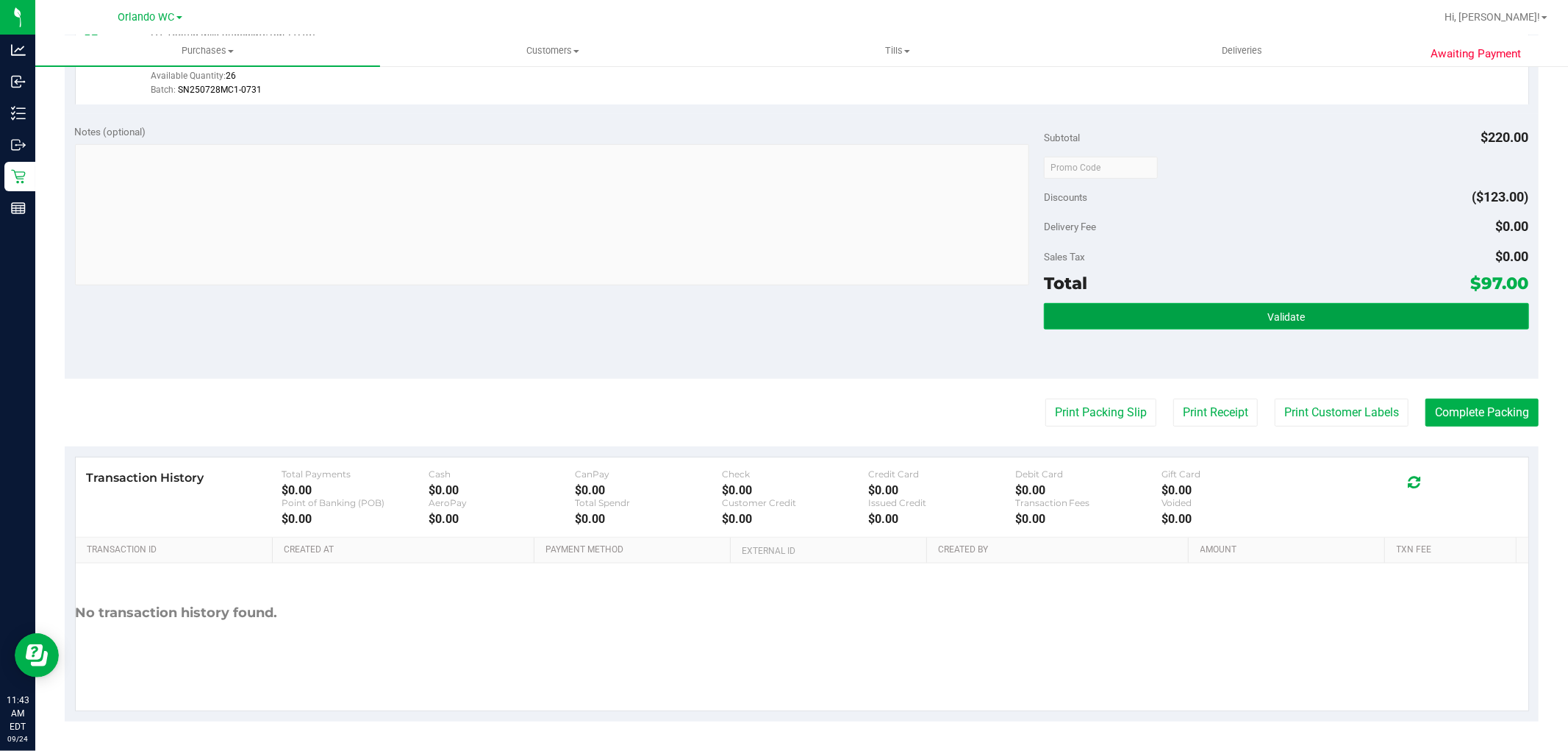
click at [1292, 318] on span "Validate" at bounding box center [1286, 317] width 37 height 12
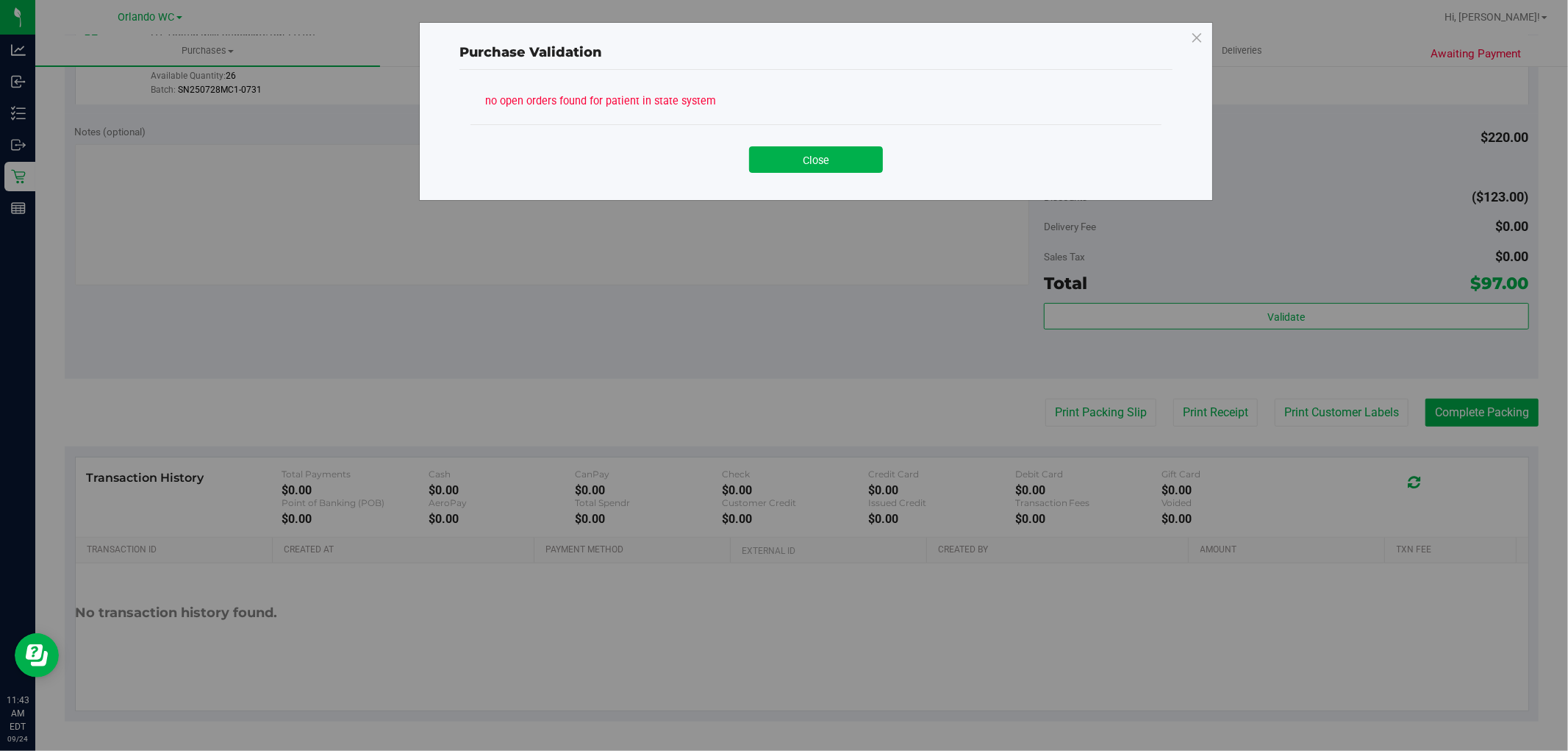
click at [1487, 187] on div "Purchase Validation no open orders found for patient in state system Close" at bounding box center [789, 375] width 1579 height 751
click at [835, 164] on button "Close" at bounding box center [816, 159] width 134 height 26
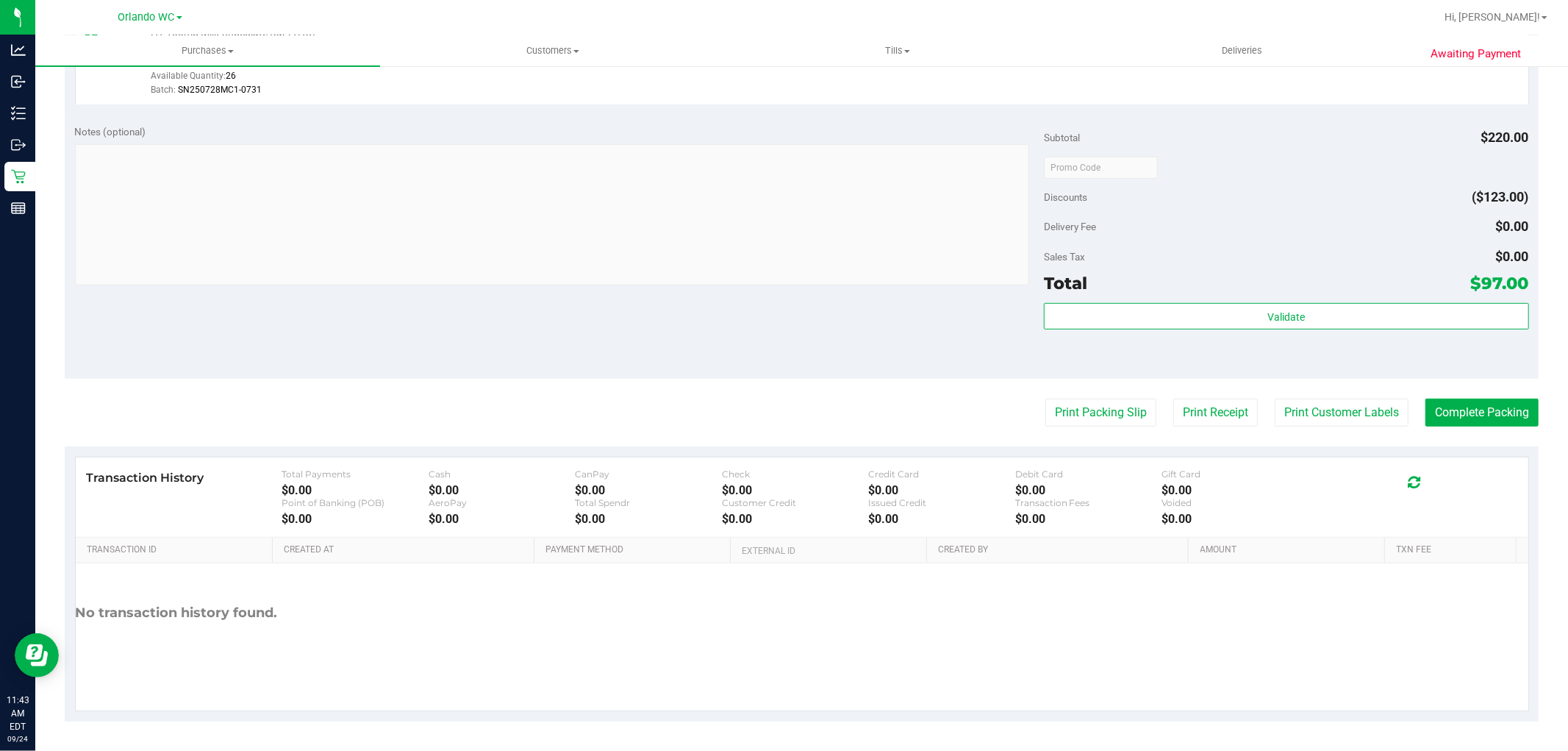
click at [794, 343] on div "Notes (optional) Subtotal $220.00 Discounts ($123.00) Delivery Fee $0.00 Sales …" at bounding box center [801, 246] width 1474 height 265
click at [1500, 419] on button "Complete Packing" at bounding box center [1482, 412] width 113 height 28
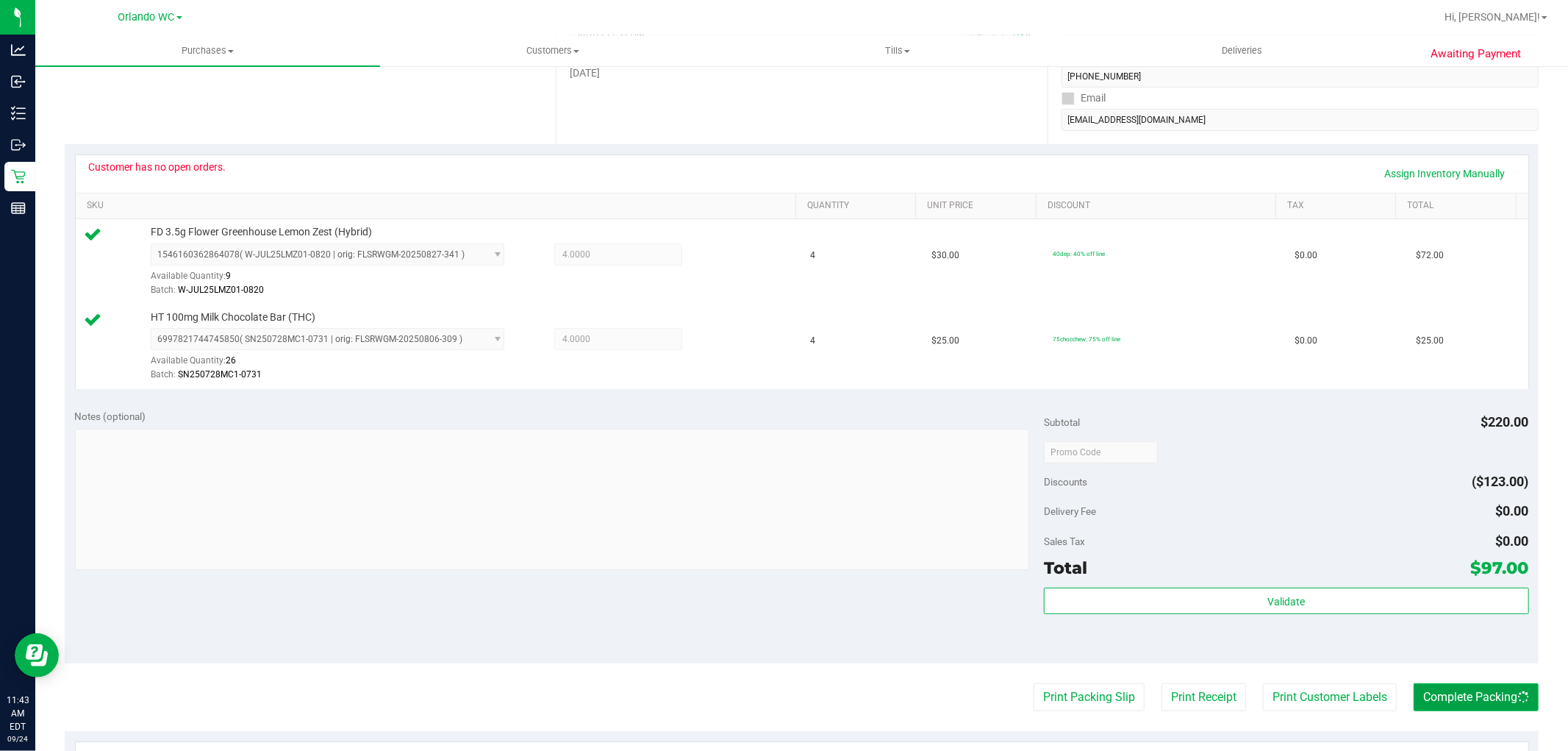
scroll to position [0, 0]
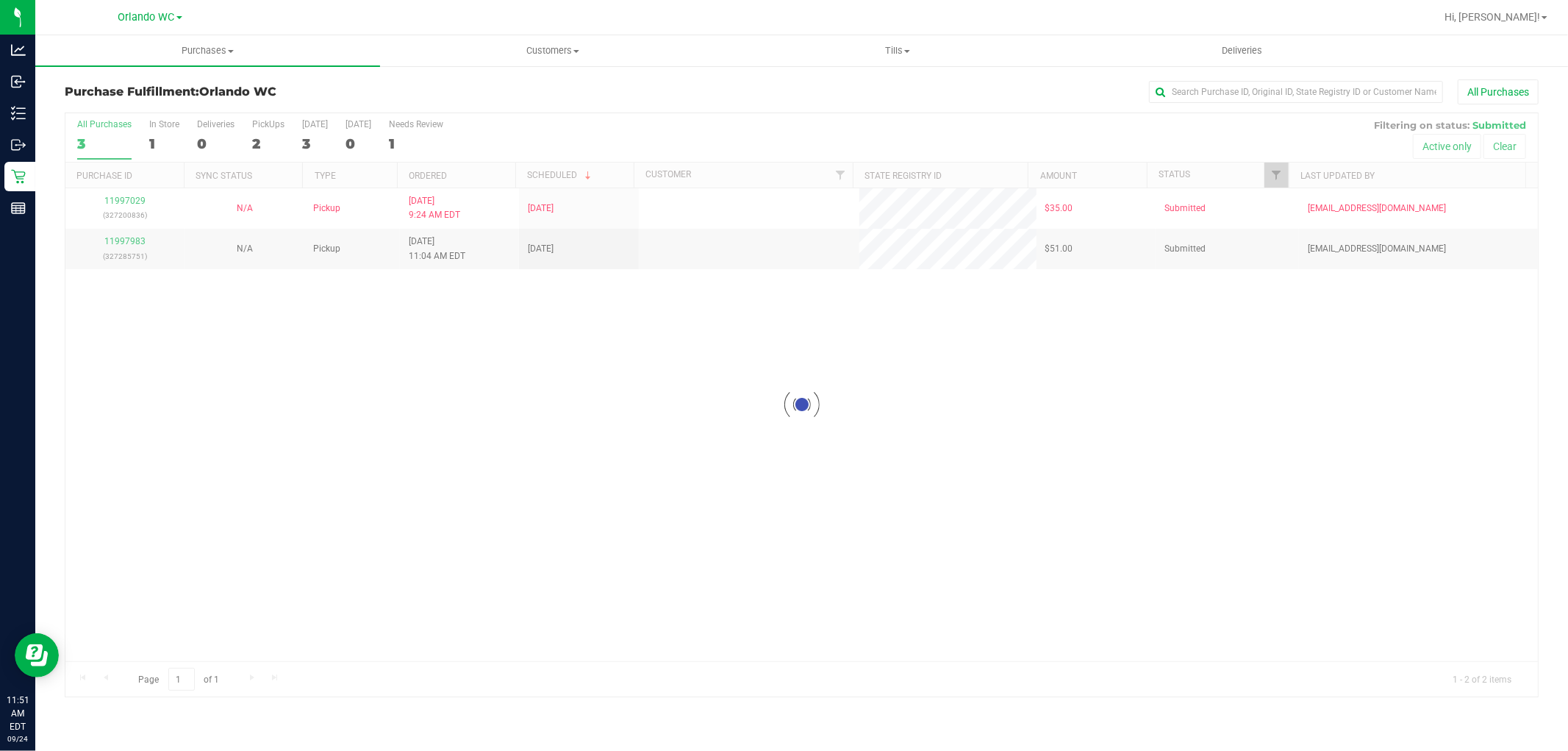
drag, startPoint x: 657, startPoint y: 436, endPoint x: 670, endPoint y: 436, distance: 13.0
click at [660, 436] on div "Loading... 11997029 (327200836) N/A Pickup 9/24/2025 9:24 AM EDT 9/24/2025 $35.…" at bounding box center [802, 424] width 1473 height 473
click at [896, 529] on div "11997029 (327200836) N/A Pickup 9/24/2025 9:24 AM EDT 9/24/2025 $35.00 Submitte…" at bounding box center [802, 424] width 1473 height 473
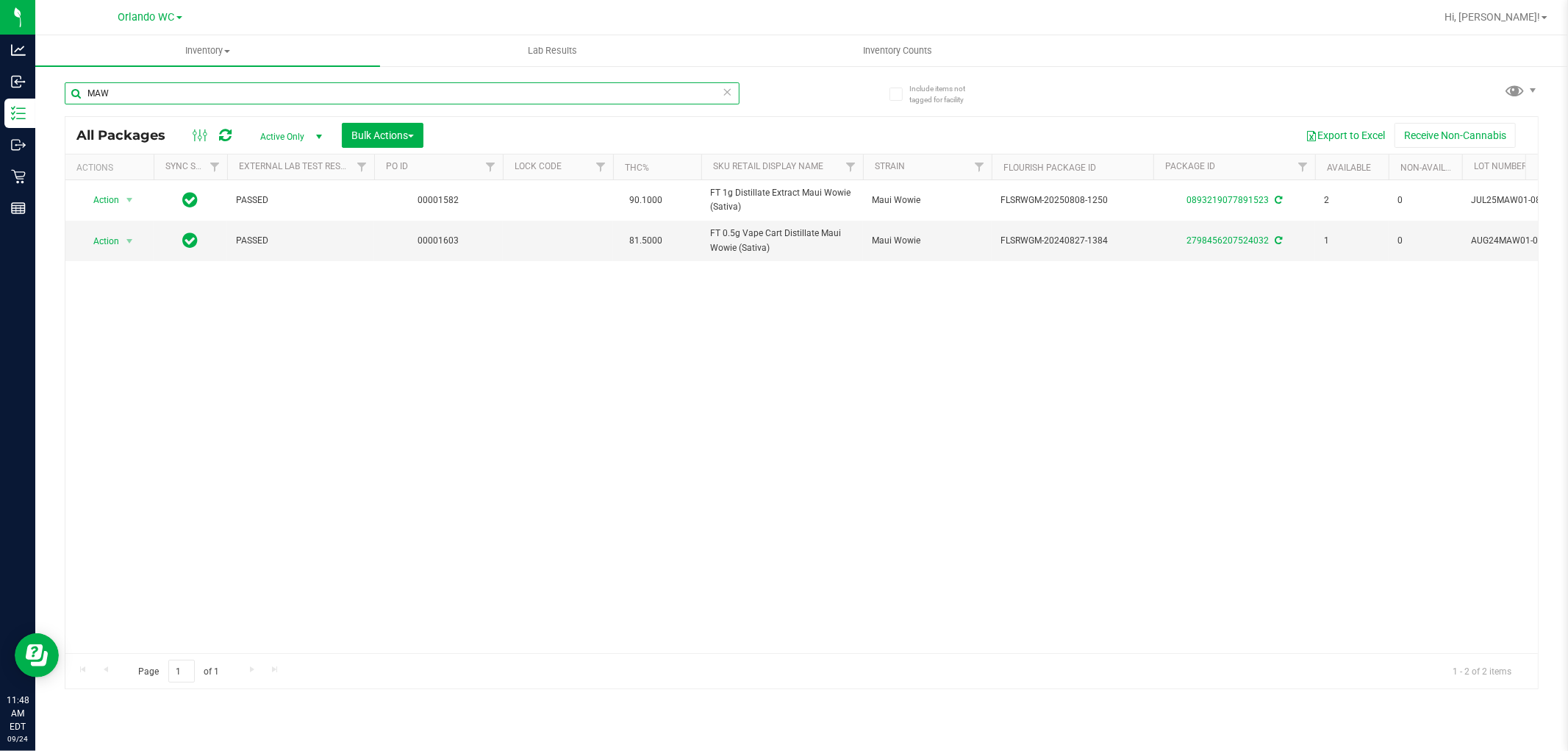
click at [123, 83] on input "MAW" at bounding box center [402, 94] width 675 height 22
paste input "FT 1g Vape Cart Distillate Green Crack (Sativa)"
type input "FT 1g Vape Cart Distillate Green Crack (Sativa)"
click at [448, 451] on div "Action Action Adjust qty Create package Edit attributes Global inventory Locate…" at bounding box center [802, 416] width 1473 height 473
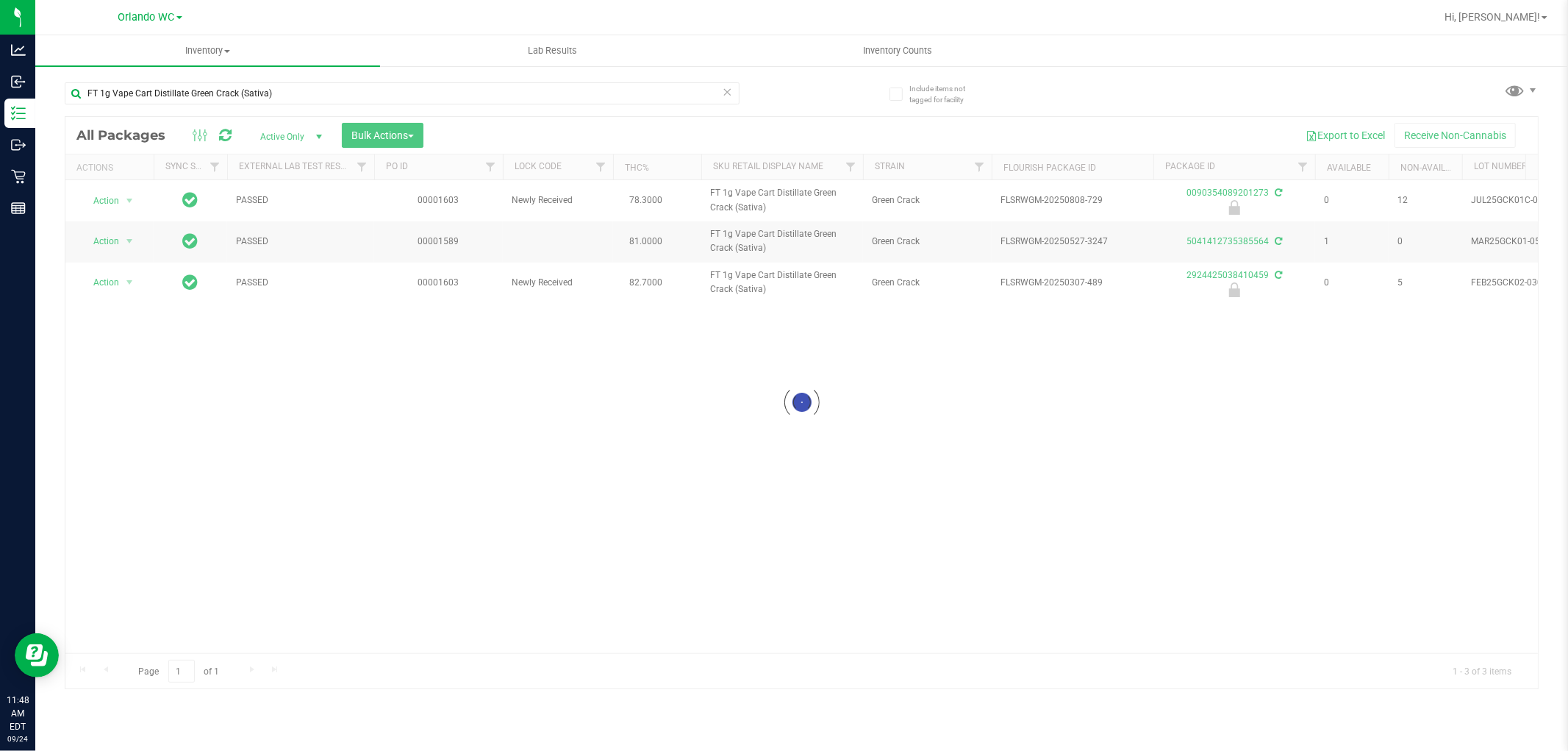
click at [343, 489] on div at bounding box center [802, 403] width 1473 height 571
click at [812, 440] on div "Action Action Edit attributes Global inventory Locate package Package audit log…" at bounding box center [802, 416] width 1473 height 473
click at [603, 562] on div "Action Action Edit attributes Global inventory Locate package Package audit log…" at bounding box center [802, 416] width 1473 height 473
click at [629, 484] on div "Action Action Edit attributes Global inventory Locate package Package audit log…" at bounding box center [802, 416] width 1473 height 473
drag, startPoint x: 1407, startPoint y: 468, endPoint x: 1325, endPoint y: 574, distance: 134.0
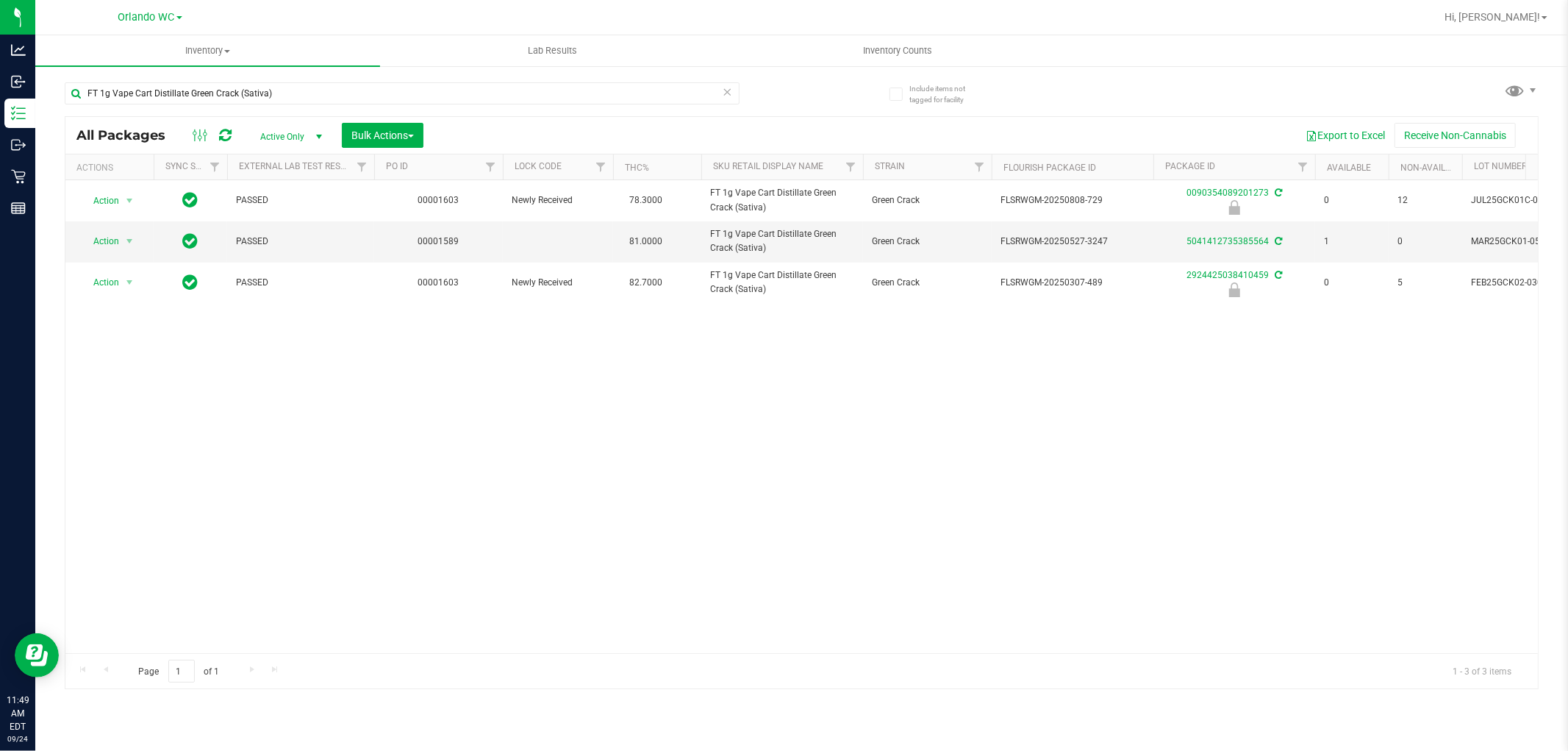
click at [1405, 467] on div "Action Action Edit attributes Global inventory Locate package Package audit log…" at bounding box center [802, 416] width 1473 height 473
click at [1325, 574] on div "Action Action Edit attributes Global inventory Locate package Package audit log…" at bounding box center [802, 416] width 1473 height 473
